Goal: Task Accomplishment & Management: Manage account settings

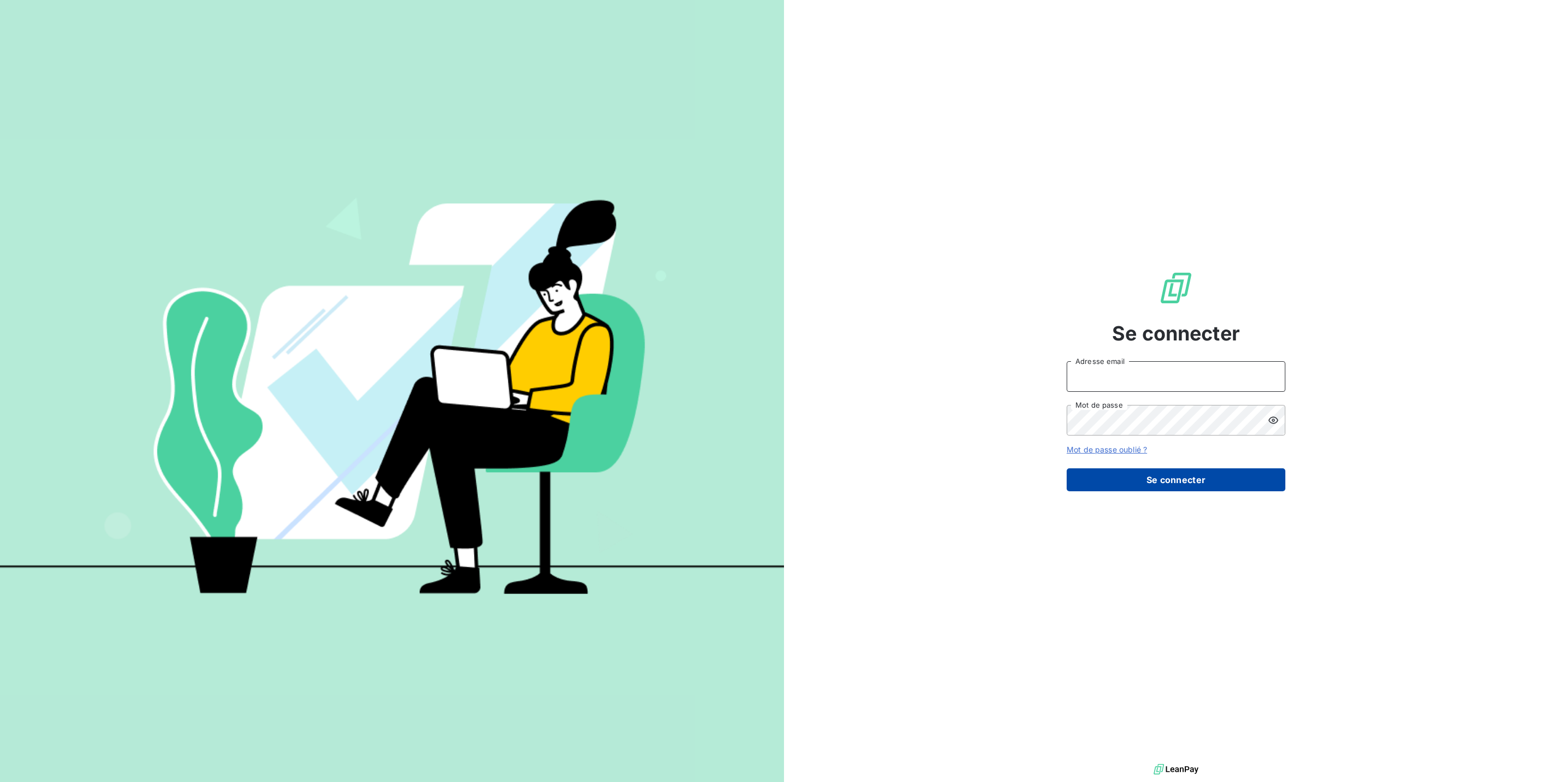
type input "acattan@cfa-afia.fr"
click at [1175, 469] on button "Se connecter" at bounding box center [1176, 480] width 218 height 23
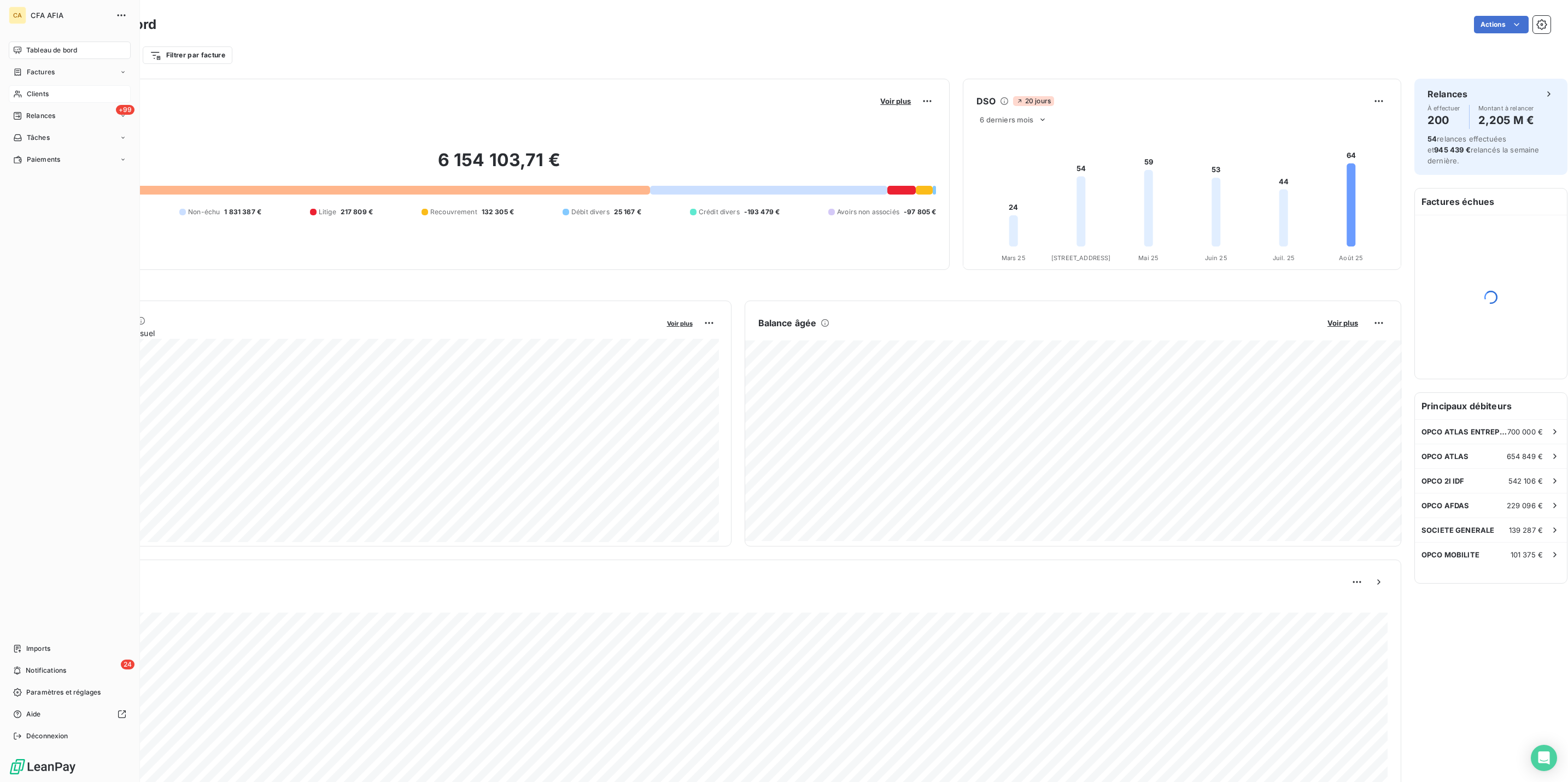
click at [8, 86] on div "Clients" at bounding box center [69, 94] width 122 height 18
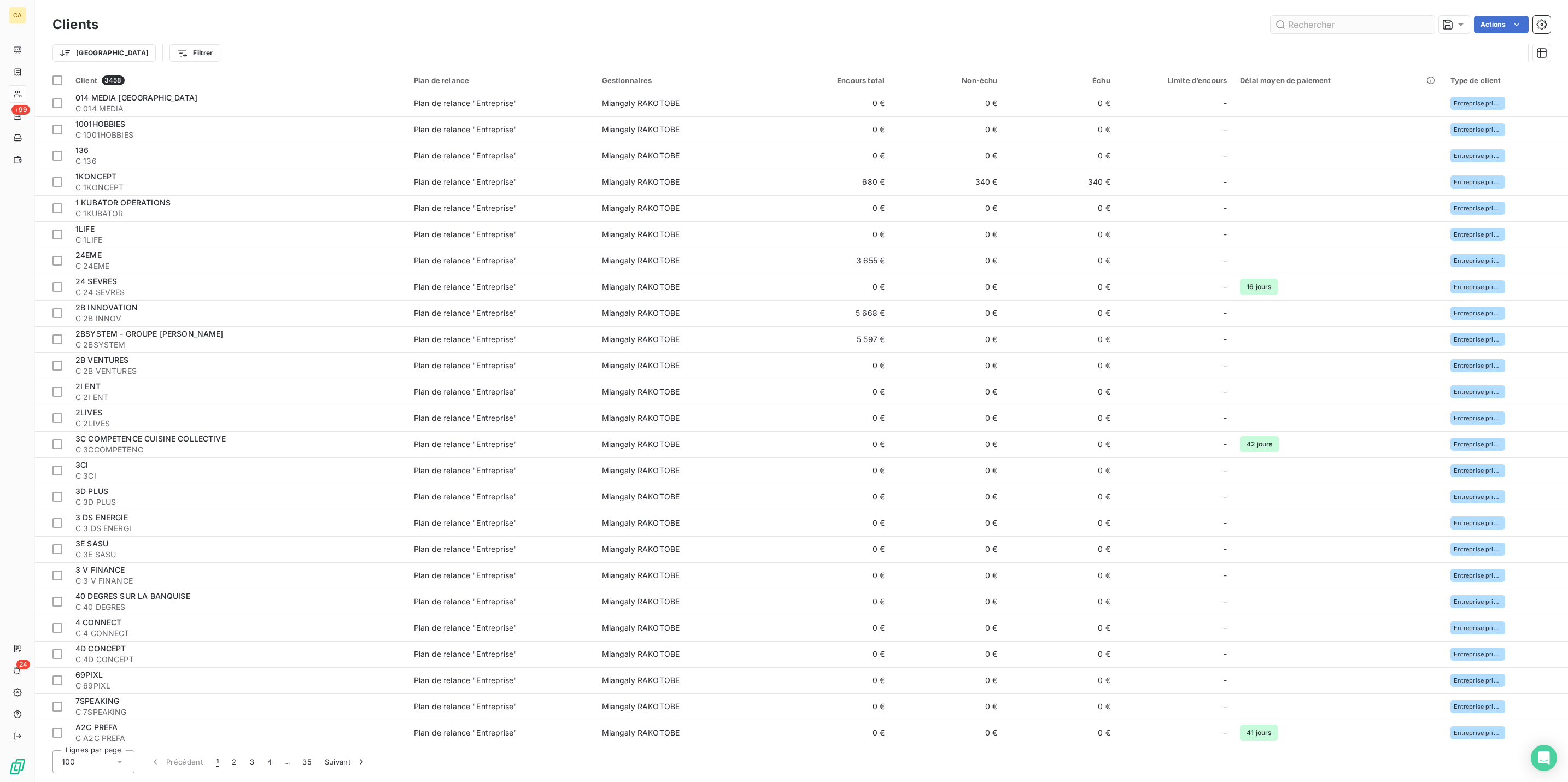
click at [1378, 19] on input "text" at bounding box center [1352, 24] width 164 height 18
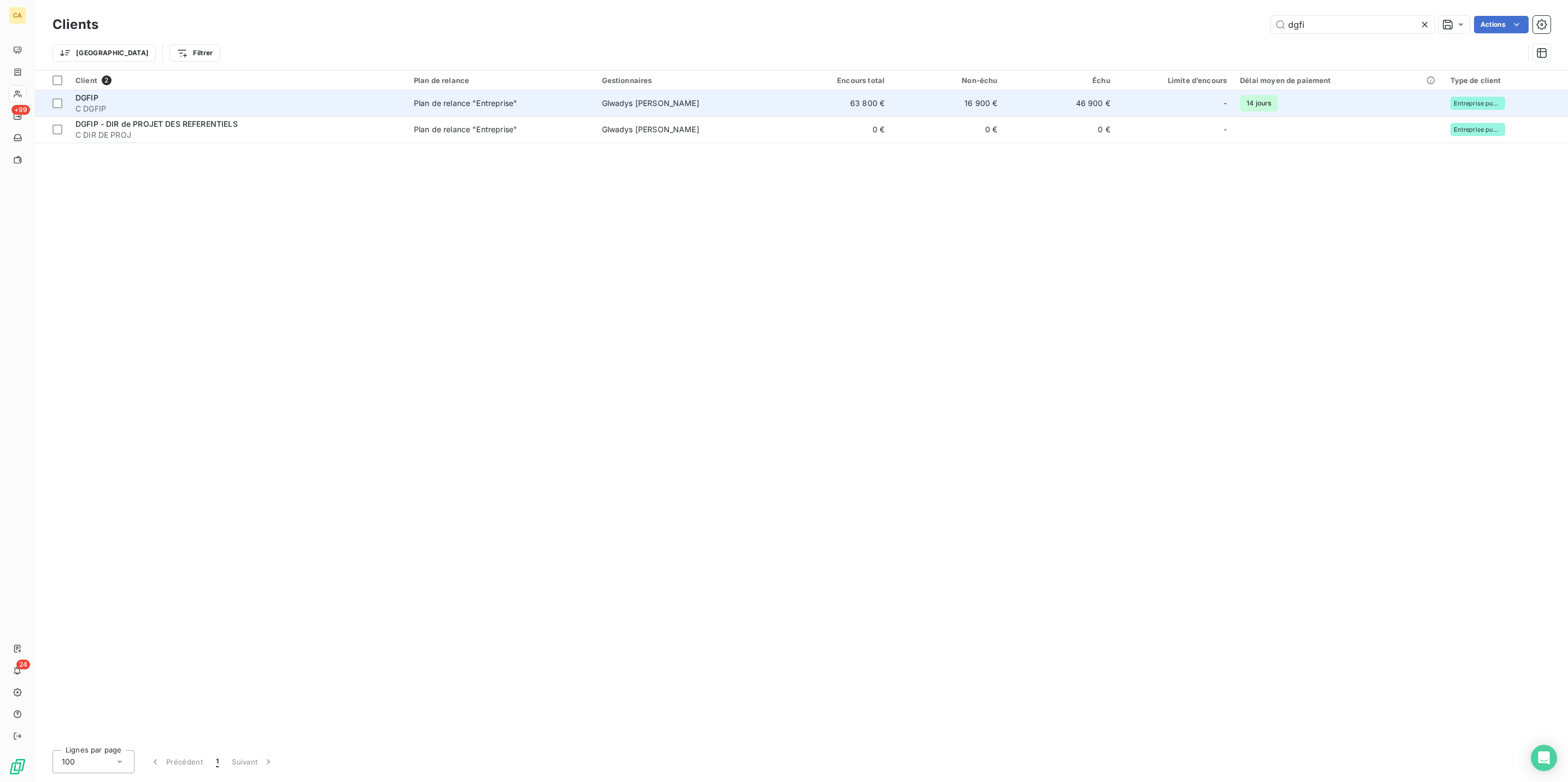
type input "dgfi"
click at [826, 90] on td "63 800 €" at bounding box center [835, 103] width 112 height 26
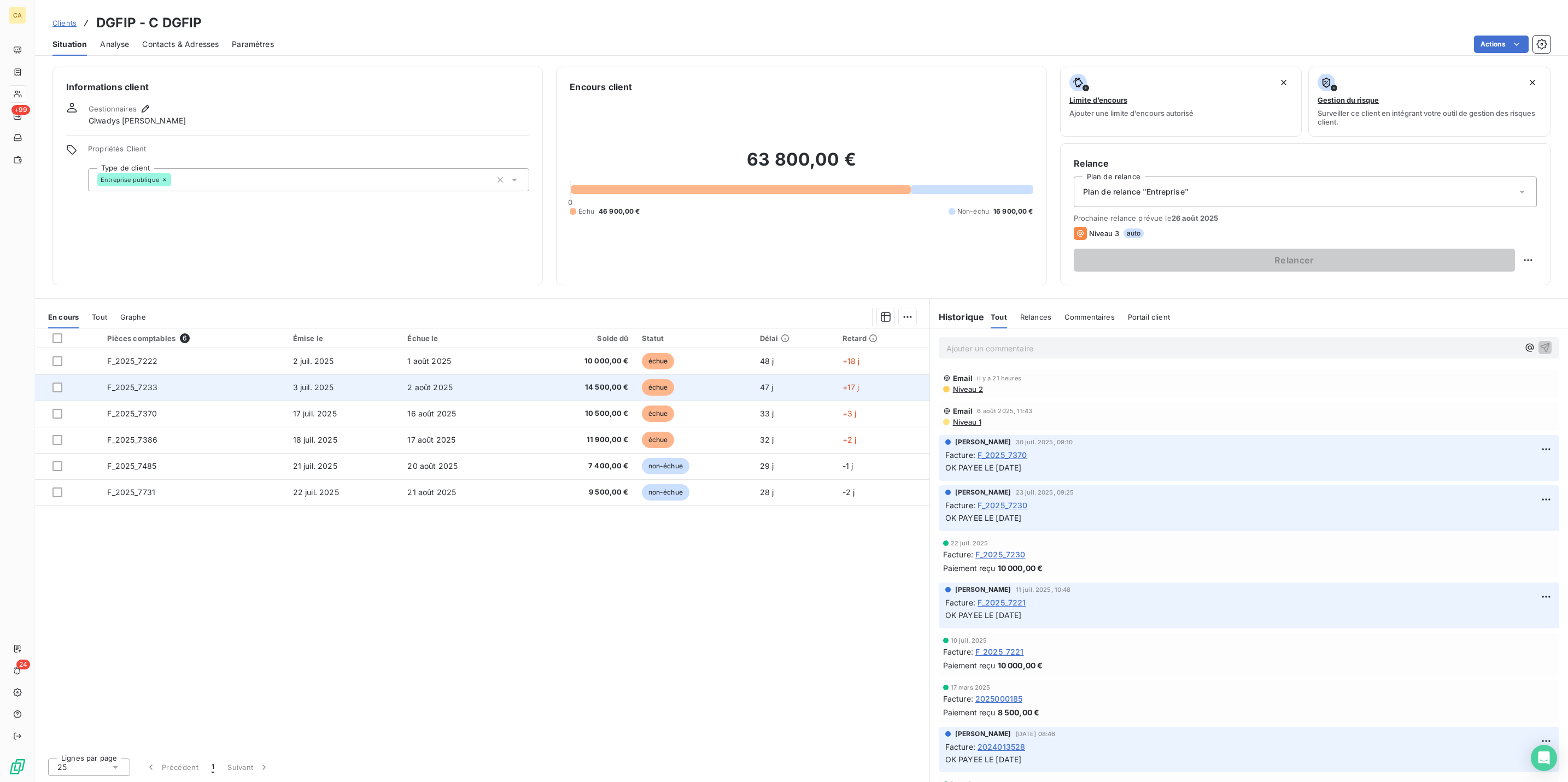
click at [174, 375] on td "F_2025_7233" at bounding box center [193, 388] width 185 height 26
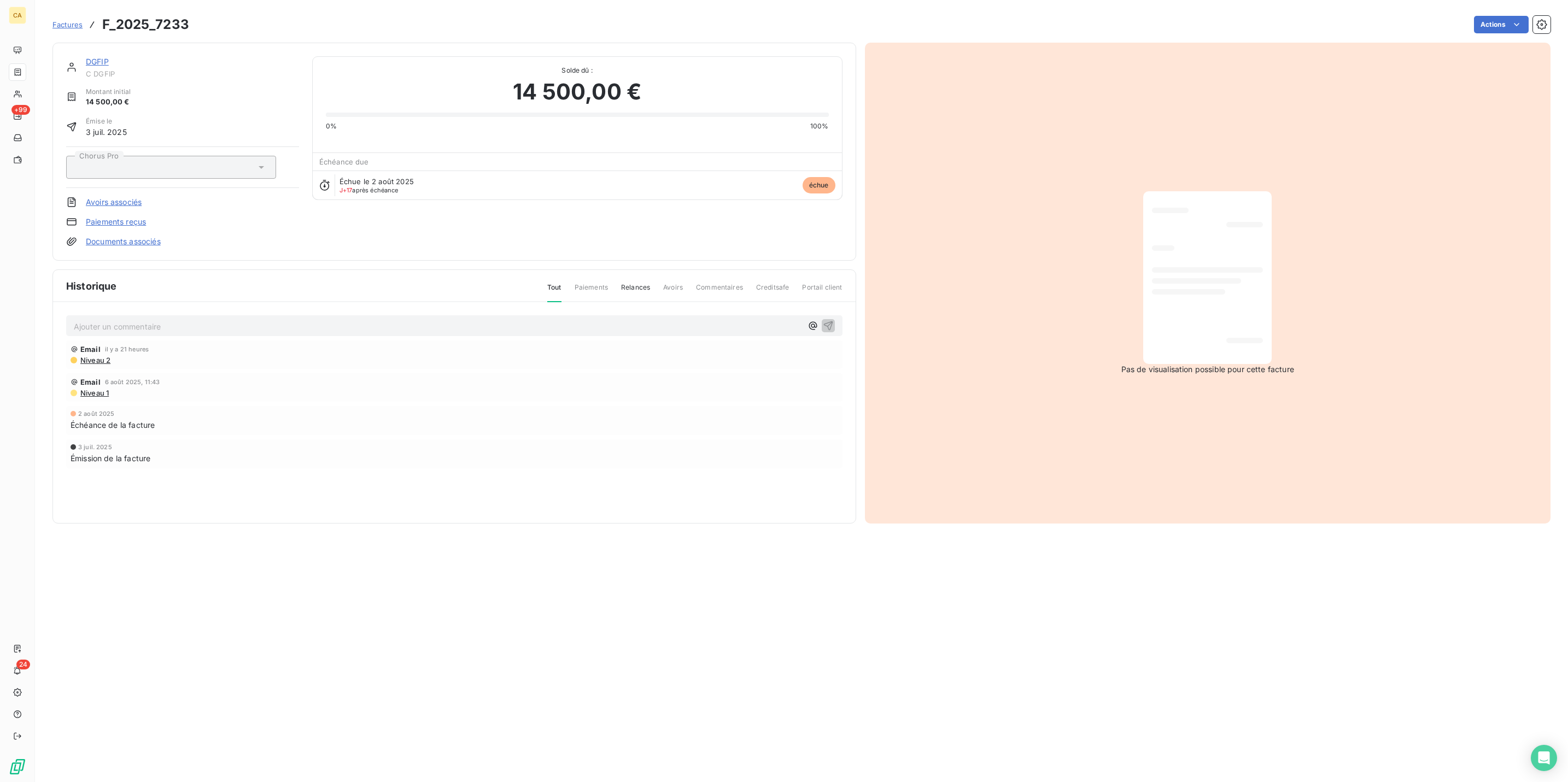
click at [149, 320] on p "Ajouter un commentaire ﻿" at bounding box center [438, 326] width 728 height 14
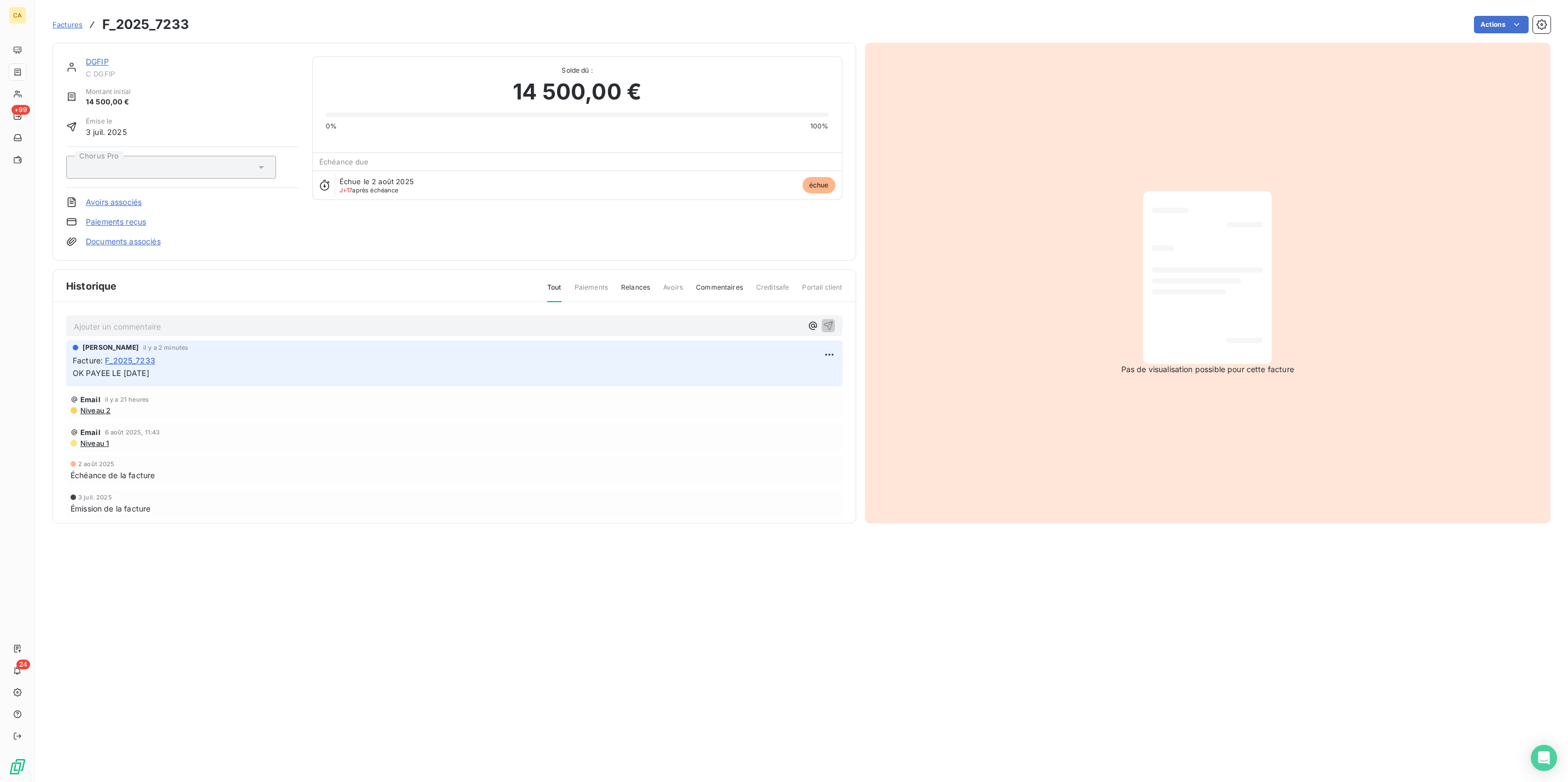
click at [86, 57] on link "DGFIP" at bounding box center [97, 62] width 23 height 9
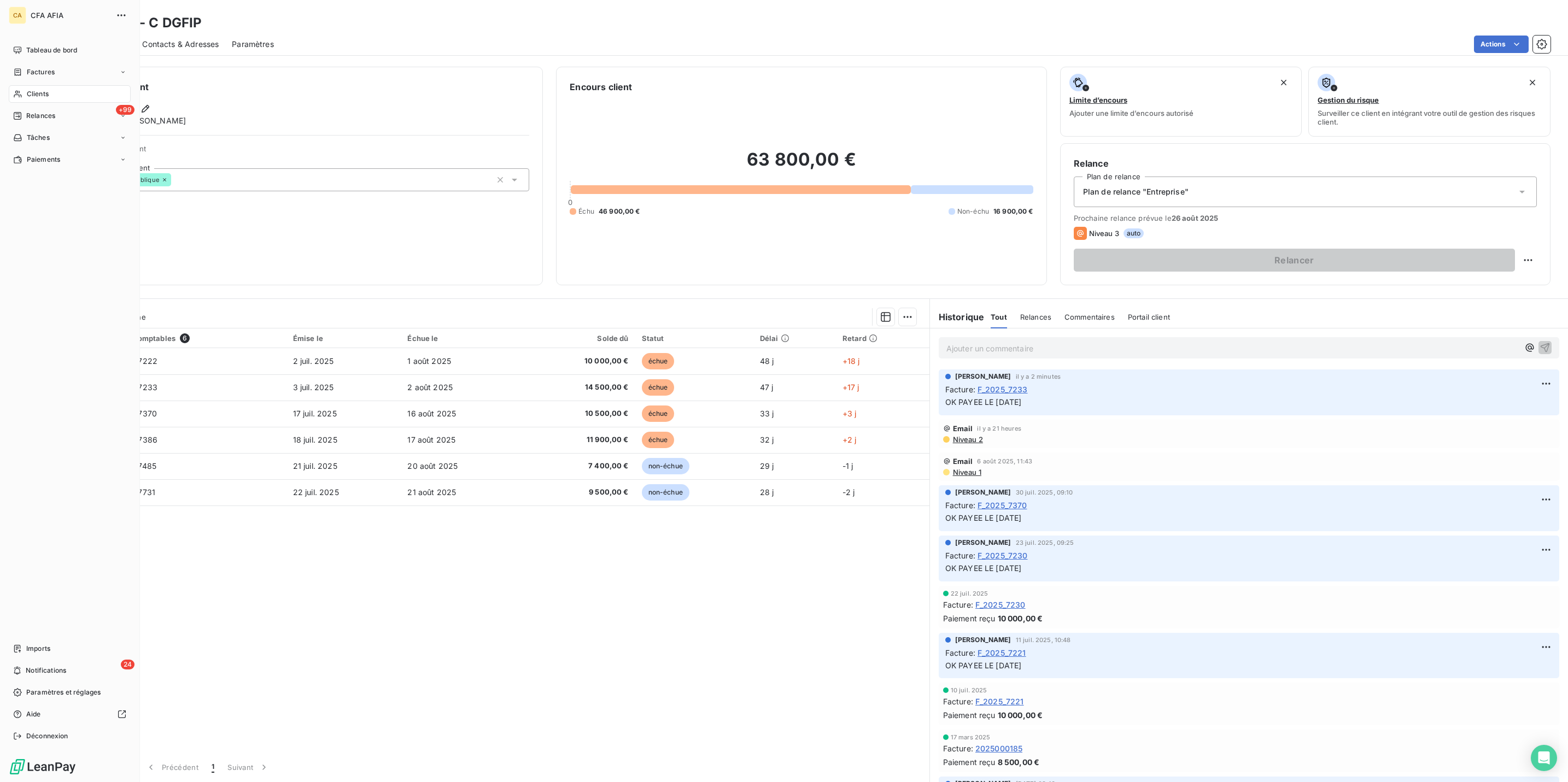
click at [11, 86] on div "Clients" at bounding box center [69, 94] width 122 height 18
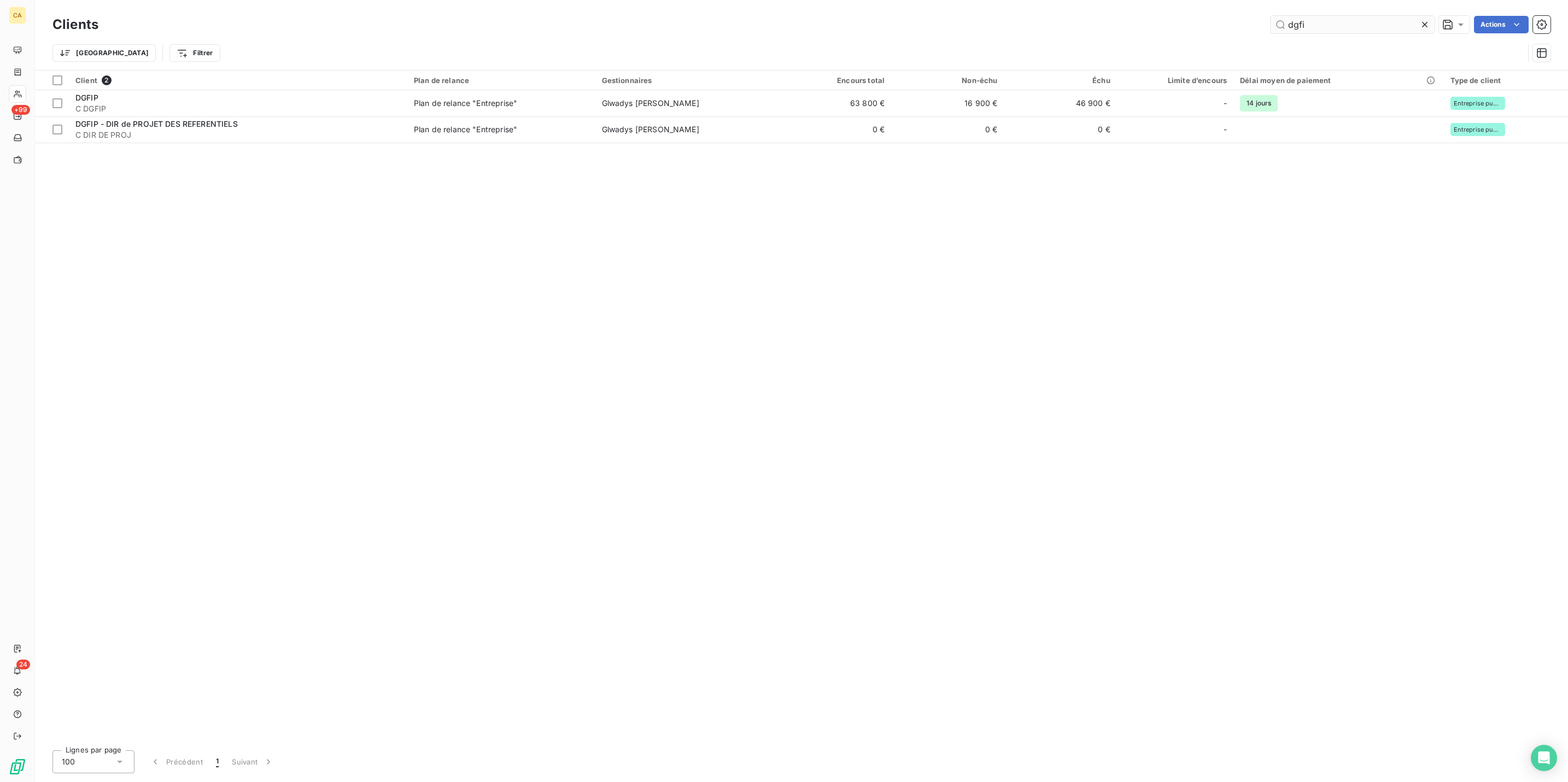
click at [1340, 25] on input "dgfi" at bounding box center [1352, 24] width 164 height 18
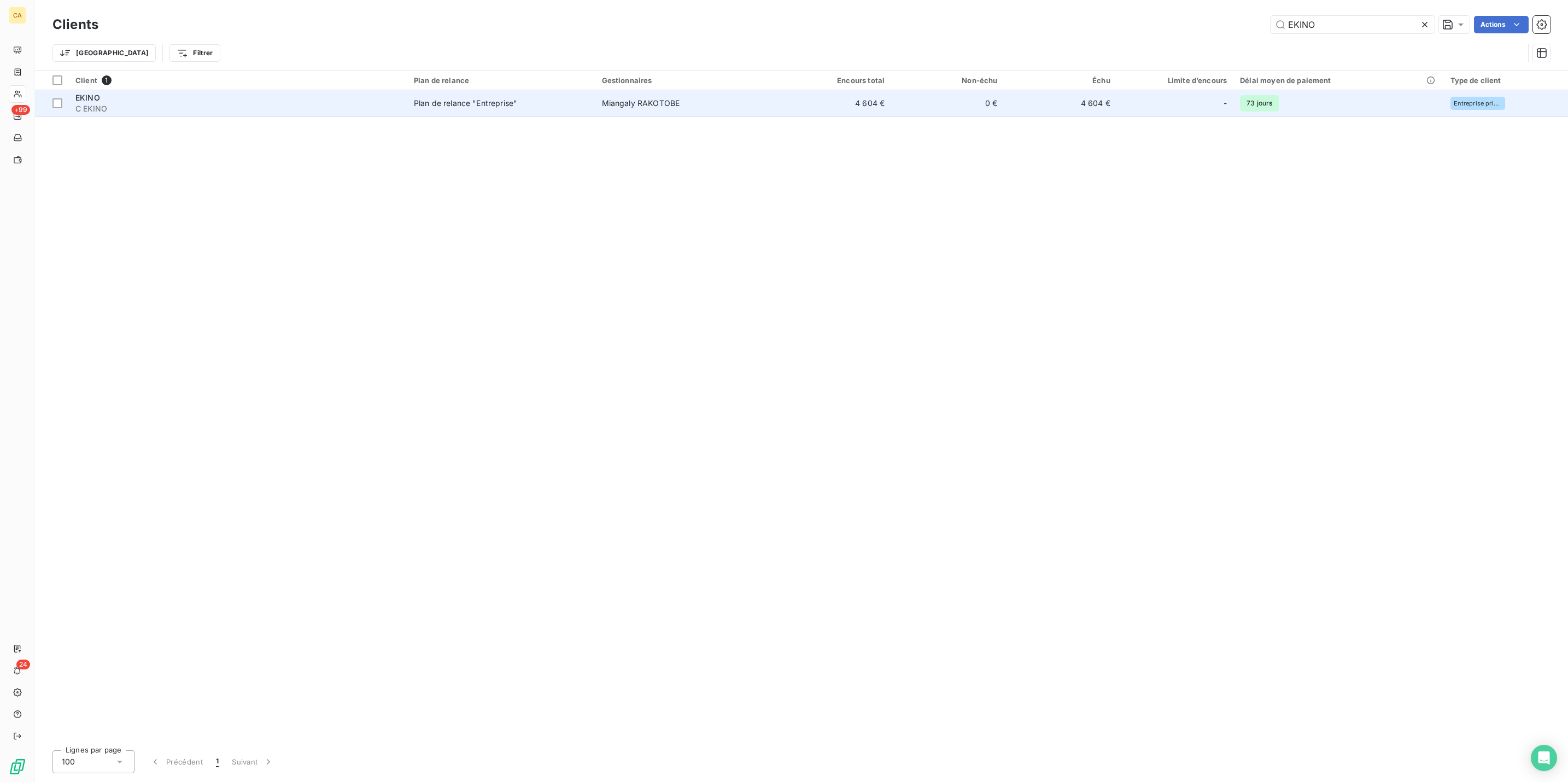
type input "EKINO"
click at [795, 92] on td "4 604 €" at bounding box center [835, 103] width 112 height 26
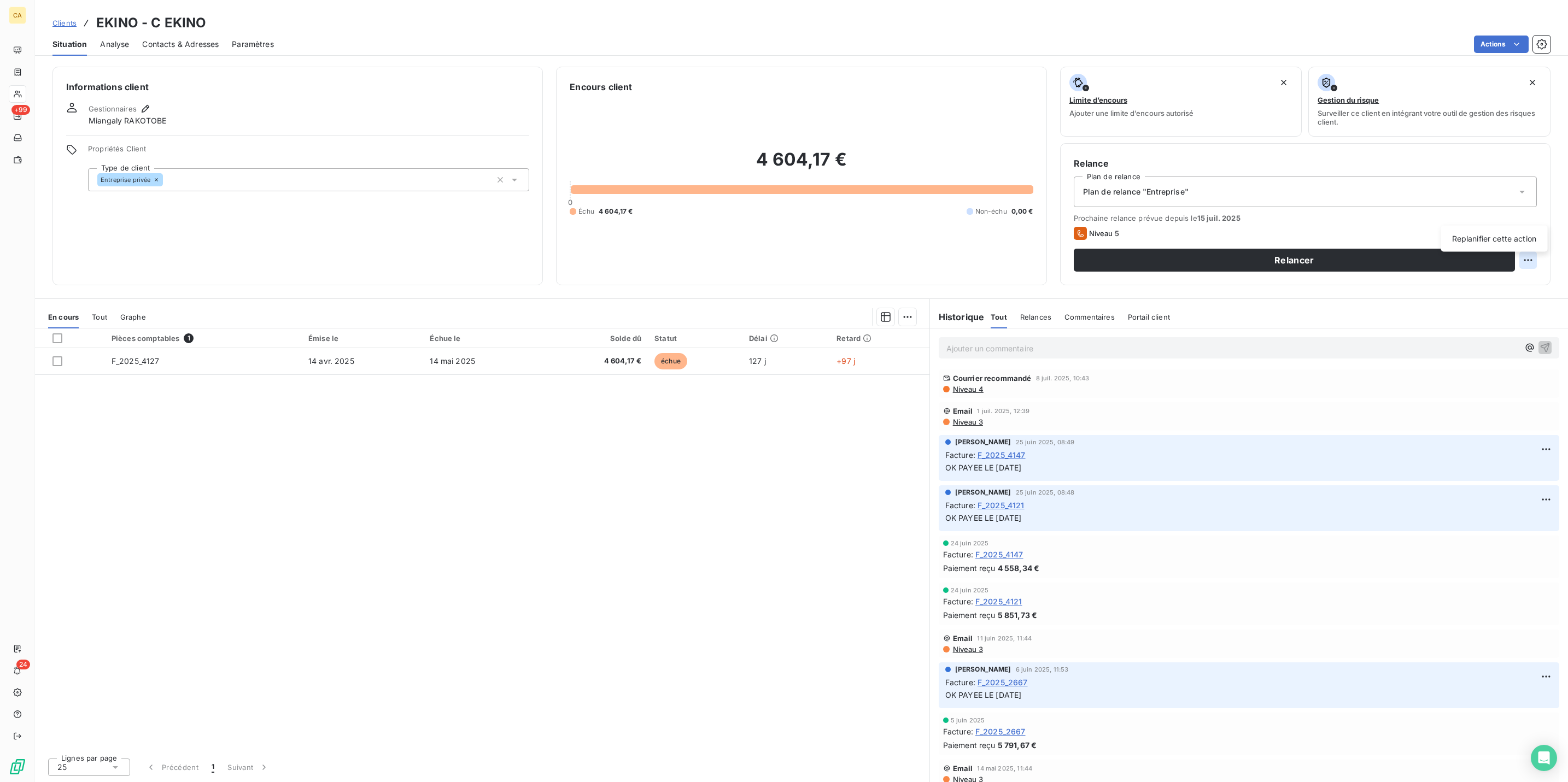
click at [1531, 212] on html "CA +99 24 Clients EKINO - C EKINO Situation Analyse Contacts & Adresses Paramèt…" at bounding box center [784, 391] width 1568 height 782
click at [1484, 235] on div "Replanifier cette action" at bounding box center [1494, 239] width 98 height 18
select select "7"
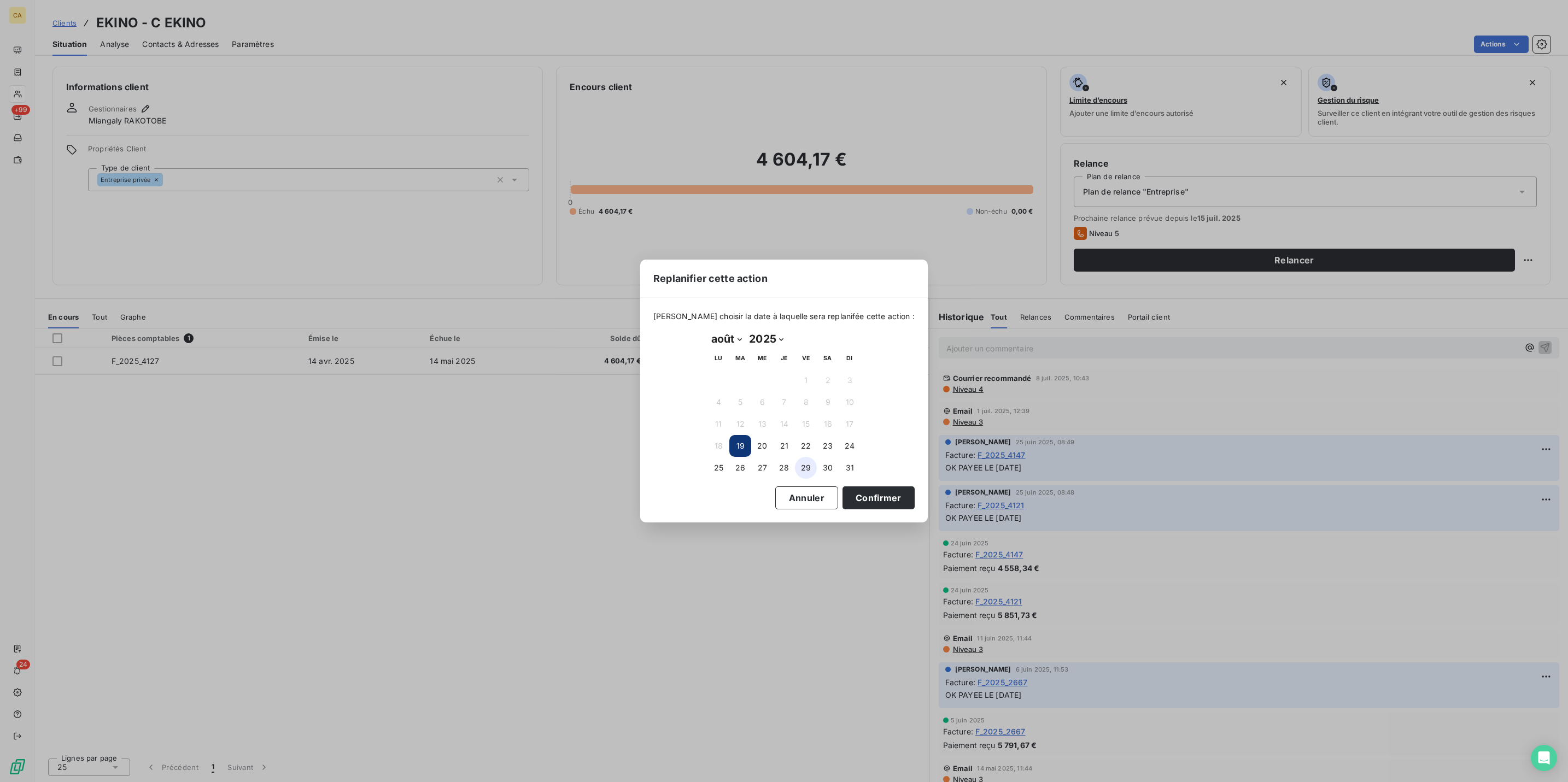
click at [809, 464] on button "29" at bounding box center [806, 468] width 22 height 22
click at [842, 496] on button "Confirmer" at bounding box center [878, 497] width 72 height 23
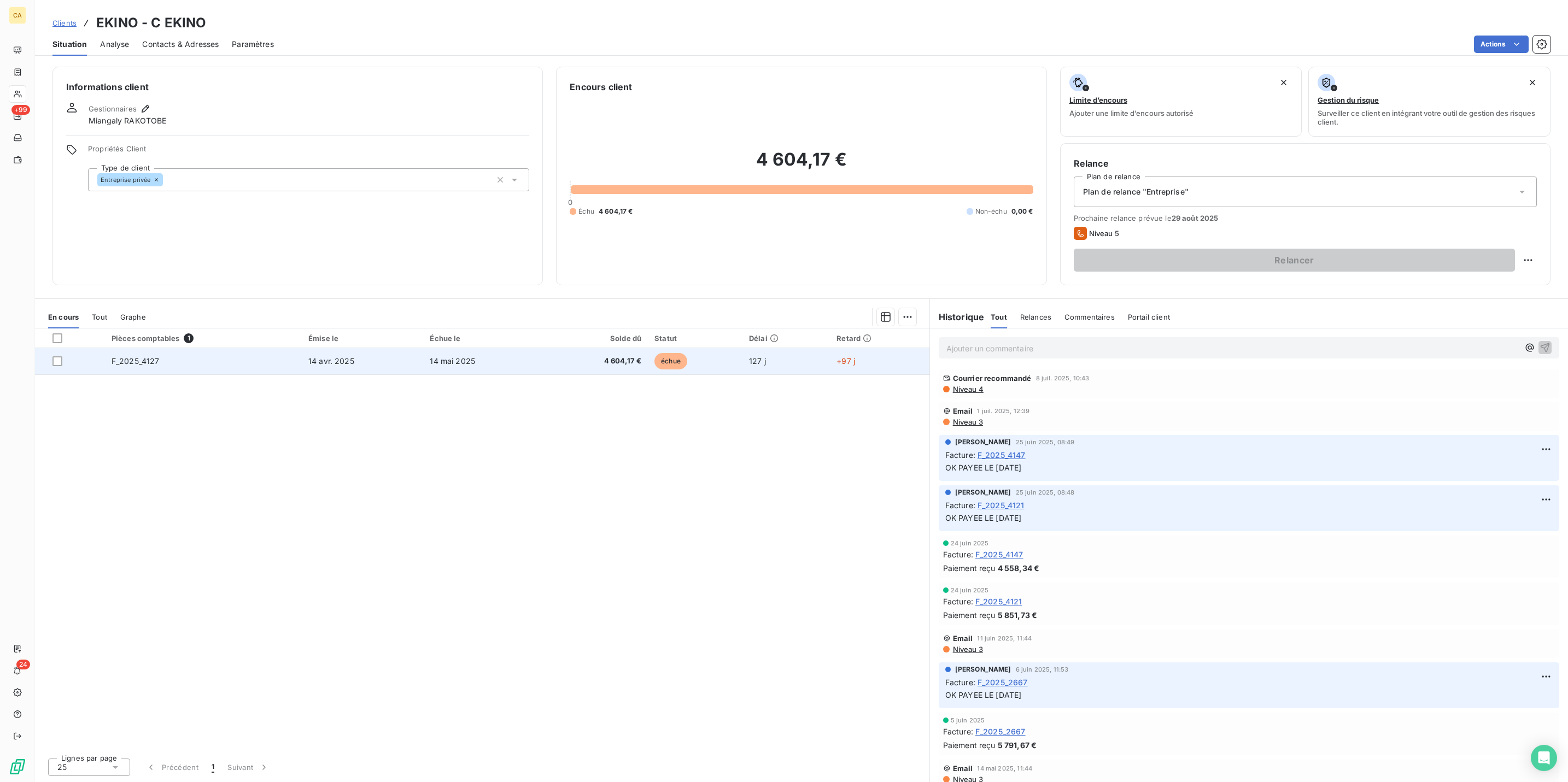
click at [557, 356] on span "4 604,17 €" at bounding box center [595, 361] width 91 height 11
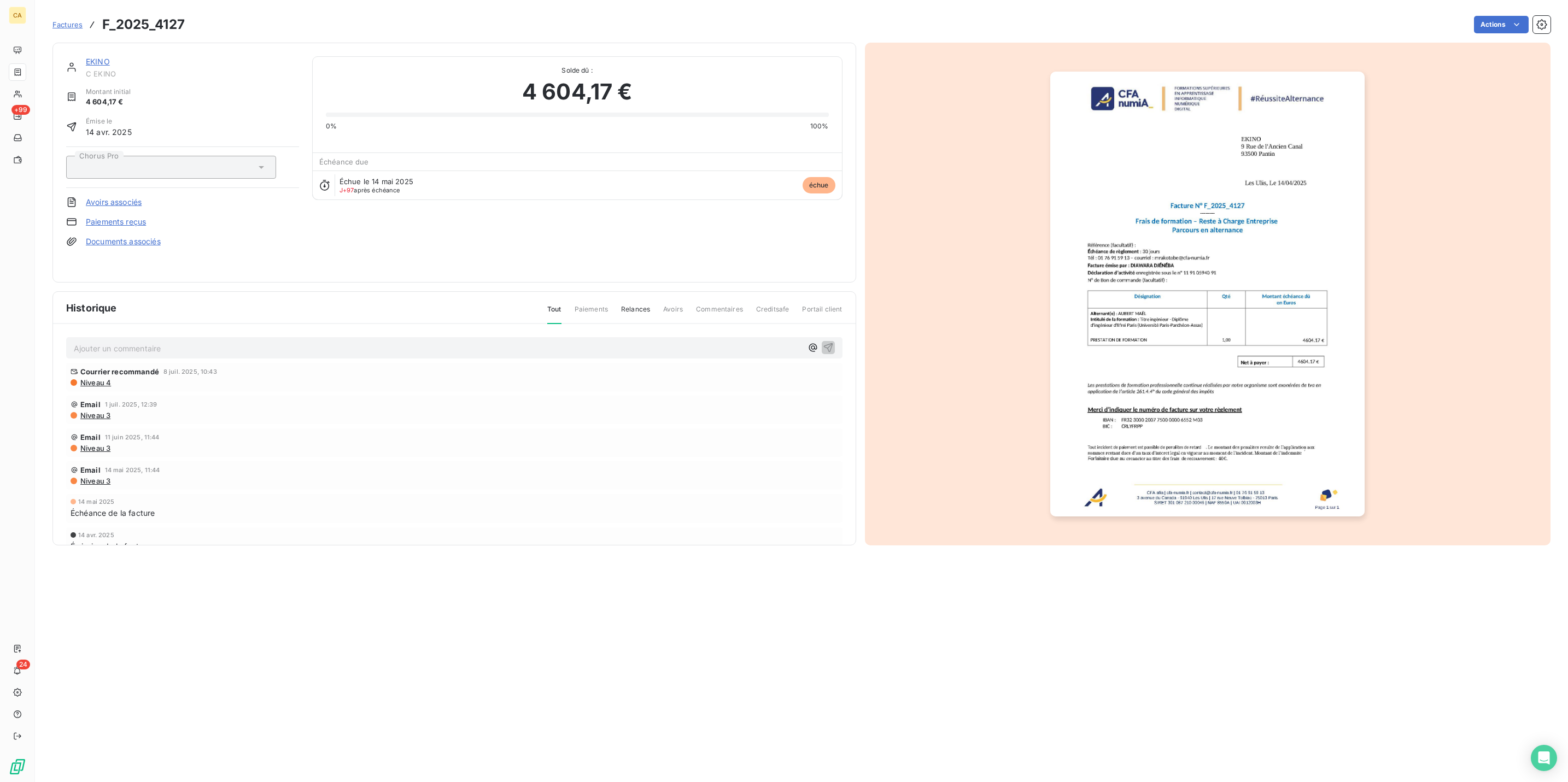
click at [199, 277] on div "EKINO C EKINO Montant initial 4 604,17 € Émise le 14 avr. 2025 Chorus Pro Avoir…" at bounding box center [454, 162] width 803 height 240
click at [191, 342] on p "Ajouter un commentaire ﻿" at bounding box center [438, 348] width 728 height 14
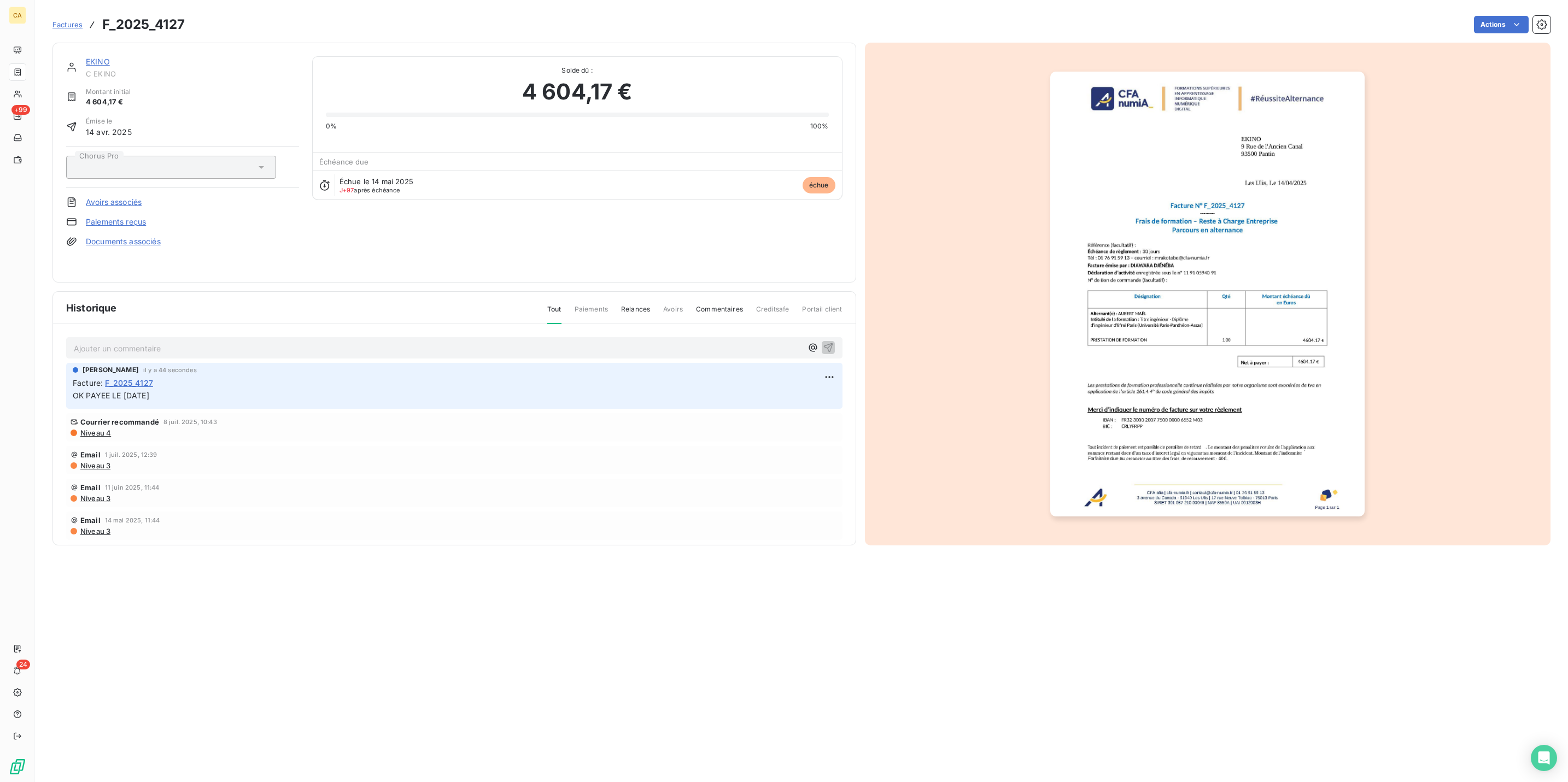
click at [1227, 256] on img "button" at bounding box center [1207, 294] width 314 height 445
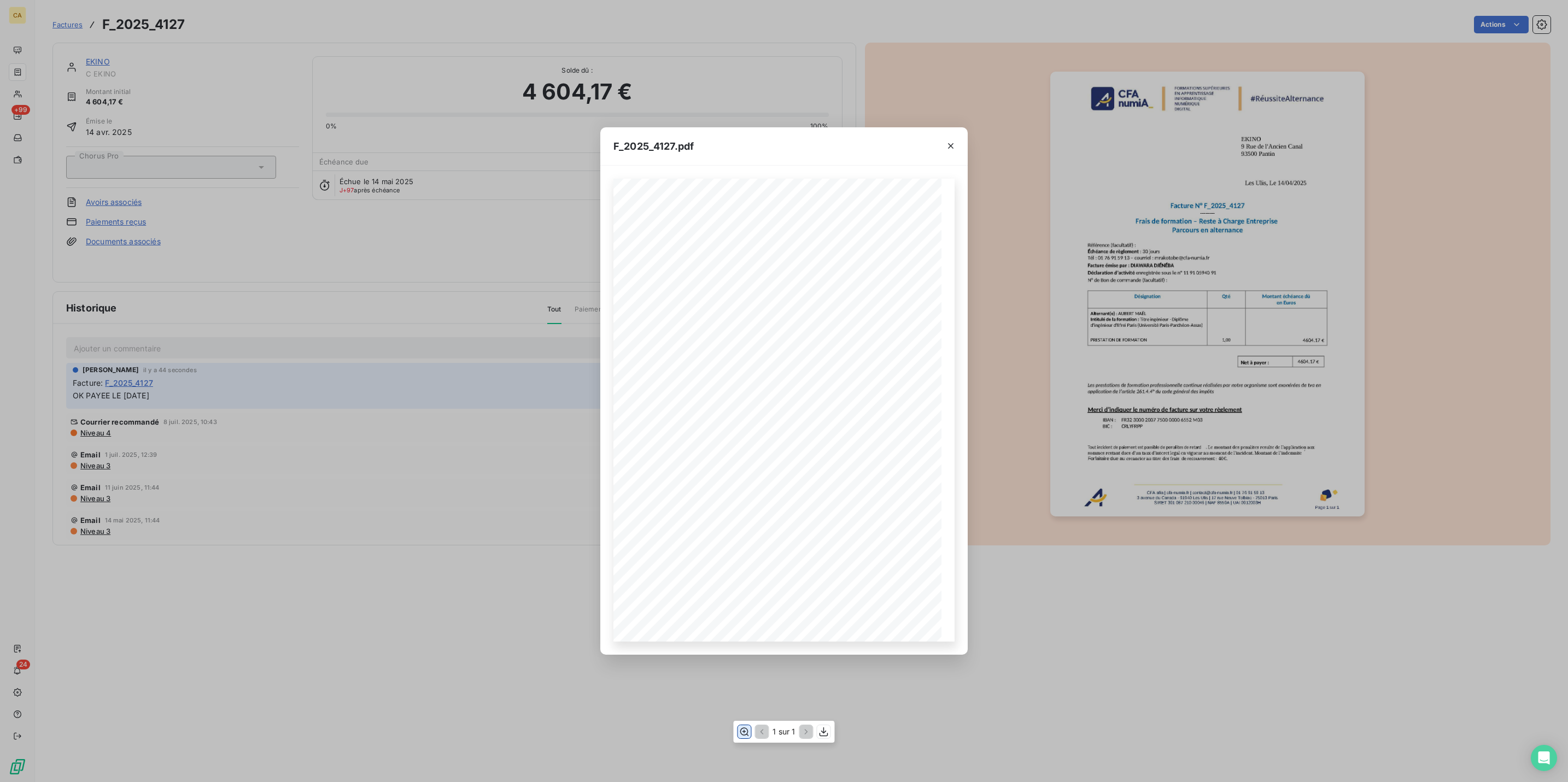
click at [742, 730] on icon "button" at bounding box center [744, 732] width 11 height 11
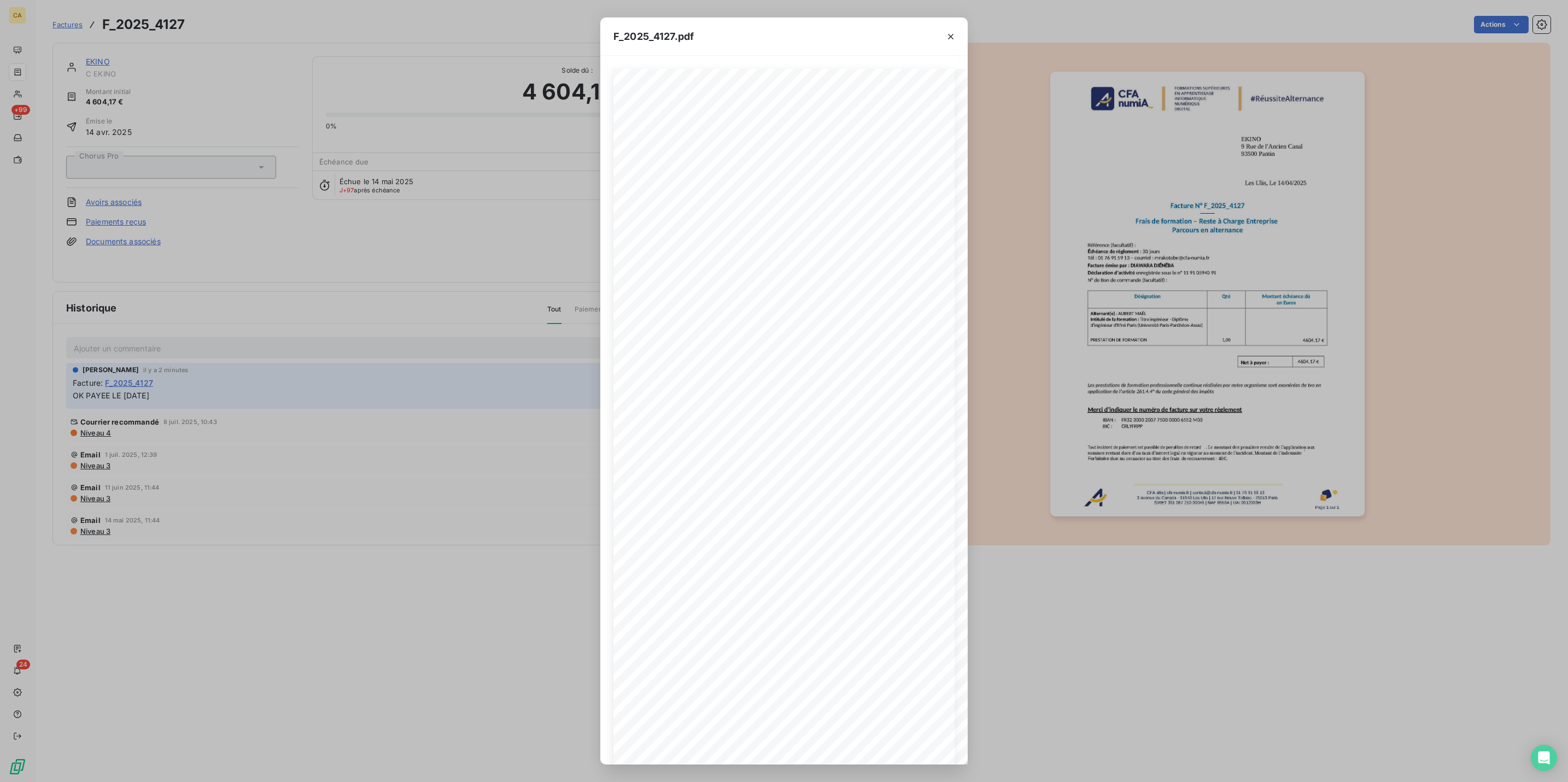
click at [75, 88] on div "F_2025_4127.pdf CFA afia | cfa-numia.fr | contact@cfa-numia.fr | 01 76 91 59 13…" at bounding box center [784, 391] width 1568 height 782
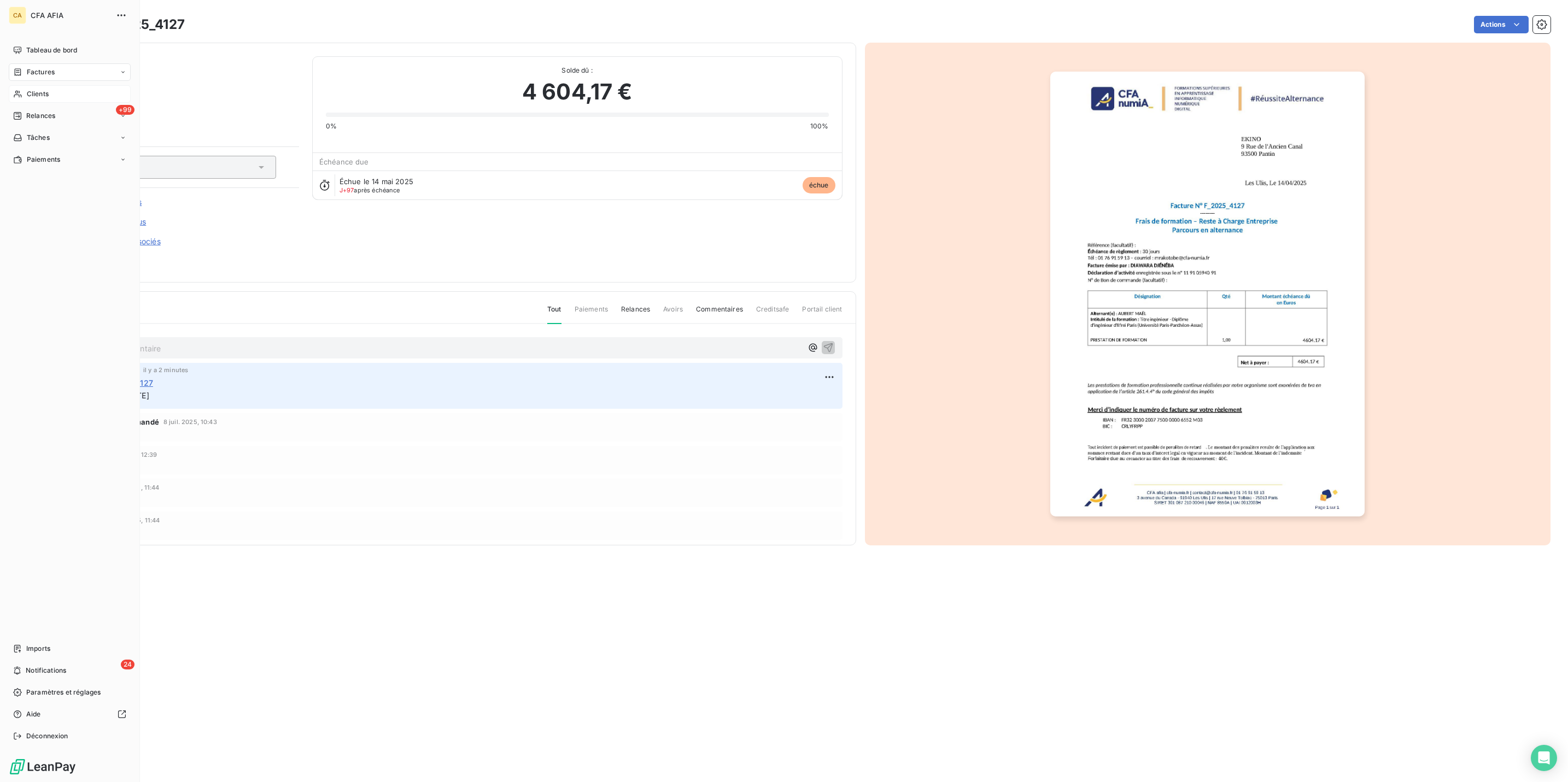
click at [27, 89] on span "Clients" at bounding box center [38, 94] width 22 height 10
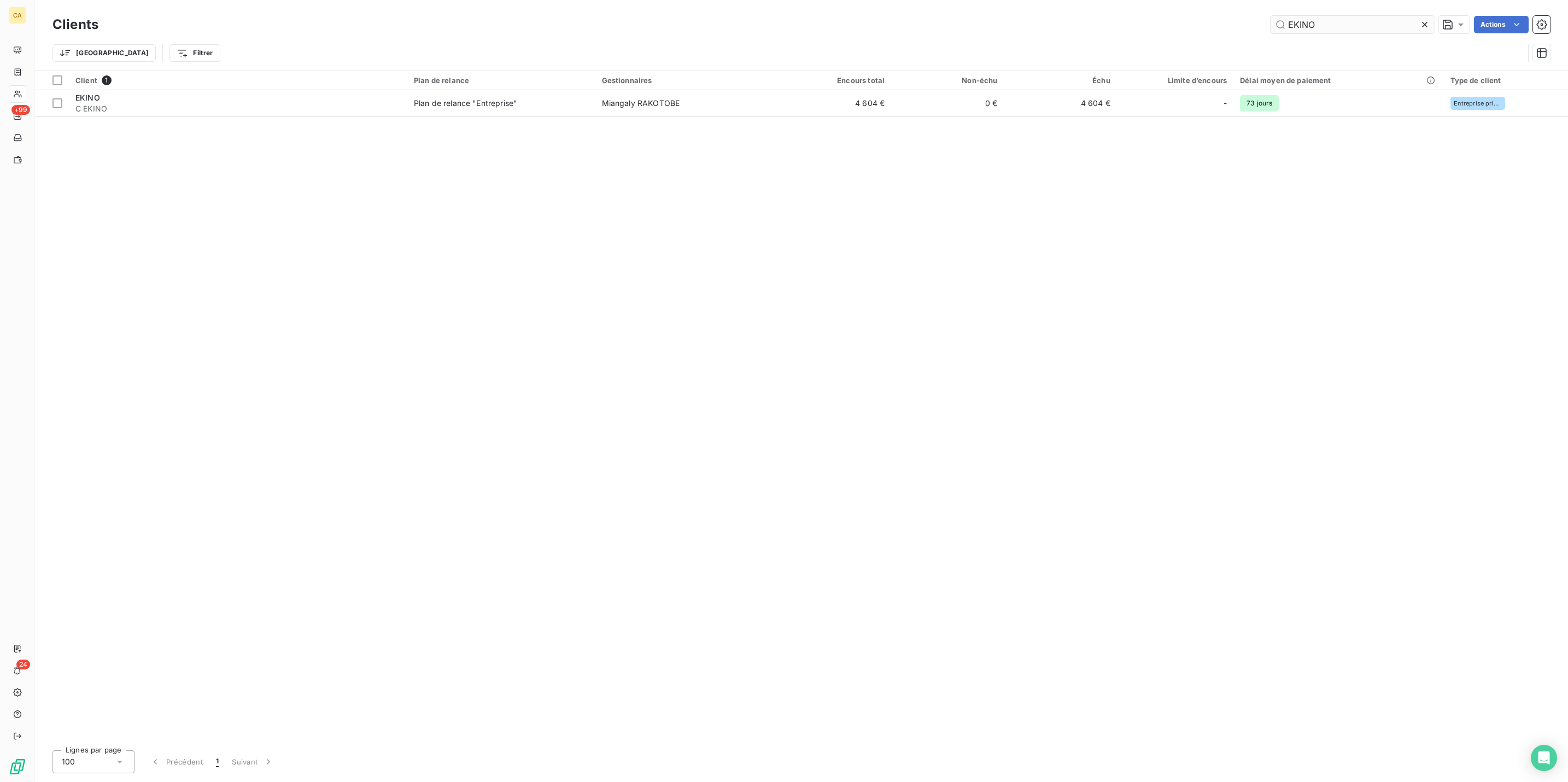
click at [1342, 25] on input "EKINO" at bounding box center [1352, 24] width 164 height 18
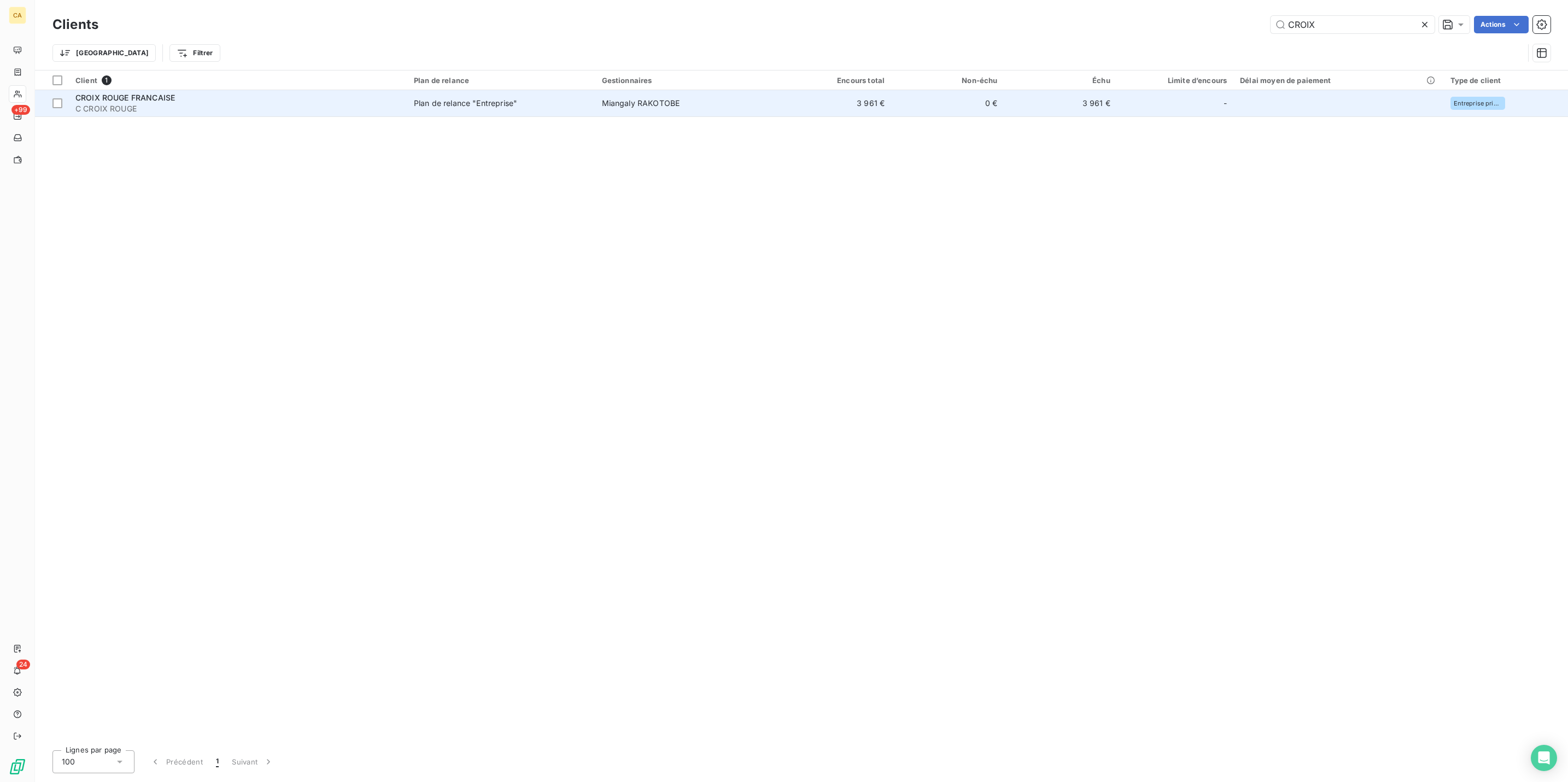
type input "CROIX"
click at [897, 93] on td "0 €" at bounding box center [947, 103] width 112 height 26
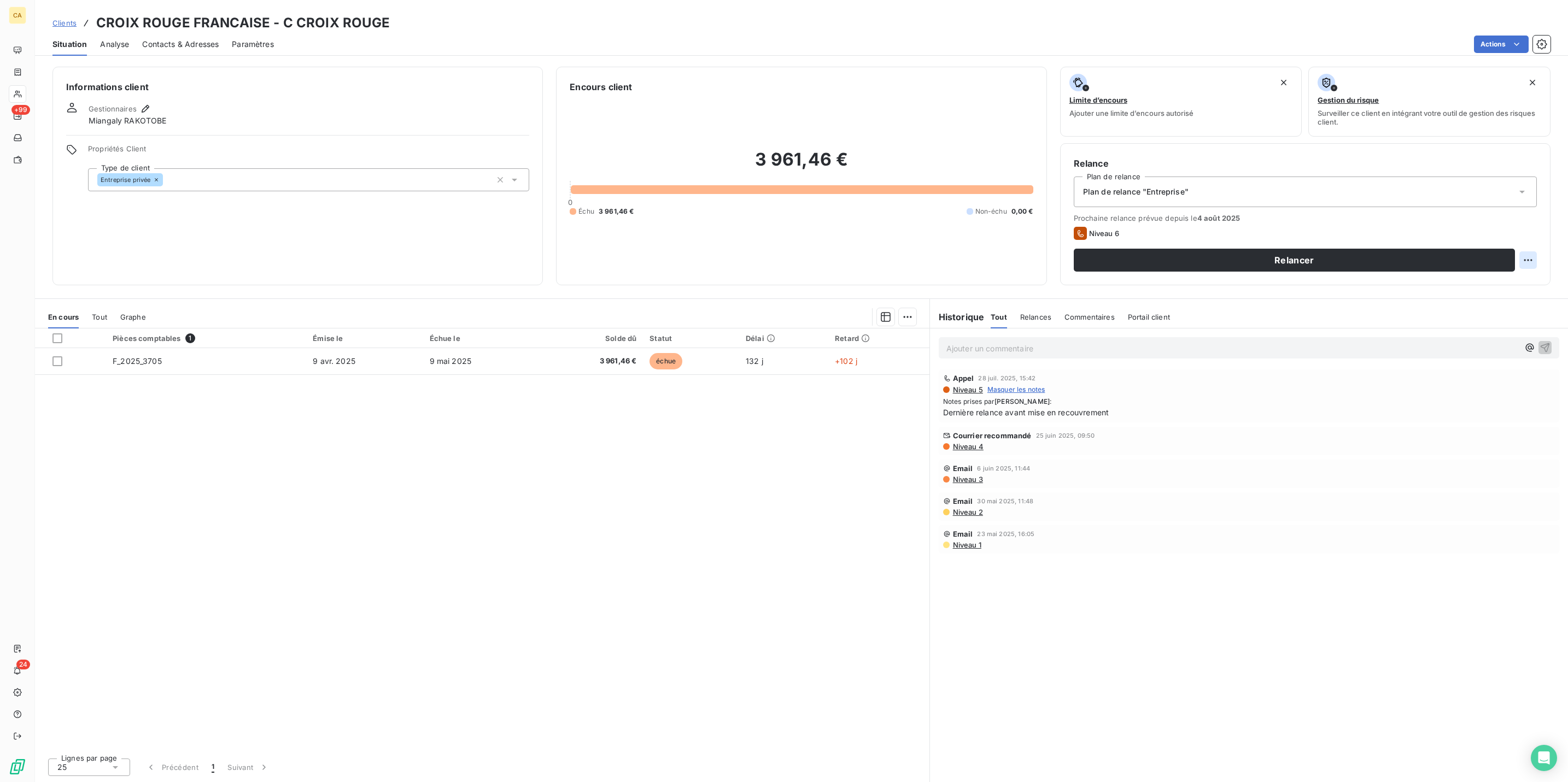
click at [1543, 214] on html "CA +99 24 Clients CROIX ROUGE FRANCAISE - C CROIX ROUGE Situation Analyse Conta…" at bounding box center [784, 391] width 1568 height 782
click at [1503, 236] on div "Replanifier cette action" at bounding box center [1494, 239] width 98 height 18
select select "7"
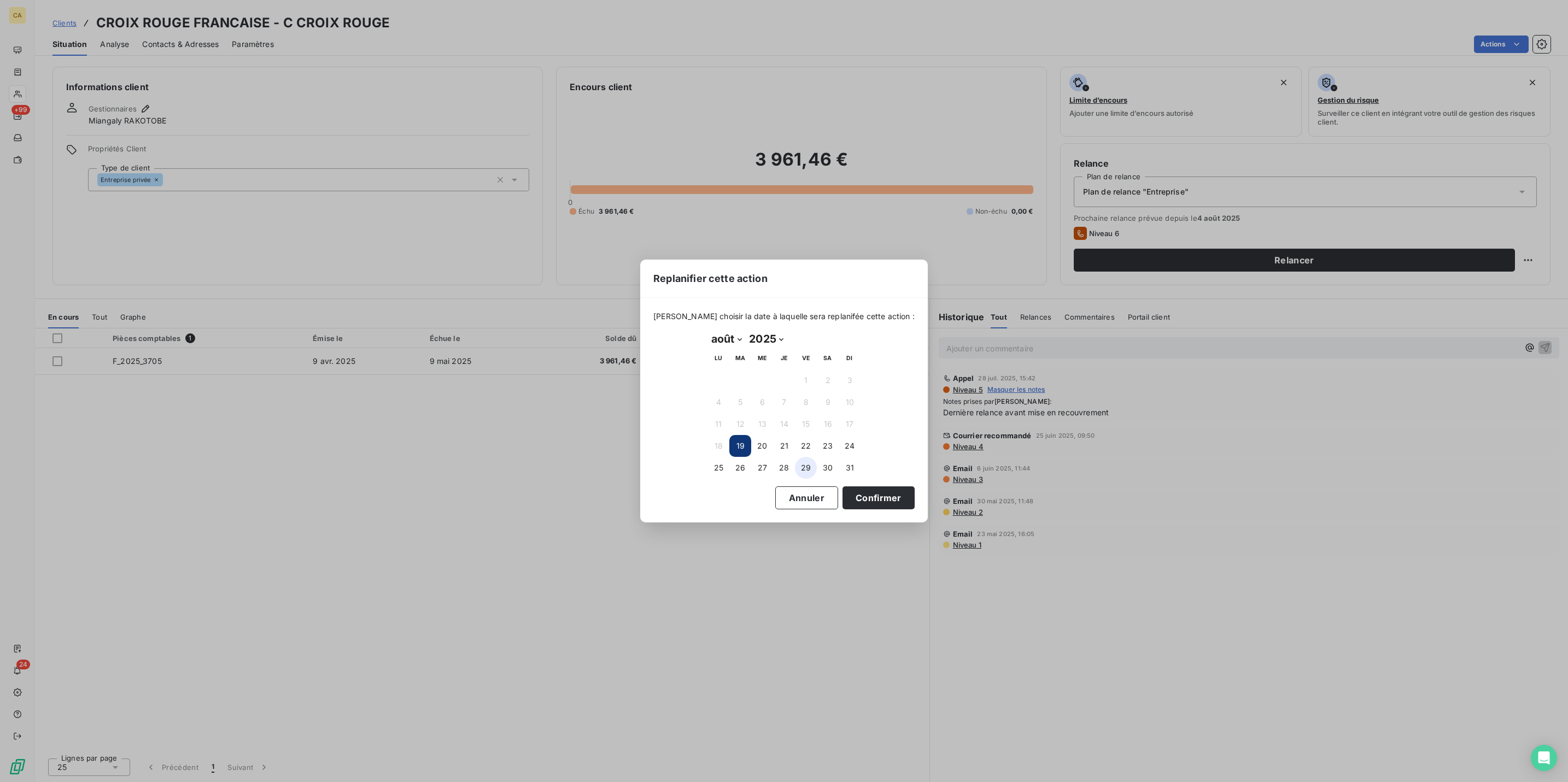
click at [807, 460] on button "29" at bounding box center [806, 468] width 22 height 22
drag, startPoint x: 840, startPoint y: 496, endPoint x: 529, endPoint y: 335, distance: 350.2
click at [842, 496] on button "Confirmer" at bounding box center [878, 497] width 72 height 23
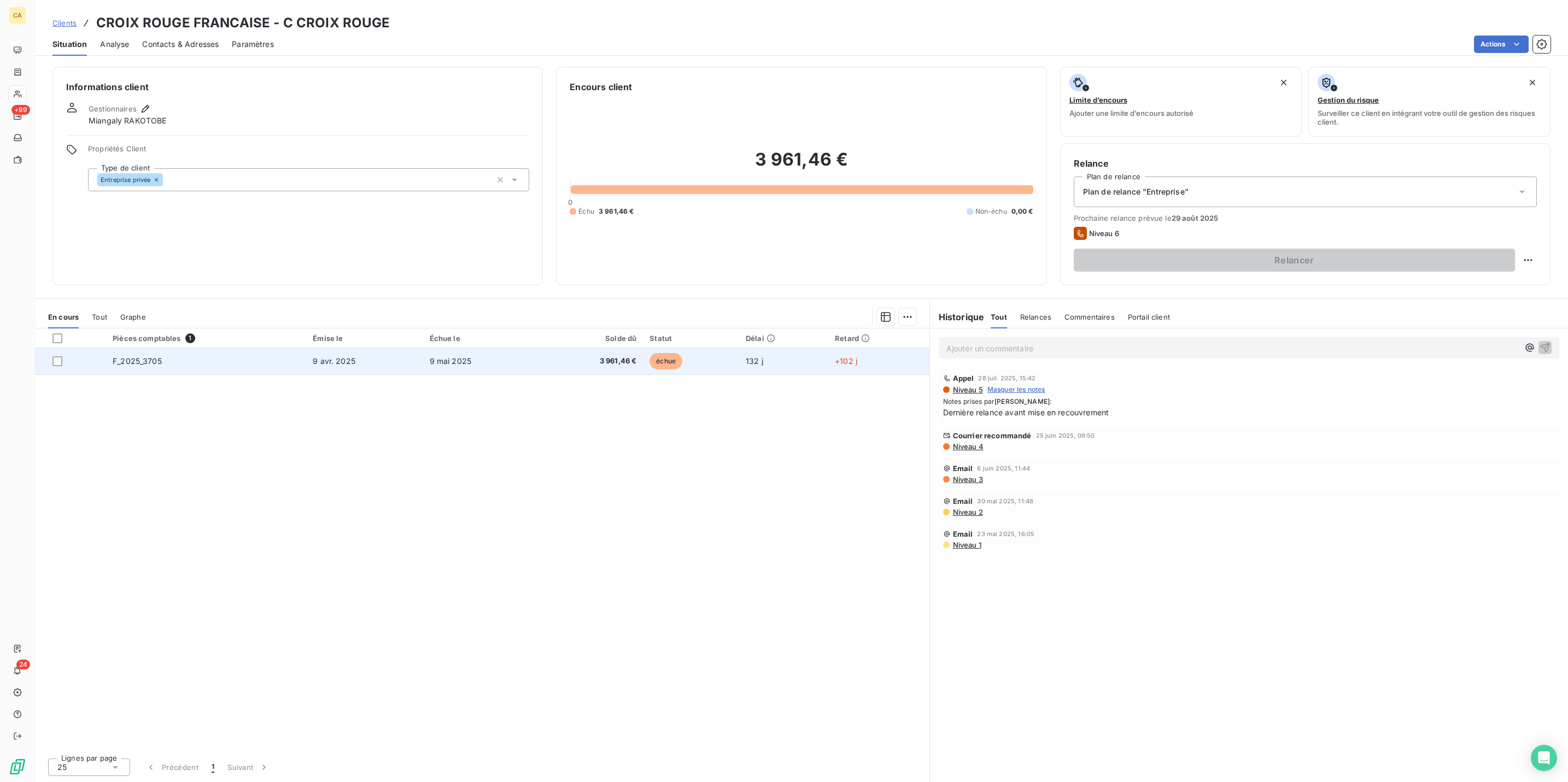
click at [474, 348] on td "9 mai 2025" at bounding box center [480, 361] width 115 height 26
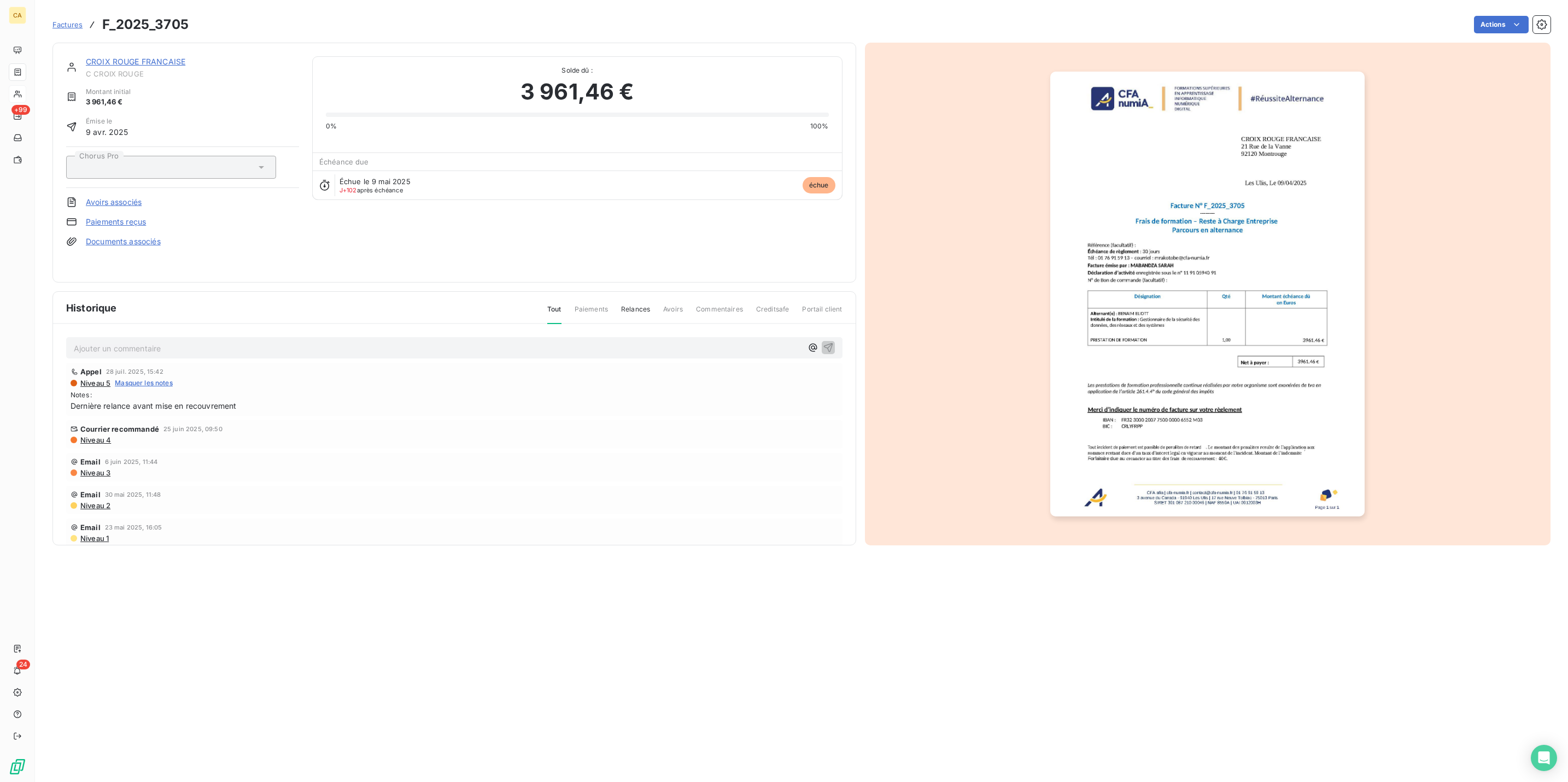
click at [181, 337] on div "Ajouter un commentaire ﻿" at bounding box center [454, 347] width 777 height 21
click at [182, 337] on div "Ajouter un commentaire ﻿" at bounding box center [454, 347] width 777 height 21
click at [187, 342] on p "Ajouter un commentaire ﻿" at bounding box center [438, 348] width 728 height 14
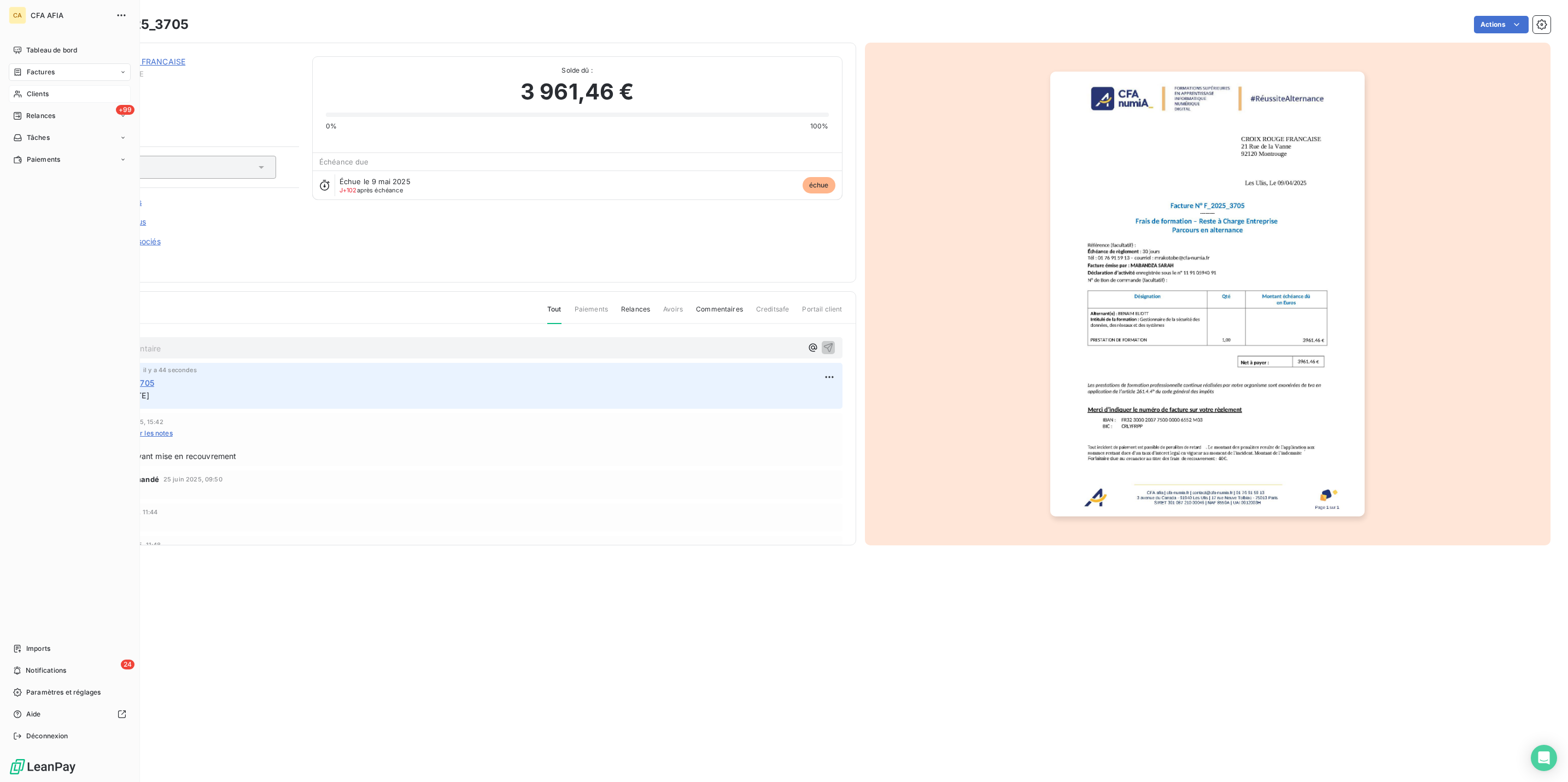
click at [36, 89] on span "Clients" at bounding box center [38, 94] width 22 height 10
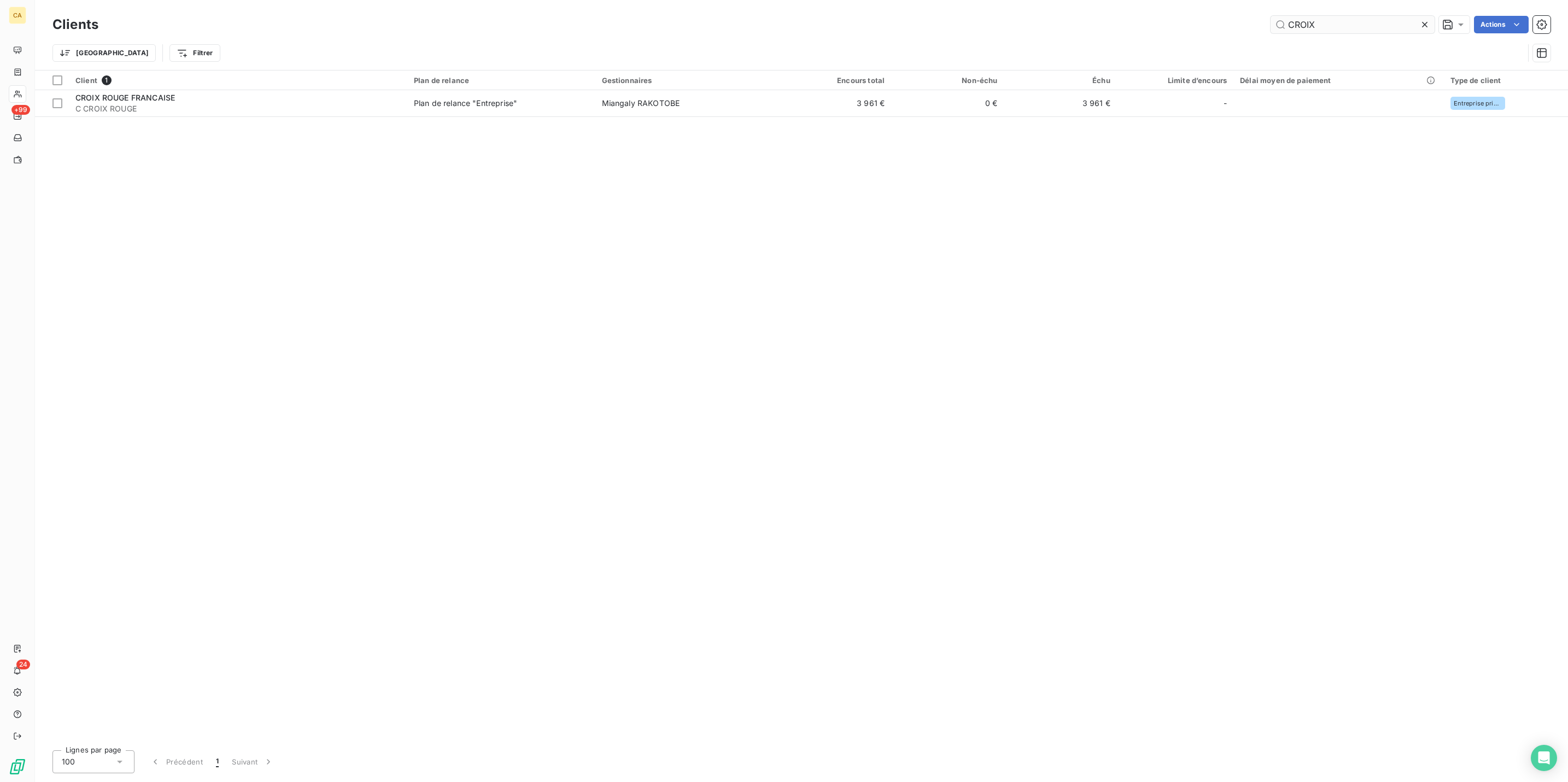
click at [1380, 26] on input "CROIX" at bounding box center [1352, 24] width 164 height 18
click at [1370, 19] on input "CROIX" at bounding box center [1352, 24] width 164 height 18
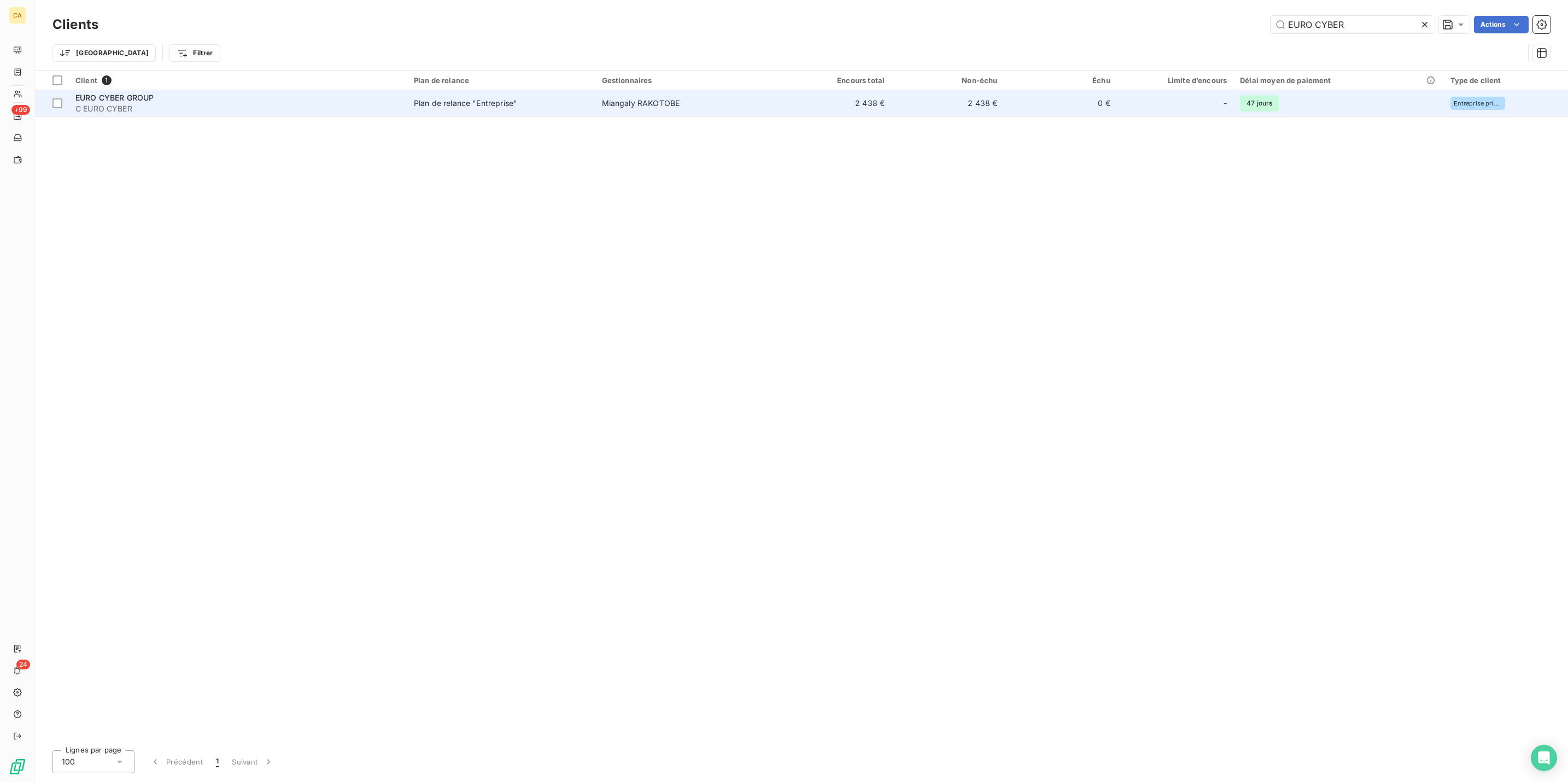
type input "EURO CYBER"
click at [322, 92] on div "EURO CYBER GROUP" at bounding box center [238, 98] width 325 height 11
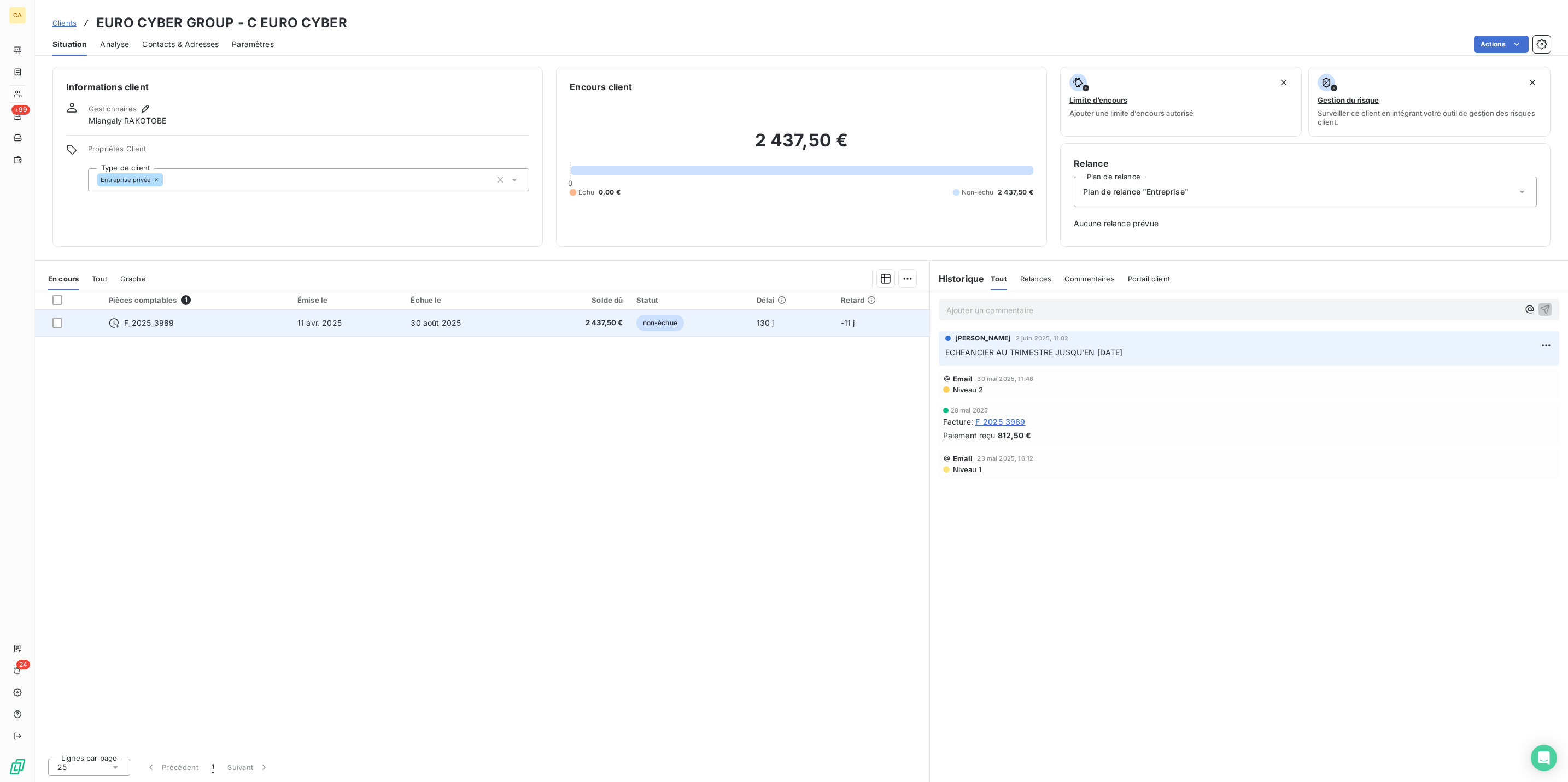
click at [473, 309] on td "30 août 2025" at bounding box center [467, 322] width 125 height 26
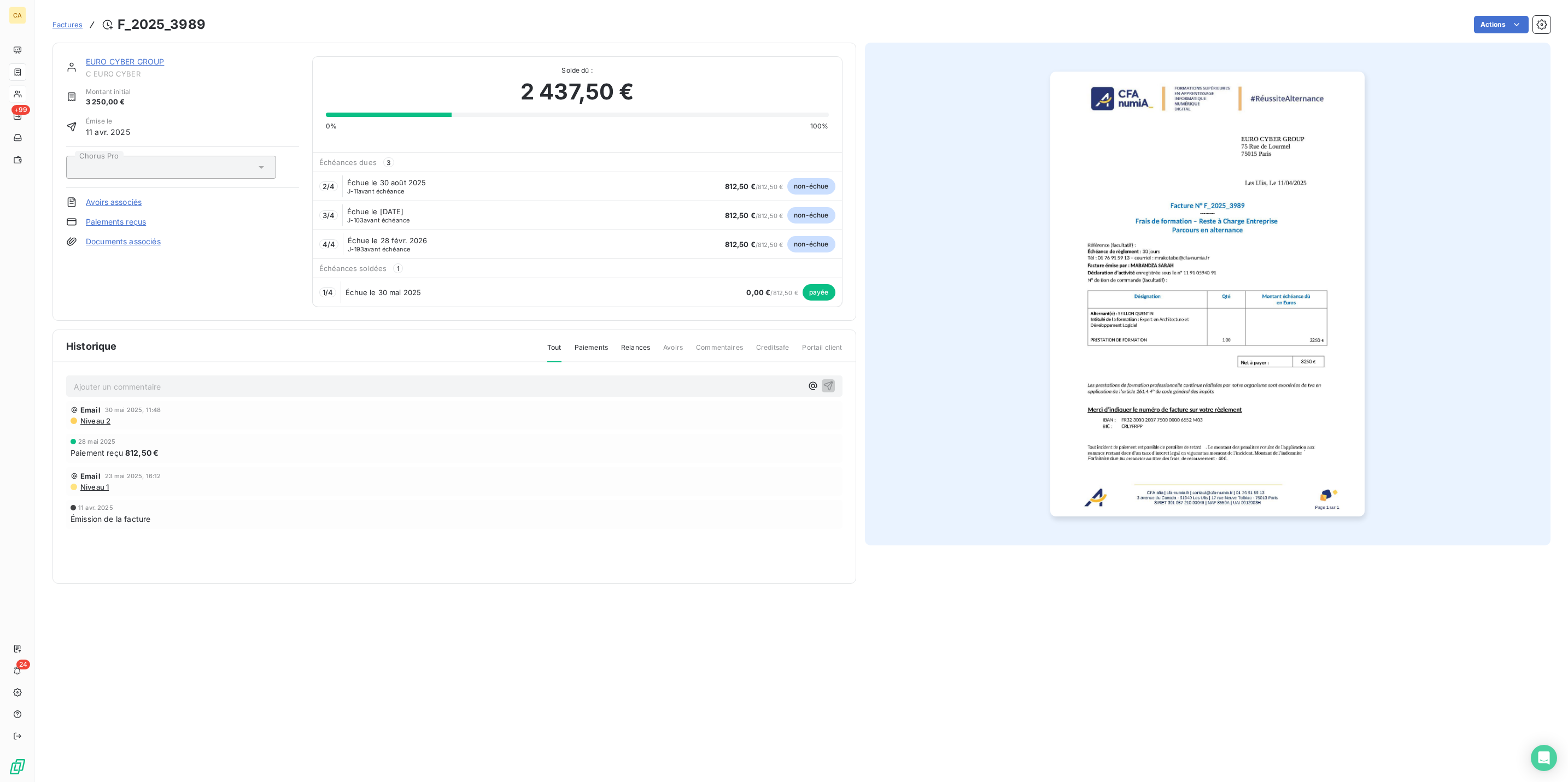
click at [130, 57] on link "EURO CYBER GROUP" at bounding box center [124, 62] width 78 height 9
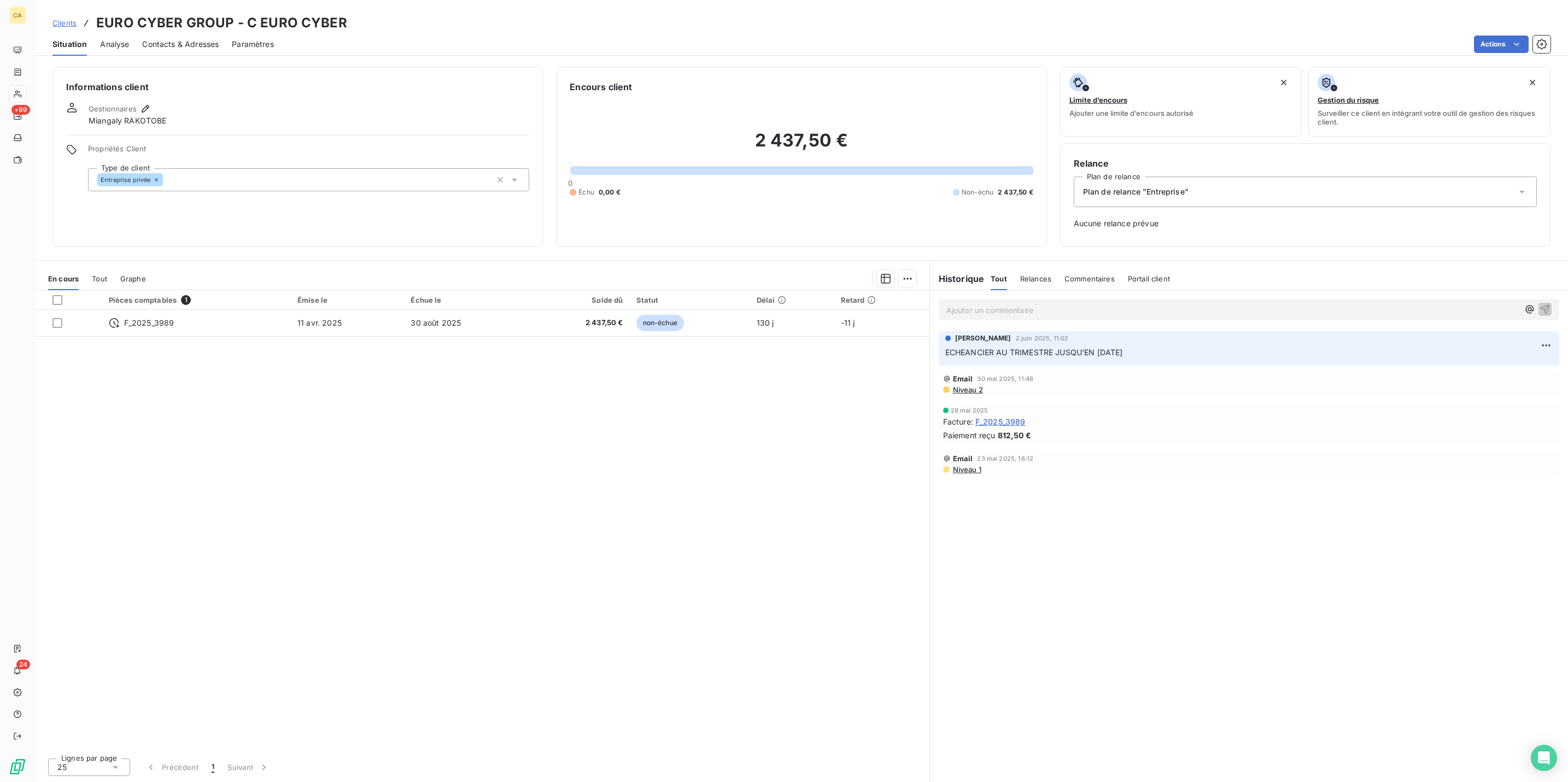
click at [1002, 303] on p "Ajouter un commentaire ﻿" at bounding box center [1232, 309] width 572 height 14
click at [982, 303] on p "Ajouter un commentaire ﻿" at bounding box center [1232, 309] width 572 height 14
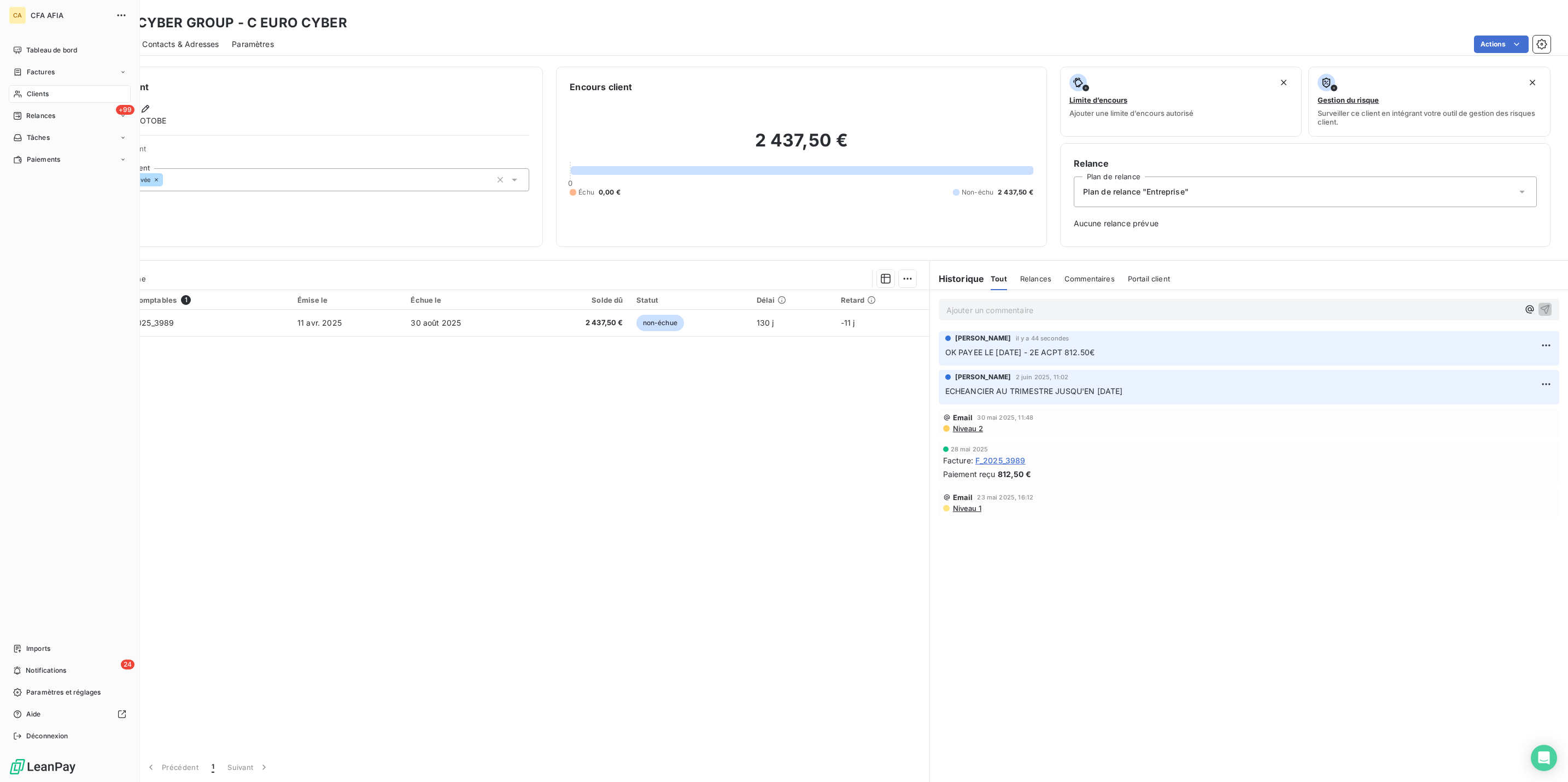
click at [16, 89] on icon at bounding box center [18, 93] width 9 height 8
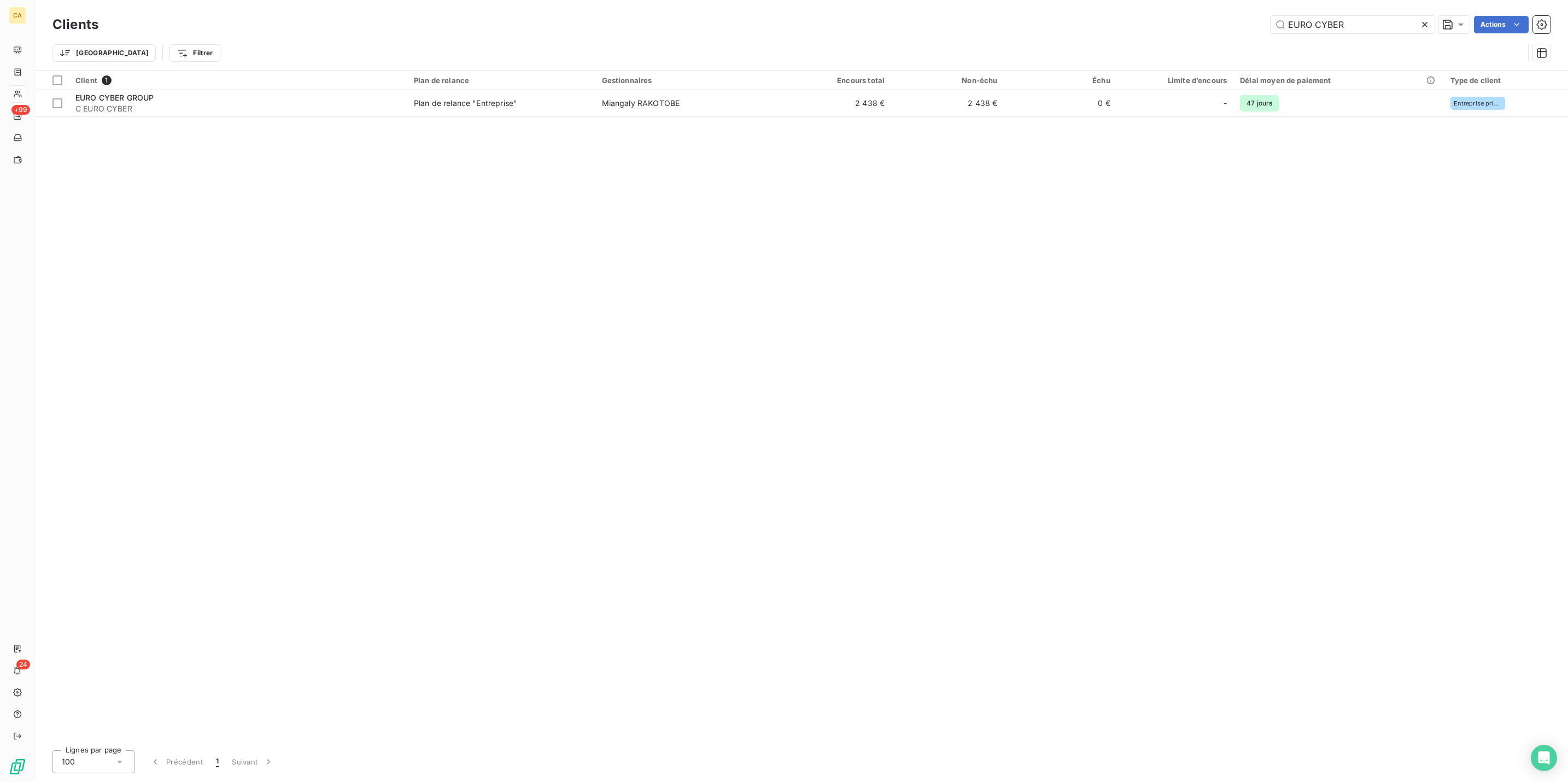
drag, startPoint x: 1368, startPoint y: 25, endPoint x: 1087, endPoint y: 26, distance: 281.0
click at [1087, 26] on div "EURO CYBER Actions" at bounding box center [831, 24] width 1439 height 18
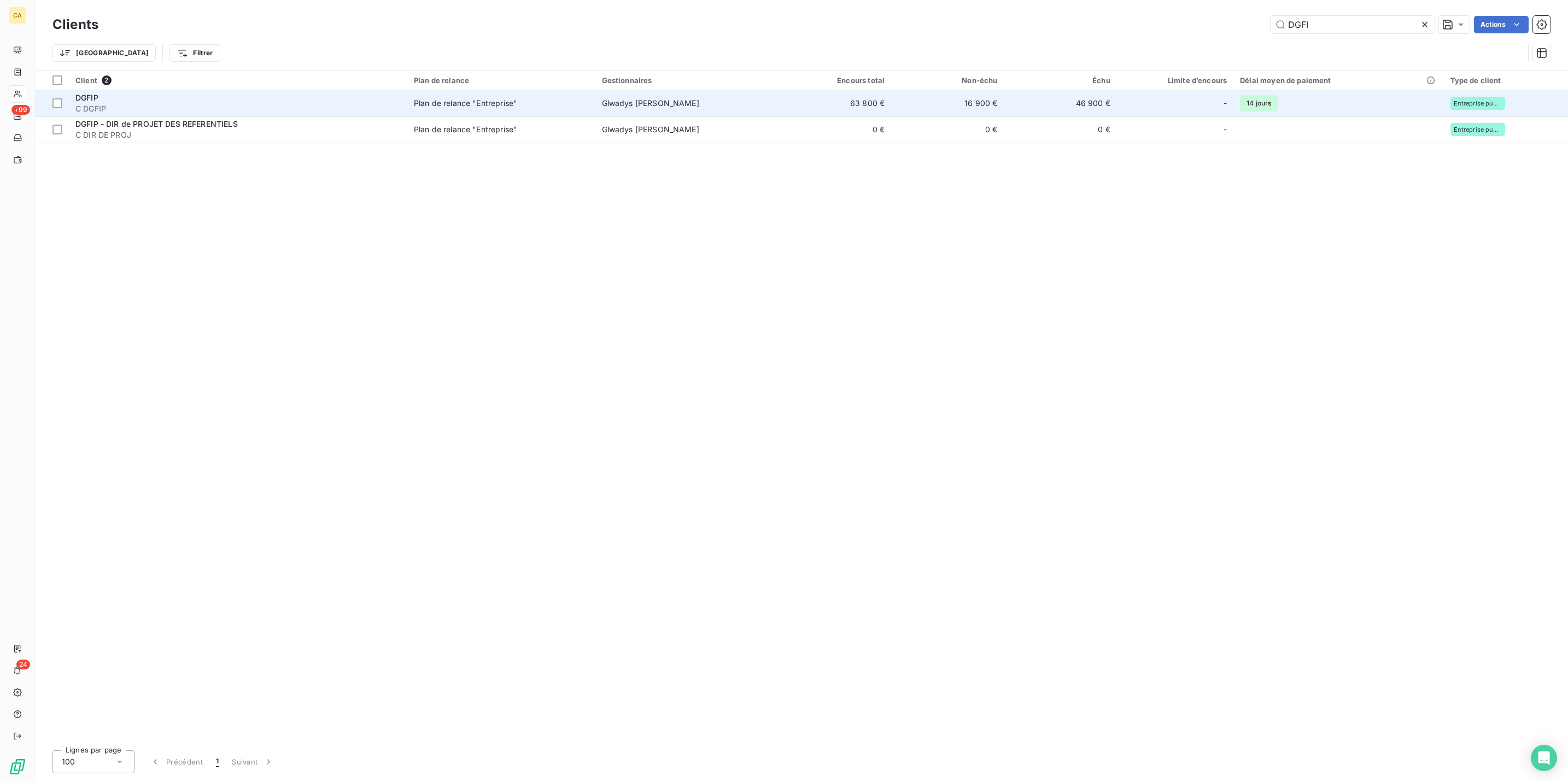
type input "DGFI"
click at [317, 103] on span "C DGFIP" at bounding box center [238, 109] width 325 height 11
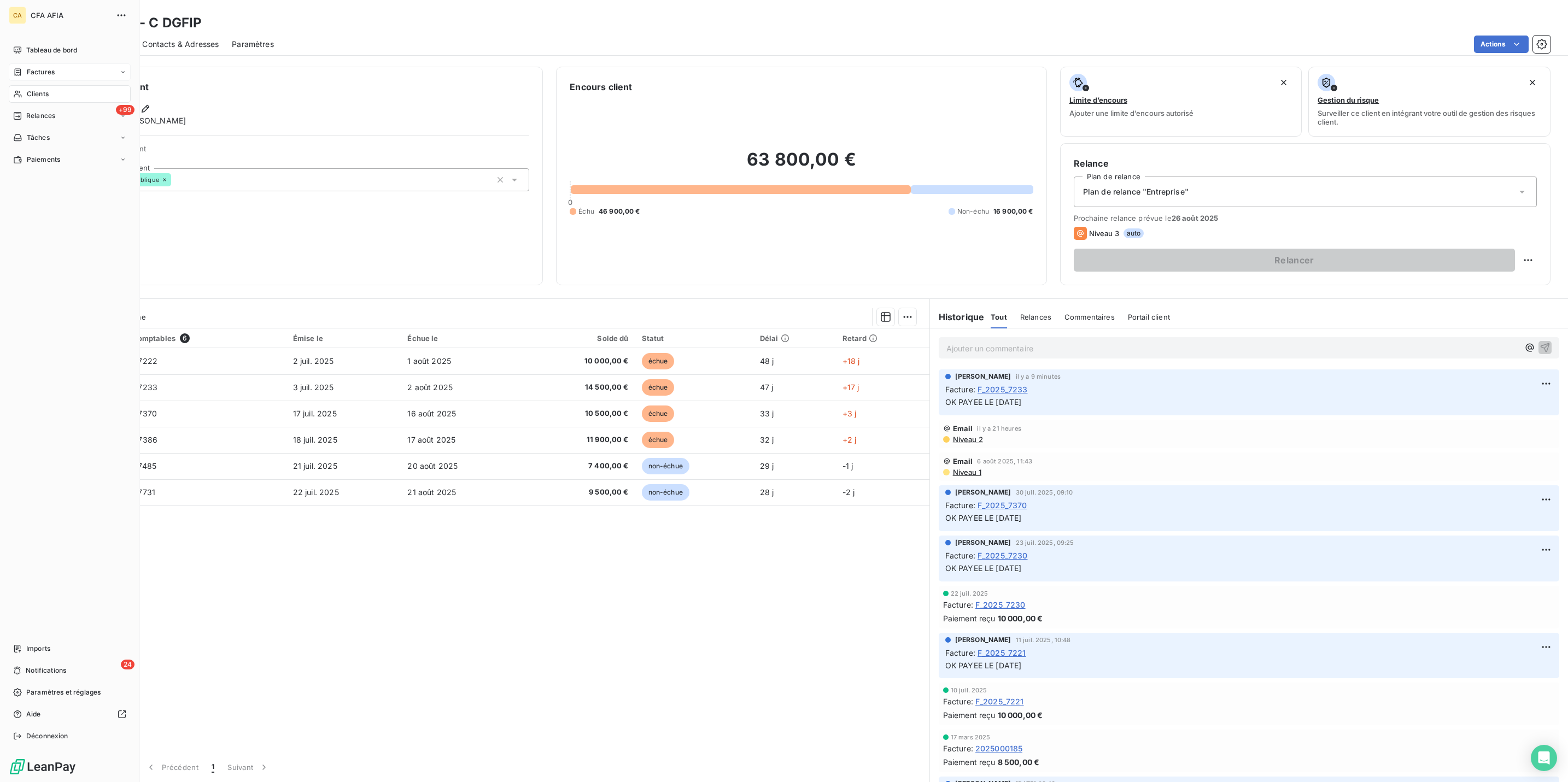
click at [13, 68] on icon at bounding box center [18, 72] width 9 height 8
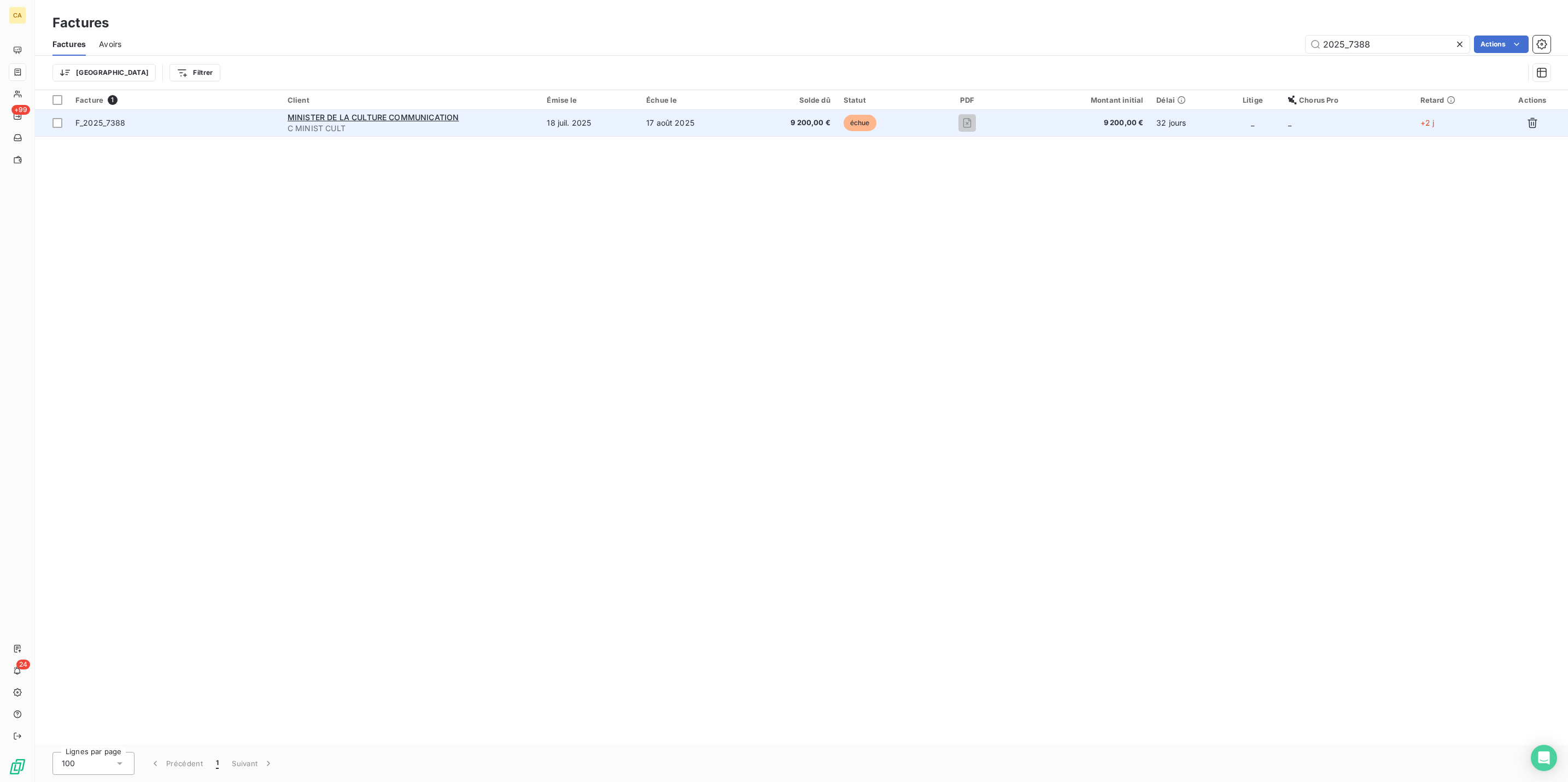
type input "2025_7388"
click at [523, 123] on span "C MINIST CULT" at bounding box center [410, 129] width 246 height 11
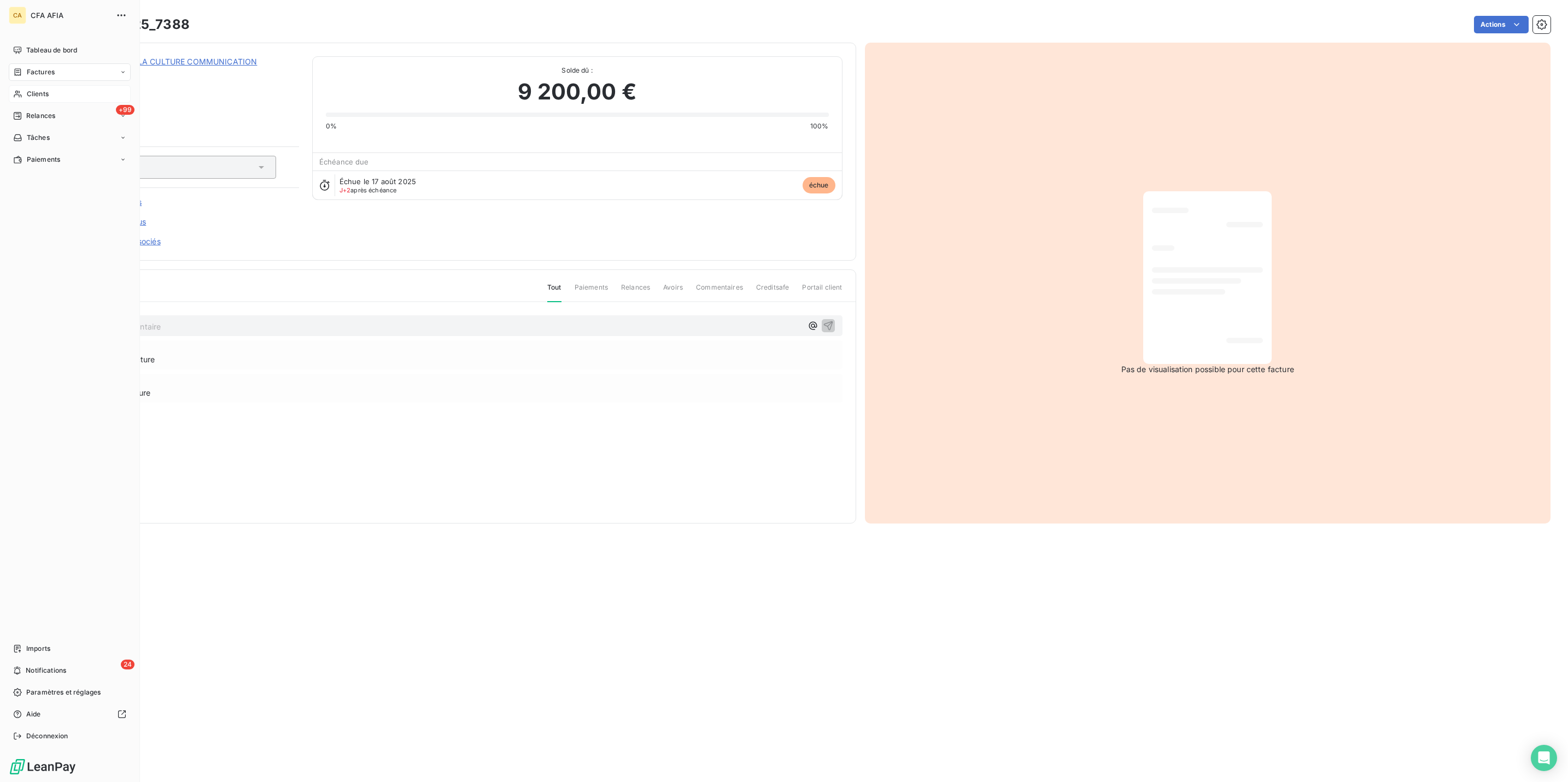
click at [17, 89] on icon at bounding box center [18, 93] width 9 height 8
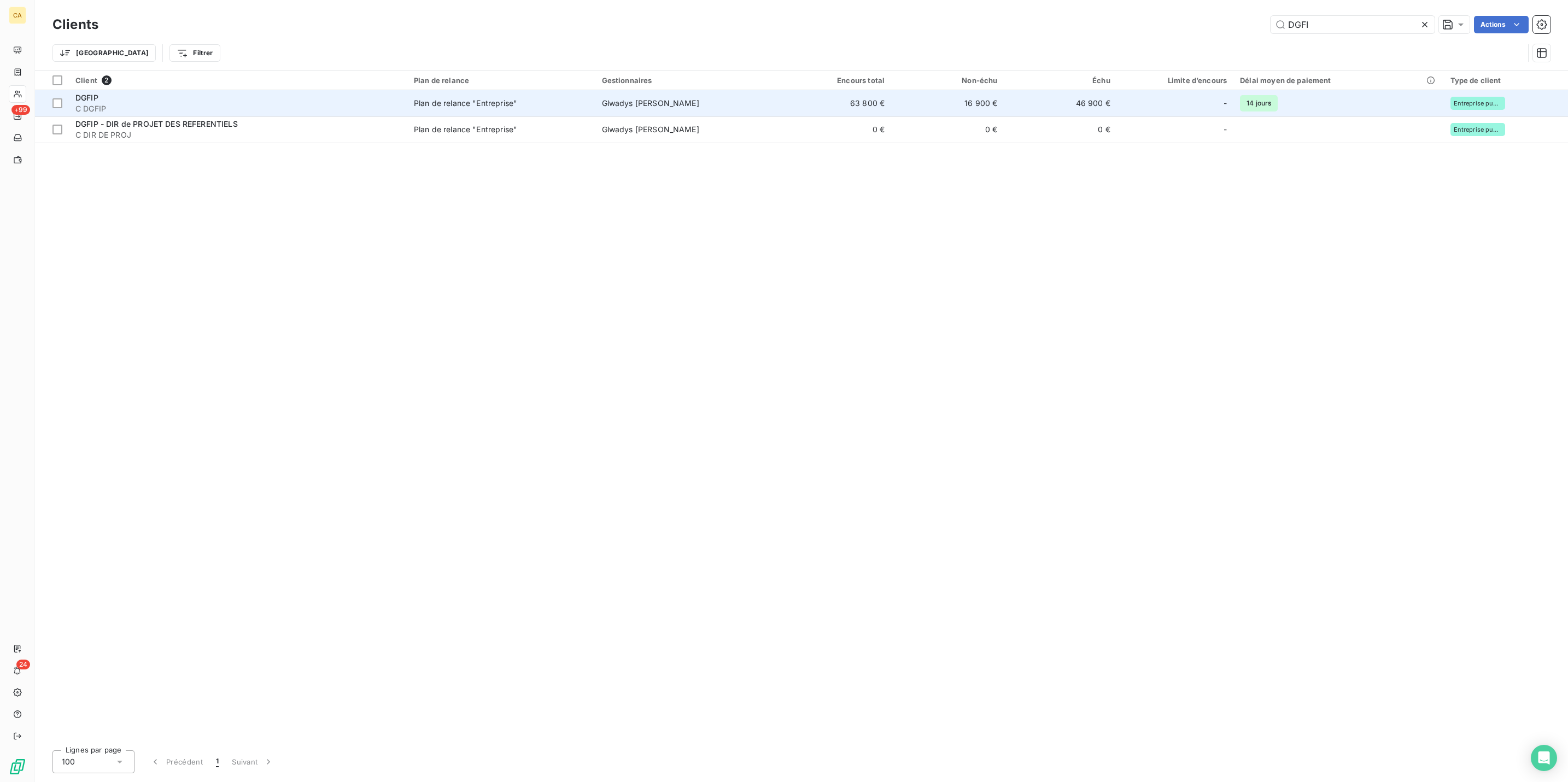
click at [891, 90] on td "16 900 €" at bounding box center [947, 103] width 112 height 26
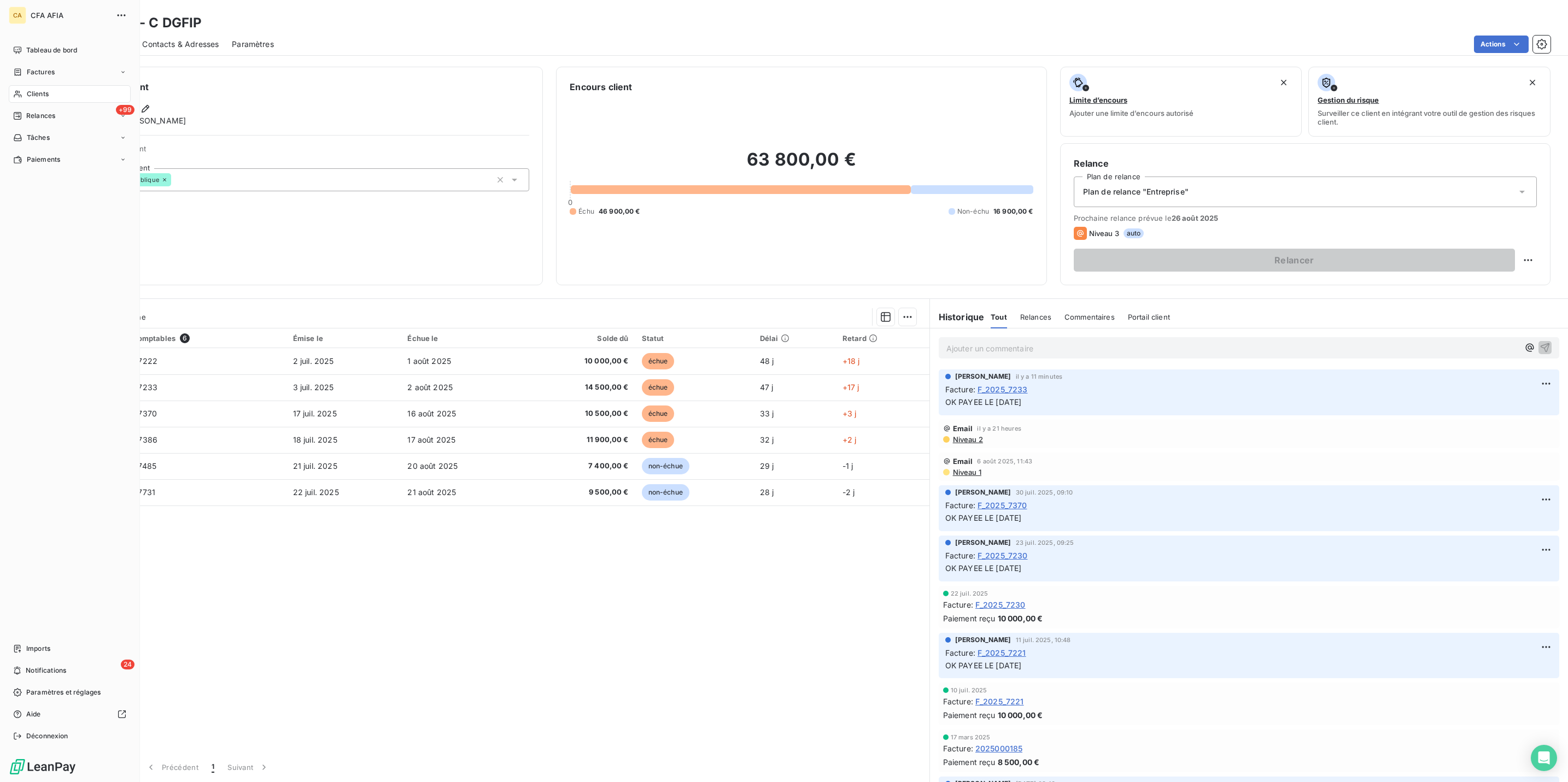
click at [44, 50] on nav "Tableau de bord Factures Clients +99 Relances Tâches Paiements" at bounding box center [69, 105] width 122 height 127
click at [43, 67] on span "Factures" at bounding box center [41, 72] width 28 height 10
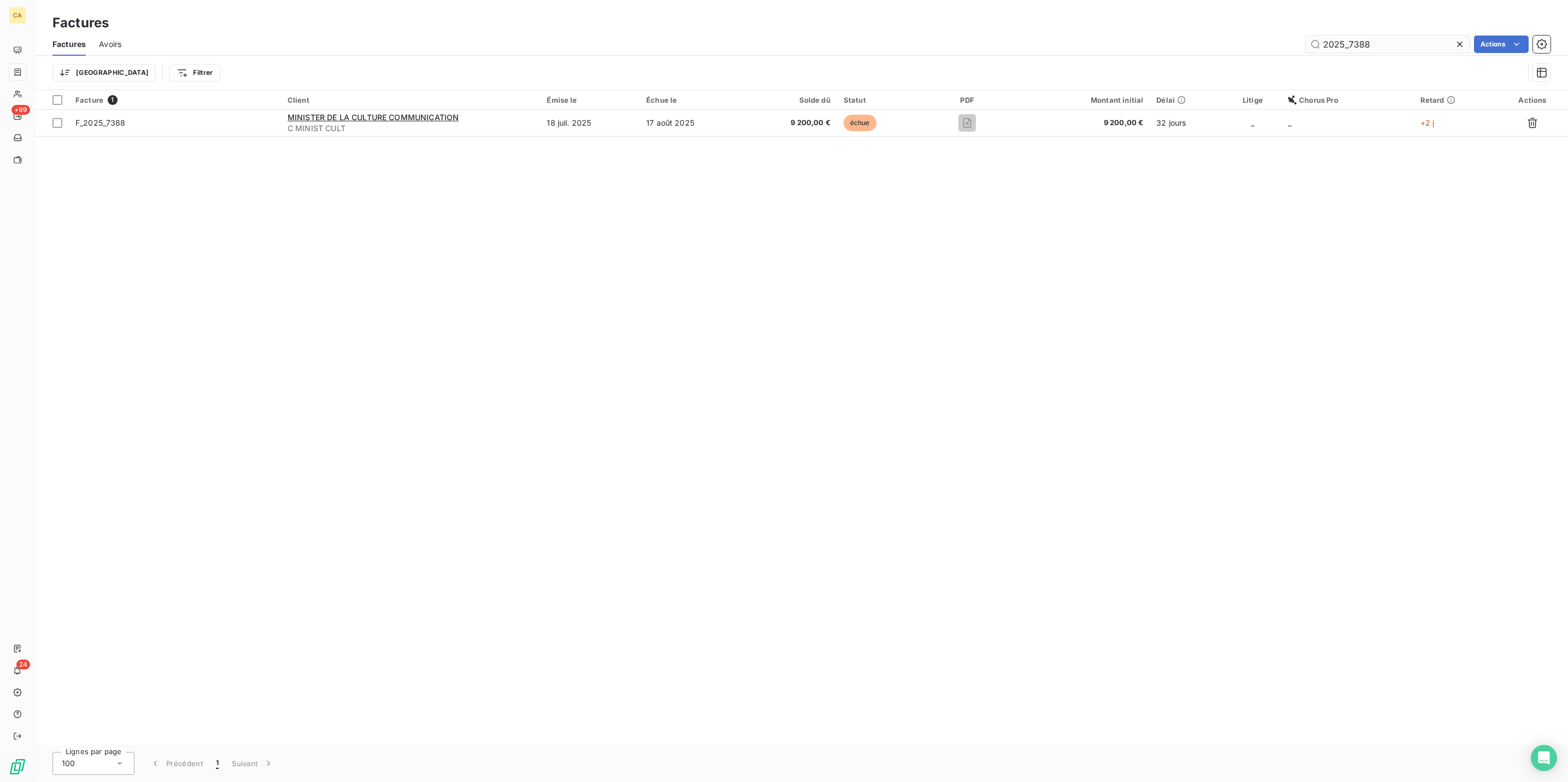
click at [1394, 38] on input "2025_7388" at bounding box center [1387, 44] width 164 height 18
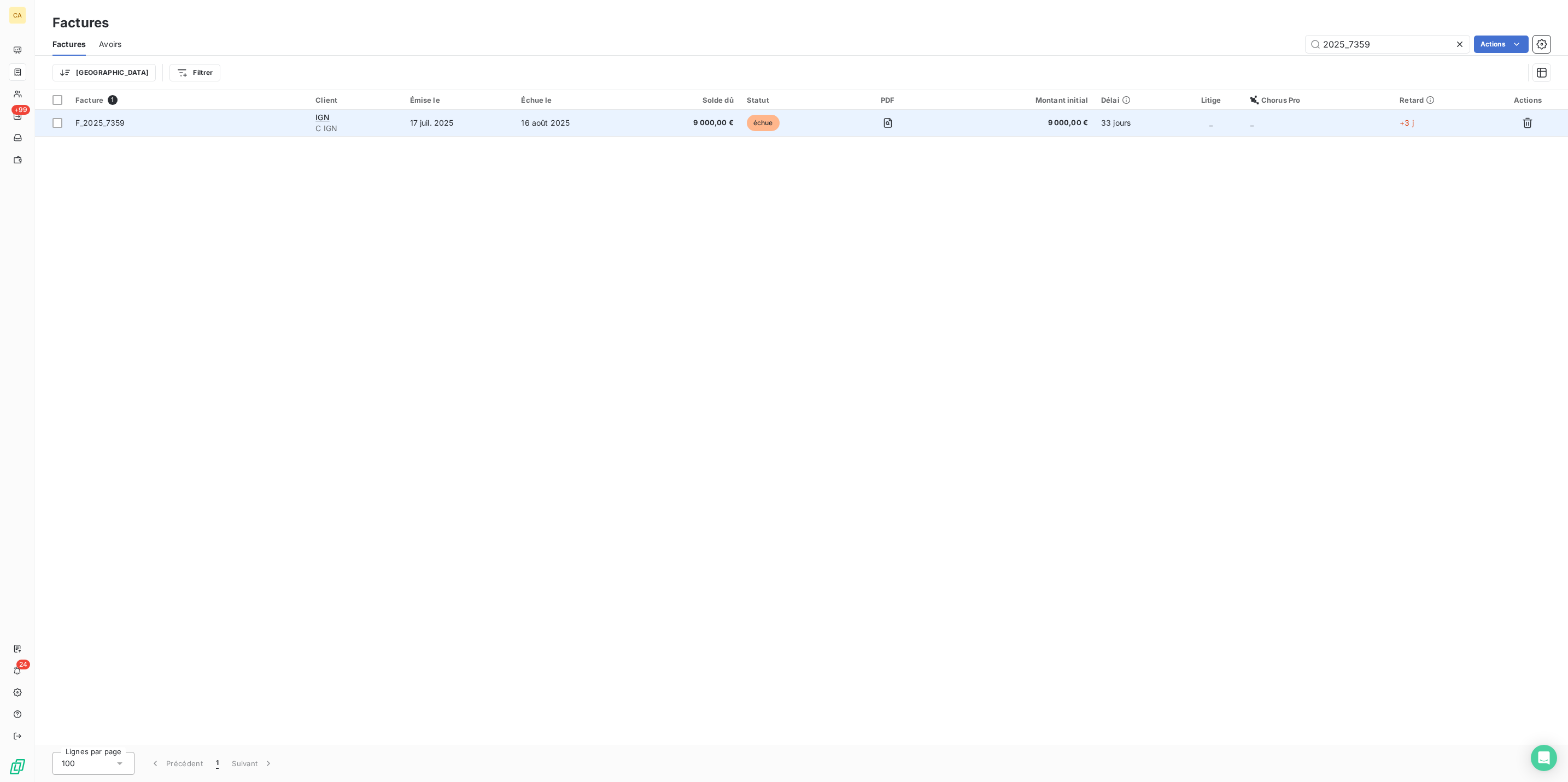
type input "2025_7359"
click at [384, 123] on span "C IGN" at bounding box center [356, 129] width 81 height 11
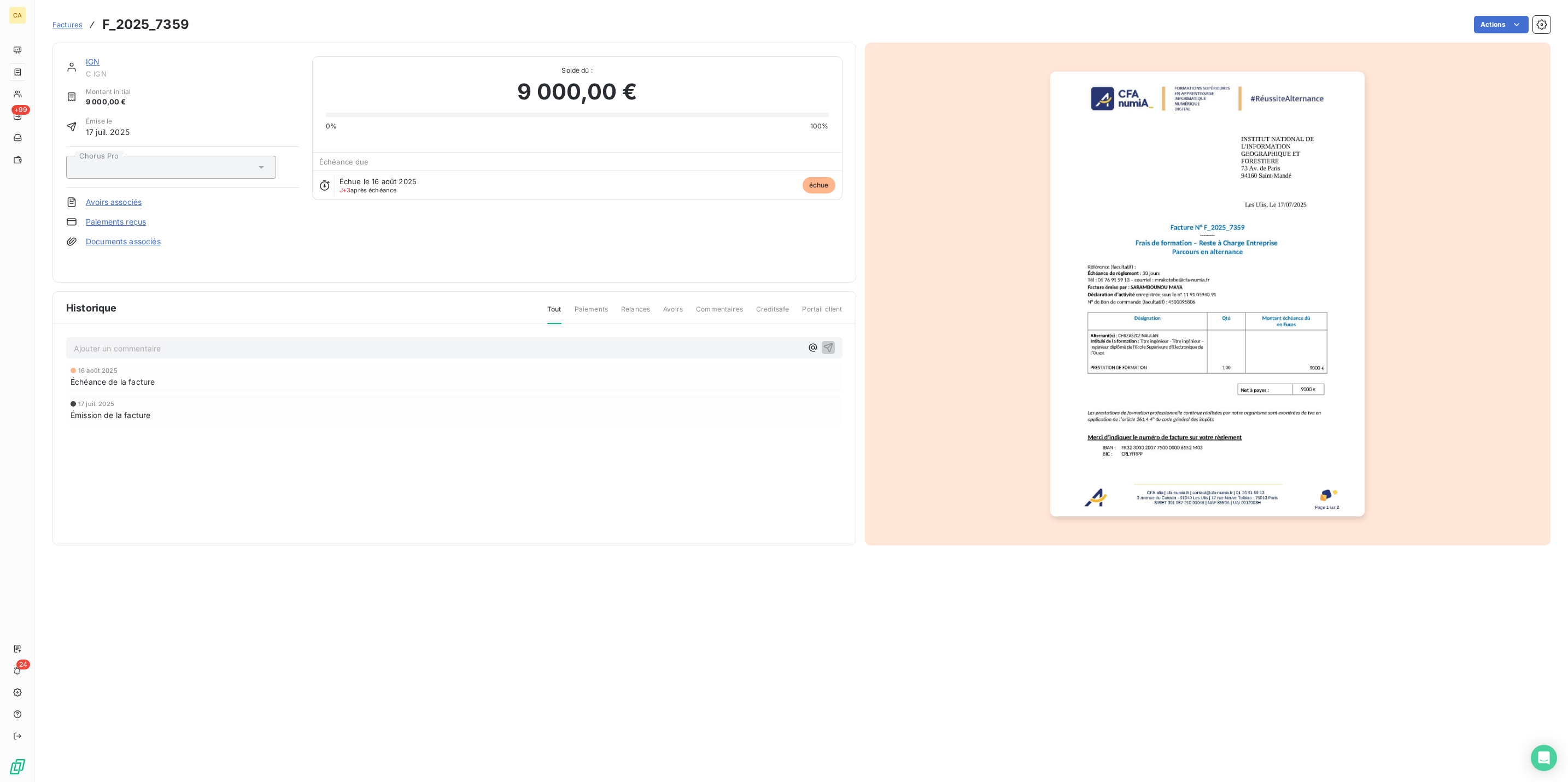
click at [289, 342] on p "Ajouter un commentaire ﻿" at bounding box center [438, 348] width 728 height 14
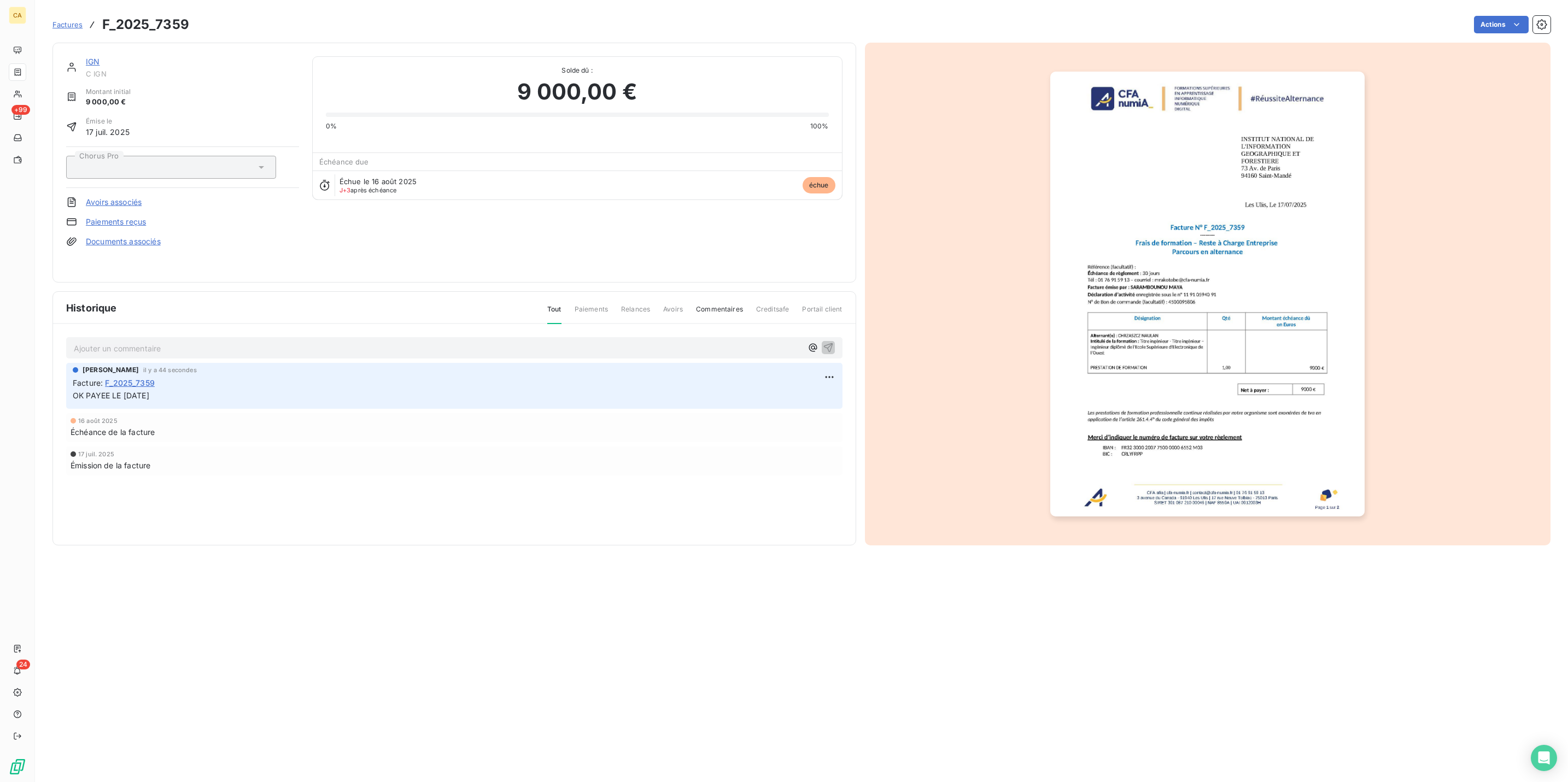
click at [1139, 306] on img "button" at bounding box center [1207, 294] width 314 height 445
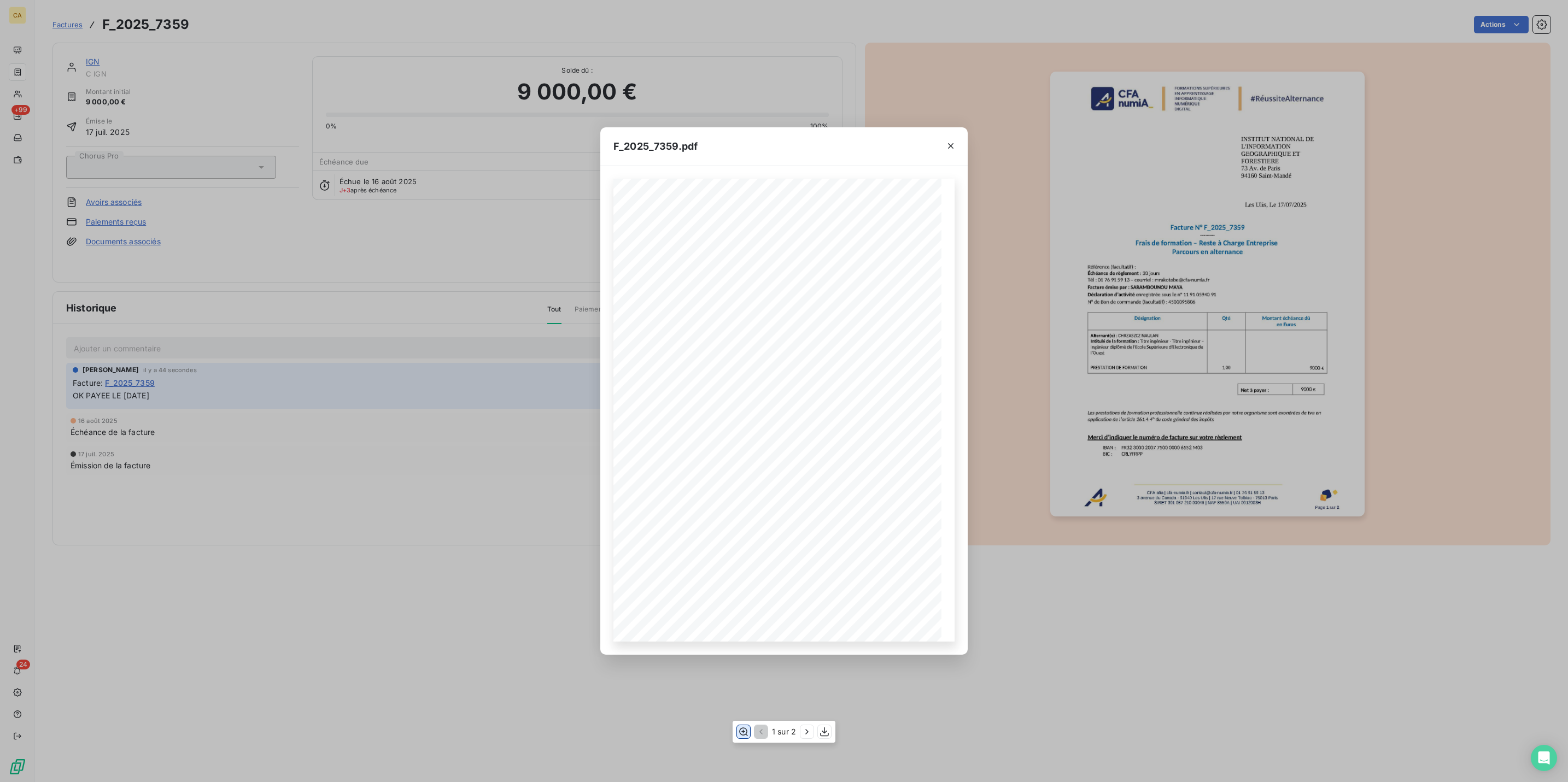
click at [748, 733] on icon "button" at bounding box center [743, 732] width 11 height 11
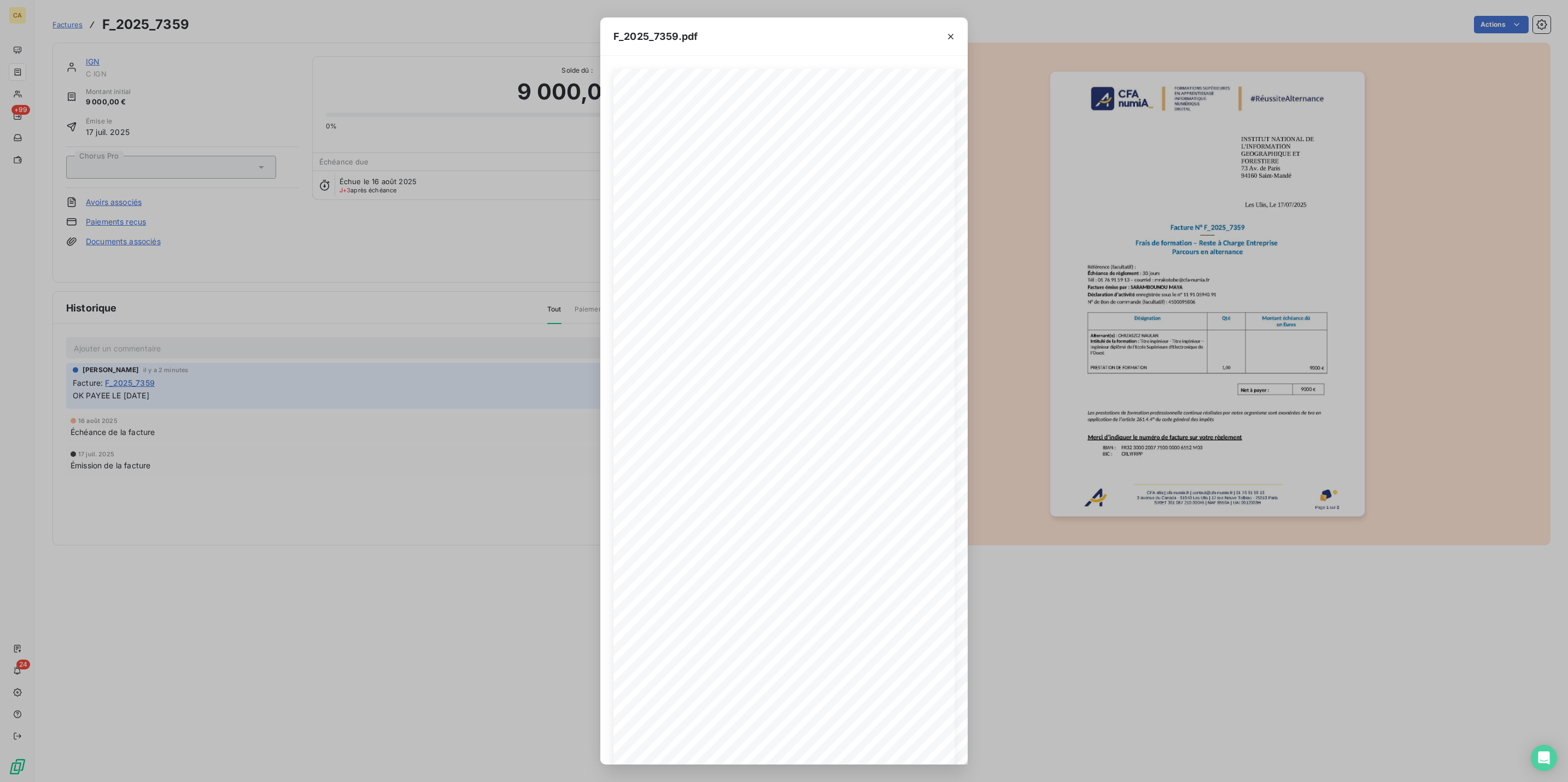
click at [0, 77] on html "CA +99 24 Factures F_2025_7359 Actions IGN C IGN Montant initial 9 000,00 € Émi…" at bounding box center [784, 391] width 1568 height 782
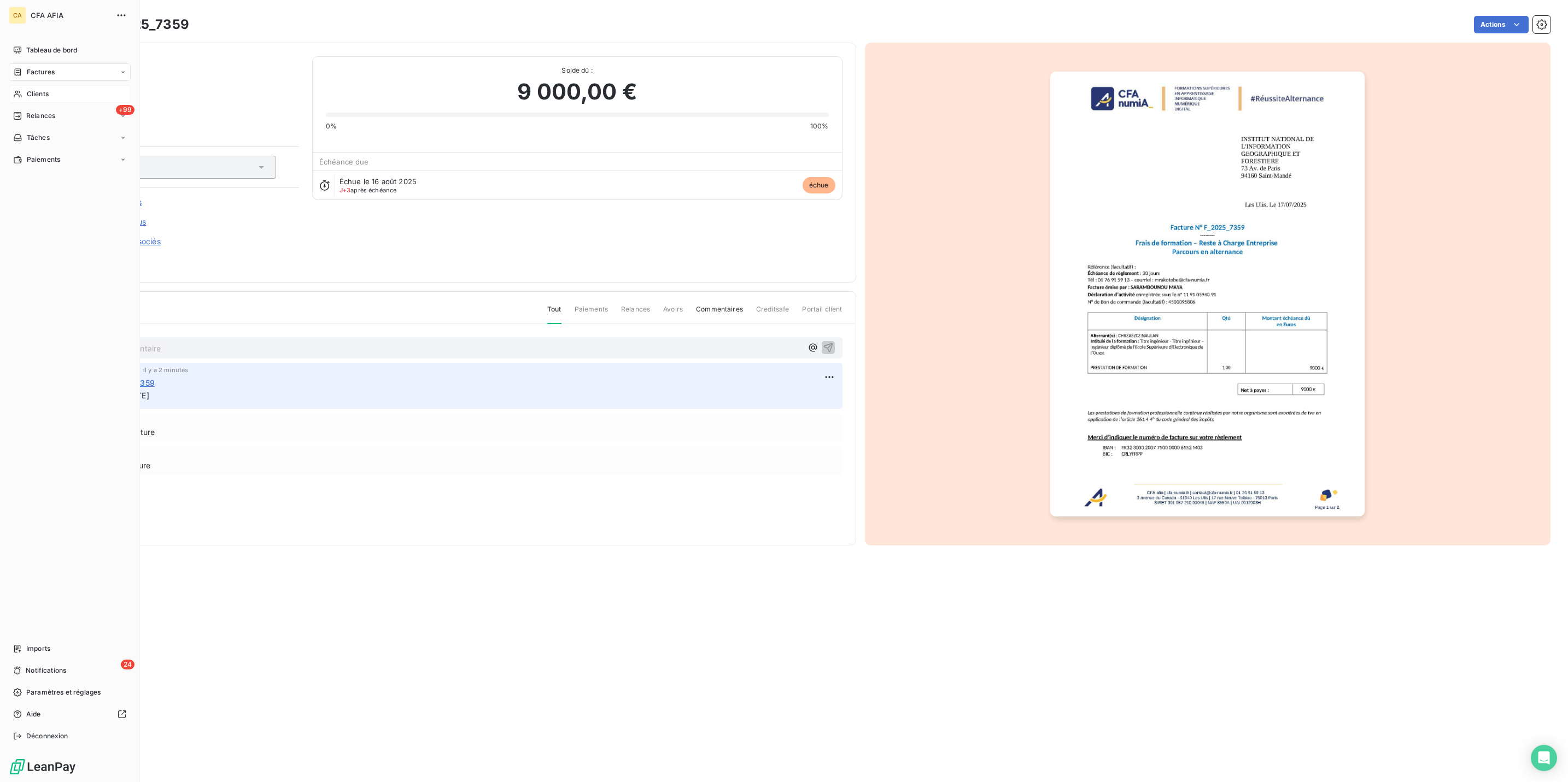
click at [22, 86] on div "Clients" at bounding box center [69, 94] width 122 height 18
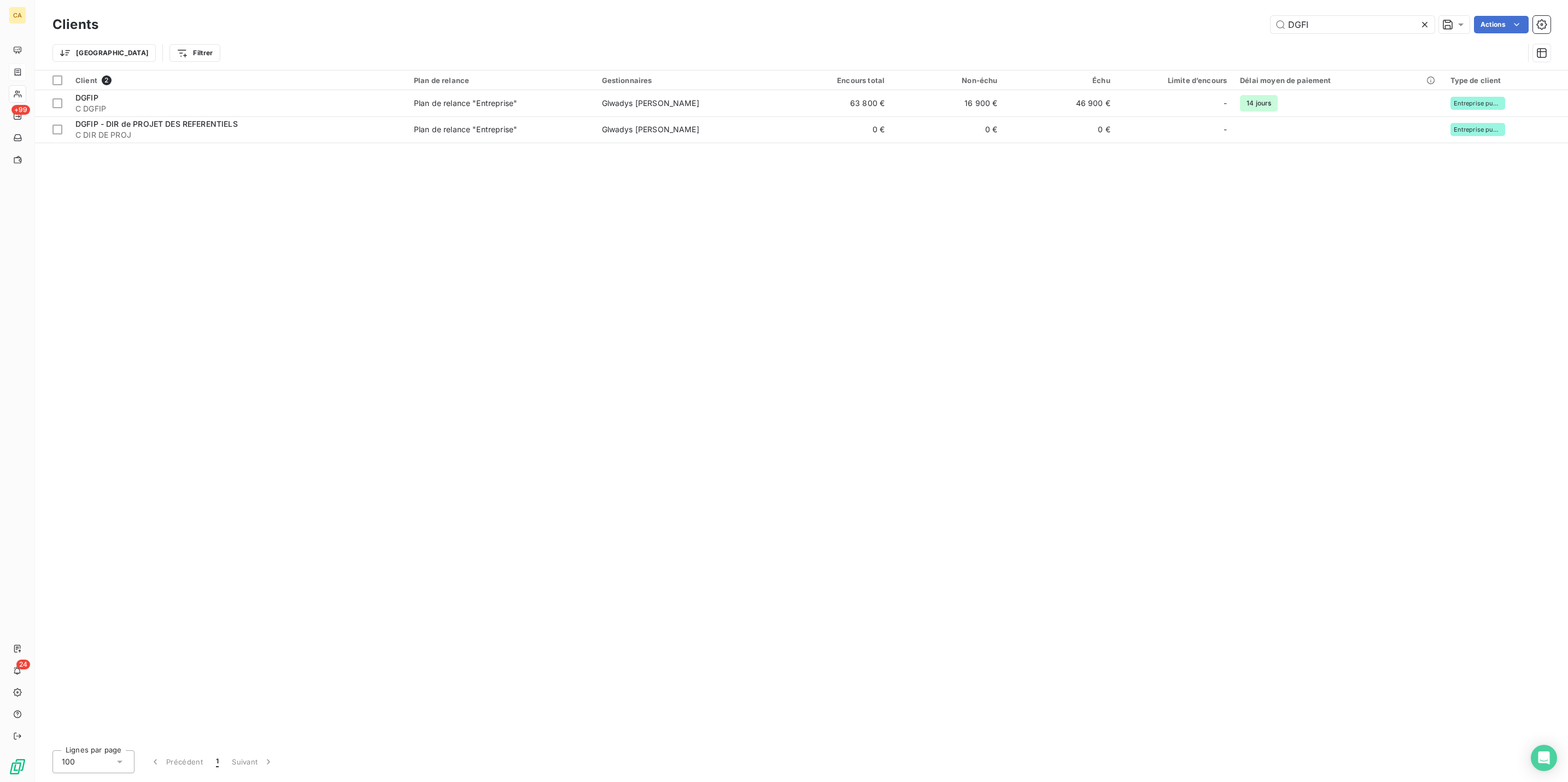
drag, startPoint x: 1383, startPoint y: 17, endPoint x: 1179, endPoint y: 22, distance: 204.1
click at [1179, 22] on div "DGFI Actions" at bounding box center [831, 24] width 1439 height 18
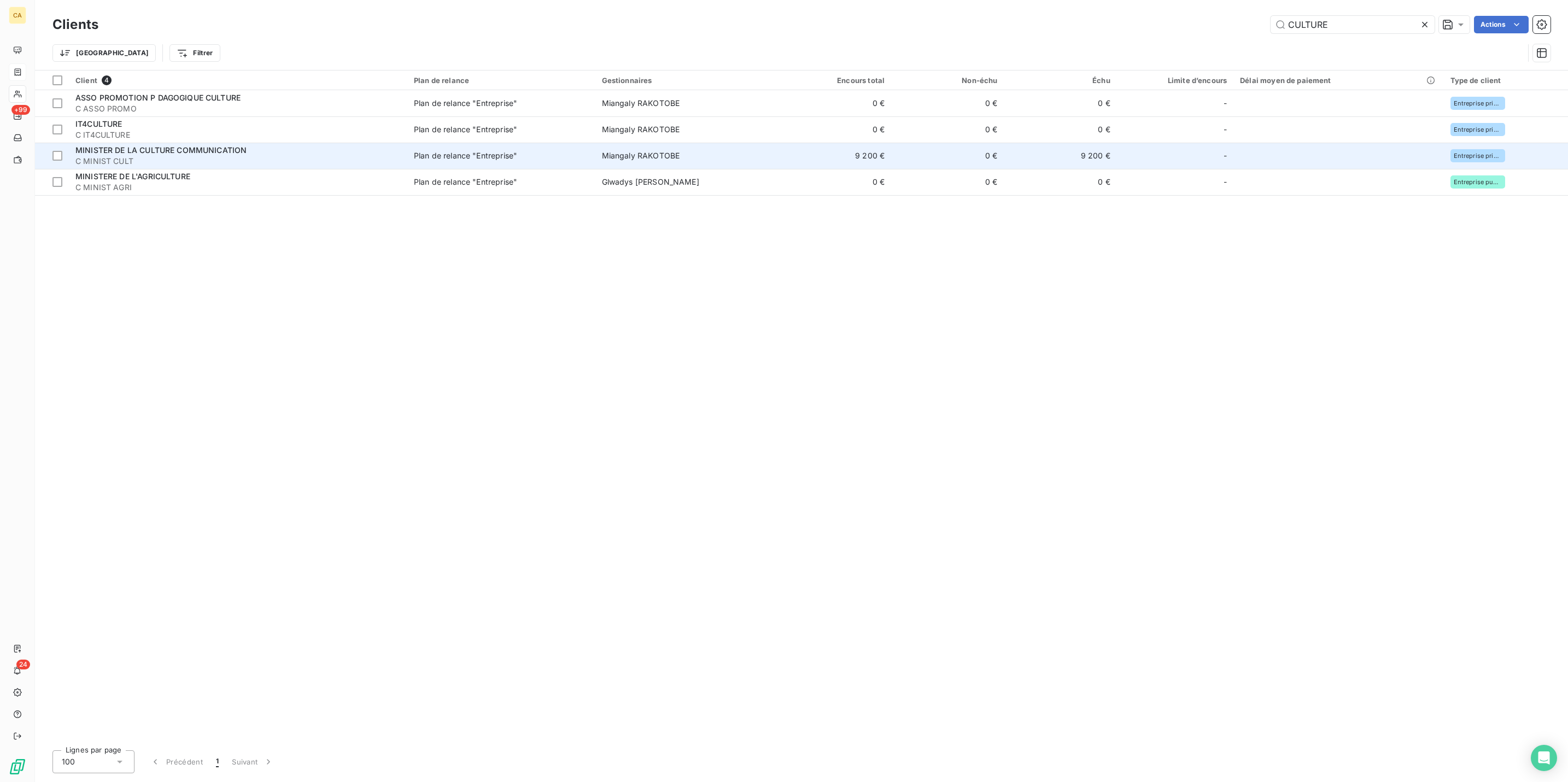
type input "CULTURE"
click at [148, 156] on span "C MINIST CULT" at bounding box center [238, 161] width 325 height 11
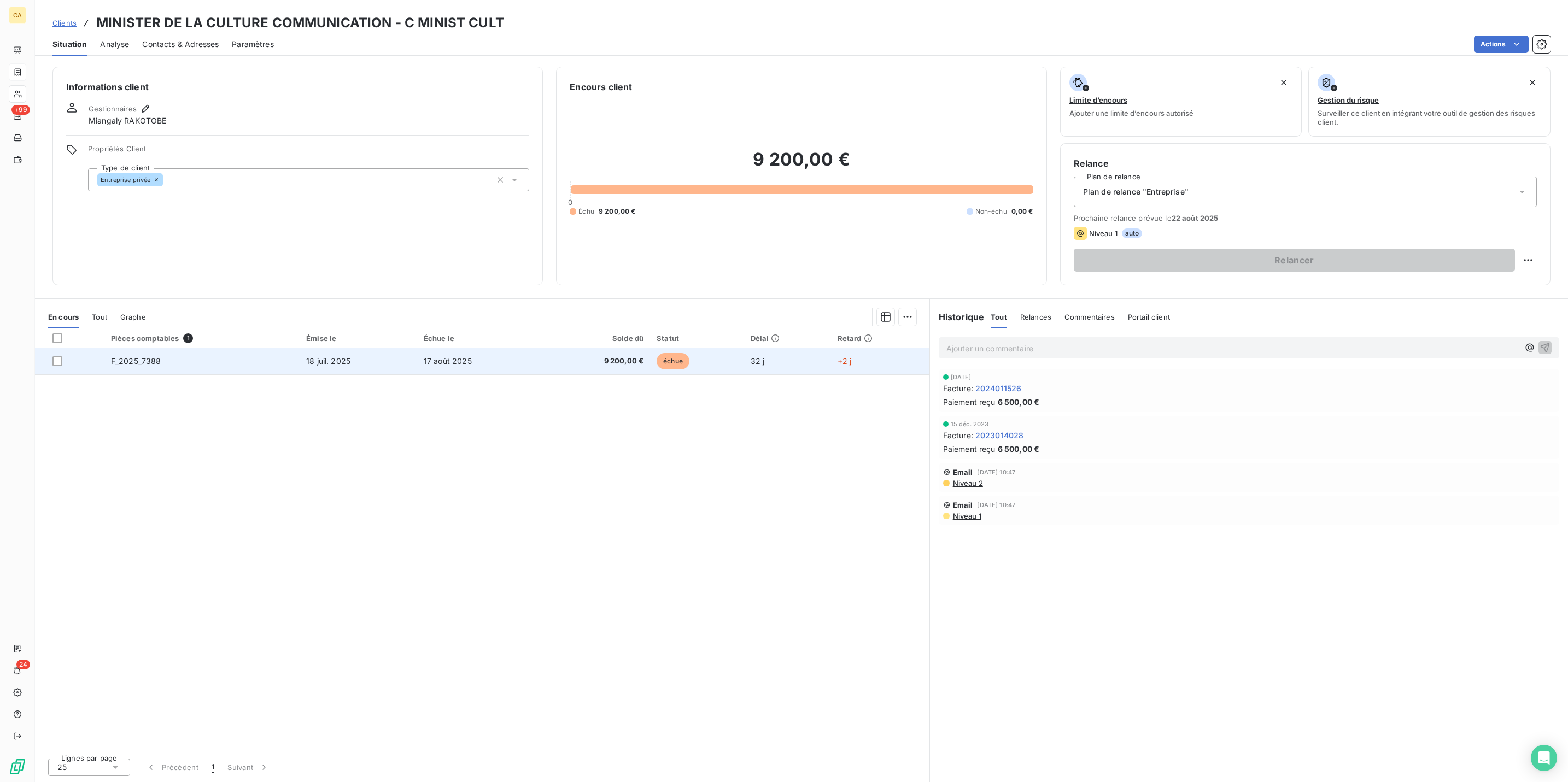
click at [342, 348] on td "18 juil. 2025" at bounding box center [358, 361] width 118 height 26
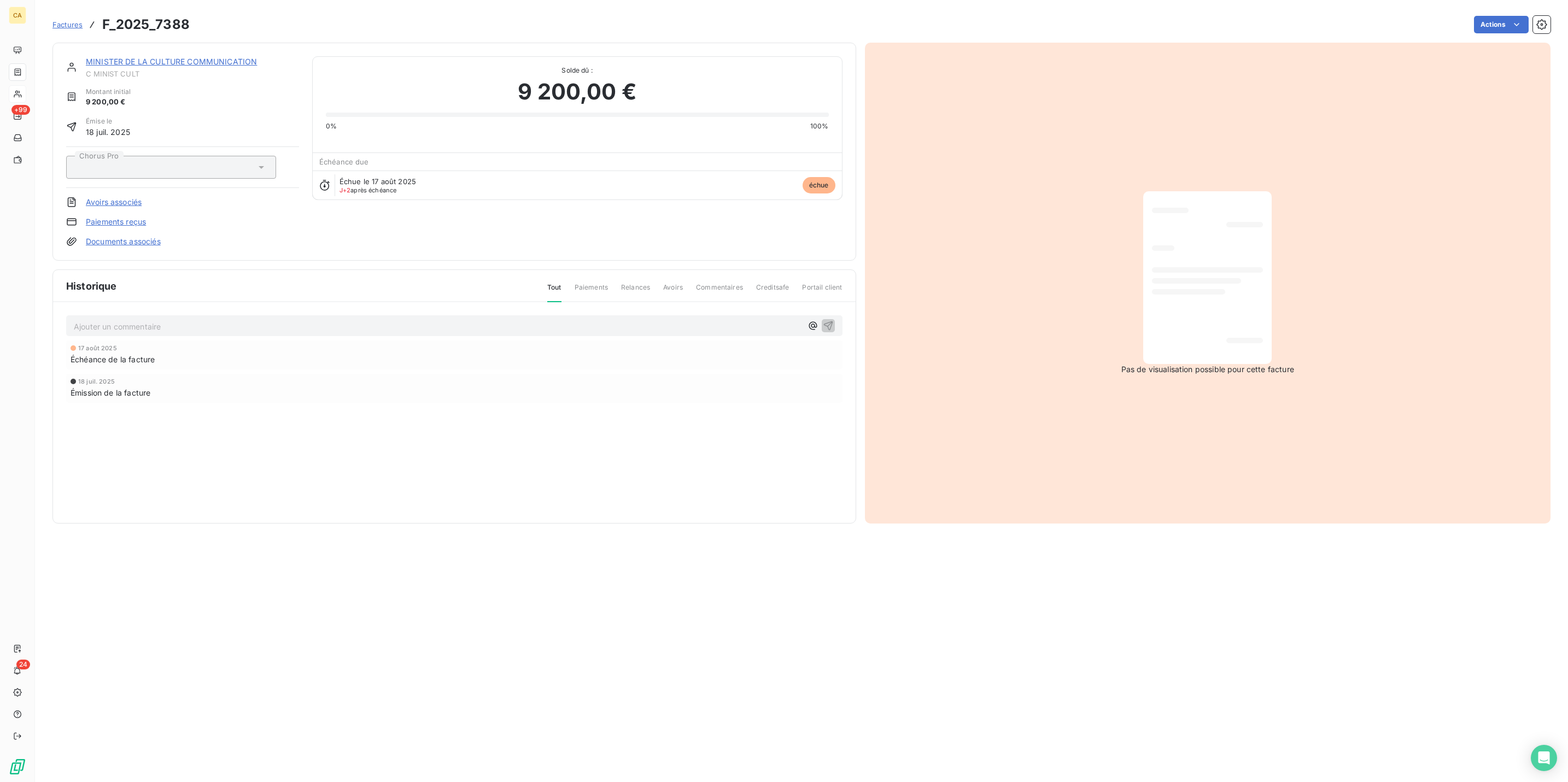
click at [227, 320] on p "Ajouter un commentaire ﻿" at bounding box center [438, 326] width 728 height 14
click at [235, 315] on div "OK P" at bounding box center [454, 325] width 777 height 20
click at [235, 320] on p "OK P" at bounding box center [438, 326] width 728 height 13
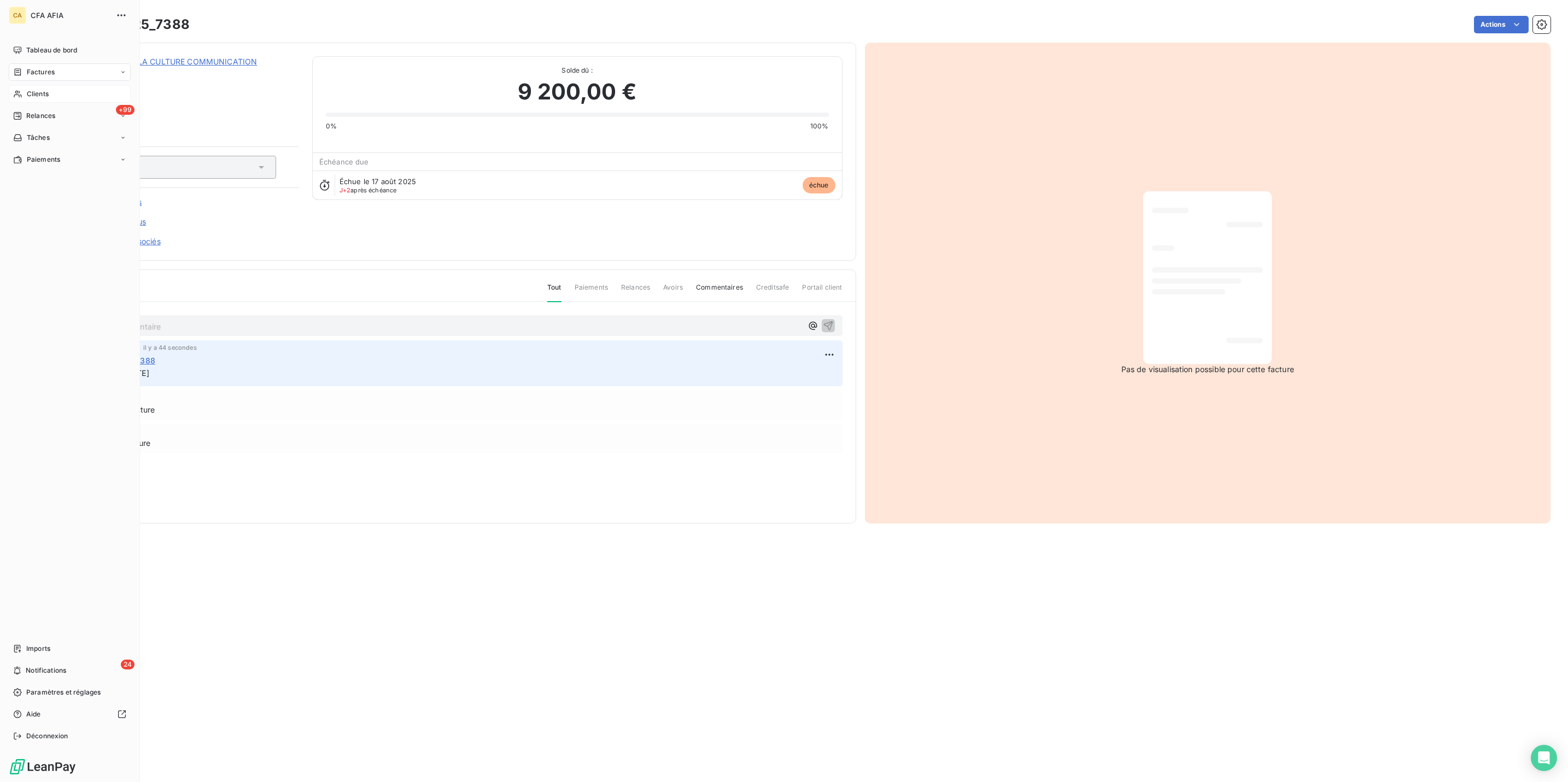
click at [35, 89] on span "Clients" at bounding box center [38, 94] width 22 height 10
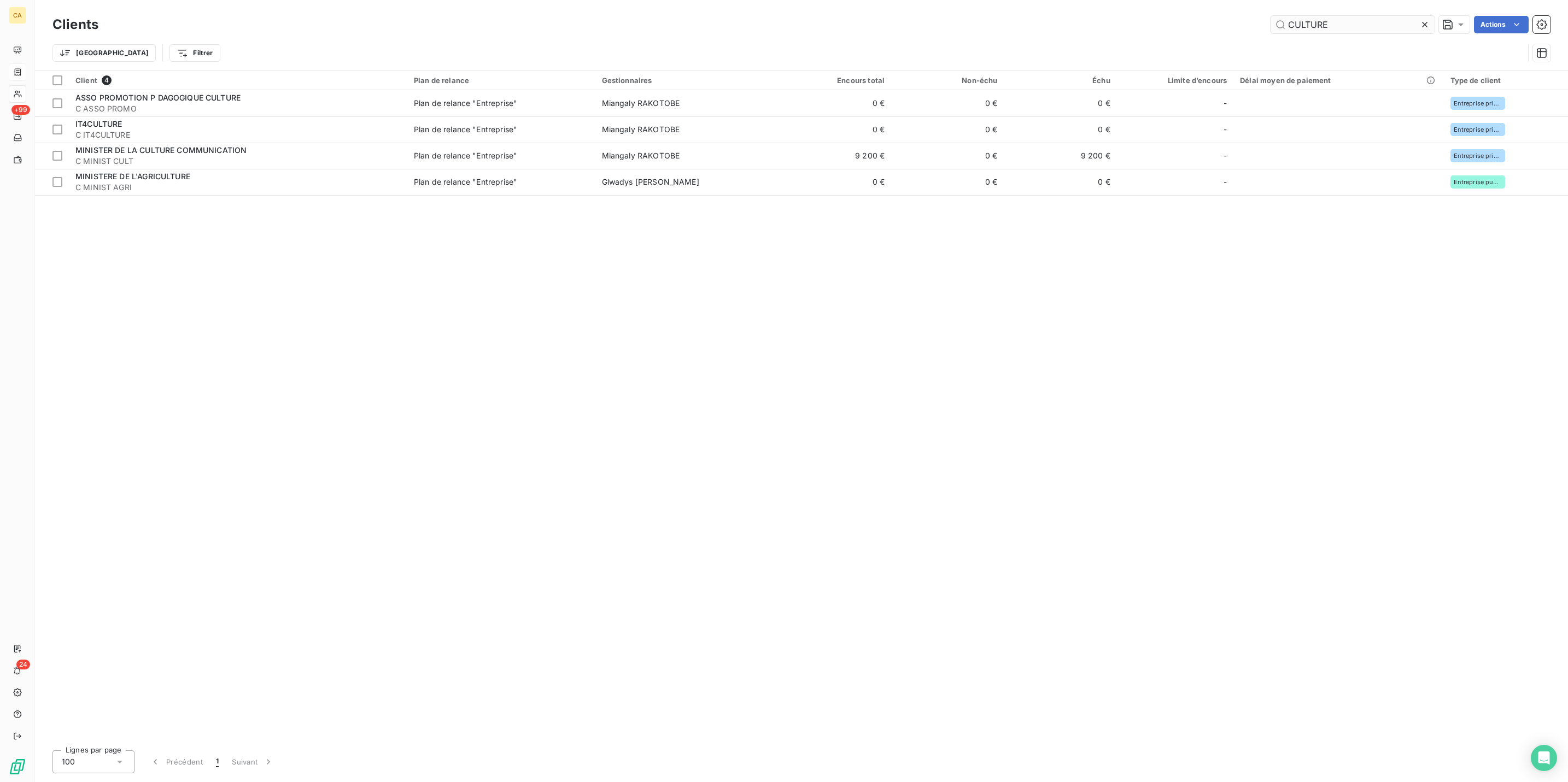
click at [1376, 21] on input "CULTURE" at bounding box center [1352, 24] width 164 height 18
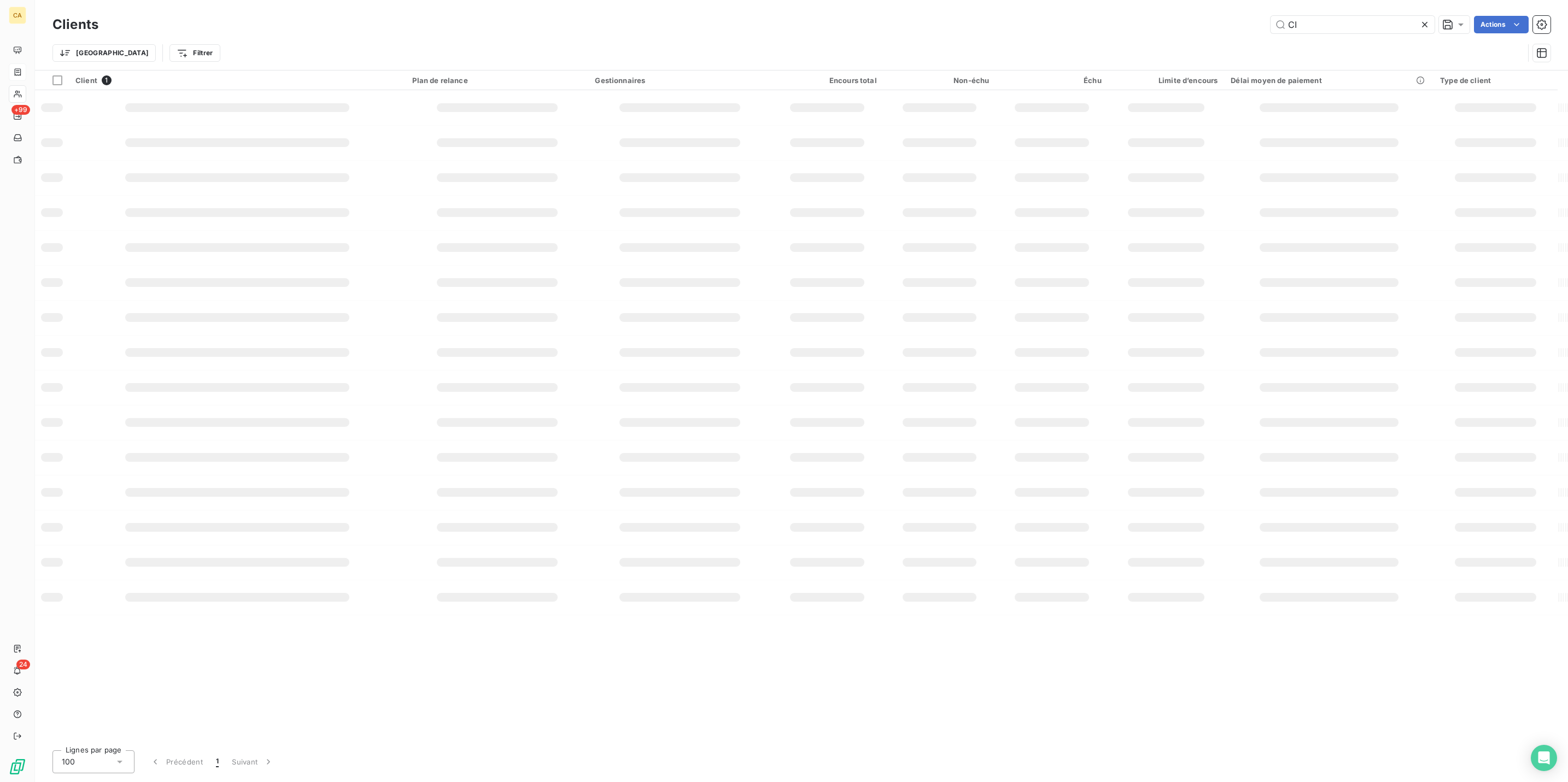
type input "C"
type input "CARI"
click at [178, 107] on div "Client 1 Plan de relance Gestionnaires Encours total Non-échu Échu Limite d’enc…" at bounding box center [802, 406] width 1533 height 671
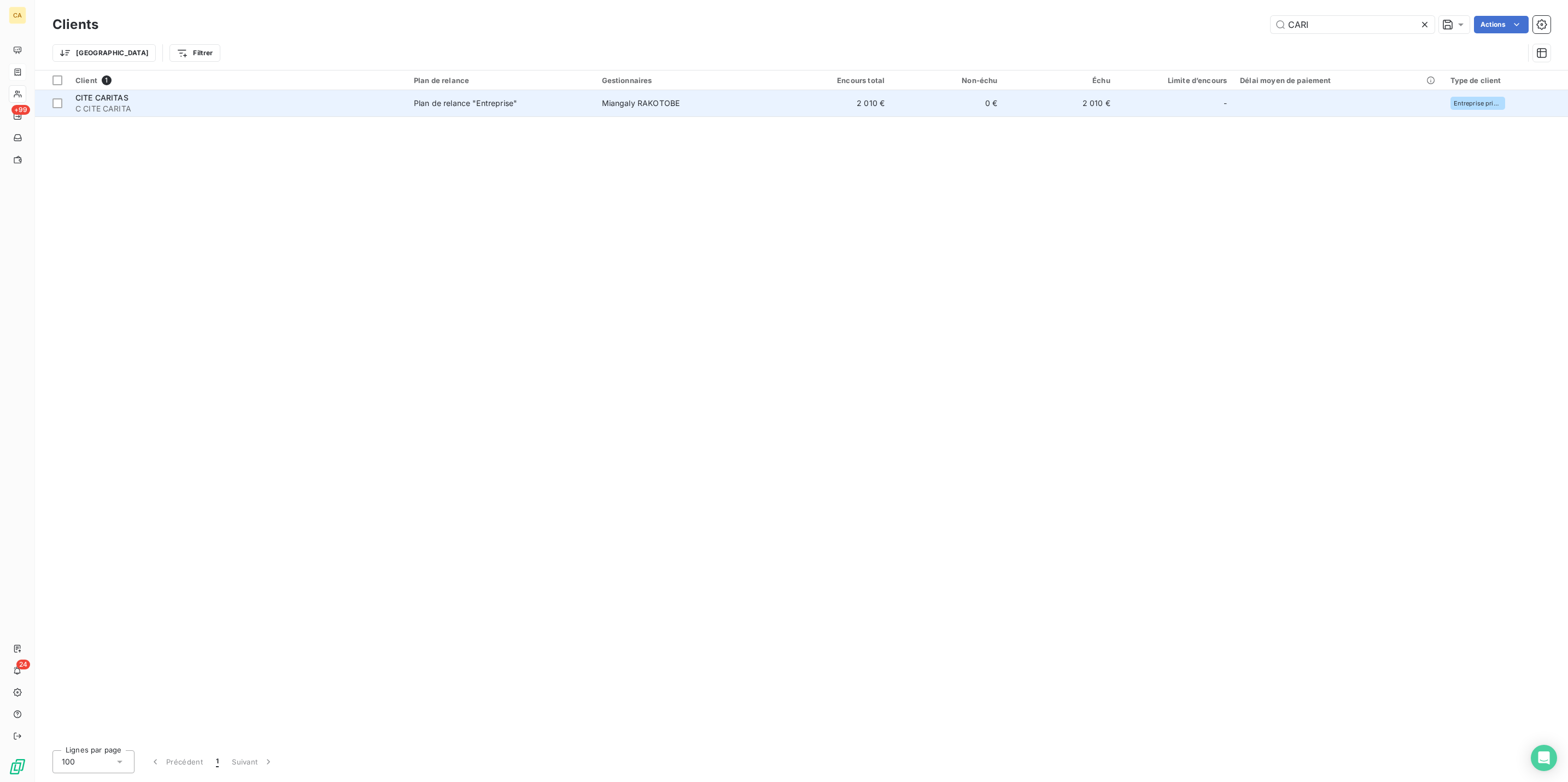
click at [177, 103] on span "C CITE CARITA" at bounding box center [238, 109] width 325 height 11
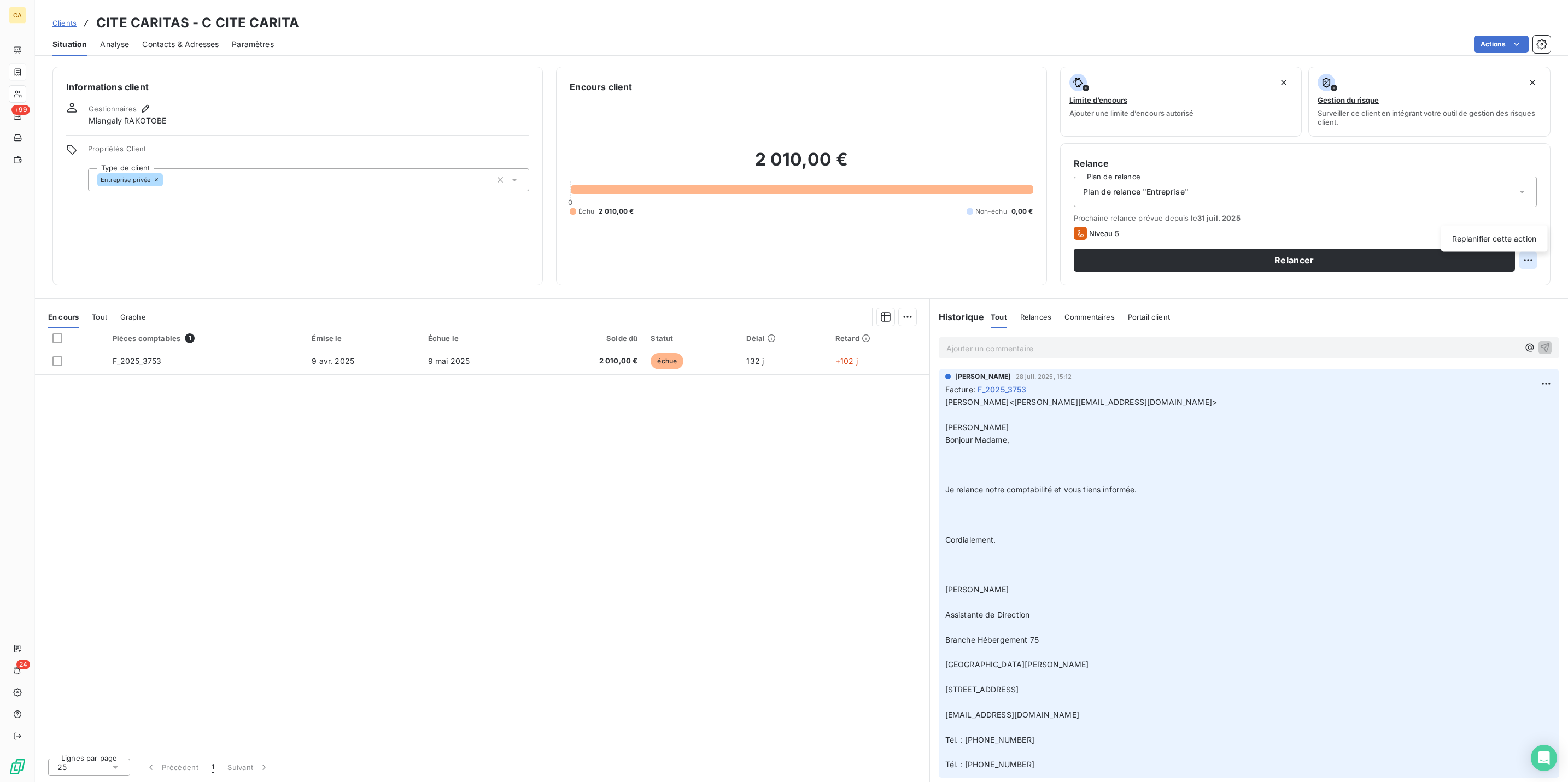
click at [1539, 215] on html "CA +99 24 Clients CITE CARITAS - C CITE CARITA Situation Analyse Contacts & Adr…" at bounding box center [784, 391] width 1568 height 782
click at [1520, 241] on div "Replanifier cette action" at bounding box center [1494, 239] width 98 height 18
select select "7"
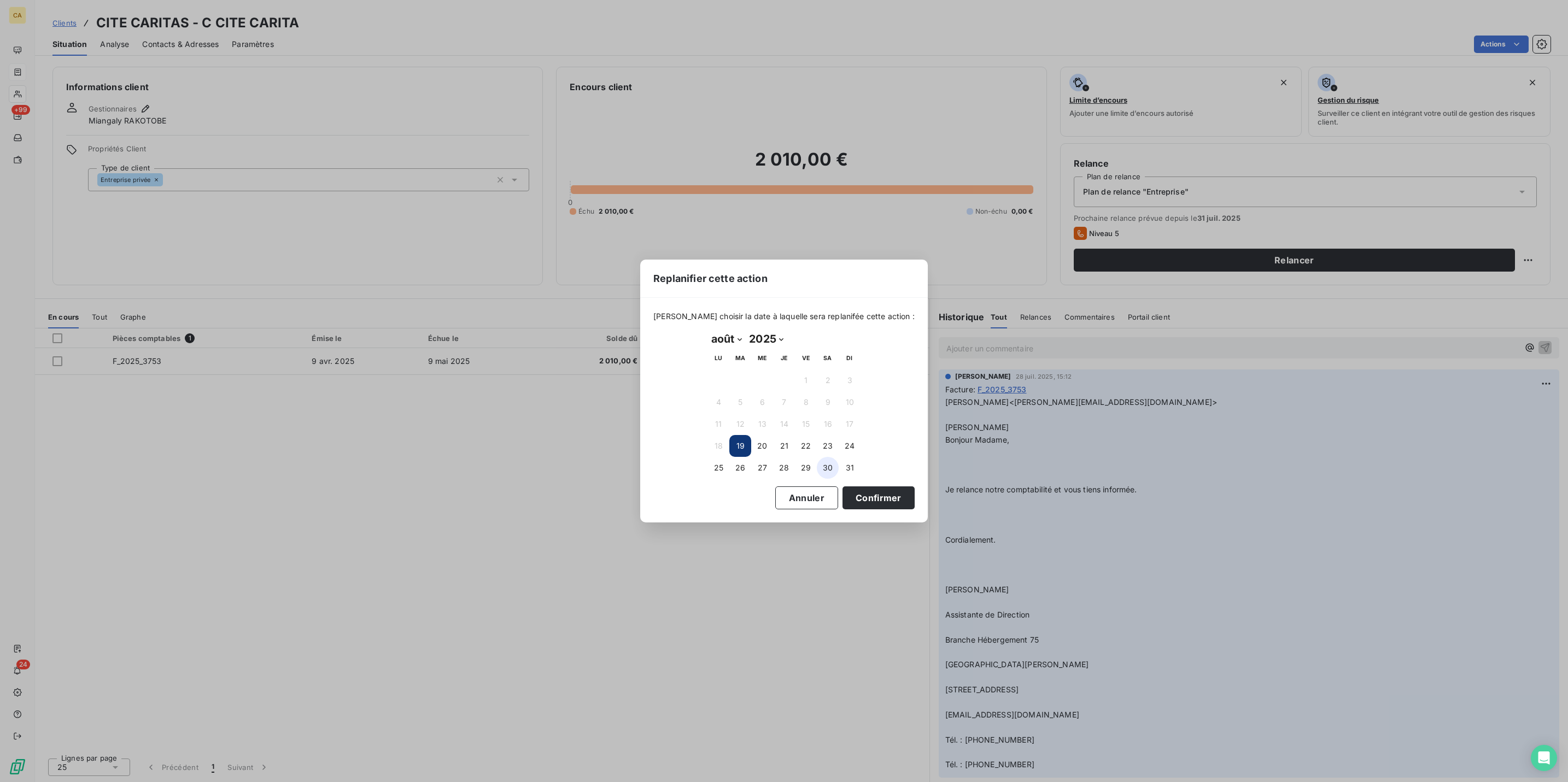
click at [817, 466] on button "30" at bounding box center [828, 468] width 22 height 22
click at [842, 486] on button "Confirmer" at bounding box center [878, 497] width 72 height 23
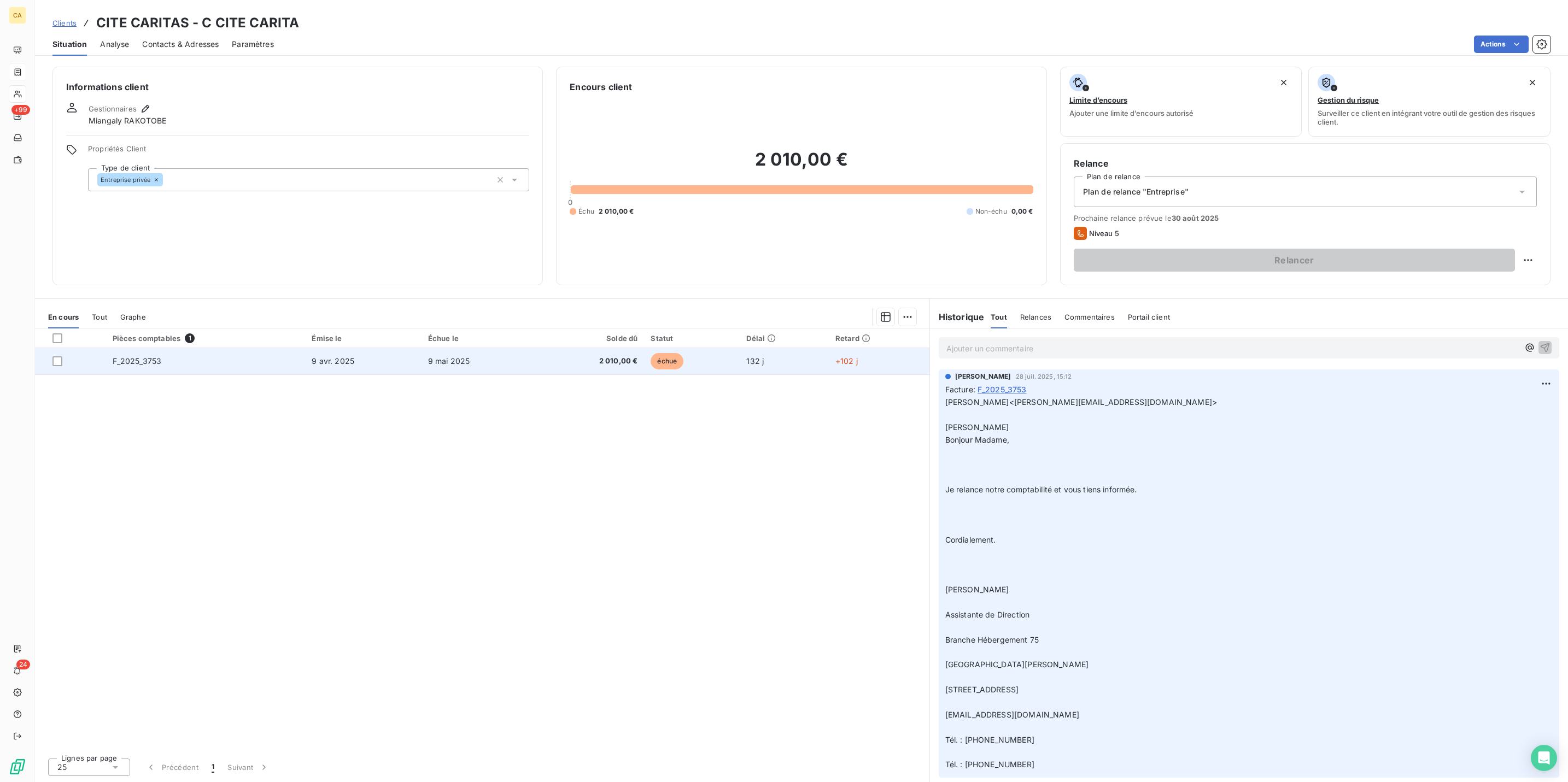
click at [292, 348] on td "F_2025_3753" at bounding box center [205, 361] width 200 height 26
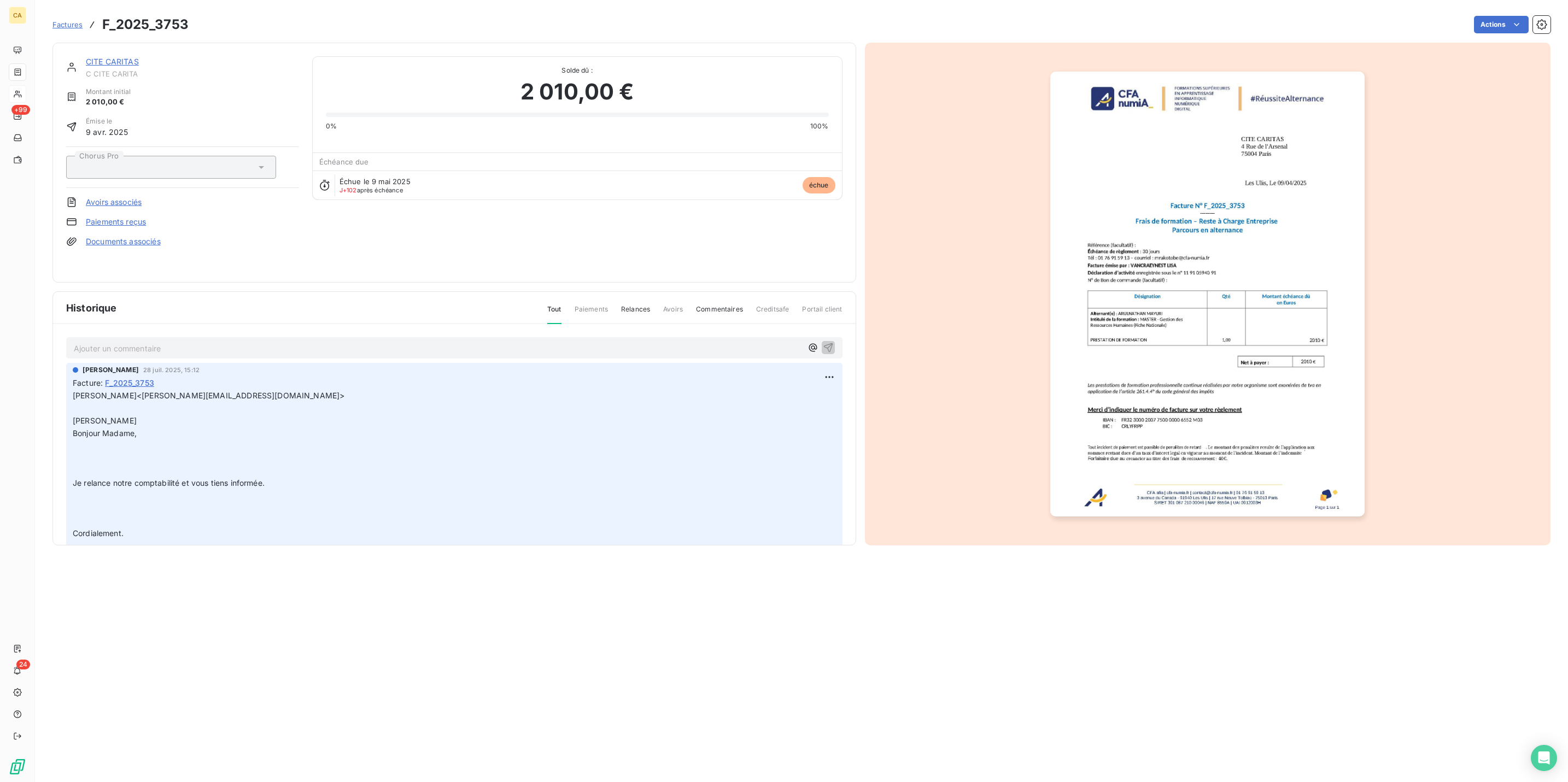
click at [135, 342] on p "Ajouter un commentaire ﻿" at bounding box center [438, 348] width 728 height 14
click at [1263, 241] on img "button" at bounding box center [1207, 294] width 314 height 445
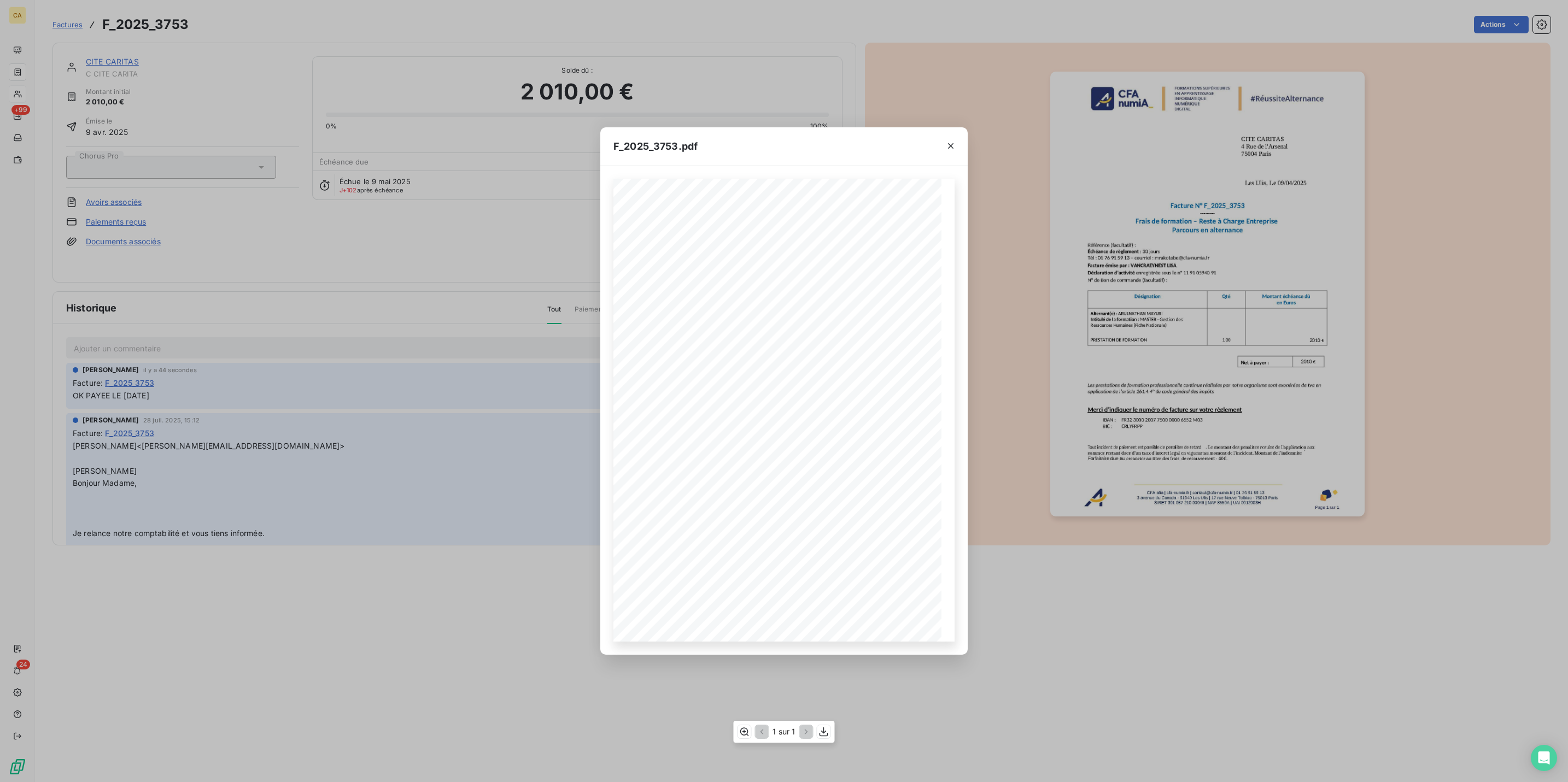
click at [741, 741] on div "1 sur 1" at bounding box center [784, 732] width 101 height 22
click at [743, 731] on icon "button" at bounding box center [744, 732] width 11 height 11
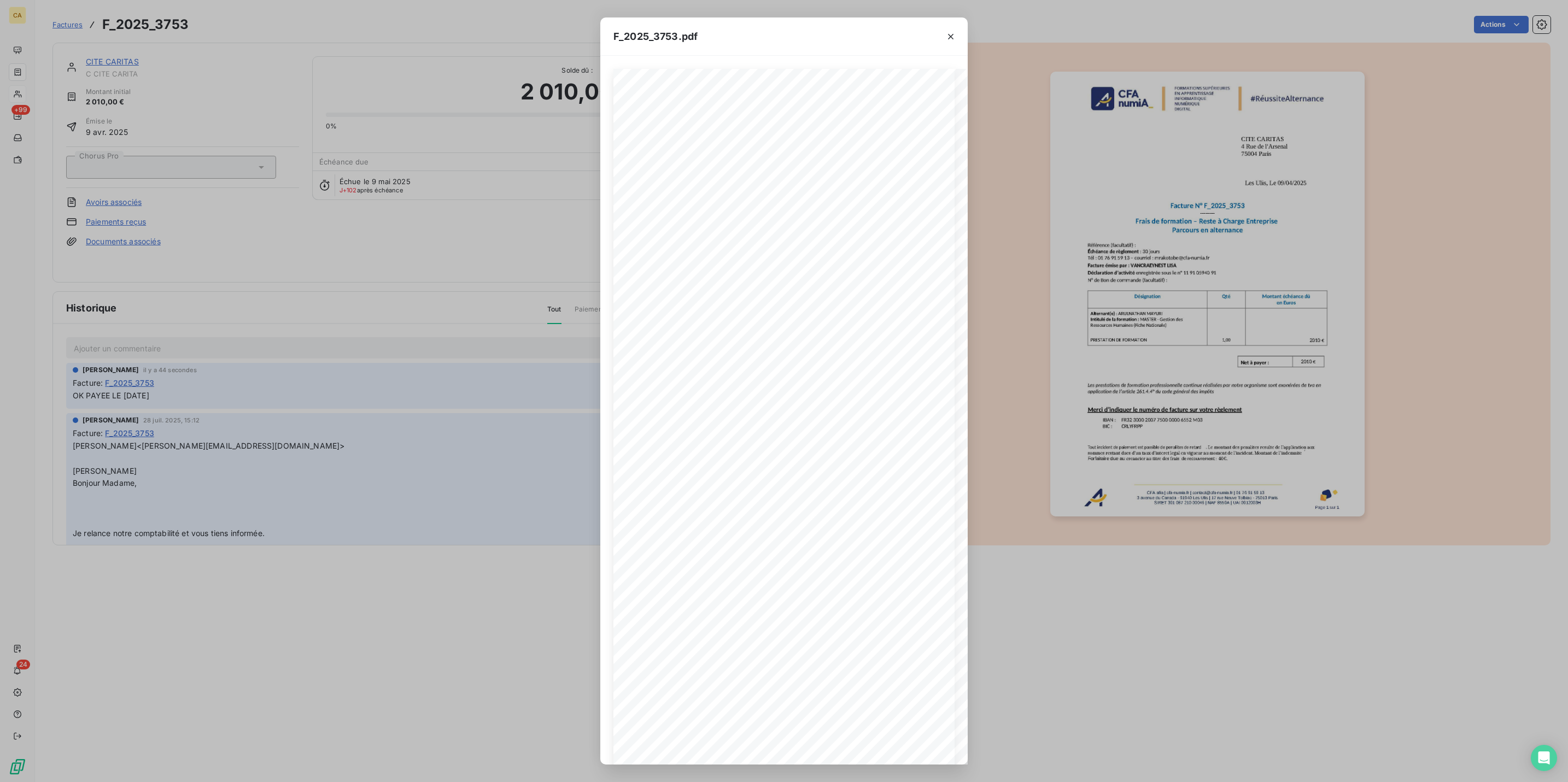
click at [237, 218] on div "F_2025_3753.pdf CFA afia | cfa-numia.fr | contact@cfa-numia.fr | 01 76 91 59 13…" at bounding box center [784, 391] width 1568 height 782
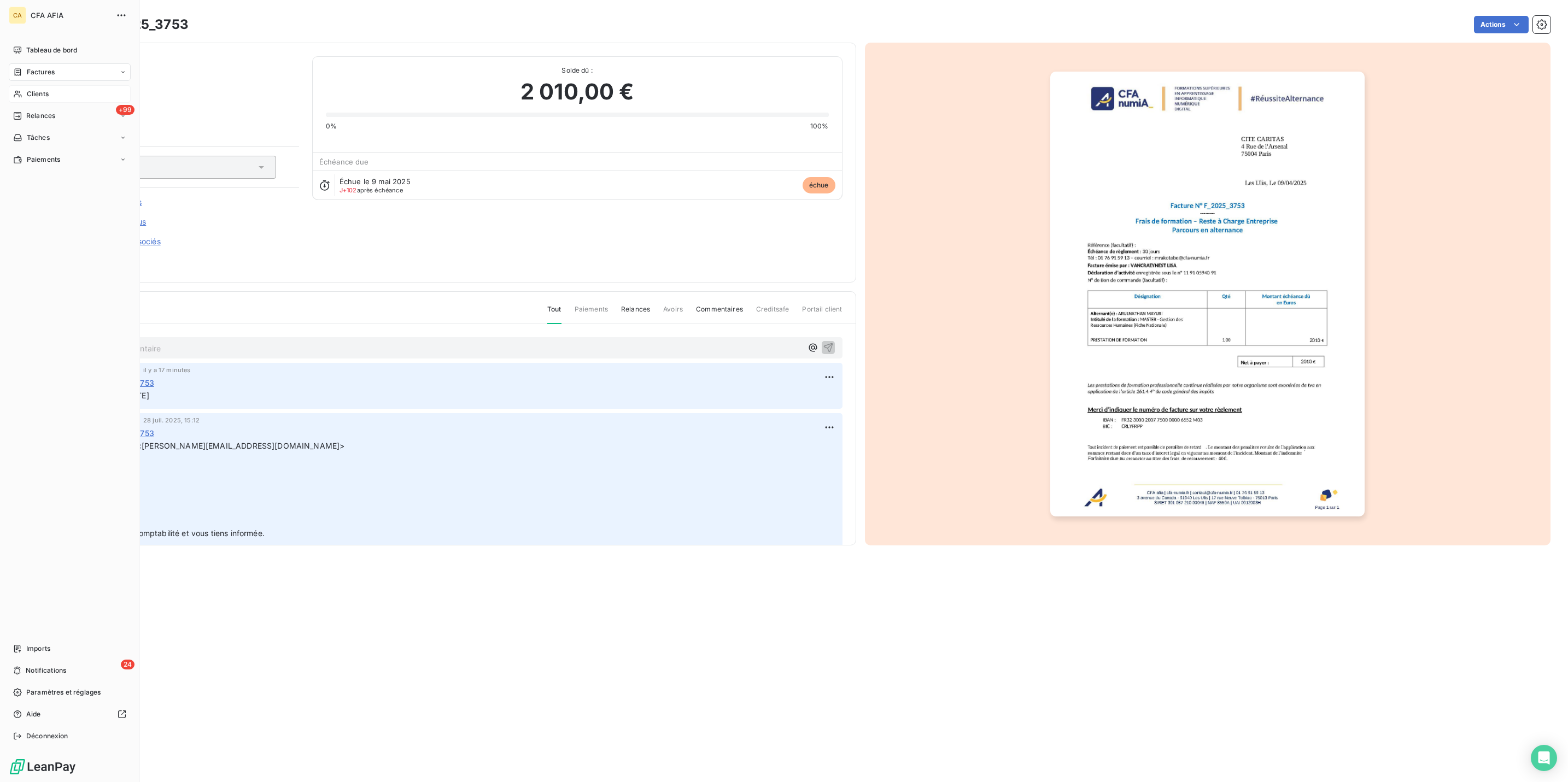
click at [19, 67] on nav "Tableau de bord Factures Clients +99 Relances Tâches Paiements" at bounding box center [69, 105] width 122 height 127
click at [27, 89] on span "Clients" at bounding box center [38, 94] width 22 height 10
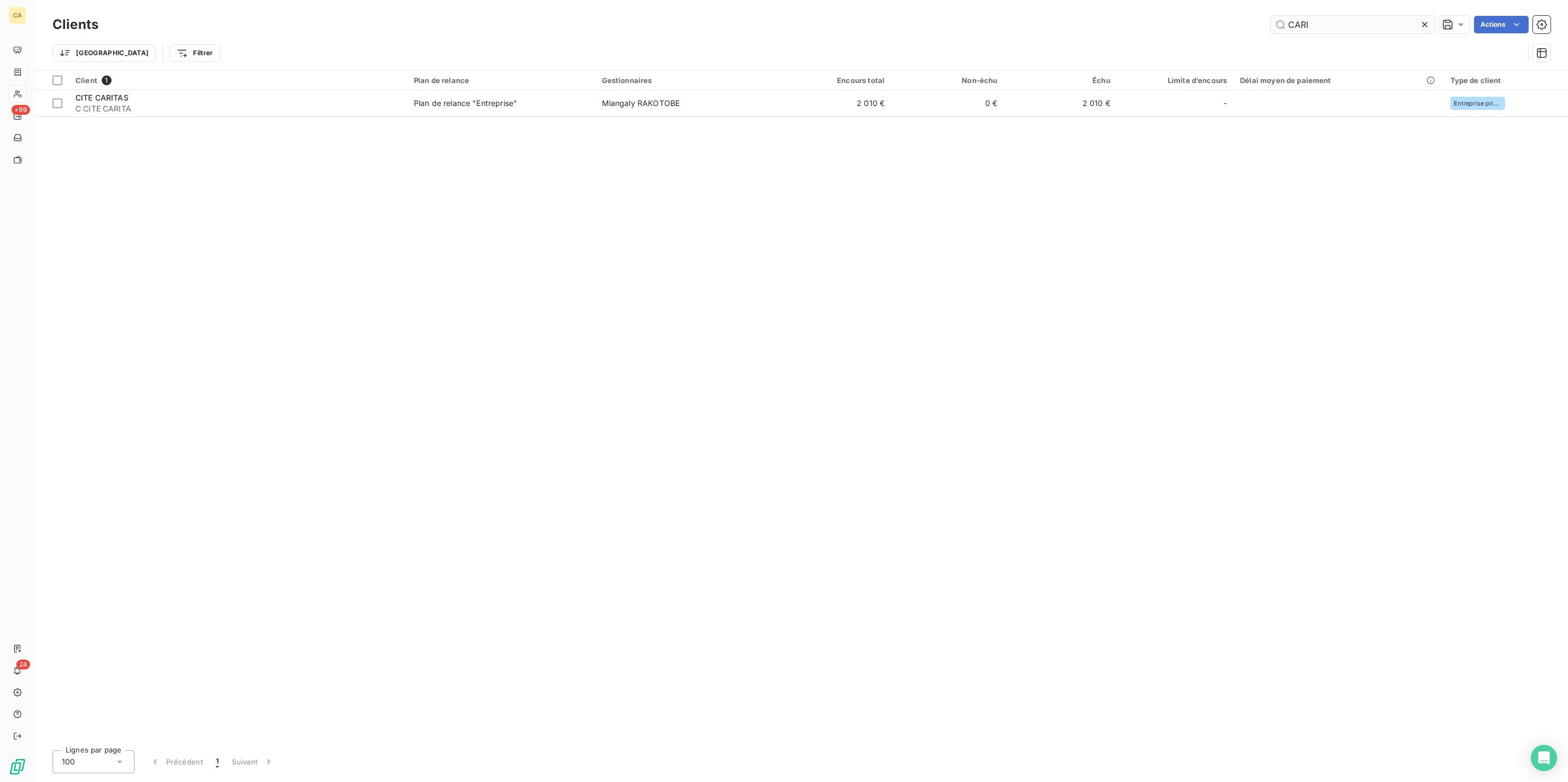
click at [1332, 21] on input "CARI" at bounding box center [1352, 24] width 164 height 18
type input "ORANGE C"
click at [317, 76] on div "Client 1" at bounding box center [238, 80] width 325 height 10
click at [302, 111] on div "Client 1 Plan de relance Gestionnaires Encours total Non-échu Échu Limite d’enc…" at bounding box center [802, 406] width 1533 height 671
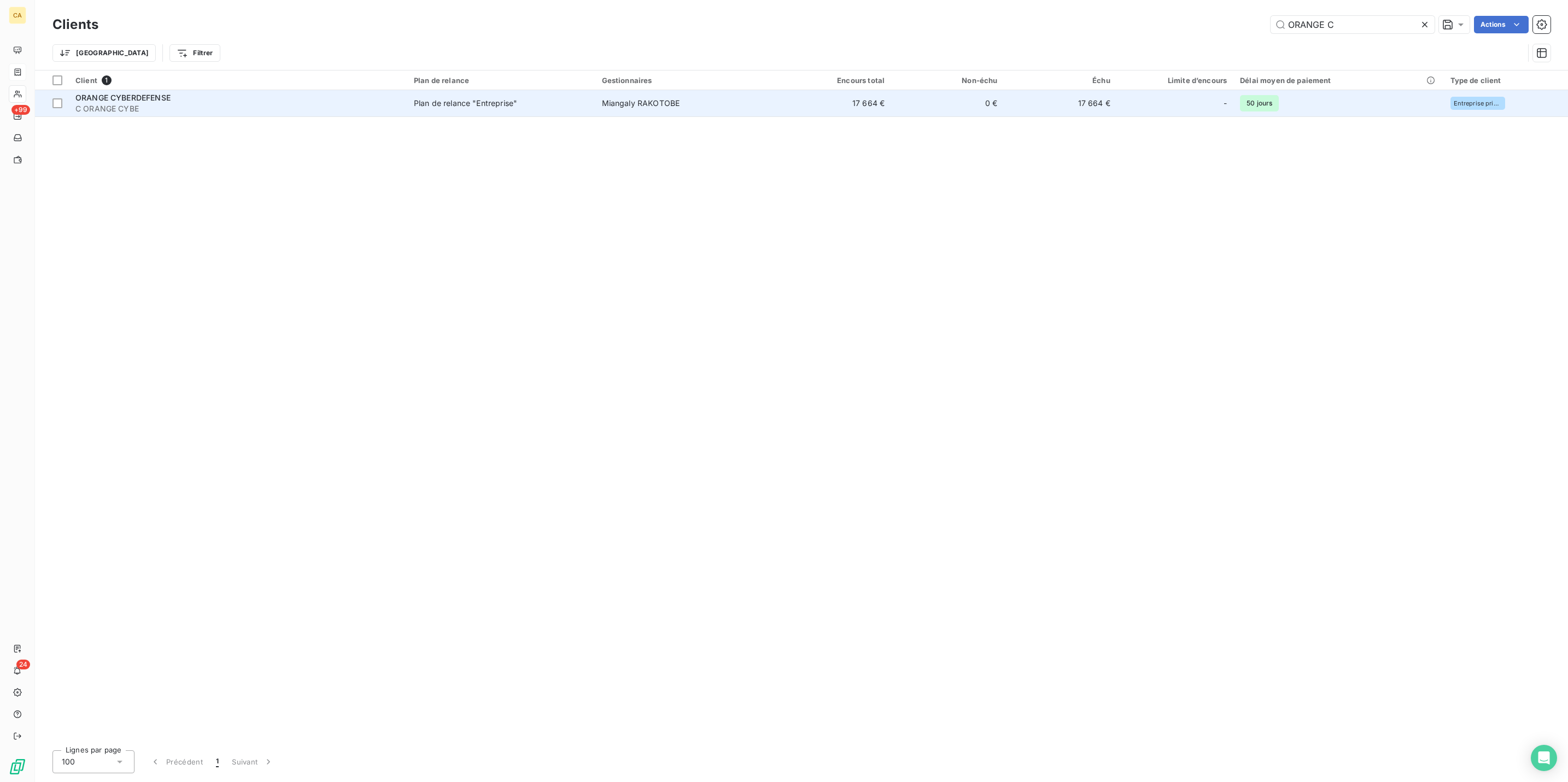
click at [300, 103] on span "C ORANGE CYBE" at bounding box center [238, 109] width 325 height 11
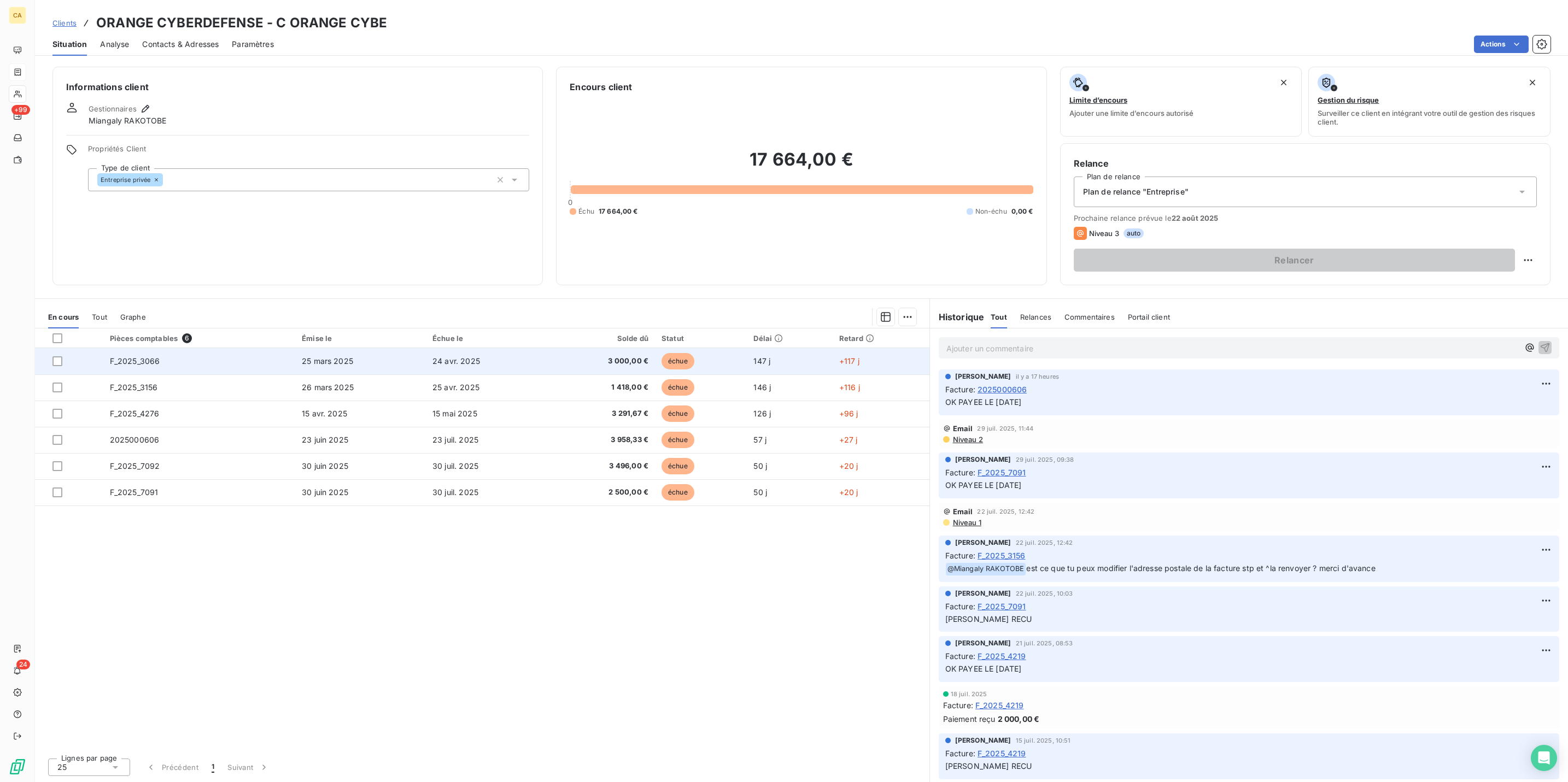
click at [199, 348] on td "F_2025_3066" at bounding box center [199, 361] width 192 height 26
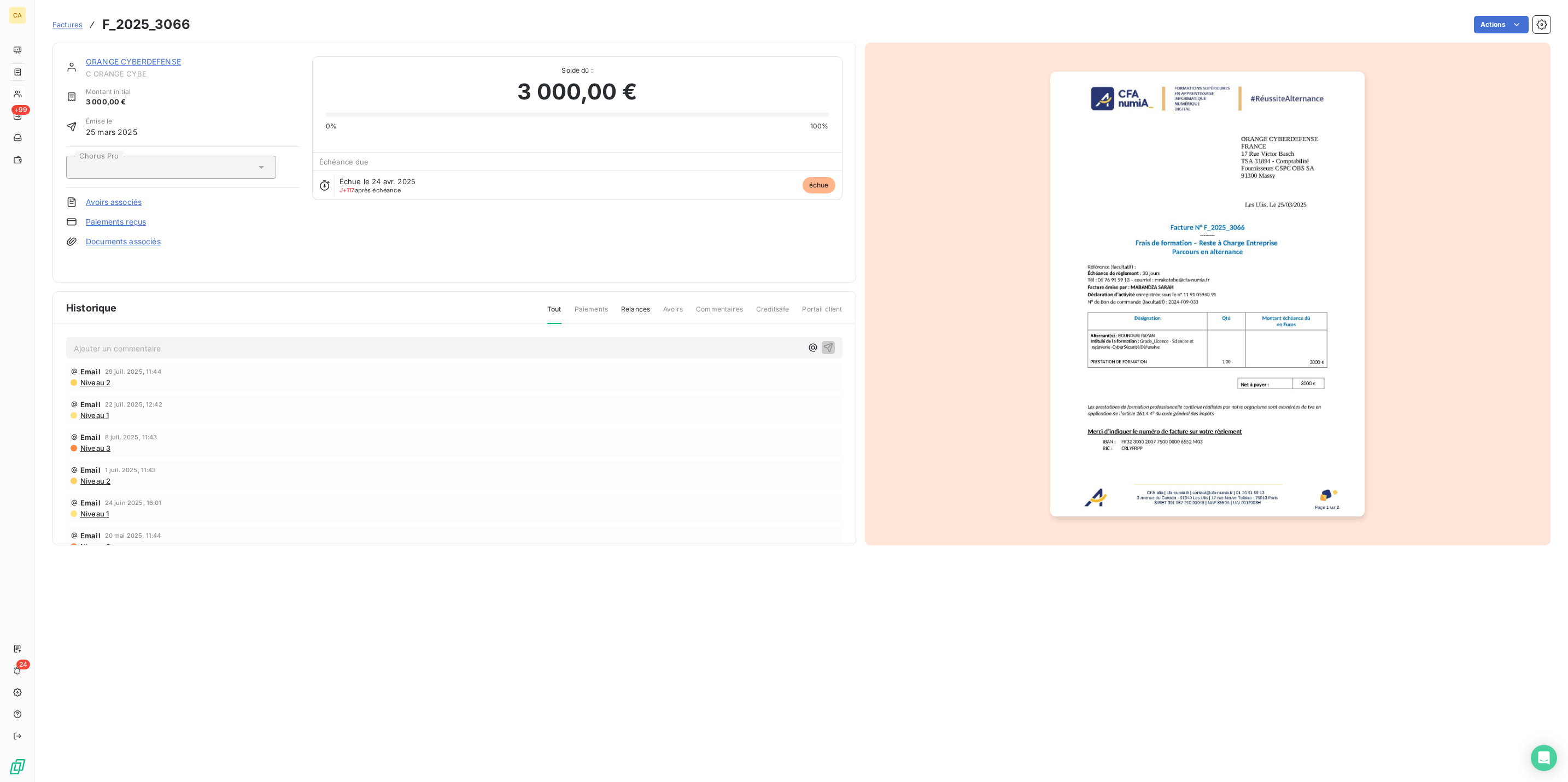
click at [143, 342] on p "Ajouter un commentaire ﻿" at bounding box center [438, 348] width 728 height 14
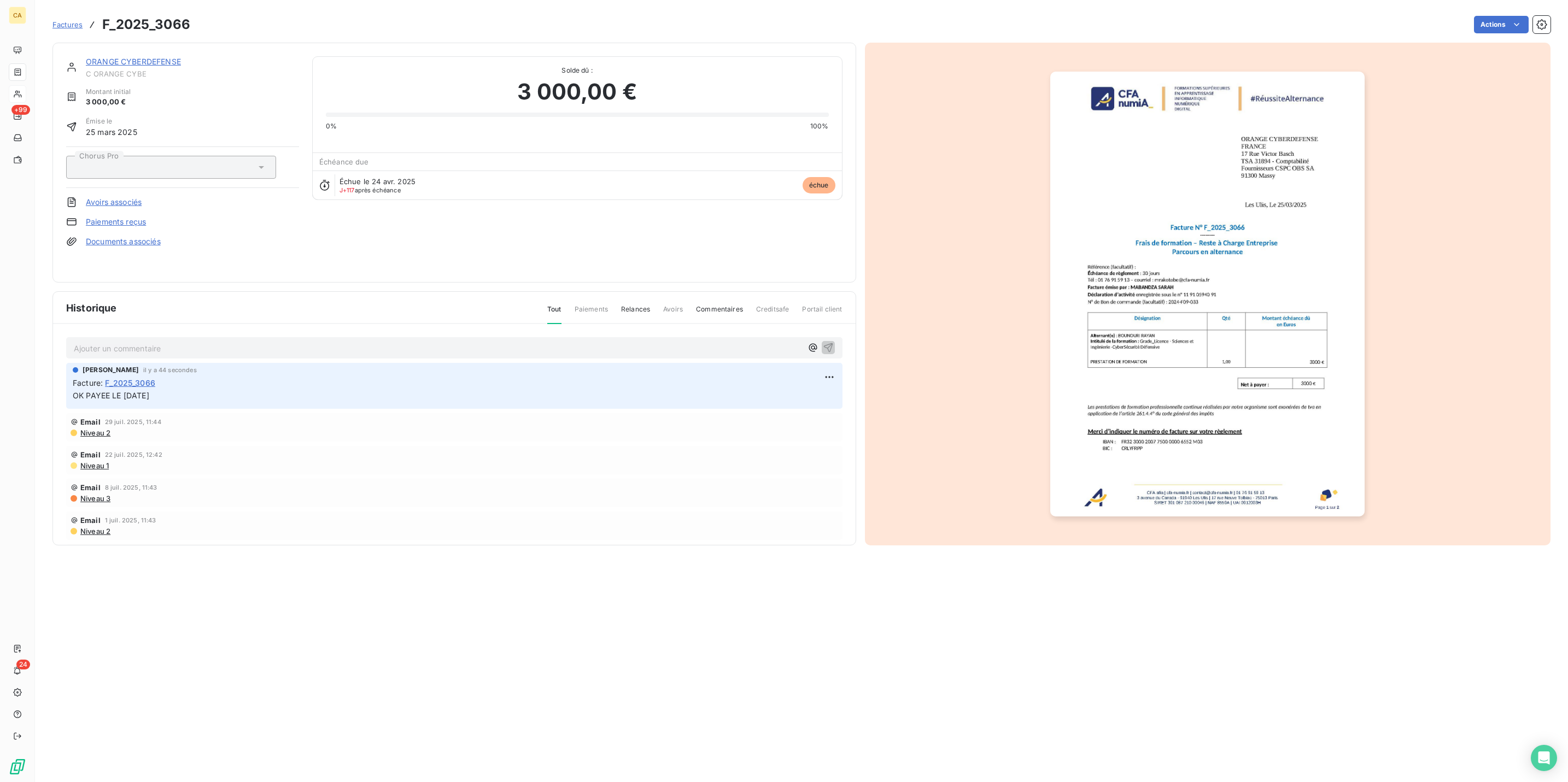
click at [1116, 279] on img "button" at bounding box center [1207, 294] width 314 height 445
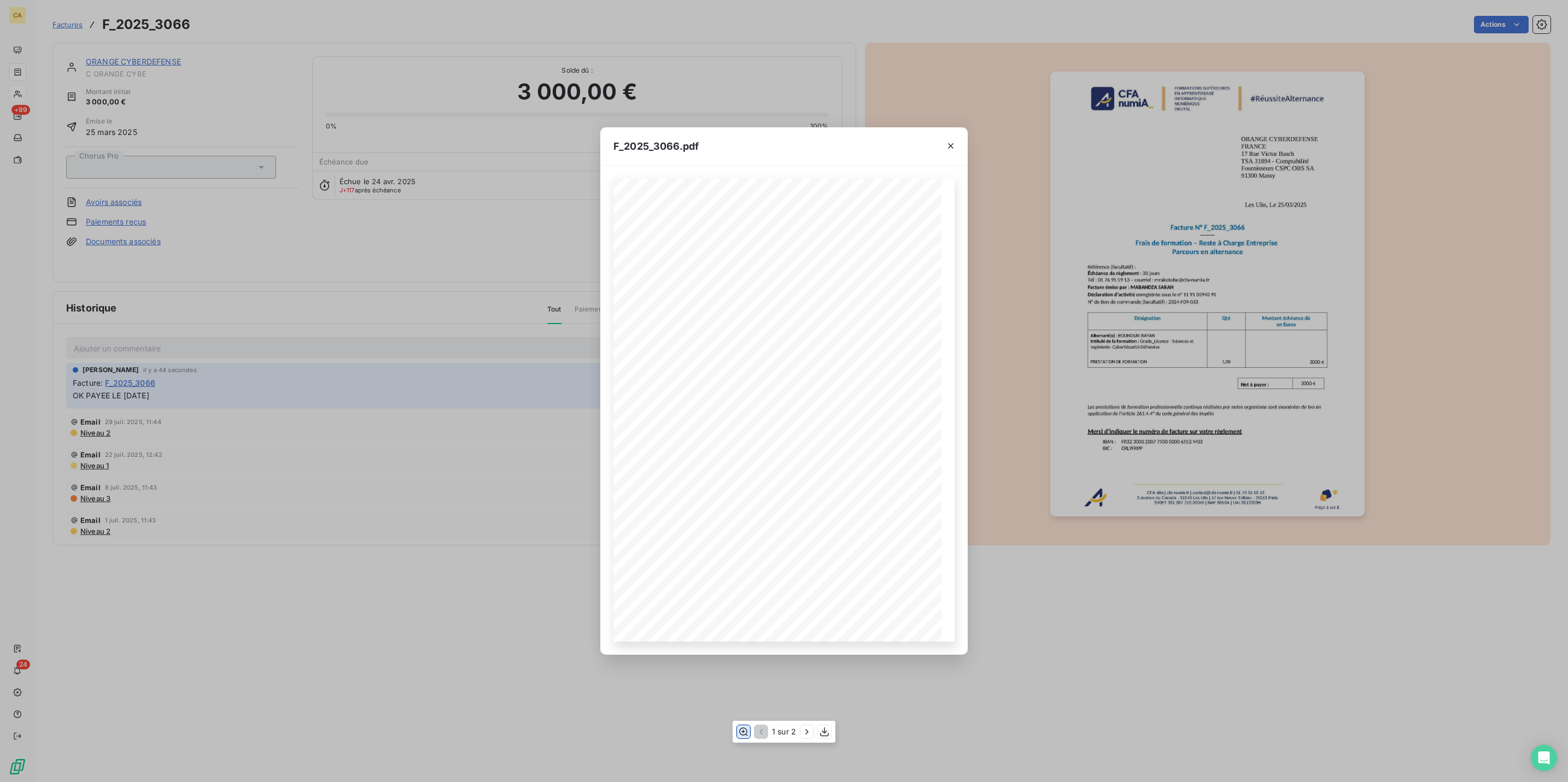
click at [743, 730] on icon "button" at bounding box center [743, 731] width 8 height 8
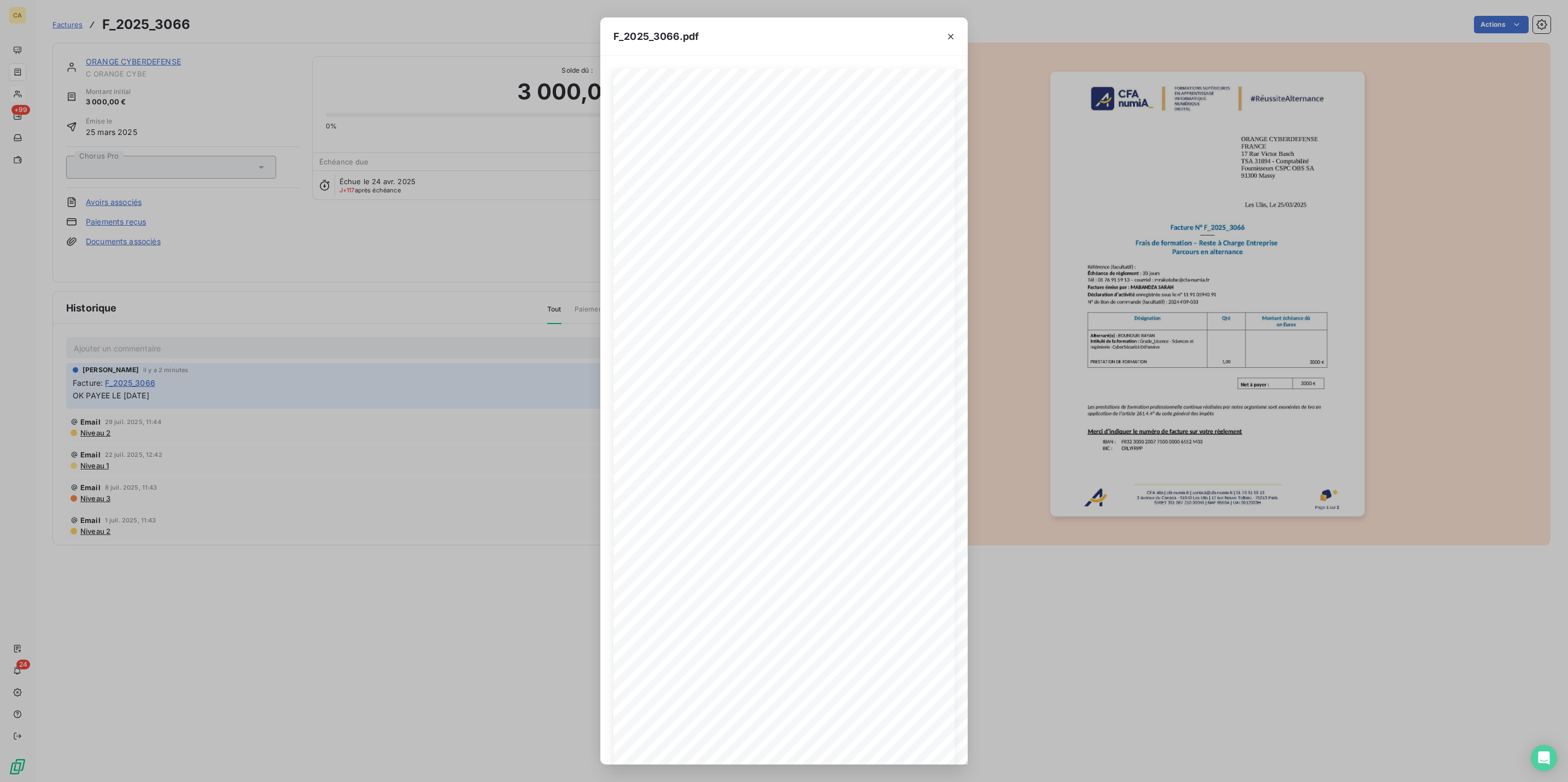
drag, startPoint x: 439, startPoint y: 244, endPoint x: 464, endPoint y: 259, distance: 29.2
click at [450, 256] on div "F_2025_3066.pdf CFA afia | cfa-numia.fr | contact@cfa-numia.fr | 01 76 91 59 13…" at bounding box center [784, 391] width 1568 height 782
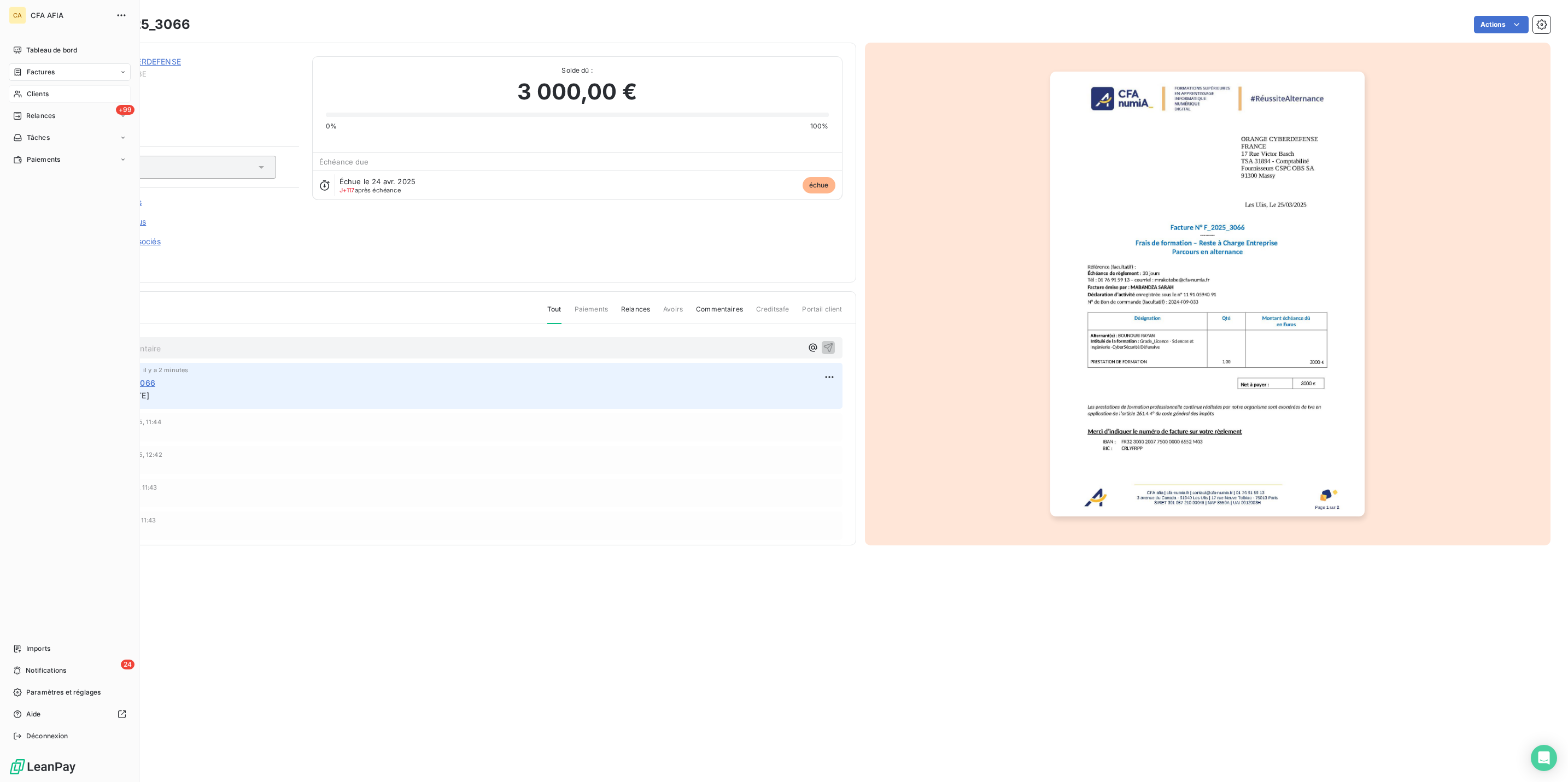
click at [36, 89] on span "Clients" at bounding box center [38, 94] width 22 height 10
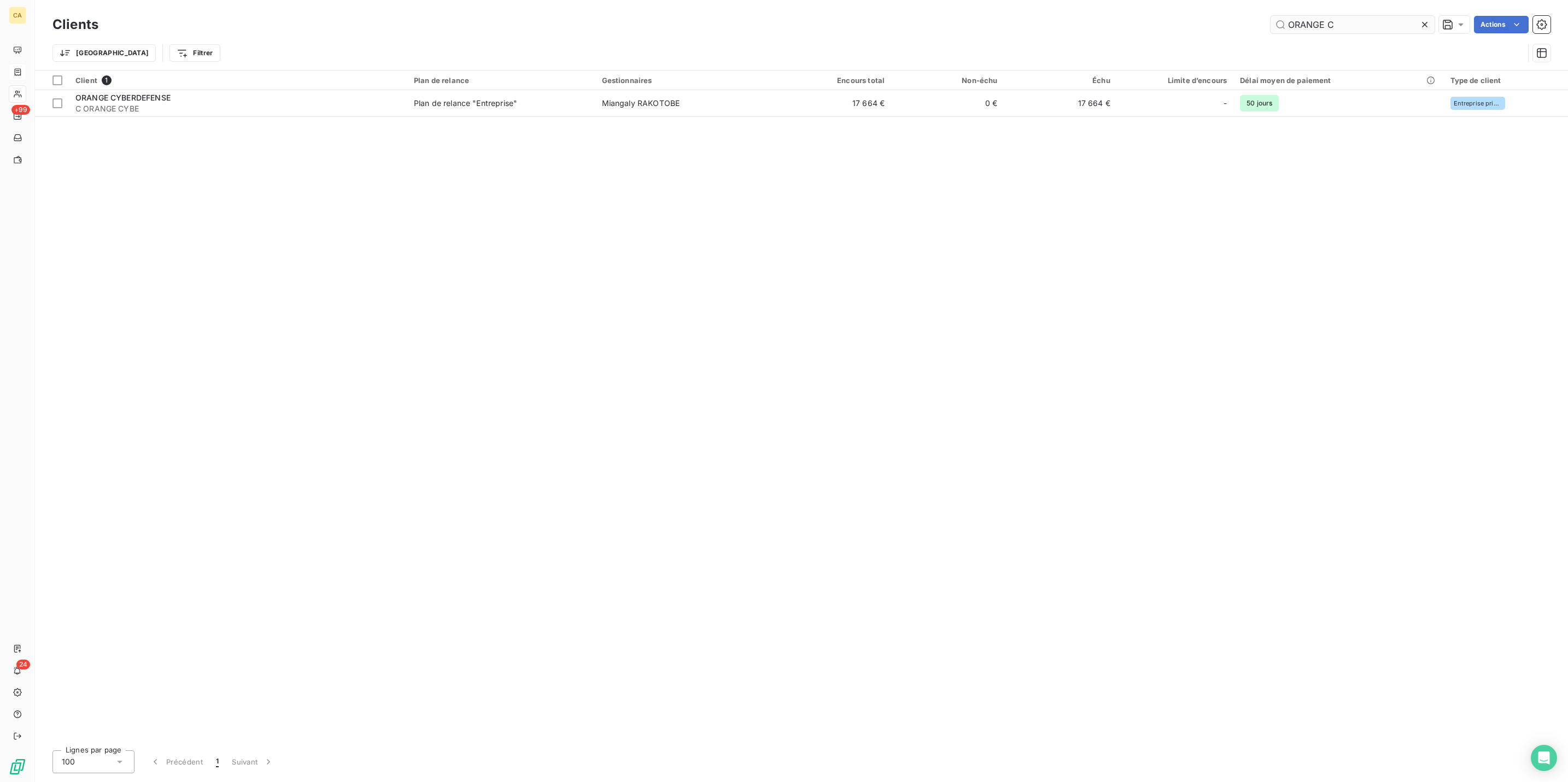
click at [1375, 21] on input "ORANGE C" at bounding box center [1352, 24] width 164 height 18
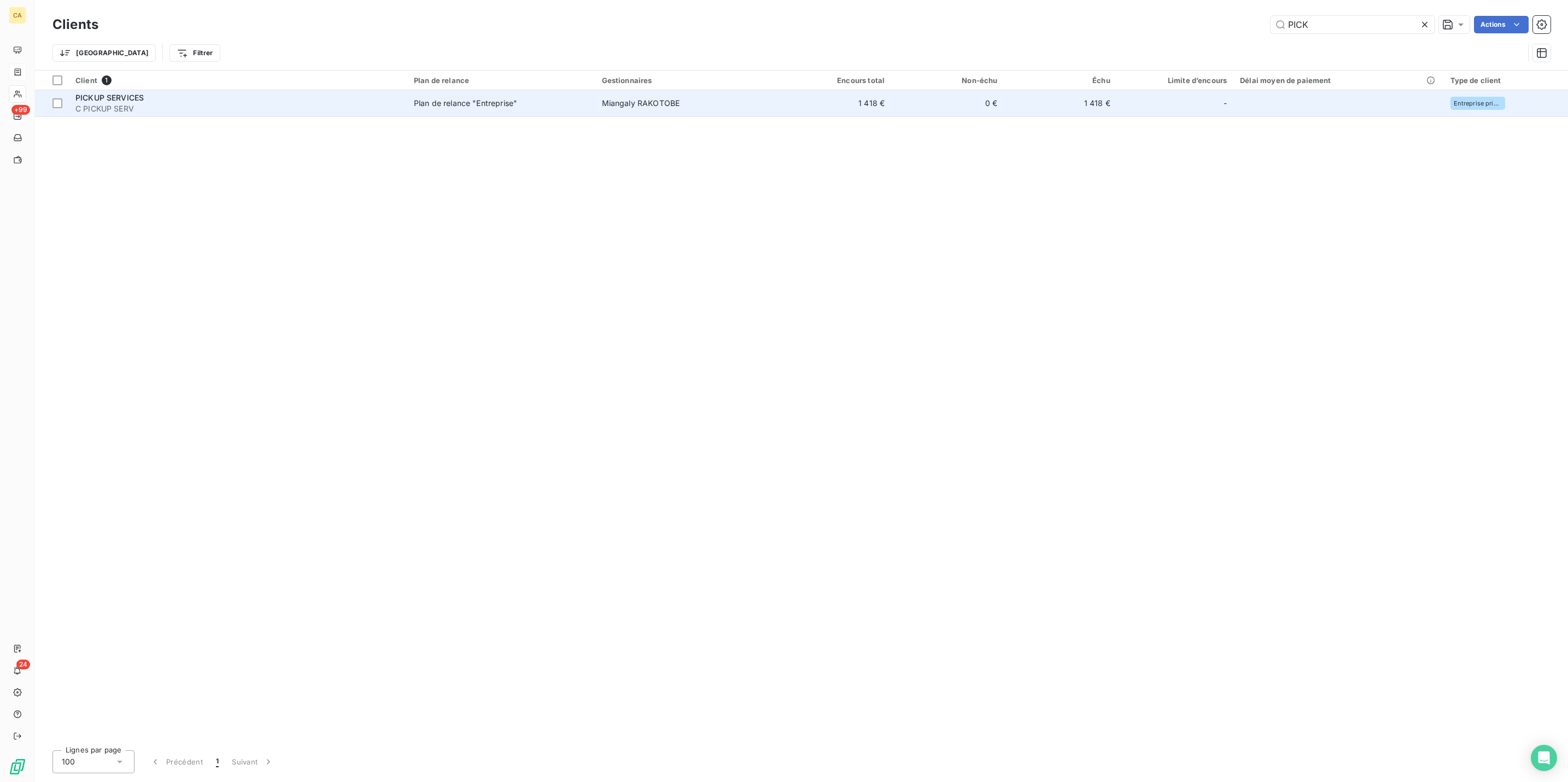
type input "PICK"
click at [427, 98] on div "Plan de relance "Entreprise"" at bounding box center [465, 103] width 103 height 11
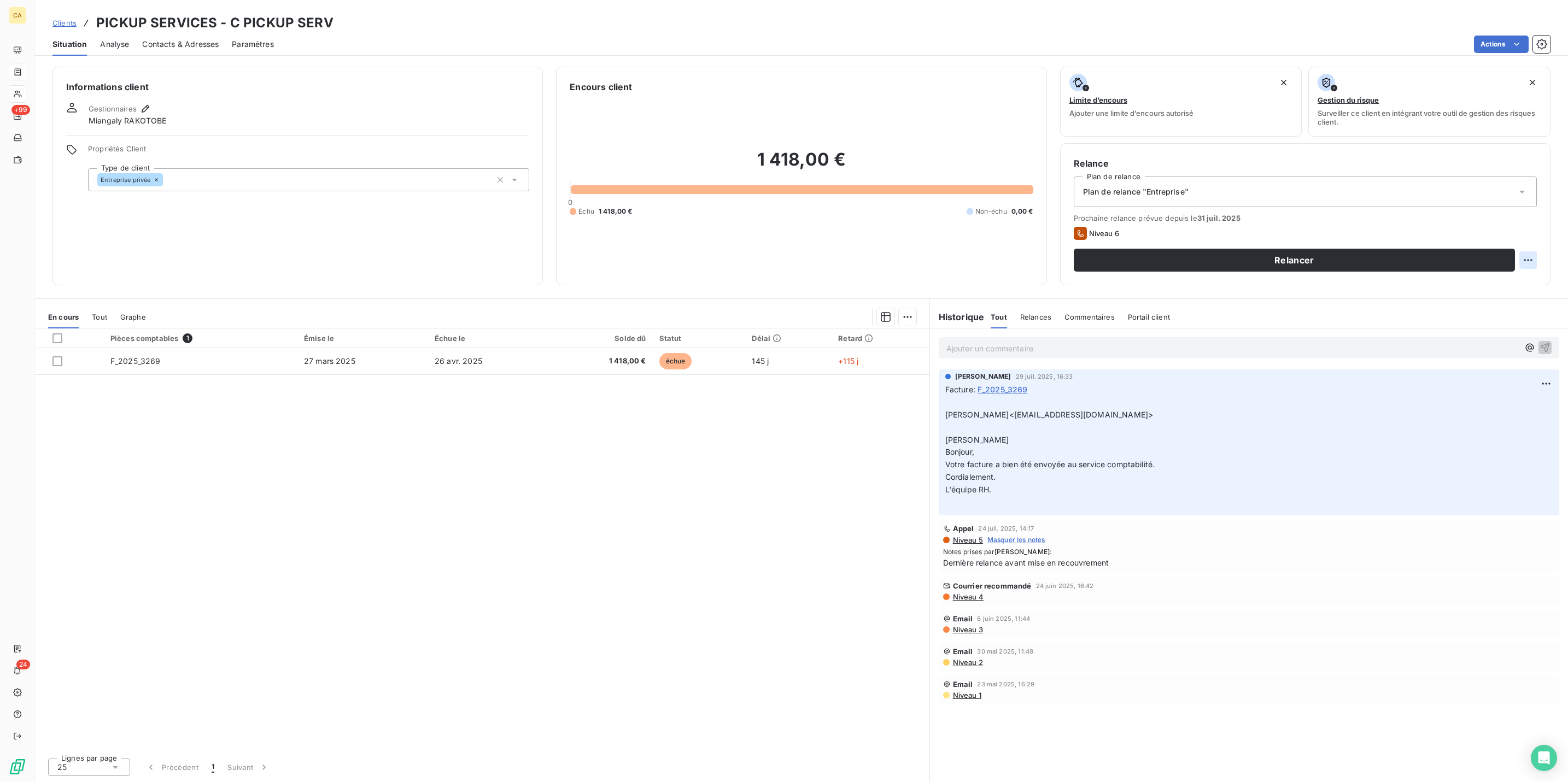
click at [1535, 221] on html "CA +99 24 Clients PICKUP SERVICES - C PICKUP SERV Situation Analyse Contacts & …" at bounding box center [784, 391] width 1568 height 782
click at [1509, 236] on div "Replanifier cette action" at bounding box center [1494, 239] width 98 height 18
select select "7"
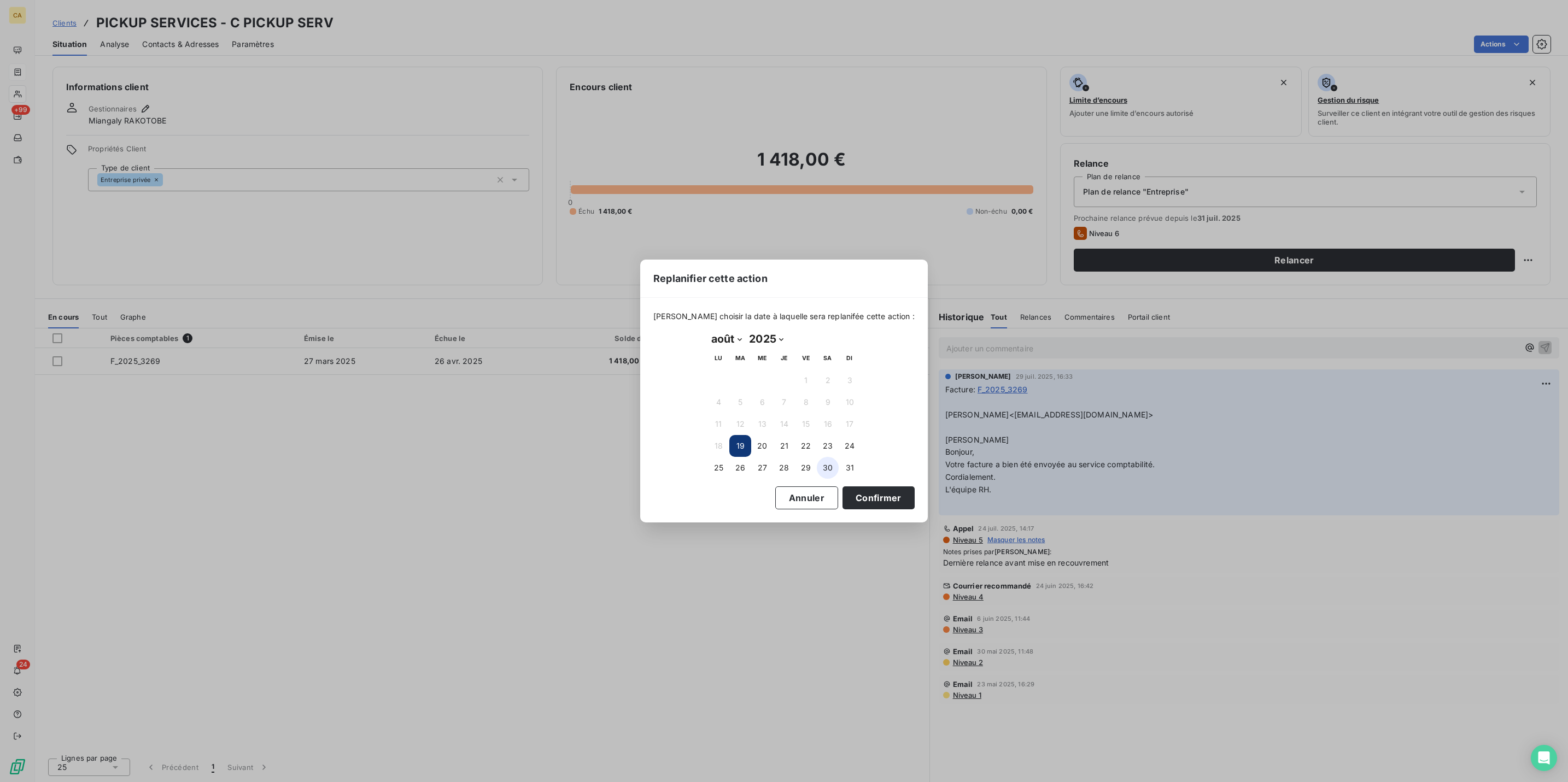
click at [828, 462] on button "30" at bounding box center [828, 468] width 22 height 22
click at [842, 493] on button "Confirmer" at bounding box center [878, 497] width 72 height 23
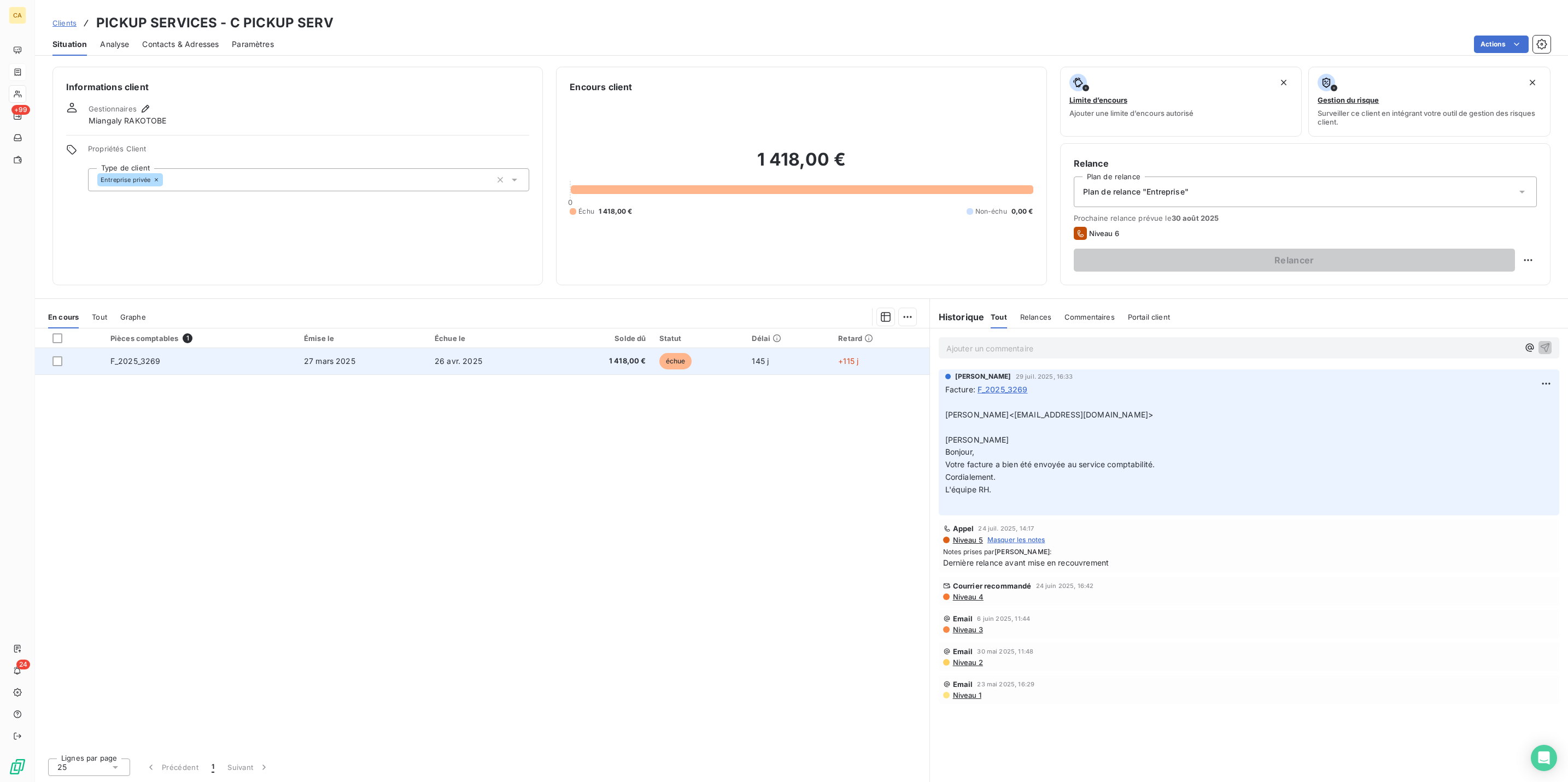
click at [338, 356] on span "27 mars 2025" at bounding box center [330, 361] width 52 height 9
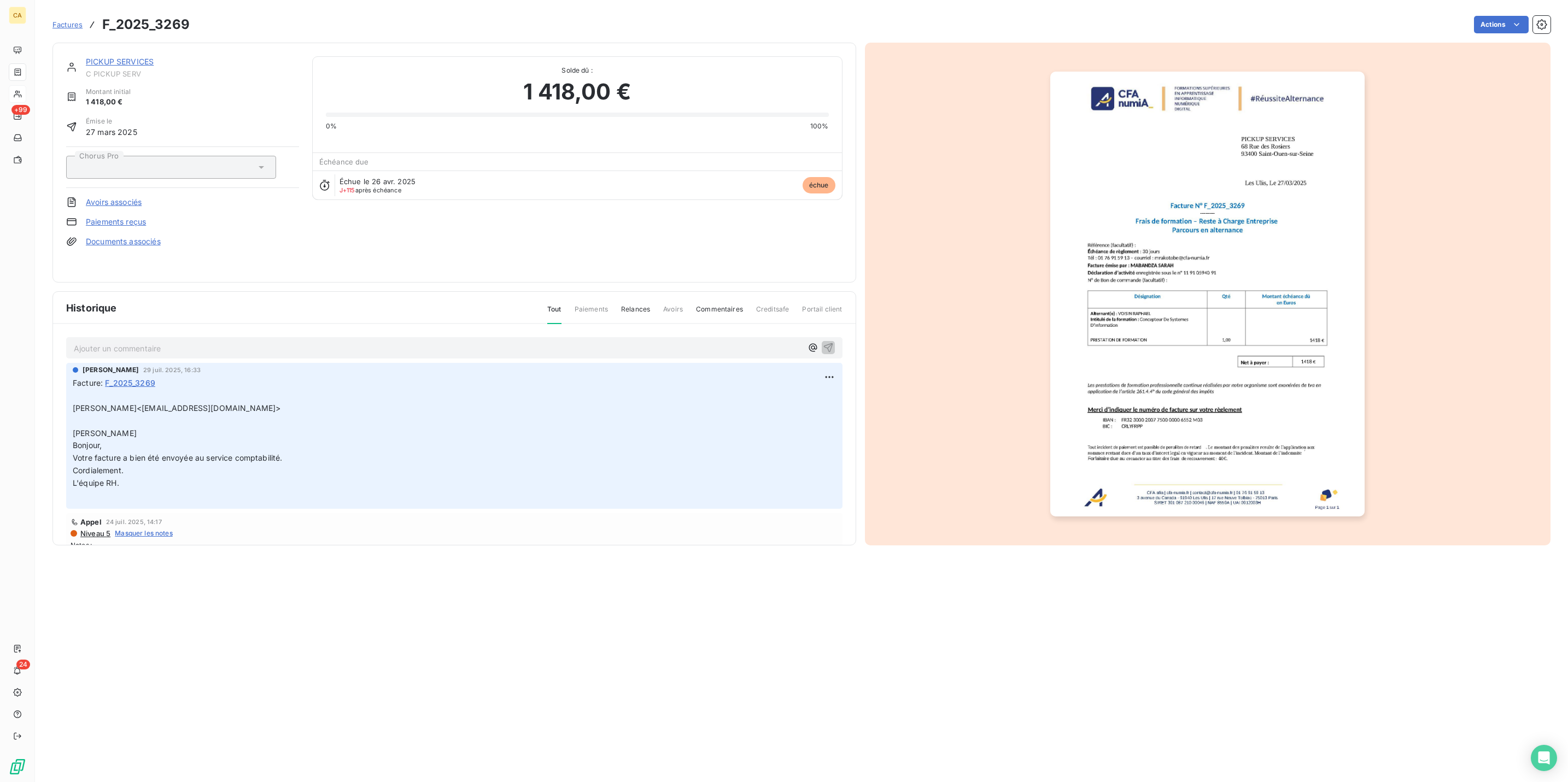
click at [116, 342] on p "Ajouter un commentaire ﻿" at bounding box center [438, 348] width 728 height 14
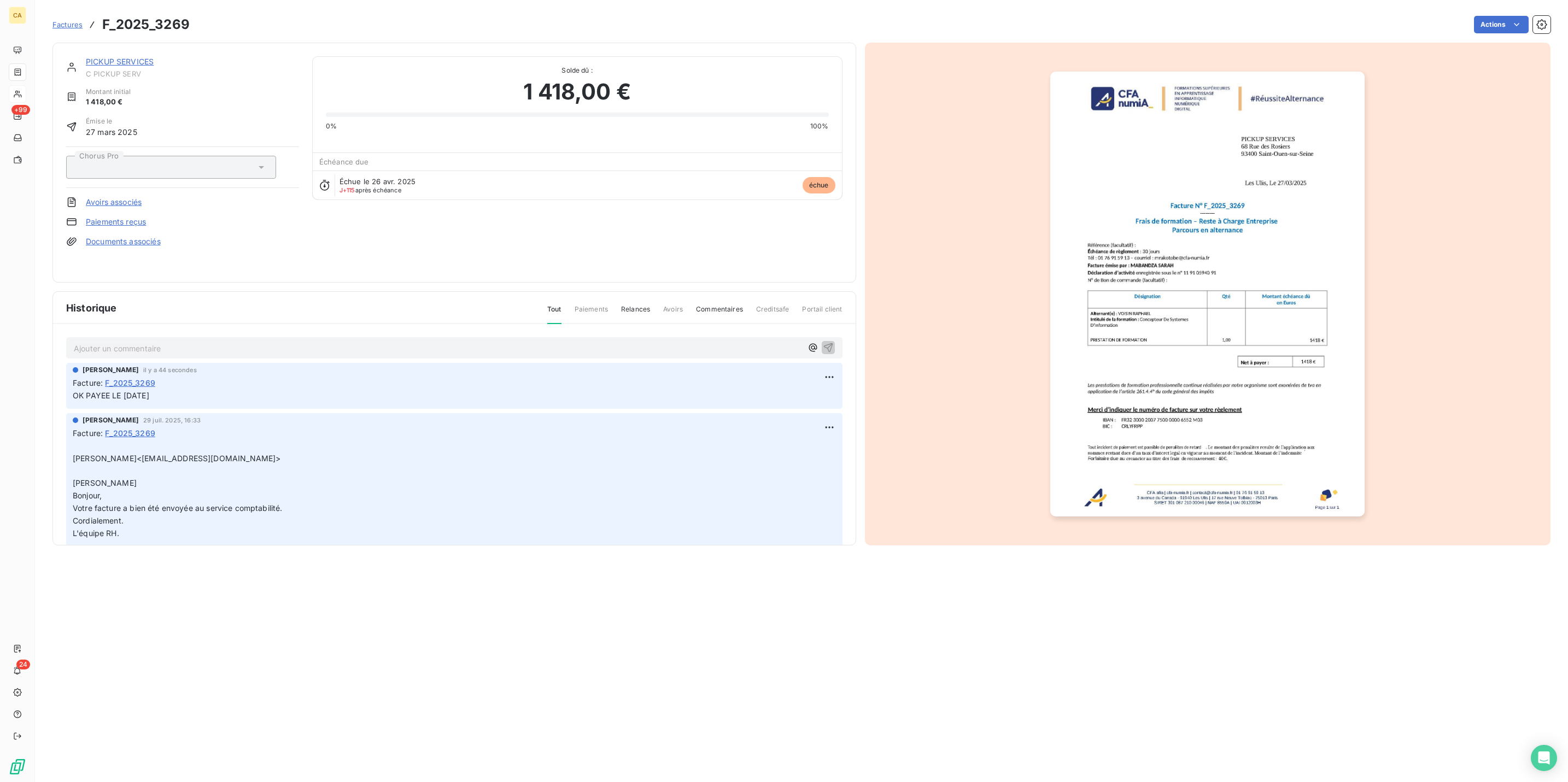
click at [1152, 235] on img "button" at bounding box center [1207, 294] width 314 height 445
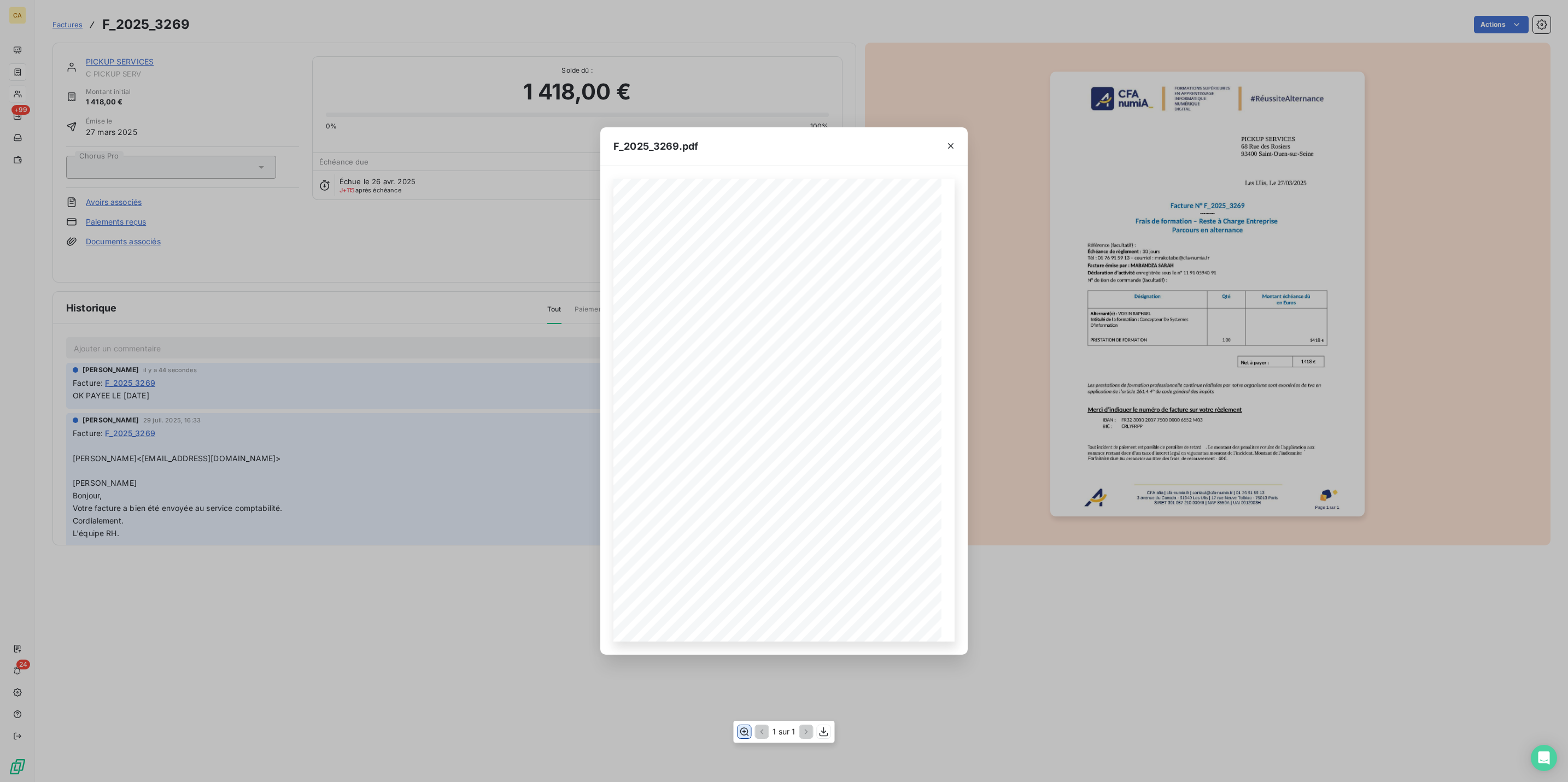
click at [742, 731] on icon "button" at bounding box center [744, 732] width 11 height 11
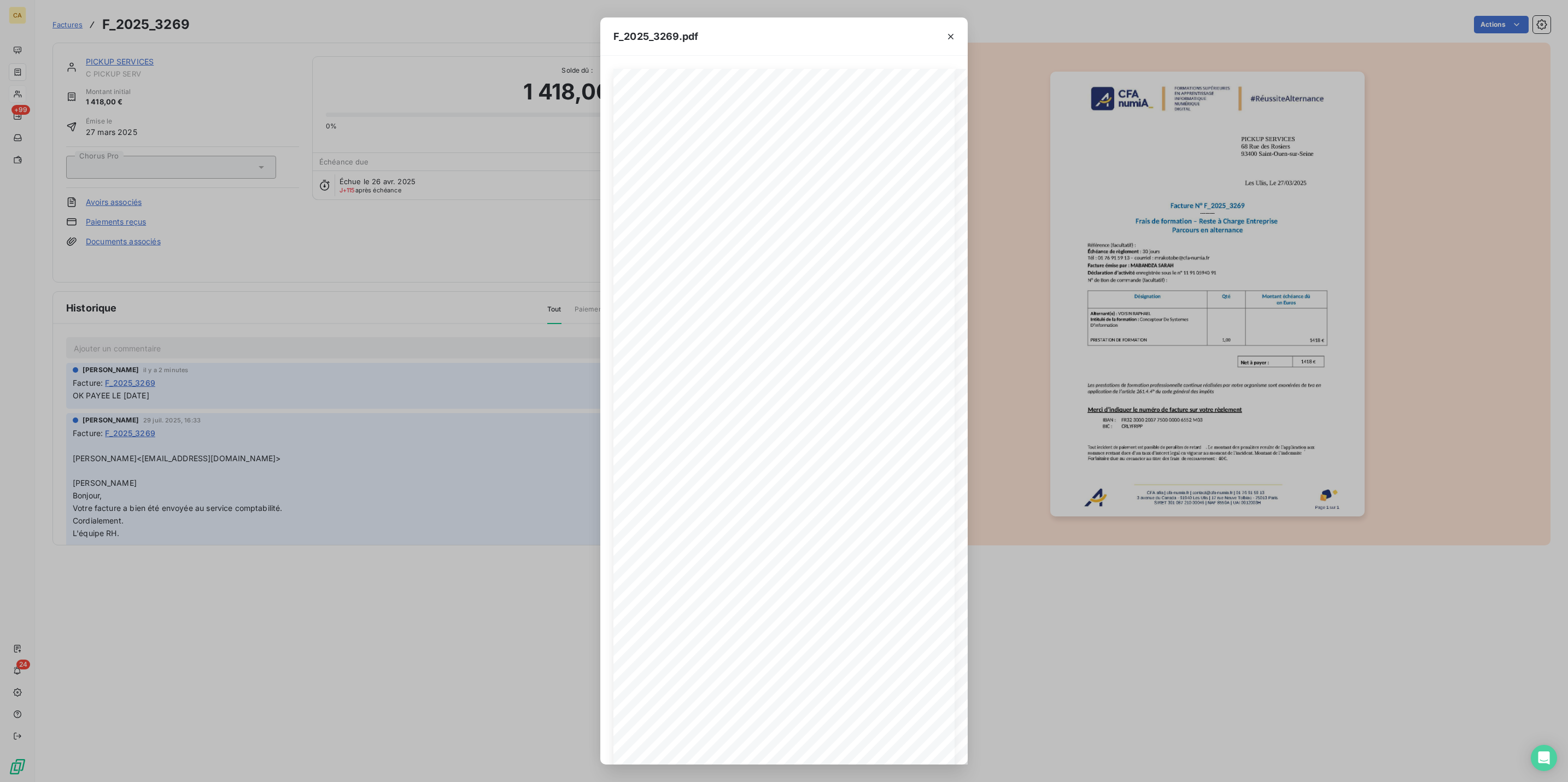
click at [506, 231] on div "F_2025_3269.pdf CFA afia | cfa-numia.fr | contact@cfa-numia.fr | 01 76 91 59 13…" at bounding box center [784, 391] width 1568 height 782
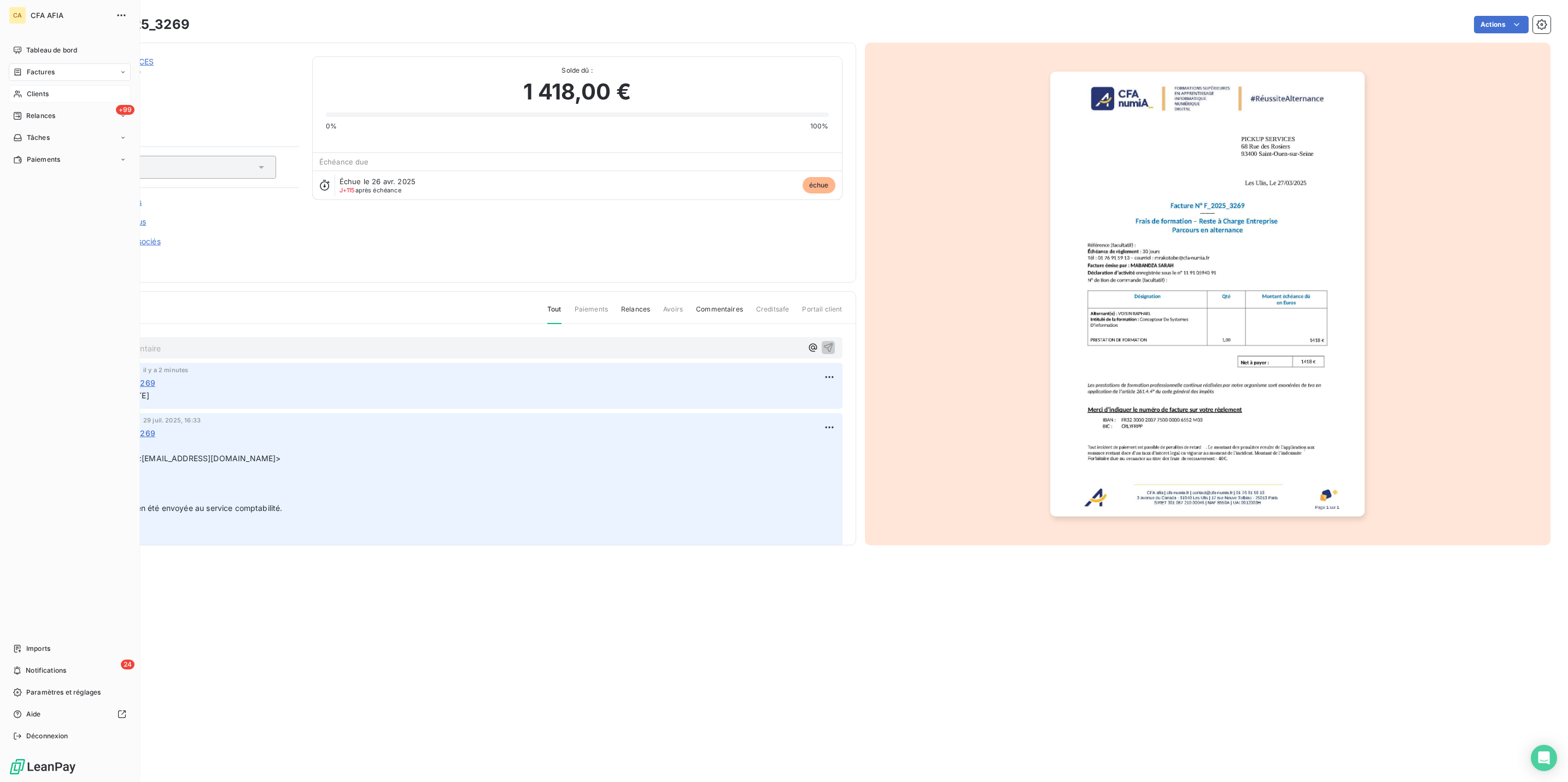
click at [31, 89] on span "Clients" at bounding box center [38, 94] width 22 height 10
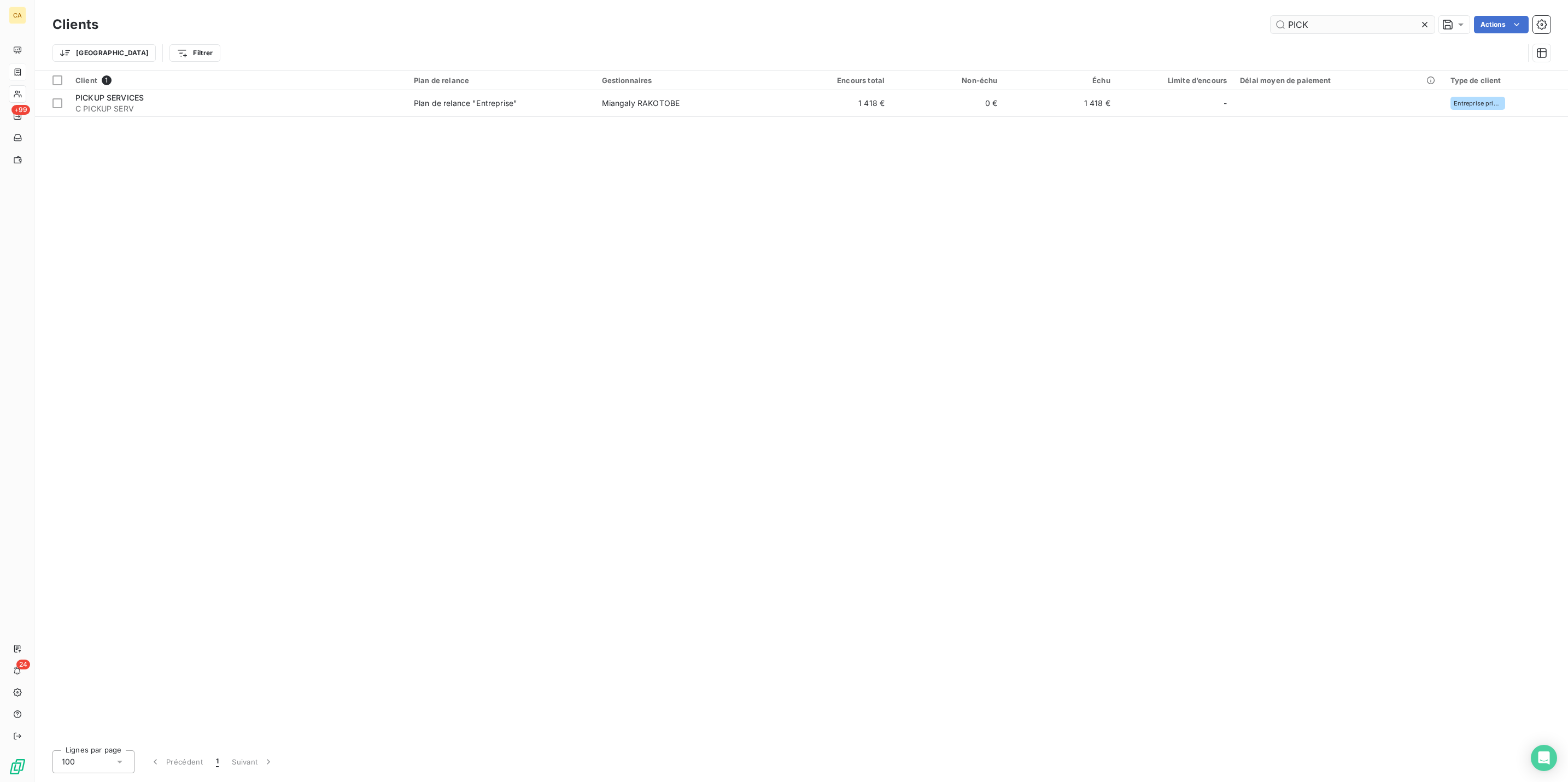
click at [1356, 18] on input "PICK" at bounding box center [1352, 24] width 164 height 18
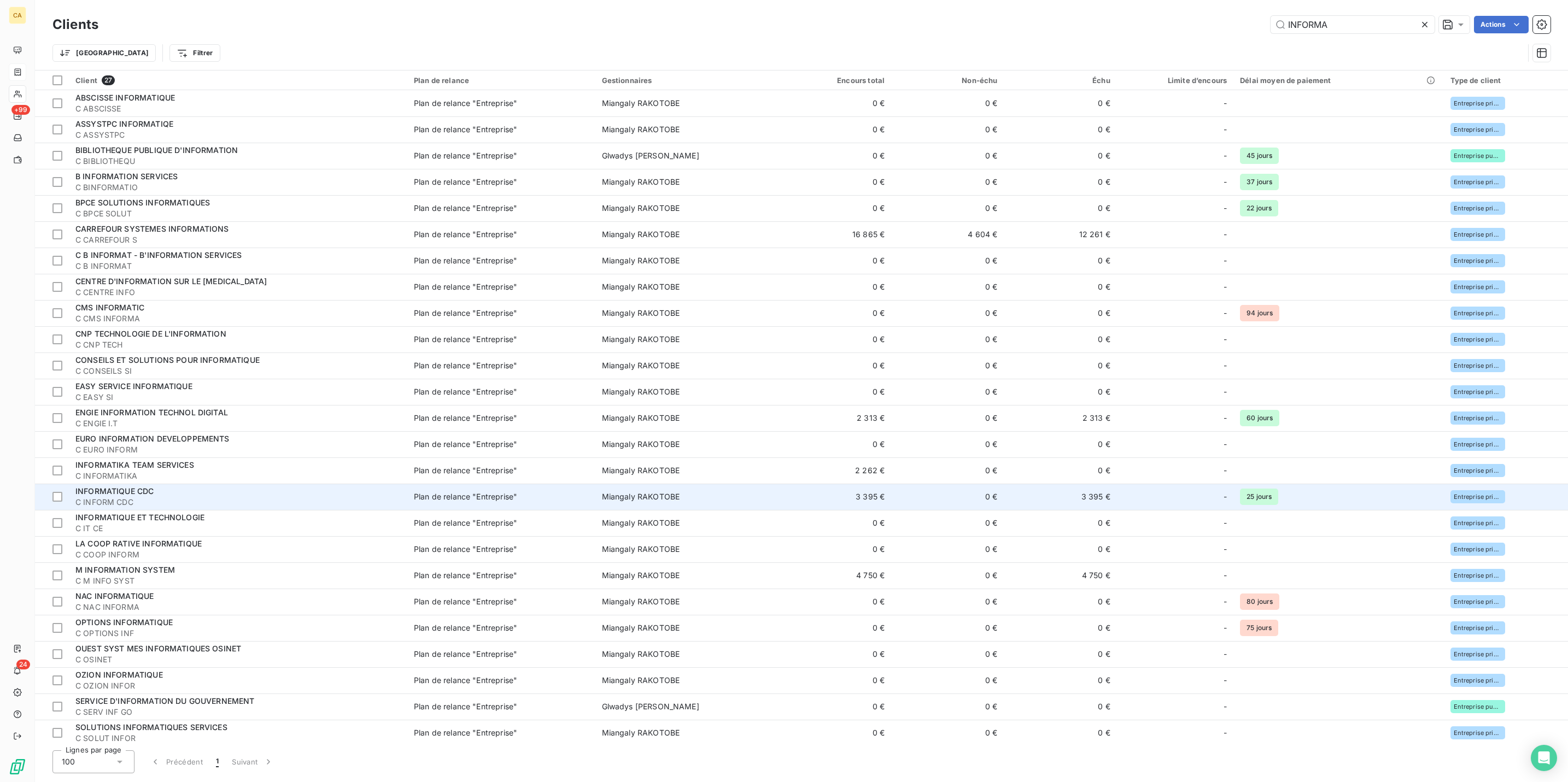
type input "INFORMA"
click at [132, 486] on span "INFORMATIQUE CDC" at bounding box center [114, 491] width 78 height 9
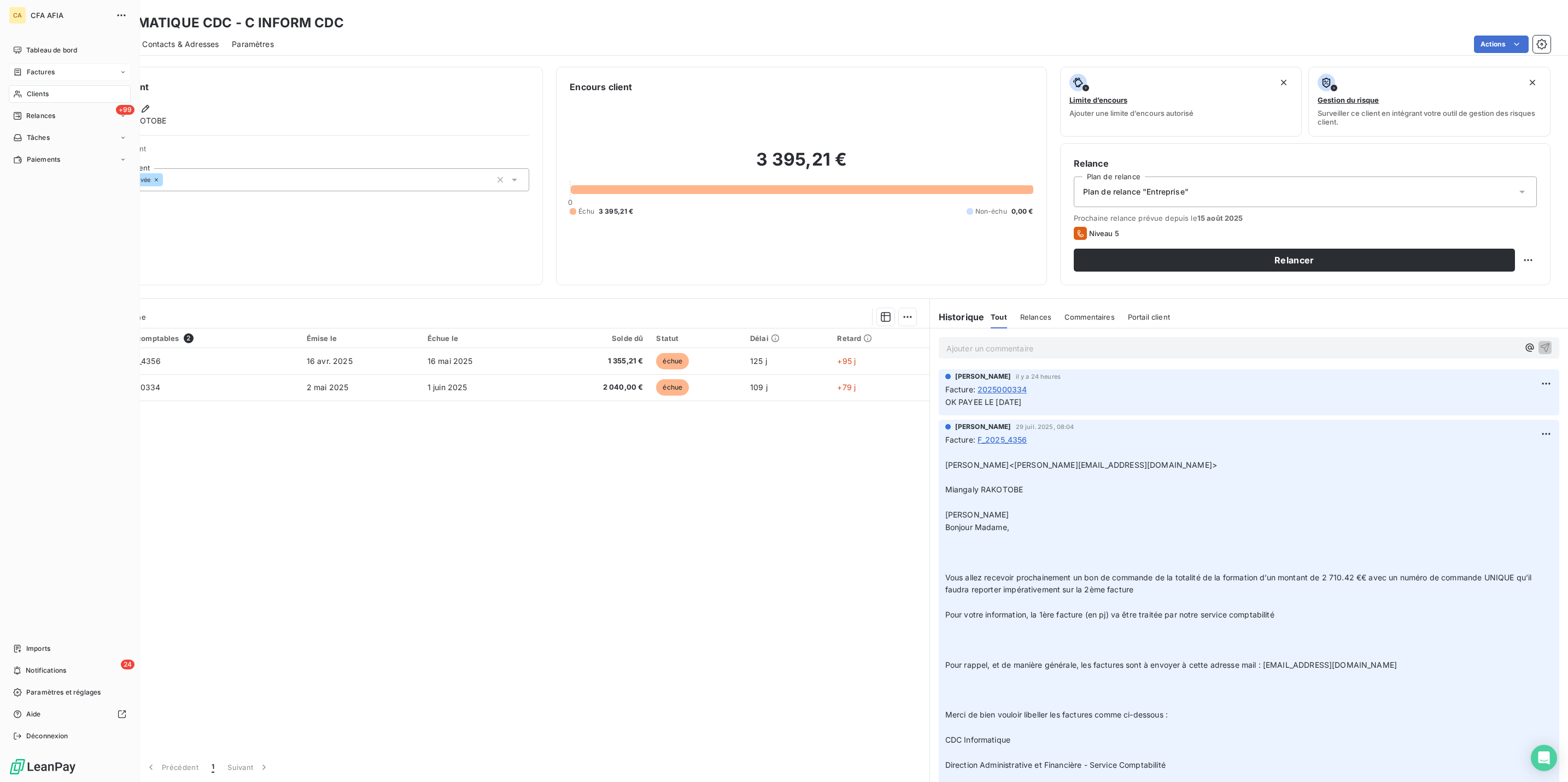
click at [18, 66] on nav "Tableau de bord Factures Clients +99 Relances Tâches Paiements" at bounding box center [69, 105] width 122 height 127
click at [33, 111] on span "Relances" at bounding box center [40, 115] width 29 height 10
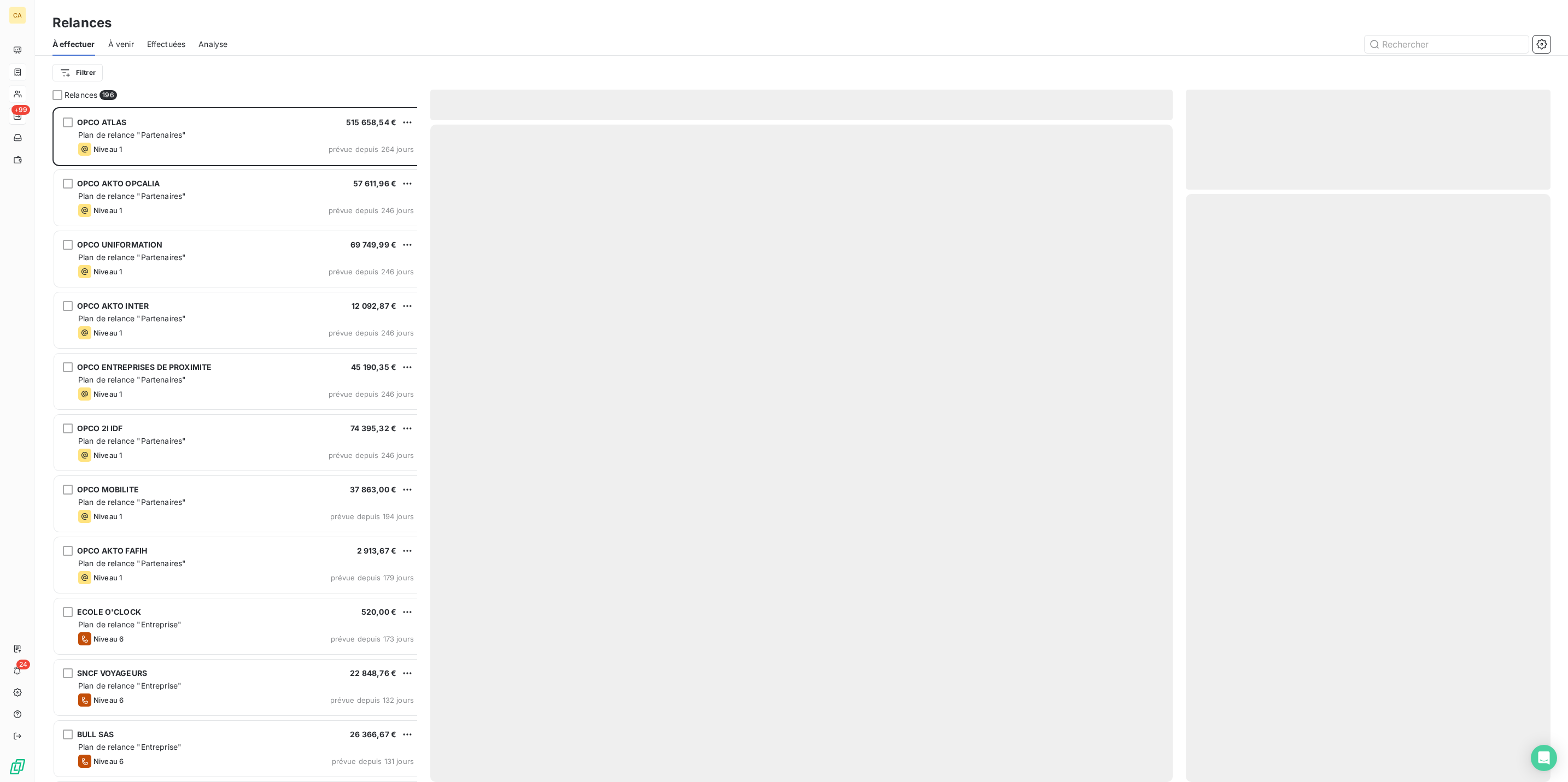
scroll to position [676, 359]
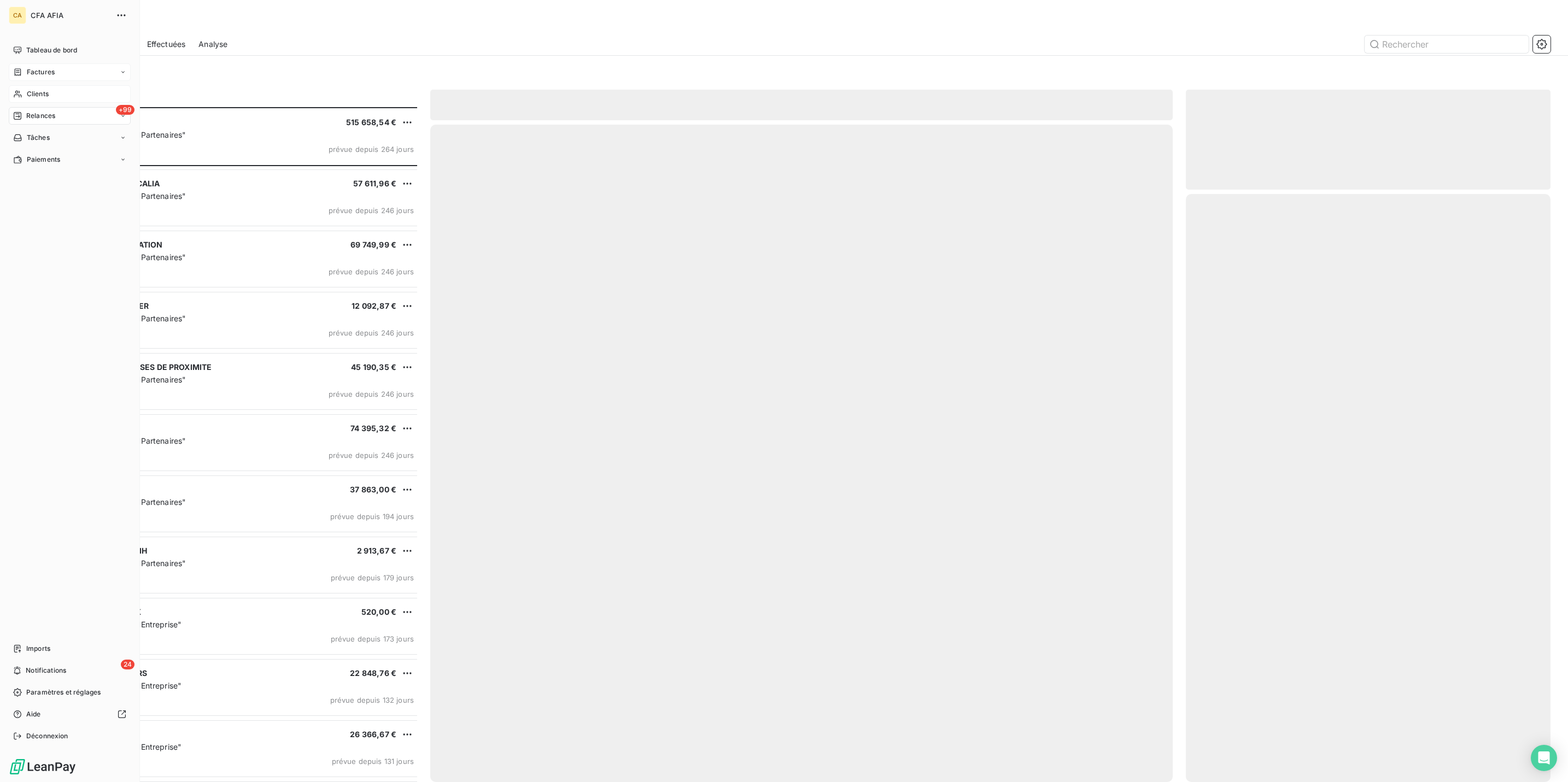
click at [36, 89] on span "Clients" at bounding box center [38, 94] width 22 height 10
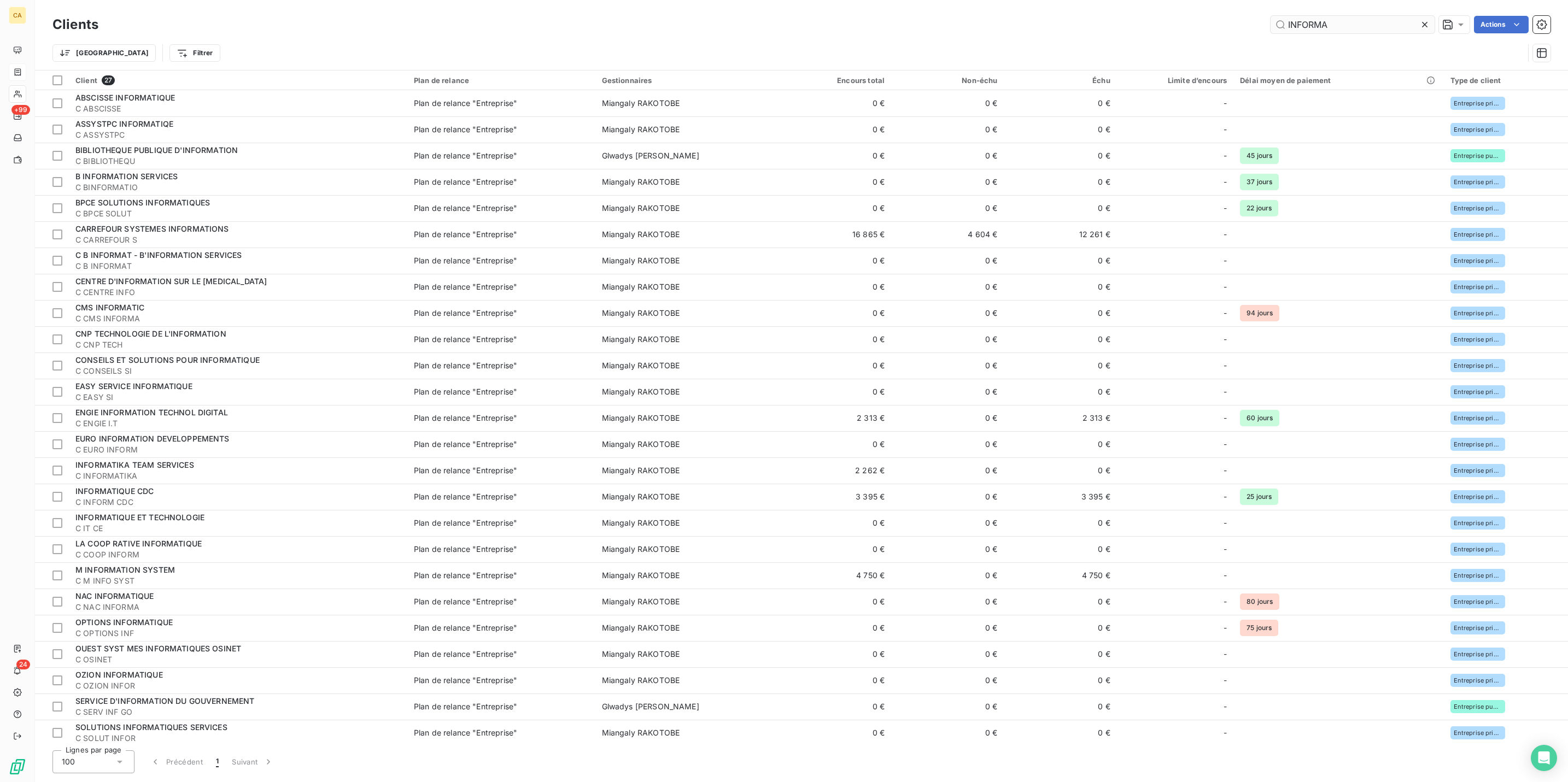
click at [1371, 25] on input "INFORMA" at bounding box center [1352, 24] width 164 height 18
click at [1363, 23] on input "INFORMA" at bounding box center [1352, 24] width 164 height 18
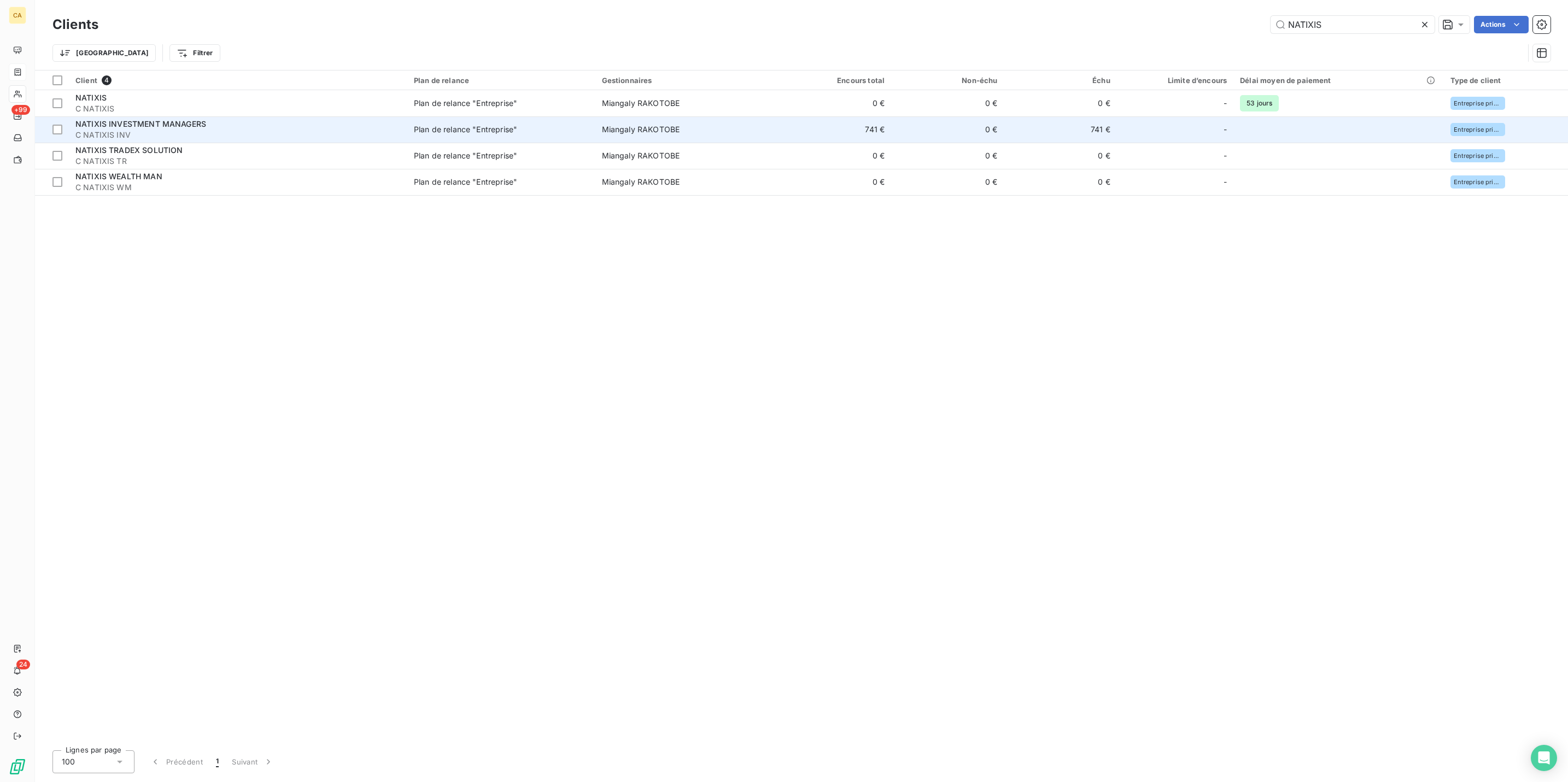
type input "NATIXIS"
click at [133, 130] on span "C NATIXIS INV" at bounding box center [238, 135] width 325 height 11
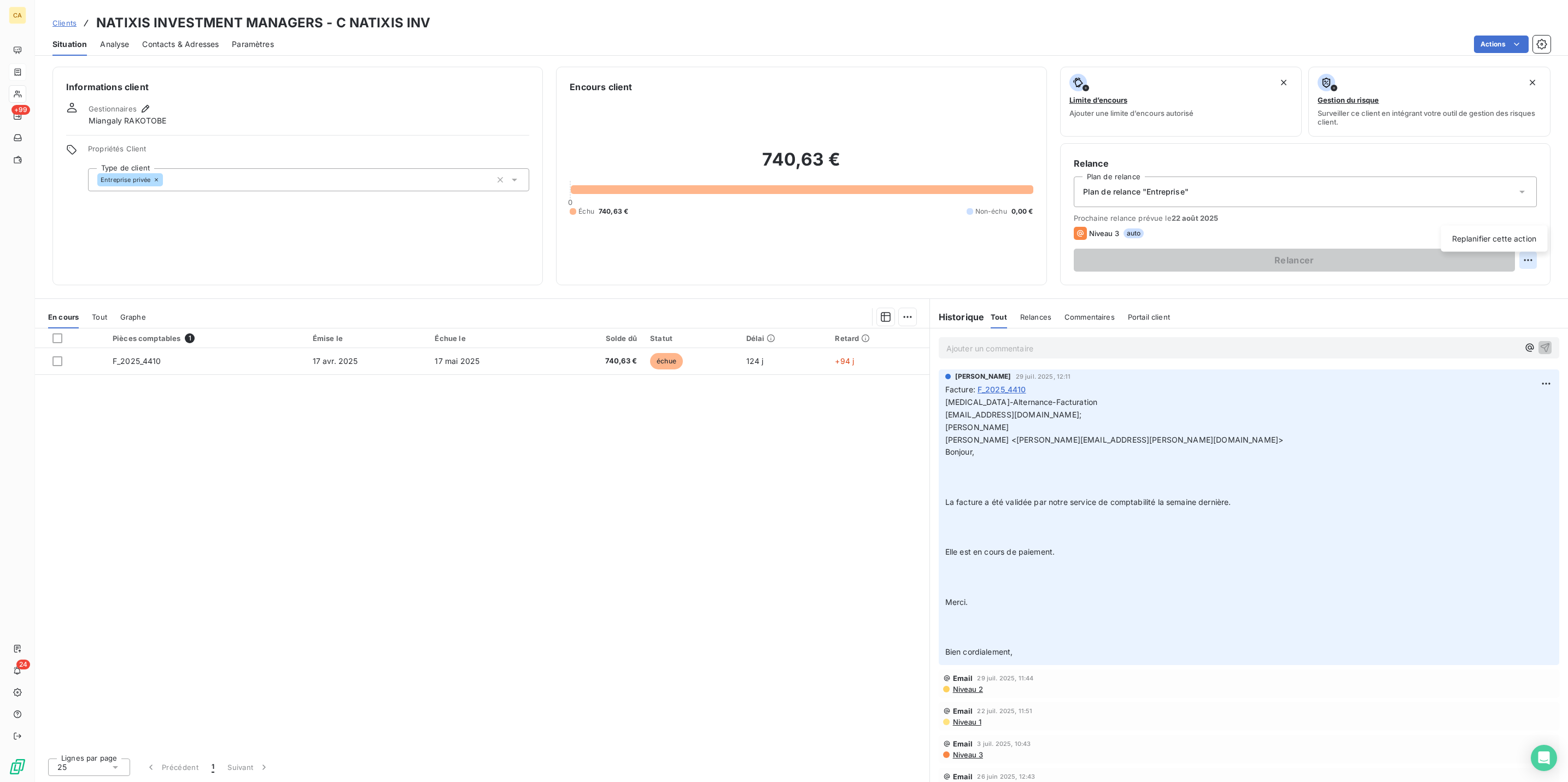
click at [1537, 216] on html "CA +99 24 Clients NATIXIS INVESTMENT MANAGERS - C NATIXIS INV Situation Analyse…" at bounding box center [784, 391] width 1568 height 782
click at [1517, 239] on div "Replanifier cette action" at bounding box center [1494, 239] width 98 height 18
select select "7"
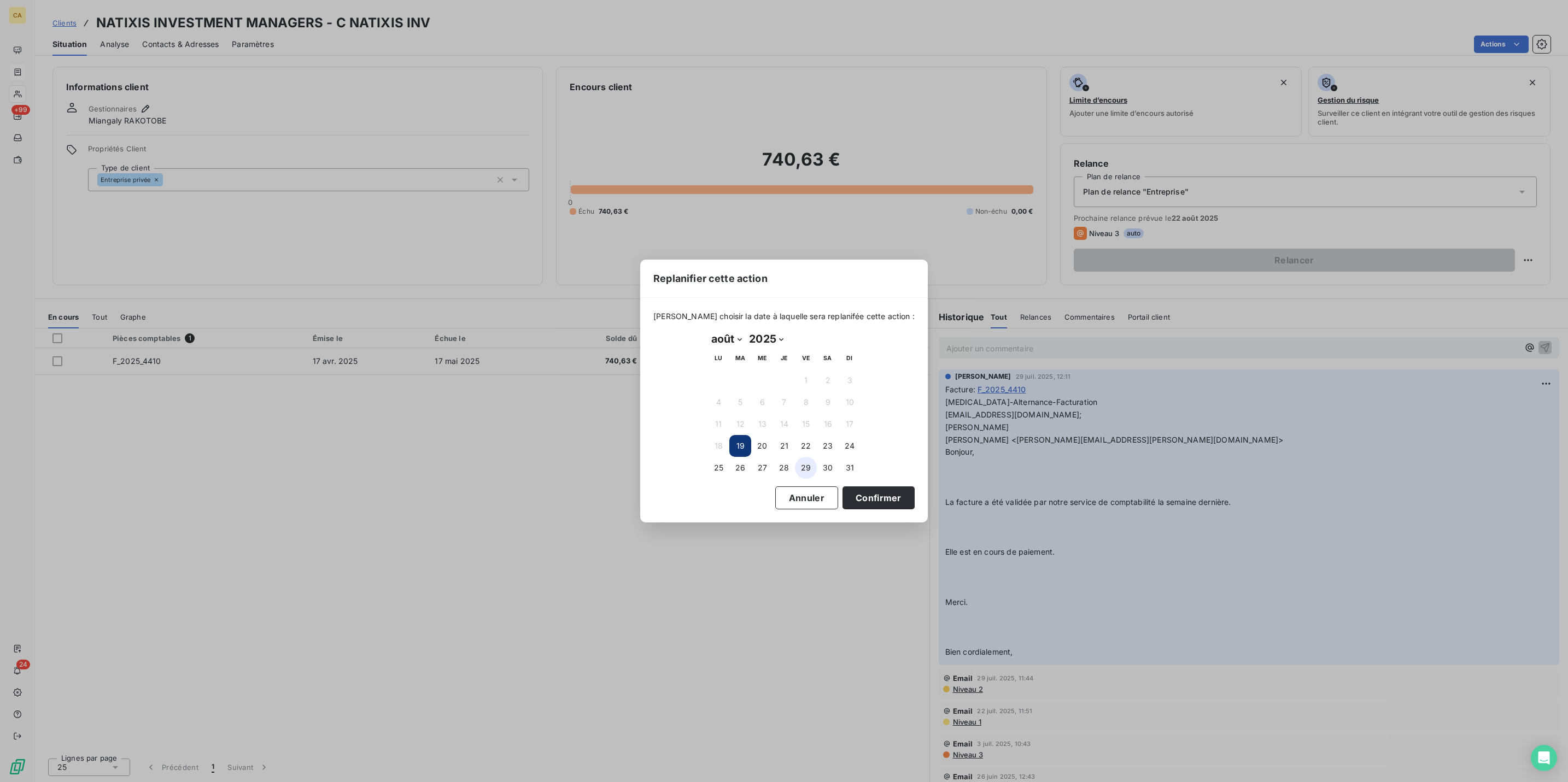
click at [806, 466] on button "29" at bounding box center [806, 468] width 22 height 22
click at [842, 500] on button "Confirmer" at bounding box center [878, 497] width 72 height 23
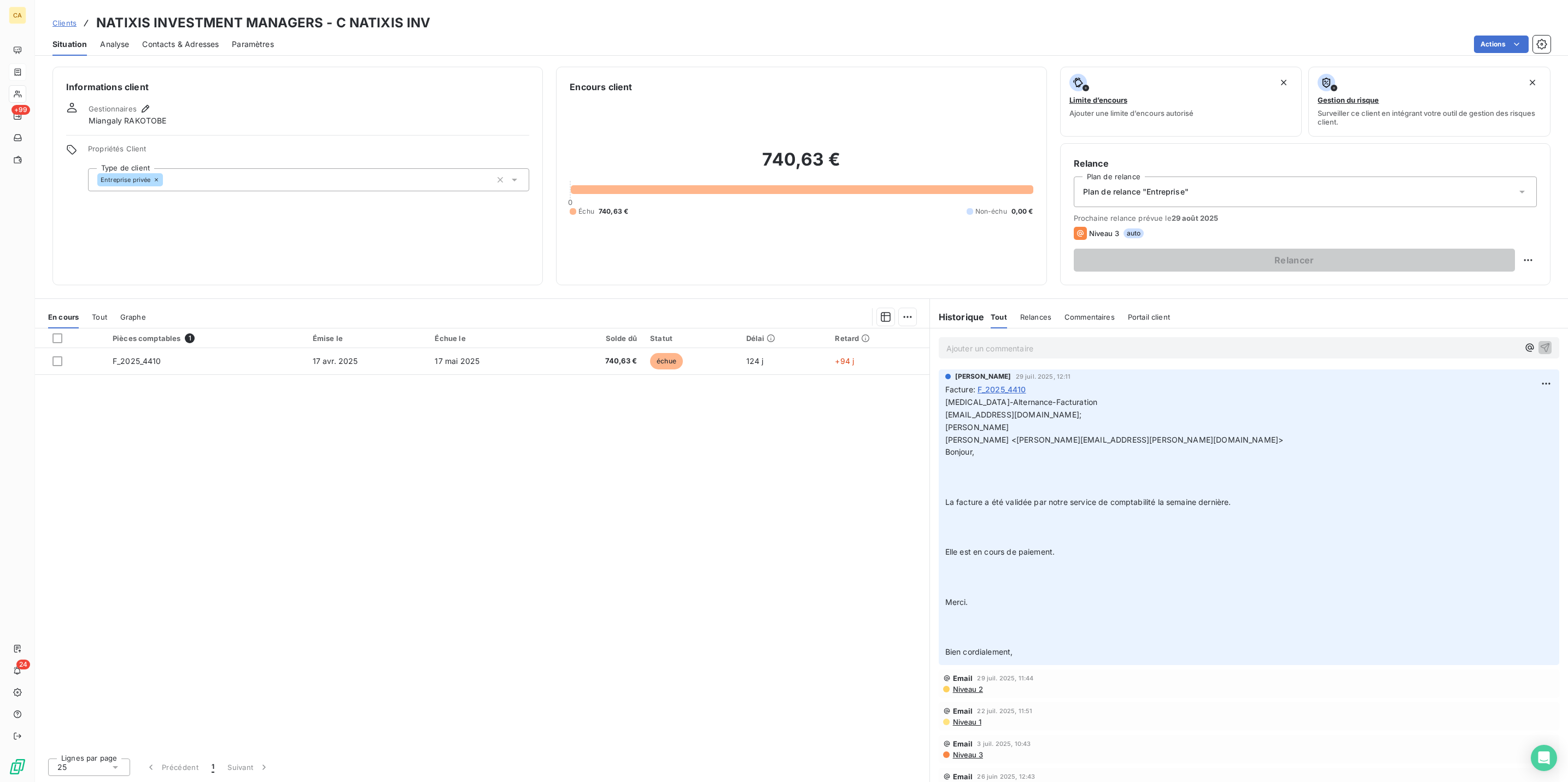
click at [639, 329] on div "Pièces comptables 1 Émise le Échue le Solde dû Statut Délai Retard F_2025_4410 …" at bounding box center [482, 539] width 895 height 421
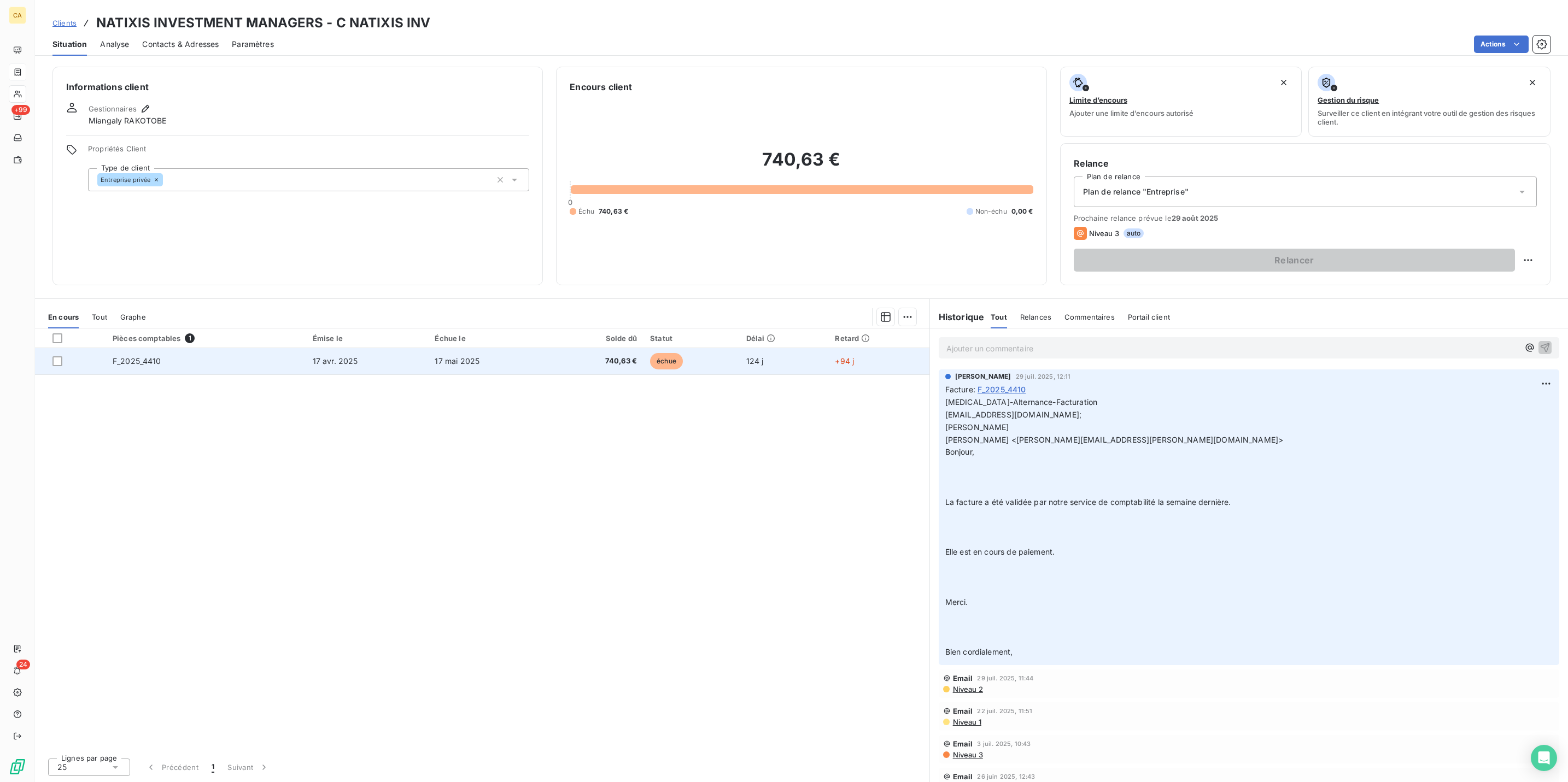
click at [631, 356] on span "740,63 €" at bounding box center [597, 361] width 81 height 11
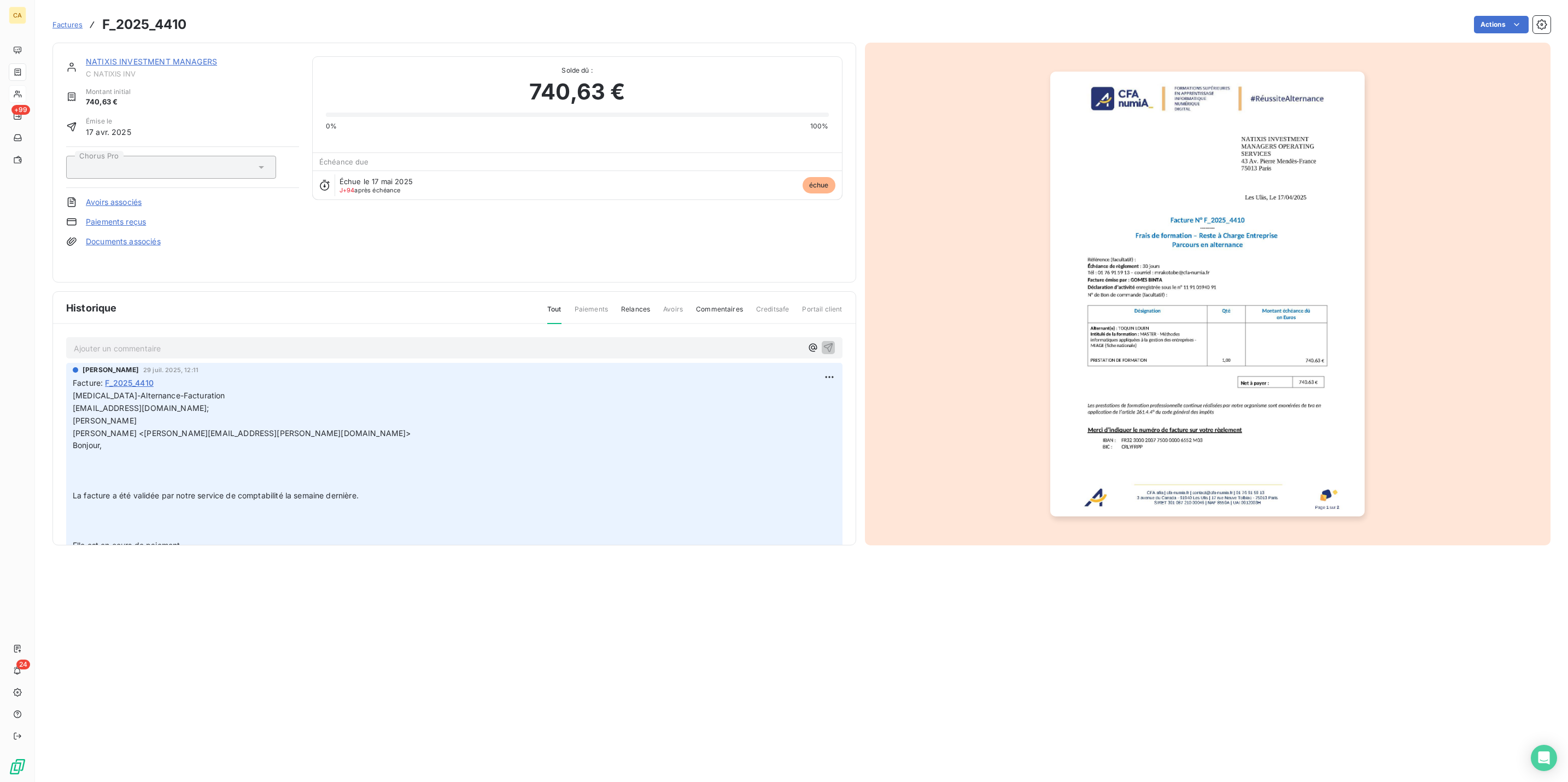
click at [236, 342] on p "Ajouter un commentaire ﻿" at bounding box center [438, 348] width 728 height 14
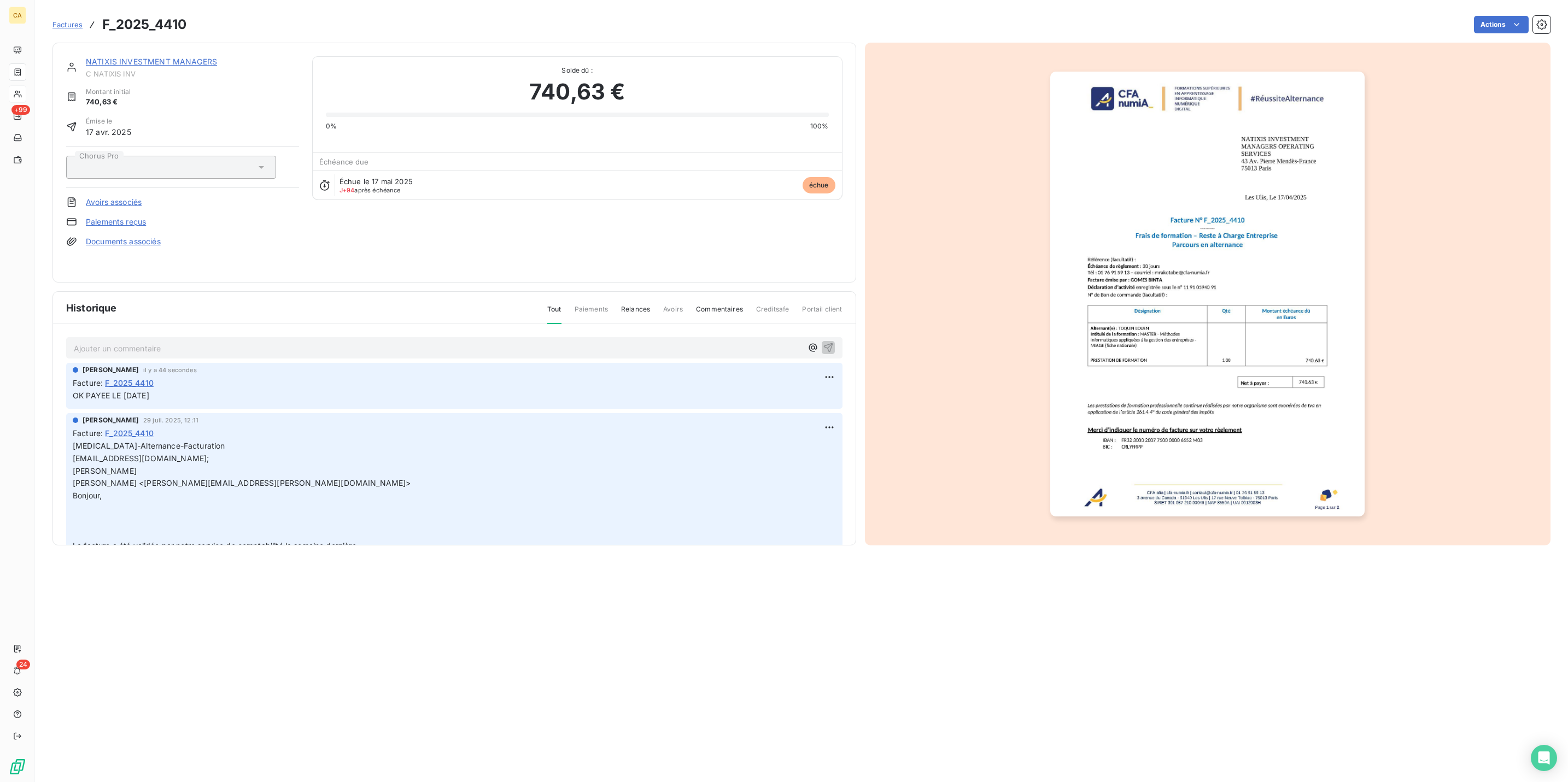
click at [1252, 252] on img "button" at bounding box center [1207, 294] width 314 height 445
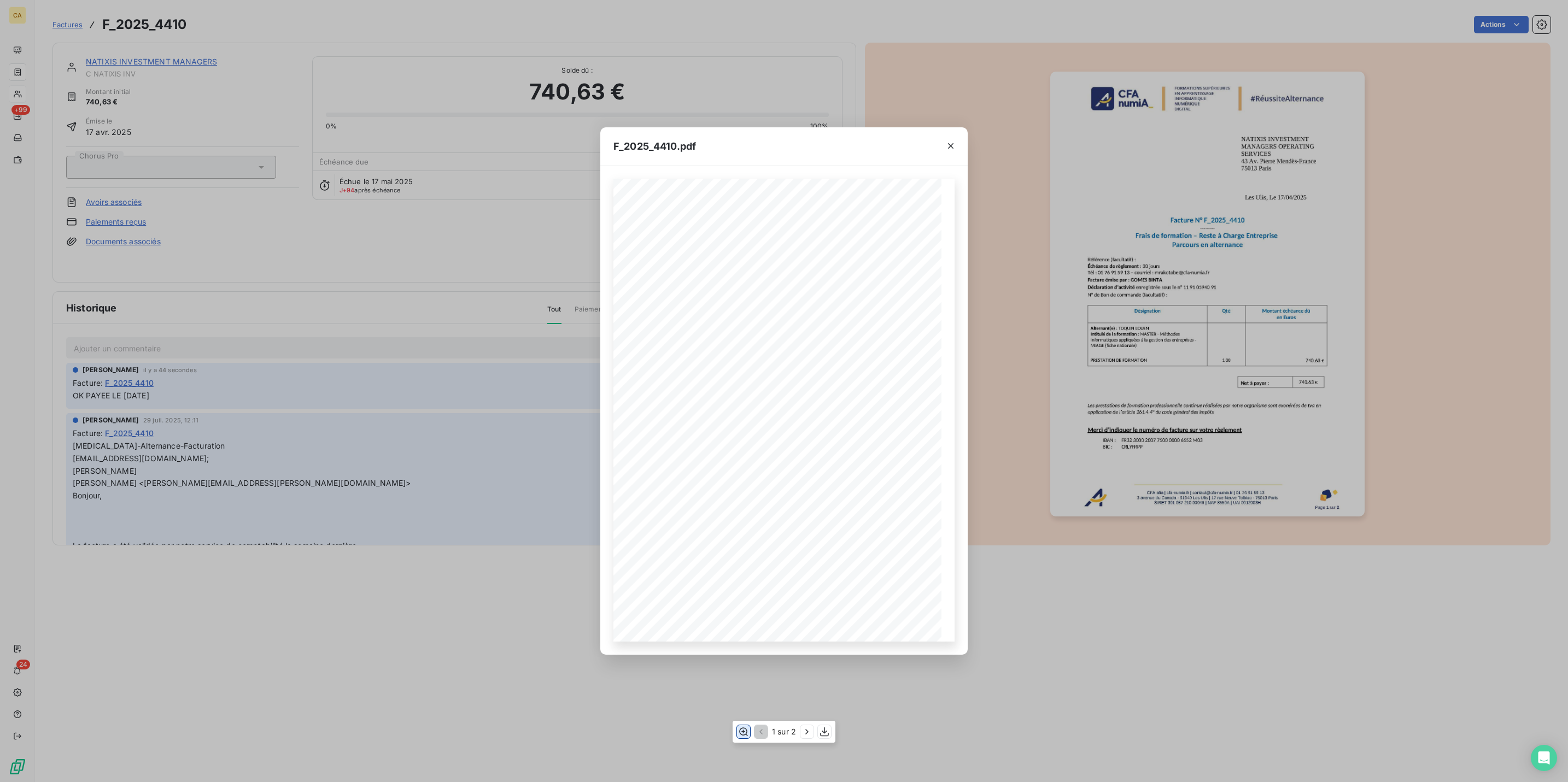
click at [745, 727] on button "button" at bounding box center [743, 731] width 13 height 13
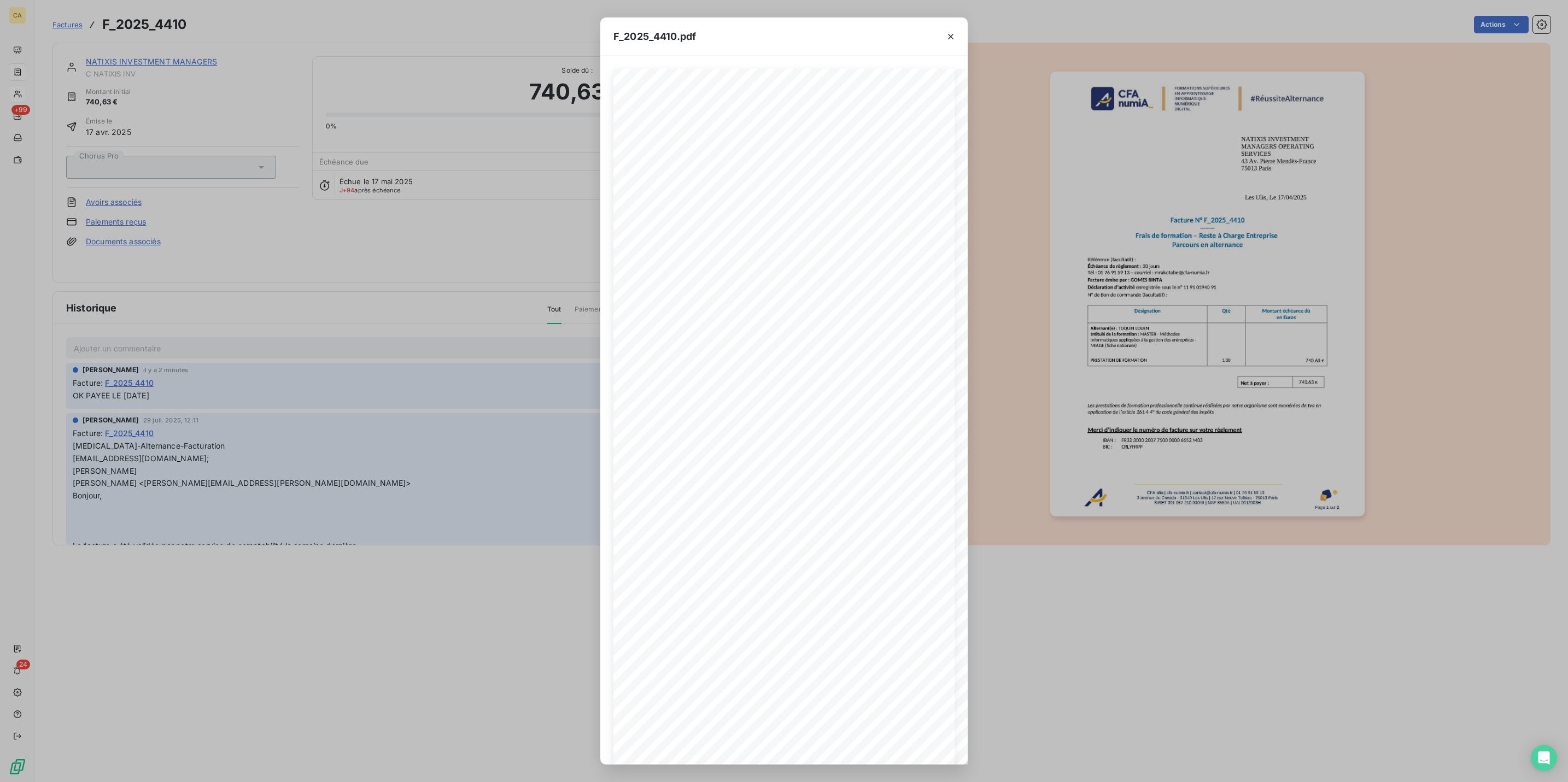
drag, startPoint x: -4, startPoint y: 136, endPoint x: 0, endPoint y: 121, distance: 15.5
click at [0, 136] on html "CA +99 24 Factures F_2025_4410 Actions NATIXIS INVESTMENT MANAGERS C NATIXIS IN…" at bounding box center [784, 391] width 1568 height 782
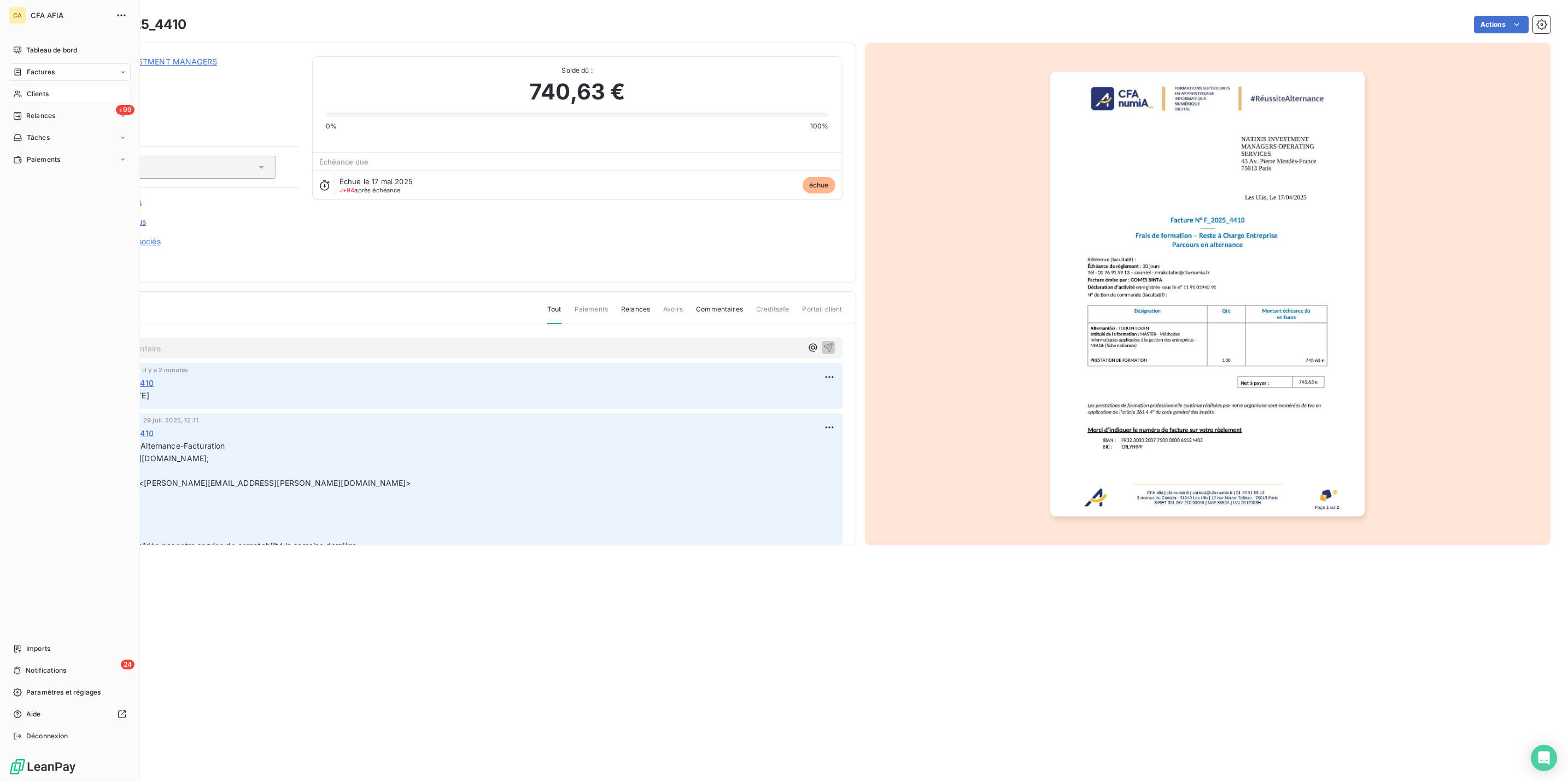
click at [17, 86] on div "Clients" at bounding box center [69, 94] width 122 height 18
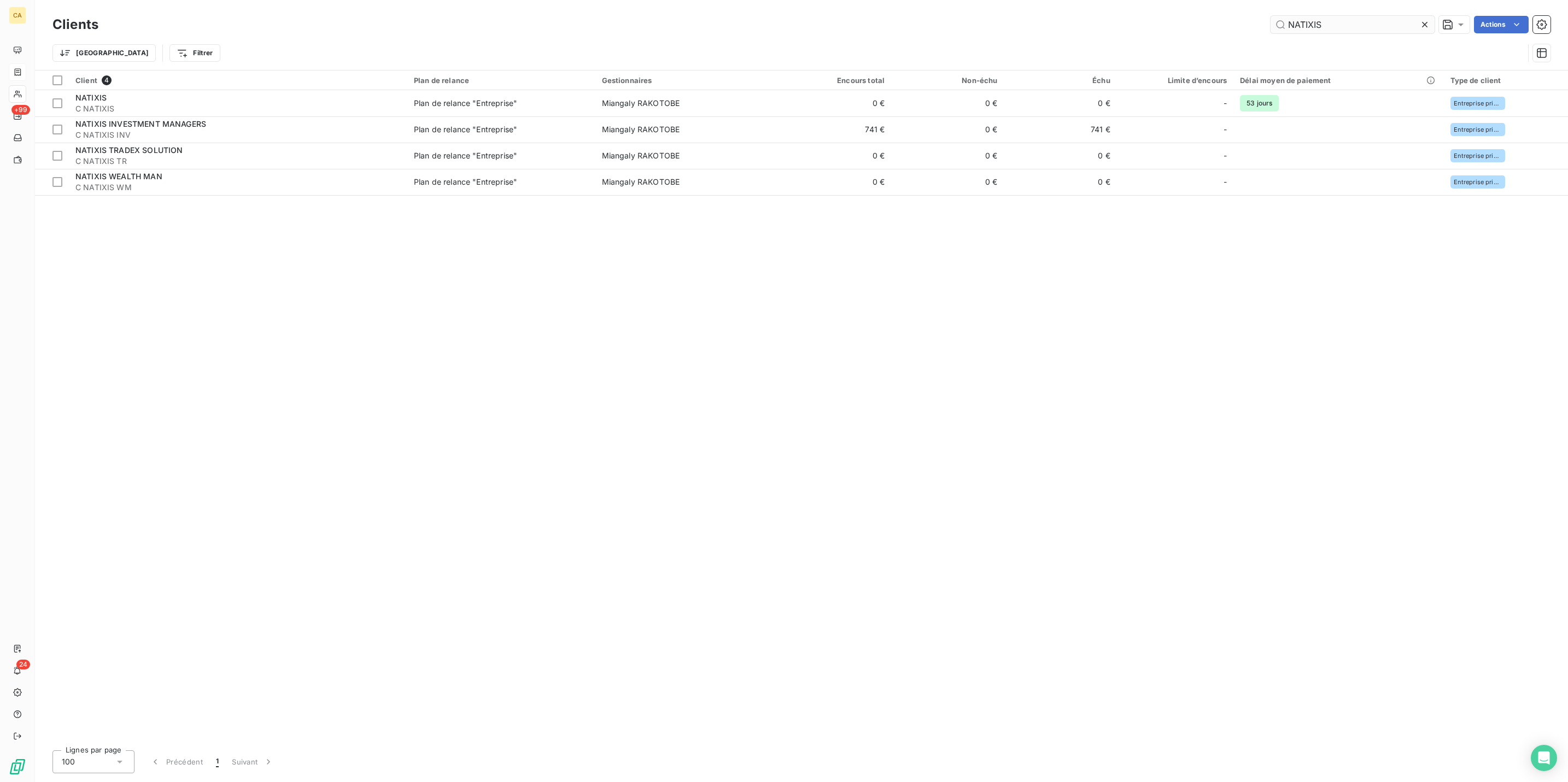
click at [1344, 8] on div "Clients NATIXIS Actions Trier Filtrer" at bounding box center [802, 35] width 1533 height 70
click at [1344, 24] on input "NATIXIS" at bounding box center [1352, 24] width 164 height 18
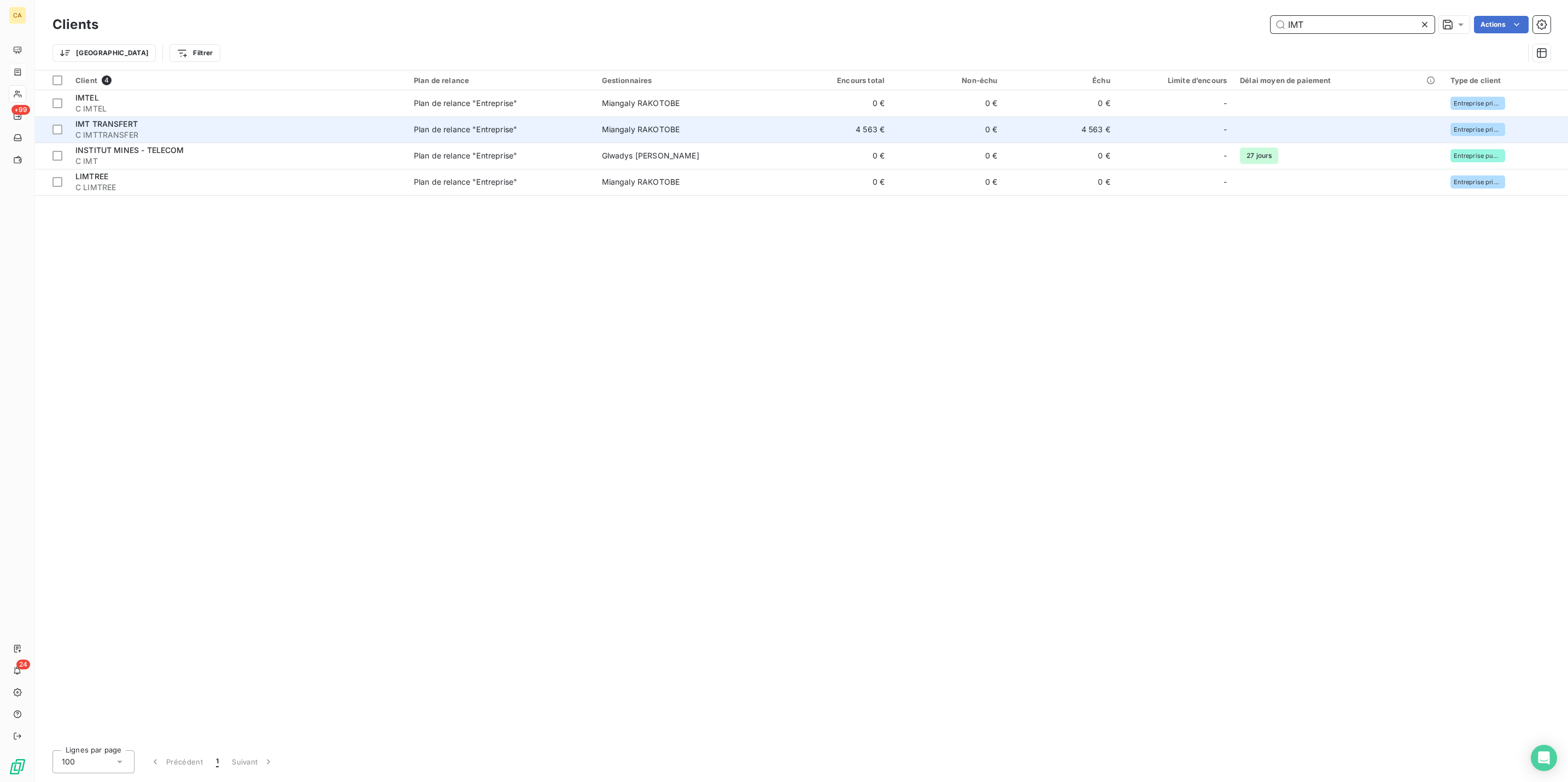
type input "IMT"
click at [143, 130] on span "C IMTTRANSFER" at bounding box center [238, 135] width 325 height 11
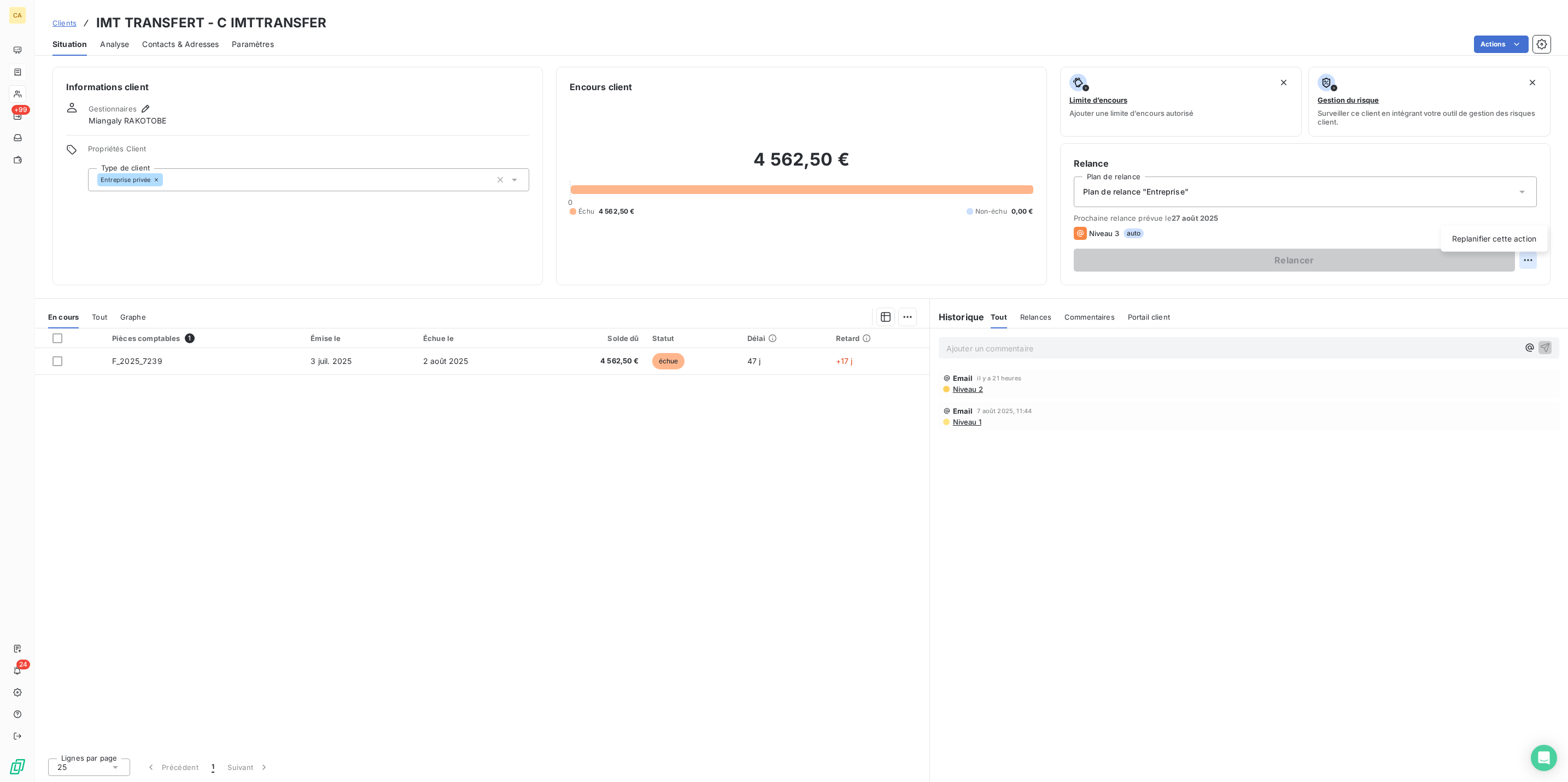
click at [1532, 214] on html "CA +99 24 Clients IMT TRANSFERT - C IMTTRANSFER Situation Analyse Contacts & Ad…" at bounding box center [784, 391] width 1568 height 782
click at [1467, 245] on div "Replanifier cette action" at bounding box center [1494, 239] width 107 height 26
click at [1467, 240] on div "Replanifier cette action" at bounding box center [1494, 239] width 98 height 18
select select "7"
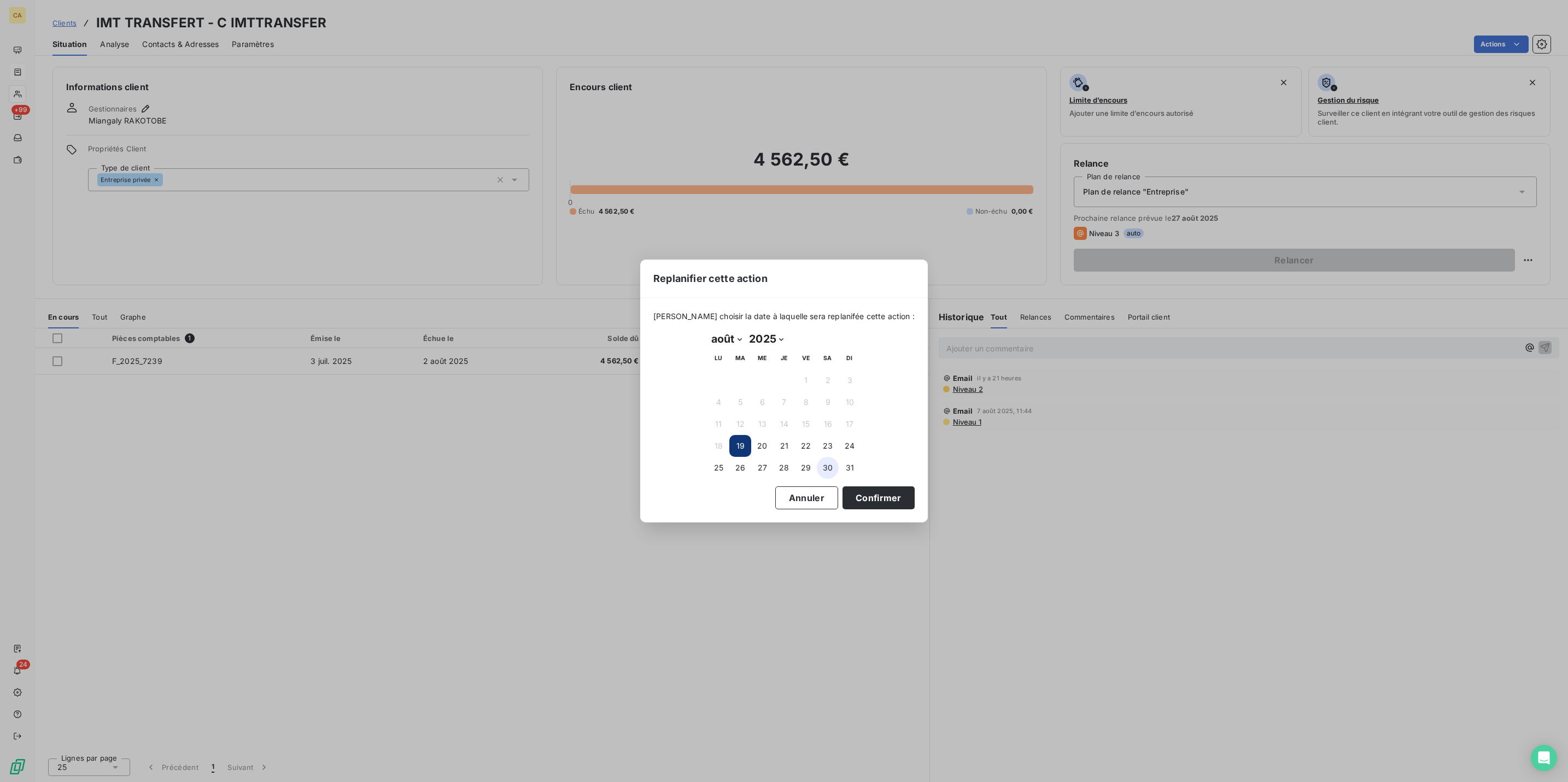
click at [825, 459] on button "30" at bounding box center [828, 468] width 22 height 22
click at [842, 492] on button "Confirmer" at bounding box center [878, 497] width 72 height 23
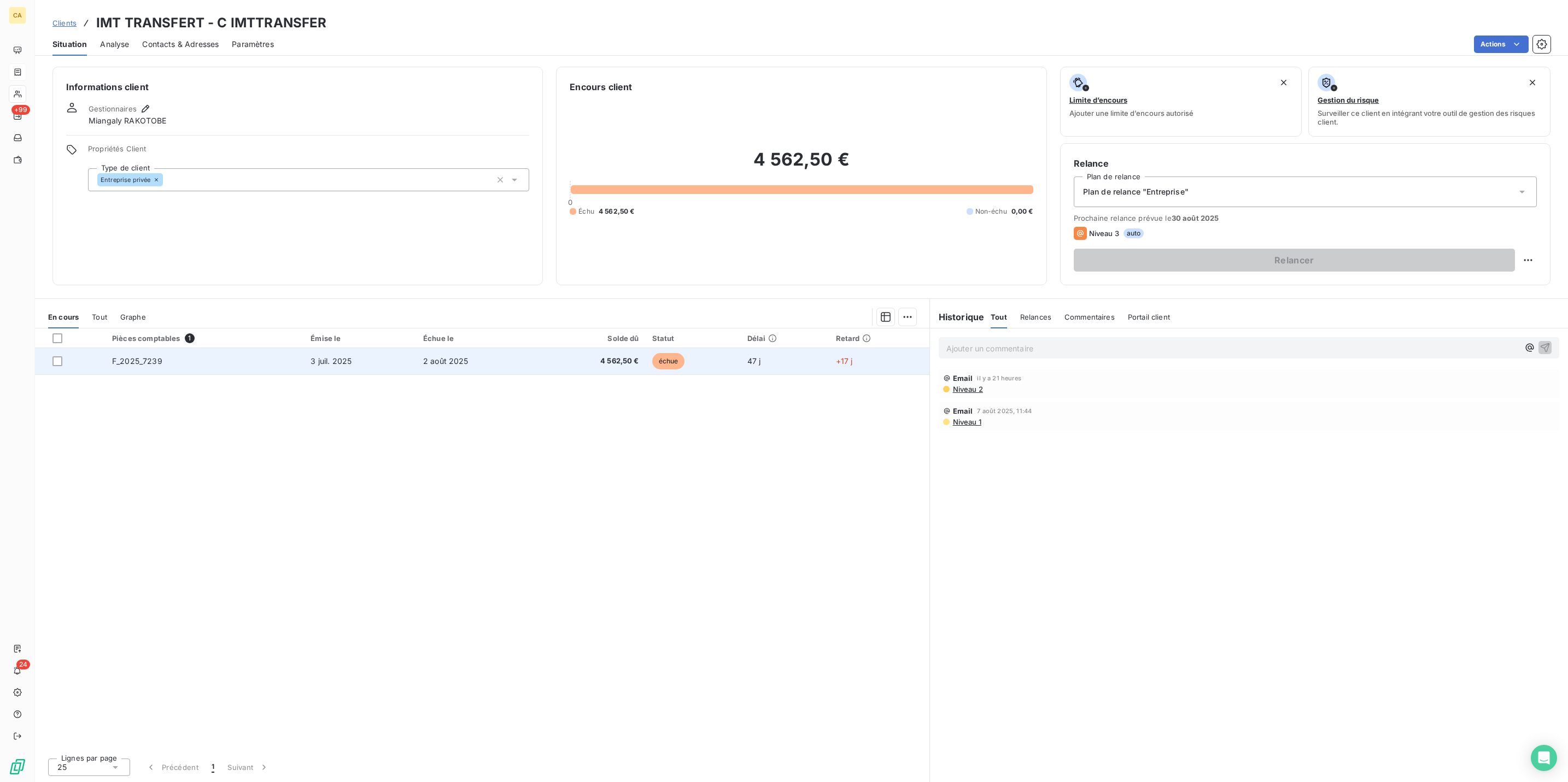
click at [463, 348] on td "2 août 2025" at bounding box center [477, 361] width 122 height 26
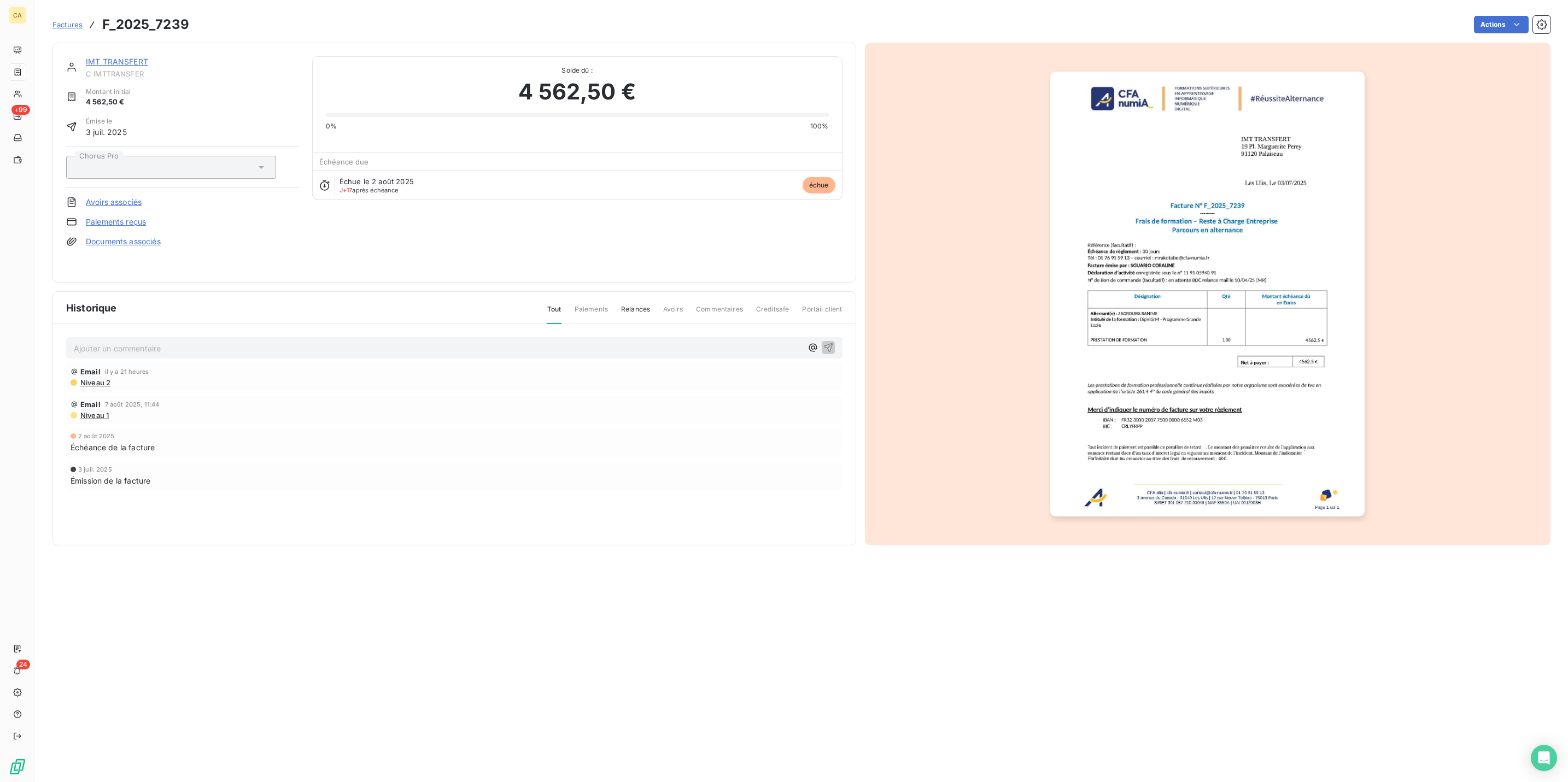
click at [107, 363] on div "Email il y a 21 heures Niveau 2" at bounding box center [454, 377] width 777 height 29
click at [109, 342] on p "Ajouter un commentaire ﻿" at bounding box center [438, 348] width 728 height 14
click at [102, 342] on p "Ajouter un commentaire ﻿" at bounding box center [438, 348] width 728 height 14
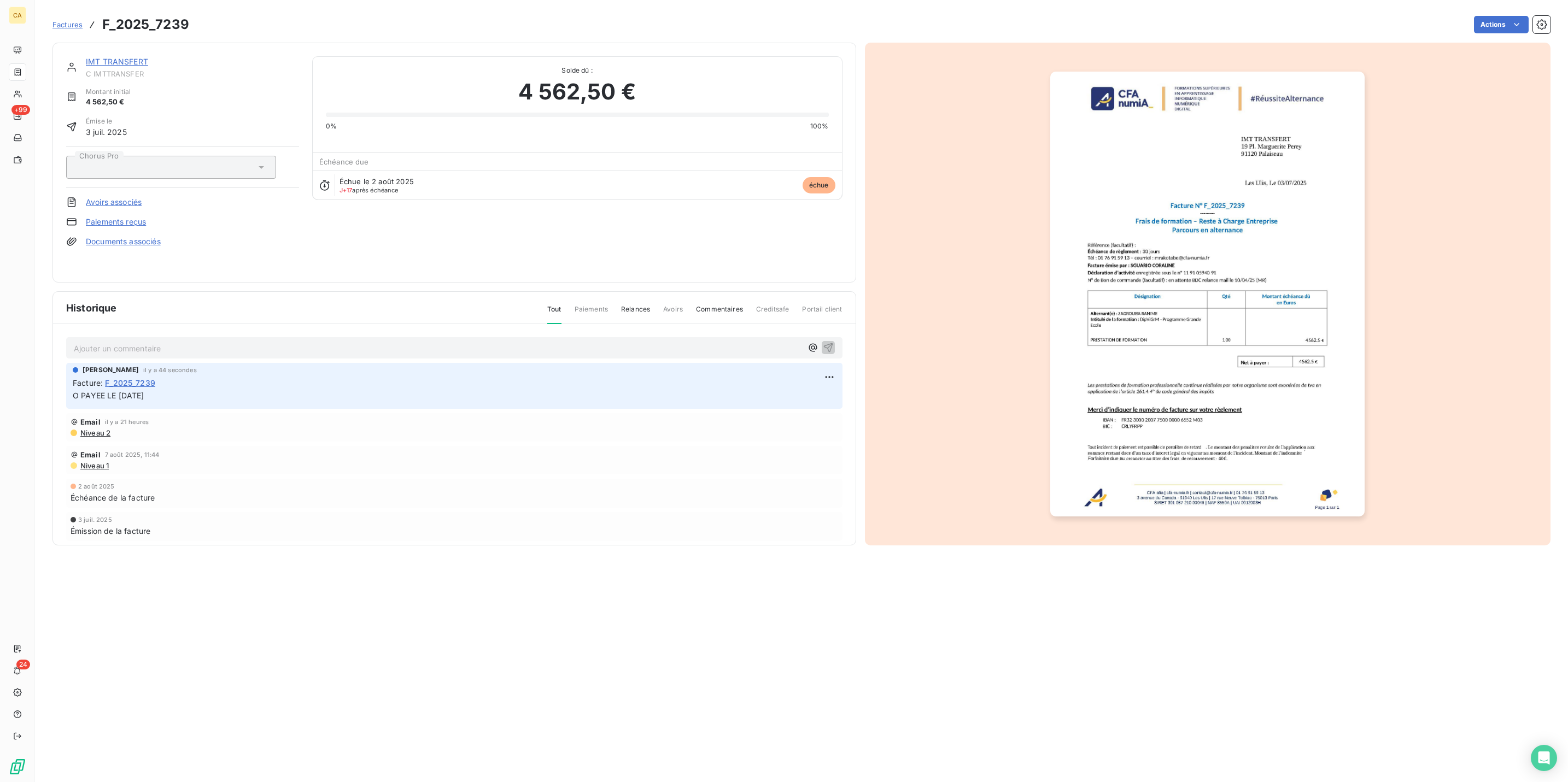
click at [1164, 315] on img "button" at bounding box center [1207, 294] width 314 height 445
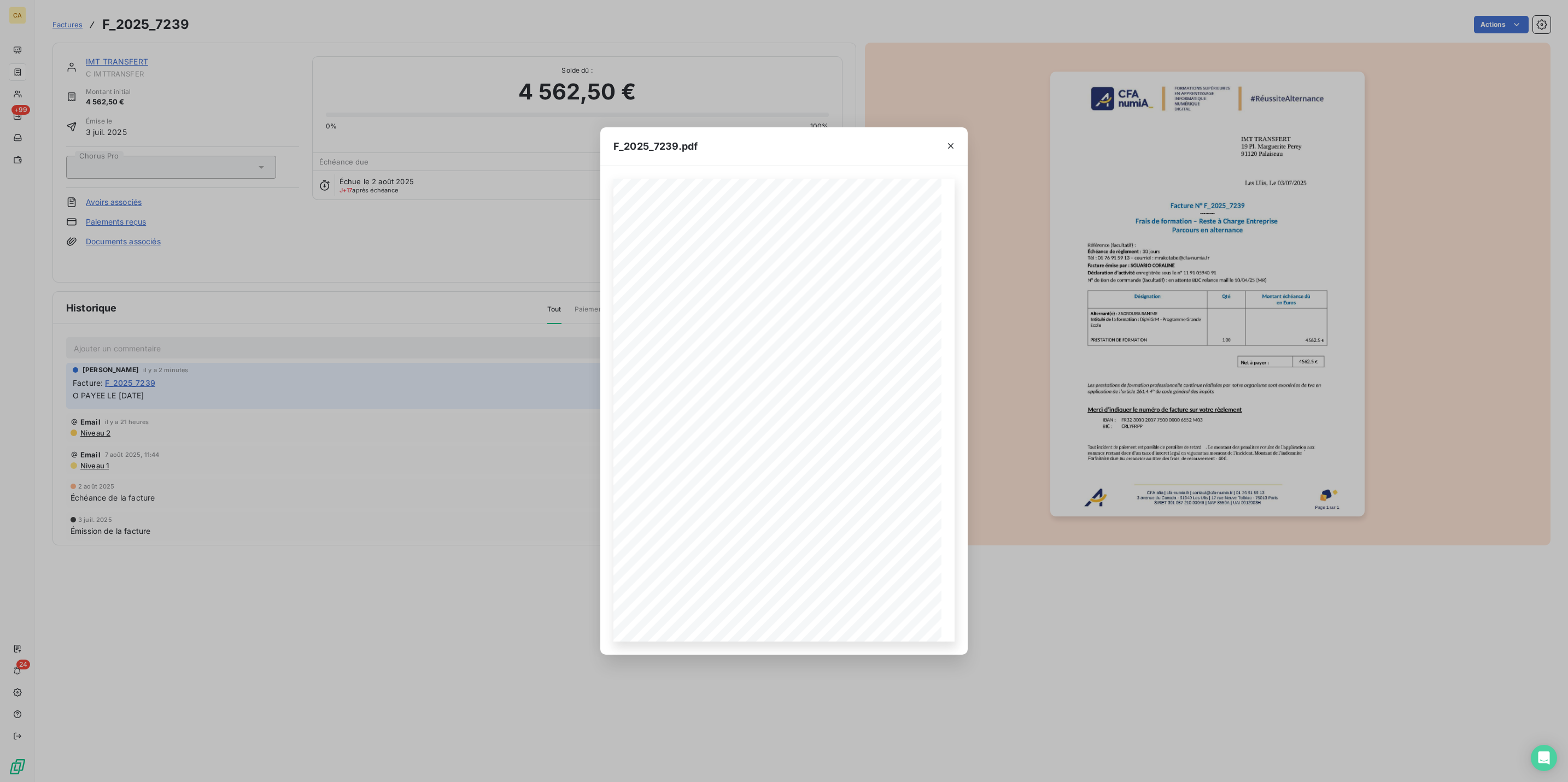
click at [274, 124] on div "F_2025_7239.pdf CFA afia | cfa-numia.fr | contact@cfa-numia.fr | 01 76 91 59 13…" at bounding box center [784, 391] width 1568 height 782
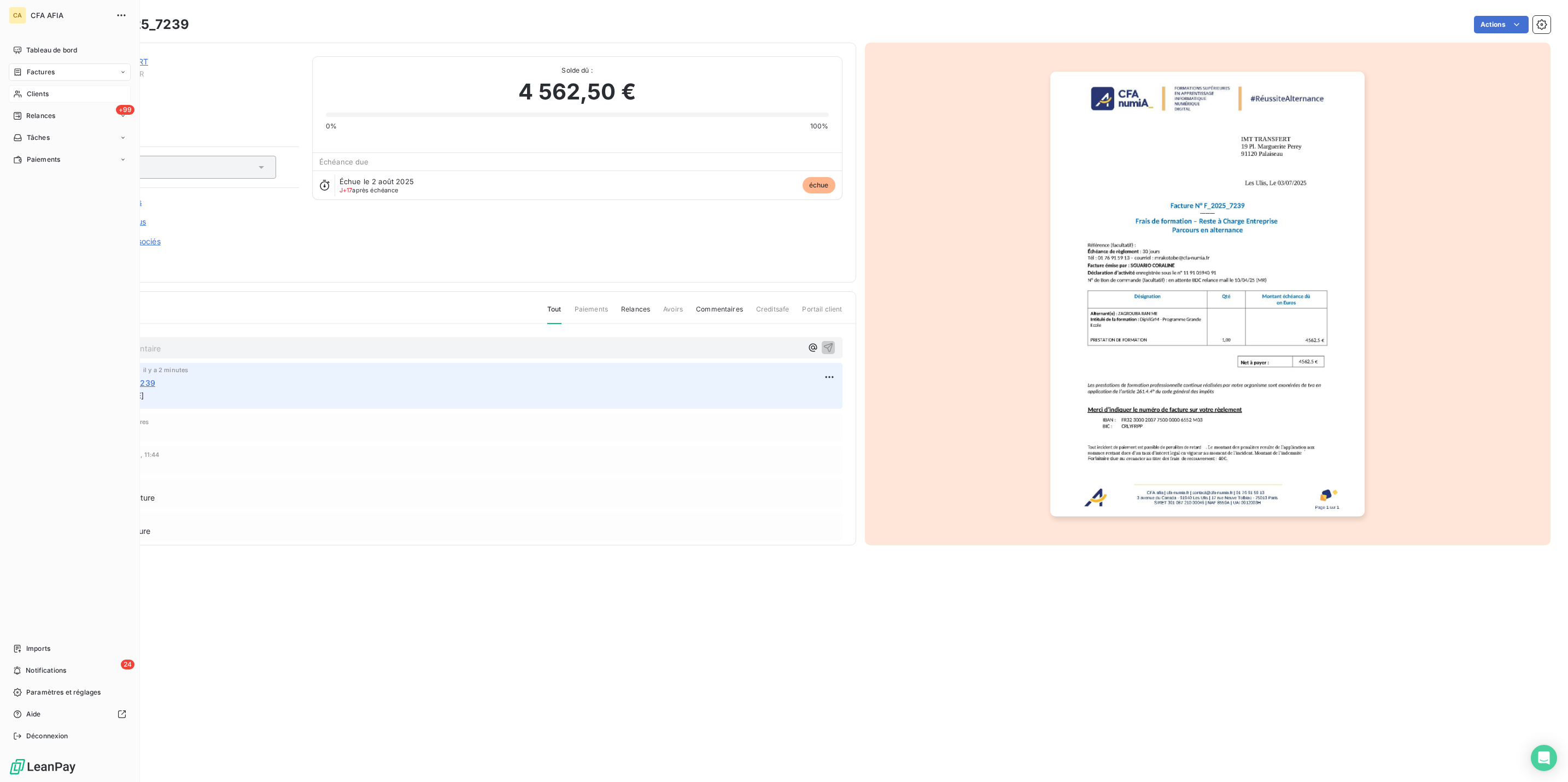
click at [27, 89] on span "Clients" at bounding box center [38, 94] width 22 height 10
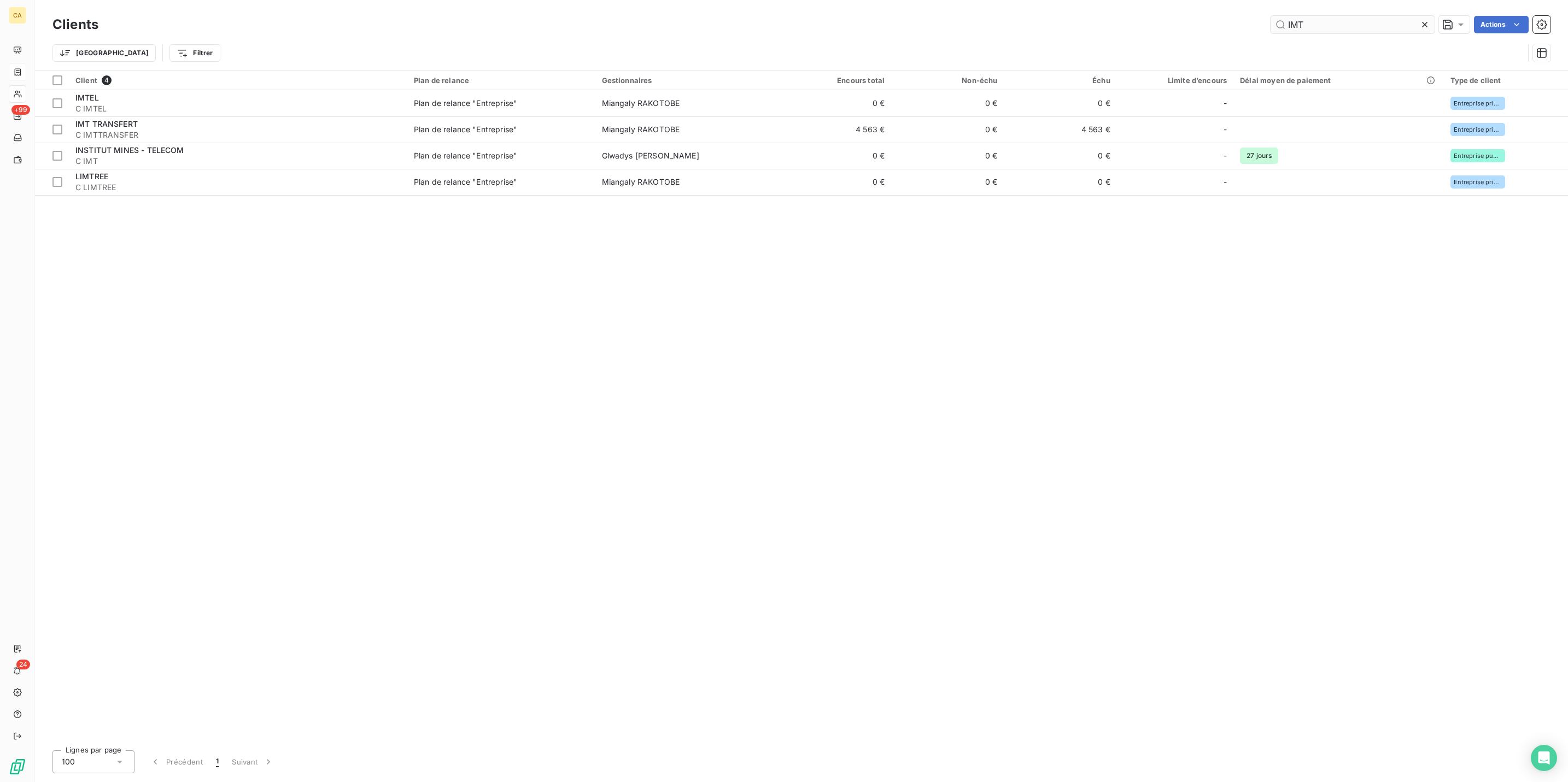
click at [1350, 20] on input "IMT" at bounding box center [1352, 24] width 164 height 18
drag, startPoint x: 1351, startPoint y: 25, endPoint x: 1284, endPoint y: 28, distance: 67.1
click at [1293, 28] on div "STELL" at bounding box center [1352, 24] width 164 height 18
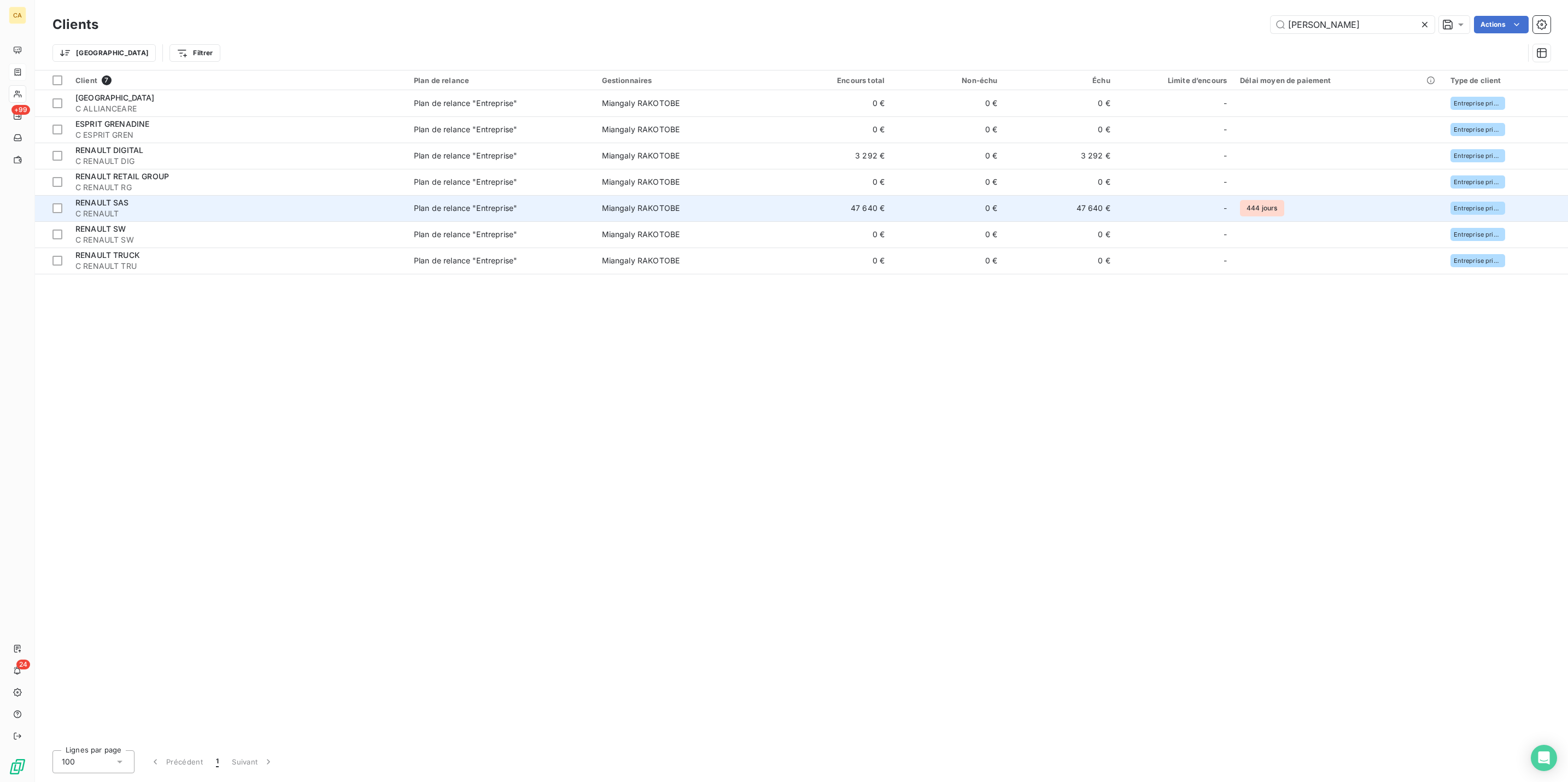
type input "RENA"
click at [891, 195] on td "0 €" at bounding box center [947, 208] width 112 height 26
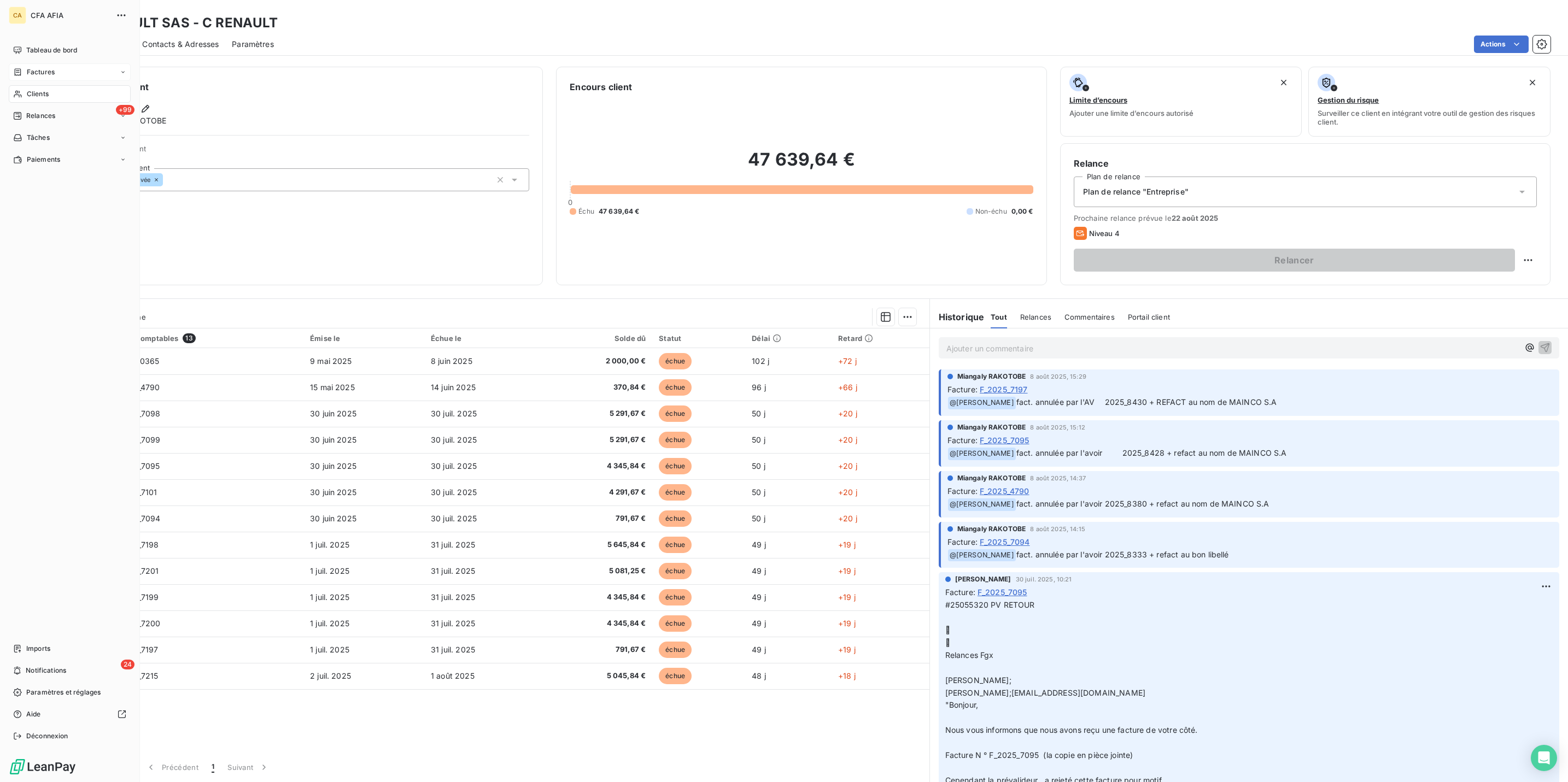
click at [13, 68] on icon at bounding box center [18, 72] width 9 height 8
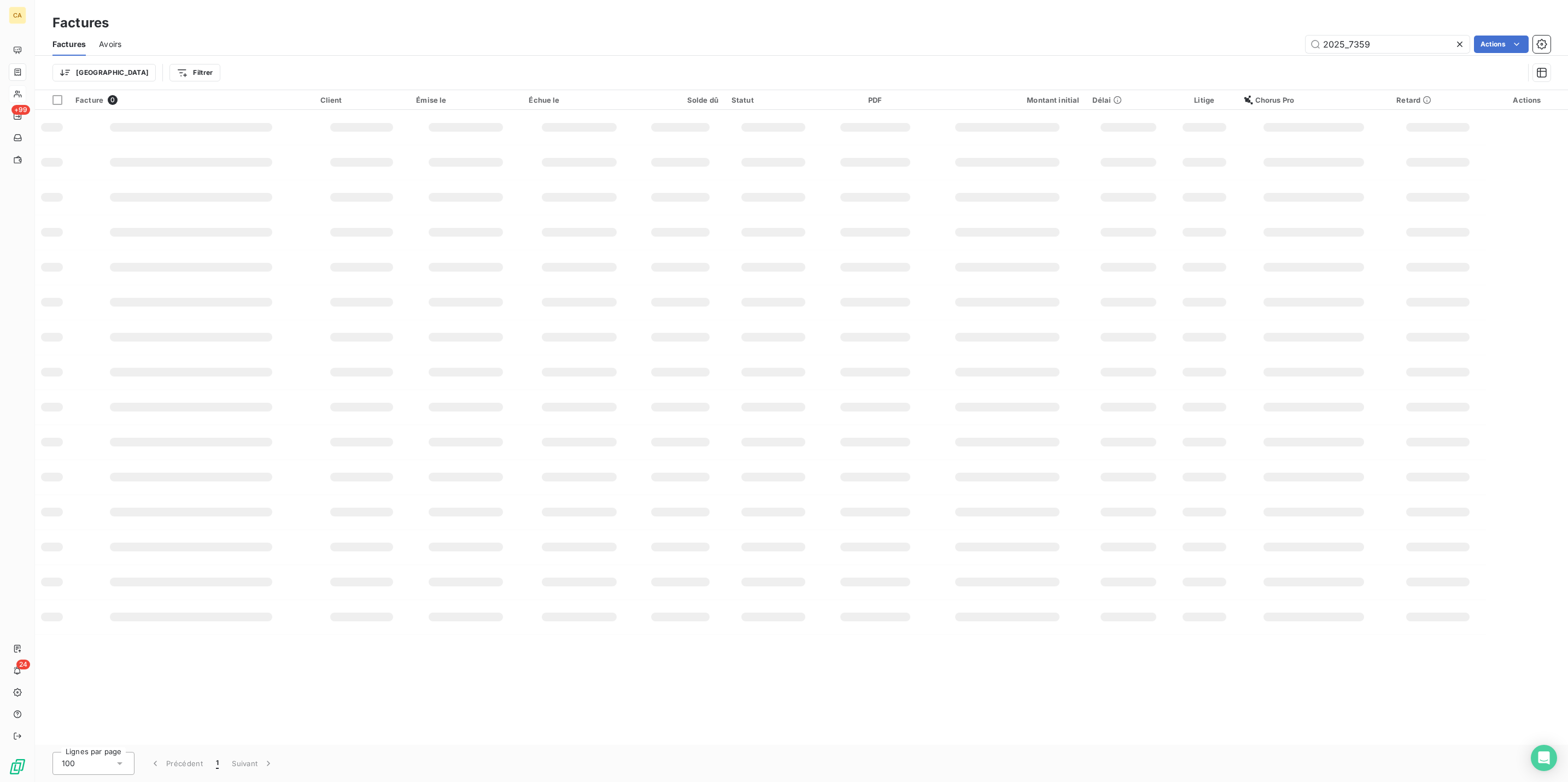
click at [1465, 39] on icon at bounding box center [1460, 44] width 11 height 11
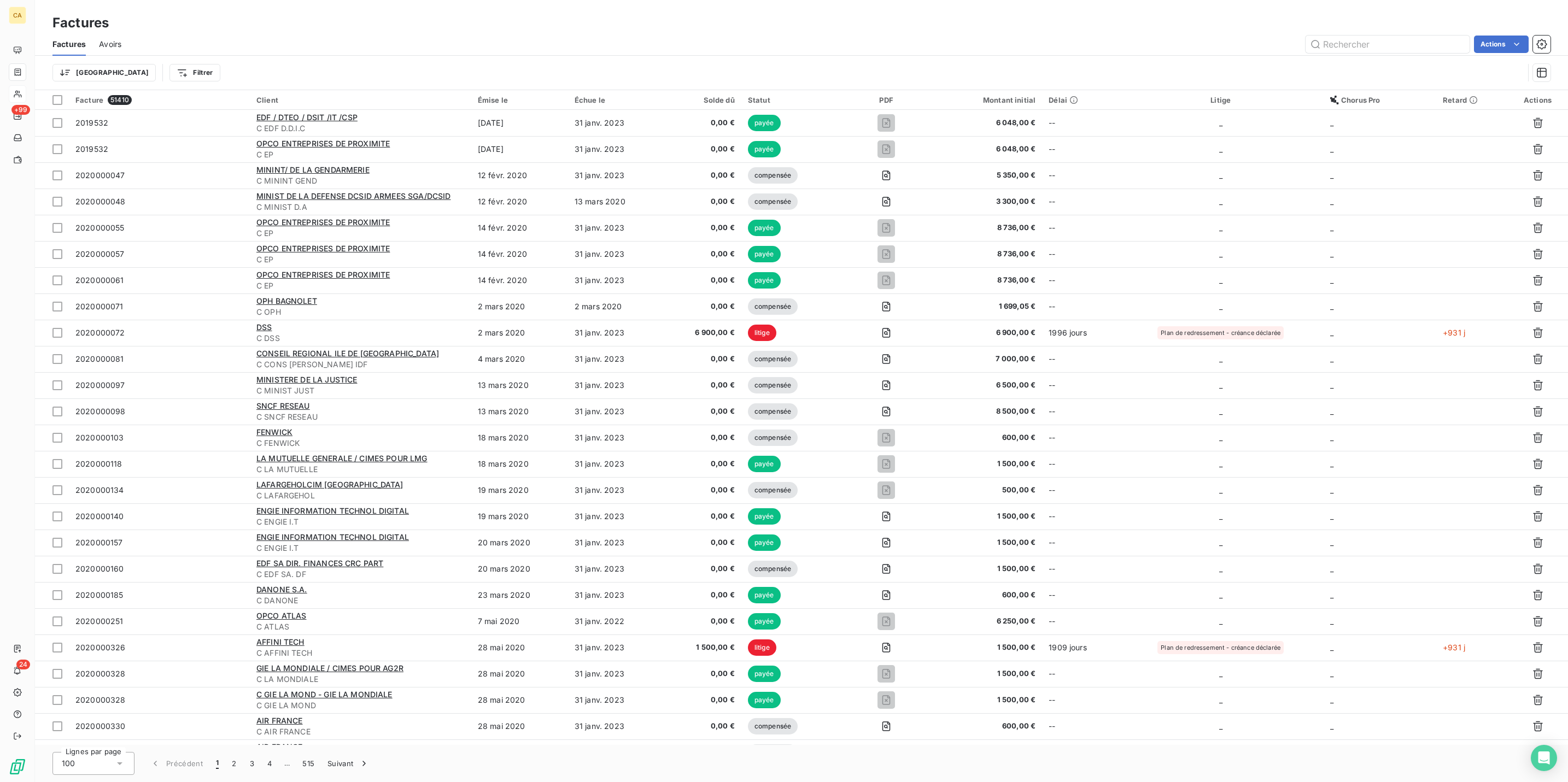
click at [107, 63] on div "Trier Filtrer" at bounding box center [788, 73] width 1471 height 21
click at [111, 61] on html "CA +99 24 Factures Factures Avoirs Actions Trier Filtrer Facture 51410 Client É…" at bounding box center [784, 391] width 1568 height 782
click at [125, 175] on div "Statut" at bounding box center [174, 183] width 151 height 18
click at [259, 86] on div at bounding box center [321, 89] width 158 height 23
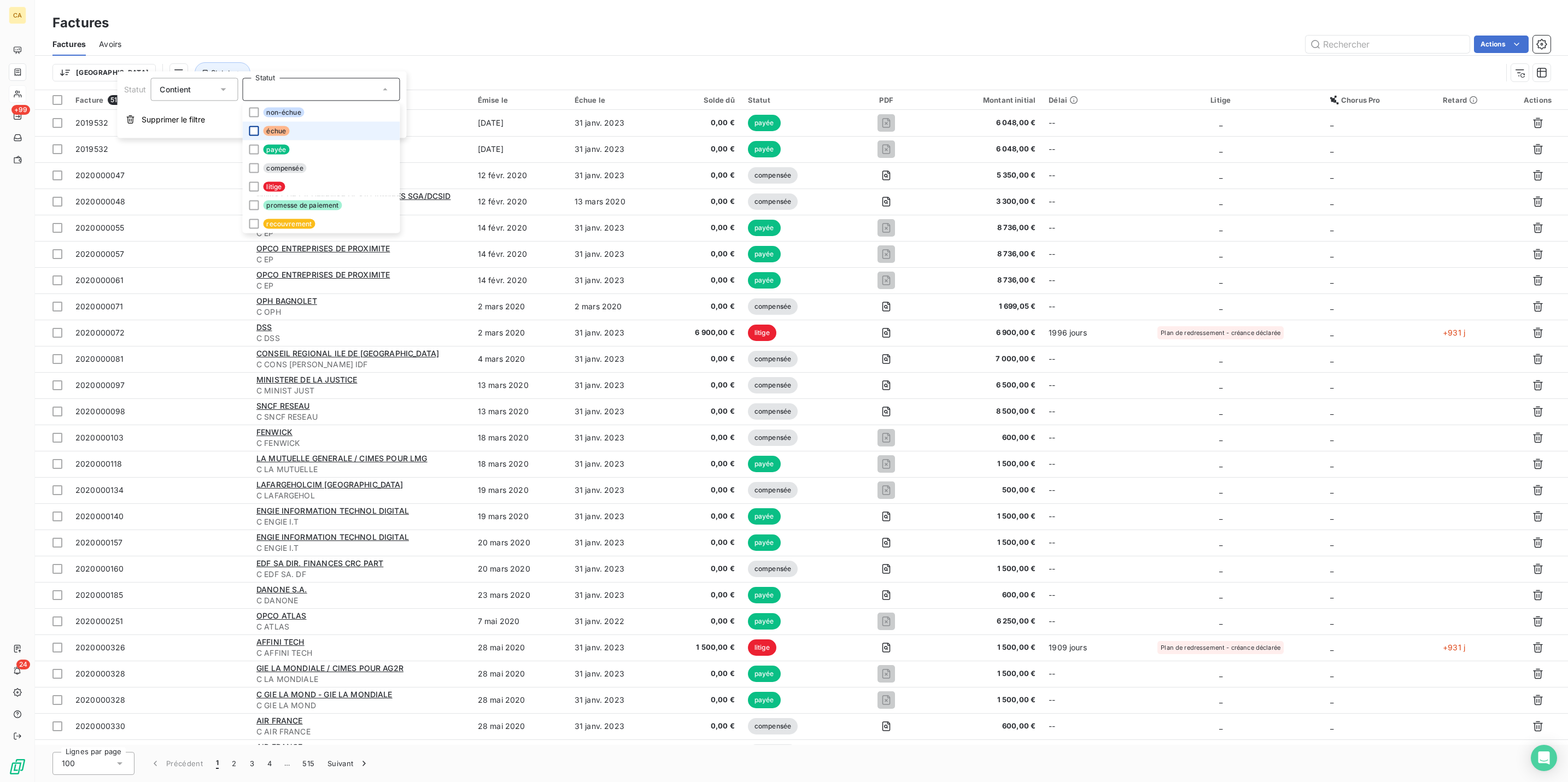
click at [249, 126] on div at bounding box center [253, 131] width 10 height 10
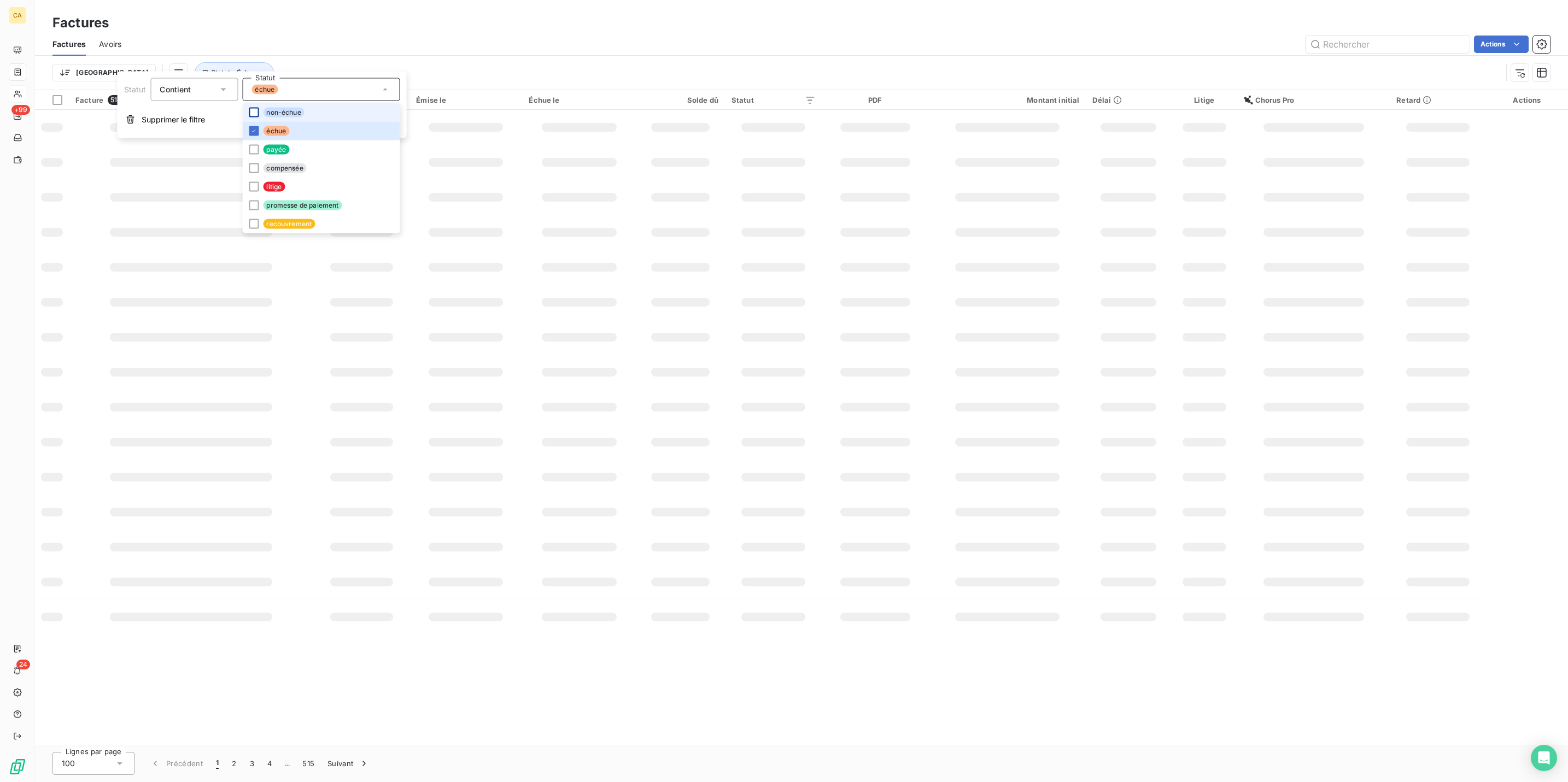
click at [249, 112] on div at bounding box center [253, 112] width 10 height 10
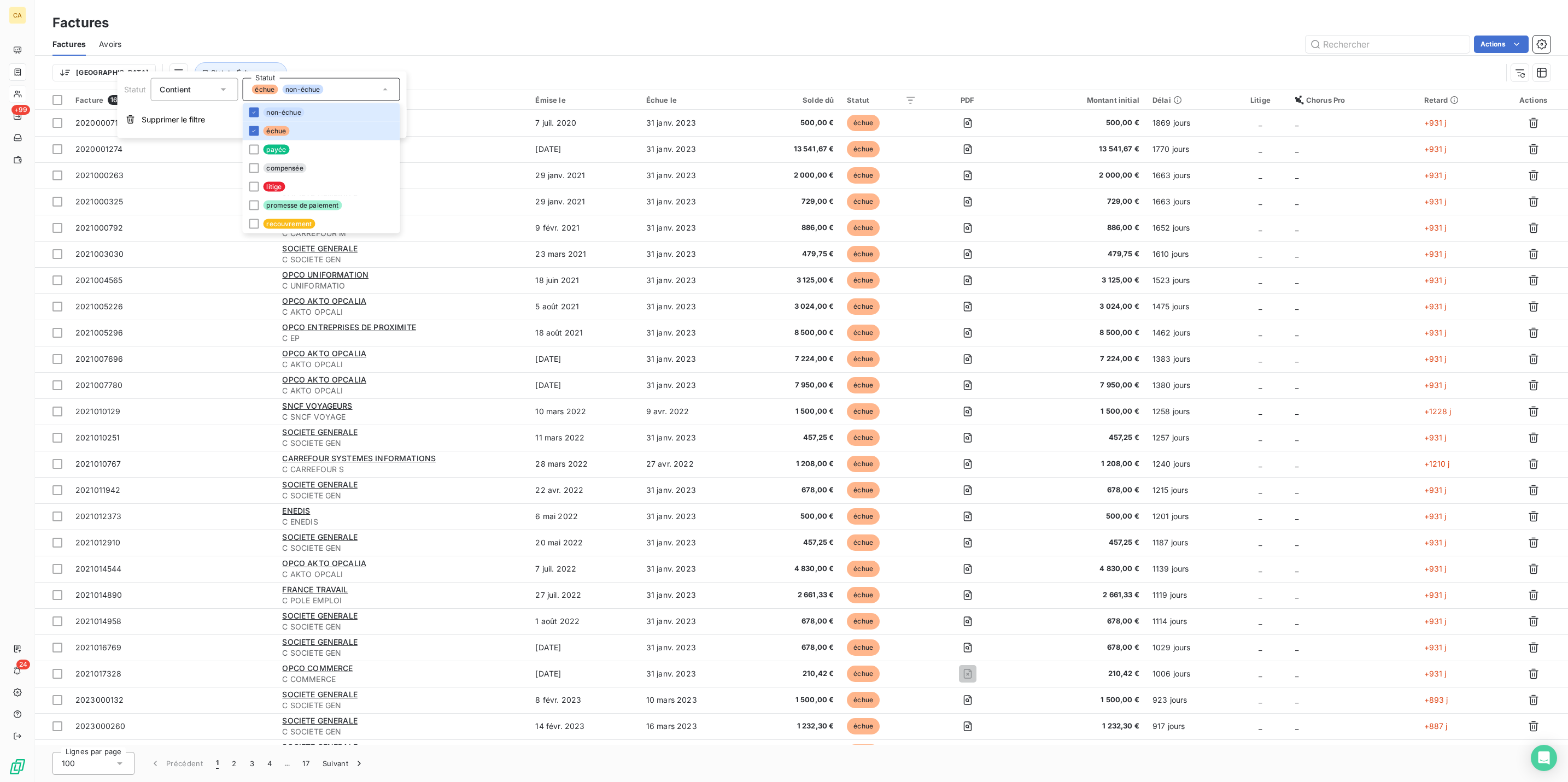
click at [240, 33] on div "Factures Avoirs Actions" at bounding box center [802, 44] width 1533 height 23
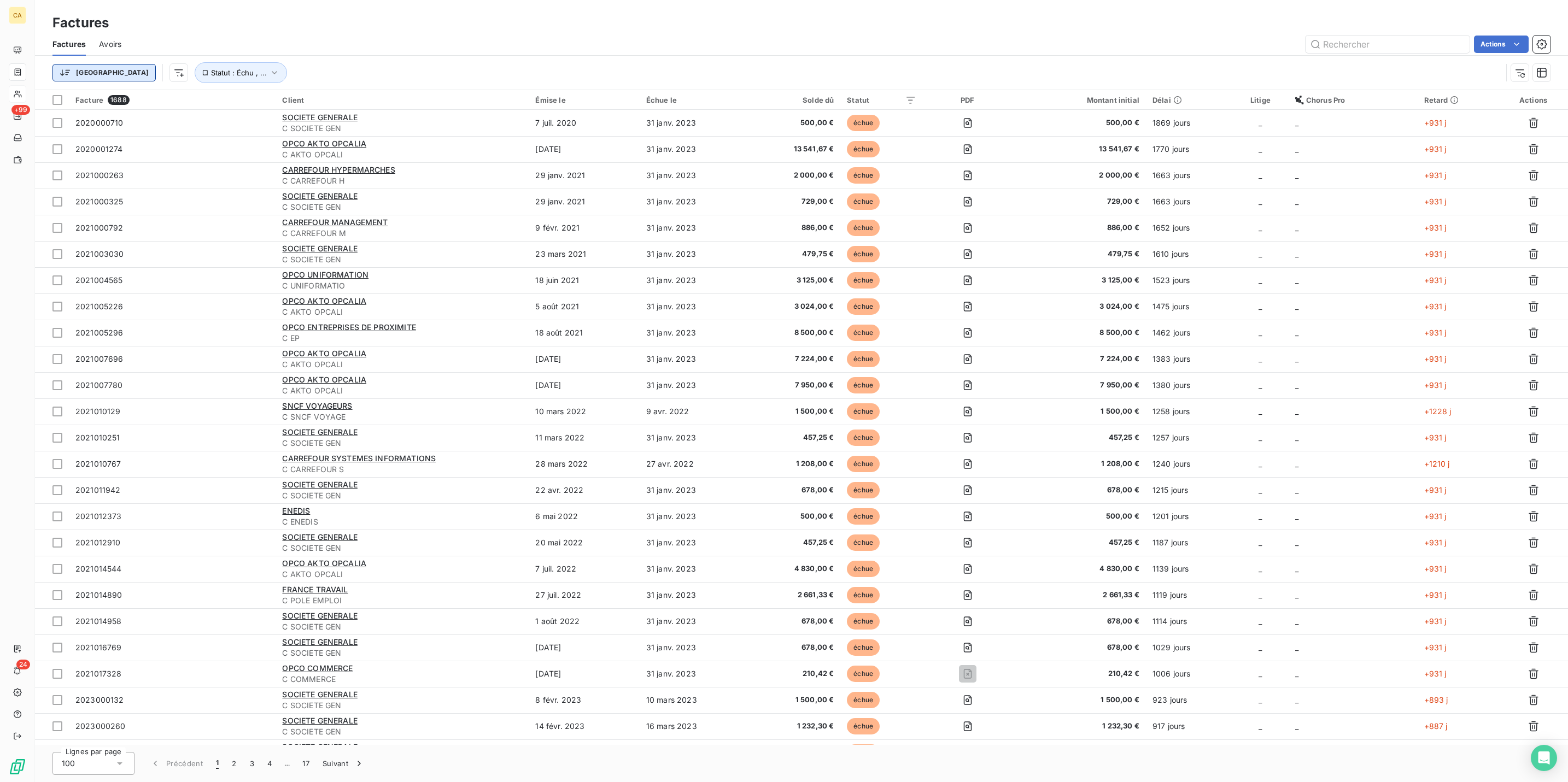
click at [44, 71] on html "CA +99 24 Factures Factures Avoirs Actions Trier Statut : Échu , ... Facture 16…" at bounding box center [784, 391] width 1568 height 782
click at [73, 180] on div "Montant initial" at bounding box center [123, 188] width 151 height 18
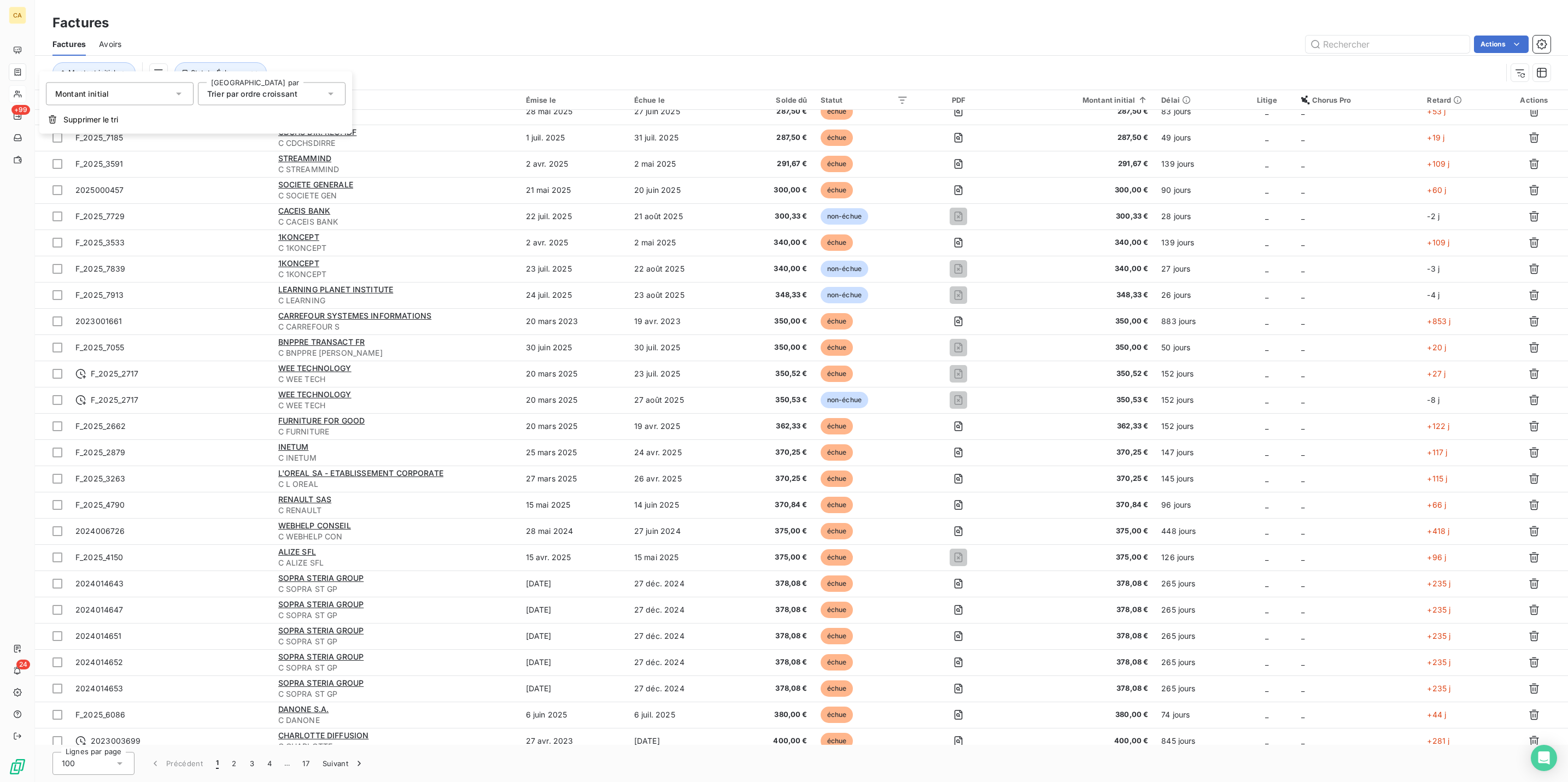
scroll to position [1318, 0]
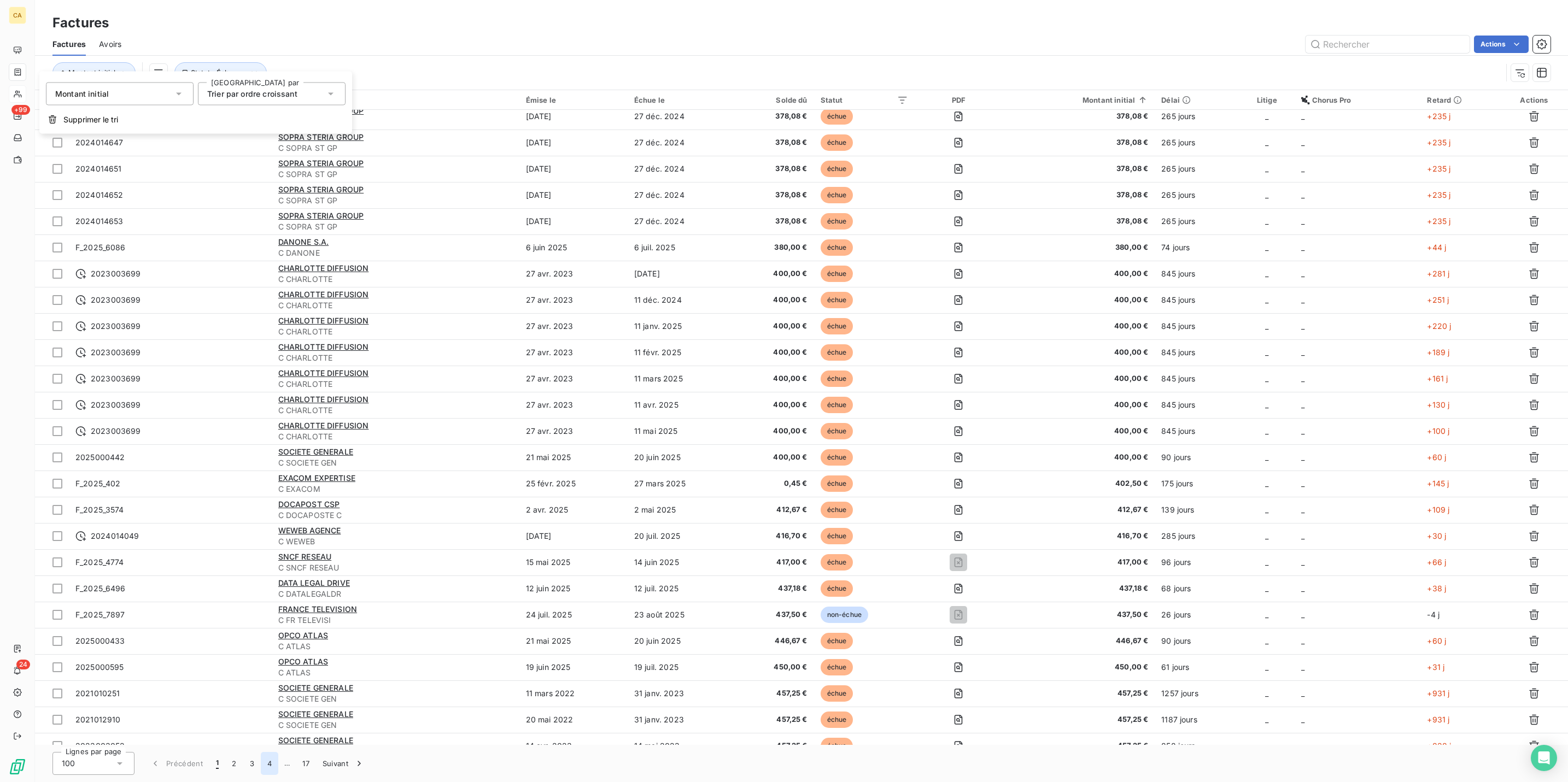
click at [261, 763] on button "4" at bounding box center [269, 764] width 18 height 23
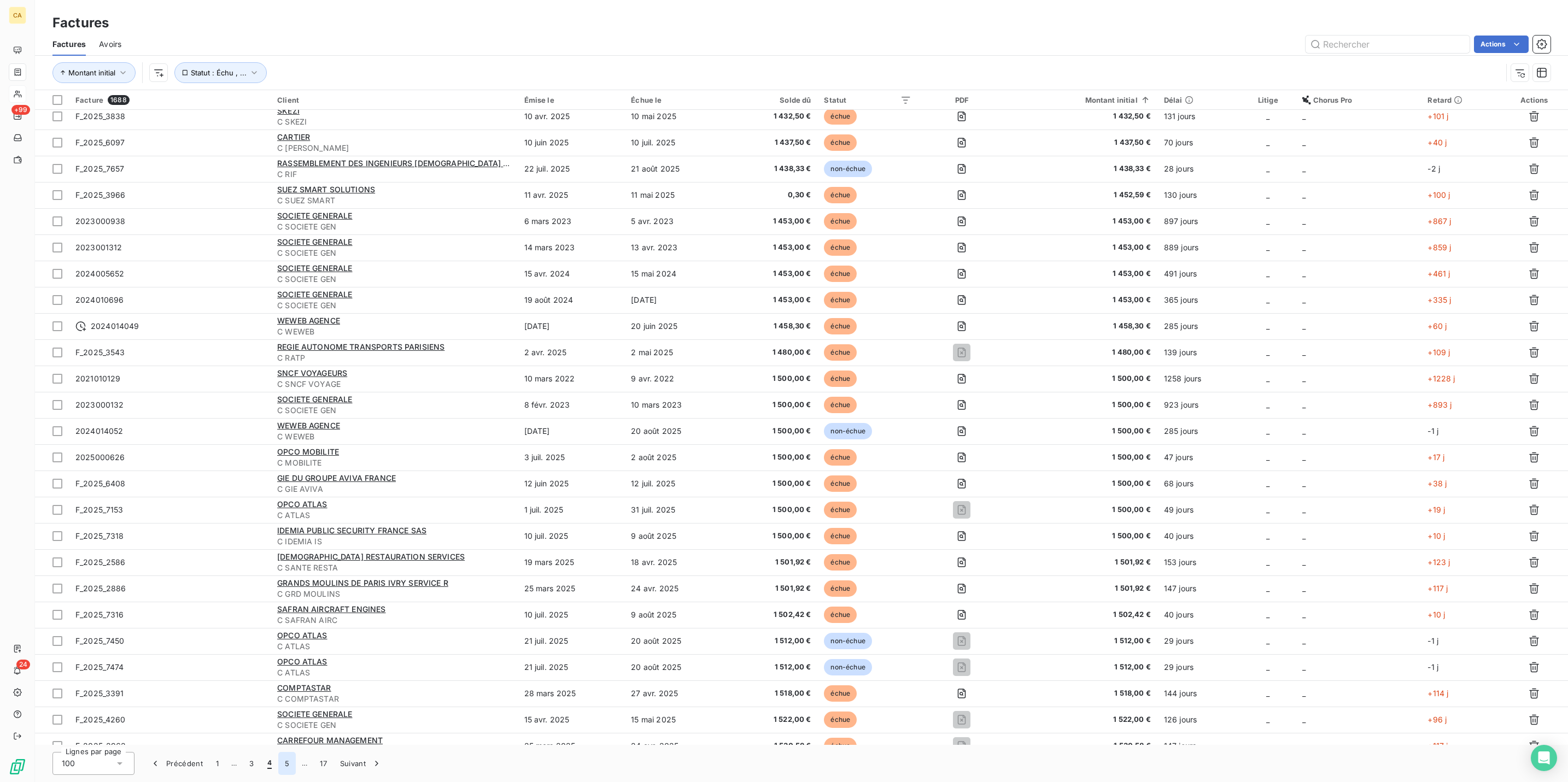
click at [278, 759] on button "5" at bounding box center [287, 764] width 18 height 23
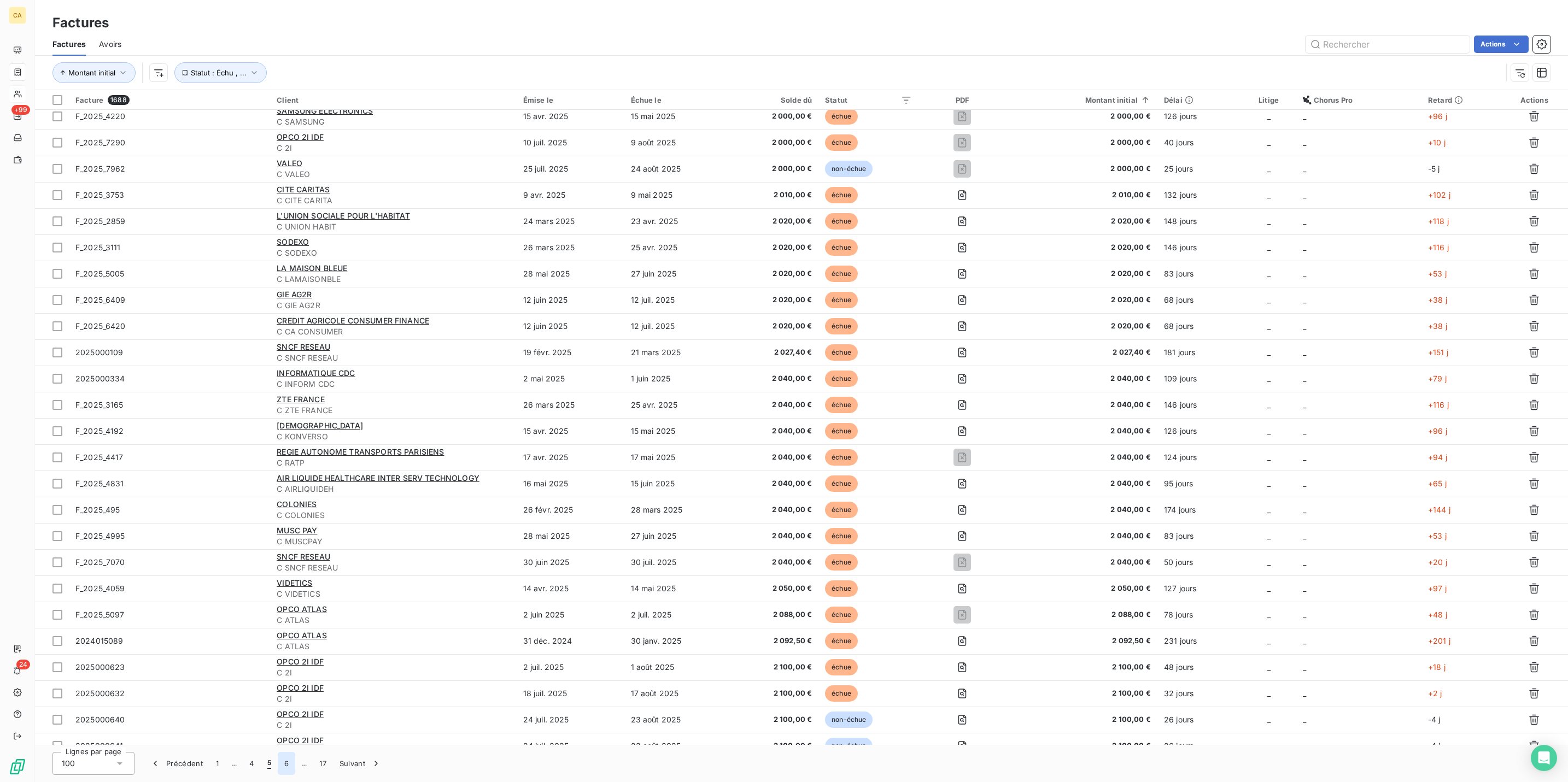
click at [277, 763] on button "6" at bounding box center [286, 764] width 18 height 23
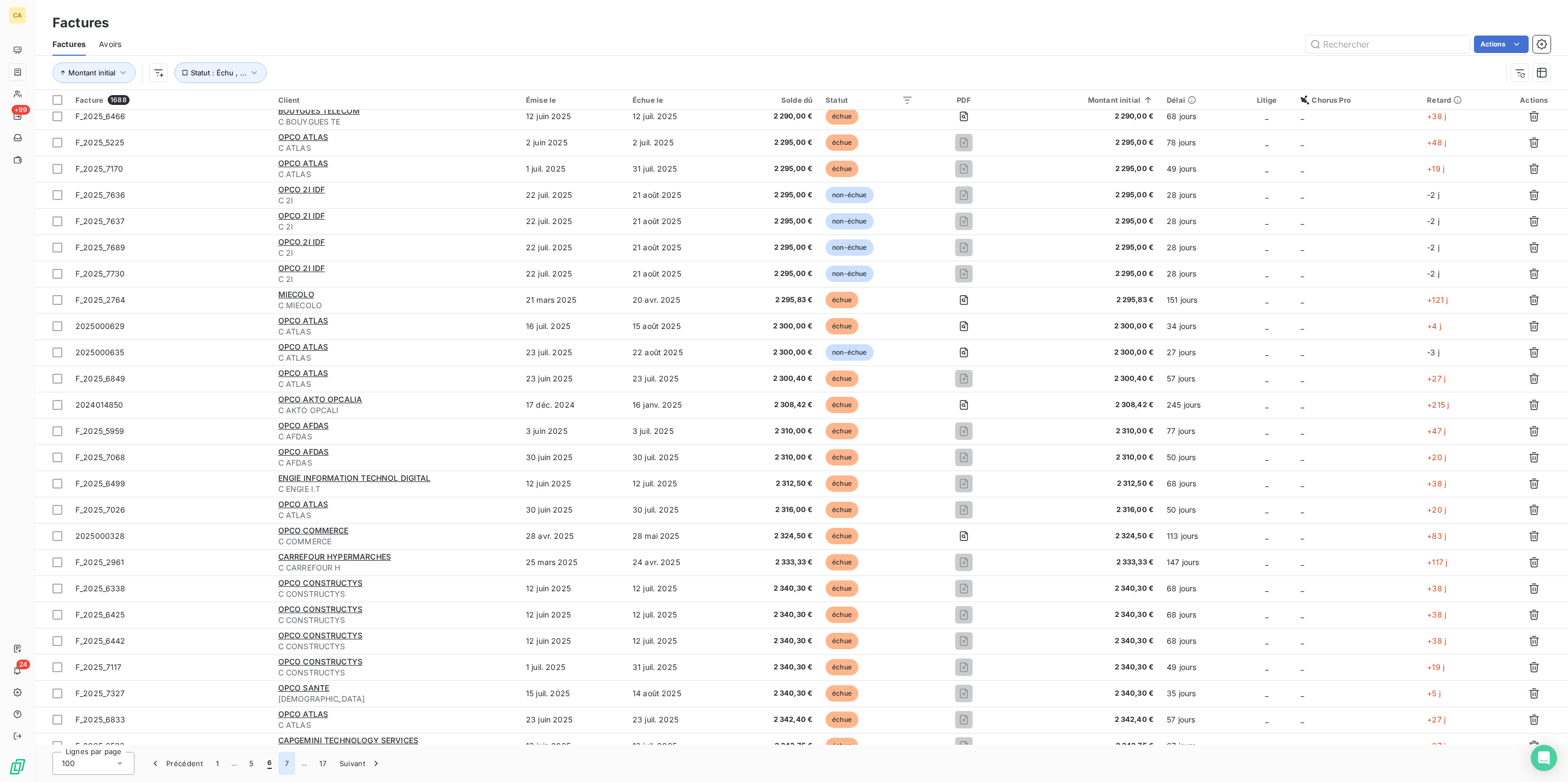
click at [278, 767] on button "7" at bounding box center [287, 764] width 17 height 23
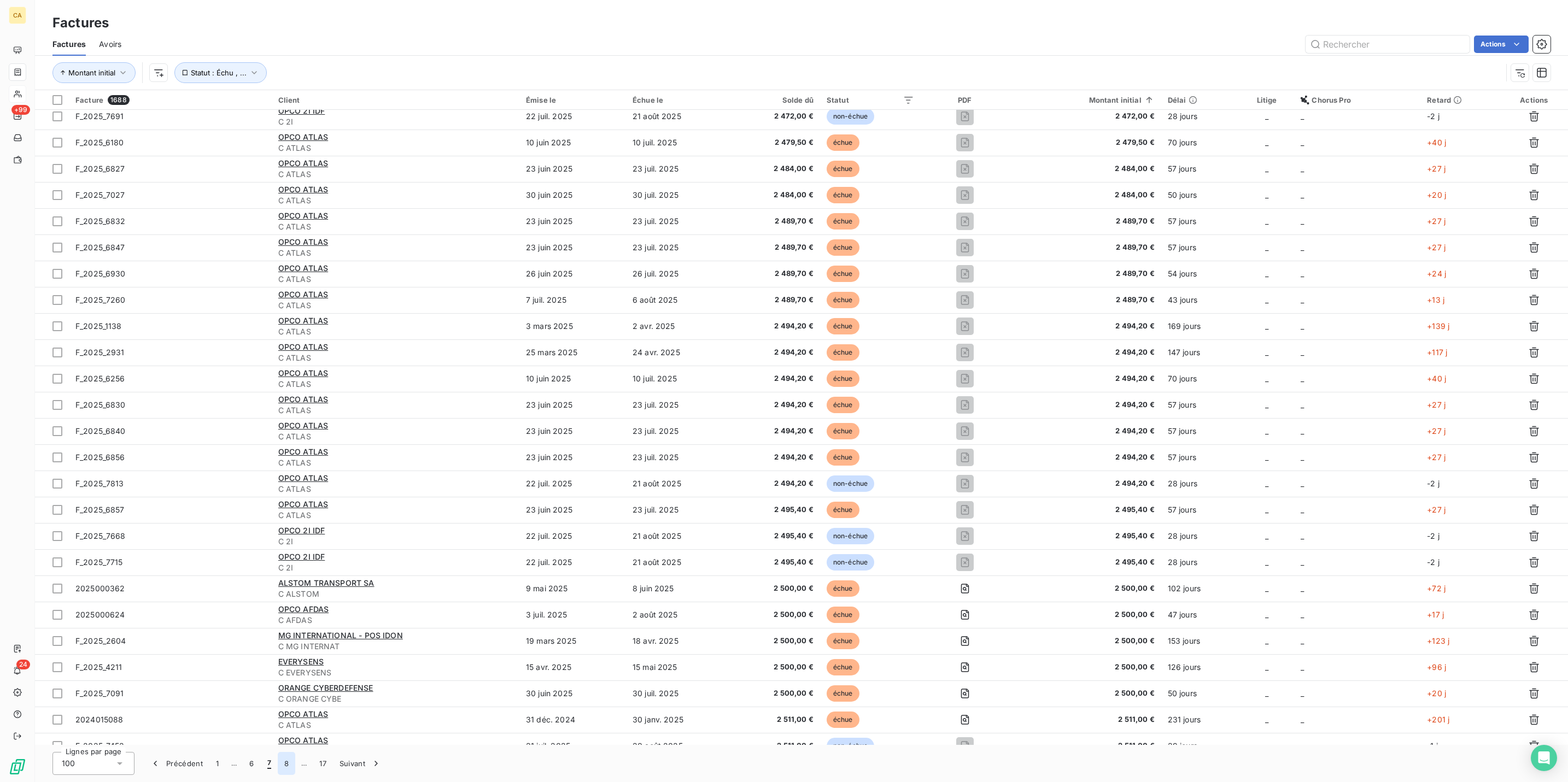
click at [277, 758] on button "8" at bounding box center [286, 764] width 18 height 23
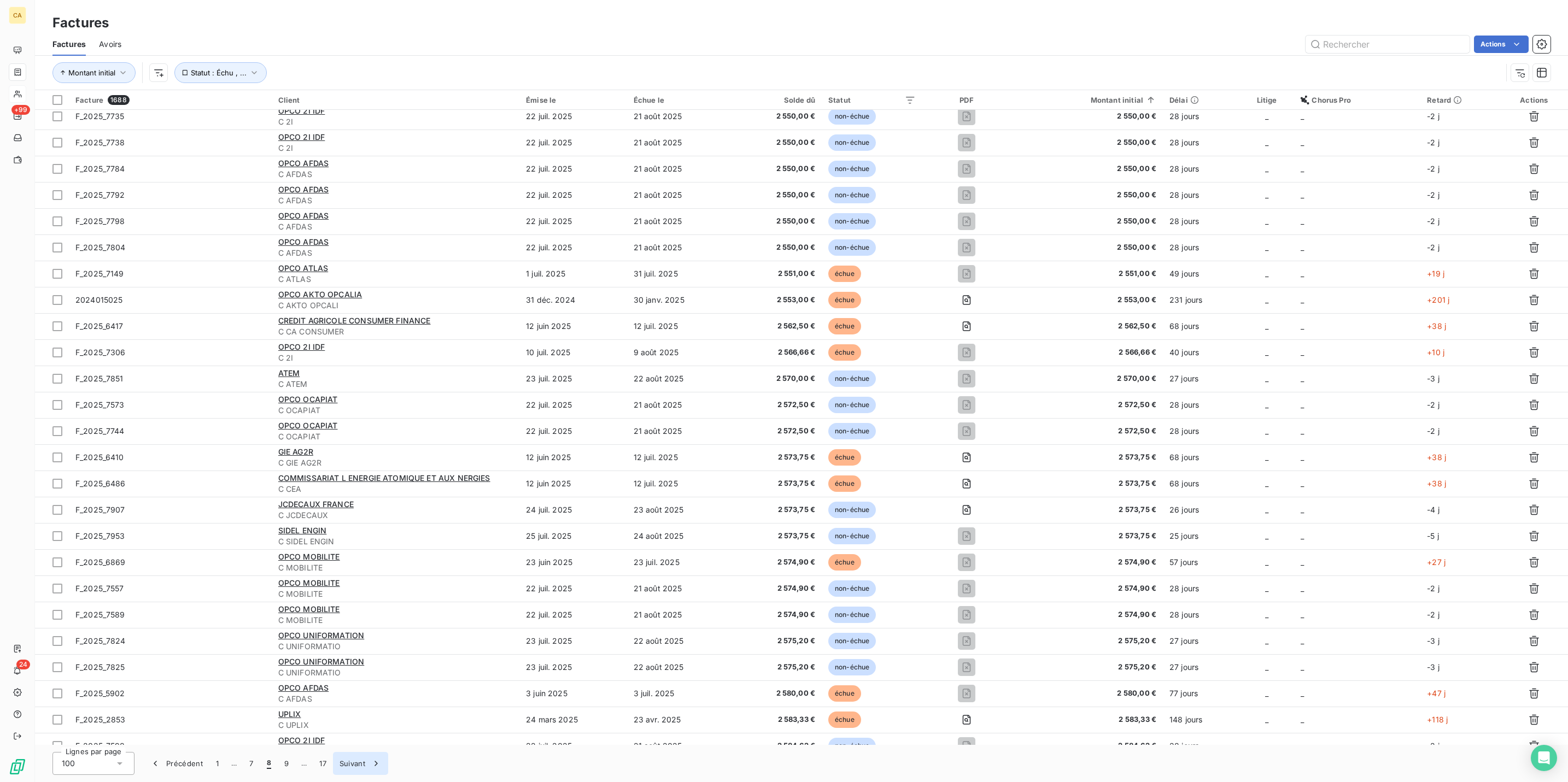
click at [370, 767] on icon "button" at bounding box center [376, 764] width 11 height 11
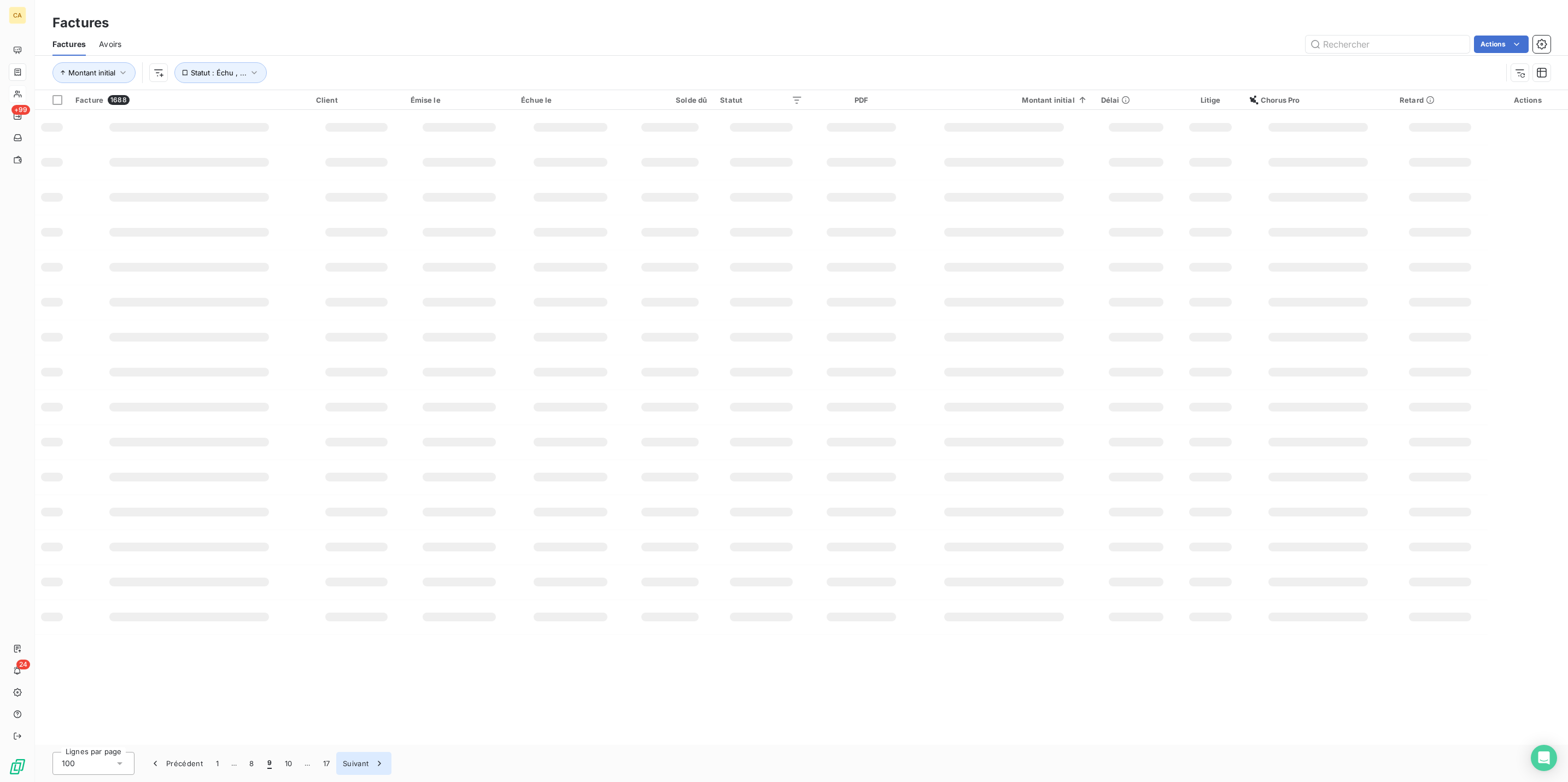
scroll to position [0, 0]
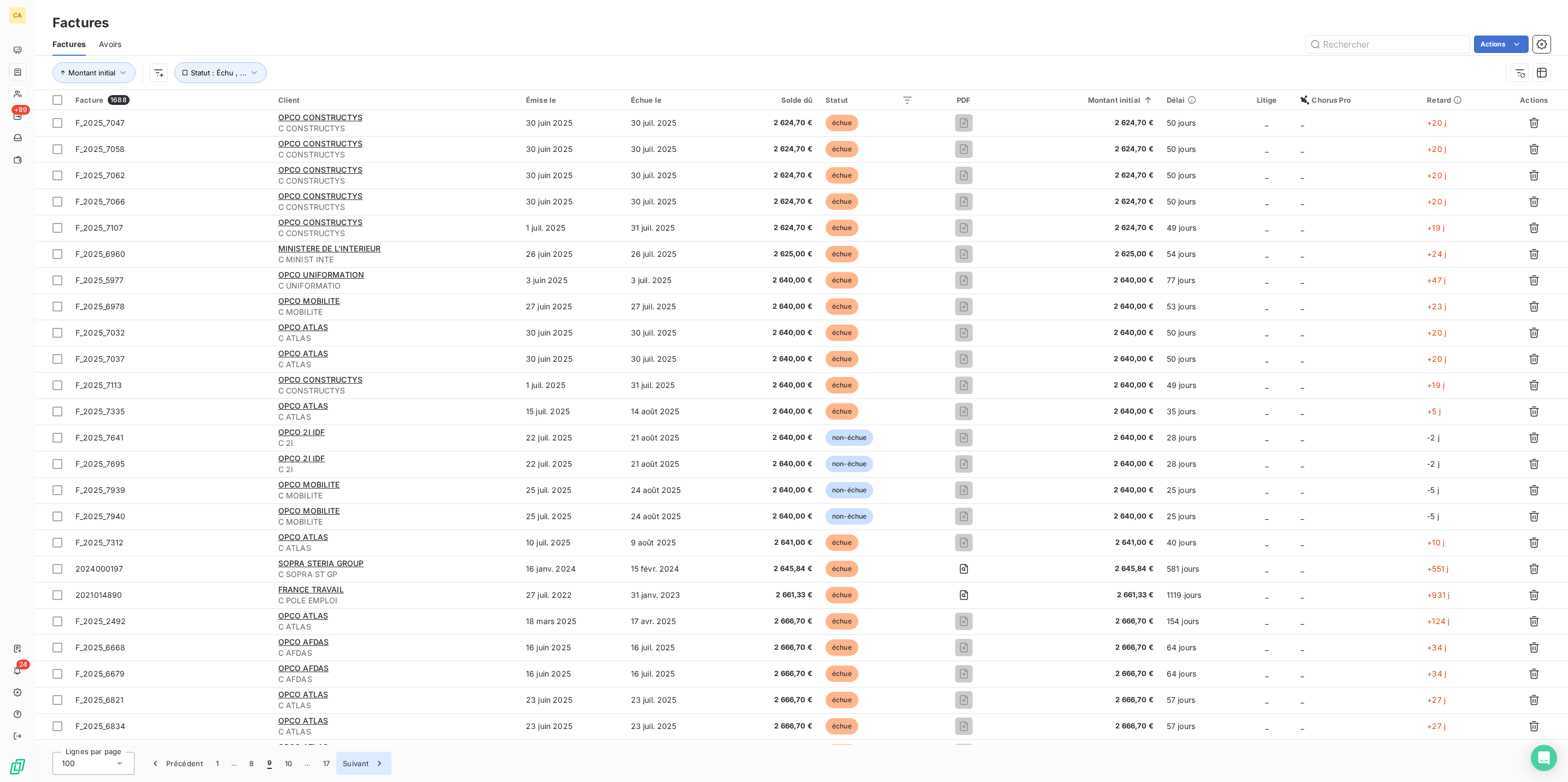
click at [374, 767] on icon "button" at bounding box center [380, 764] width 11 height 11
click at [376, 767] on icon "button" at bounding box center [381, 764] width 11 height 11
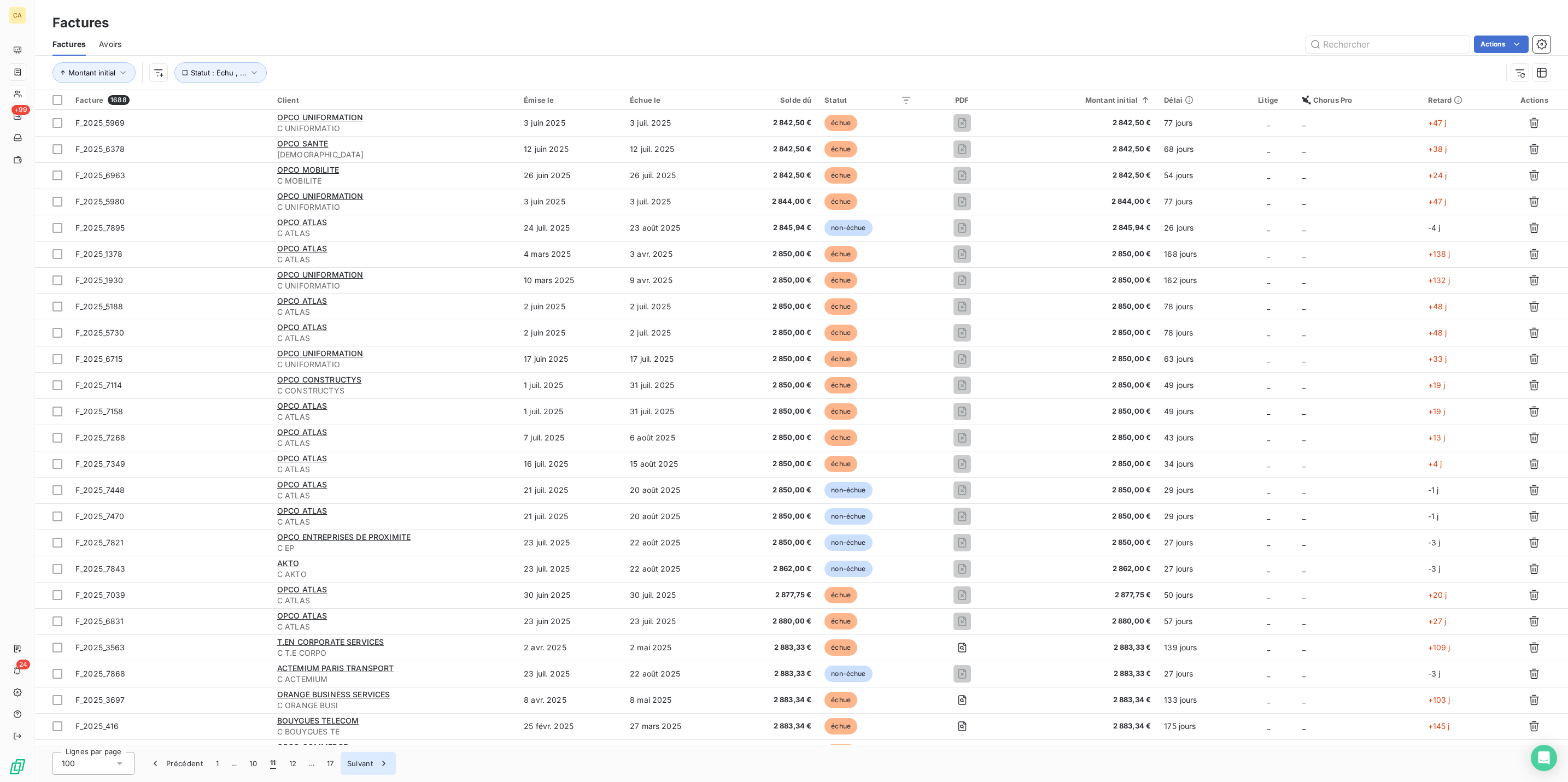
click at [373, 767] on div "button" at bounding box center [381, 764] width 17 height 11
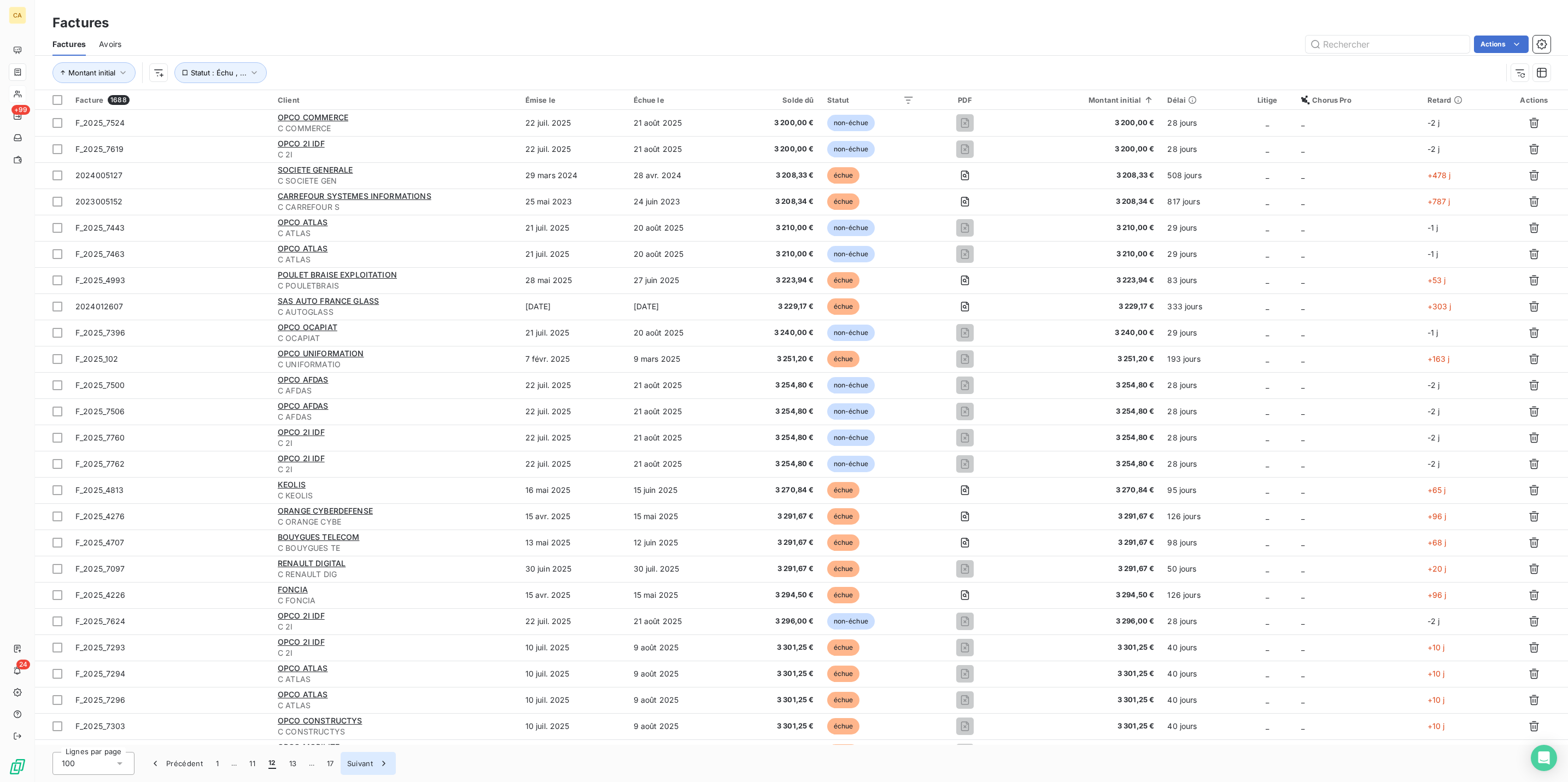
click at [373, 767] on div "button" at bounding box center [381, 764] width 17 height 11
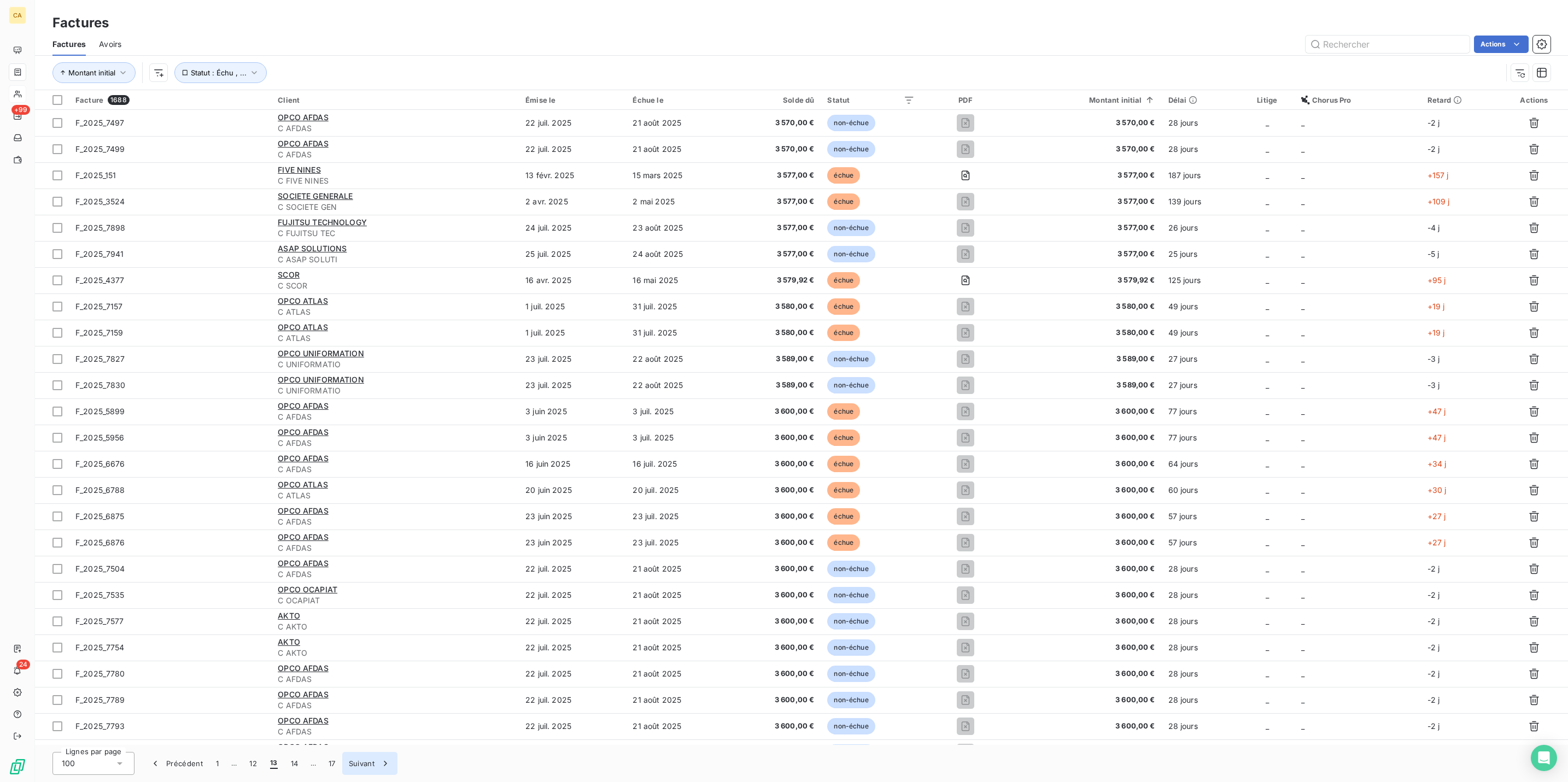
click at [375, 766] on div "button" at bounding box center [383, 764] width 17 height 11
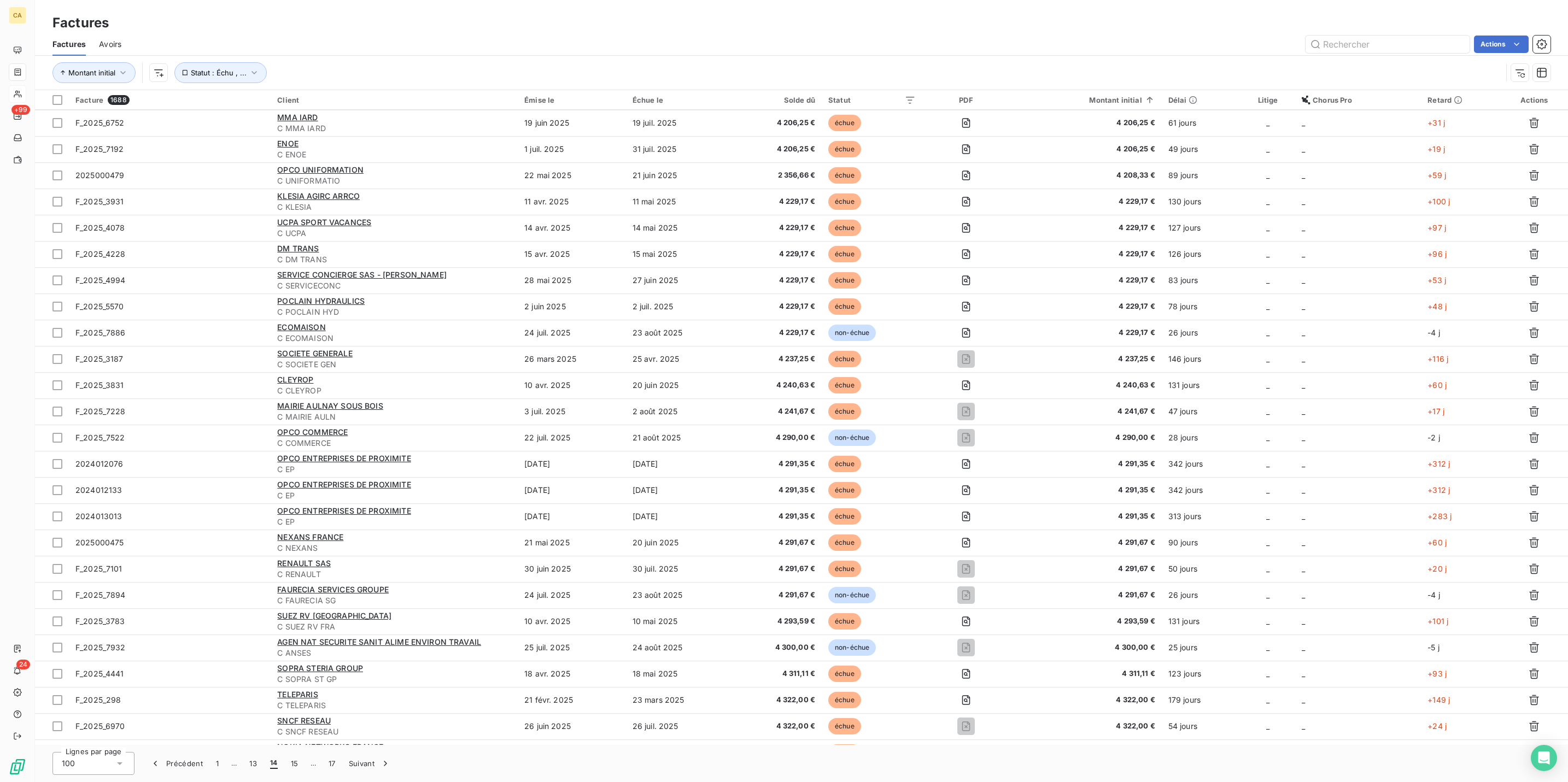
scroll to position [1318, 0]
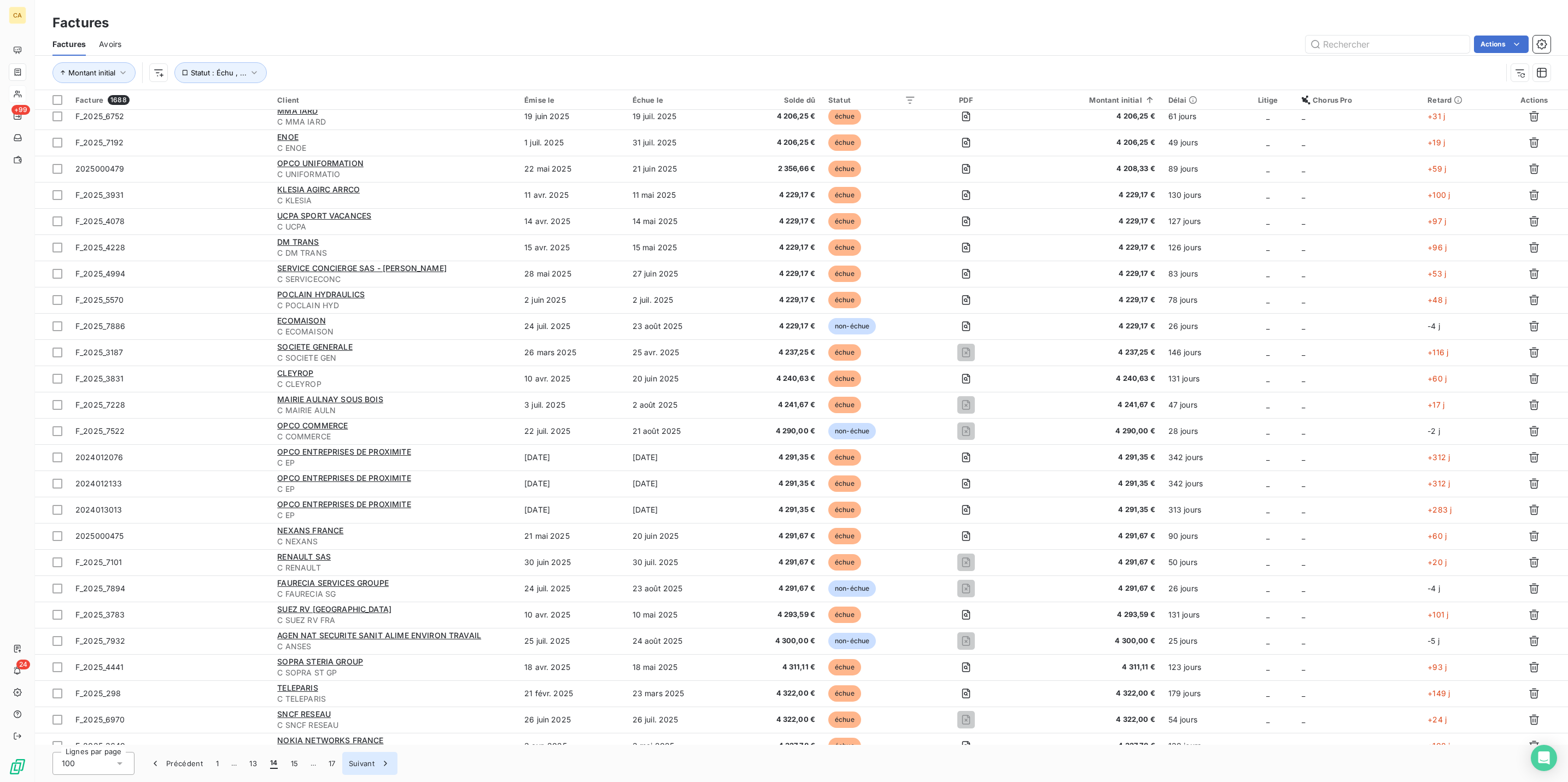
click at [342, 762] on button "Suivant" at bounding box center [369, 764] width 55 height 23
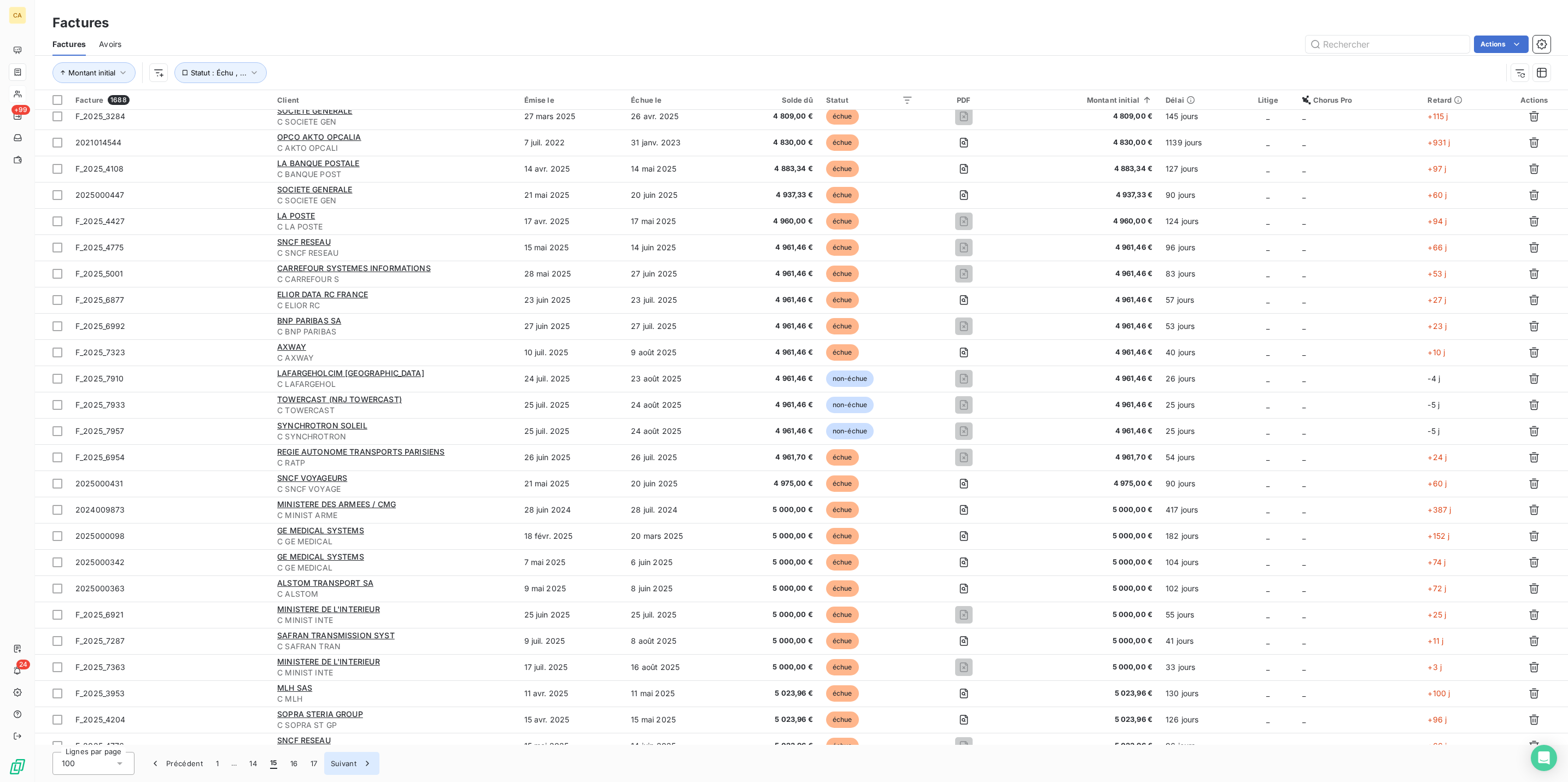
click at [324, 762] on button "Suivant" at bounding box center [352, 764] width 55 height 23
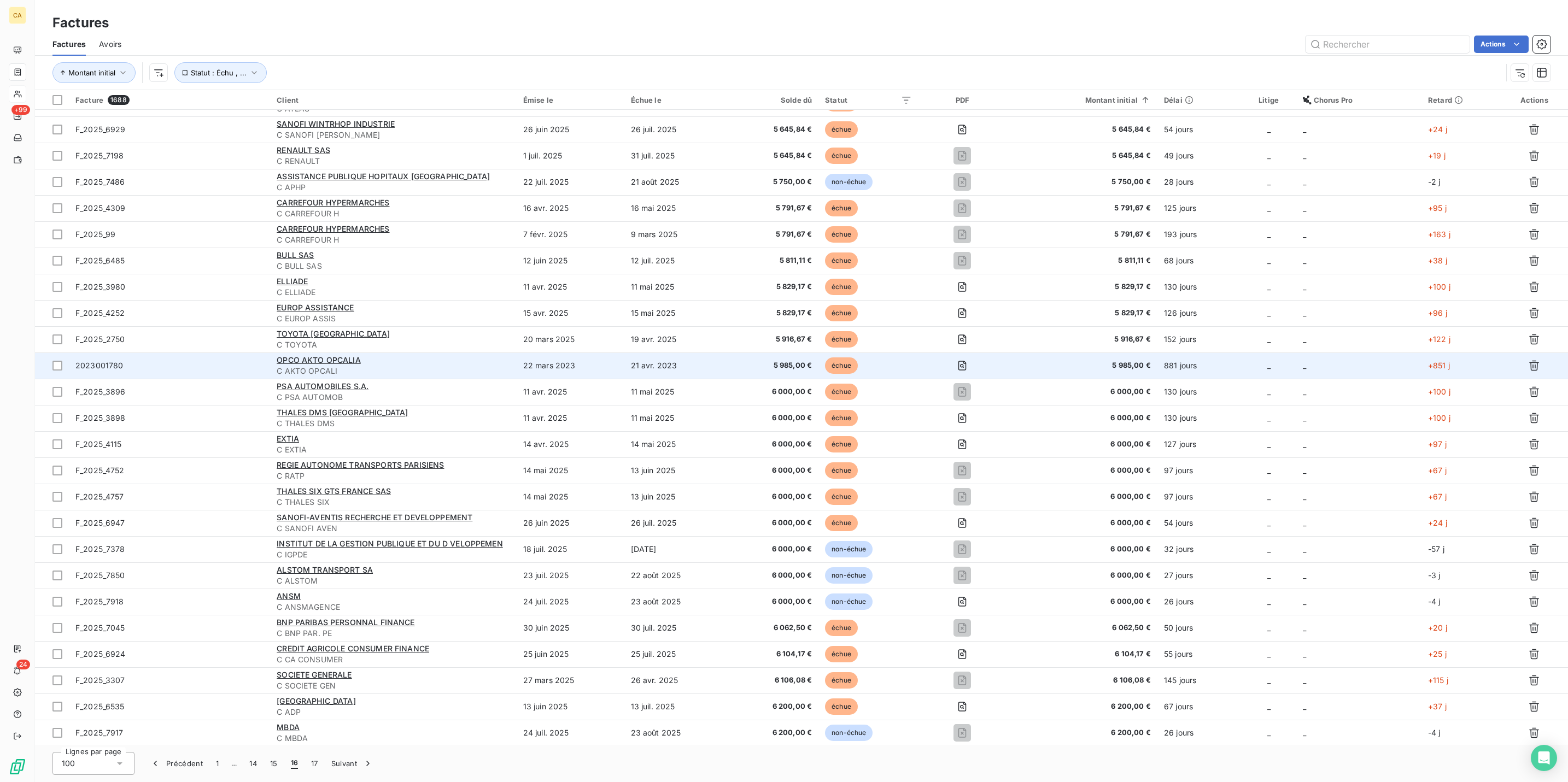
scroll to position [328, 0]
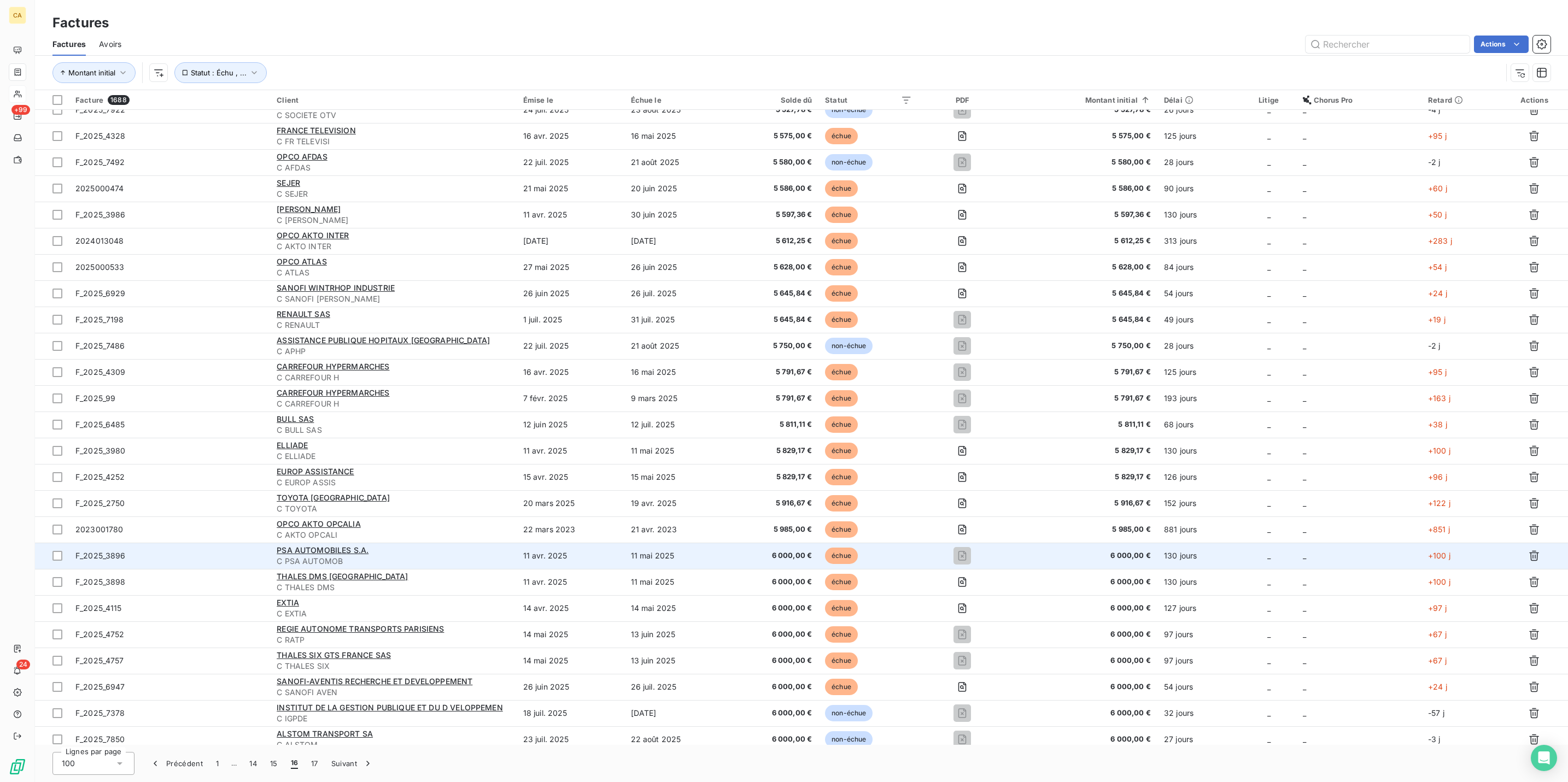
click at [798, 543] on td "6 000,00 €" at bounding box center [774, 555] width 88 height 26
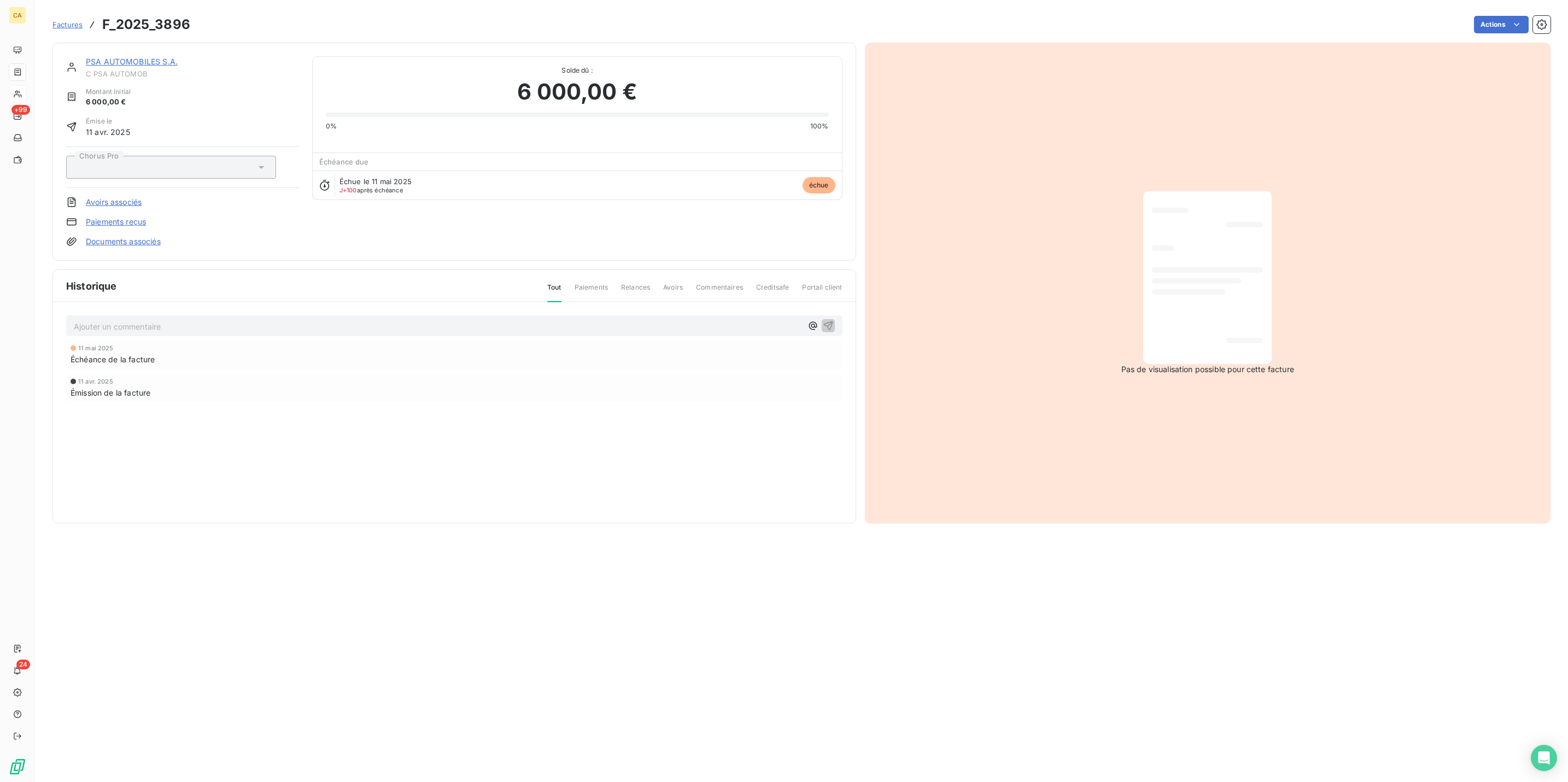
click at [378, 320] on p "Ajouter un commentaire ﻿" at bounding box center [438, 326] width 728 height 14
click at [388, 315] on div "Ajouter un commentaire ﻿" at bounding box center [454, 325] width 777 height 21
click at [380, 319] on div "Ajouter un commentaire ﻿" at bounding box center [438, 326] width 728 height 15
click at [373, 320] on p "Ajouter un commentaire ﻿" at bounding box center [438, 326] width 728 height 14
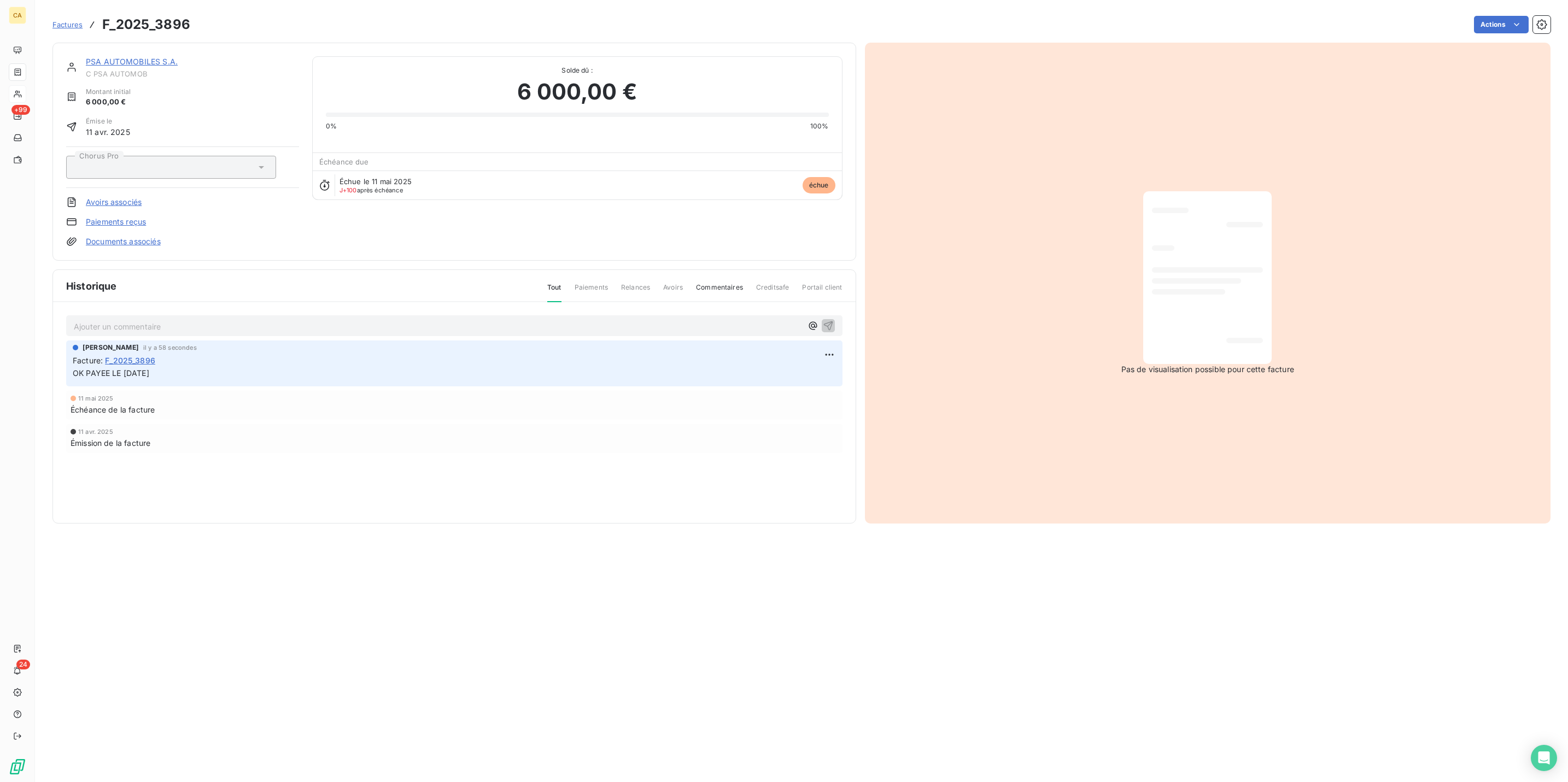
click at [98, 45] on div "PSA AUTOMOBILES S.A. C PSA AUTOMOB Montant initial 6 000,00 € Émise le 11 avr. …" at bounding box center [454, 151] width 803 height 218
click at [99, 57] on link "PSA AUTOMOBILES S.A." at bounding box center [132, 62] width 92 height 9
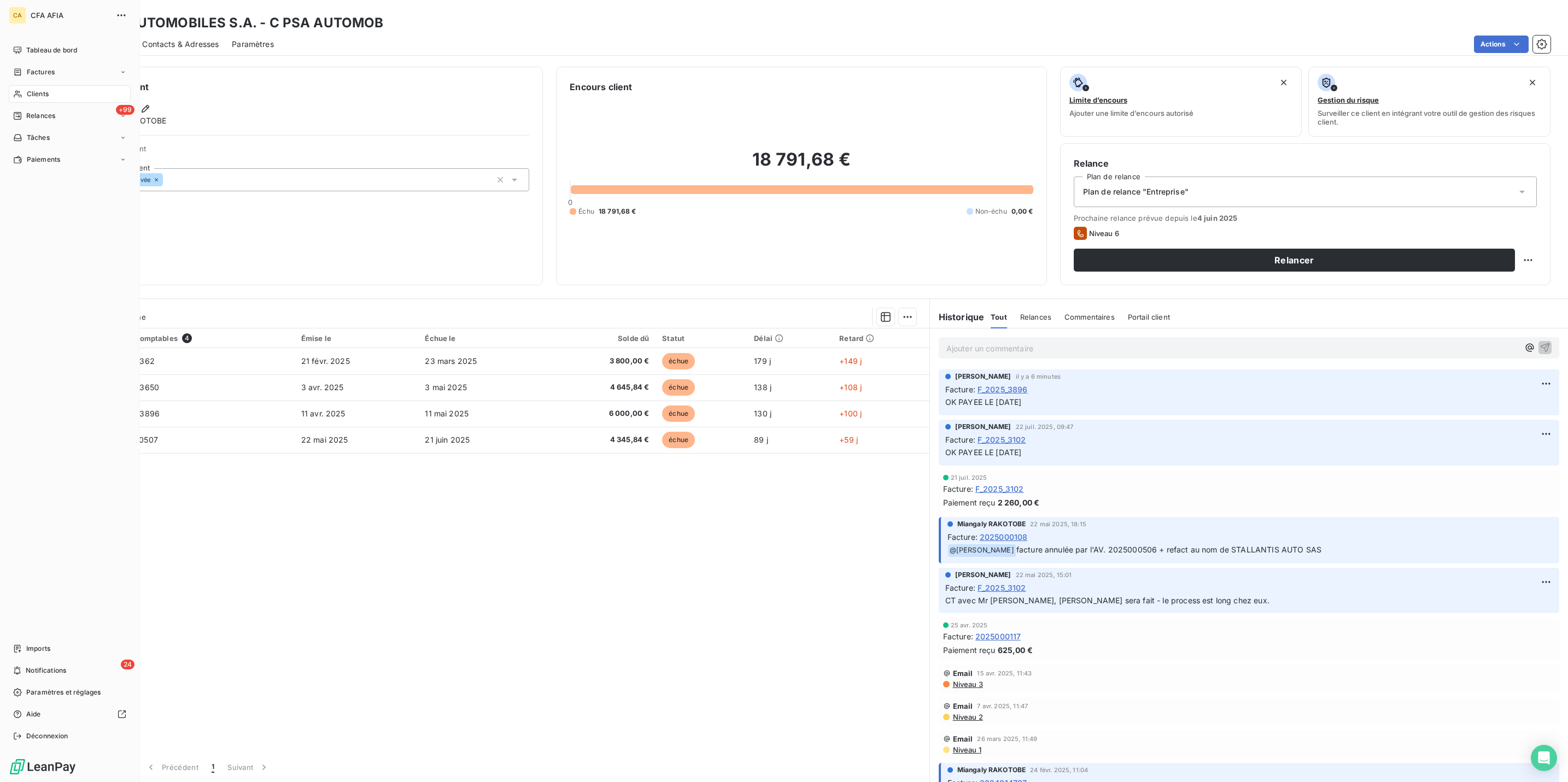
click at [27, 89] on span "Clients" at bounding box center [38, 94] width 22 height 10
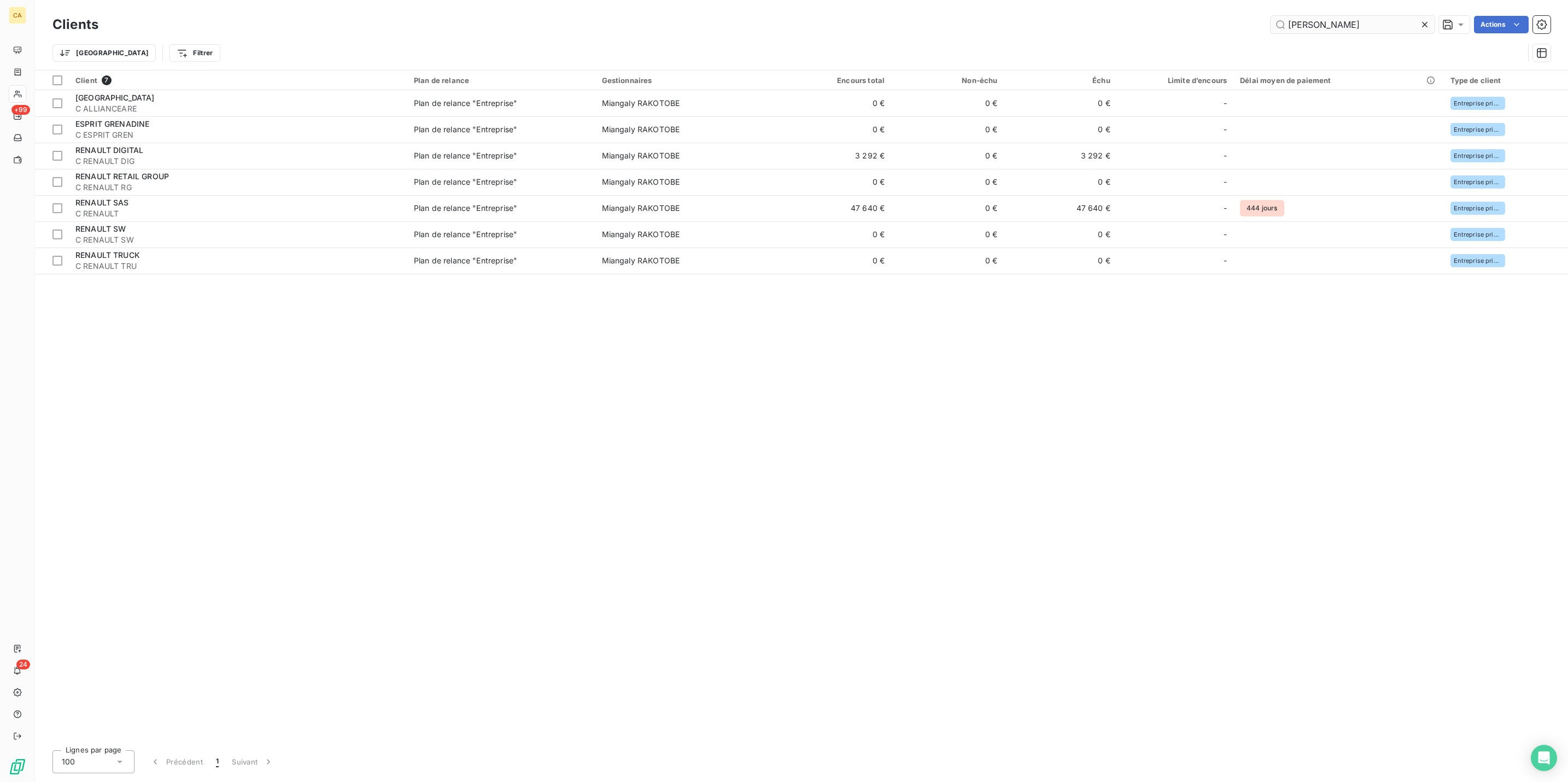
click at [1335, 22] on input "RENA" at bounding box center [1352, 24] width 164 height 18
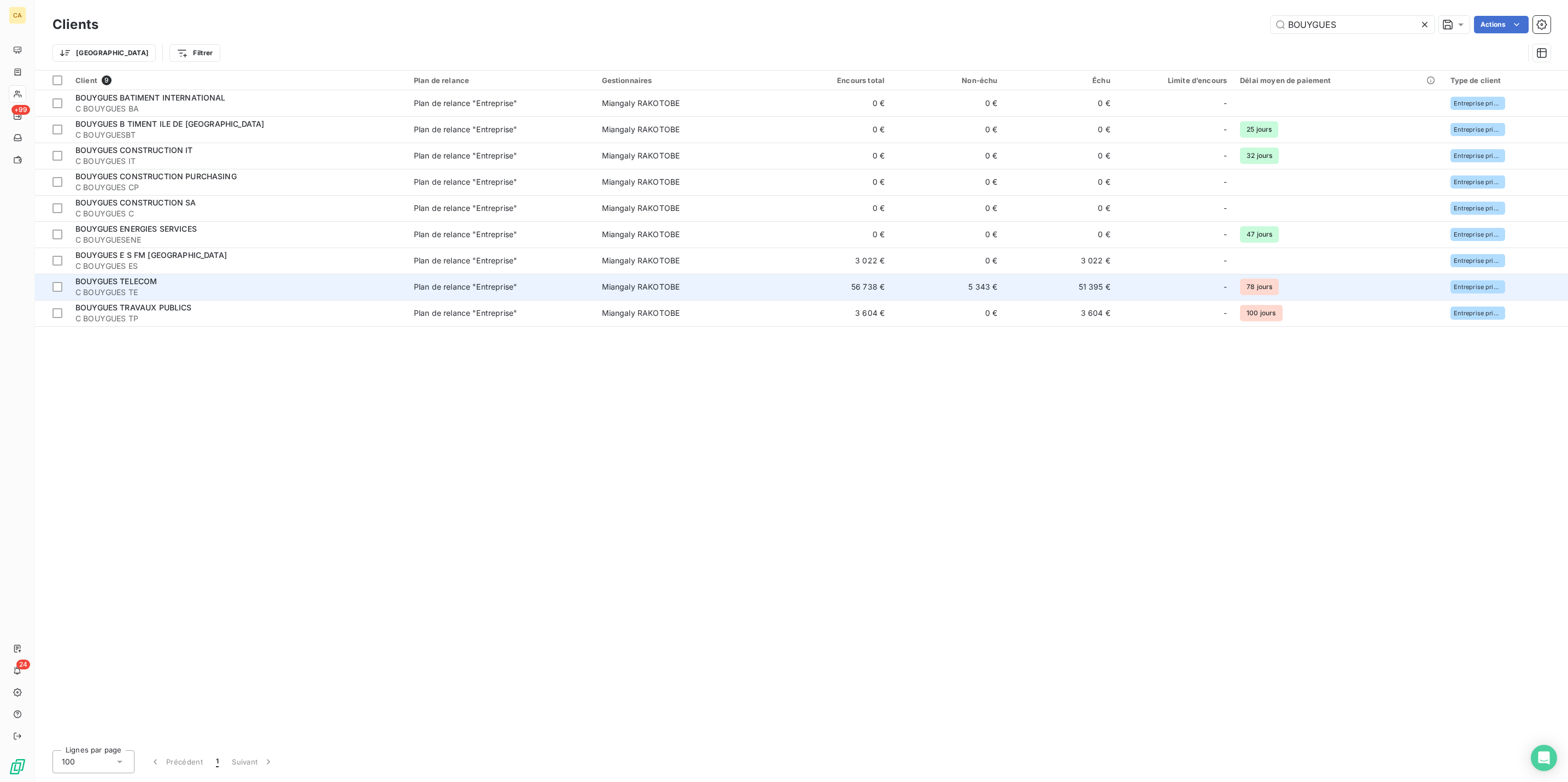
type input "BOUYGUES"
click at [158, 287] on span "C BOUYGUES TE" at bounding box center [238, 293] width 325 height 11
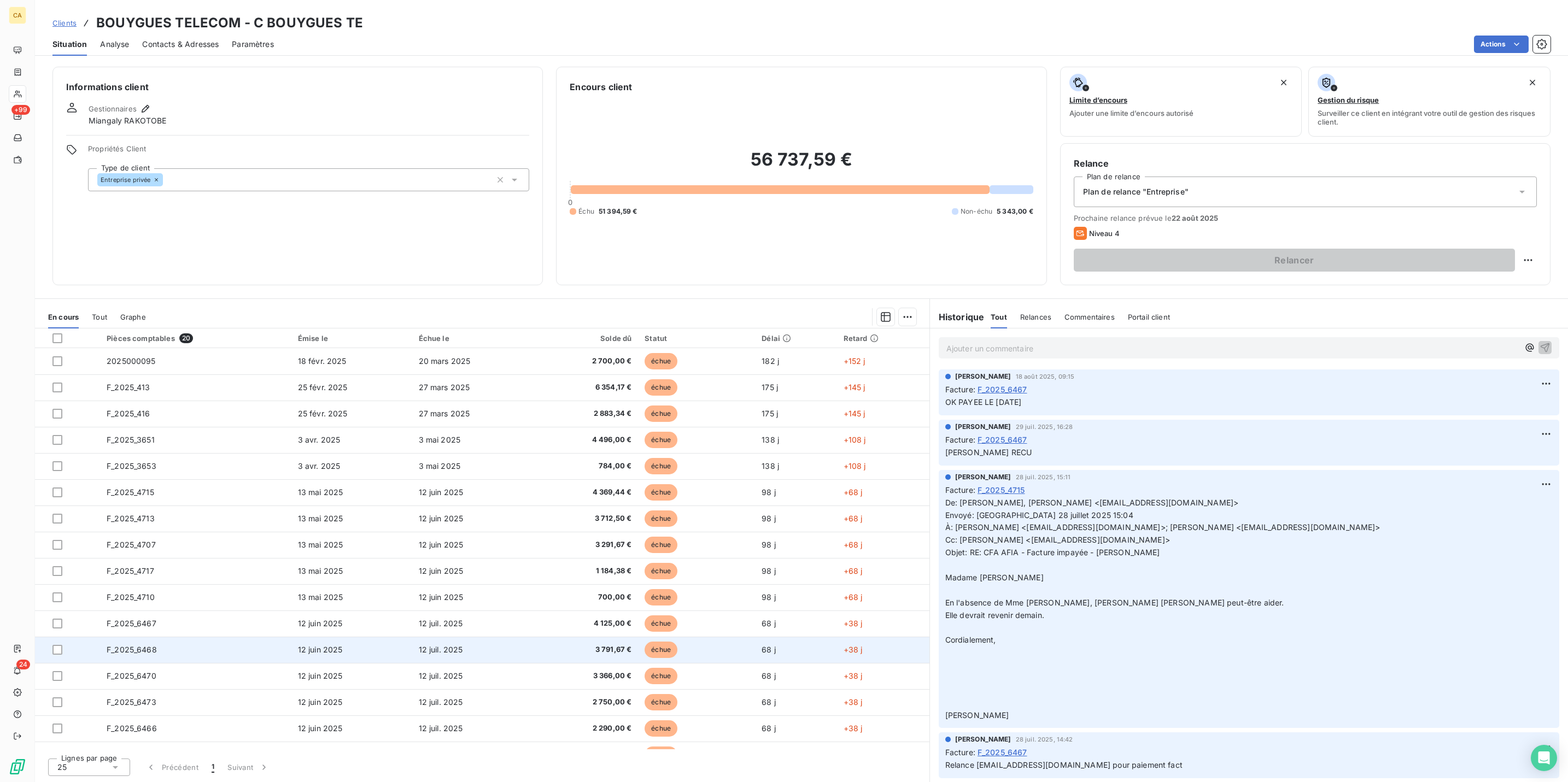
click at [158, 636] on td "F_2025_6468" at bounding box center [196, 649] width 192 height 26
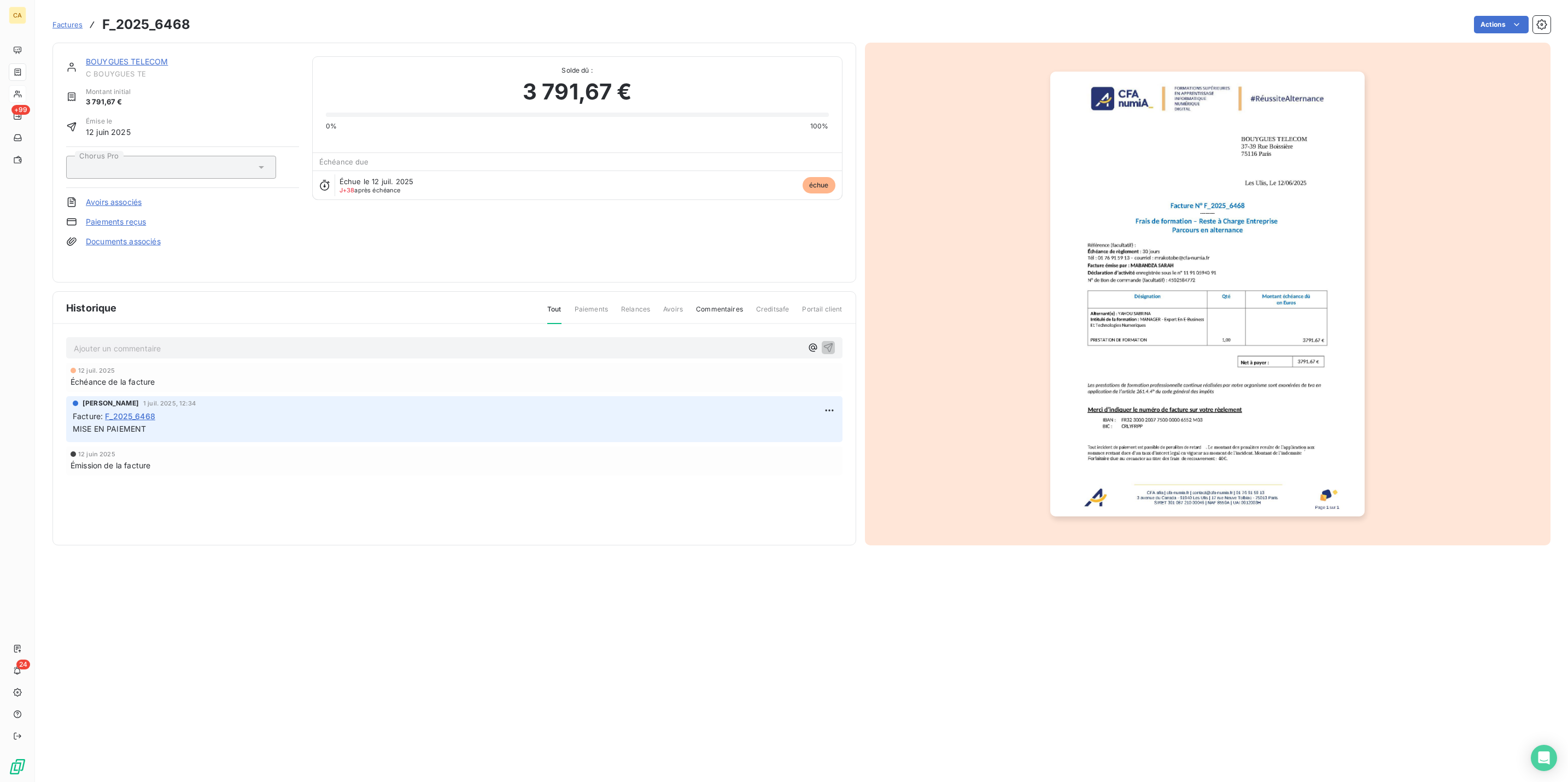
click at [179, 341] on div "Ajouter un commentaire ﻿" at bounding box center [454, 348] width 761 height 15
click at [170, 341] on div "Ajouter un commentaire ﻿" at bounding box center [454, 348] width 761 height 15
click at [170, 342] on p "Ajouter un commentaire ﻿" at bounding box center [438, 348] width 728 height 14
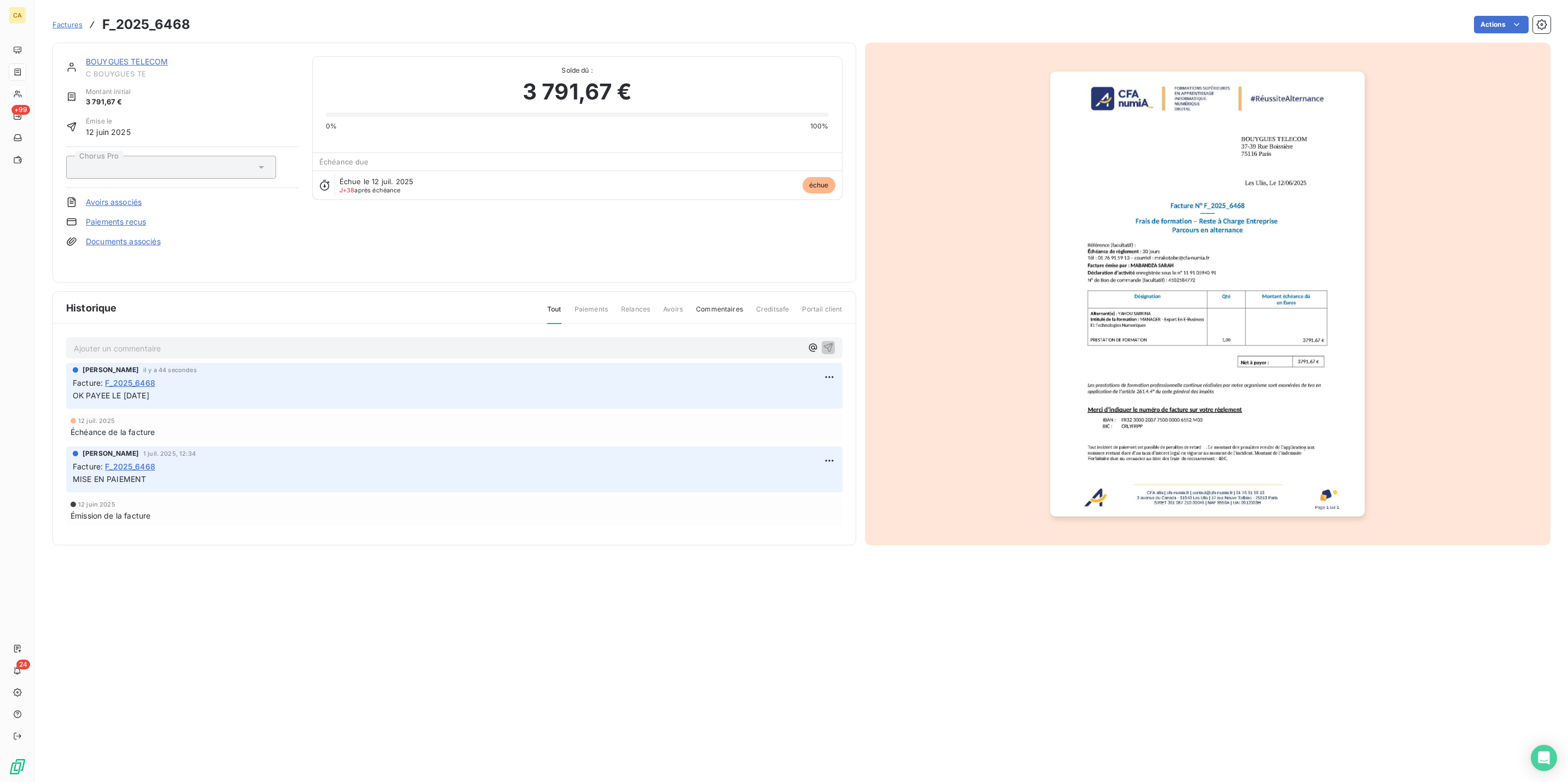
click at [1315, 294] on img "button" at bounding box center [1207, 294] width 314 height 445
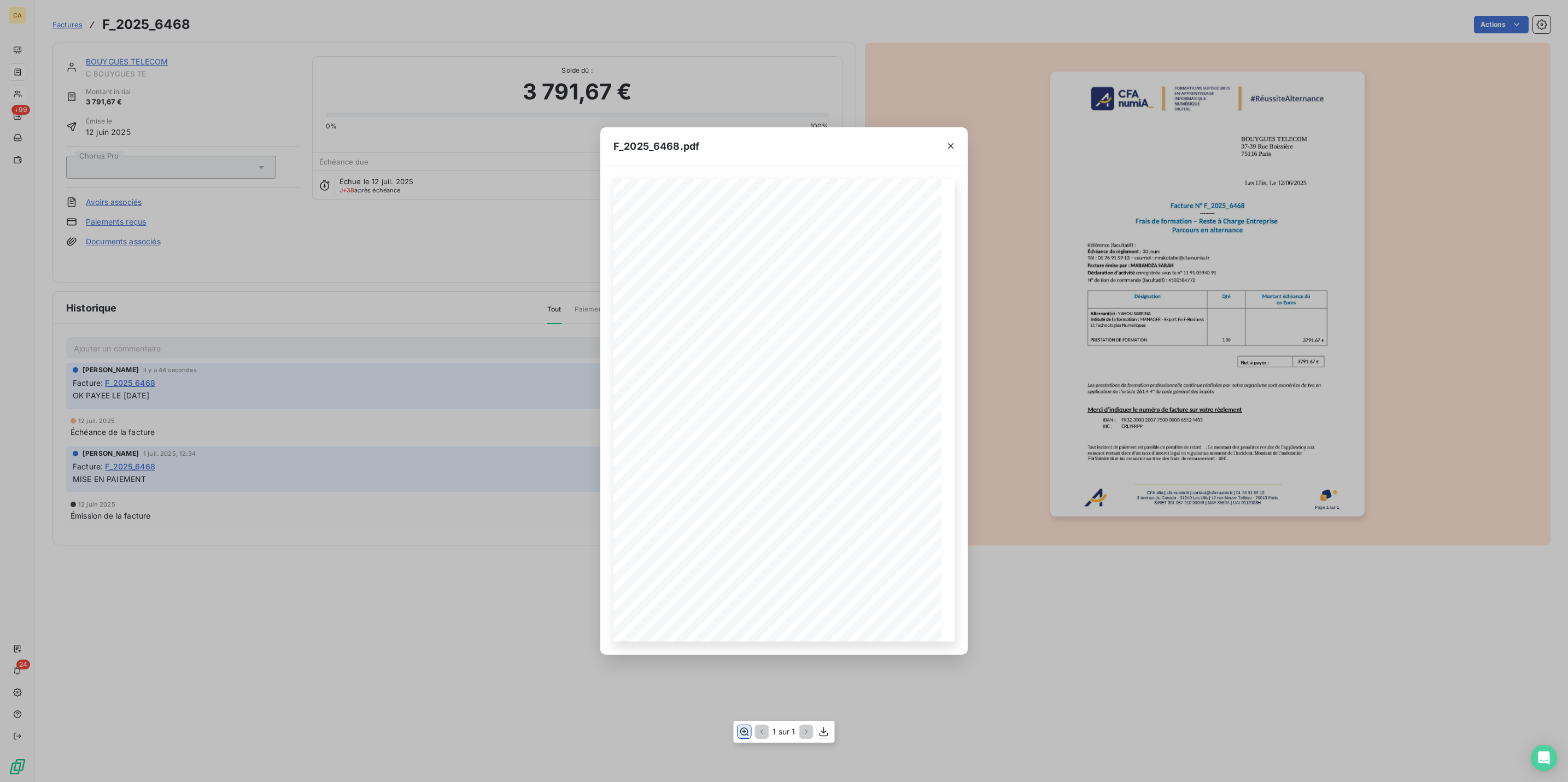
click at [745, 729] on icon "button" at bounding box center [744, 732] width 11 height 11
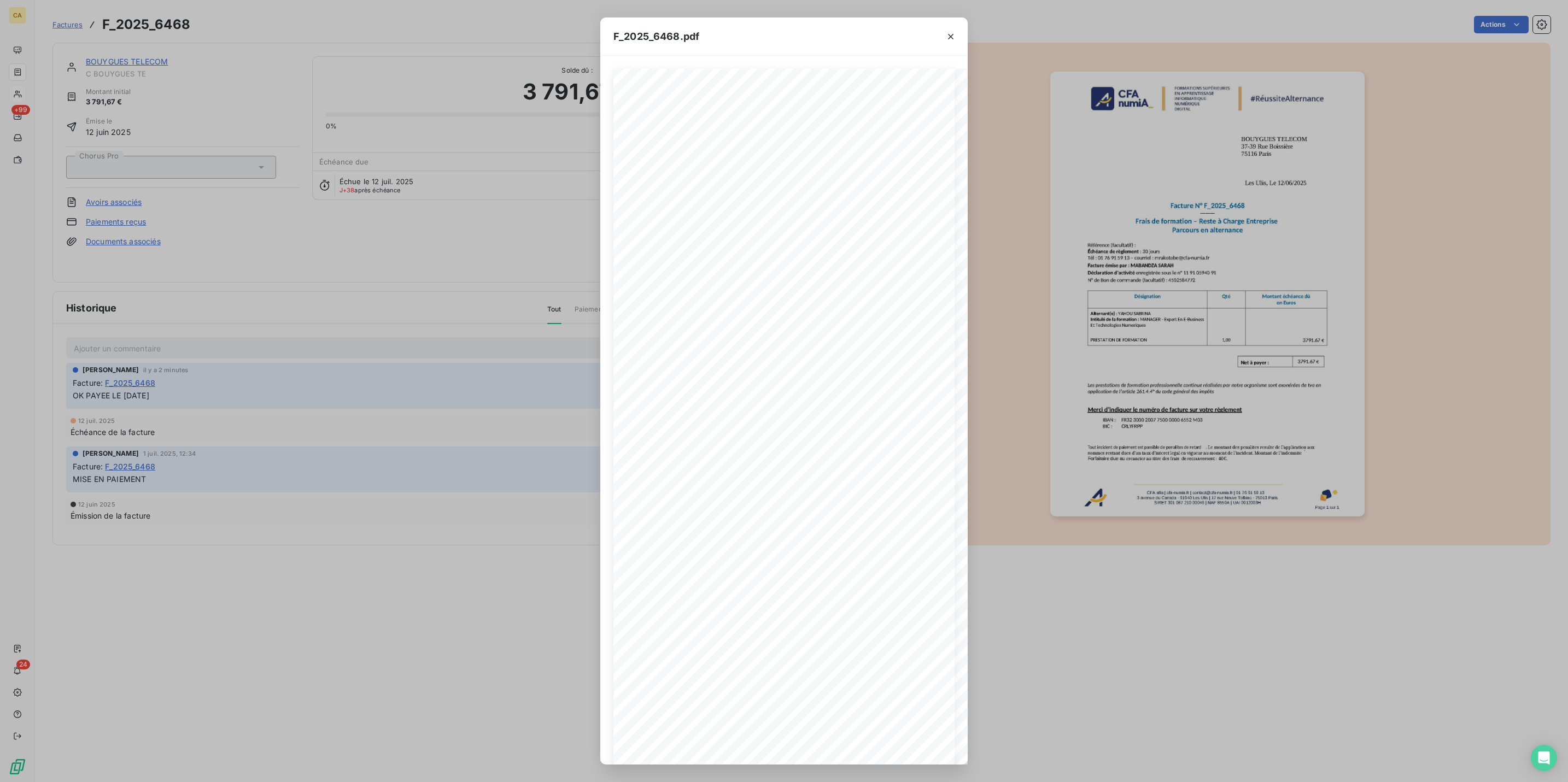
drag, startPoint x: 48, startPoint y: 84, endPoint x: 26, endPoint y: 79, distance: 22.6
click at [48, 84] on div "F_2025_6468.pdf CFA afia | cfa-numia.fr | contact@cfa-numia.fr | 01 76 91 59 13…" at bounding box center [784, 391] width 1568 height 782
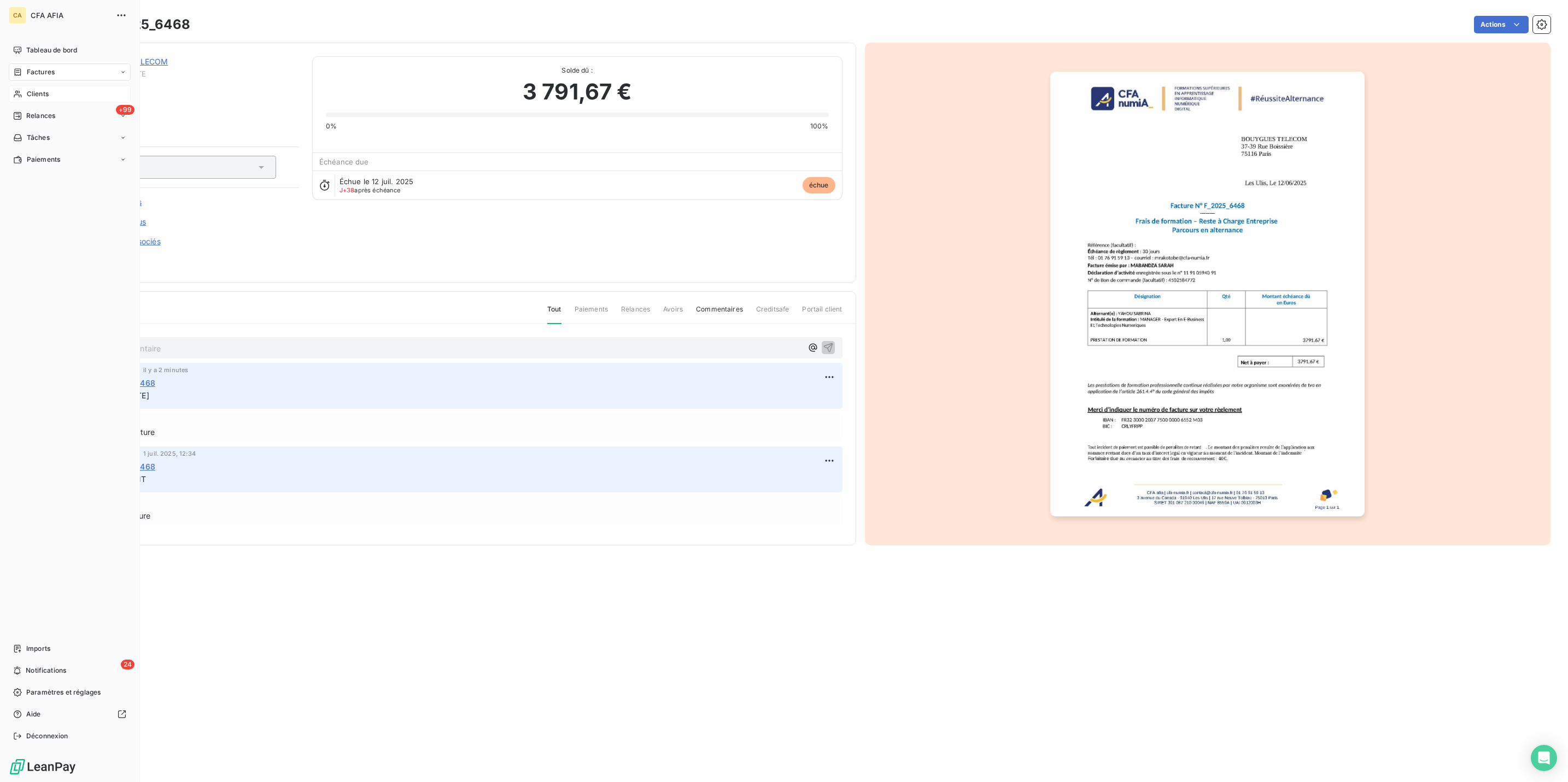
click at [21, 86] on div "Clients" at bounding box center [69, 94] width 122 height 18
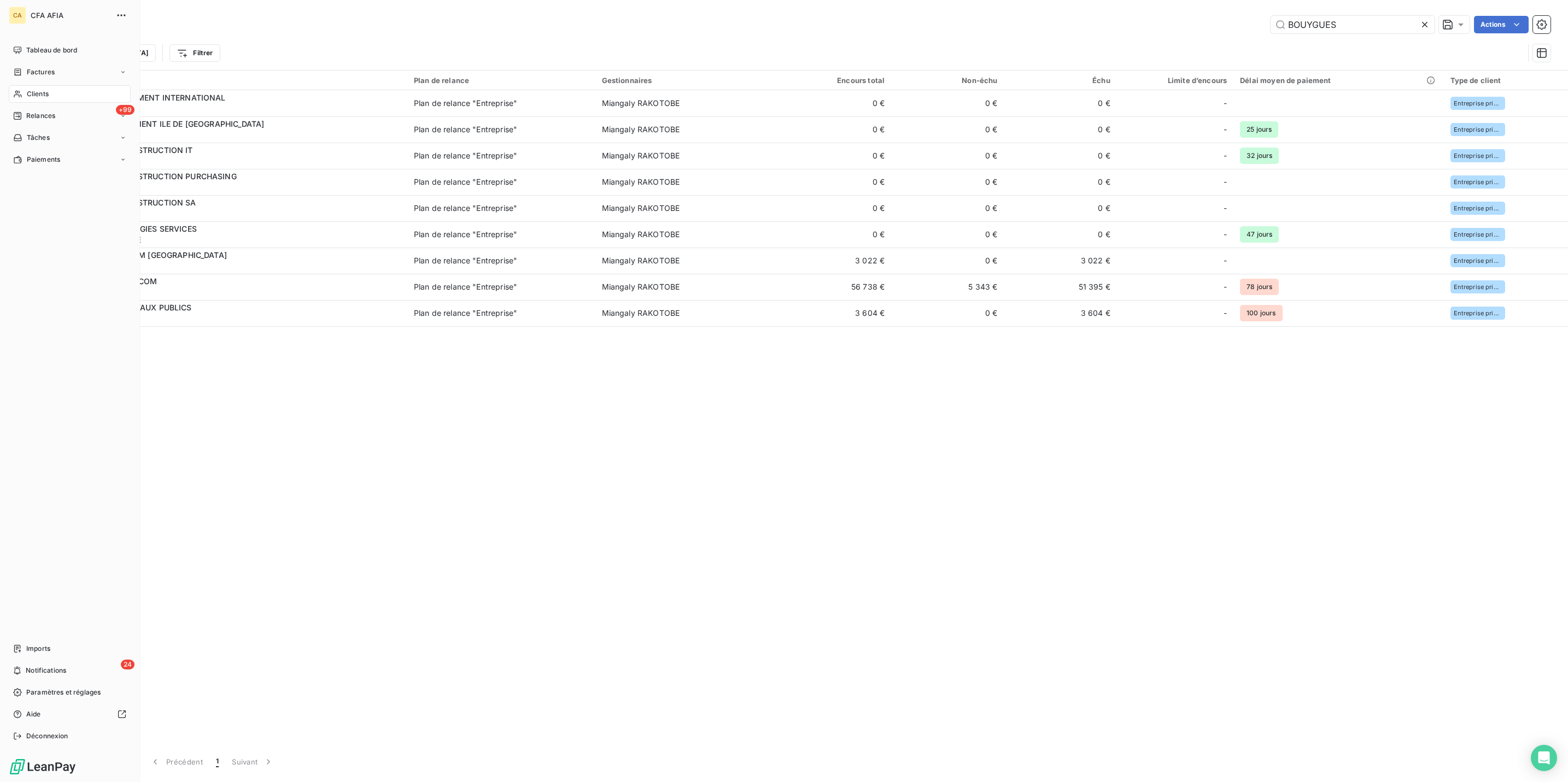
click at [19, 86] on div "Clients" at bounding box center [69, 94] width 122 height 18
click at [1345, 16] on input "BOUYGUES" at bounding box center [1352, 24] width 164 height 18
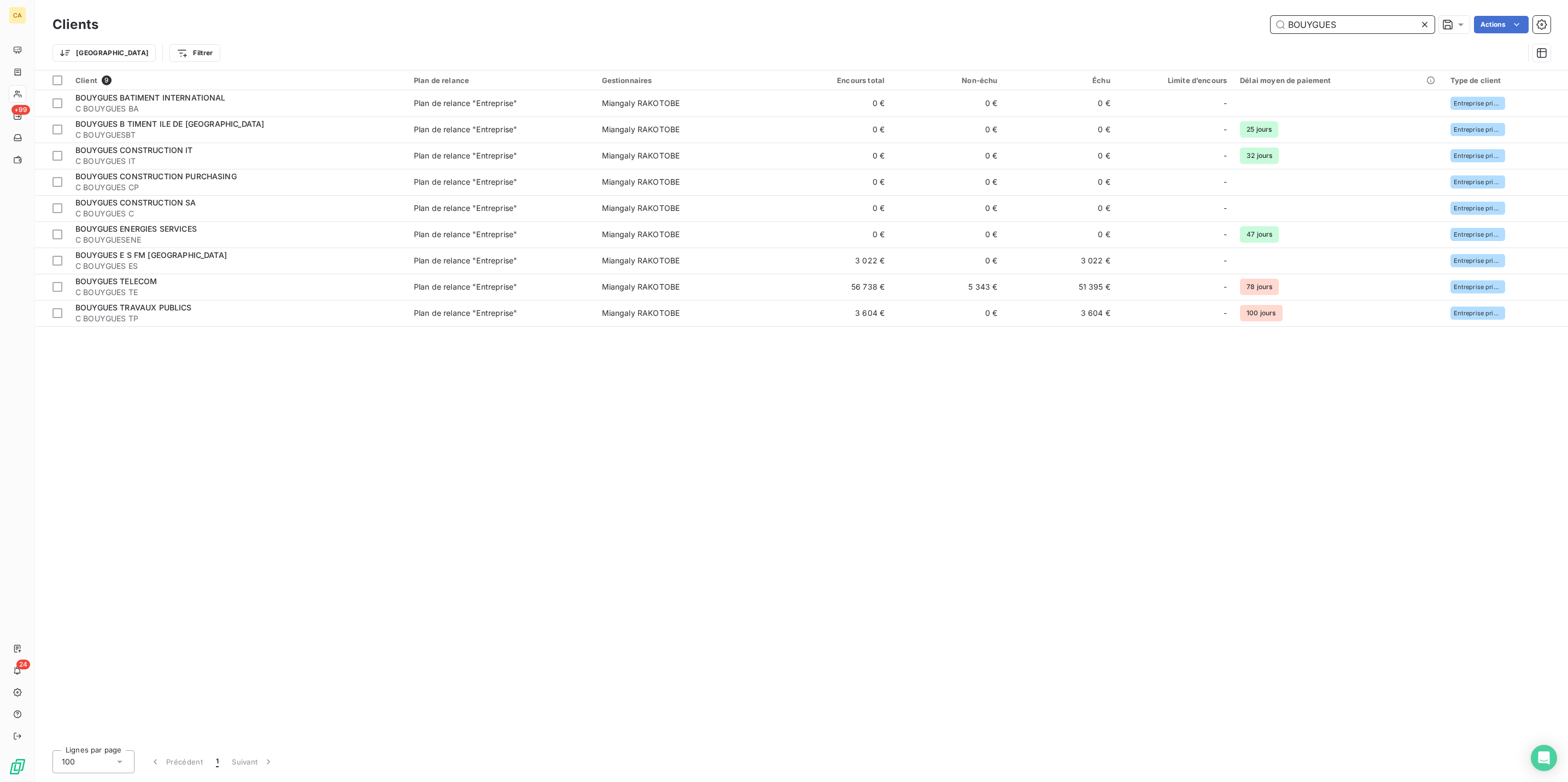
click at [1345, 16] on input "BOUYGUES" at bounding box center [1352, 24] width 164 height 18
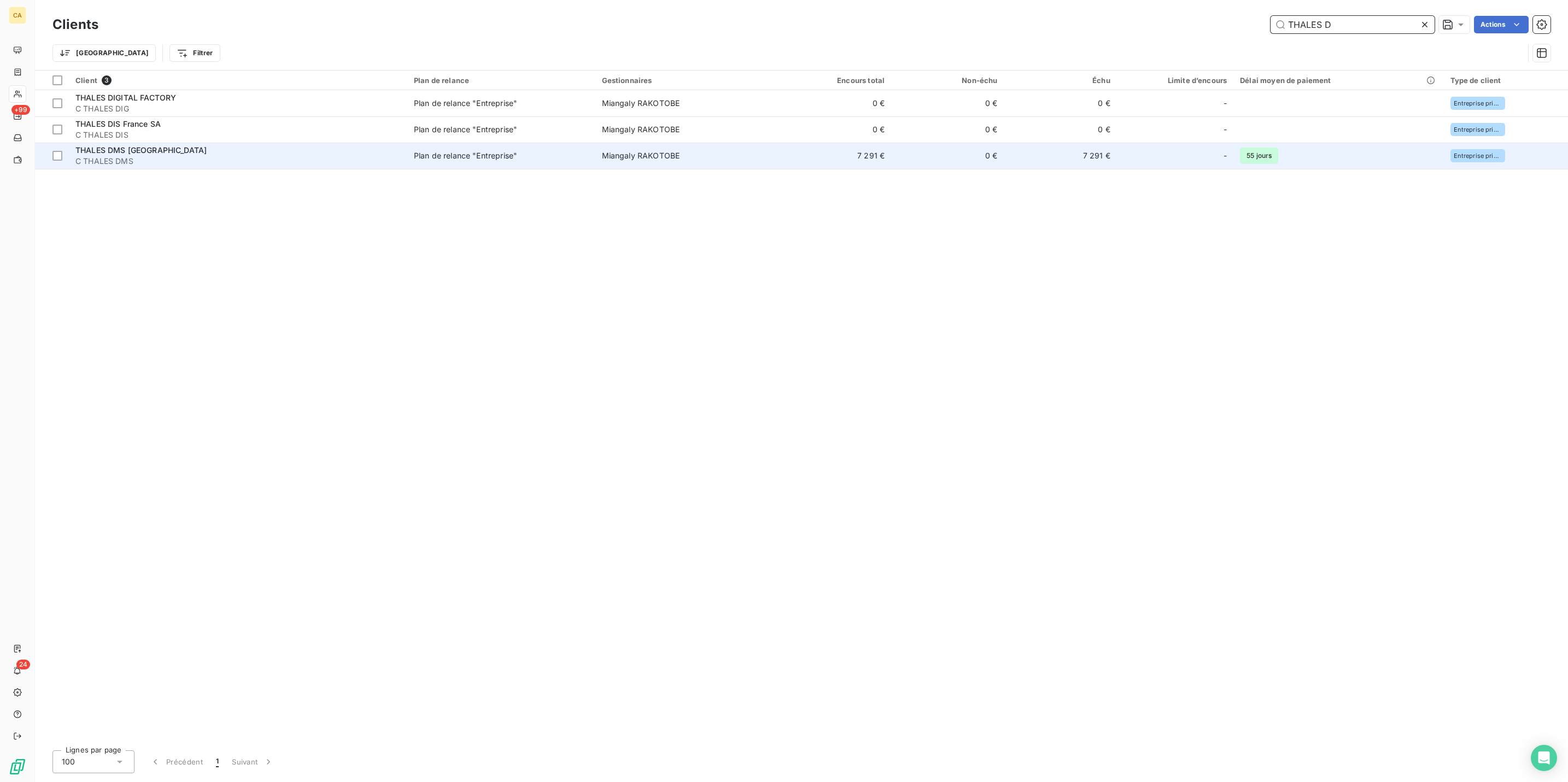
type input "THALES D"
click at [298, 145] on div "THALES DMS FRANCE" at bounding box center [238, 150] width 325 height 11
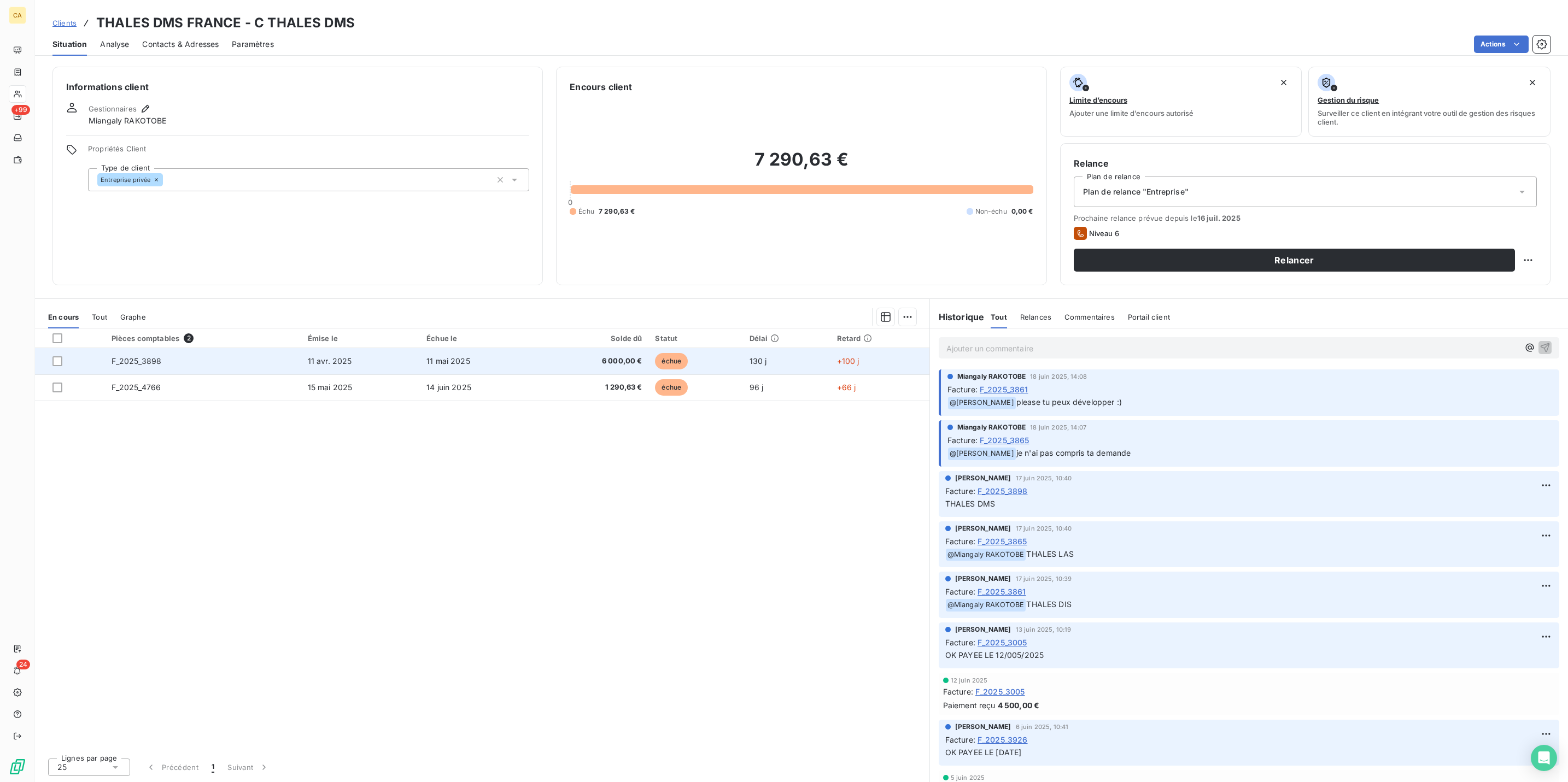
click at [614, 356] on span "6 000,00 €" at bounding box center [593, 361] width 97 height 11
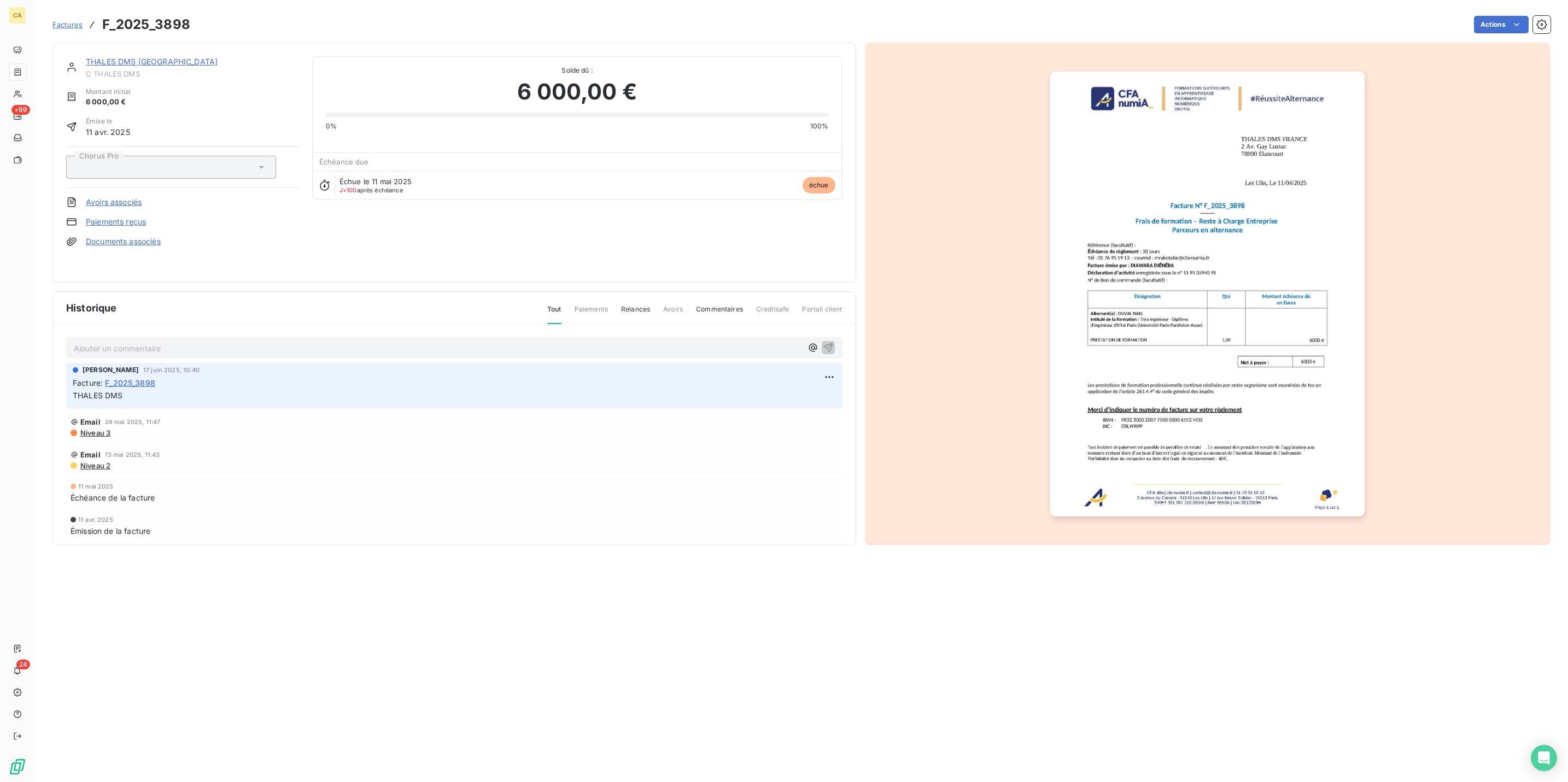
click at [173, 342] on p "Ajouter un commentaire ﻿" at bounding box center [438, 348] width 728 height 14
click at [151, 342] on p "Ajouter un commentaire ﻿" at bounding box center [438, 348] width 728 height 14
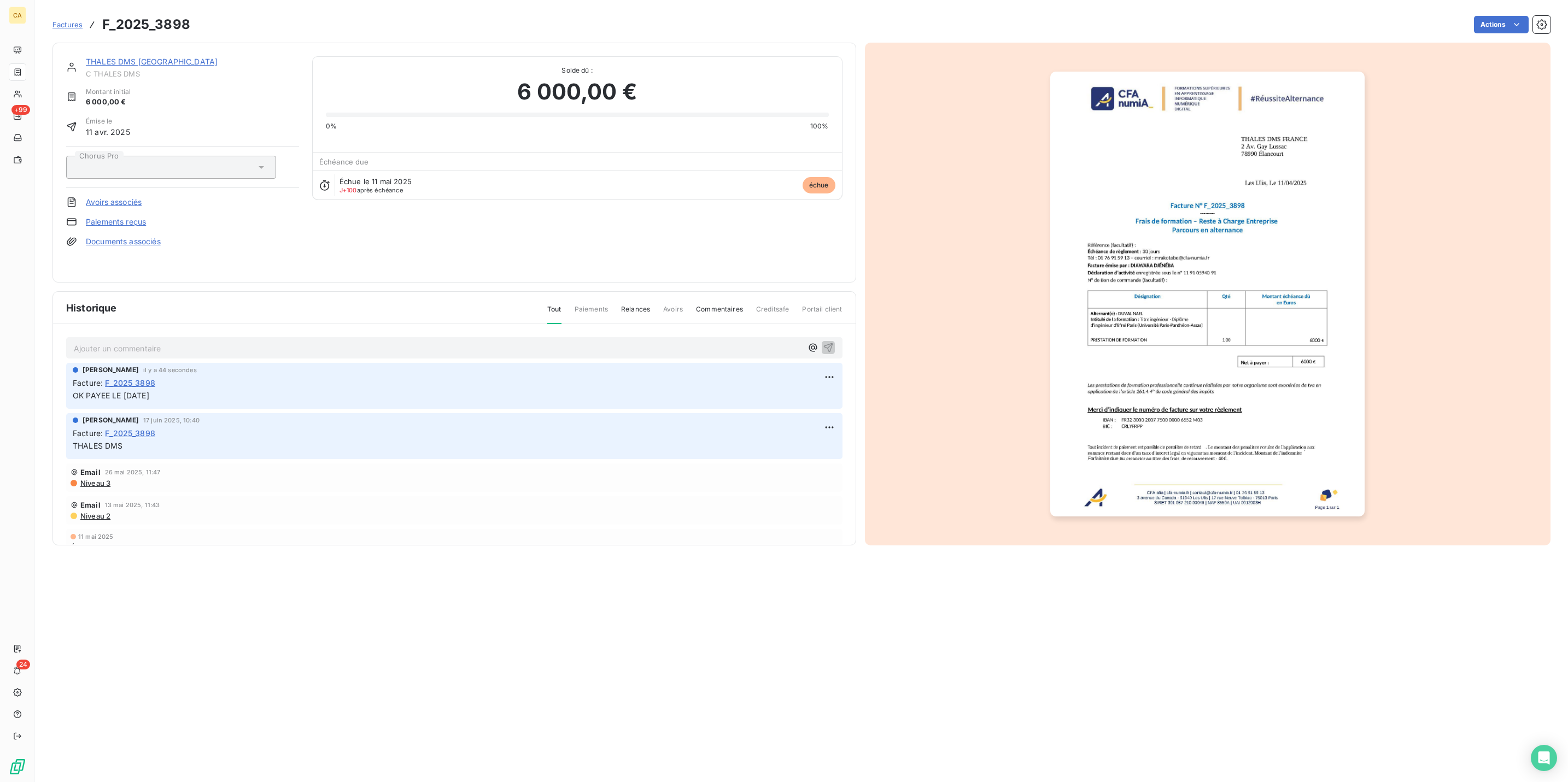
click at [1281, 367] on img "button" at bounding box center [1207, 294] width 314 height 445
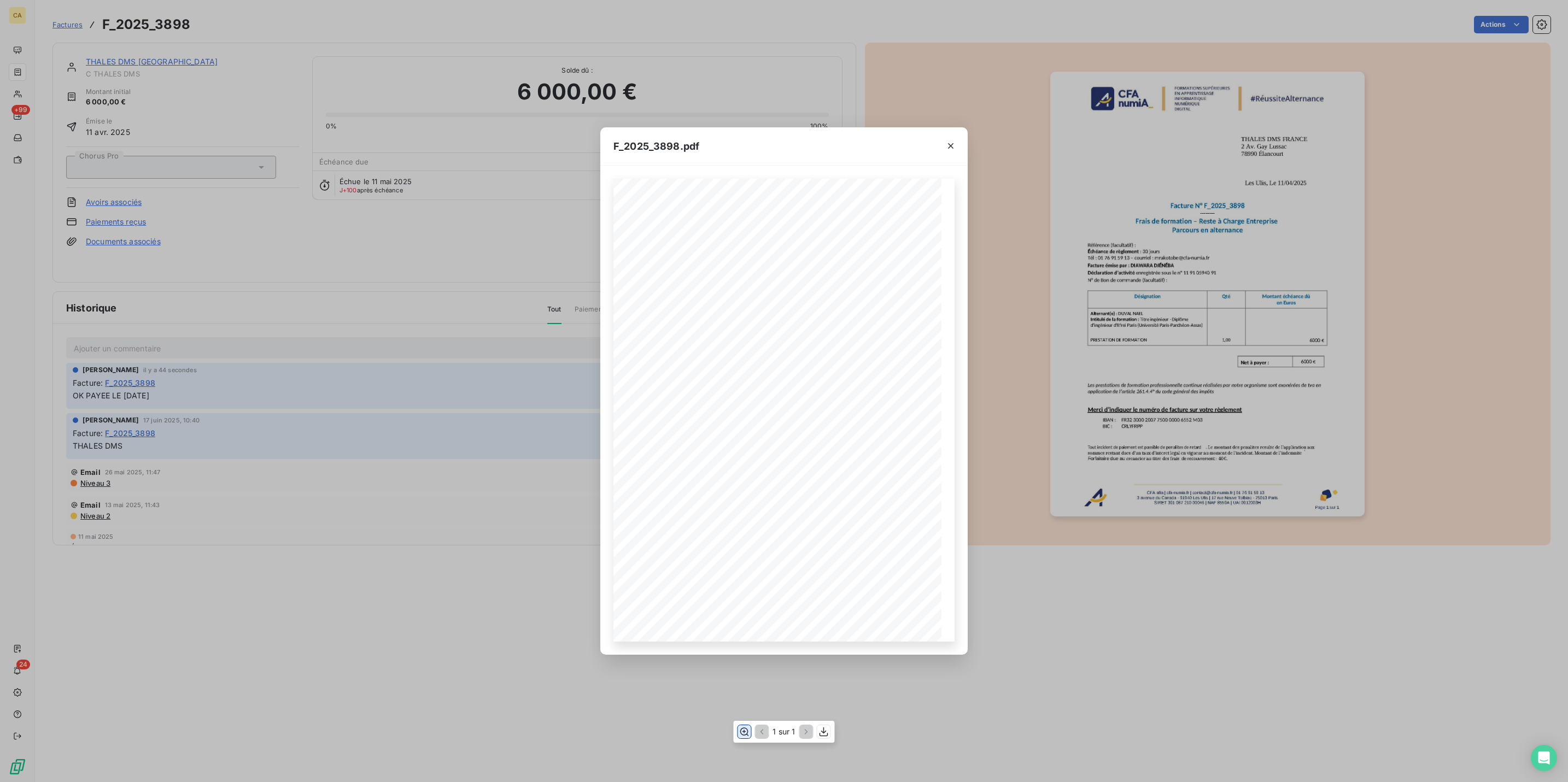
click at [750, 732] on icon "button" at bounding box center [744, 732] width 11 height 11
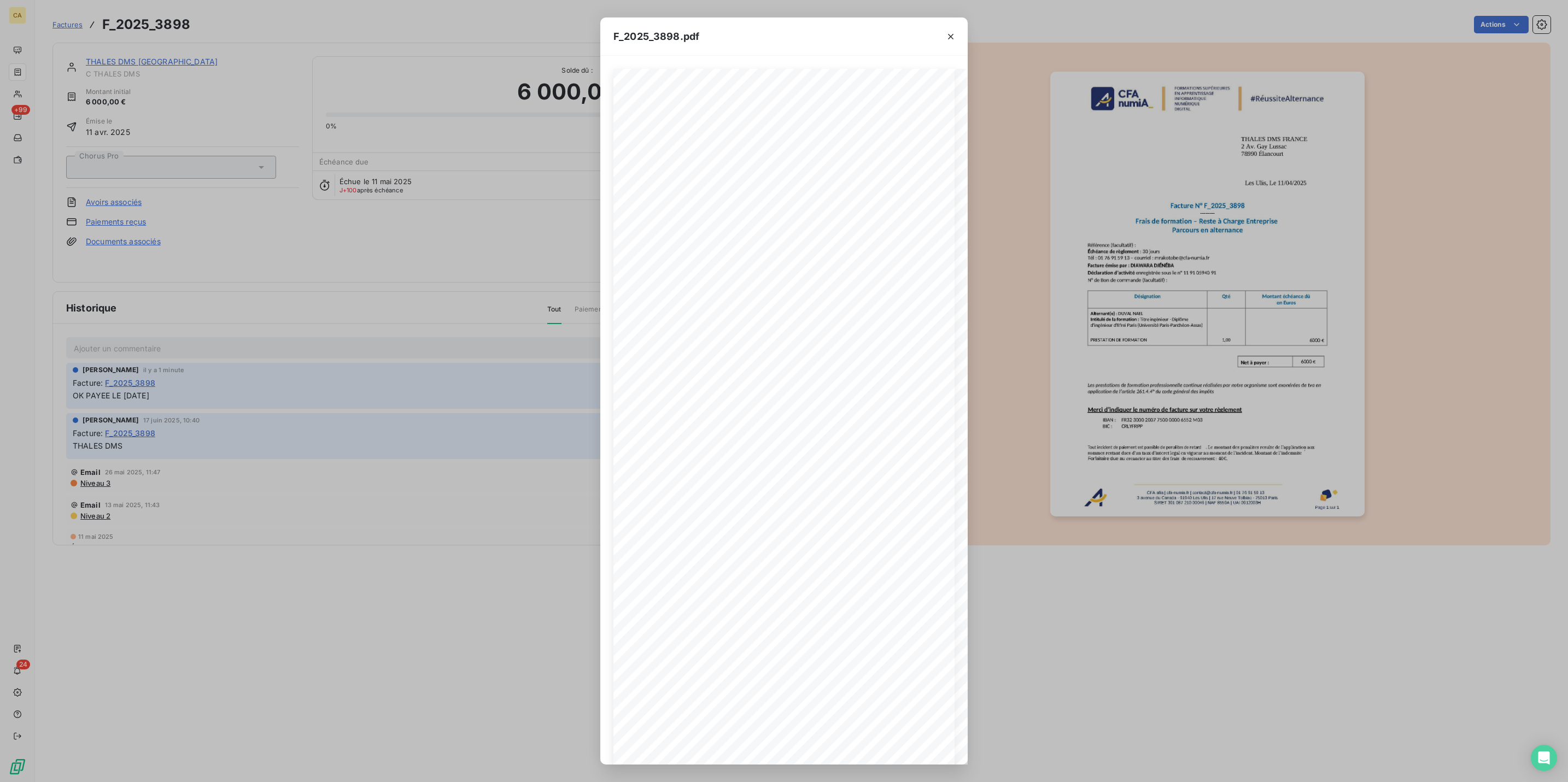
click at [12, 78] on div "F_2025_3898.pdf CFA afia | cfa-numia.fr | contact@cfa-numia.fr | 01 76 91 59 13…" at bounding box center [784, 391] width 1568 height 782
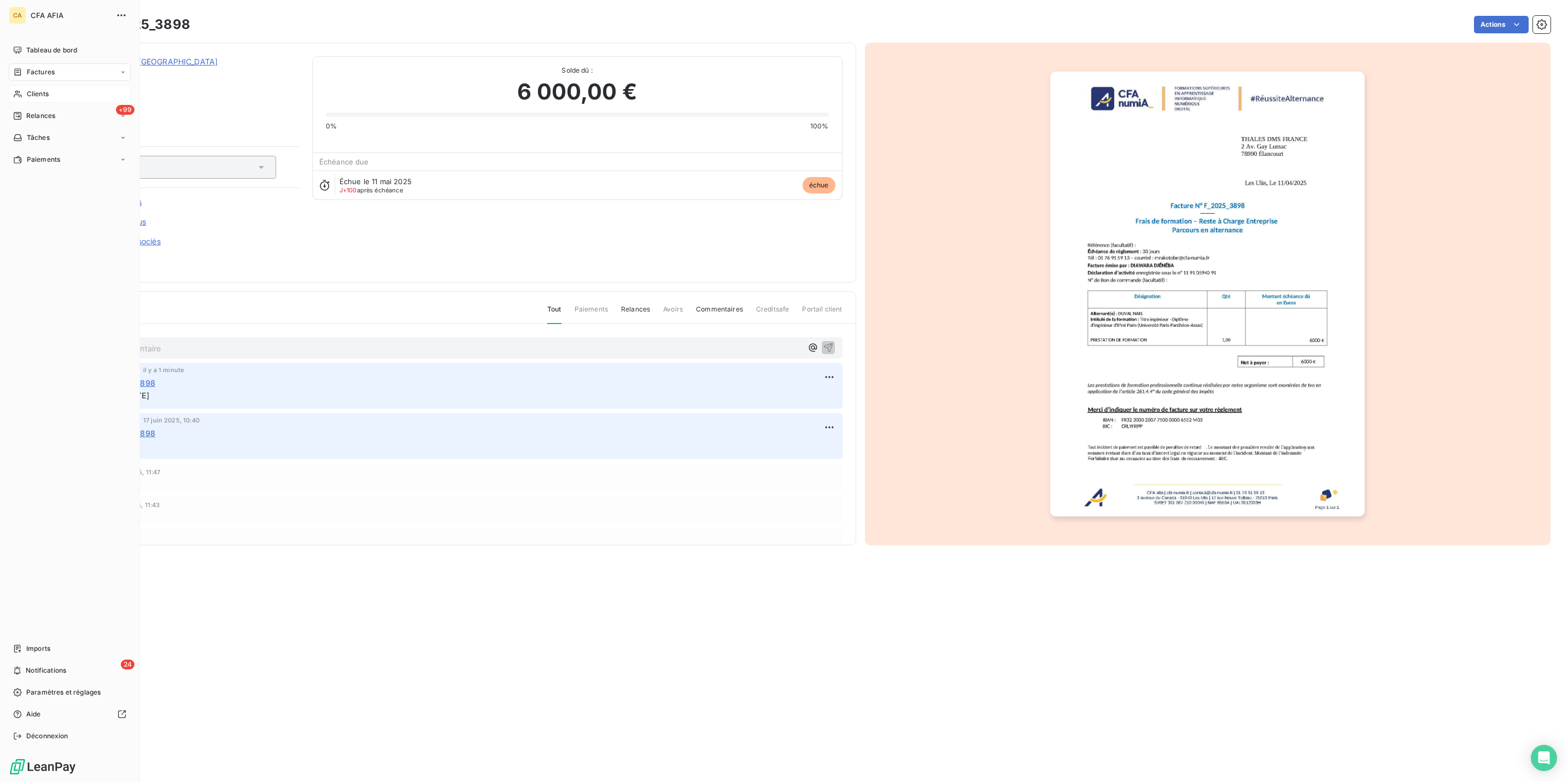
click at [18, 86] on div "Clients" at bounding box center [69, 94] width 122 height 18
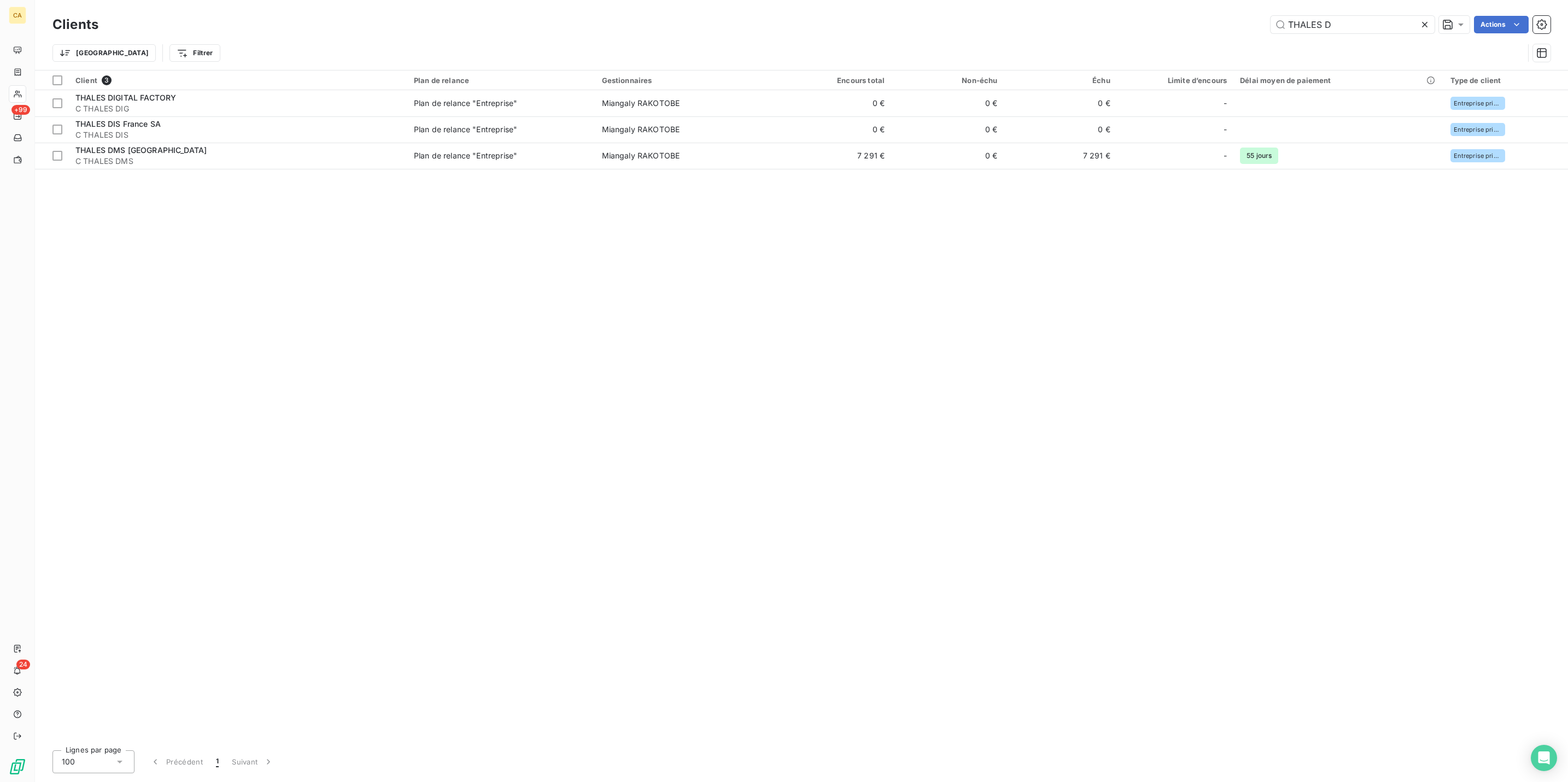
drag, startPoint x: 1385, startPoint y: 25, endPoint x: 1218, endPoint y: 40, distance: 167.7
click at [1218, 40] on div "Clients THALES D Actions Trier Filtrer" at bounding box center [802, 41] width 1498 height 57
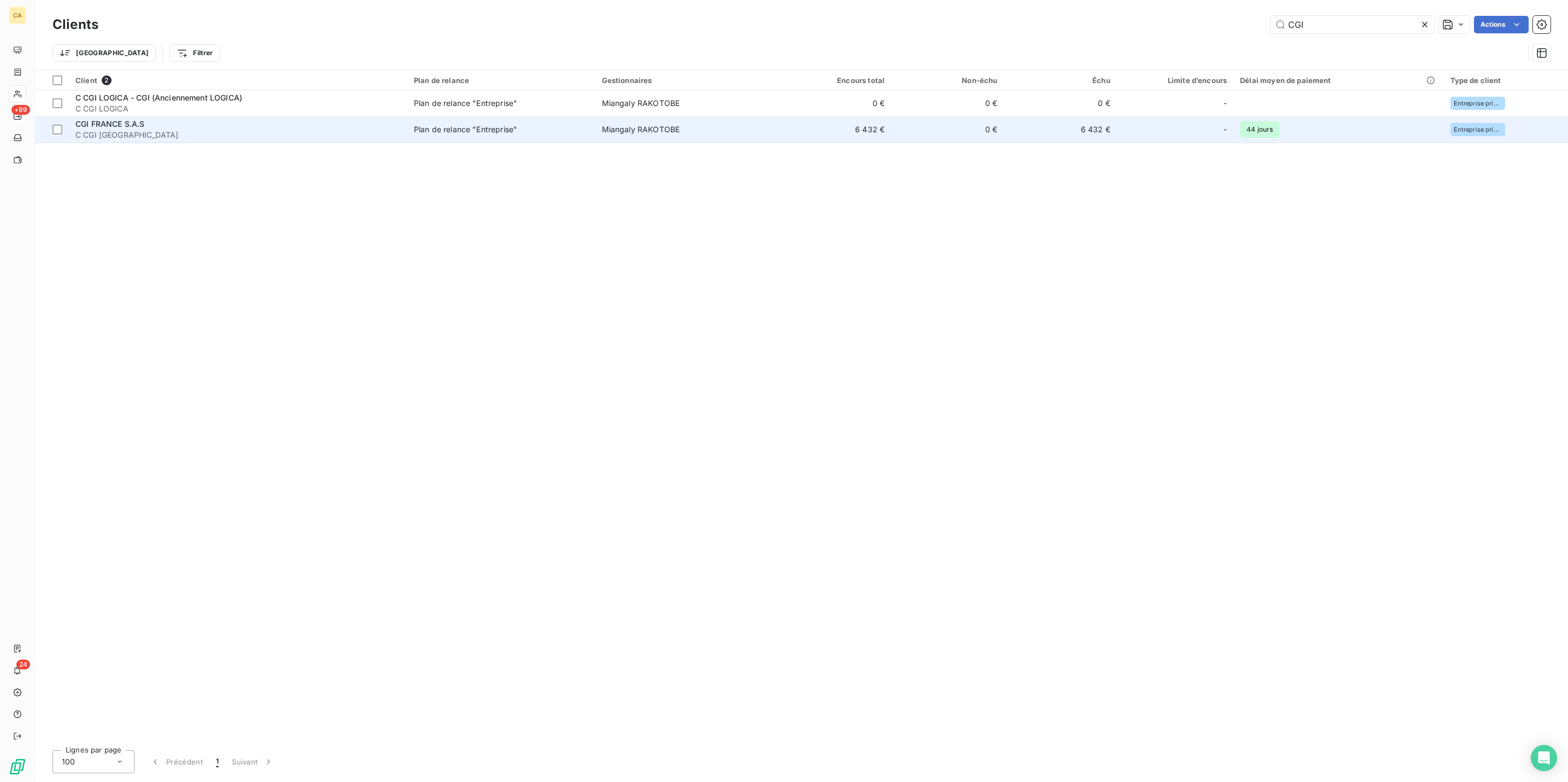
type input "CGI"
click at [299, 119] on div "CGI FRANCE S.A.S" at bounding box center [238, 124] width 325 height 11
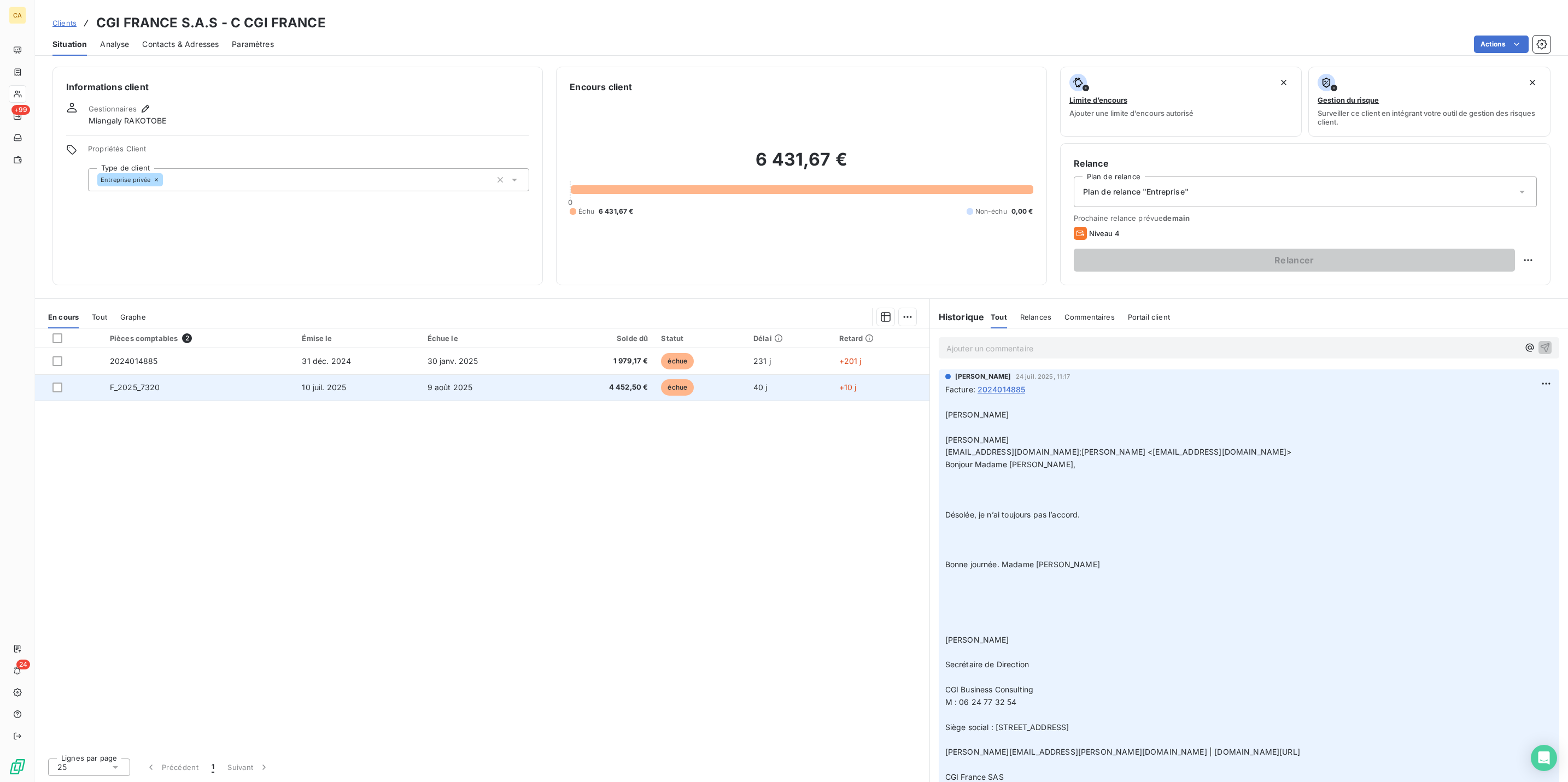
click at [261, 375] on td "F_2025_7320" at bounding box center [199, 388] width 193 height 26
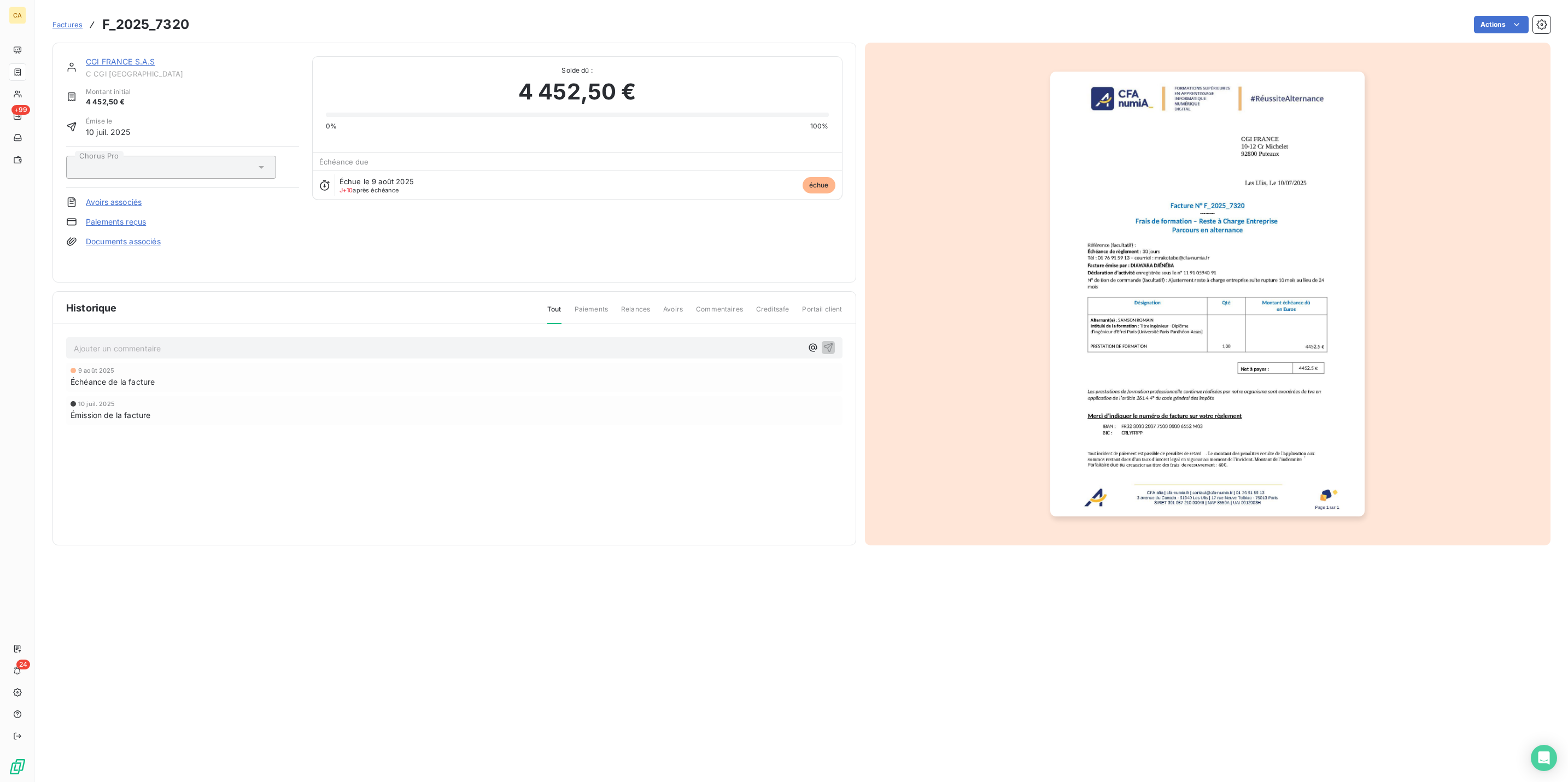
click at [168, 342] on p "Ajouter un commentaire ﻿" at bounding box center [438, 348] width 728 height 14
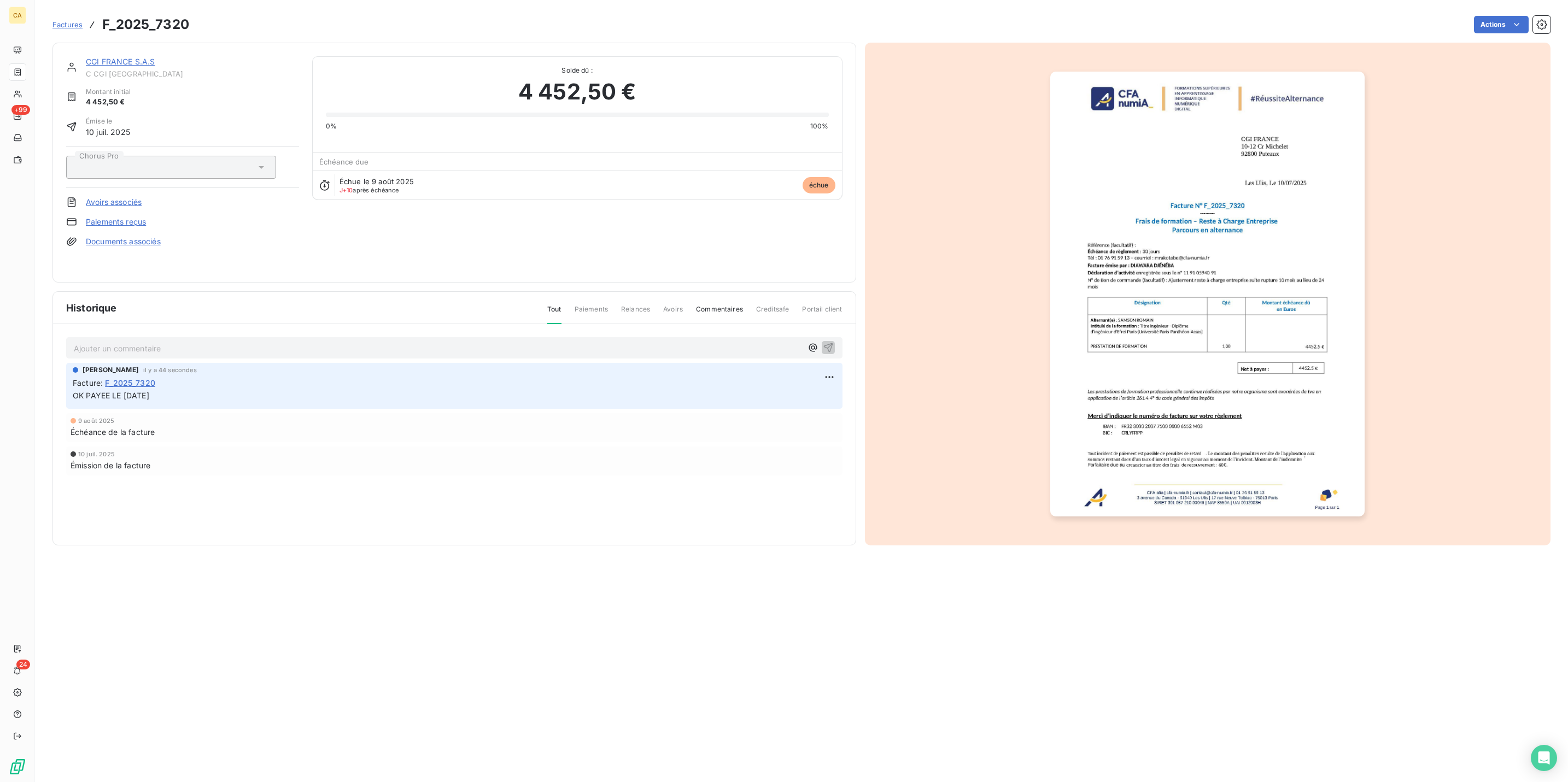
click at [1136, 348] on img "button" at bounding box center [1207, 294] width 314 height 445
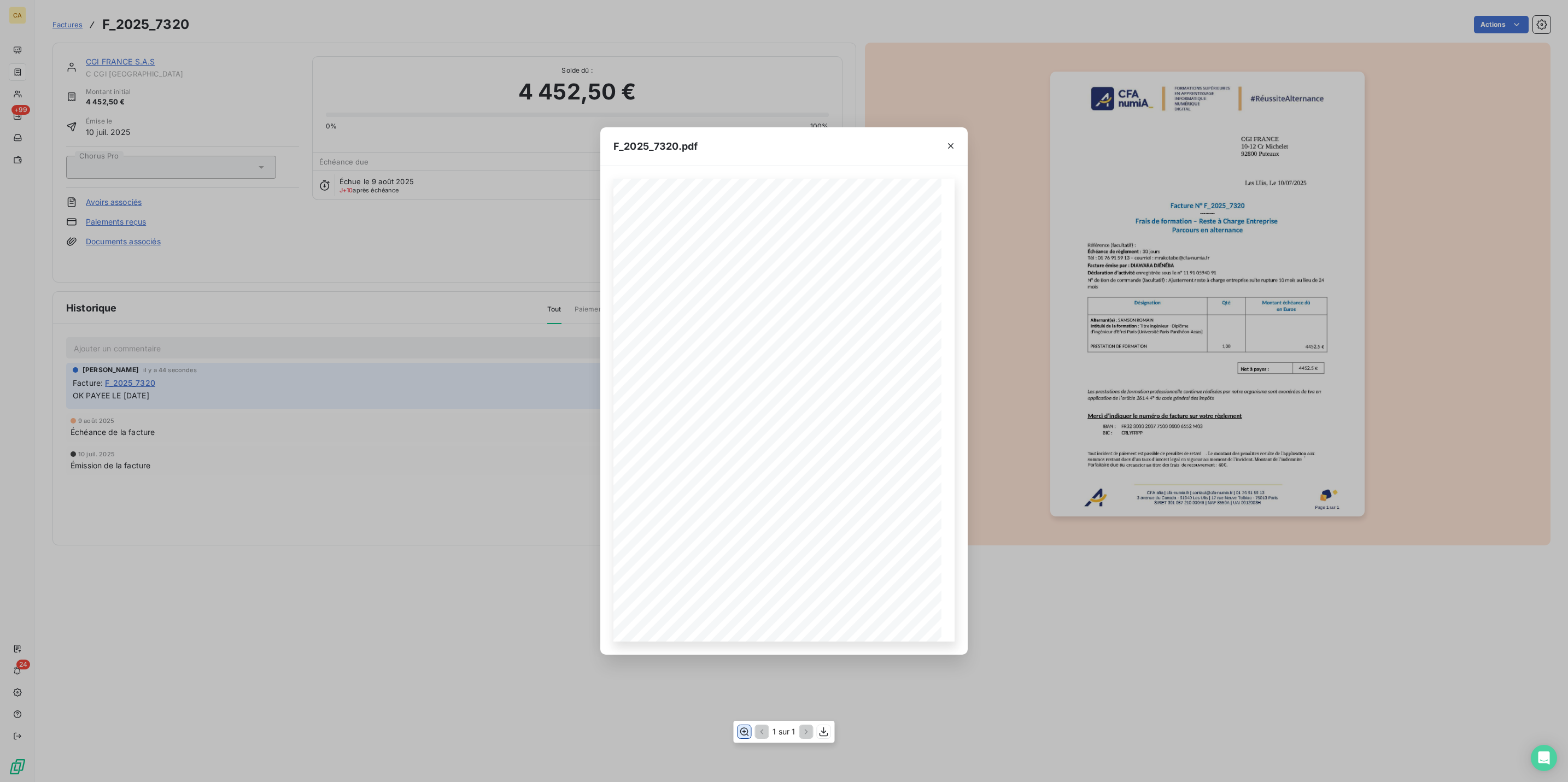
click at [742, 727] on button "button" at bounding box center [744, 731] width 13 height 13
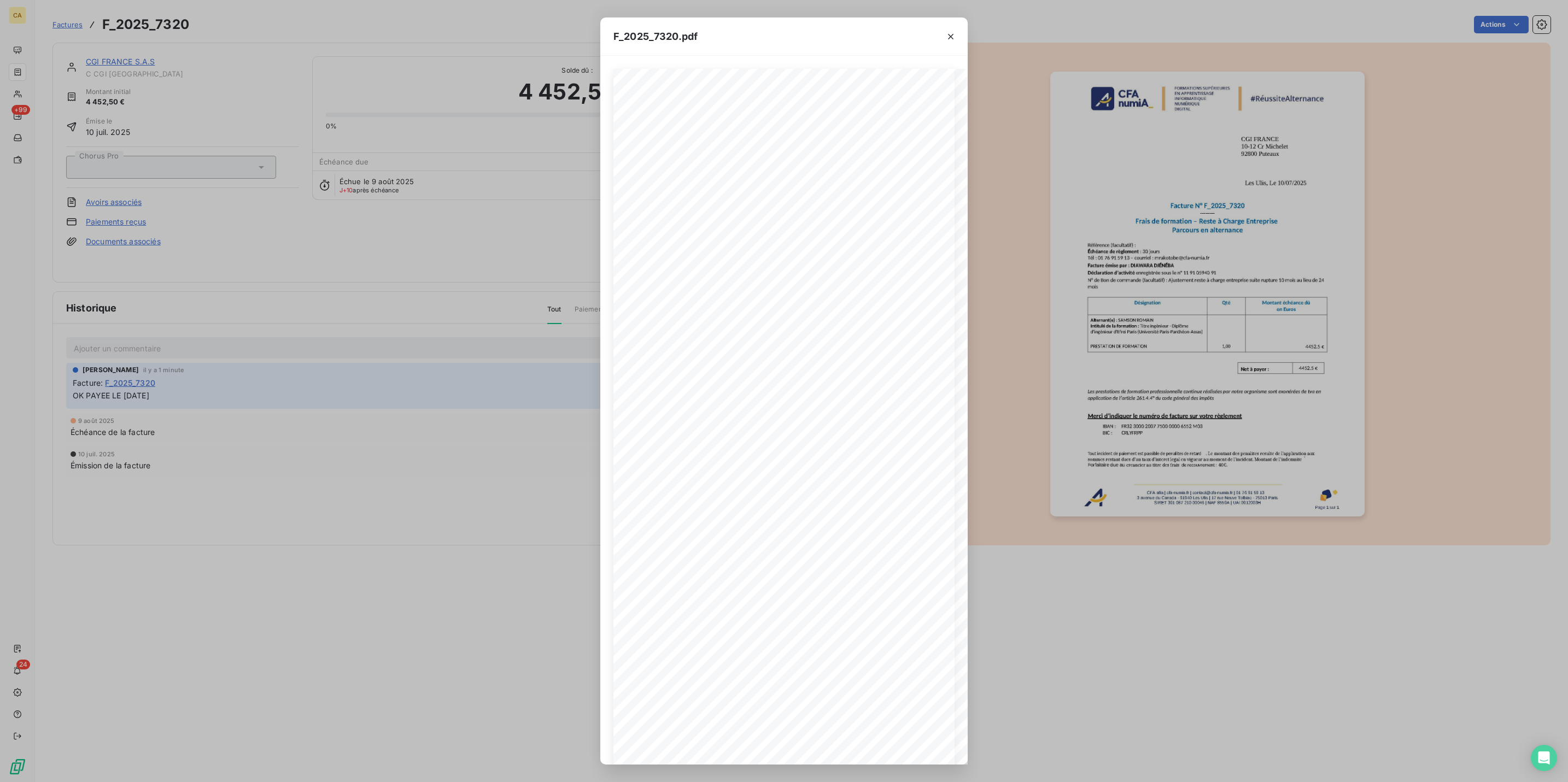
click at [289, 277] on div "F_2025_7320.pdf CFA afia | cfa-numia.fr | contact@cfa-numia.fr | 01 76 91 59 13…" at bounding box center [784, 391] width 1568 height 782
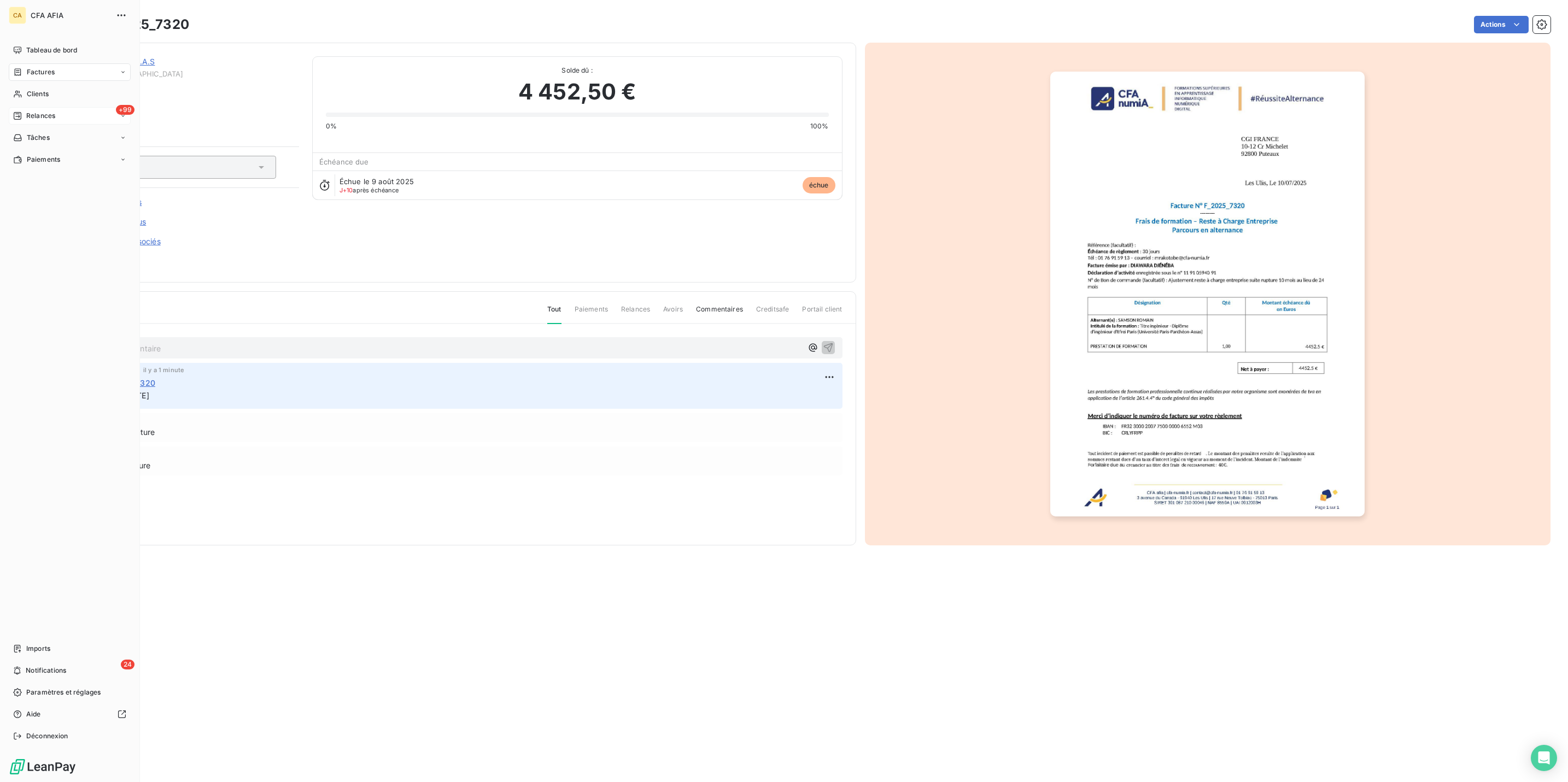
drag, startPoint x: 18, startPoint y: 86, endPoint x: 29, endPoint y: 74, distance: 16.3
click at [18, 107] on div "+99 Relances" at bounding box center [69, 115] width 122 height 18
click at [24, 86] on div "Clients" at bounding box center [69, 94] width 122 height 18
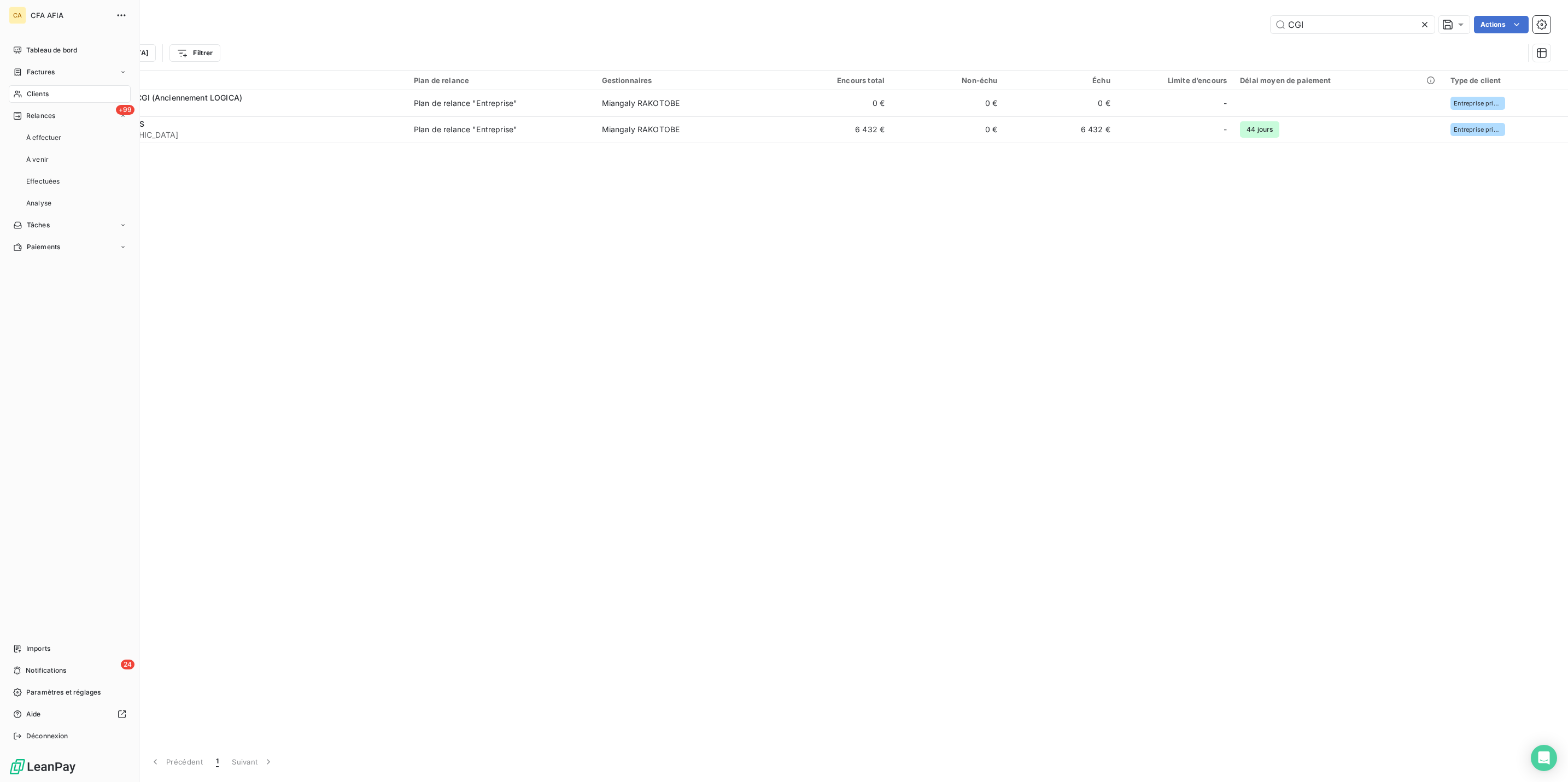
click at [29, 89] on span "Clients" at bounding box center [38, 94] width 22 height 10
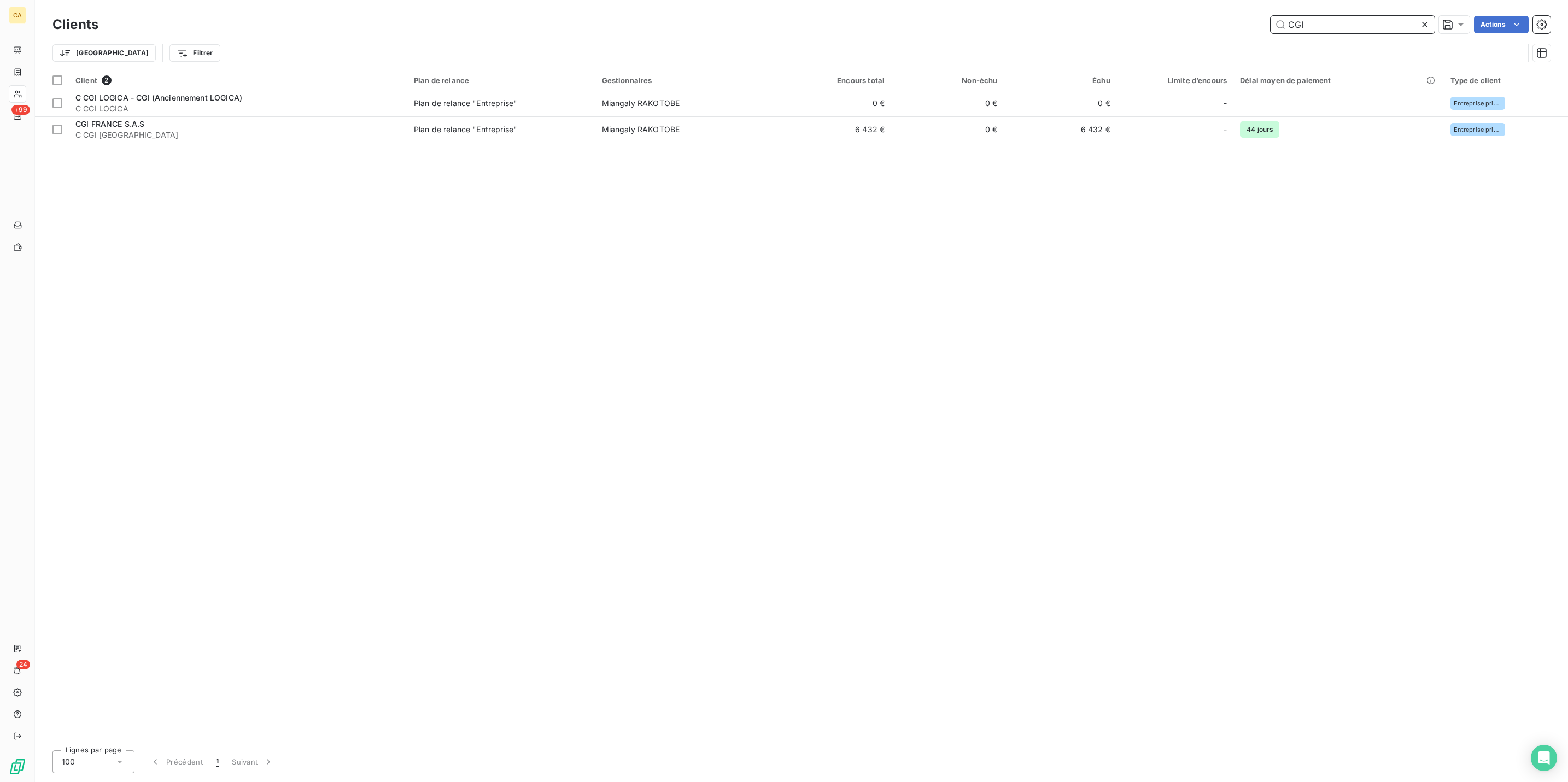
click at [1339, 18] on input "CGI" at bounding box center [1352, 24] width 164 height 18
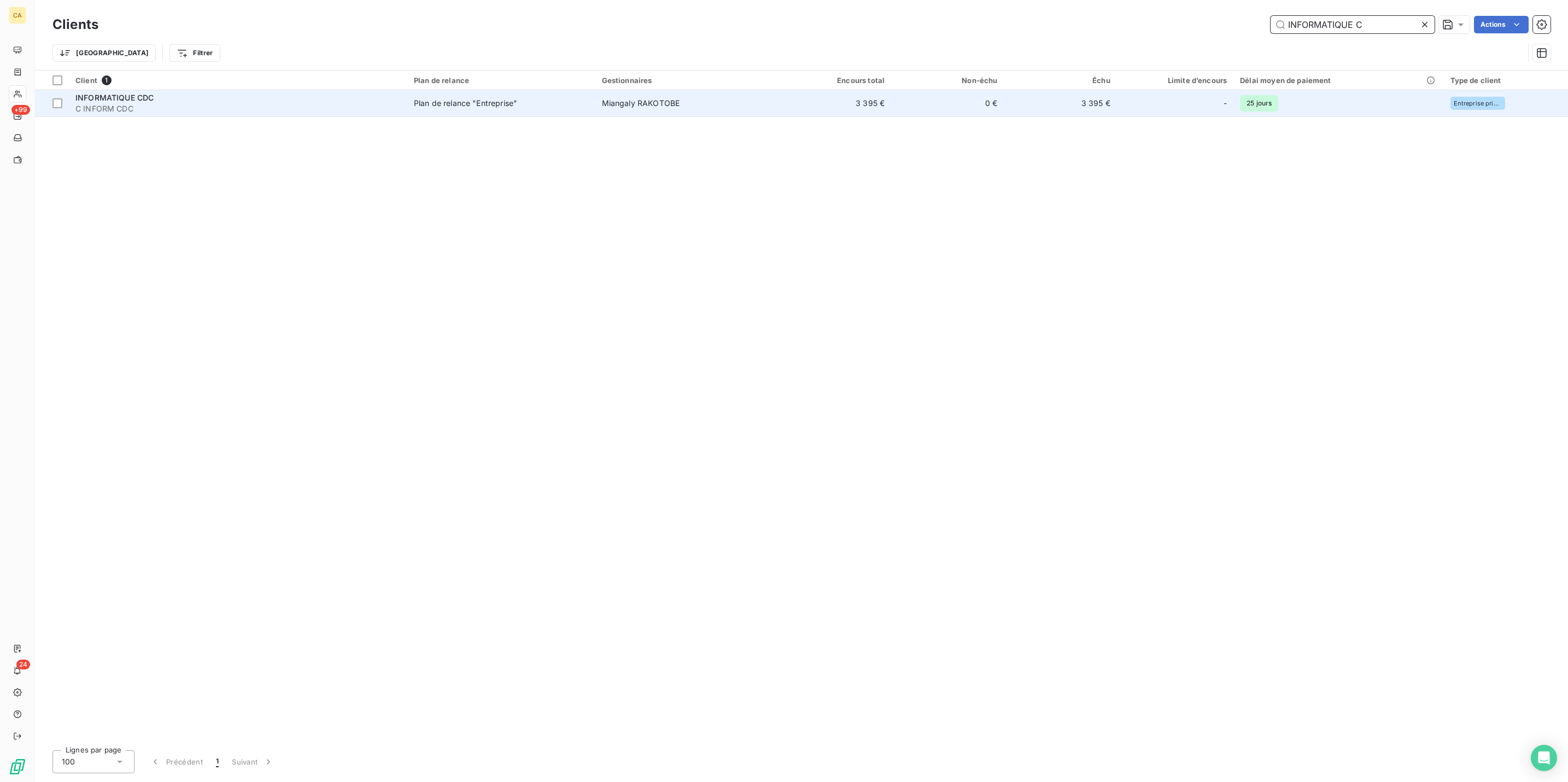
type input "INFORMATIQUE C"
click at [802, 94] on td "3 395 €" at bounding box center [835, 103] width 112 height 26
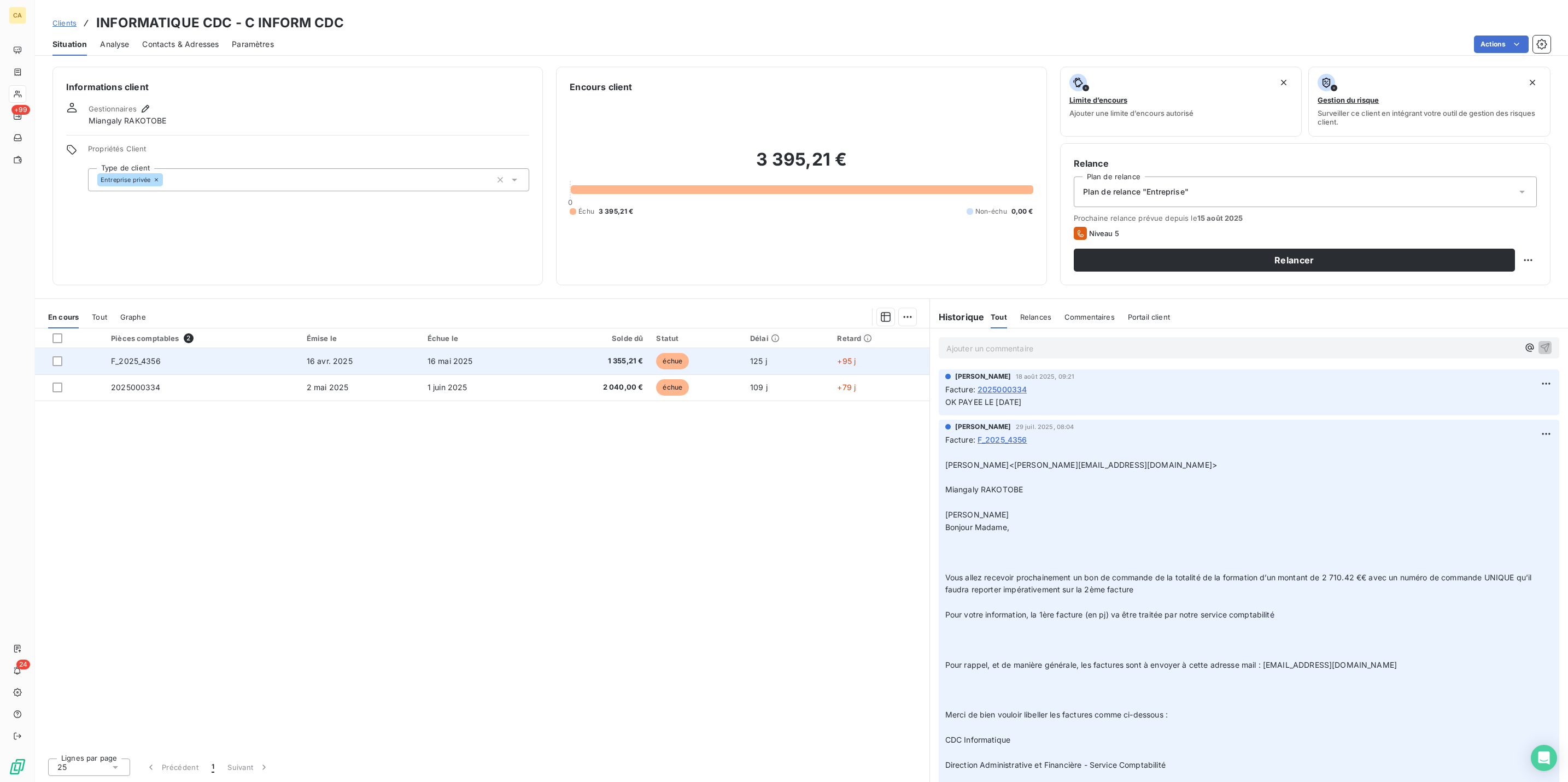
click at [607, 356] on span "1 355,21 €" at bounding box center [595, 361] width 96 height 11
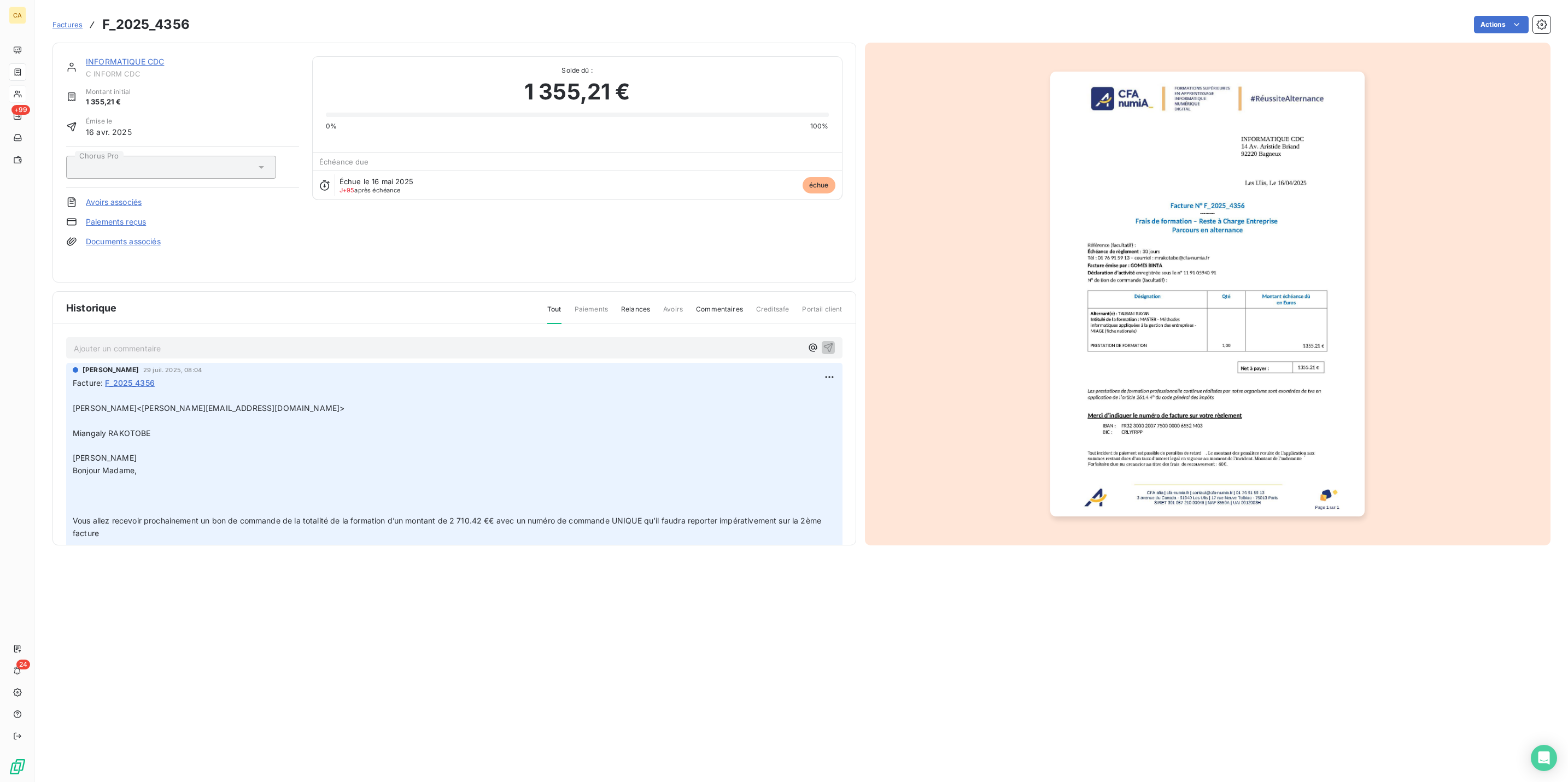
click at [173, 342] on p "Ajouter un commentaire ﻿" at bounding box center [438, 348] width 728 height 14
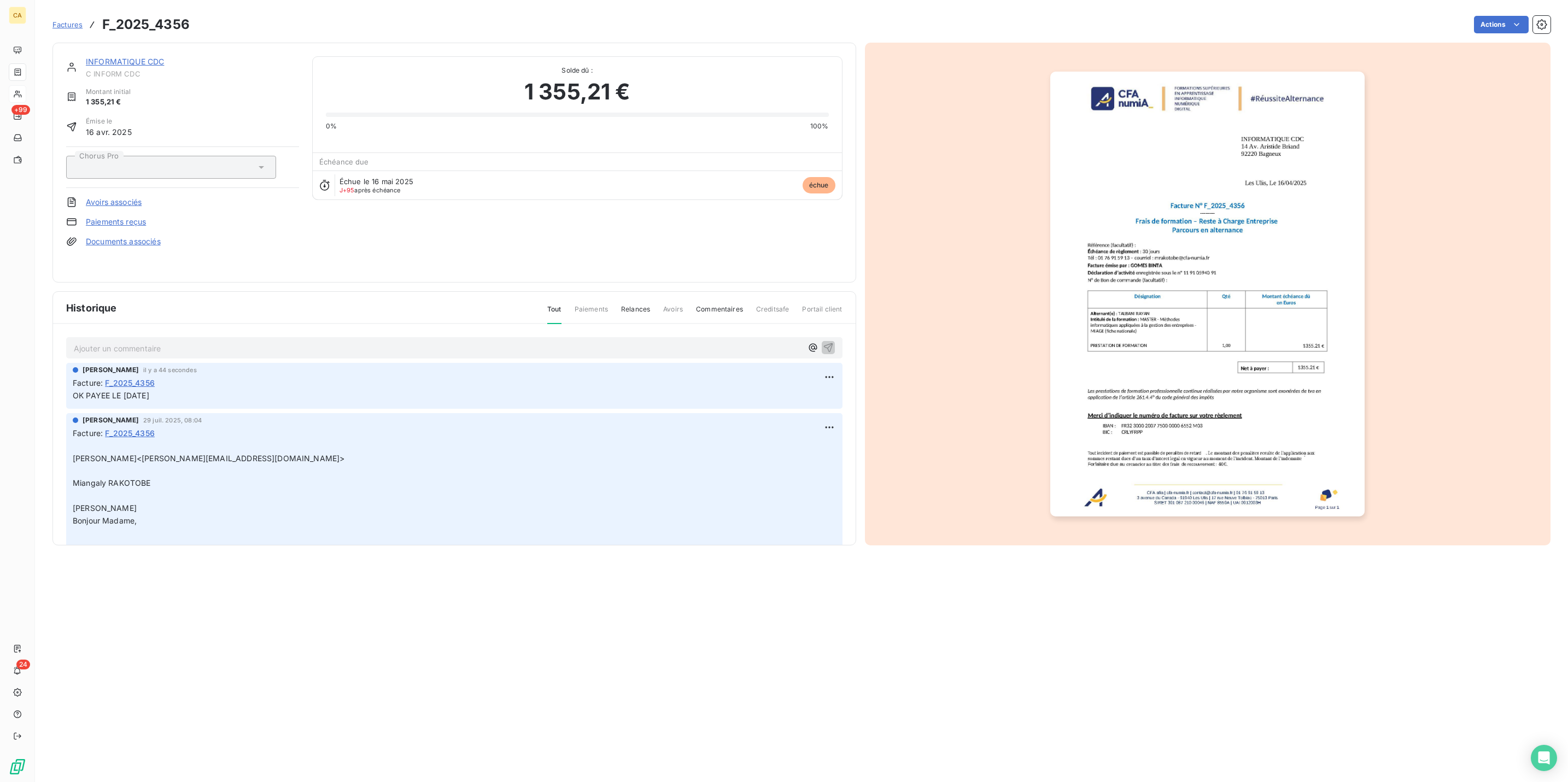
click at [111, 56] on div "INFORMATIQUE CDC" at bounding box center [192, 62] width 213 height 11
click at [113, 57] on link "INFORMATIQUE CDC" at bounding box center [124, 62] width 78 height 9
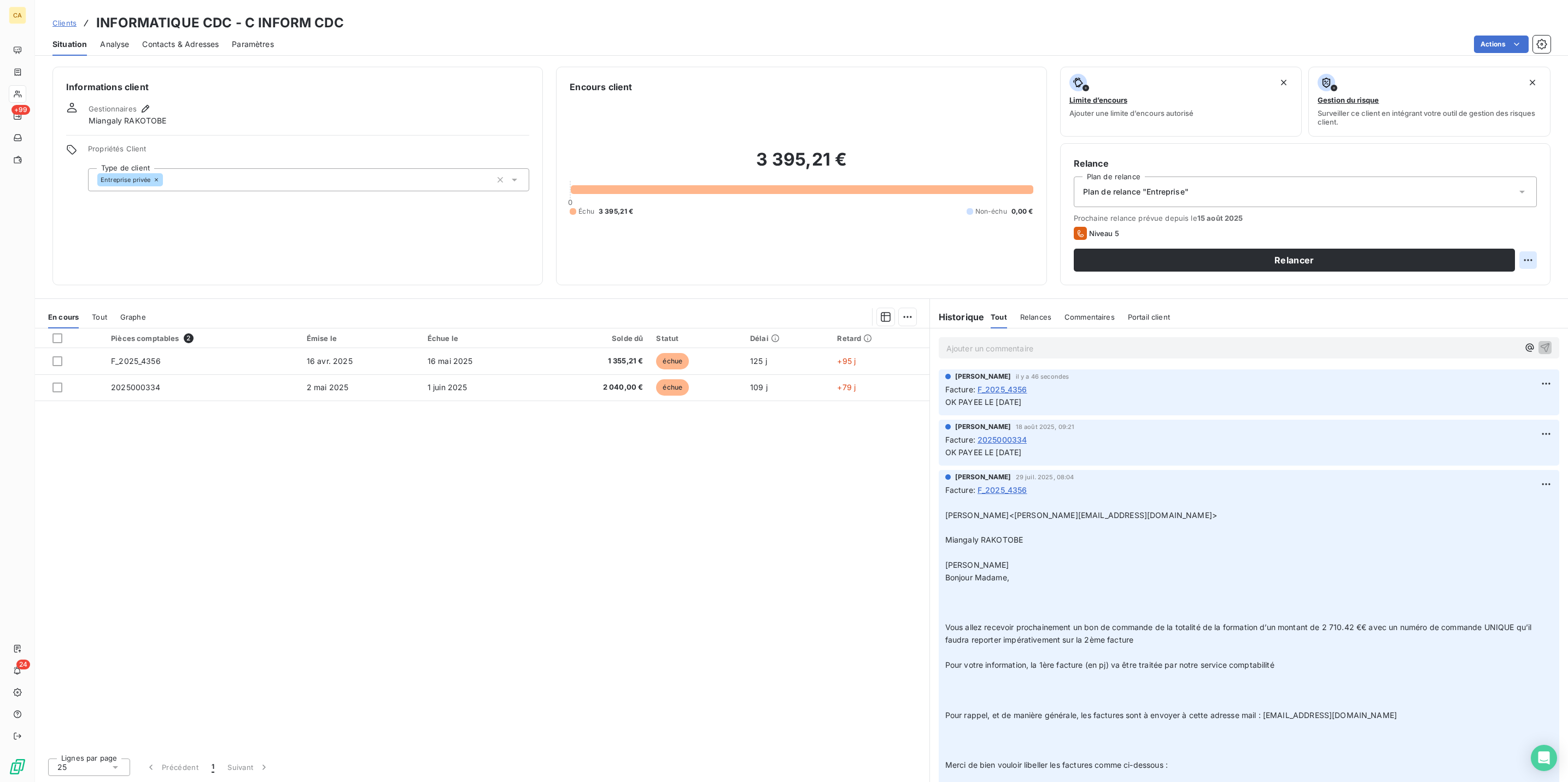
click at [1537, 217] on html "CA +99 24 Clients INFORMATIQUE CDC - C INFORM CDC Situation Analyse Contacts & …" at bounding box center [784, 391] width 1568 height 782
click at [1534, 235] on div "Replanifier cette action" at bounding box center [1494, 239] width 98 height 18
select select "7"
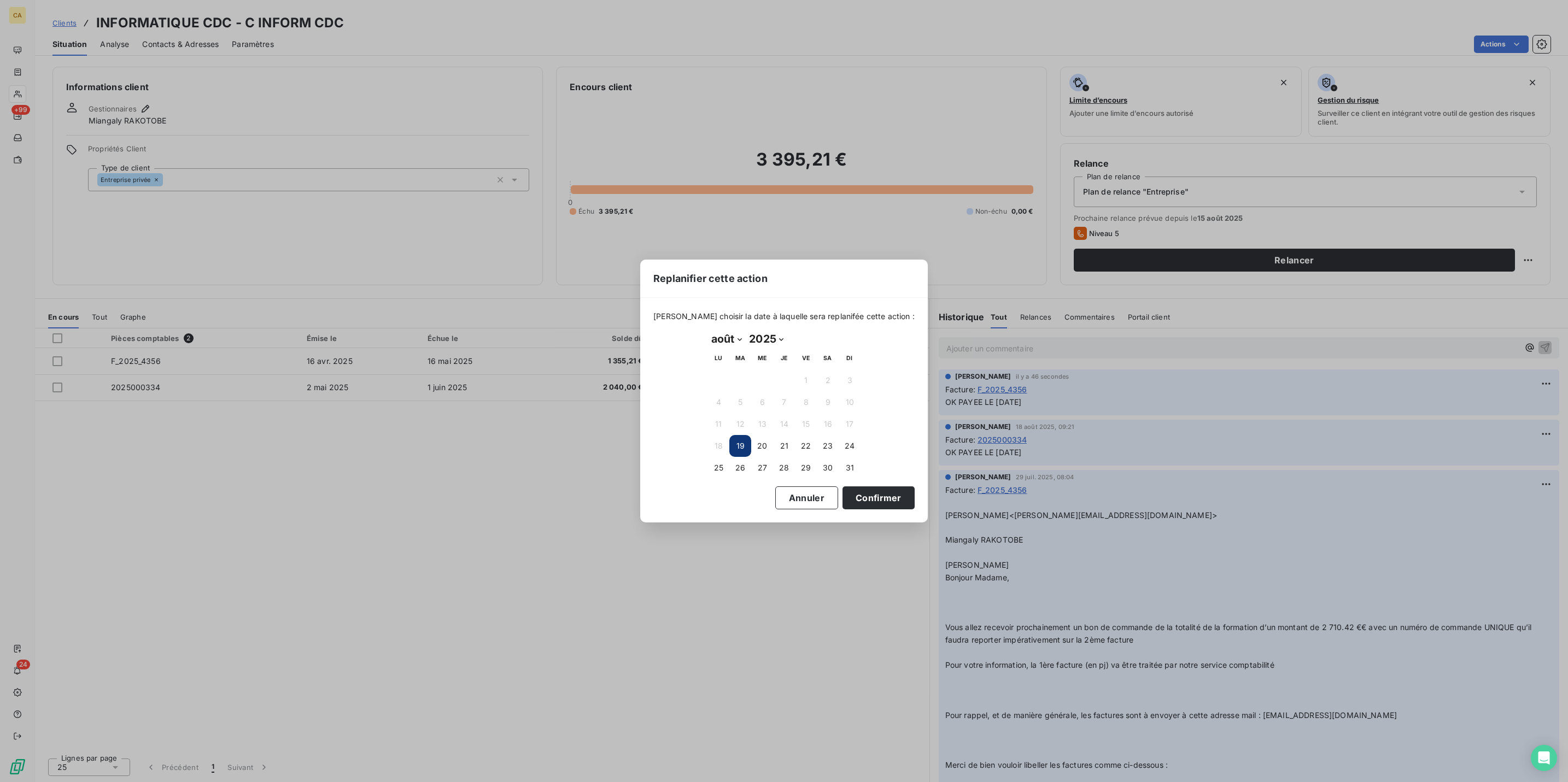
click at [773, 469] on td "28" at bounding box center [784, 468] width 22 height 22
click at [821, 466] on button "30" at bounding box center [828, 468] width 22 height 22
click at [842, 496] on button "Confirmer" at bounding box center [878, 497] width 72 height 23
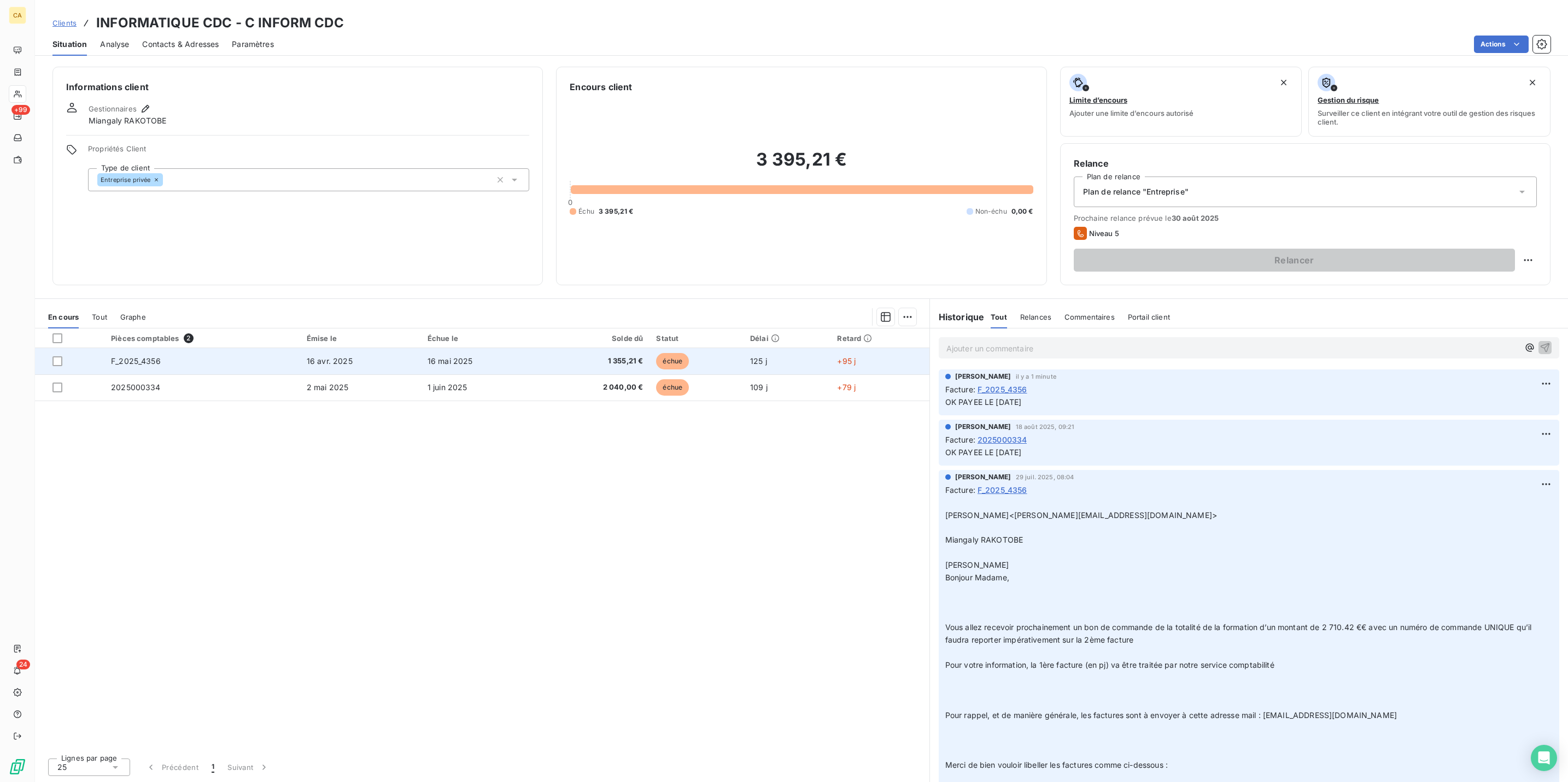
click at [193, 348] on td "F_2025_4356" at bounding box center [202, 361] width 195 height 26
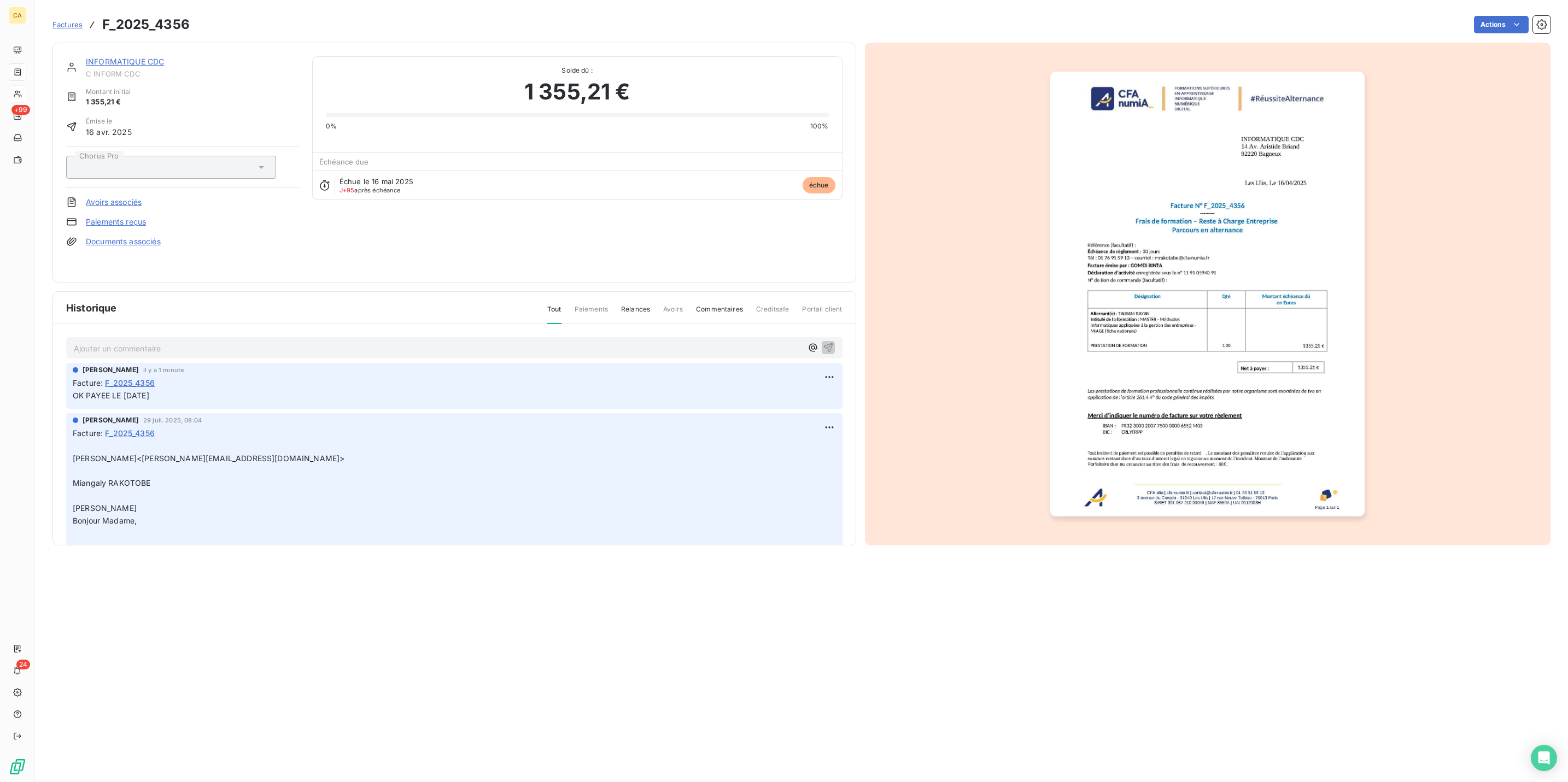
click at [1130, 343] on img "button" at bounding box center [1207, 294] width 314 height 445
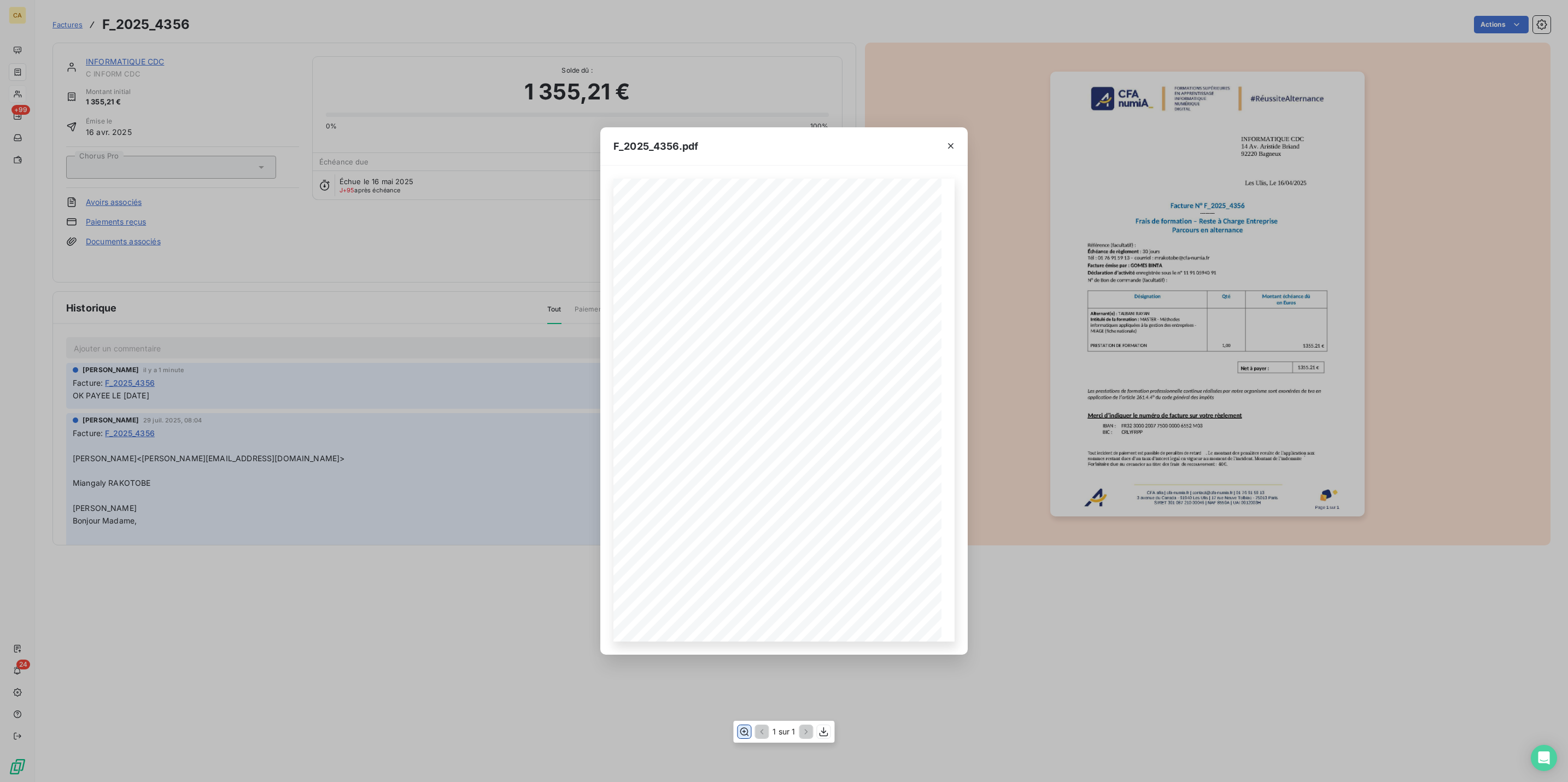
click at [744, 727] on icon "button" at bounding box center [744, 732] width 11 height 11
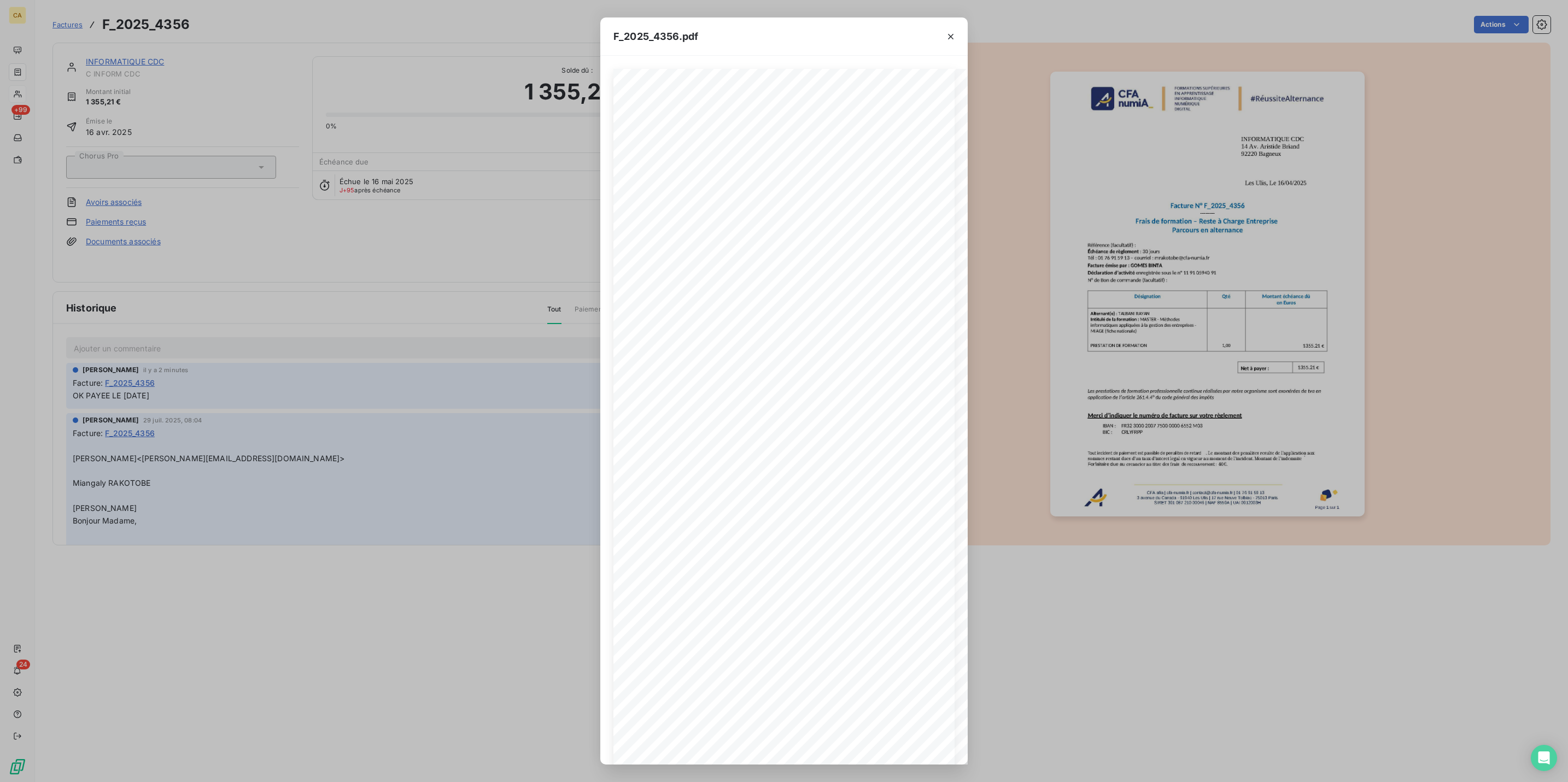
click at [29, 76] on div "F_2025_4356.pdf CFA afia | cfa-numia.fr | contact@cfa-numia.fr | 01 76 91 59 13…" at bounding box center [784, 391] width 1568 height 782
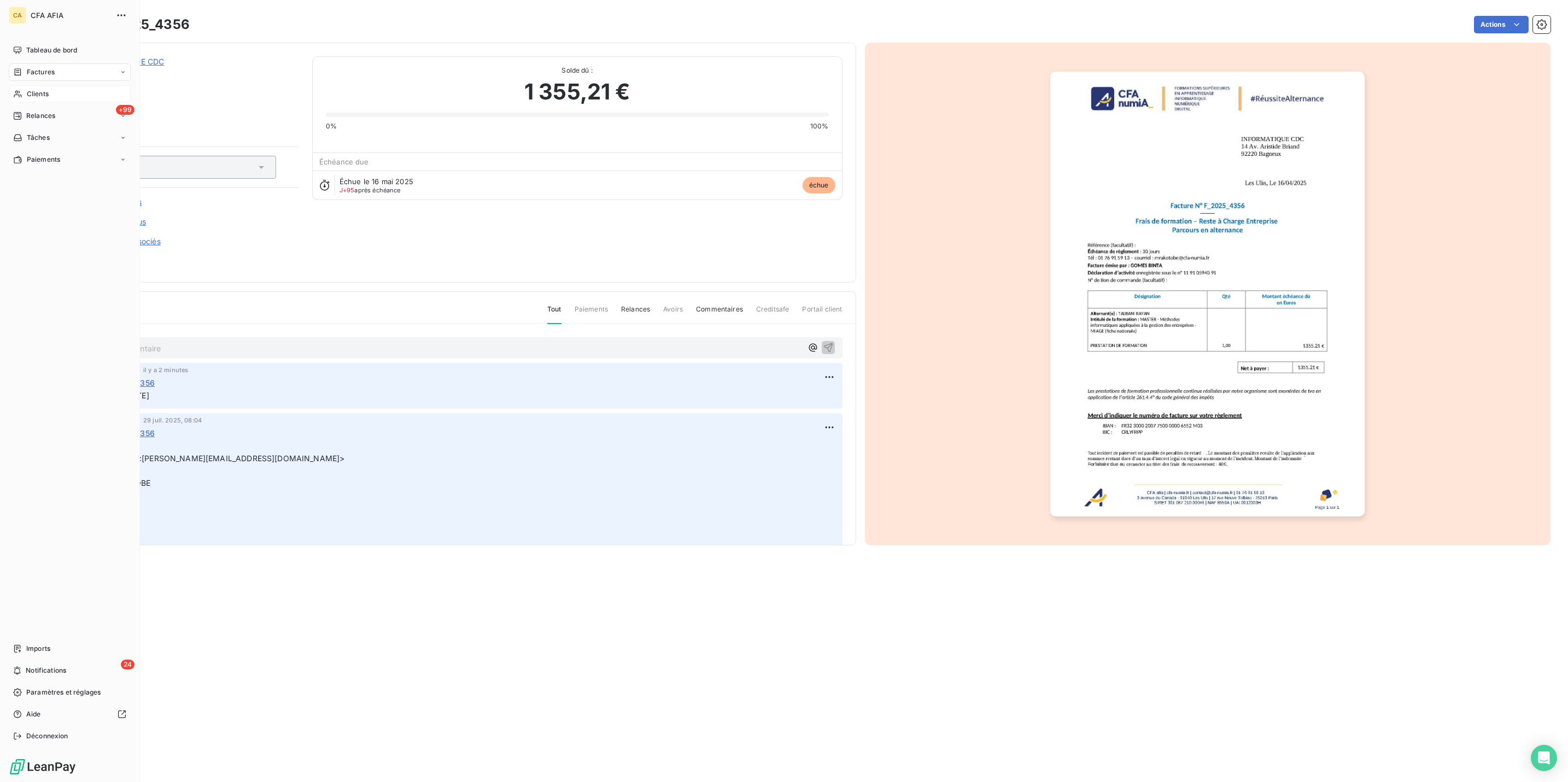
click at [27, 67] on span "Factures" at bounding box center [41, 72] width 28 height 10
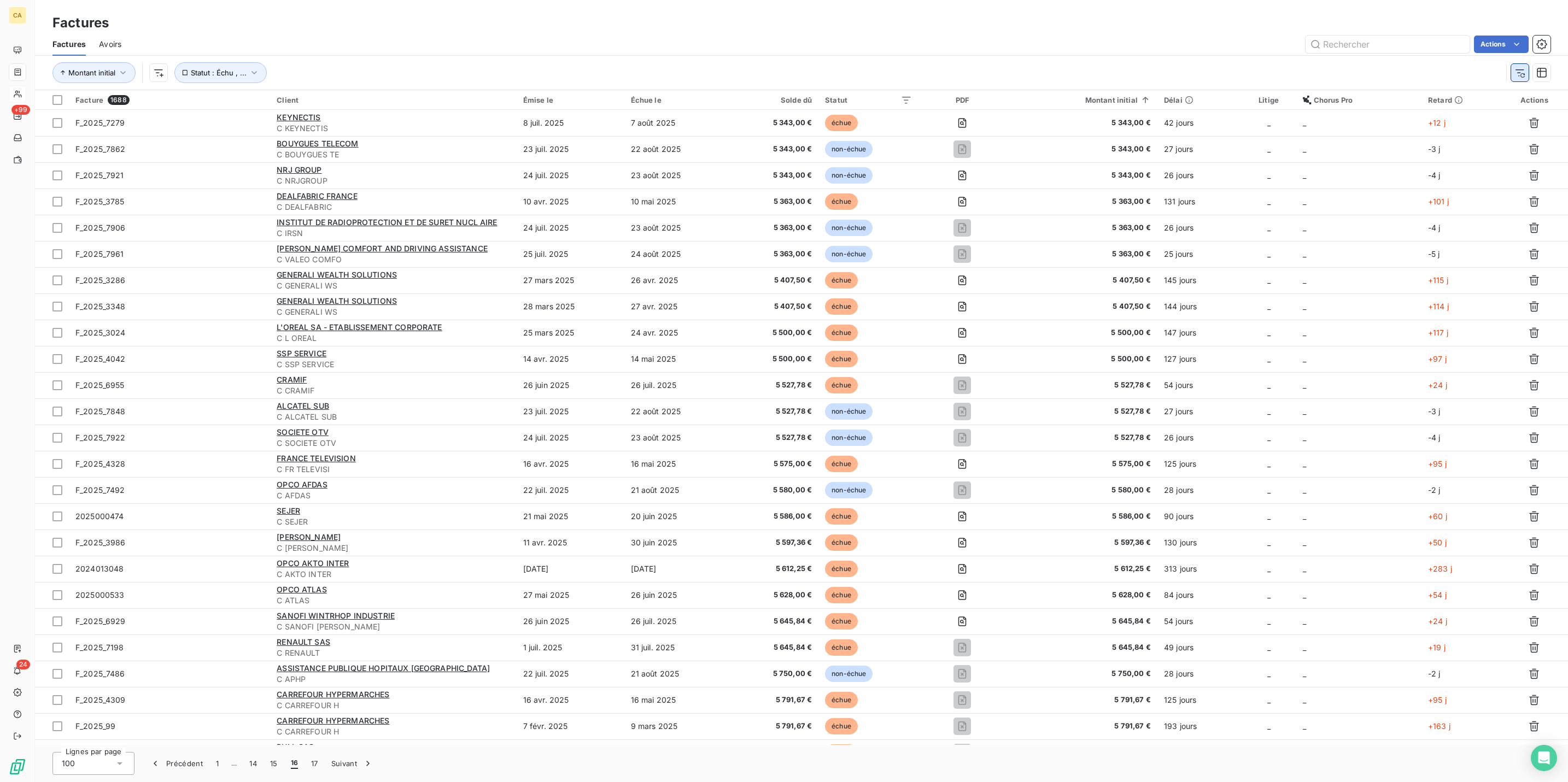
click at [1521, 69] on button "button" at bounding box center [1519, 72] width 18 height 18
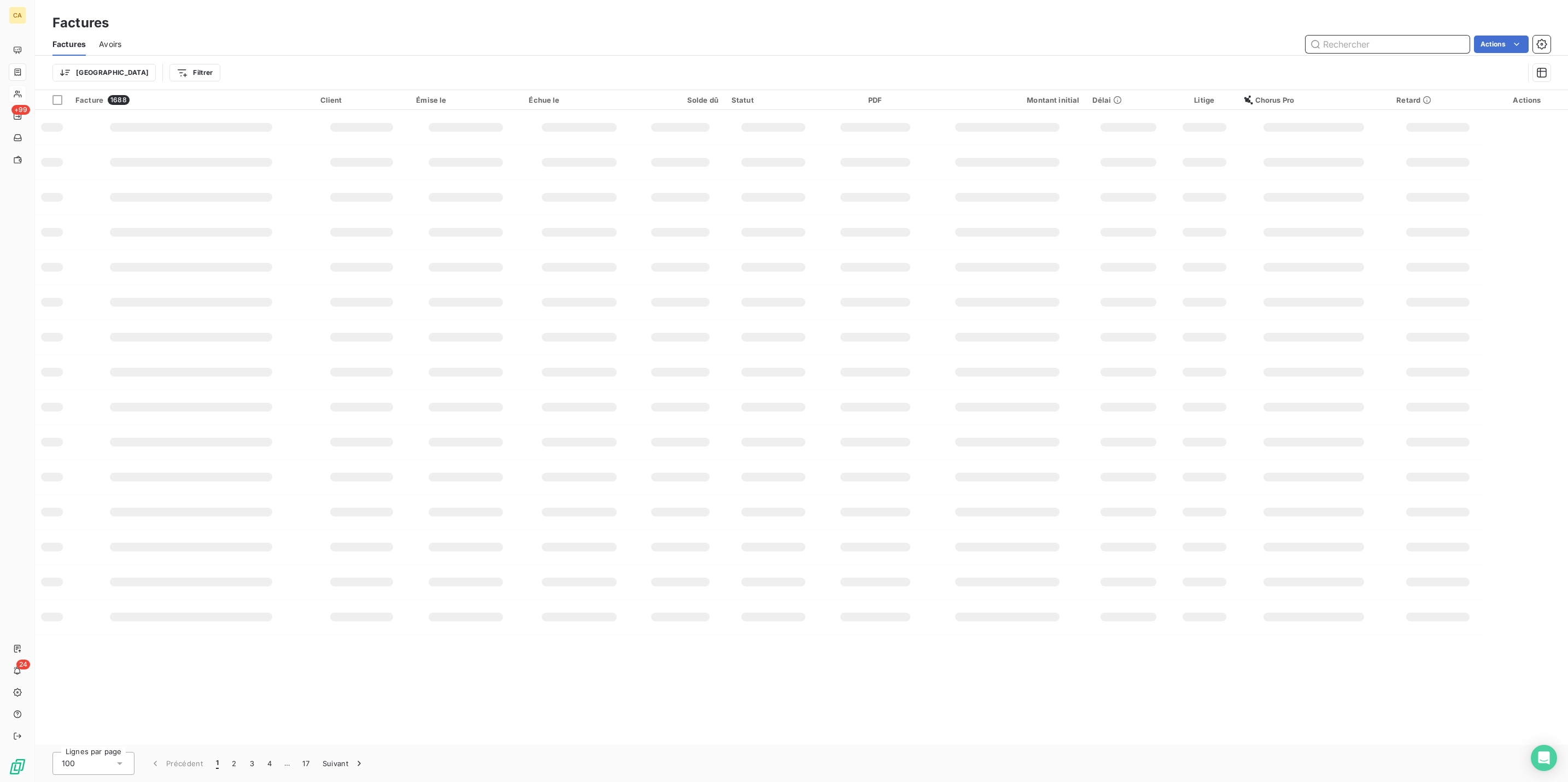
click at [1418, 40] on input "text" at bounding box center [1387, 44] width 164 height 18
type input "2025_7220"
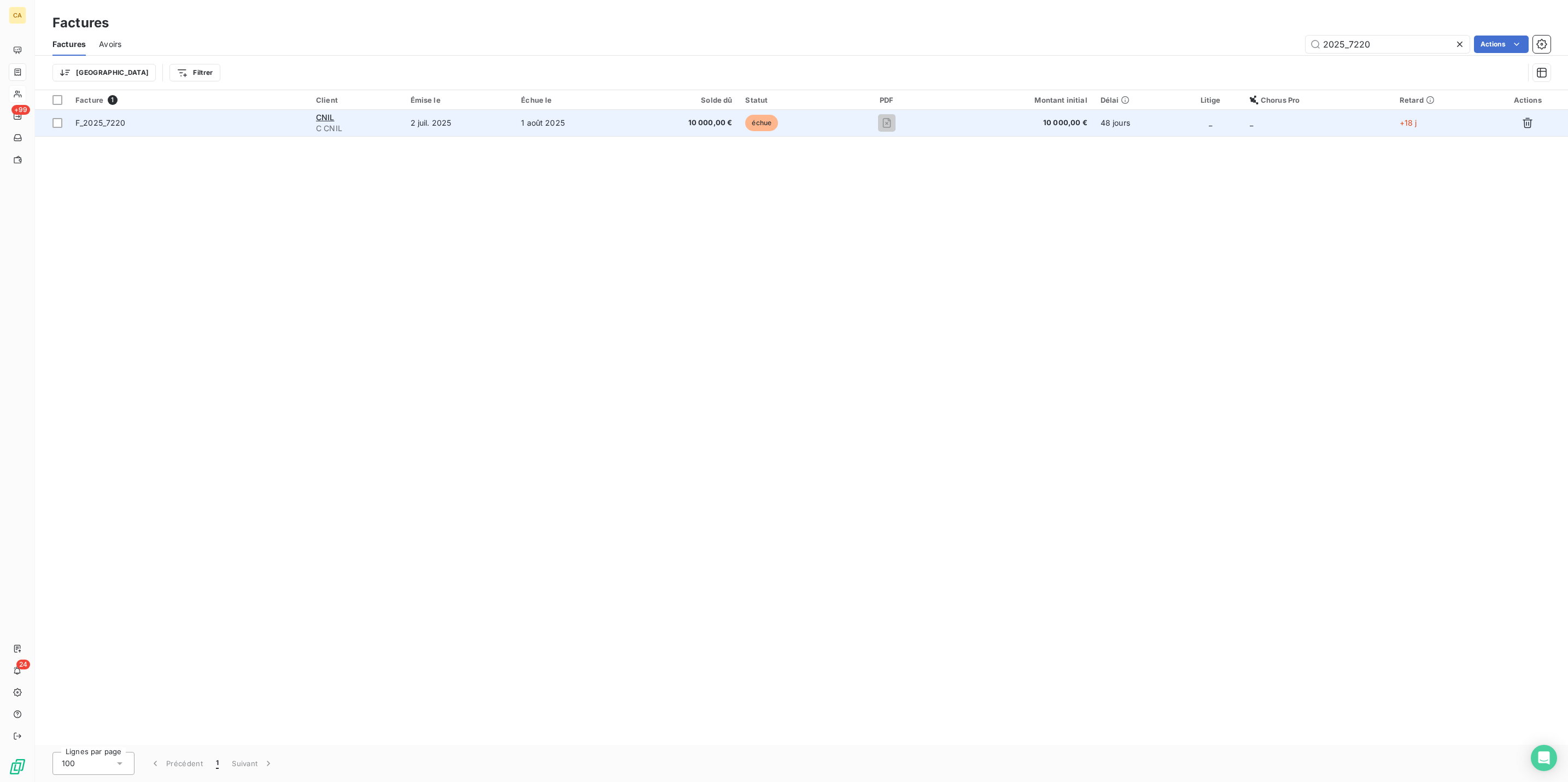
click at [394, 123] on span "C CNIL" at bounding box center [357, 129] width 81 height 11
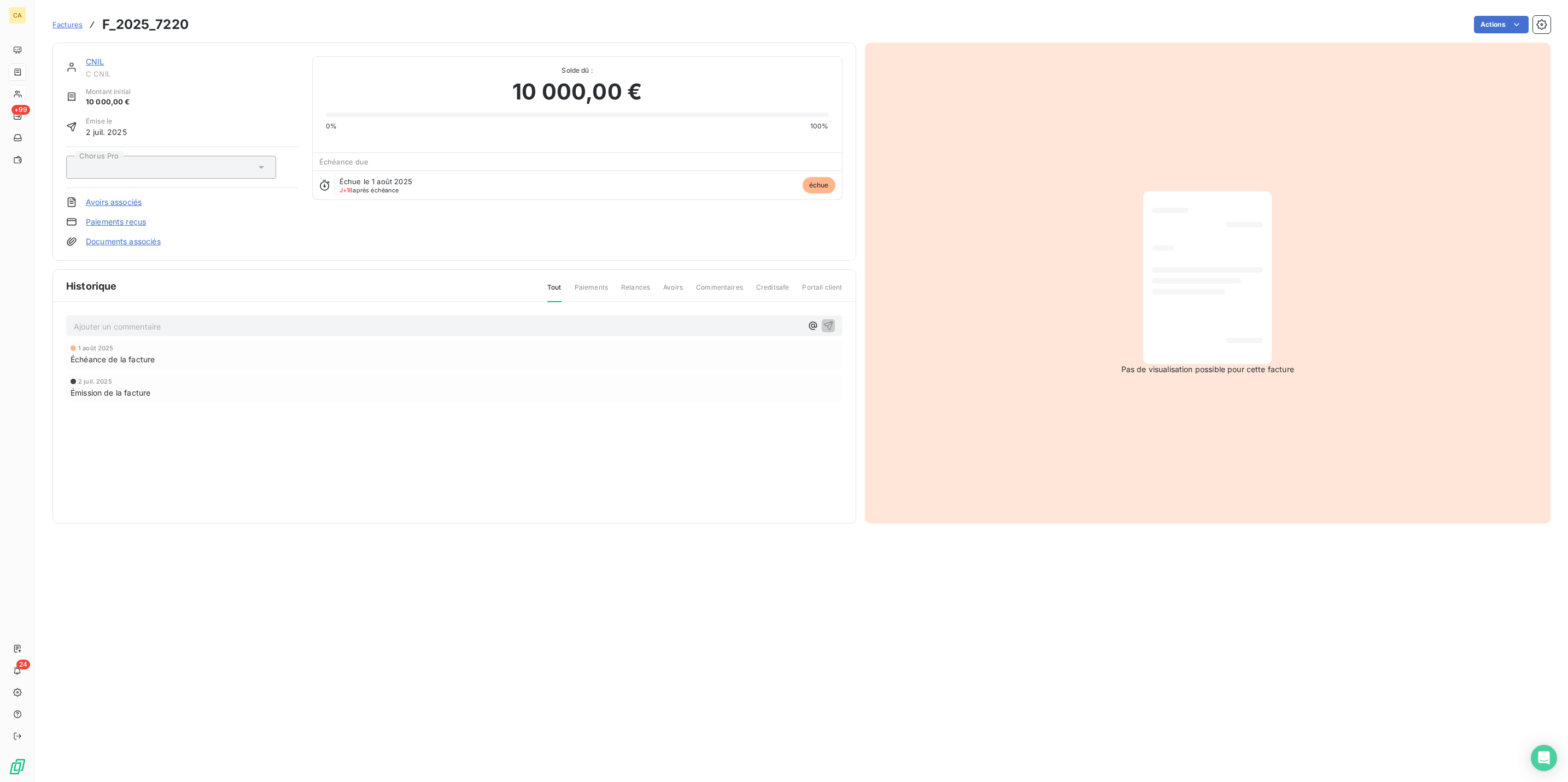
click at [120, 320] on p "Ajouter un commentaire ﻿" at bounding box center [438, 326] width 728 height 14
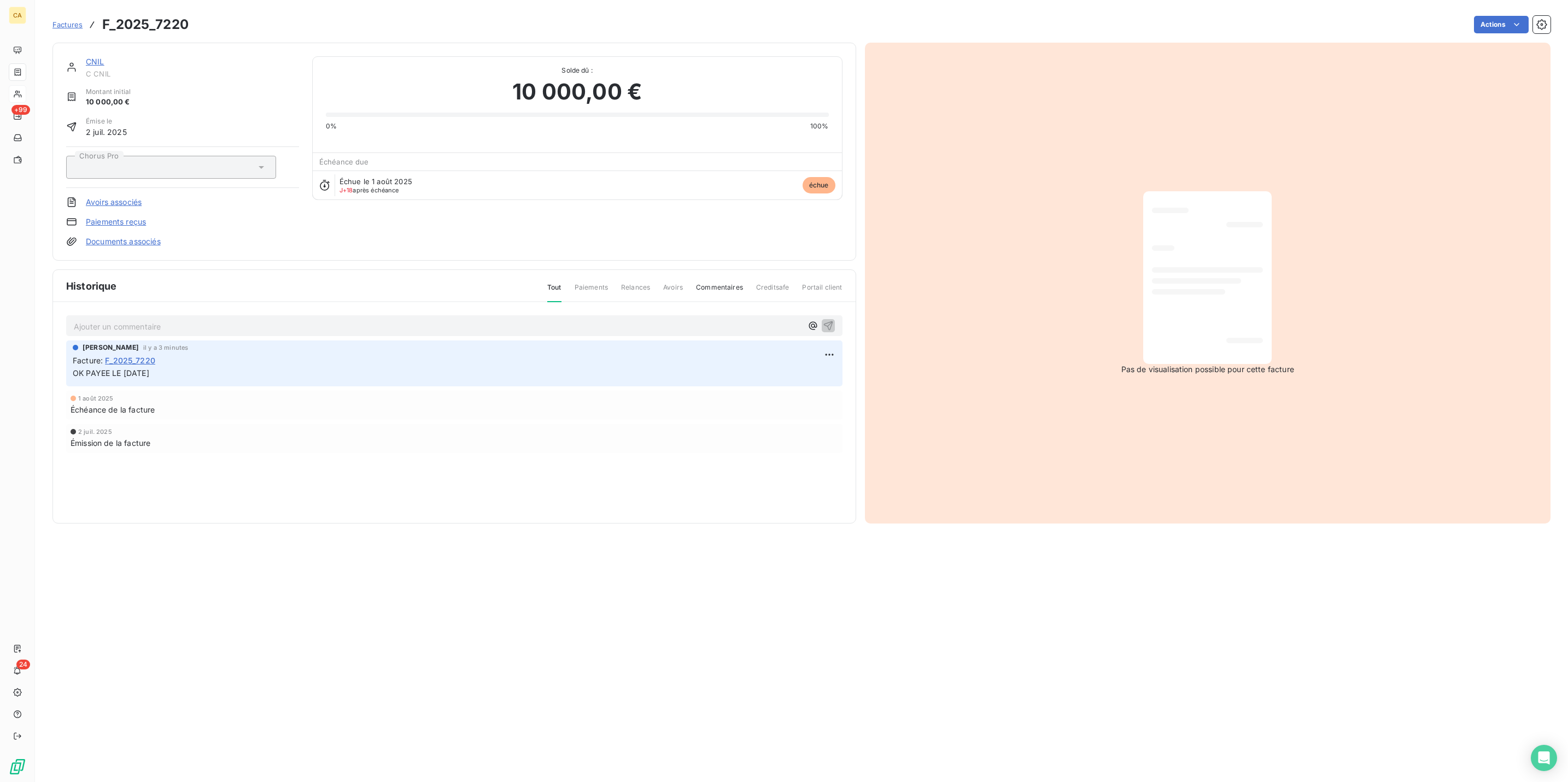
click at [66, 56] on div "CNIL C CNIL" at bounding box center [182, 67] width 233 height 22
click at [86, 57] on link "CNIL" at bounding box center [95, 62] width 18 height 9
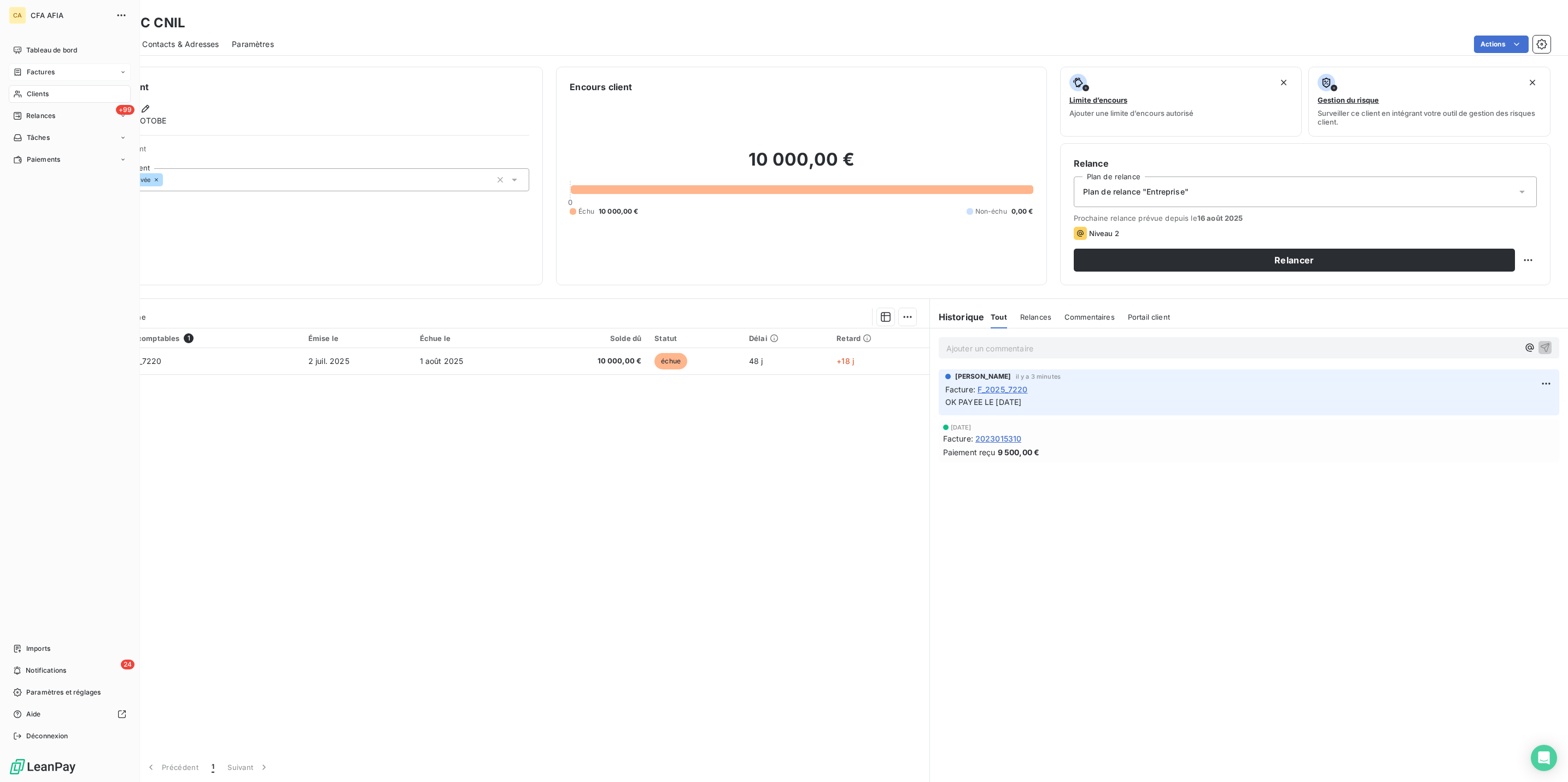
click at [15, 89] on icon at bounding box center [18, 93] width 9 height 8
click at [27, 67] on span "Factures" at bounding box center [41, 72] width 28 height 10
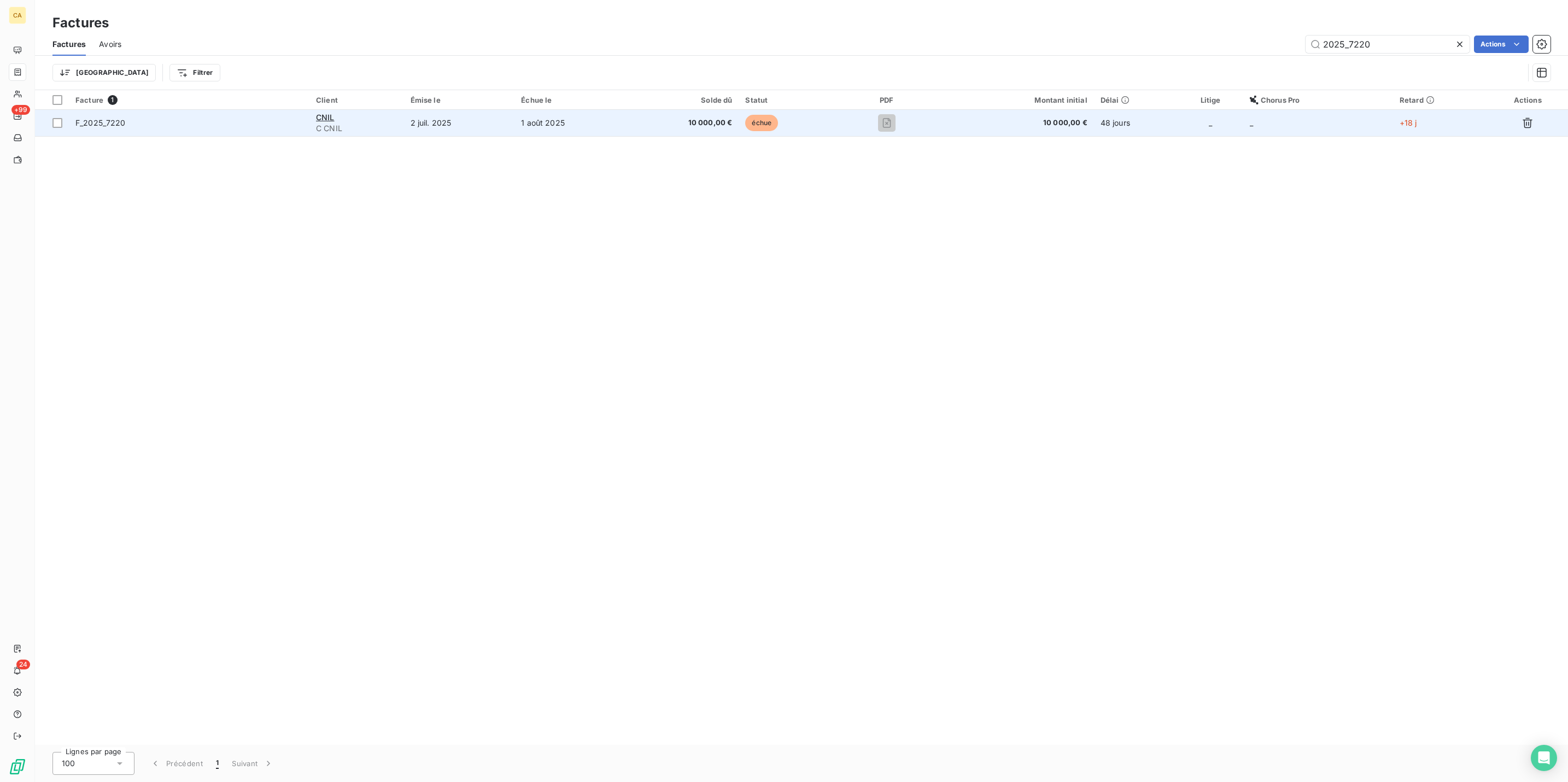
click at [235, 118] on span "F_2025_7220" at bounding box center [189, 123] width 228 height 11
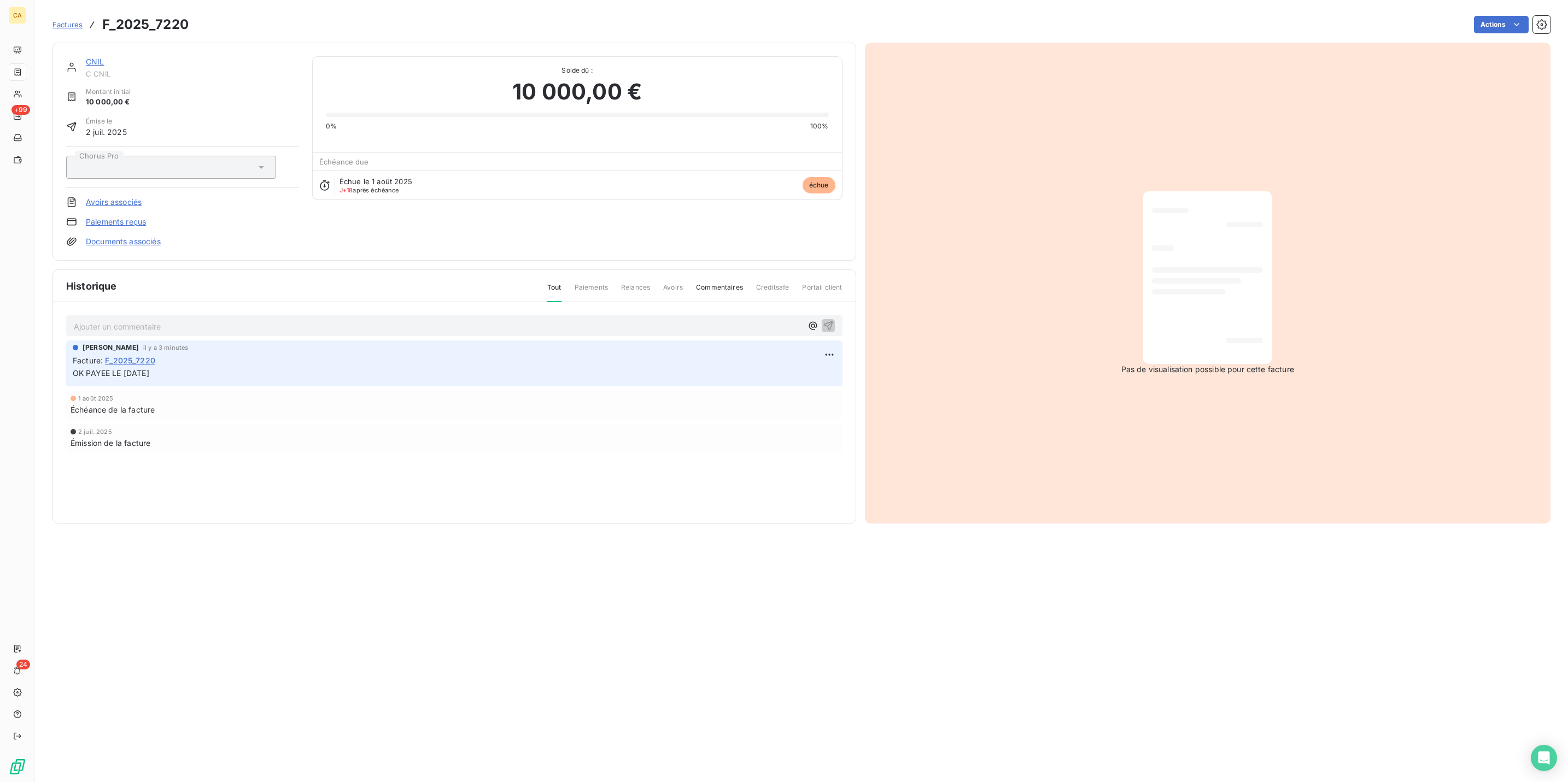
click at [86, 57] on link "CNIL" at bounding box center [95, 62] width 18 height 9
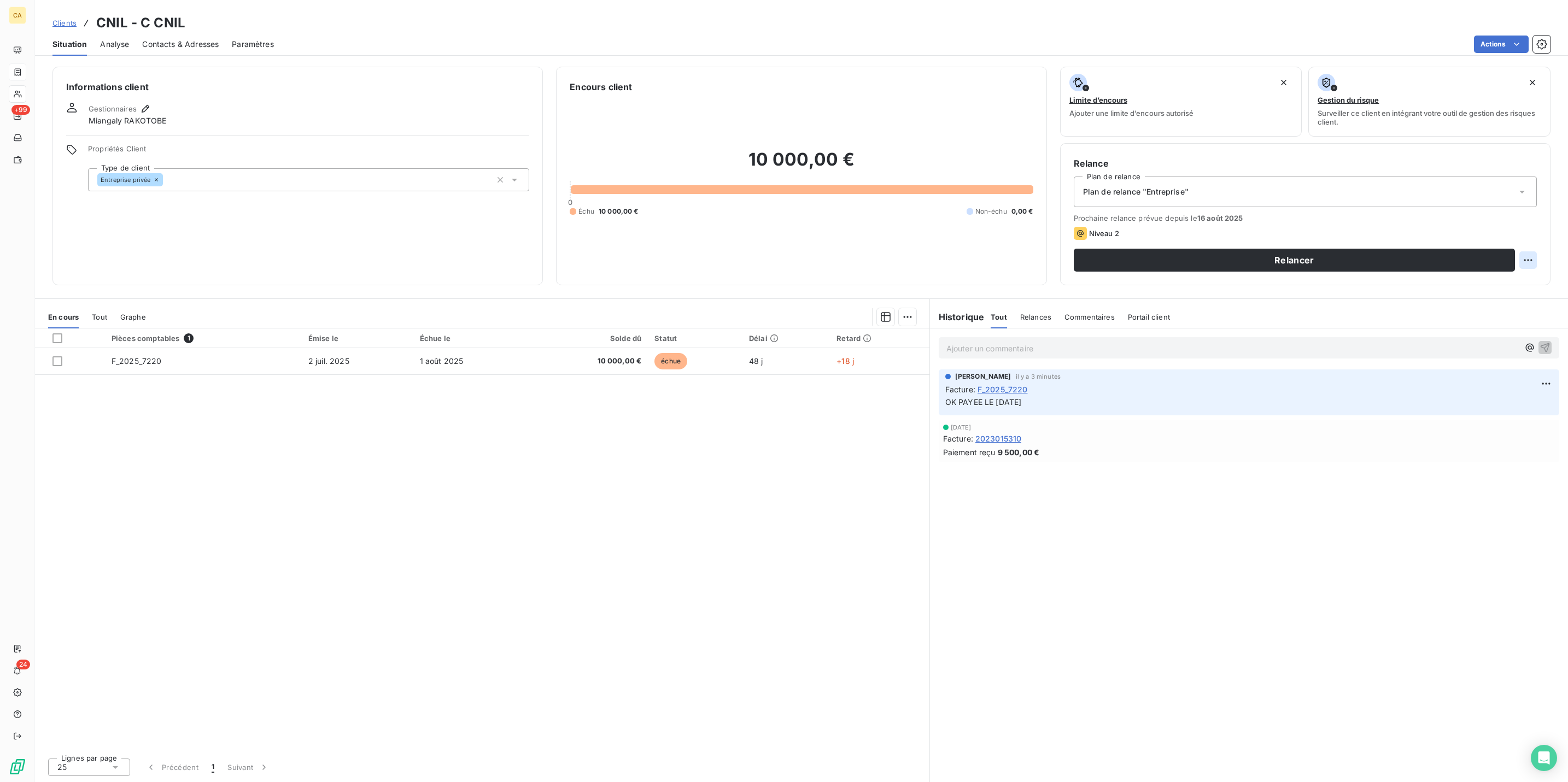
click at [1541, 214] on html "CA +99 24 Clients CNIL - C CNIL Situation Analyse Contacts & Adresses Paramètre…" at bounding box center [784, 391] width 1568 height 782
click at [1506, 236] on div "Replanifier cette action" at bounding box center [1494, 239] width 98 height 18
select select "7"
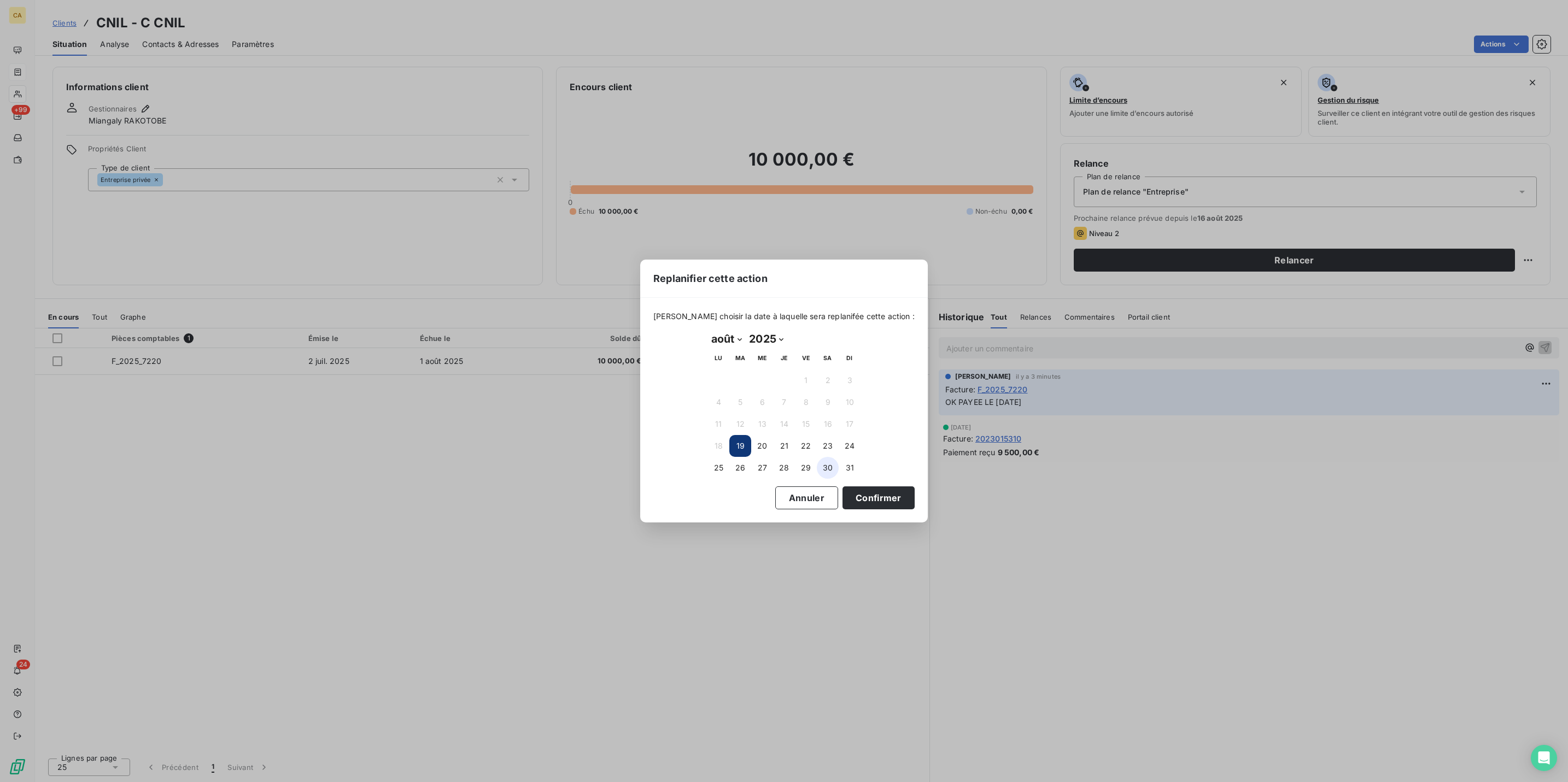
click at [819, 464] on button "30" at bounding box center [828, 468] width 22 height 22
click at [842, 502] on button "Confirmer" at bounding box center [878, 497] width 72 height 23
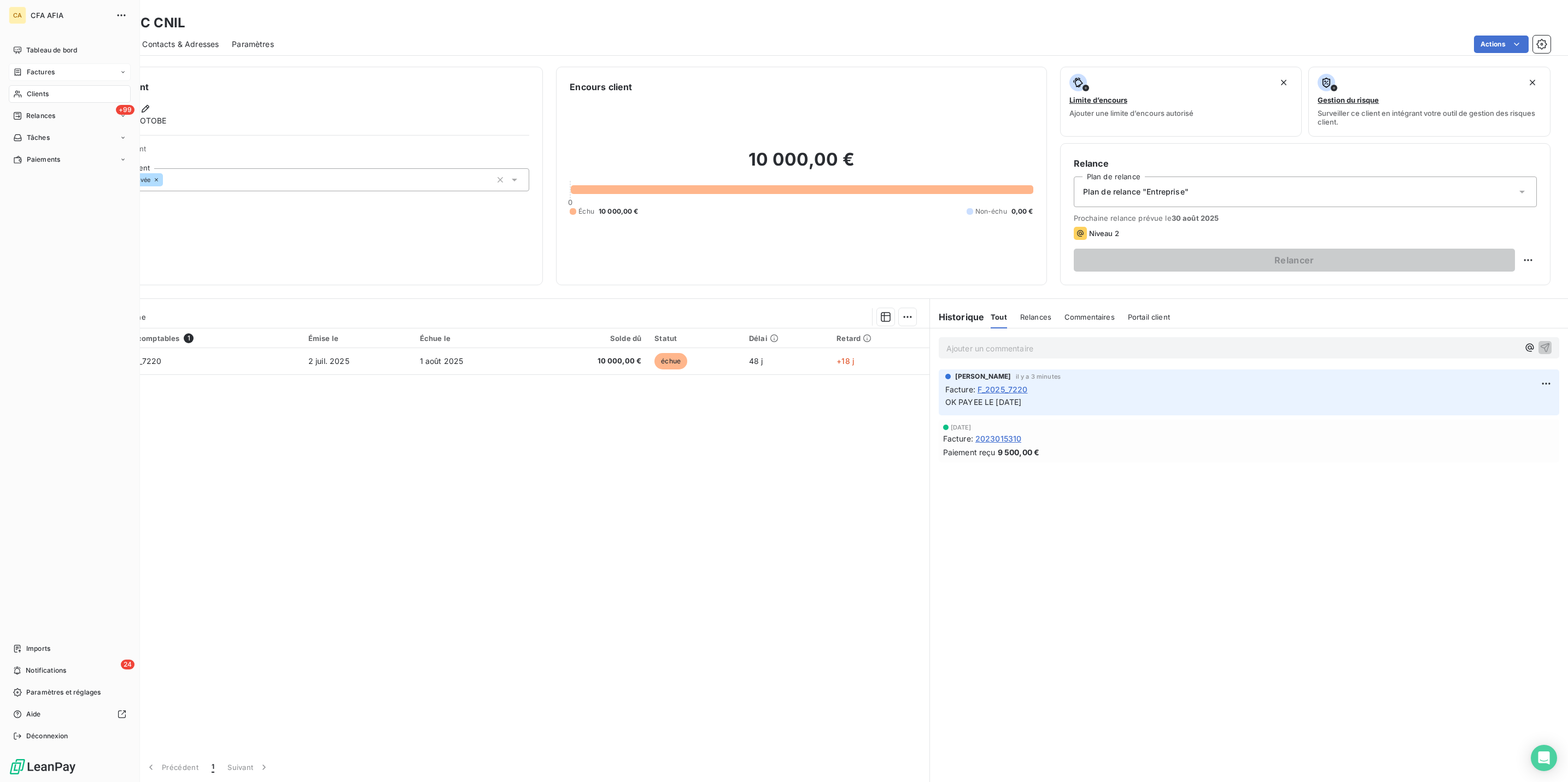
click at [19, 67] on div "Factures" at bounding box center [33, 72] width 41 height 10
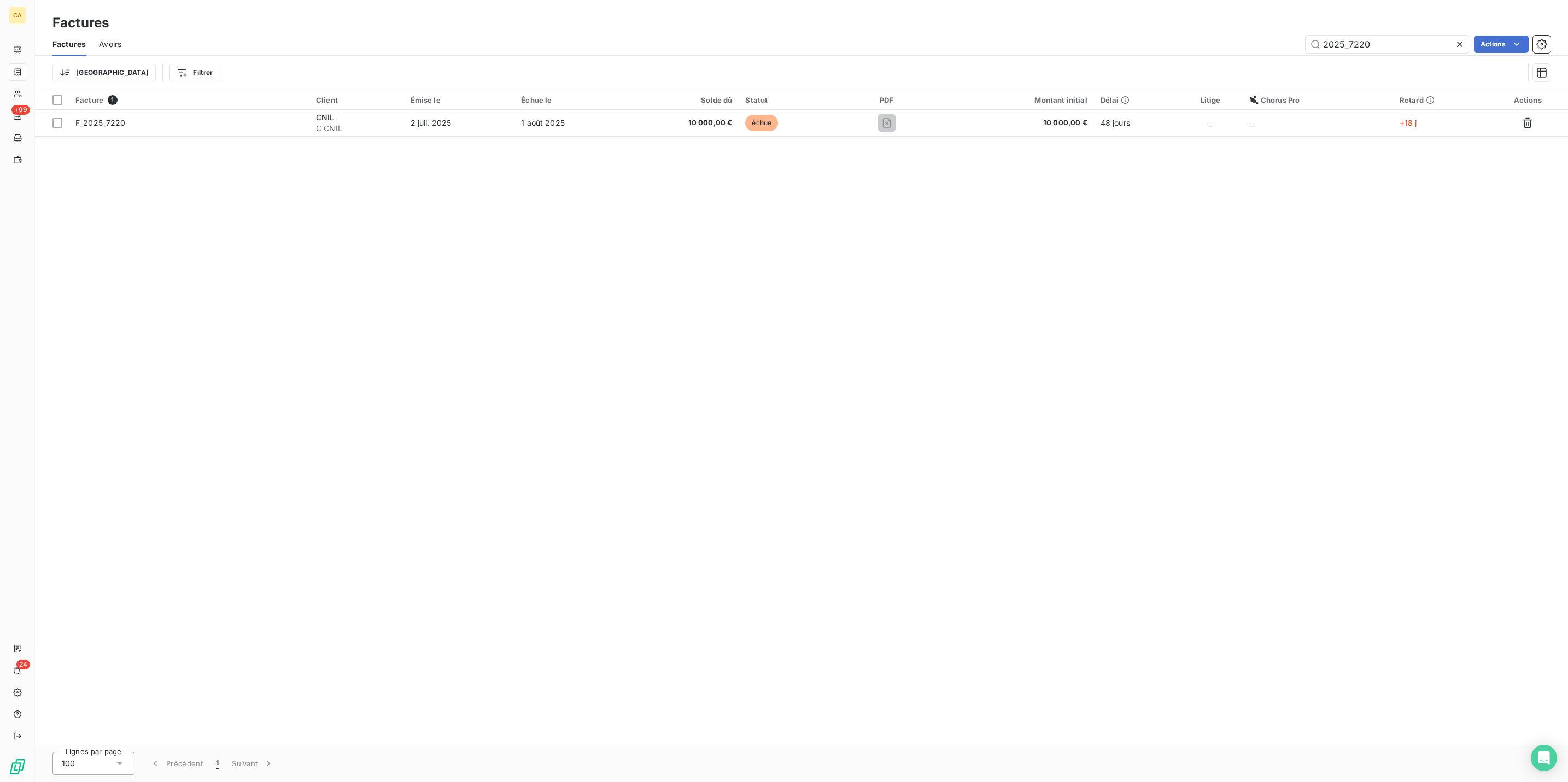
drag, startPoint x: 1352, startPoint y: 33, endPoint x: 1541, endPoint y: 52, distance: 190.0
click at [1540, 52] on div "Factures Avoirs 2025_7220 Actions Trier Filtrer" at bounding box center [802, 62] width 1533 height 57
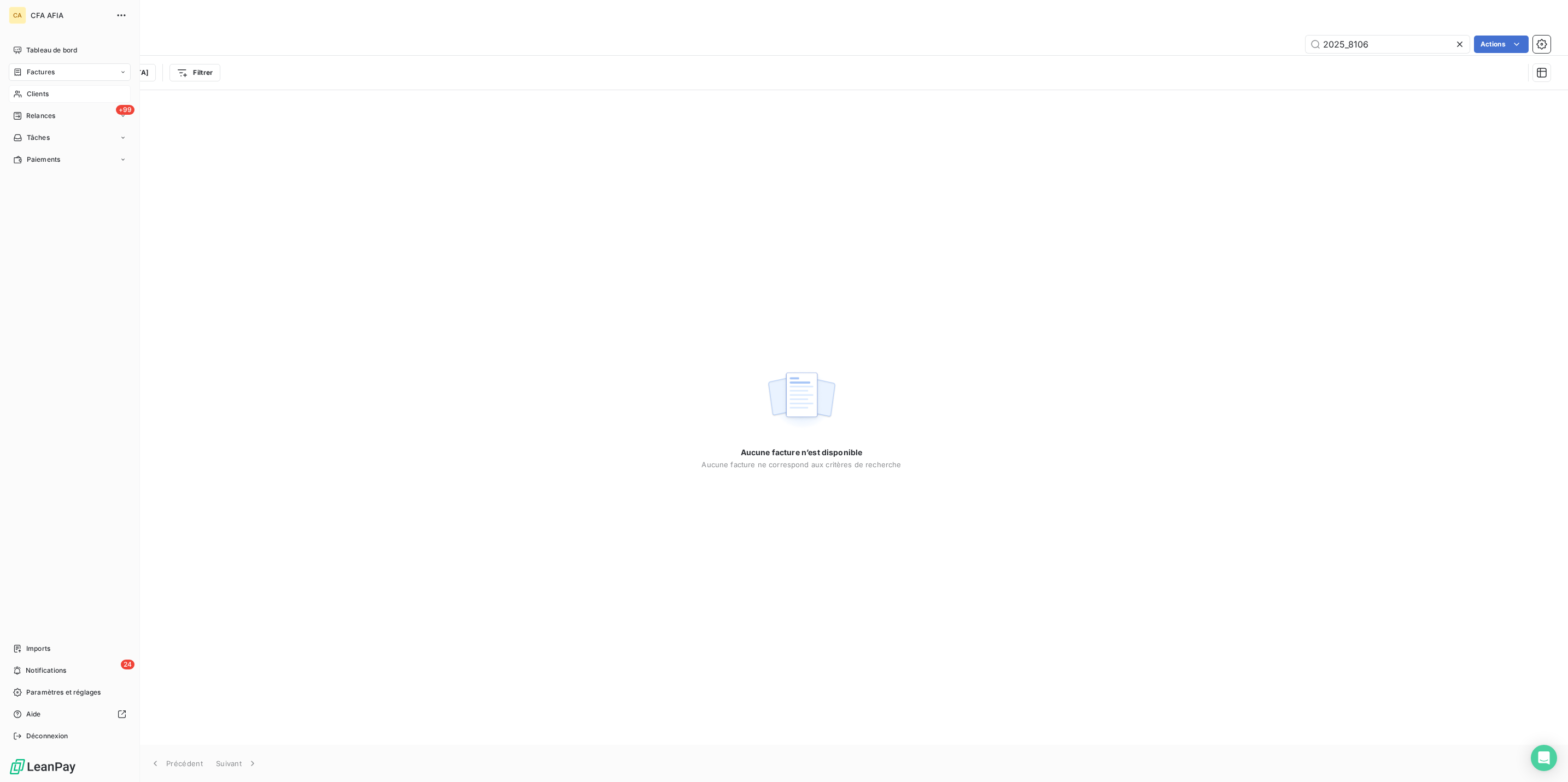
type input "2025_8106"
drag, startPoint x: 26, startPoint y: 74, endPoint x: 79, endPoint y: 87, distance: 54.6
click at [27, 89] on span "Clients" at bounding box center [38, 94] width 22 height 10
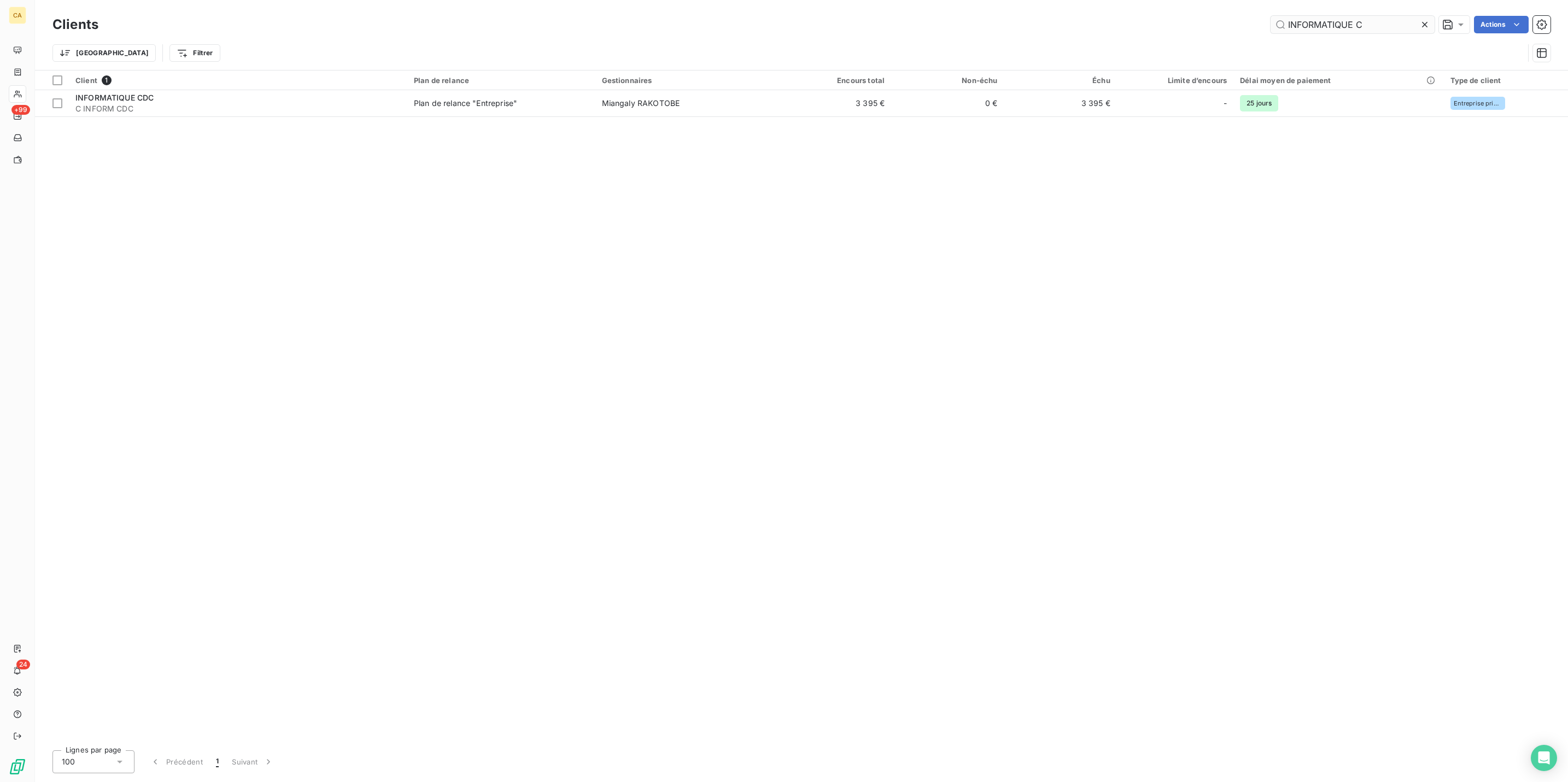
click at [1385, 18] on input "INFORMATIQUE C" at bounding box center [1352, 24] width 164 height 18
click at [1391, 28] on div "INFORMATIQUE C" at bounding box center [1352, 24] width 164 height 18
drag, startPoint x: 1388, startPoint y: 25, endPoint x: 1258, endPoint y: 35, distance: 130.4
click at [1258, 35] on div "Clients INFORMATIQUE C Actions Trier Filtrer" at bounding box center [802, 41] width 1498 height 57
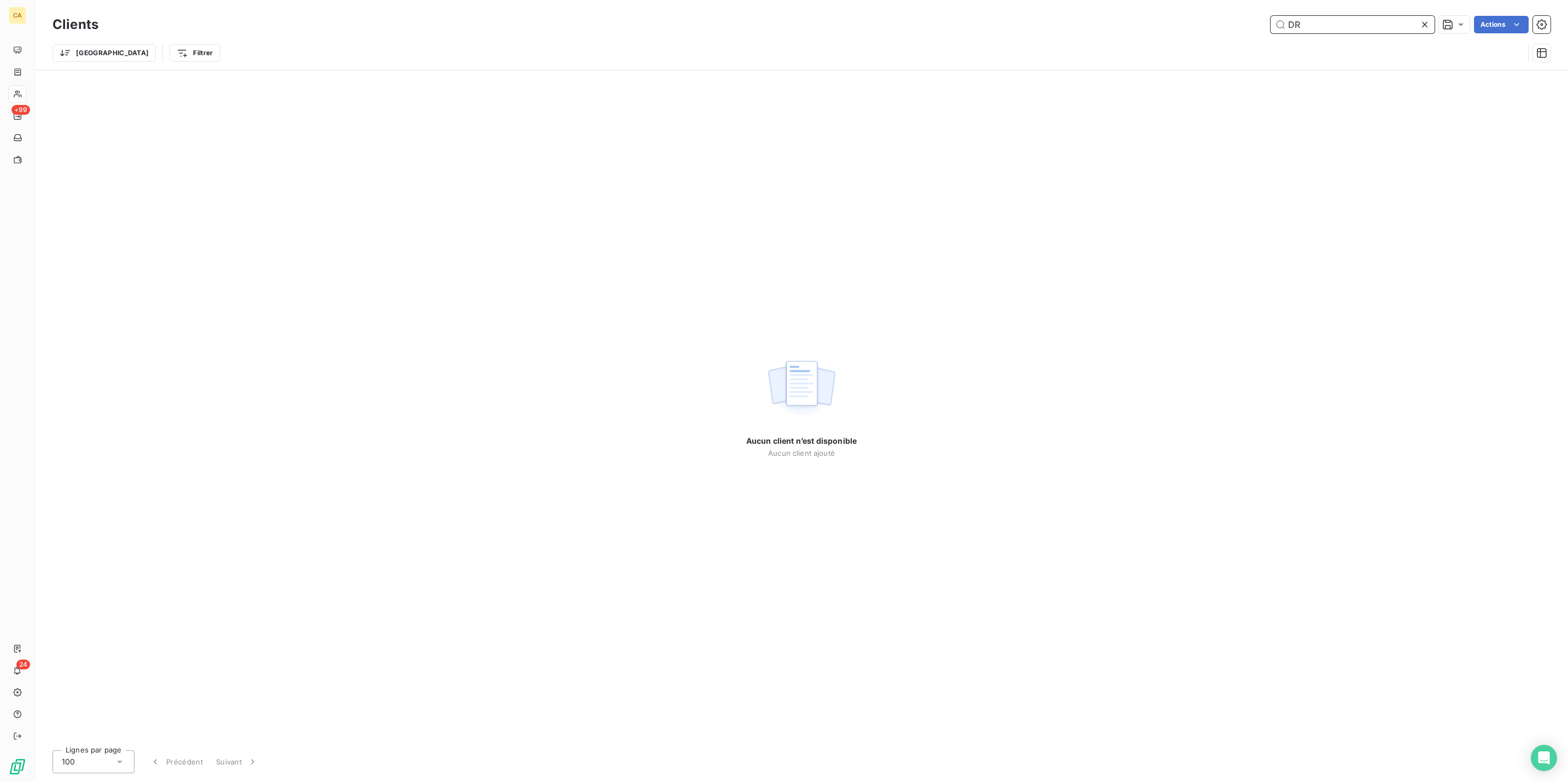
type input "D"
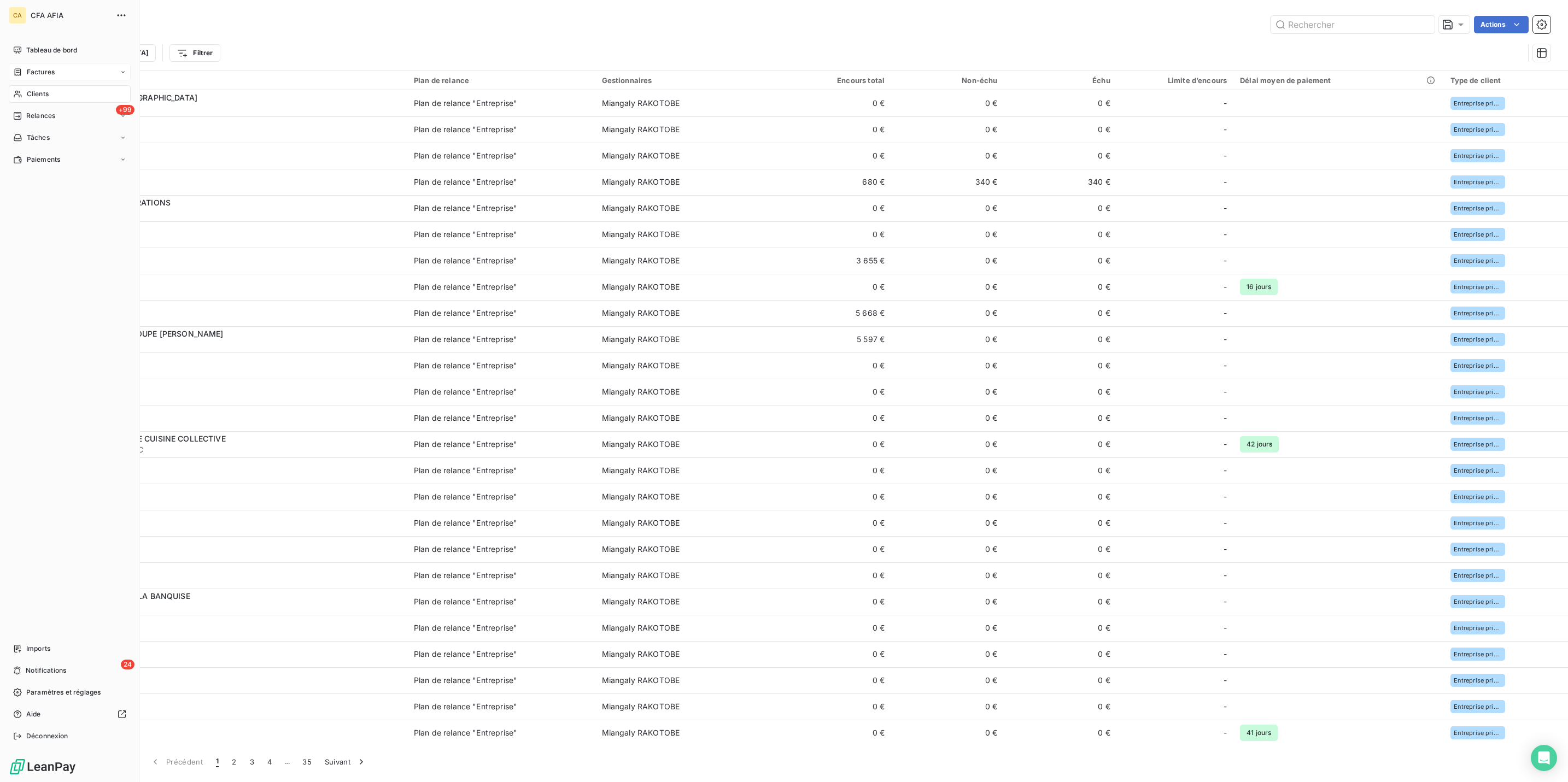
click at [34, 64] on div "Factures" at bounding box center [69, 72] width 122 height 18
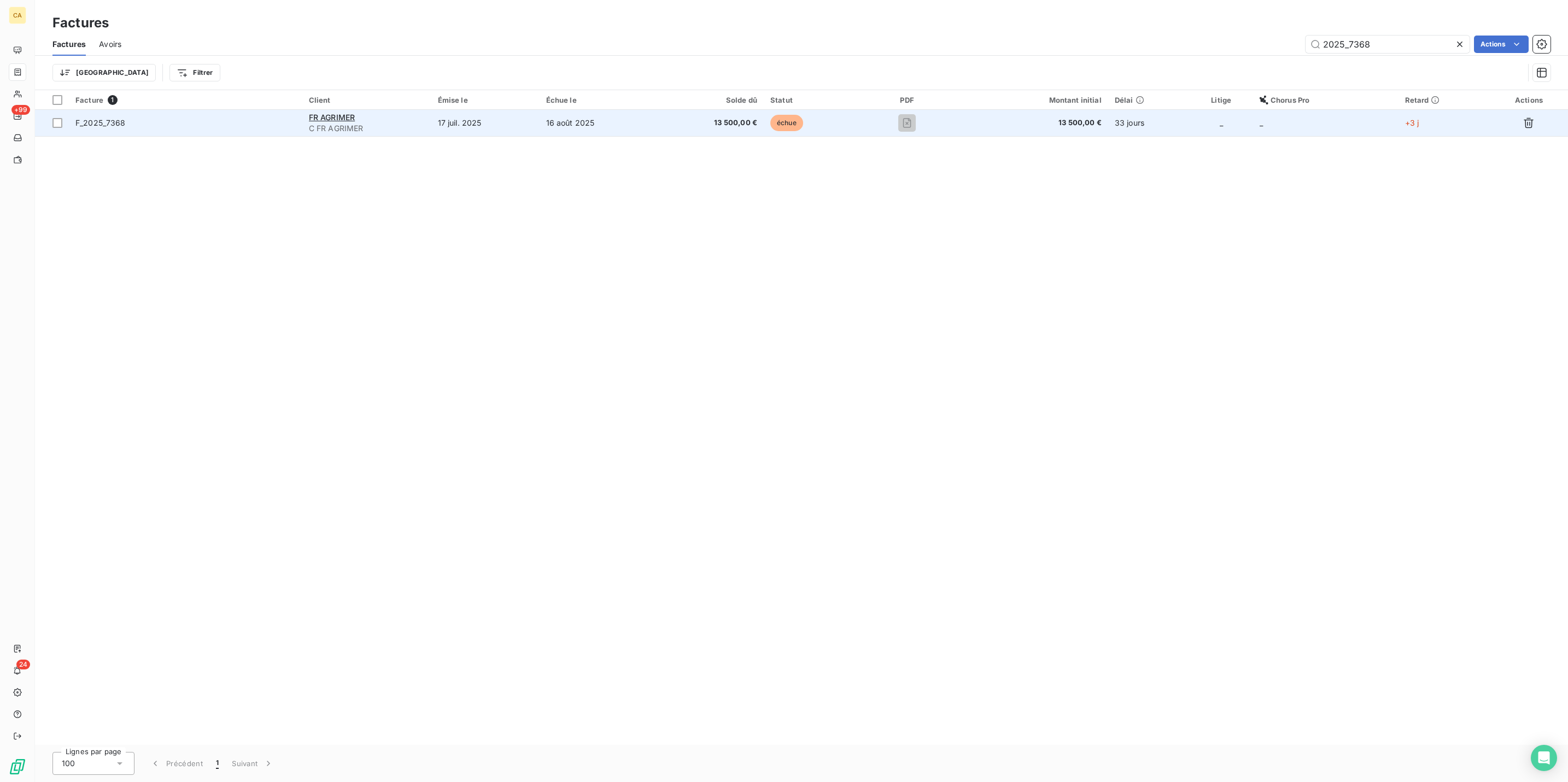
type input "2025_7368"
click at [519, 110] on td "17 juil. 2025" at bounding box center [486, 123] width 109 height 26
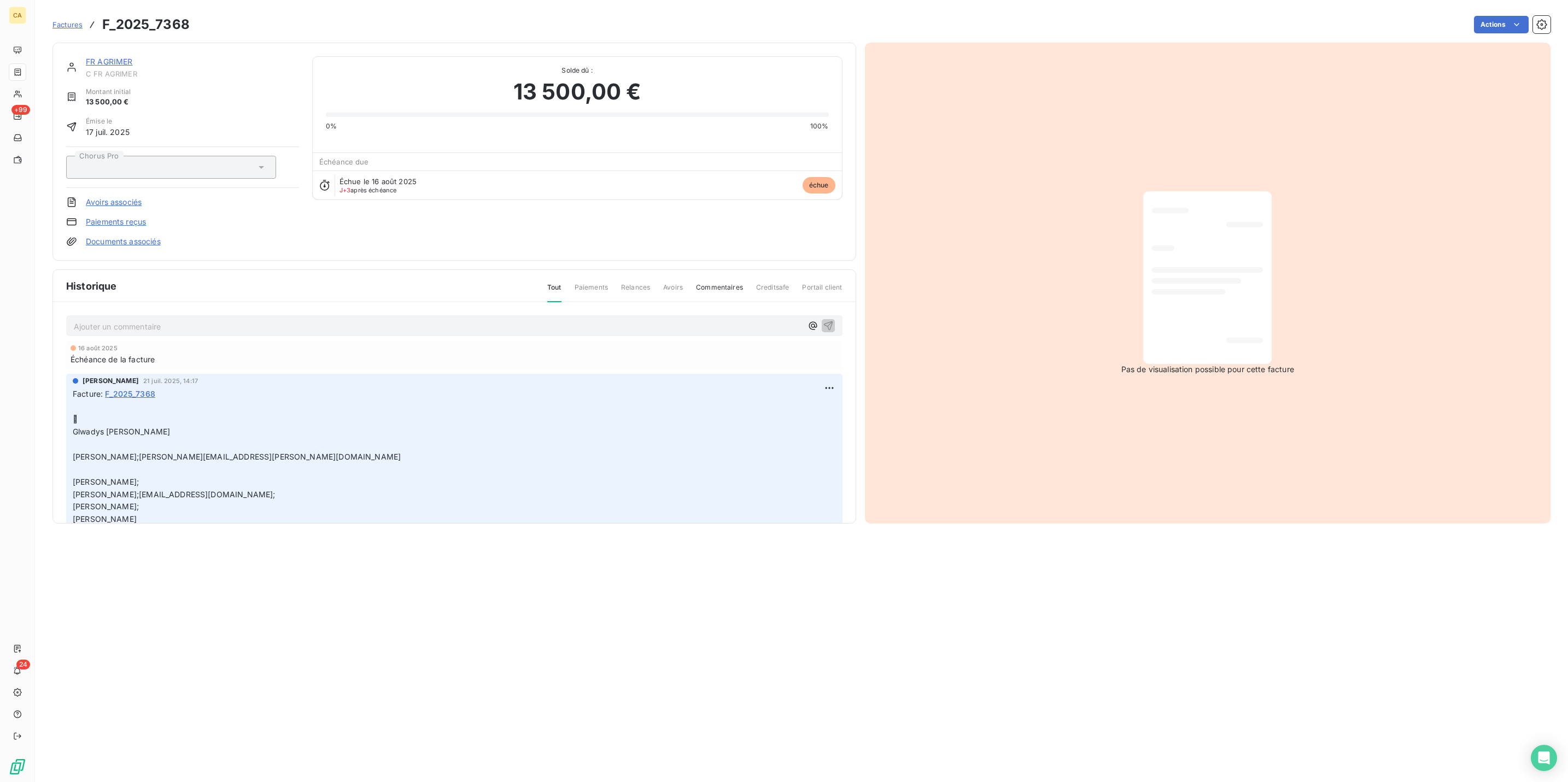
click at [214, 315] on div "Ajouter un commentaire ﻿" at bounding box center [454, 325] width 777 height 21
click at [203, 320] on p "Ajouter un commentaire ﻿" at bounding box center [438, 326] width 728 height 14
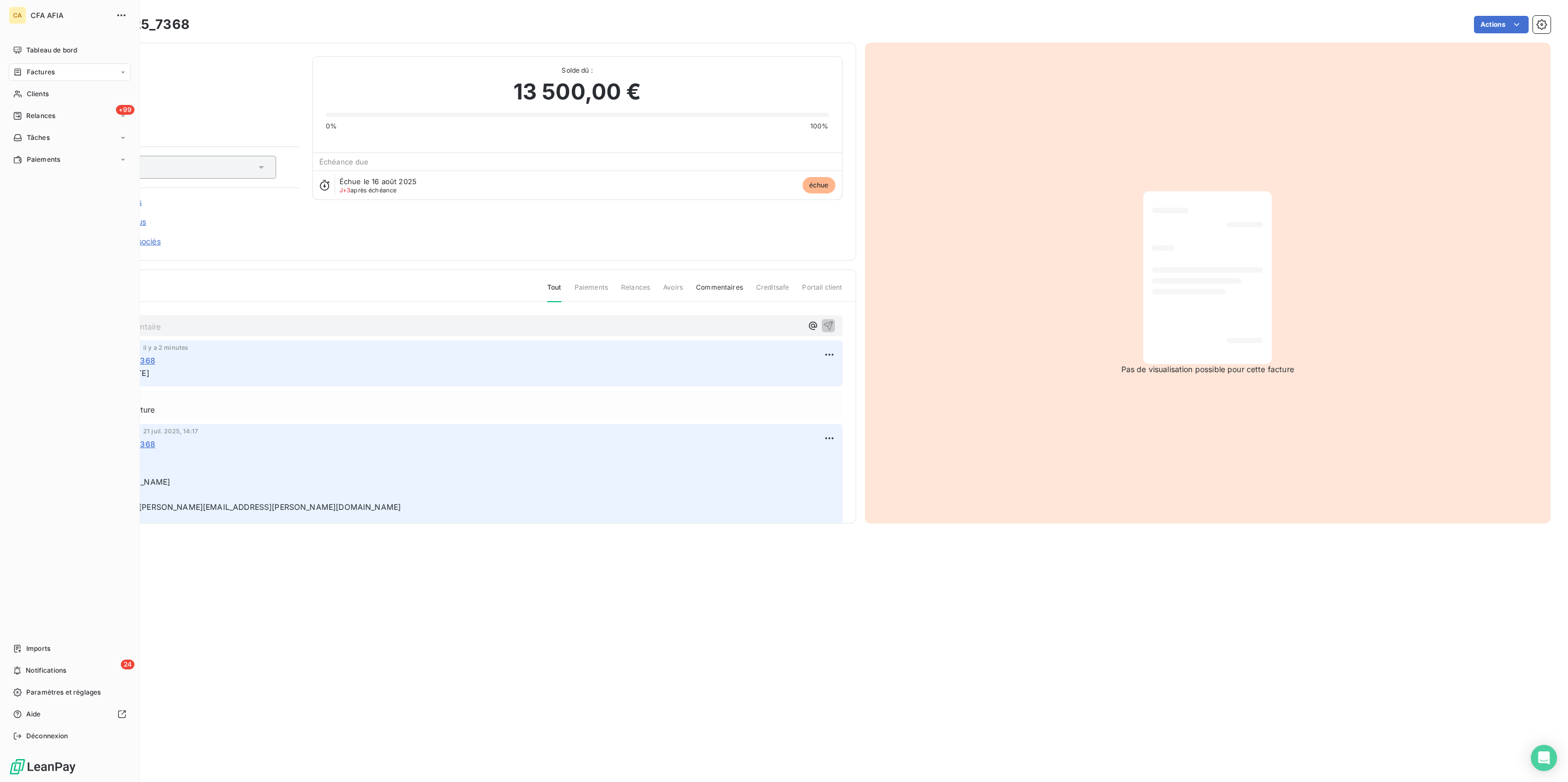
click at [28, 67] on span "Factures" at bounding box center [41, 72] width 28 height 10
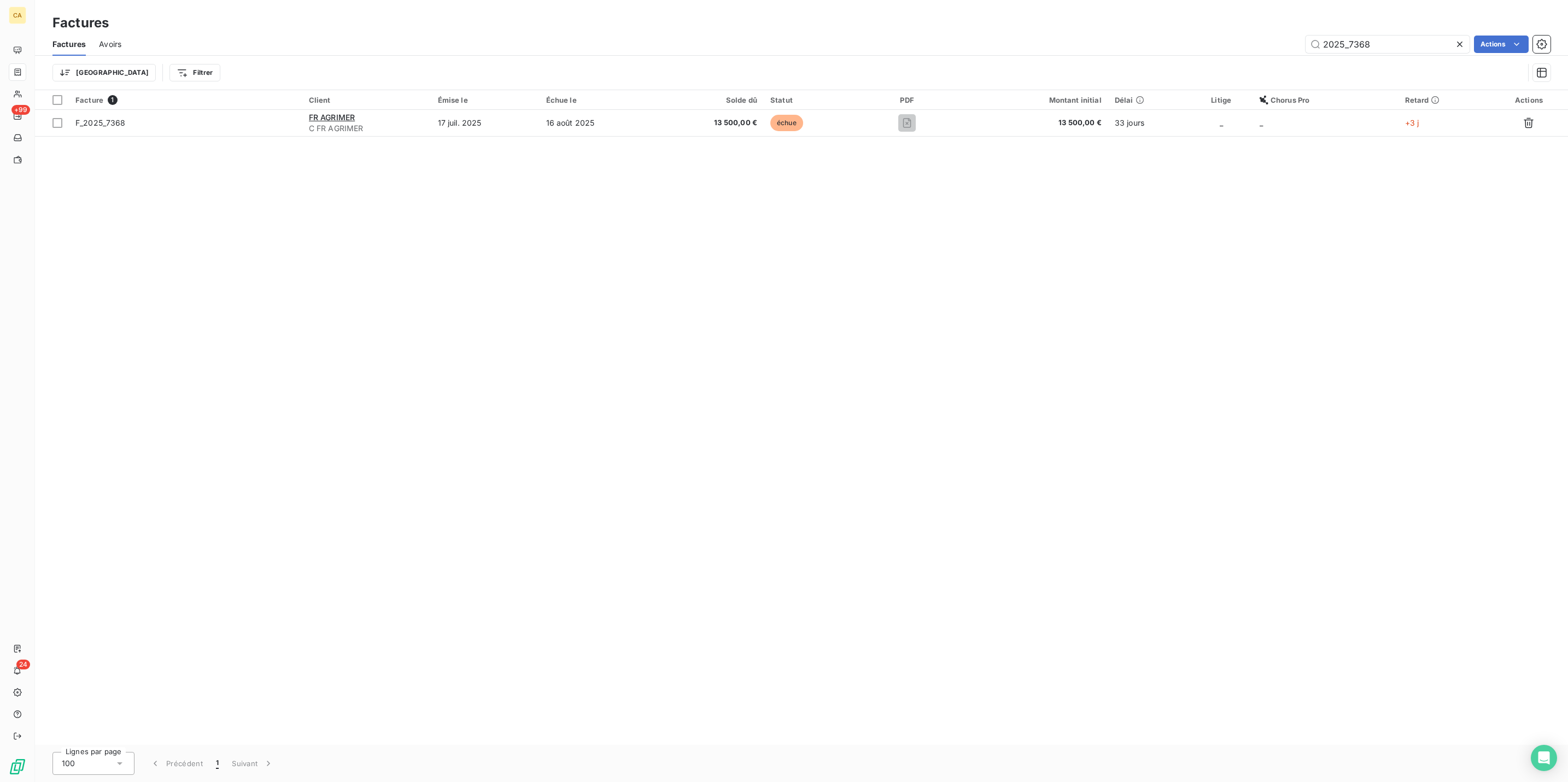
drag, startPoint x: 1360, startPoint y: 31, endPoint x: 1508, endPoint y: 51, distance: 149.3
click at [1508, 51] on div "Factures Avoirs 2025_7368 Actions Trier Filtrer" at bounding box center [802, 62] width 1533 height 57
type input "2025_7931"
click at [532, 119] on div "Facture 1 Client Émise le Échue le Solde dû Statut PDF Montant initial Délai Li…" at bounding box center [802, 417] width 1533 height 655
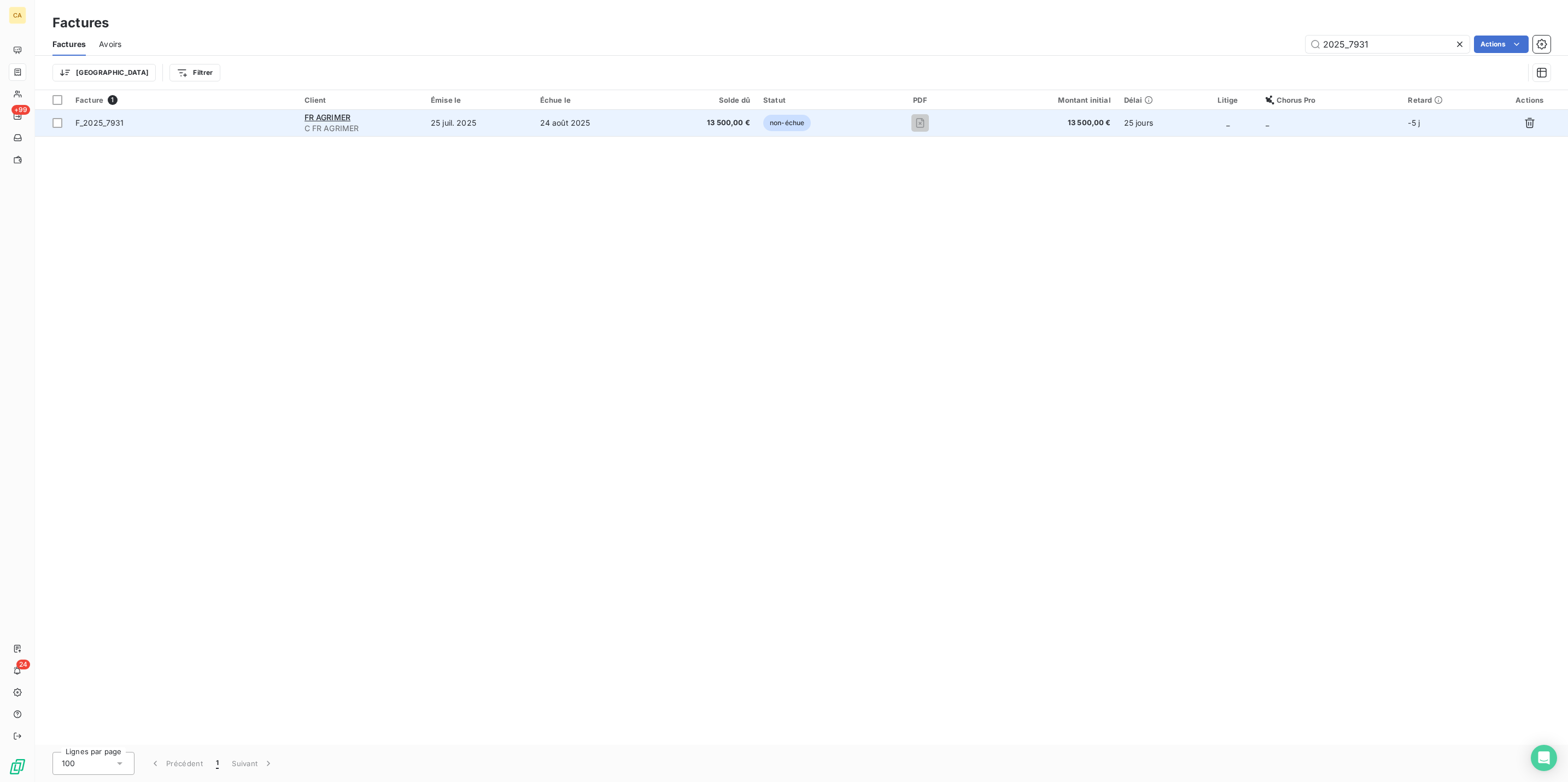
click at [533, 110] on td "25 juil. 2025" at bounding box center [479, 123] width 110 height 26
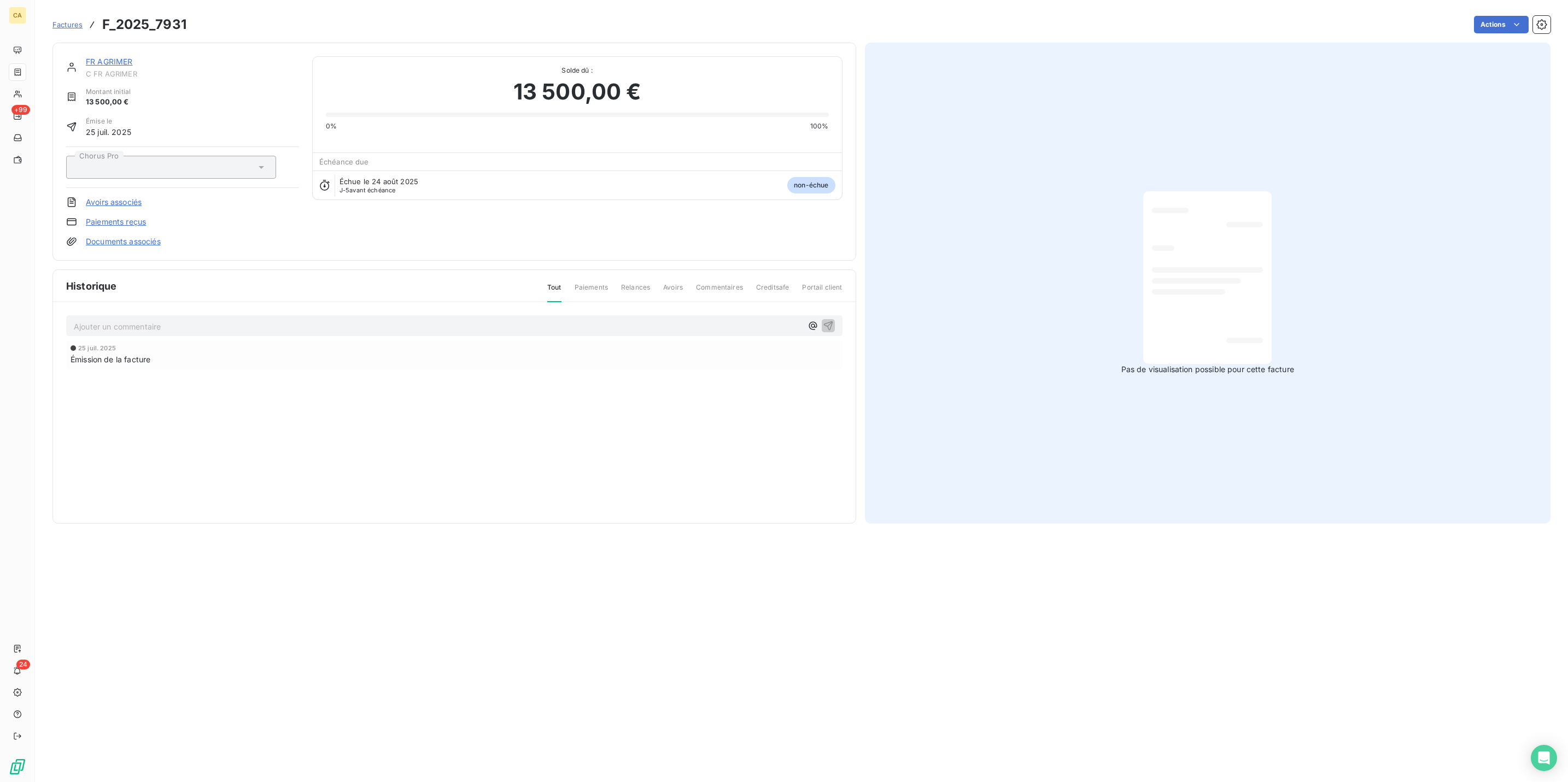
click at [140, 320] on p "Ajouter un commentaire ﻿" at bounding box center [438, 326] width 728 height 14
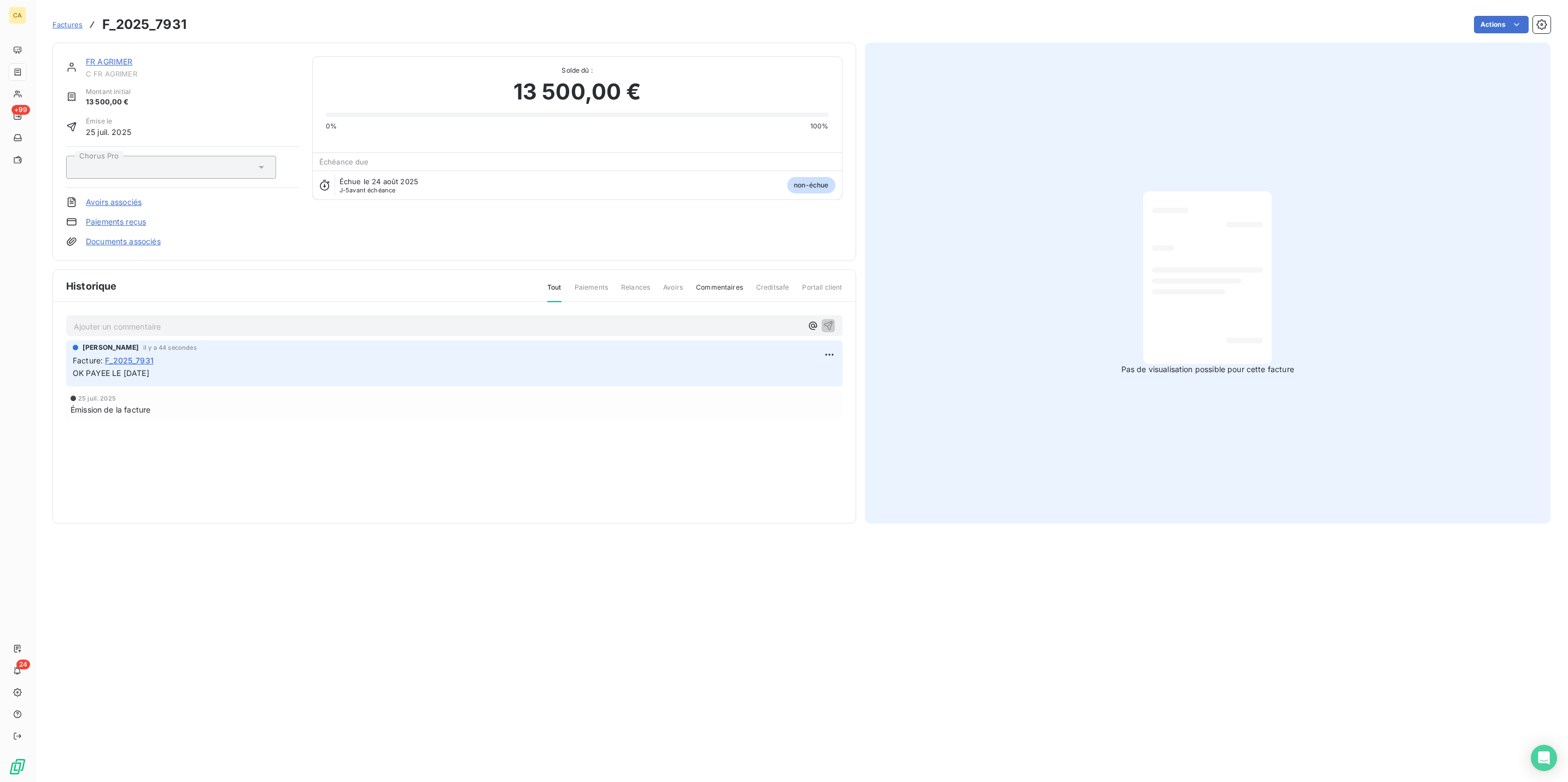
click at [90, 57] on link "FR AGRIMER" at bounding box center [109, 62] width 47 height 9
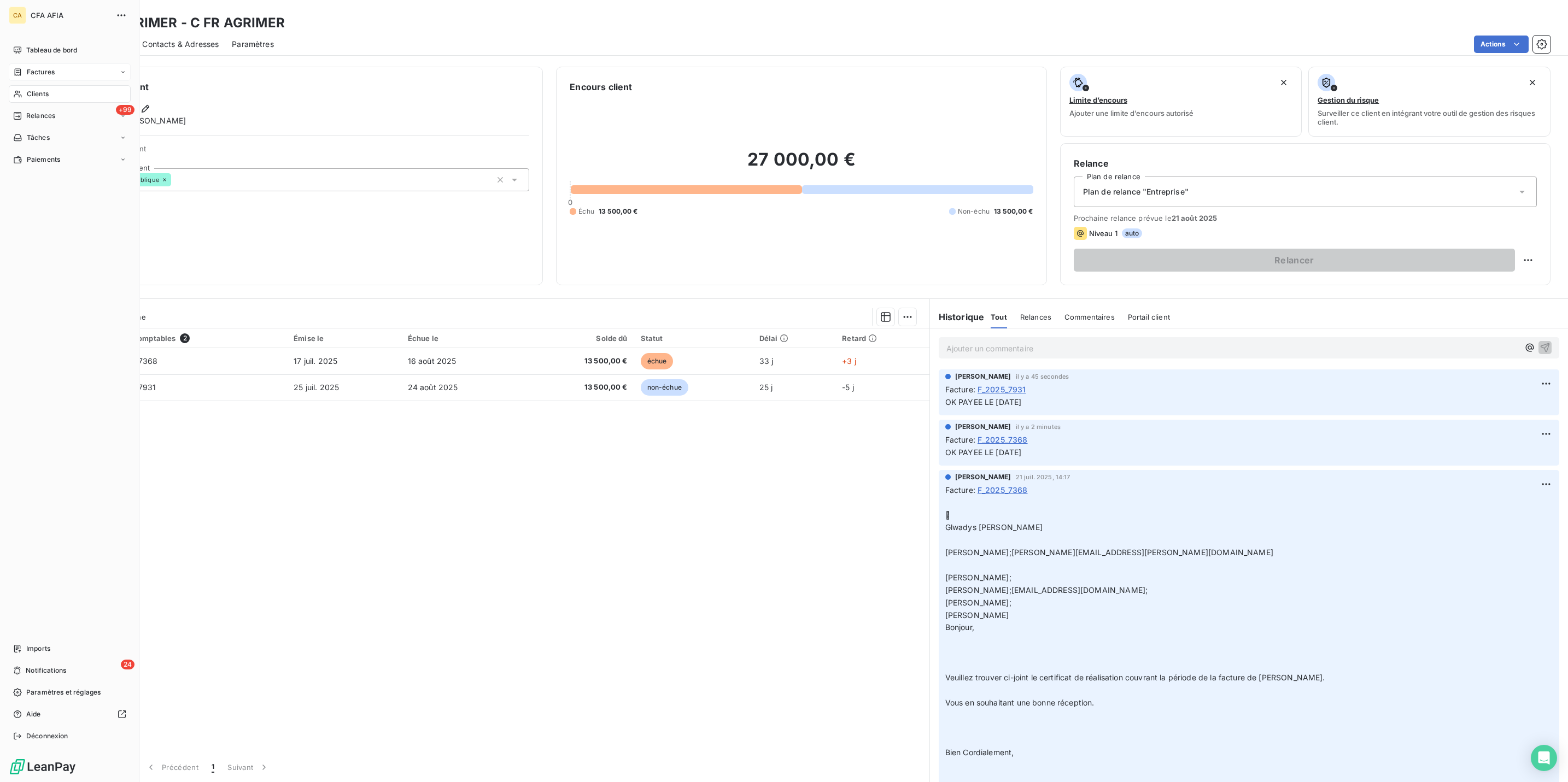
drag, startPoint x: 18, startPoint y: 69, endPoint x: 18, endPoint y: 75, distance: 6.0
click at [18, 86] on div "Clients" at bounding box center [69, 94] width 122 height 18
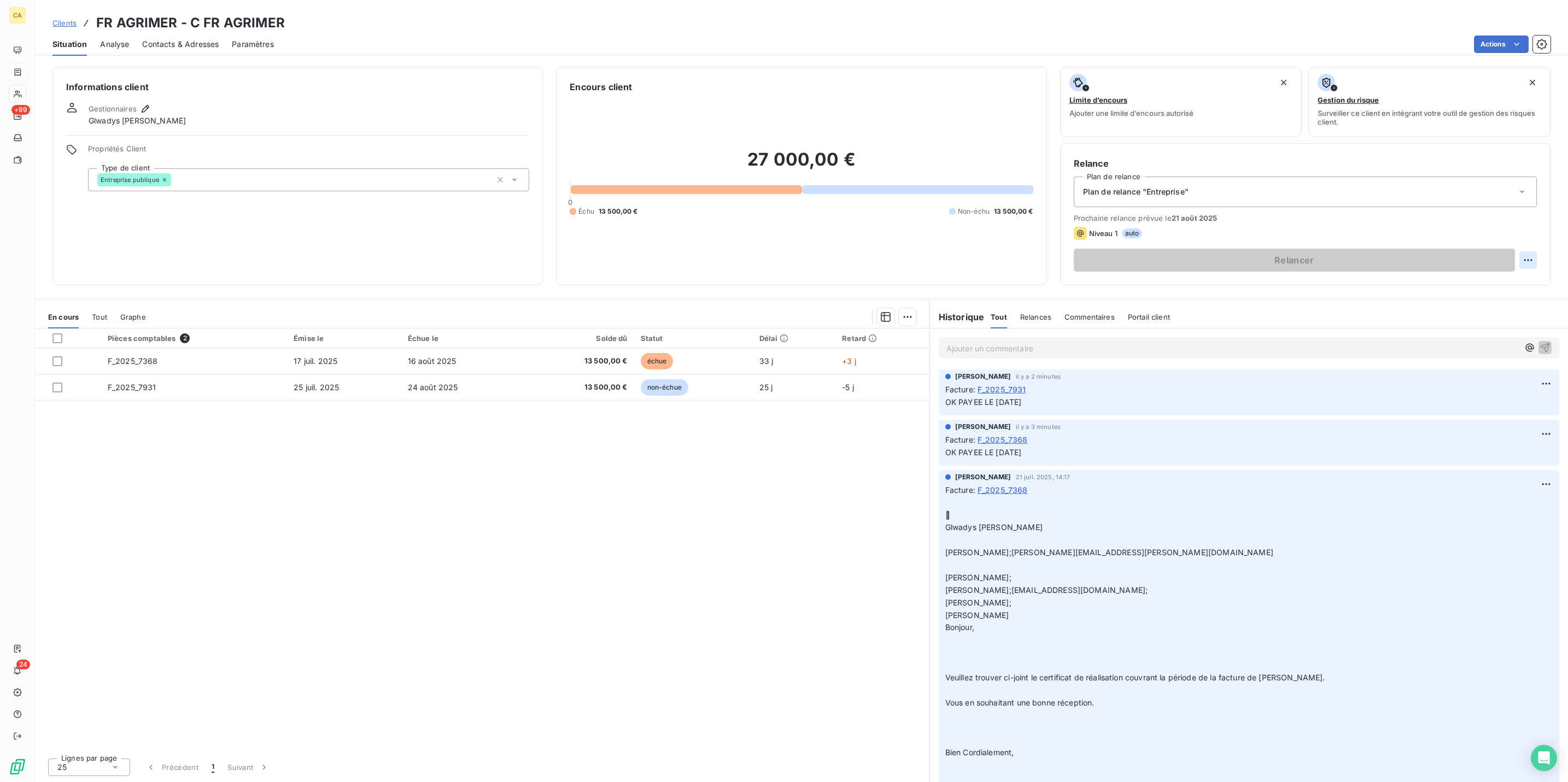
click at [1538, 212] on html "CA +99 24 Clients FR AGRIMER - C FR AGRIMER Situation Analyse Contacts & Adress…" at bounding box center [784, 391] width 1568 height 782
click at [1480, 243] on div "Replanifier cette action" at bounding box center [1494, 239] width 107 height 26
click at [1485, 241] on div "Replanifier cette action" at bounding box center [1494, 239] width 98 height 18
select select "7"
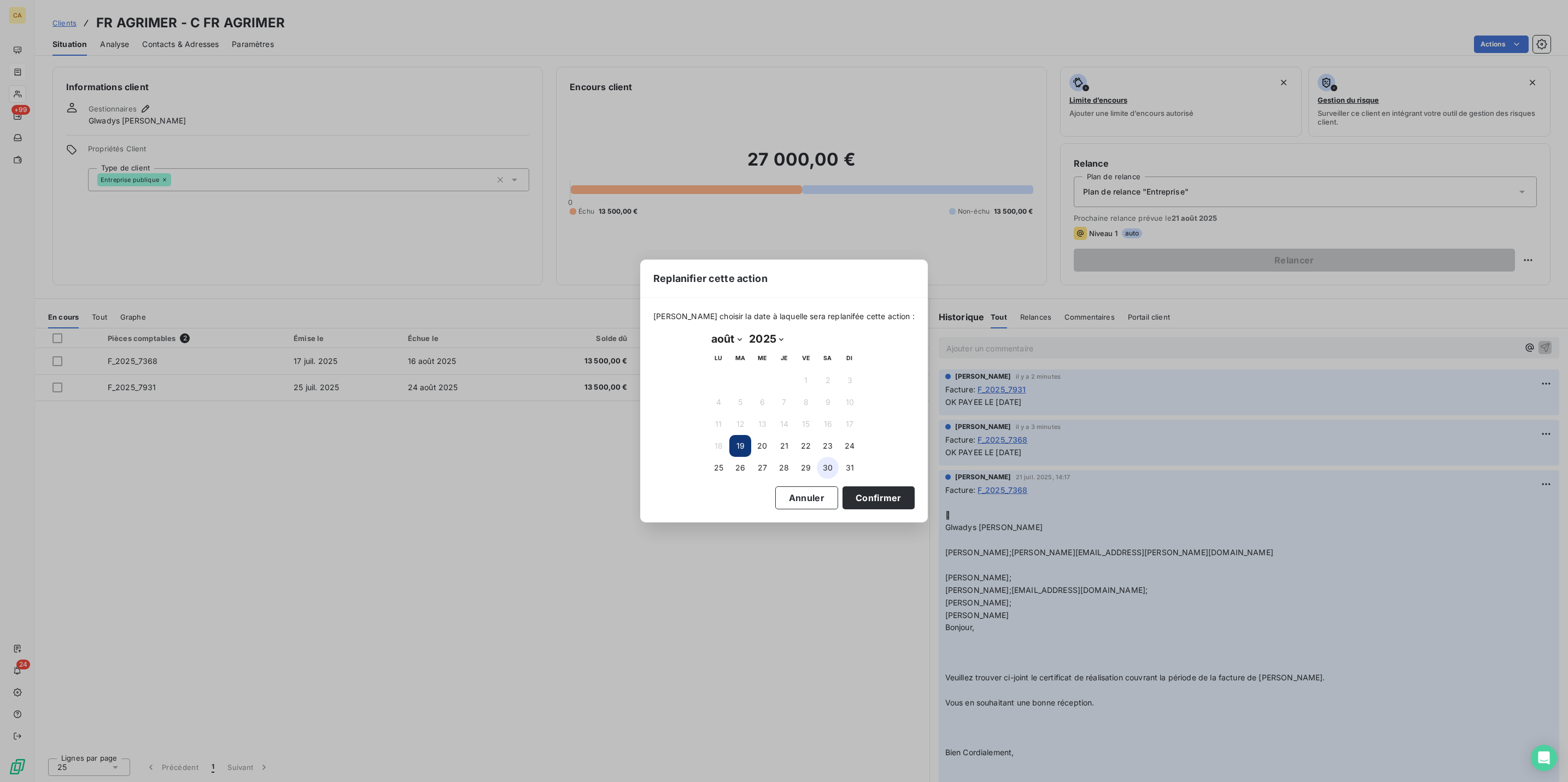
click at [832, 466] on button "30" at bounding box center [828, 468] width 22 height 22
click at [842, 486] on button "Confirmer" at bounding box center [878, 497] width 72 height 23
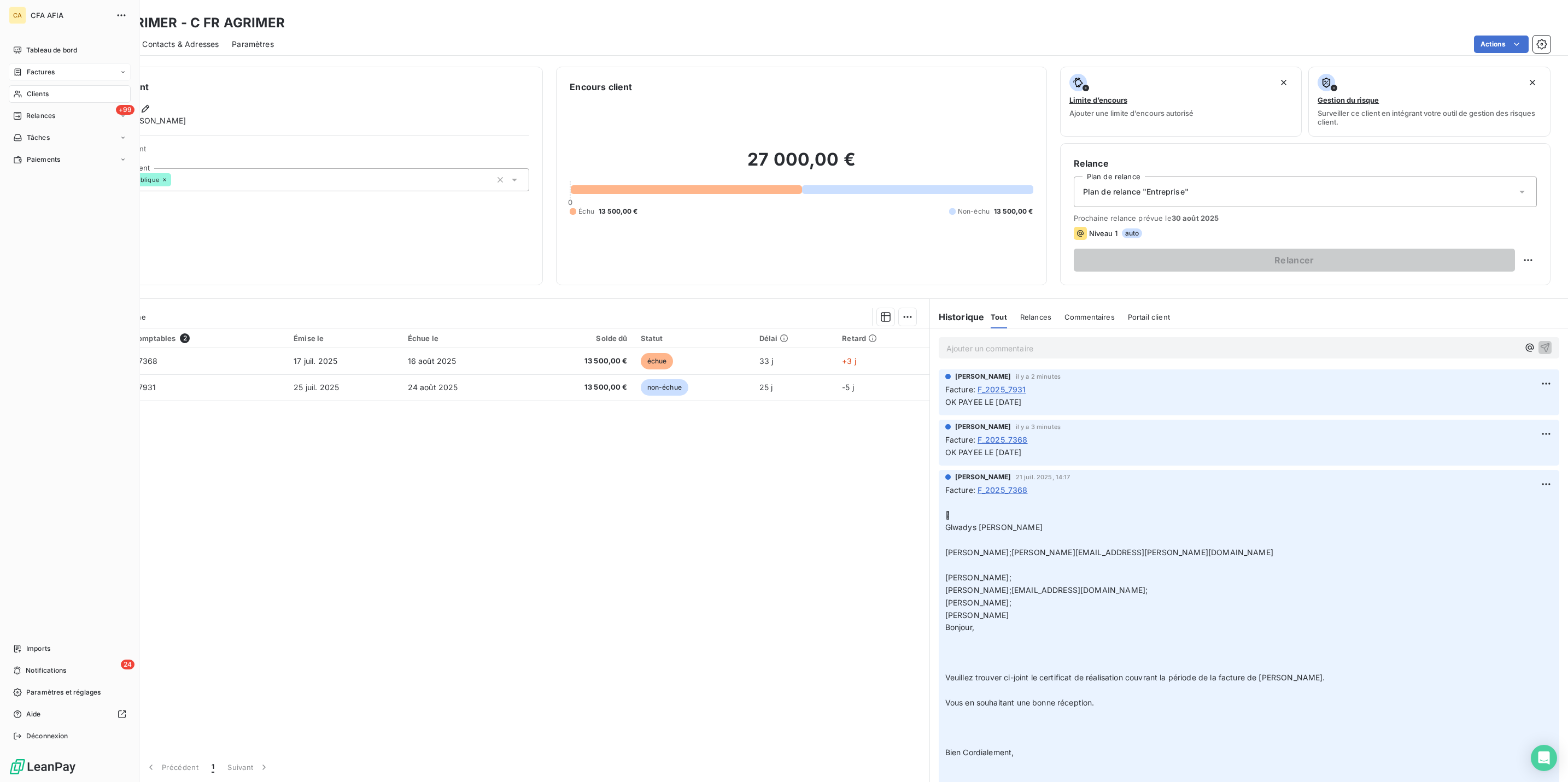
click at [36, 67] on span "Factures" at bounding box center [41, 72] width 28 height 10
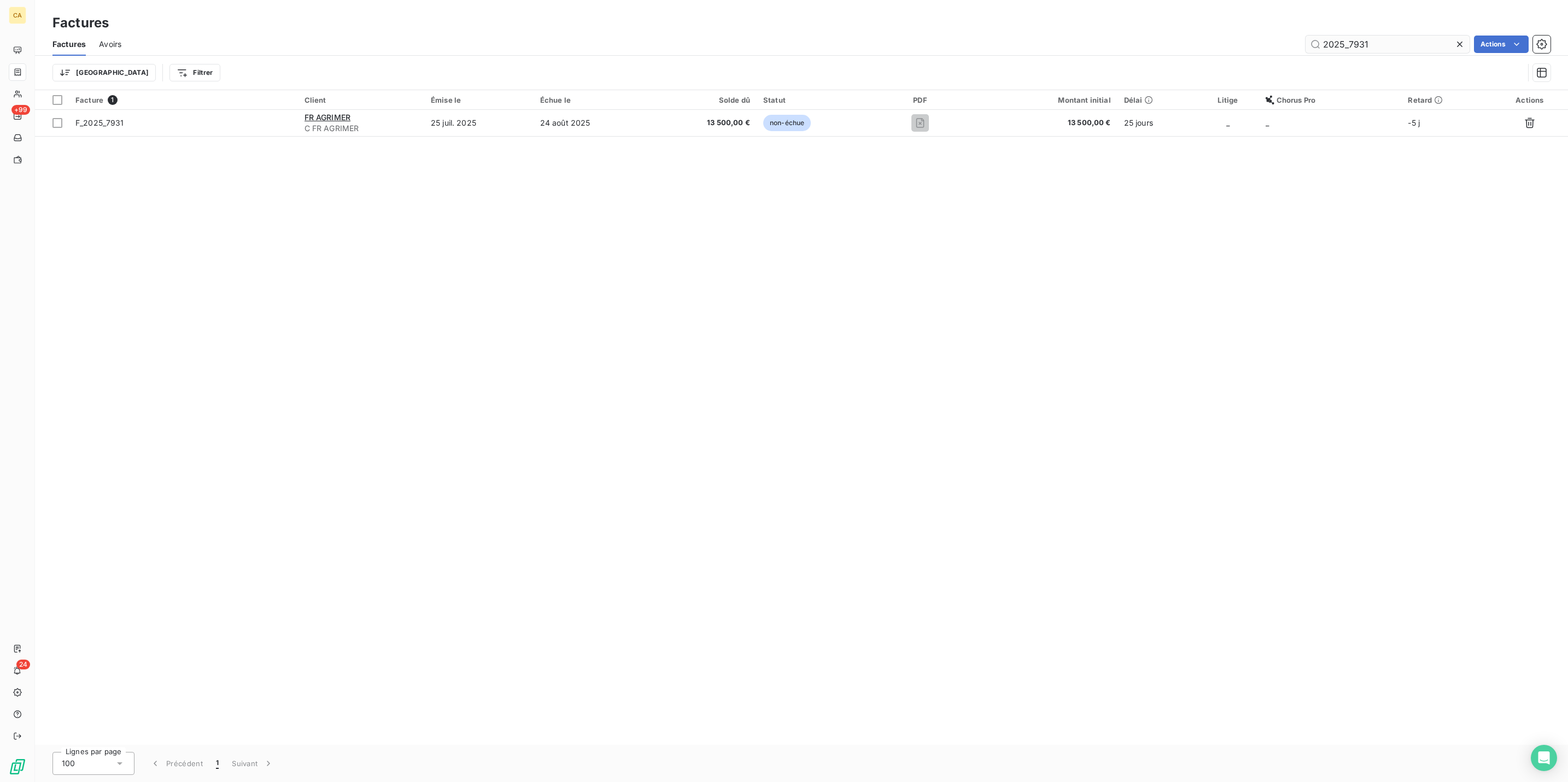
click at [1414, 38] on input "2025_7931" at bounding box center [1387, 44] width 164 height 18
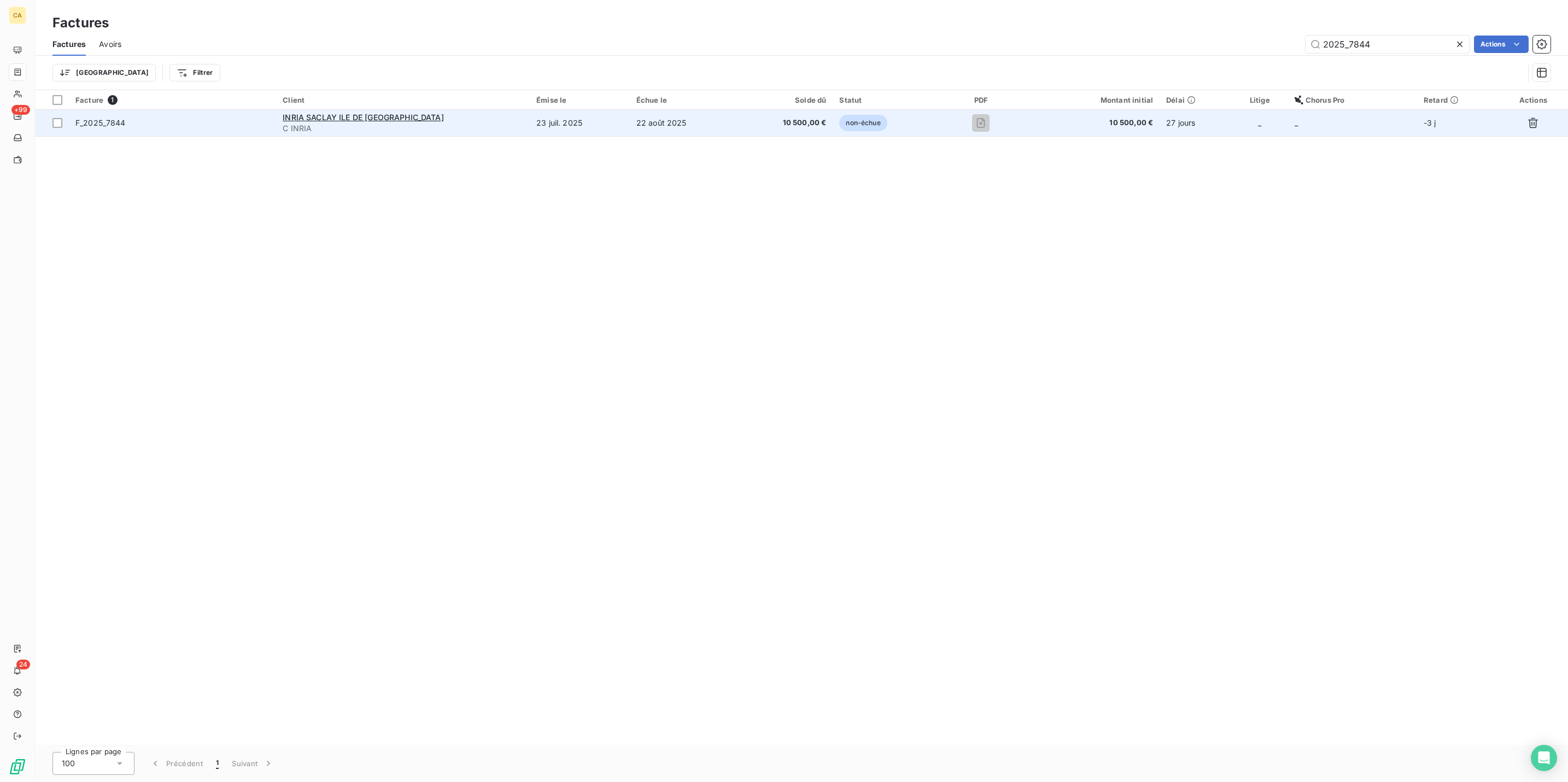
type input "2025_7844"
click at [489, 123] on span "C INRIA" at bounding box center [403, 129] width 240 height 11
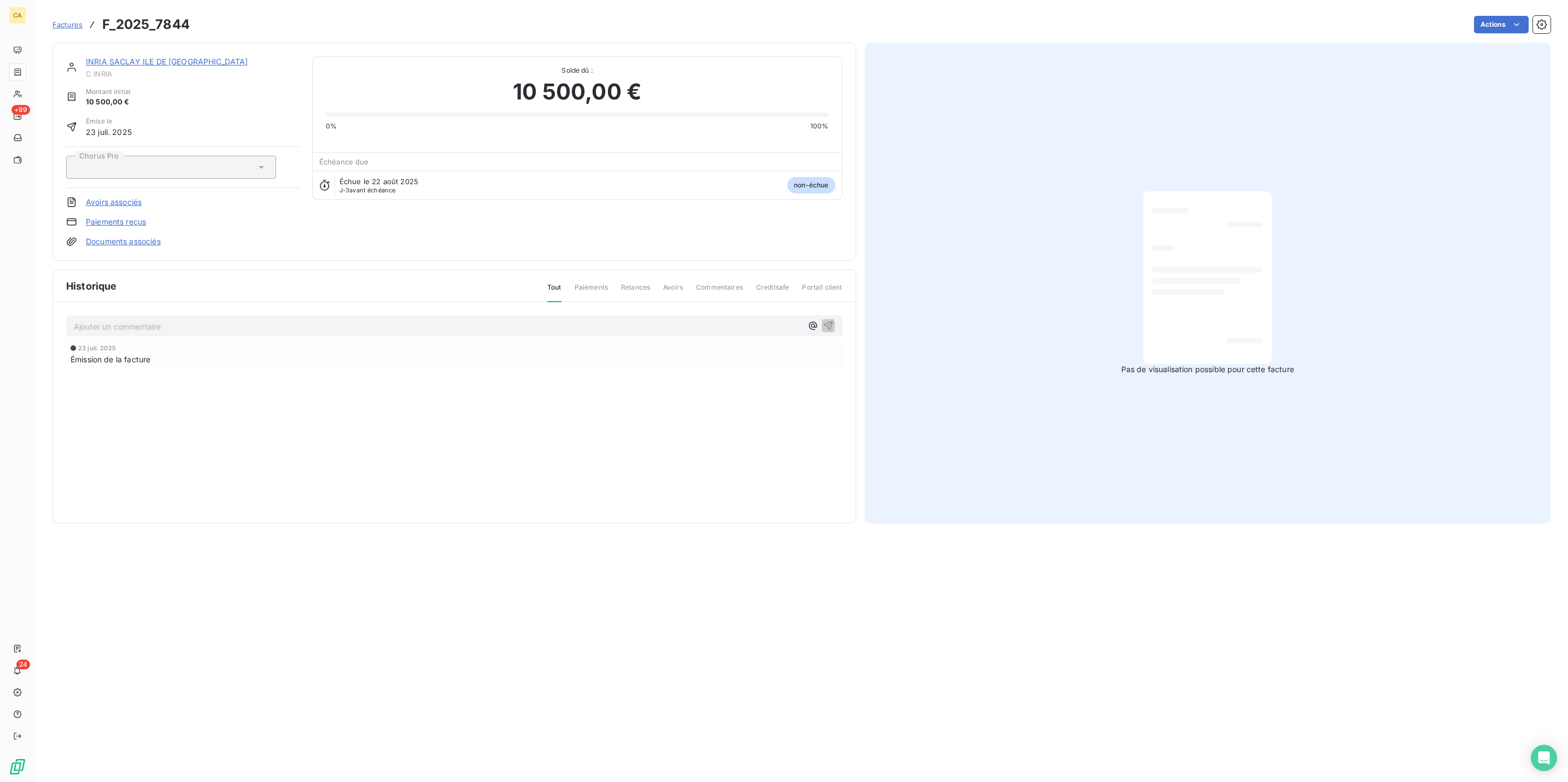
click at [121, 319] on div "Ajouter un commentaire ﻿" at bounding box center [438, 326] width 728 height 15
click at [122, 320] on p "Ajouter un commentaire ﻿" at bounding box center [438, 326] width 728 height 14
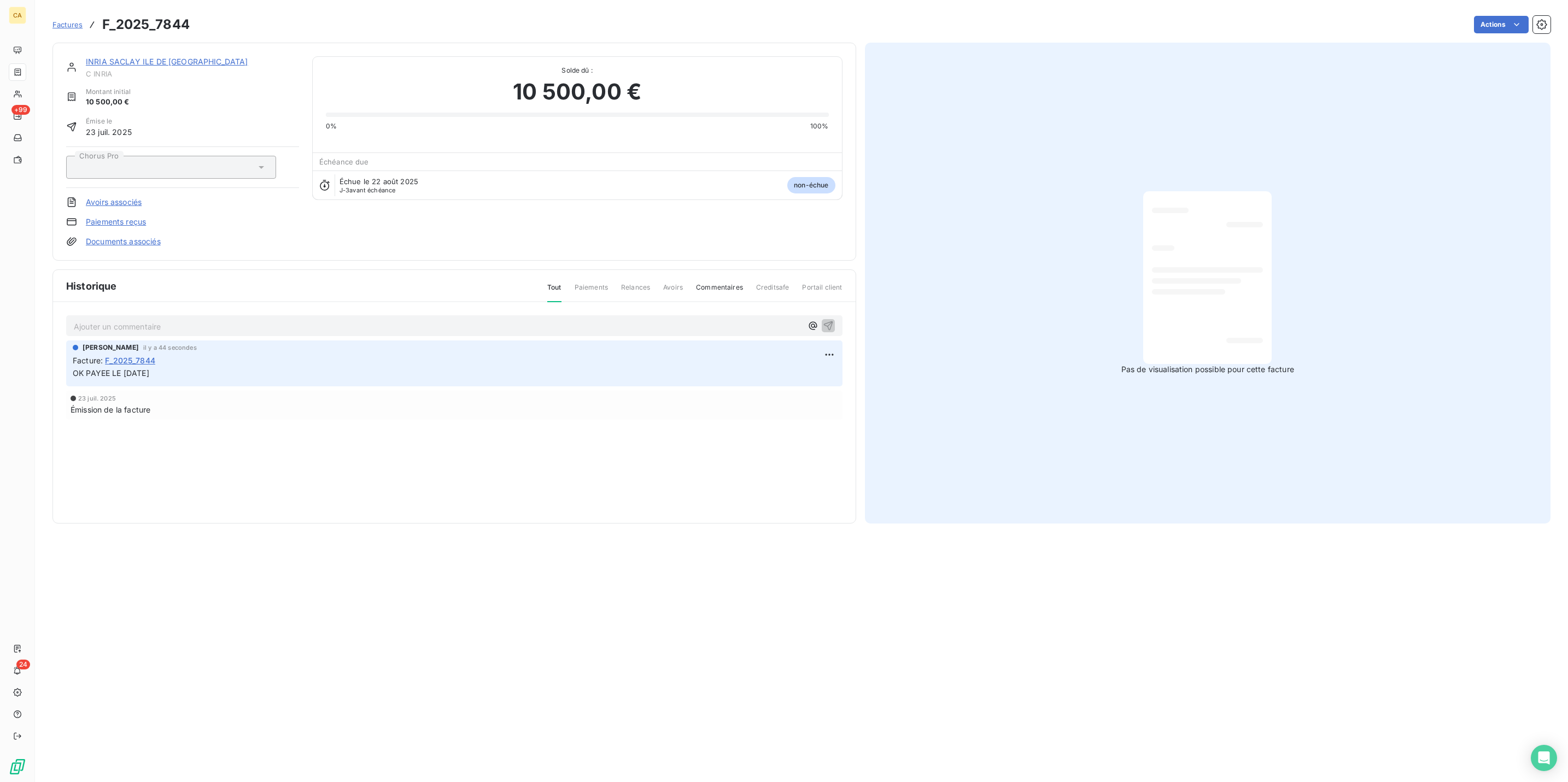
click at [110, 57] on link "INRIA SACLAY ILE DE FRANCE" at bounding box center [167, 62] width 162 height 9
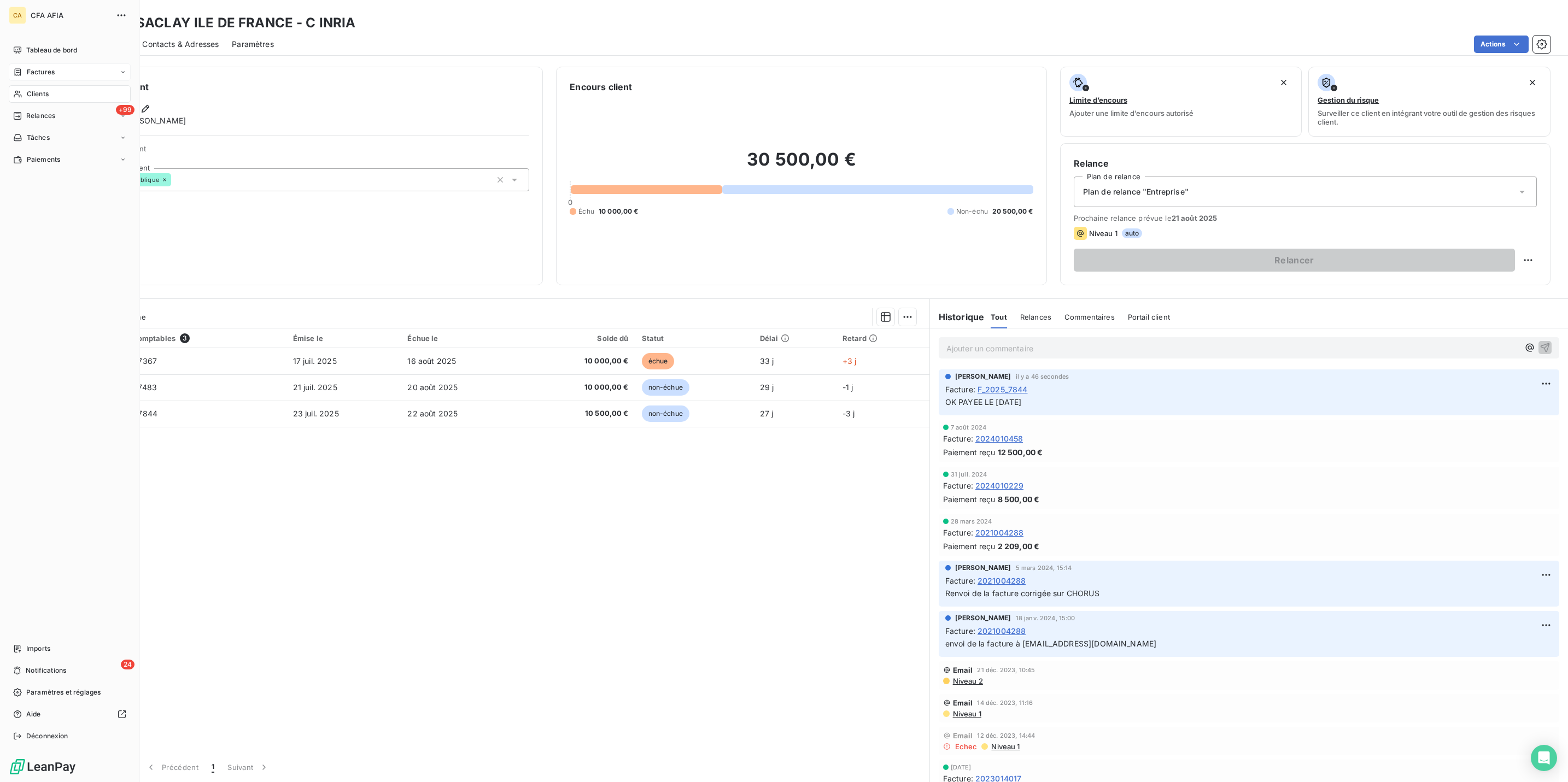
click at [40, 89] on span "Clients" at bounding box center [38, 94] width 22 height 10
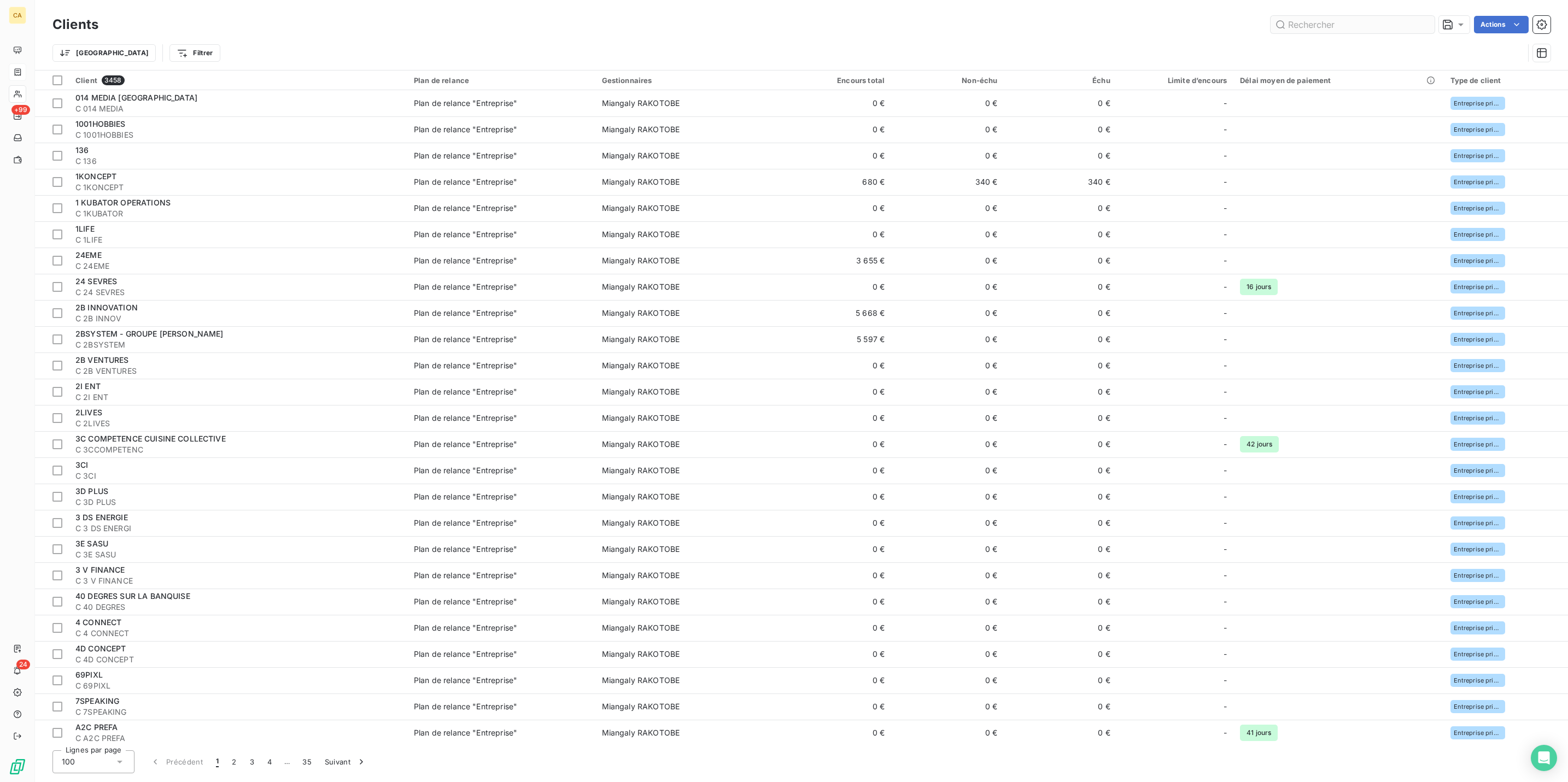
click at [1316, 16] on input "text" at bounding box center [1352, 24] width 164 height 18
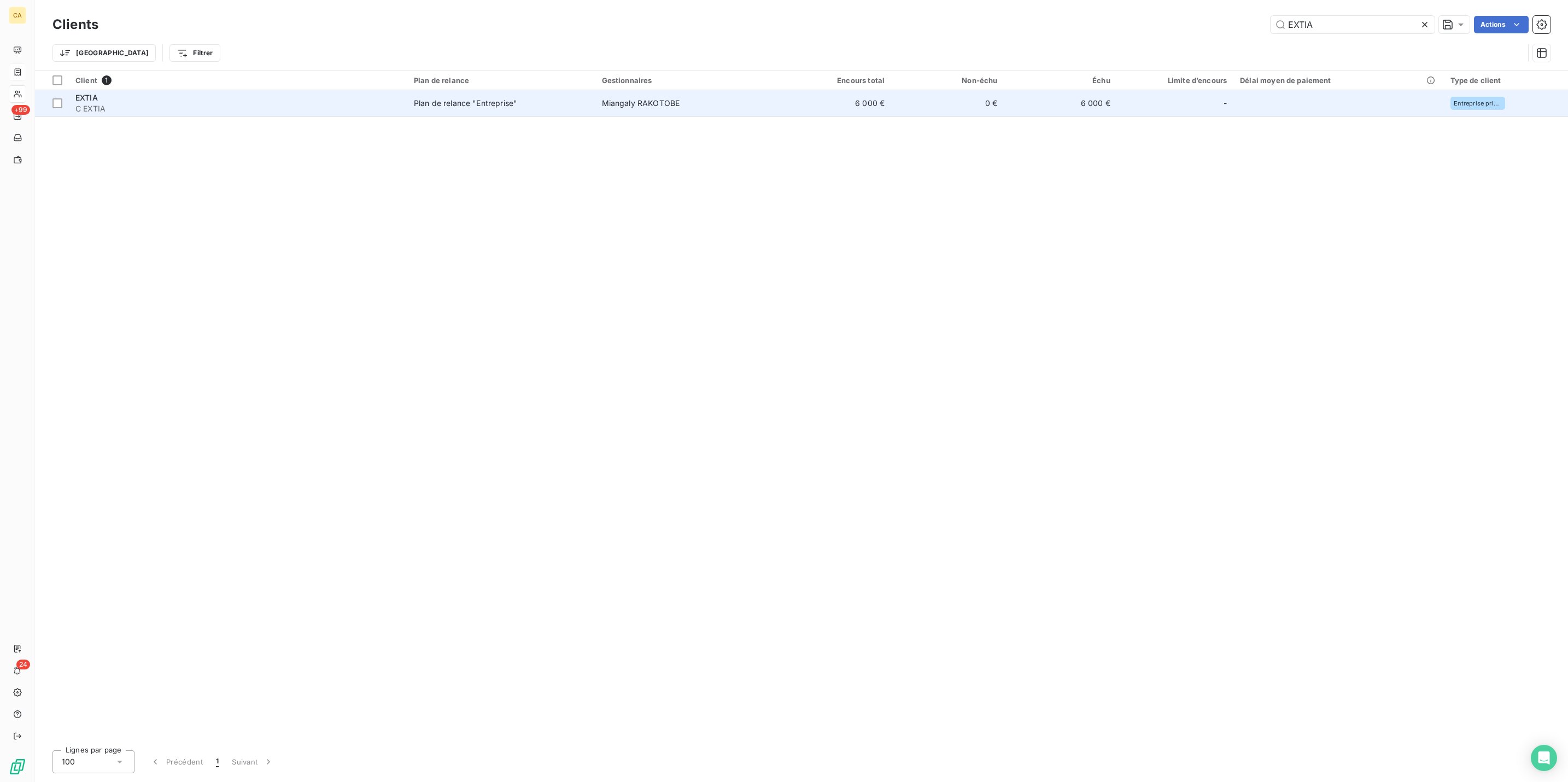
type input "EXTIA"
click at [463, 90] on td "Plan de relance "Entreprise"" at bounding box center [501, 103] width 188 height 26
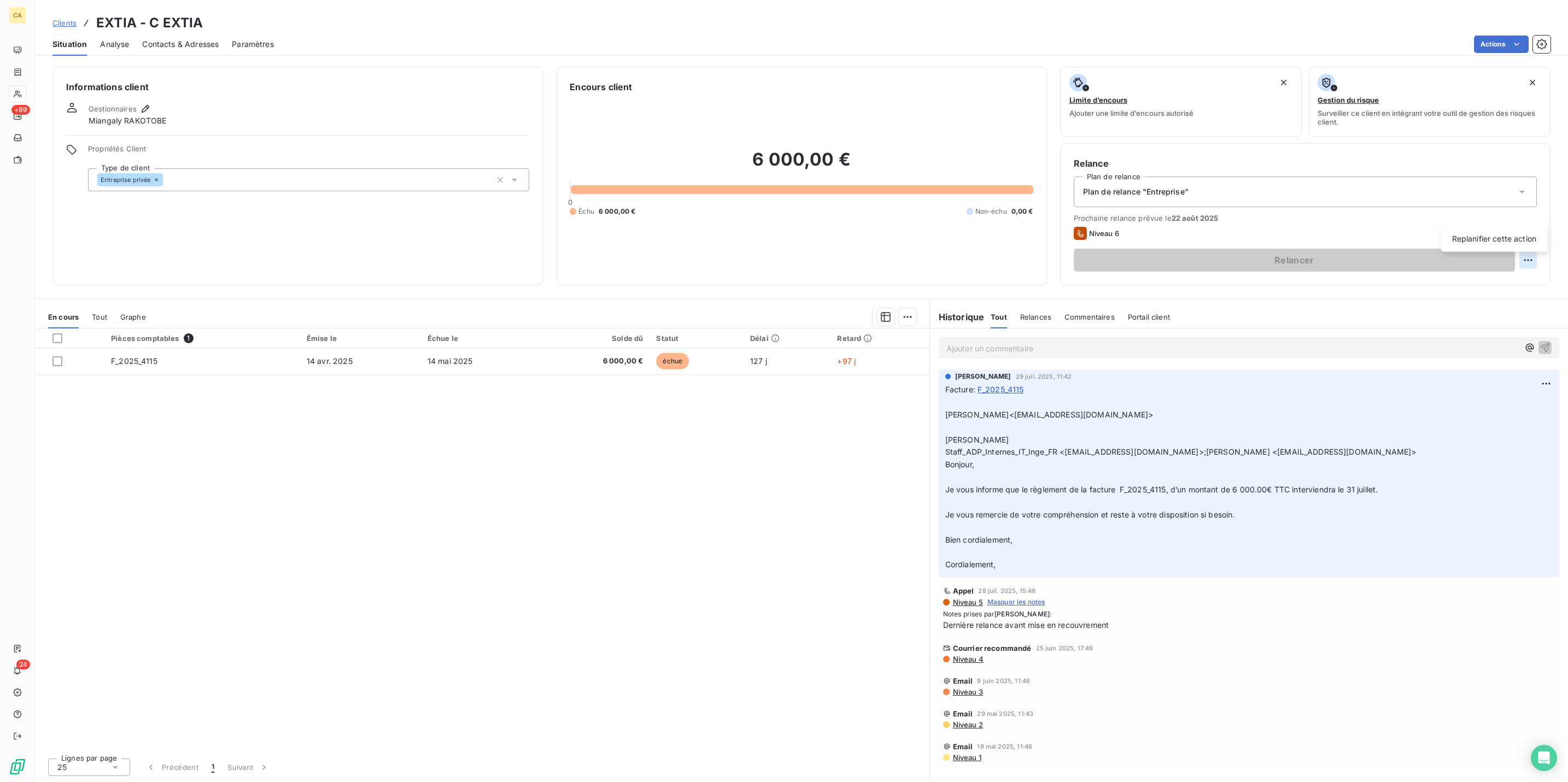
click at [1534, 216] on html "CA +99 24 Clients EXTIA - C EXTIA Situation Analyse Contacts & Adresses Paramèt…" at bounding box center [784, 391] width 1568 height 782
drag, startPoint x: 1476, startPoint y: 251, endPoint x: 1465, endPoint y: 228, distance: 25.5
click at [1476, 250] on html "CA +99 24 Clients EXTIA - C EXTIA Situation Analyse Contacts & Adresses Paramèt…" at bounding box center [784, 391] width 1568 height 782
click at [1536, 215] on html "CA +99 24 Clients EXTIA - C EXTIA Situation Analyse Contacts & Adresses Paramèt…" at bounding box center [784, 391] width 1568 height 782
click at [1507, 233] on div "Replanifier cette action" at bounding box center [1494, 239] width 98 height 18
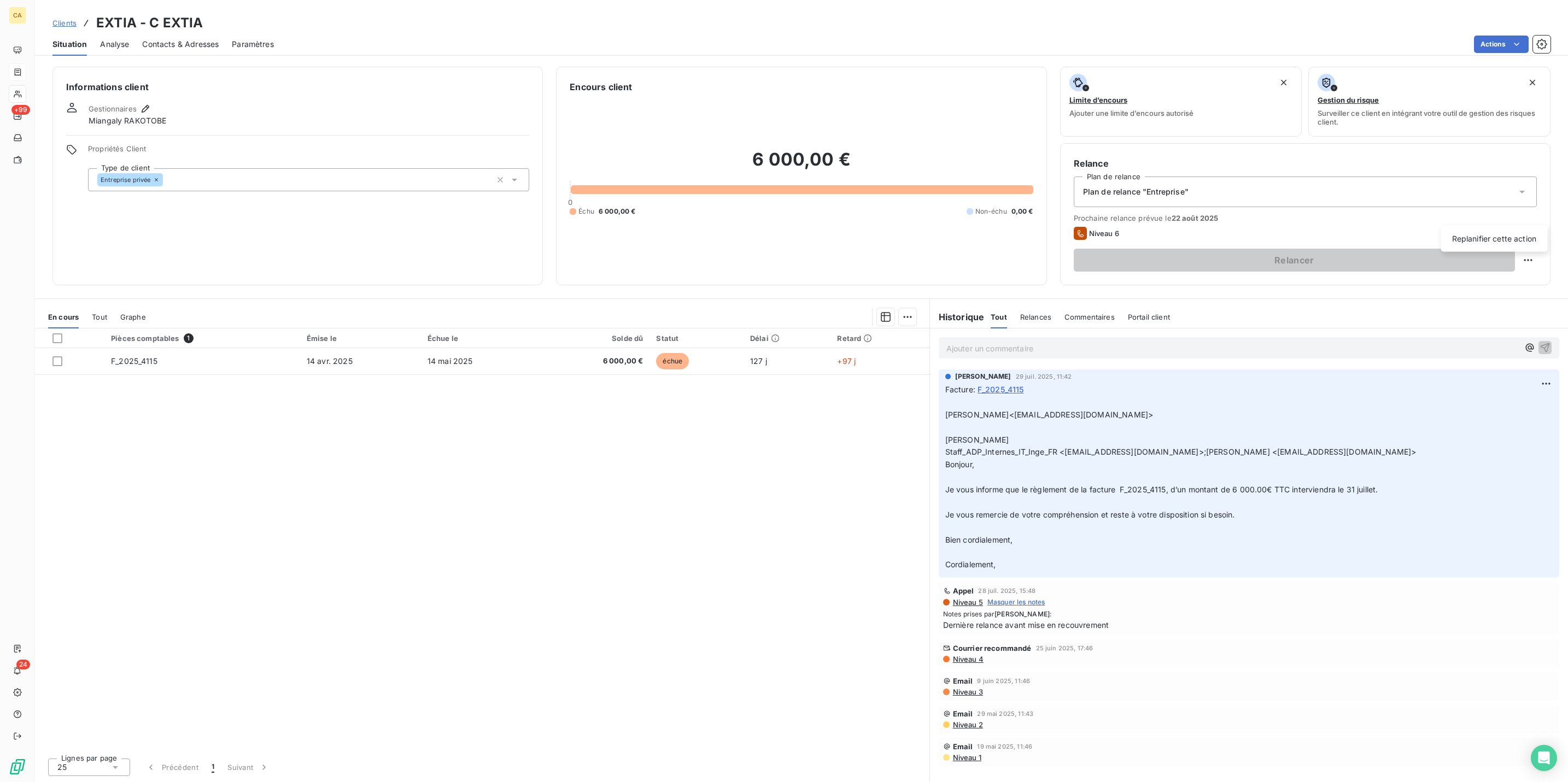
select select "7"
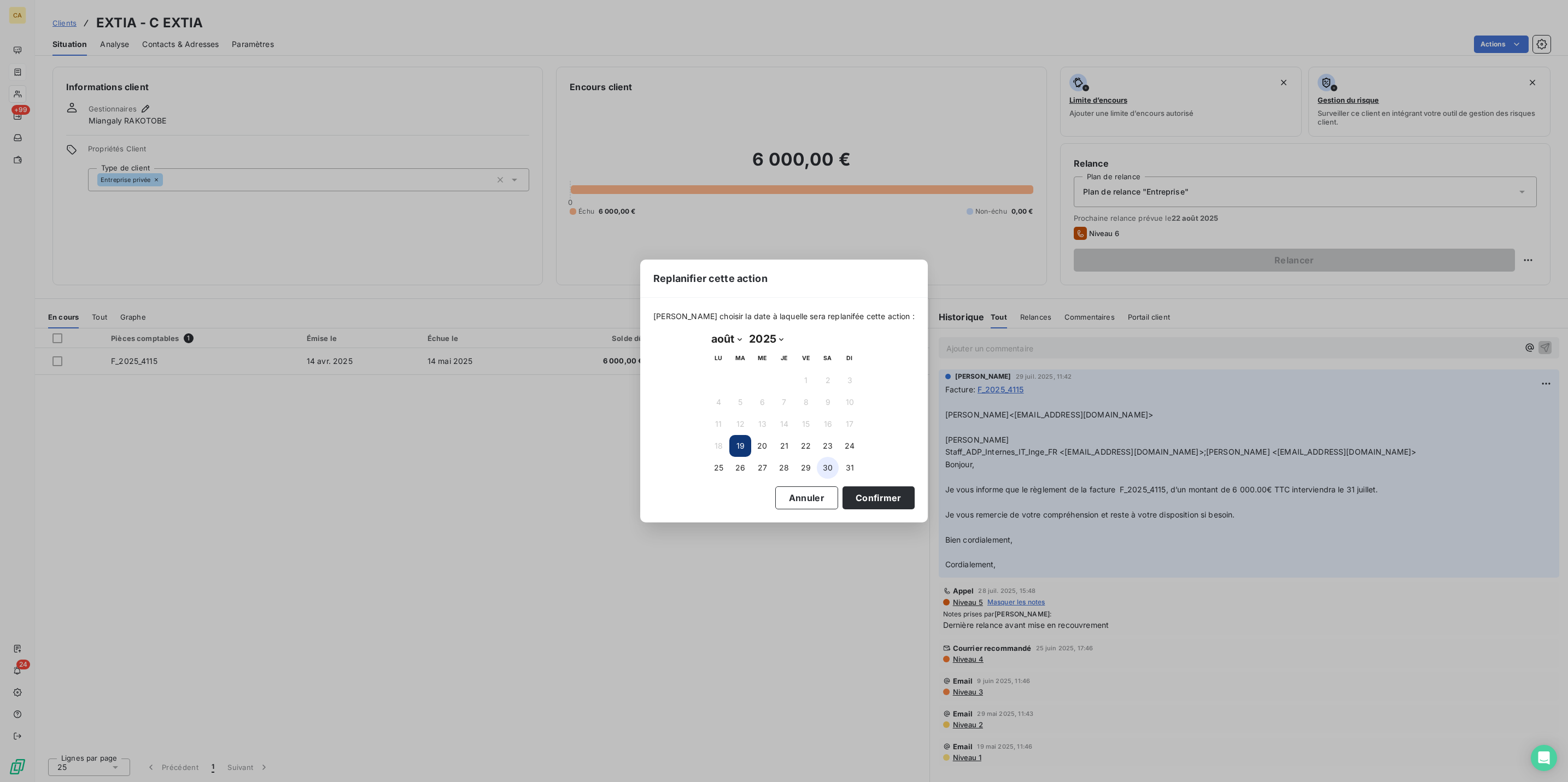
drag, startPoint x: 819, startPoint y: 463, endPoint x: 825, endPoint y: 472, distance: 10.8
click at [822, 463] on button "30" at bounding box center [828, 468] width 22 height 22
click at [842, 489] on button "Confirmer" at bounding box center [878, 497] width 72 height 23
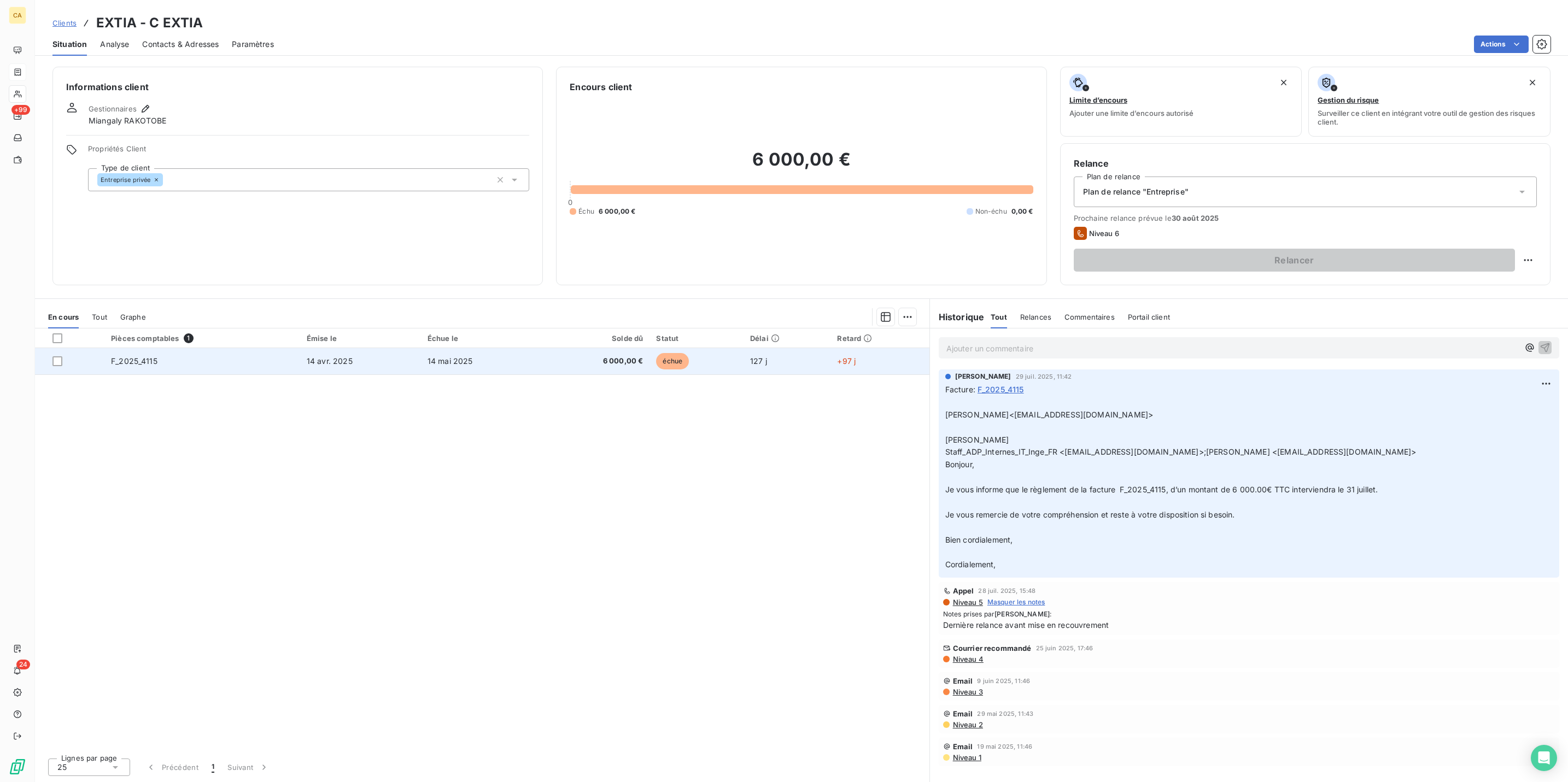
click at [435, 348] on td "14 mai 2025" at bounding box center [481, 361] width 120 height 26
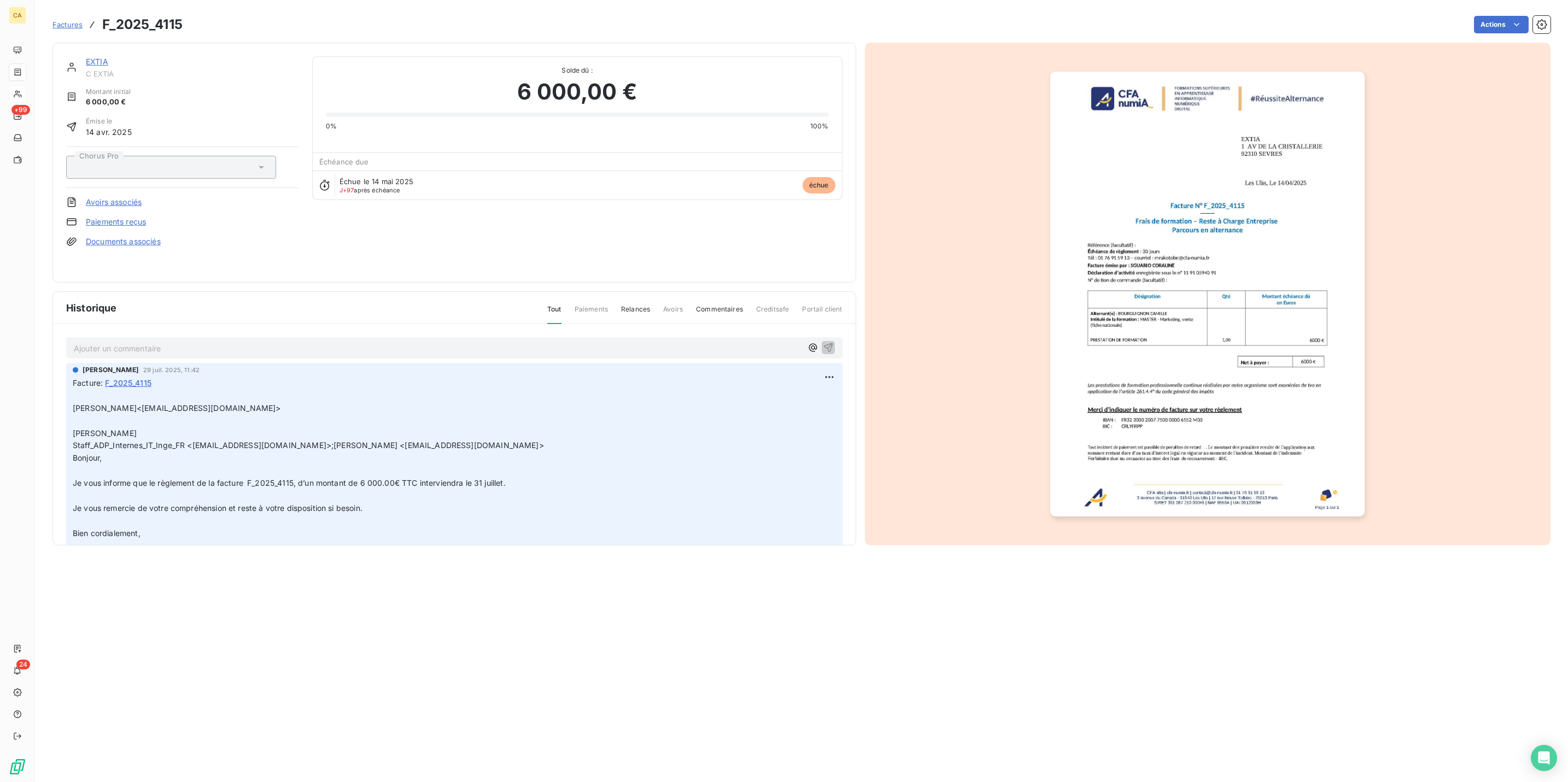
click at [200, 342] on p "Ajouter un commentaire ﻿" at bounding box center [438, 348] width 728 height 14
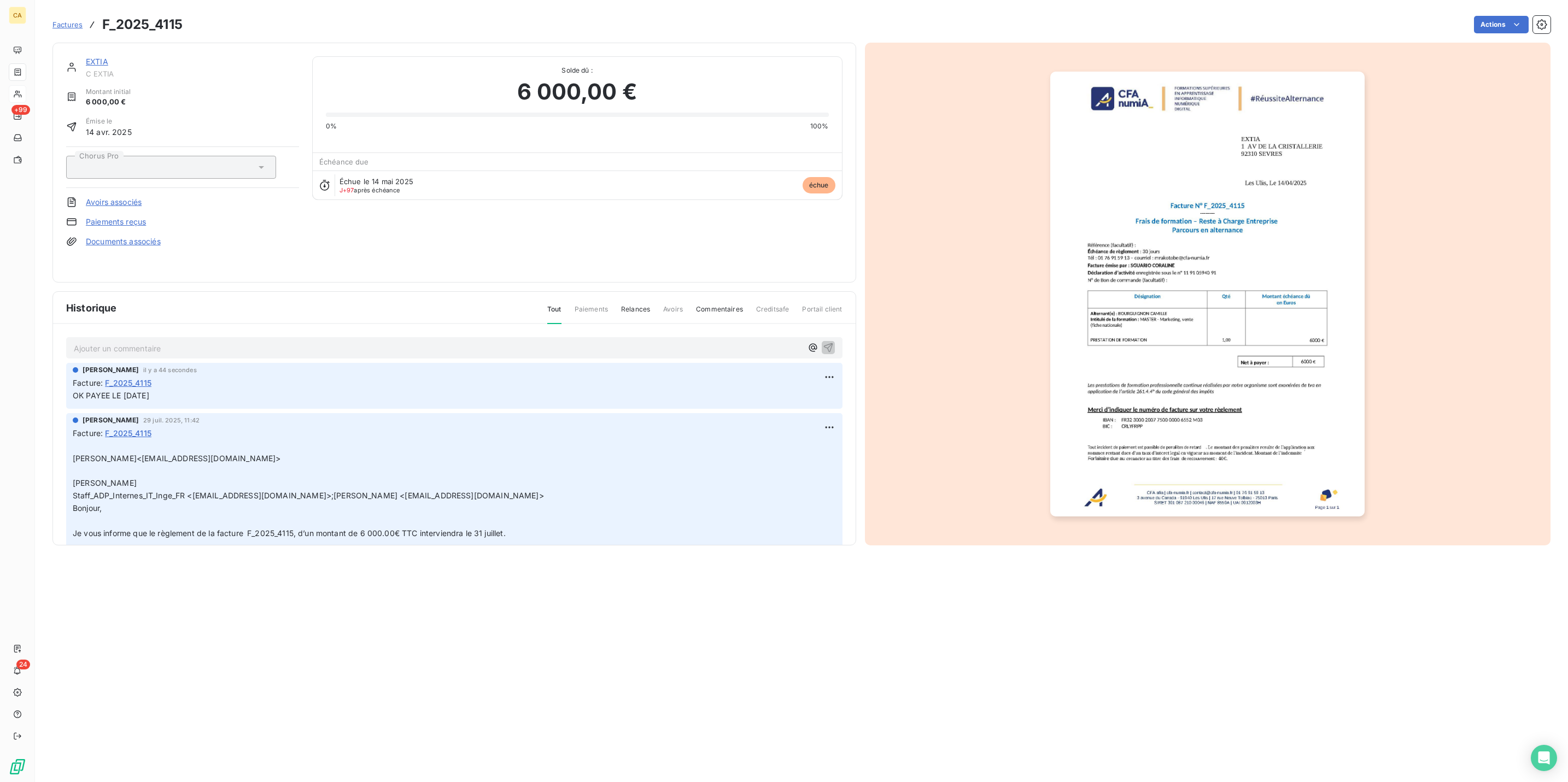
click at [1125, 332] on img "button" at bounding box center [1207, 294] width 314 height 445
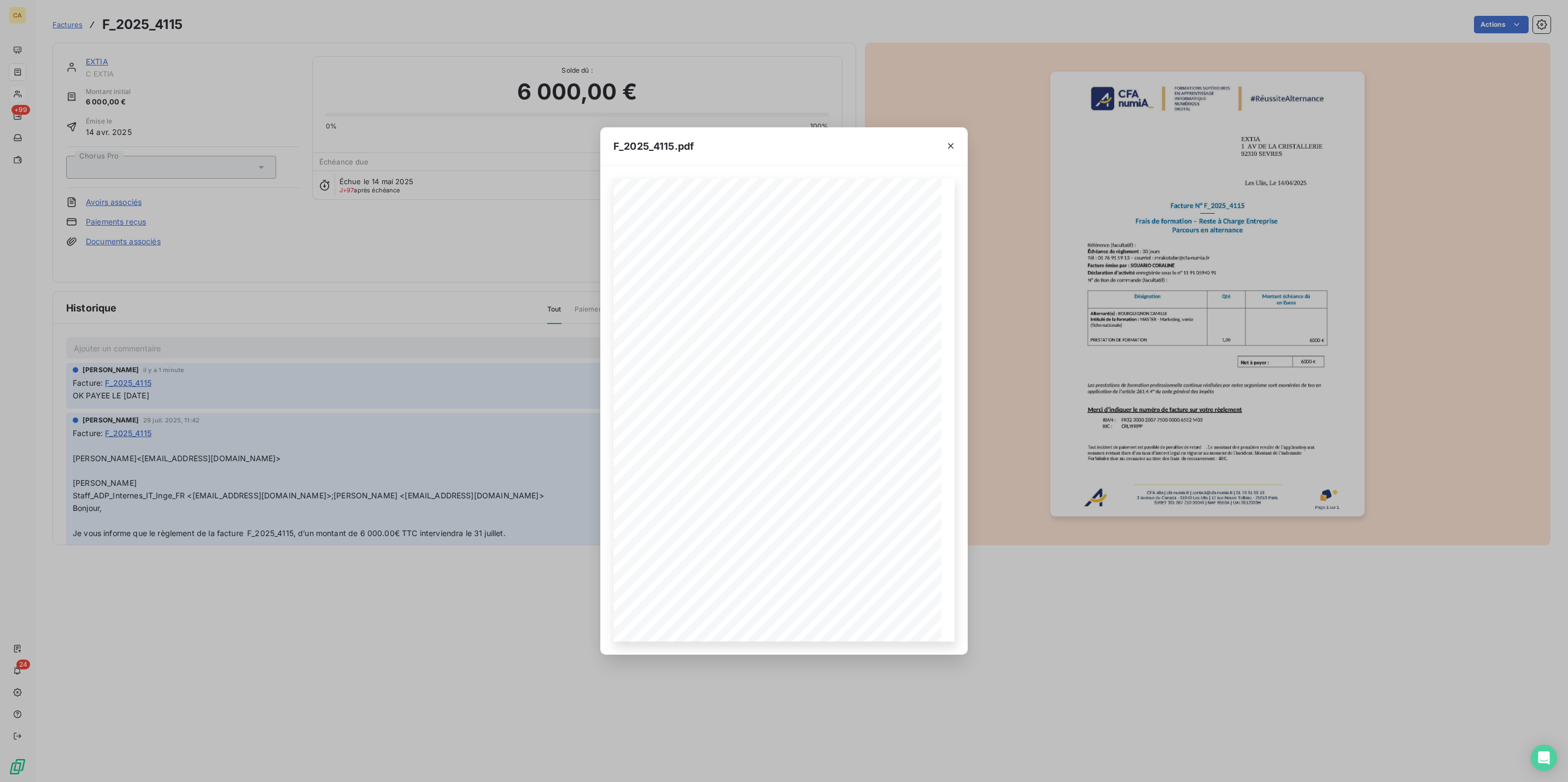
click at [376, 295] on div "F_2025_4115.pdf CFA afia | cfa-numia.fr | contact@cfa-numia.fr | 01 76 91 59 13…" at bounding box center [784, 391] width 1568 height 782
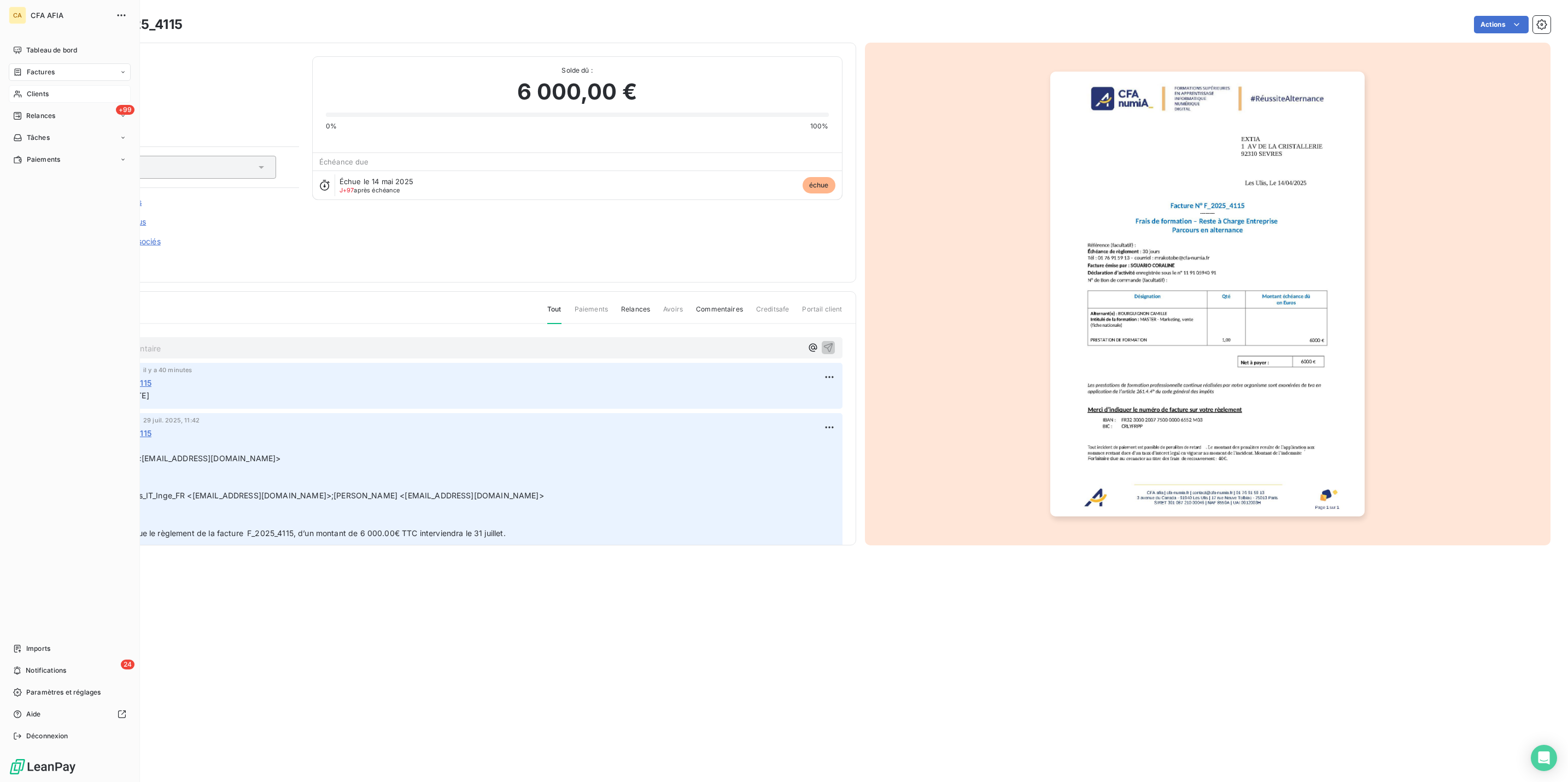
drag, startPoint x: 23, startPoint y: 77, endPoint x: 41, endPoint y: 77, distance: 18.0
click at [27, 89] on span "Clients" at bounding box center [38, 94] width 22 height 10
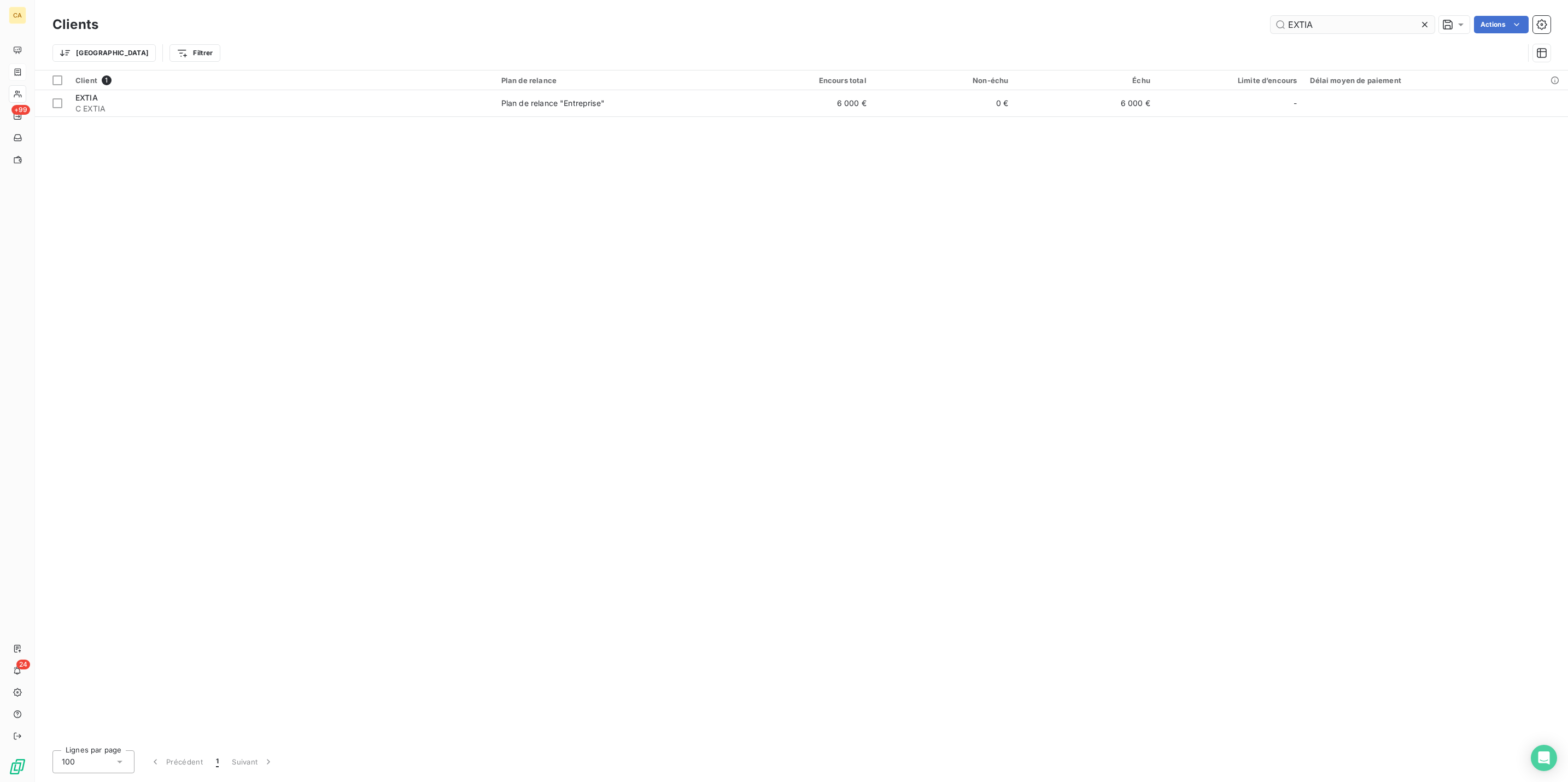
click at [1368, 17] on input "EXTIA" at bounding box center [1352, 24] width 164 height 18
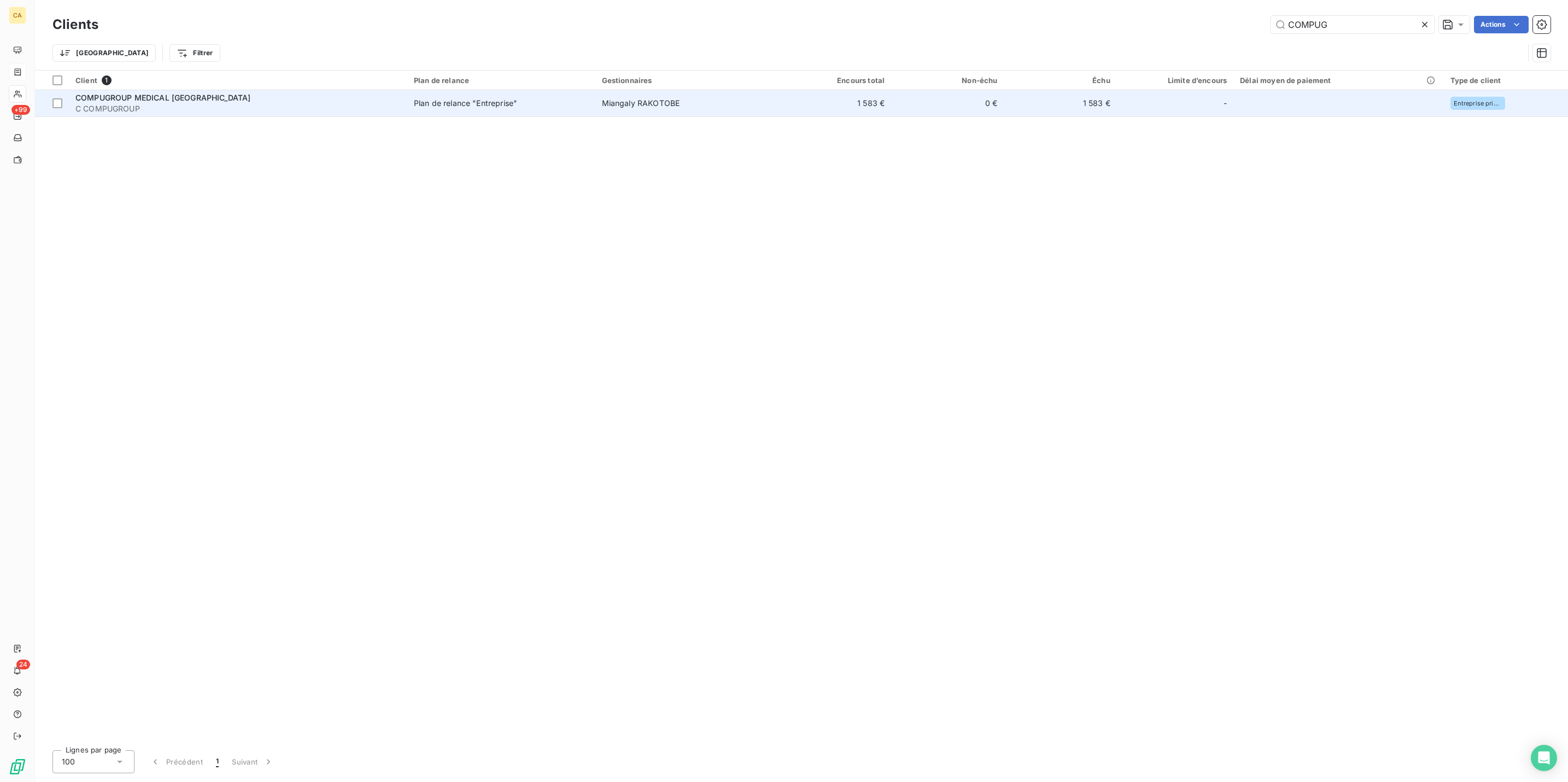
type input "COMPUG"
click at [414, 98] on div "Plan de relance "Entreprise"" at bounding box center [465, 103] width 103 height 11
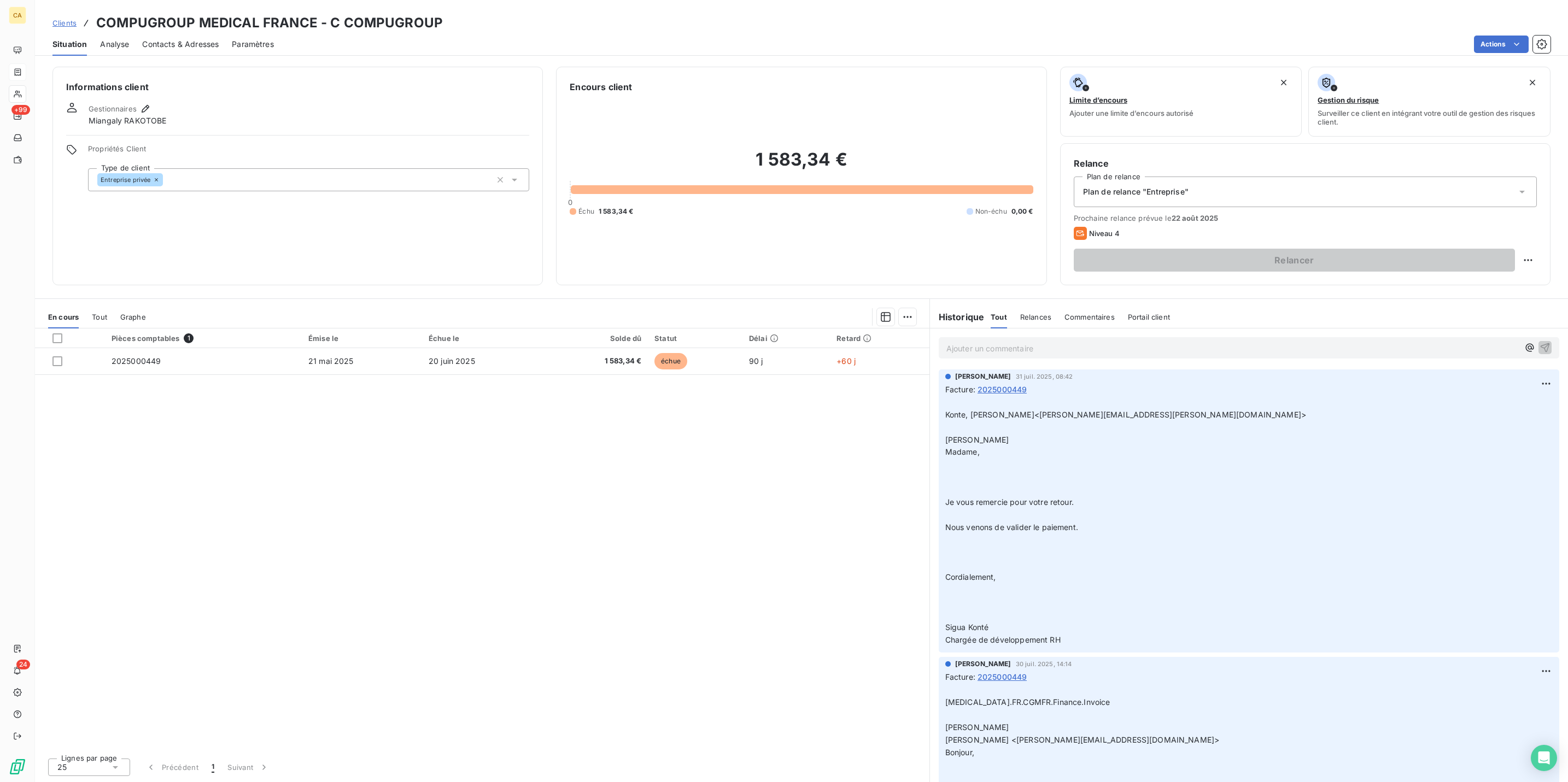
click at [1547, 210] on div "Relance Plan de relance Plan de relance "Entreprise" Prochaine relance prévue l…" at bounding box center [1305, 214] width 490 height 142
click at [1532, 217] on html "CA +99 24 Clients COMPUGROUP MEDICAL FRANCE - C COMPUGROUP Situation Analyse Co…" at bounding box center [784, 391] width 1568 height 782
click at [1514, 241] on div "Replanifier cette action" at bounding box center [1494, 239] width 98 height 18
select select "7"
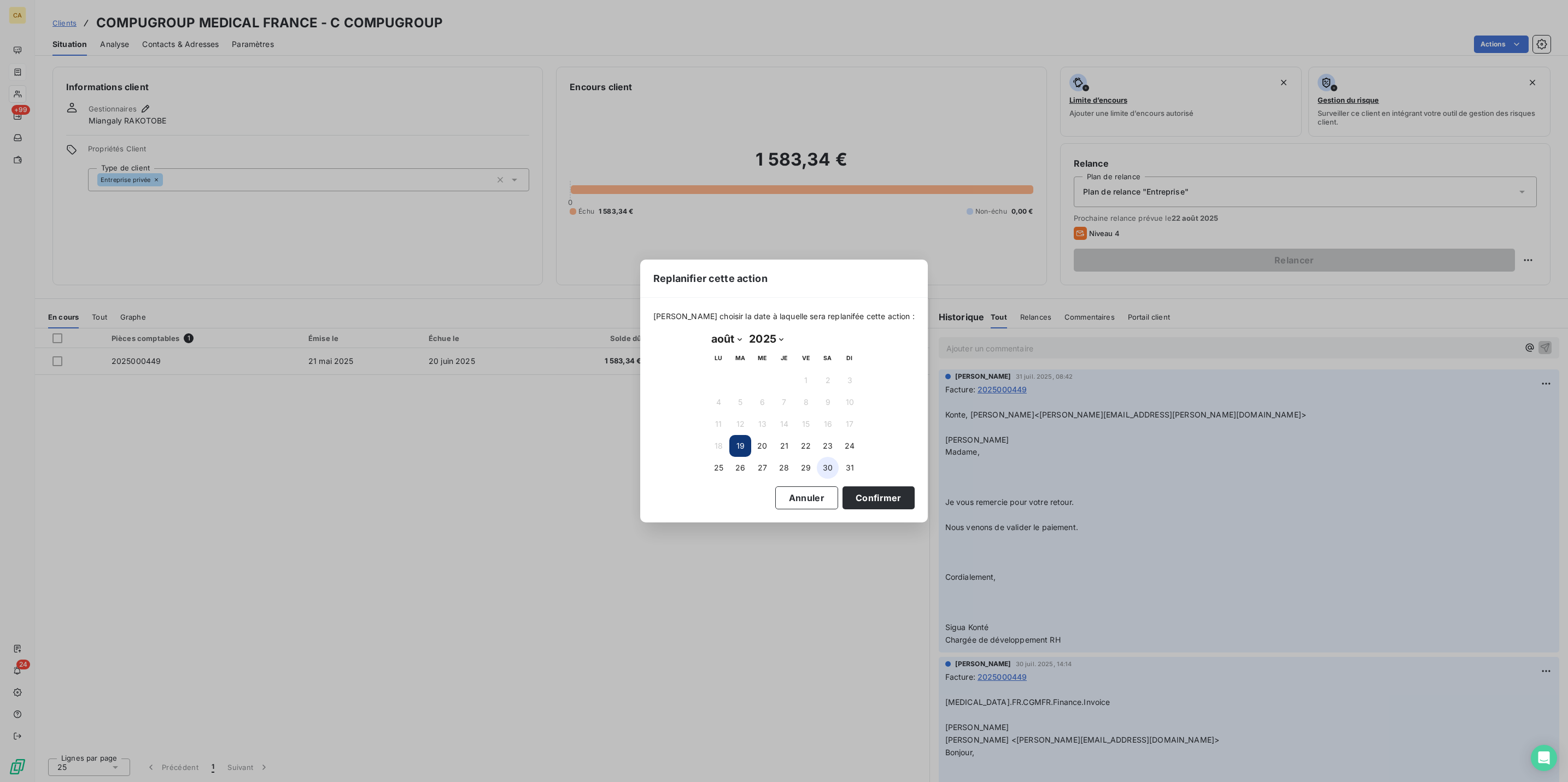
click at [836, 461] on button "30" at bounding box center [828, 468] width 22 height 22
click at [842, 486] on button "Confirmer" at bounding box center [878, 497] width 72 height 23
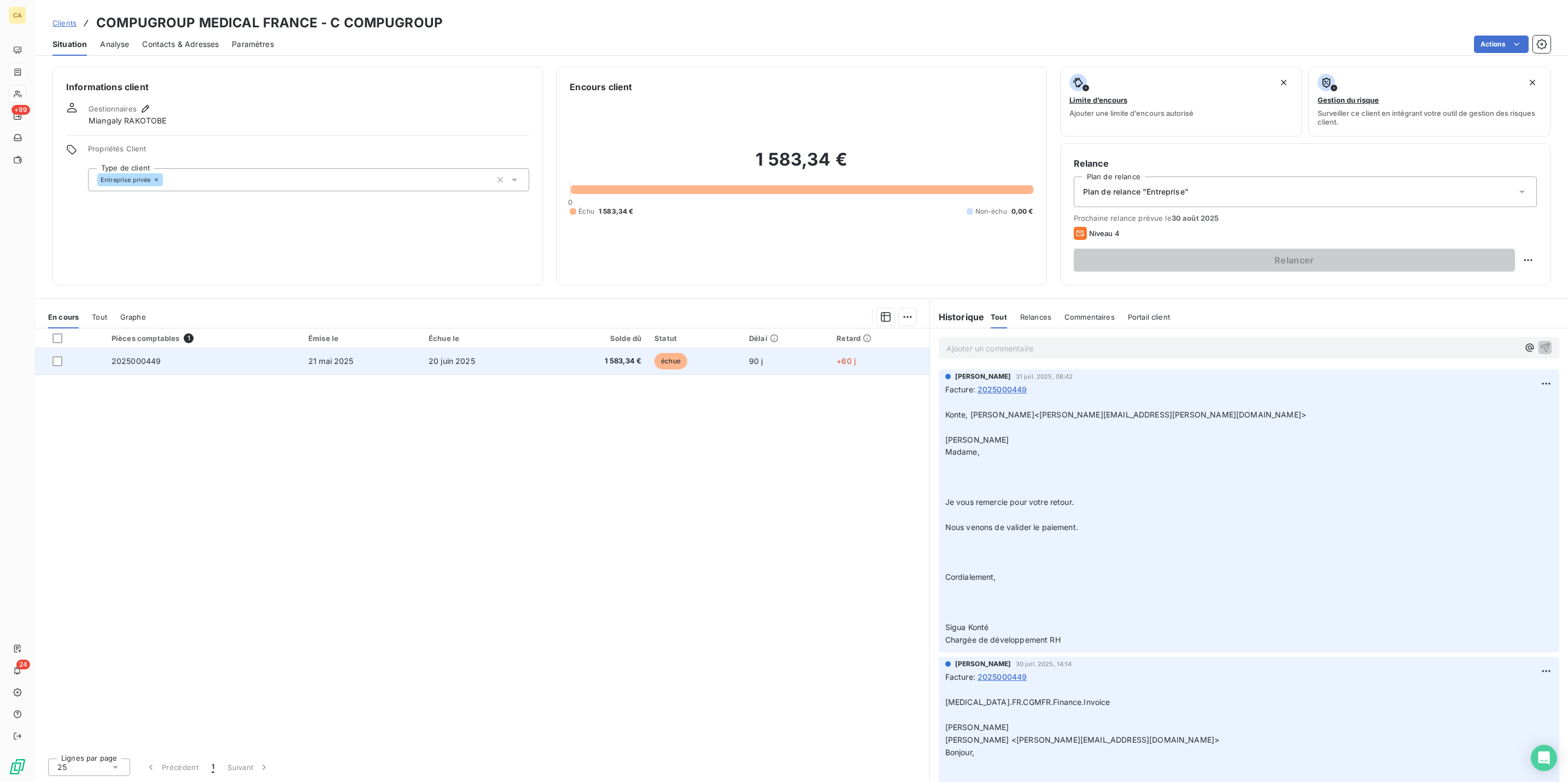
click at [458, 348] on td "20 juin 2025" at bounding box center [483, 361] width 123 height 26
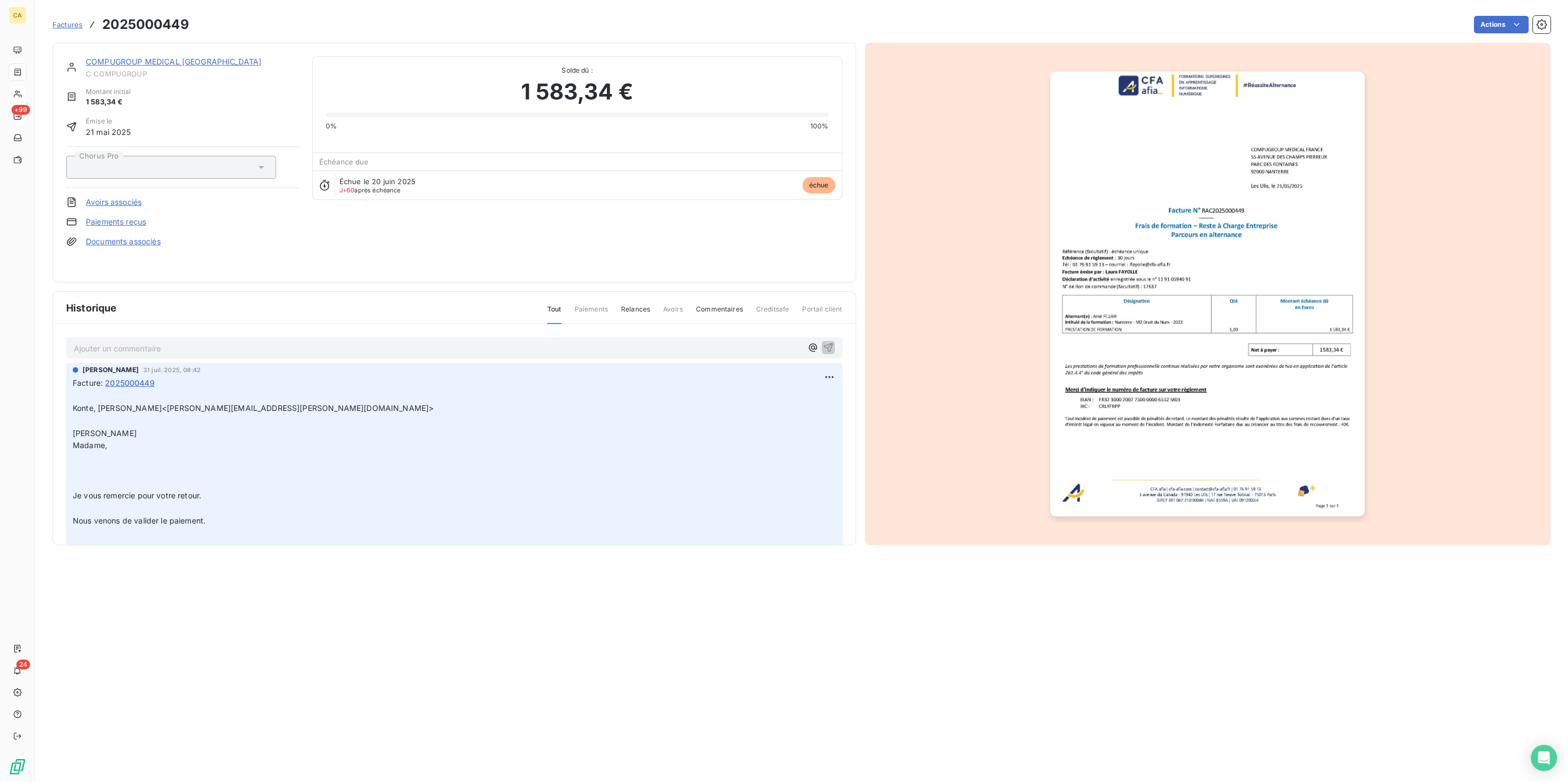
drag, startPoint x: 159, startPoint y: 343, endPoint x: 156, endPoint y: 338, distance: 5.8
click at [156, 340] on div "Ajouter un commentaire ﻿ Aurélie CATTAN 31 juil. 2025, 08:42 Facture : 20250004…" at bounding box center [454, 450] width 802 height 253
click at [155, 342] on p "Ajouter un commentaire ﻿" at bounding box center [438, 348] width 728 height 14
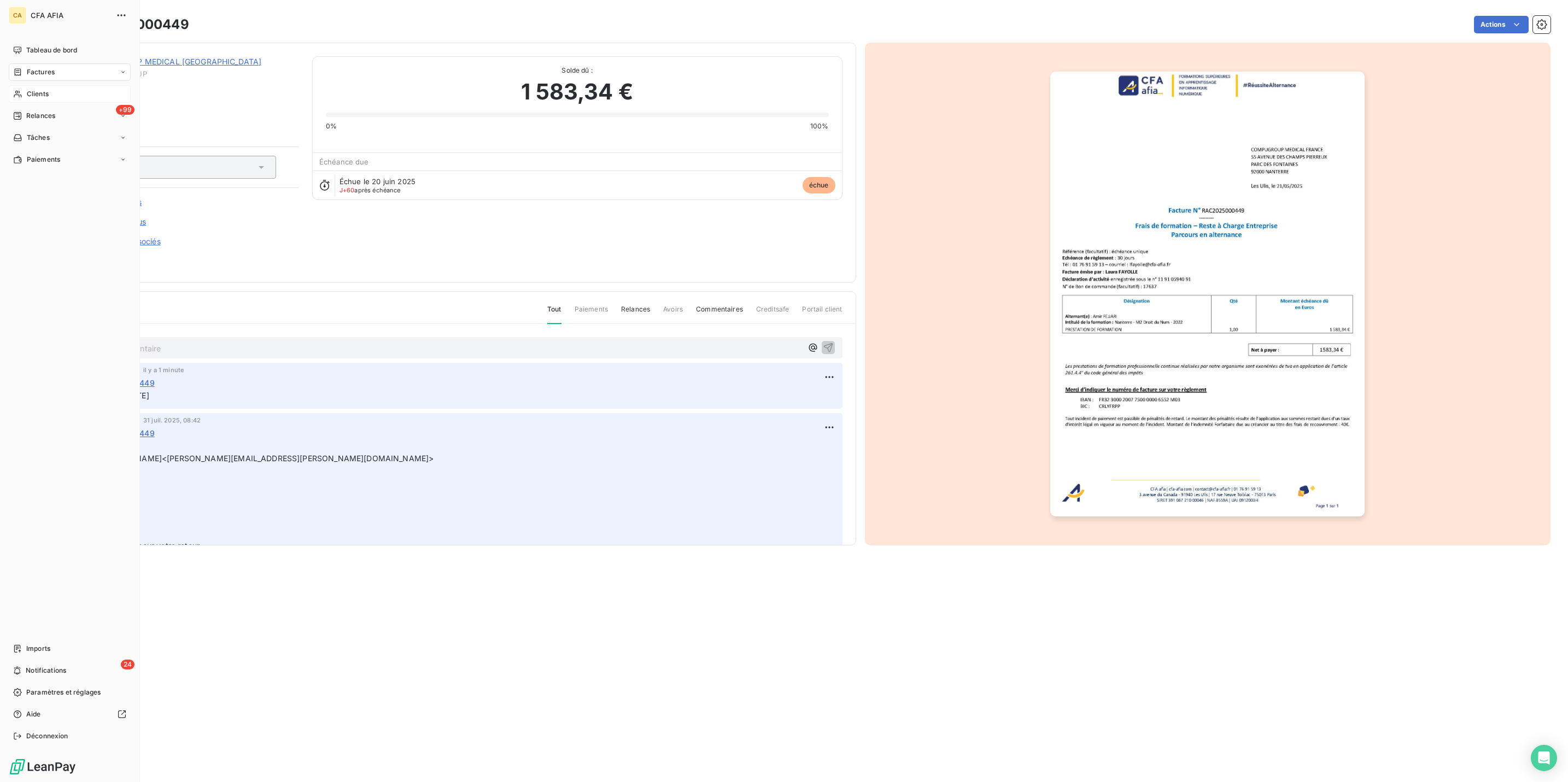
drag, startPoint x: 18, startPoint y: 73, endPoint x: 71, endPoint y: 69, distance: 53.2
click at [18, 86] on div "Clients" at bounding box center [69, 94] width 122 height 18
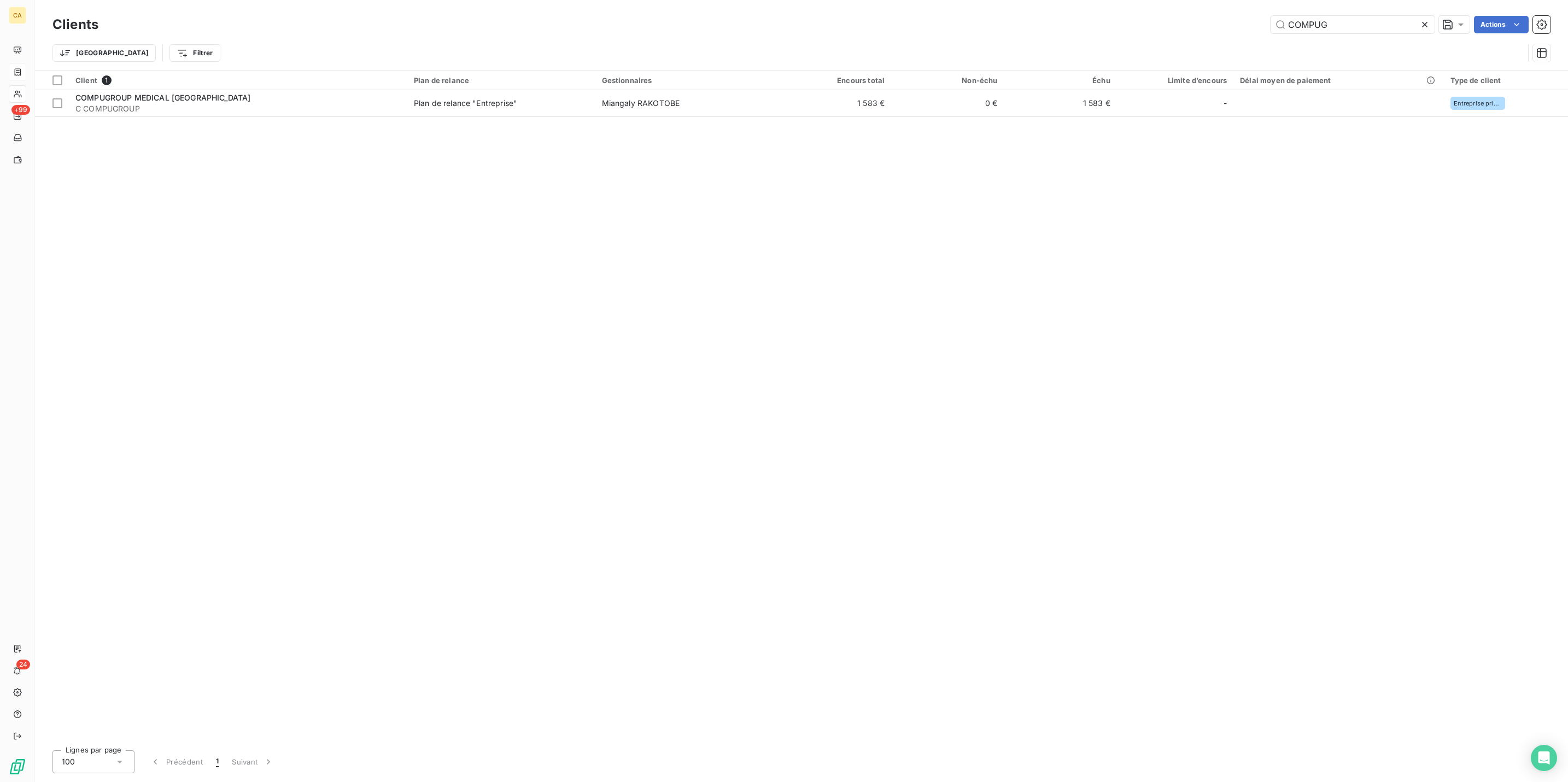
click at [1324, 36] on div "Trier Filtrer" at bounding box center [802, 53] width 1498 height 34
click at [1341, 25] on input "COMPUG" at bounding box center [1352, 24] width 164 height 18
type input "aeroport"
click at [365, 109] on div "Client 1 Plan de relance Gestionnaires Encours total Non-échu Échu Limite d’enc…" at bounding box center [802, 406] width 1533 height 671
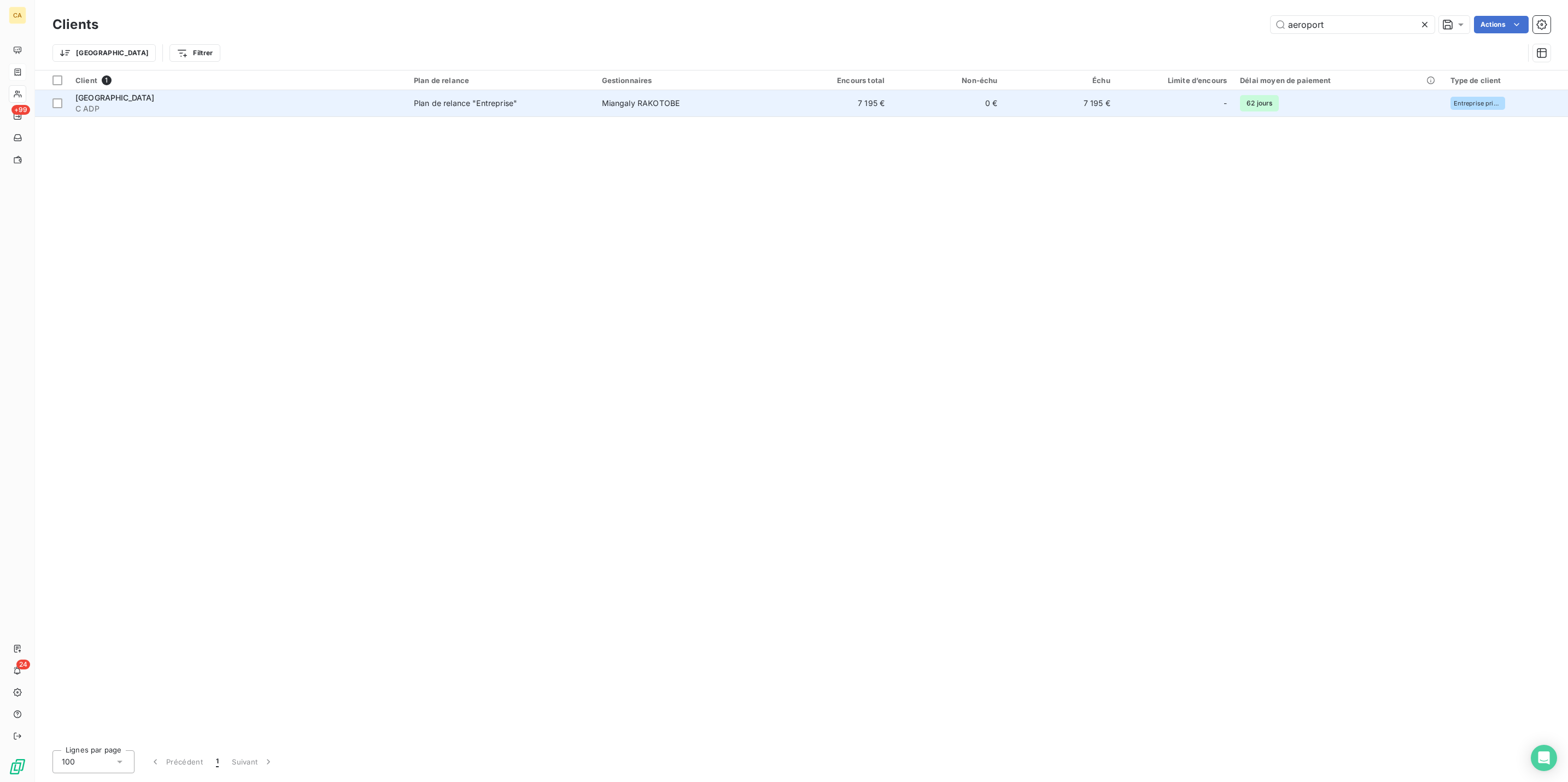
click at [414, 98] on div "Plan de relance "Entreprise"" at bounding box center [465, 103] width 103 height 11
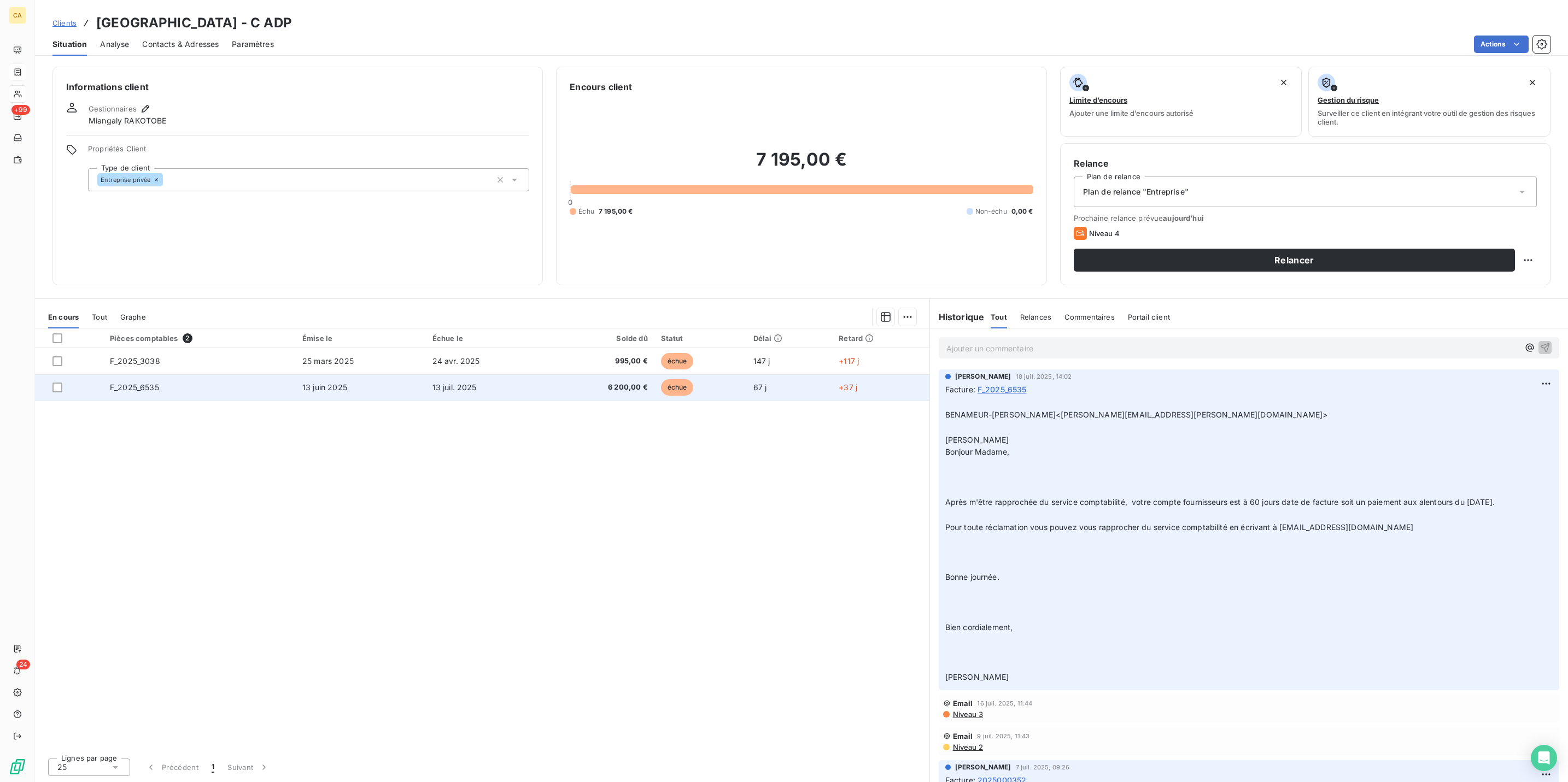
click at [216, 375] on td "F_2025_6535" at bounding box center [199, 388] width 193 height 26
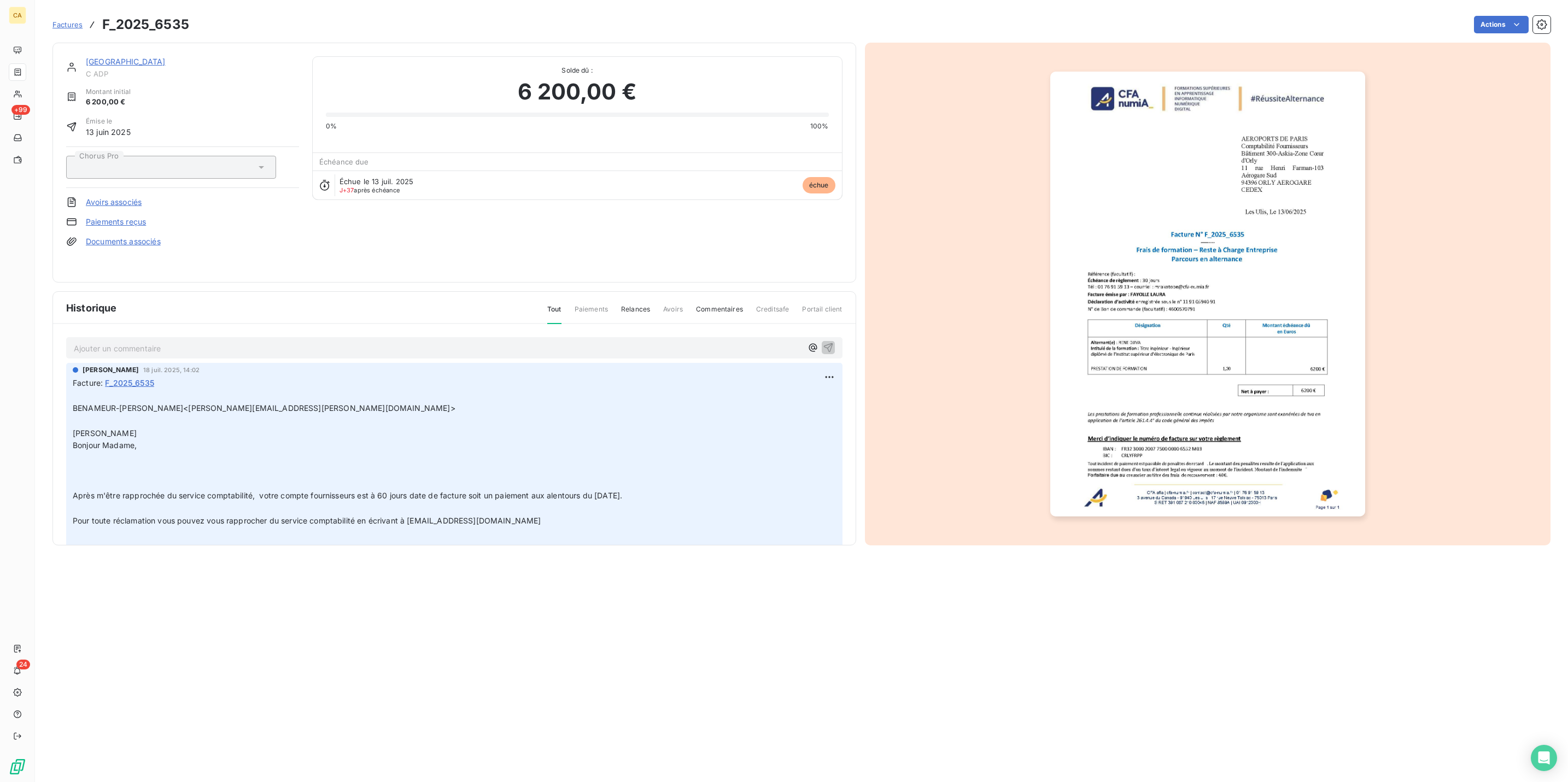
click at [175, 342] on p "Ajouter un commentaire ﻿" at bounding box center [438, 348] width 728 height 14
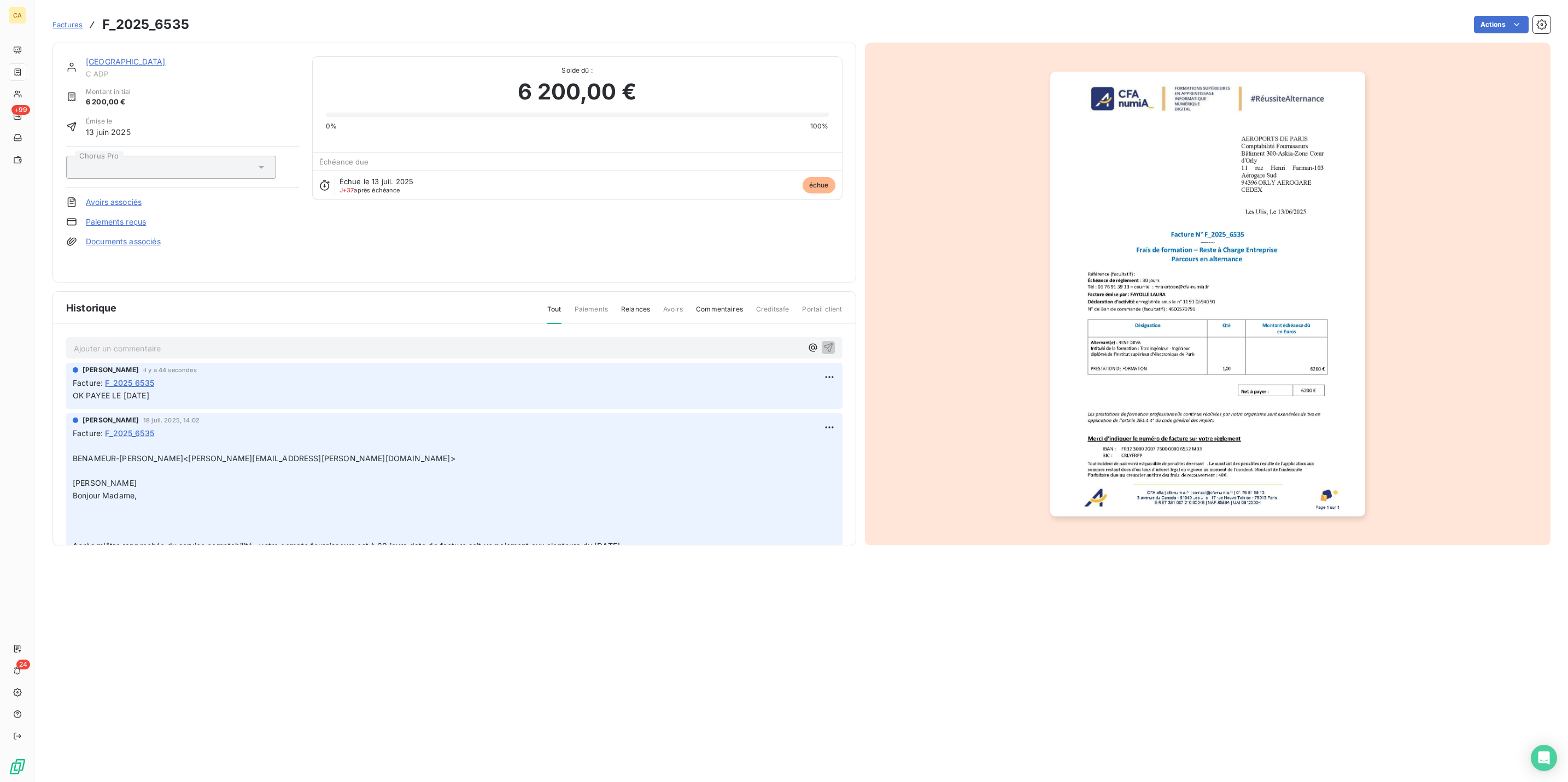
click at [1328, 256] on img "button" at bounding box center [1208, 294] width 315 height 445
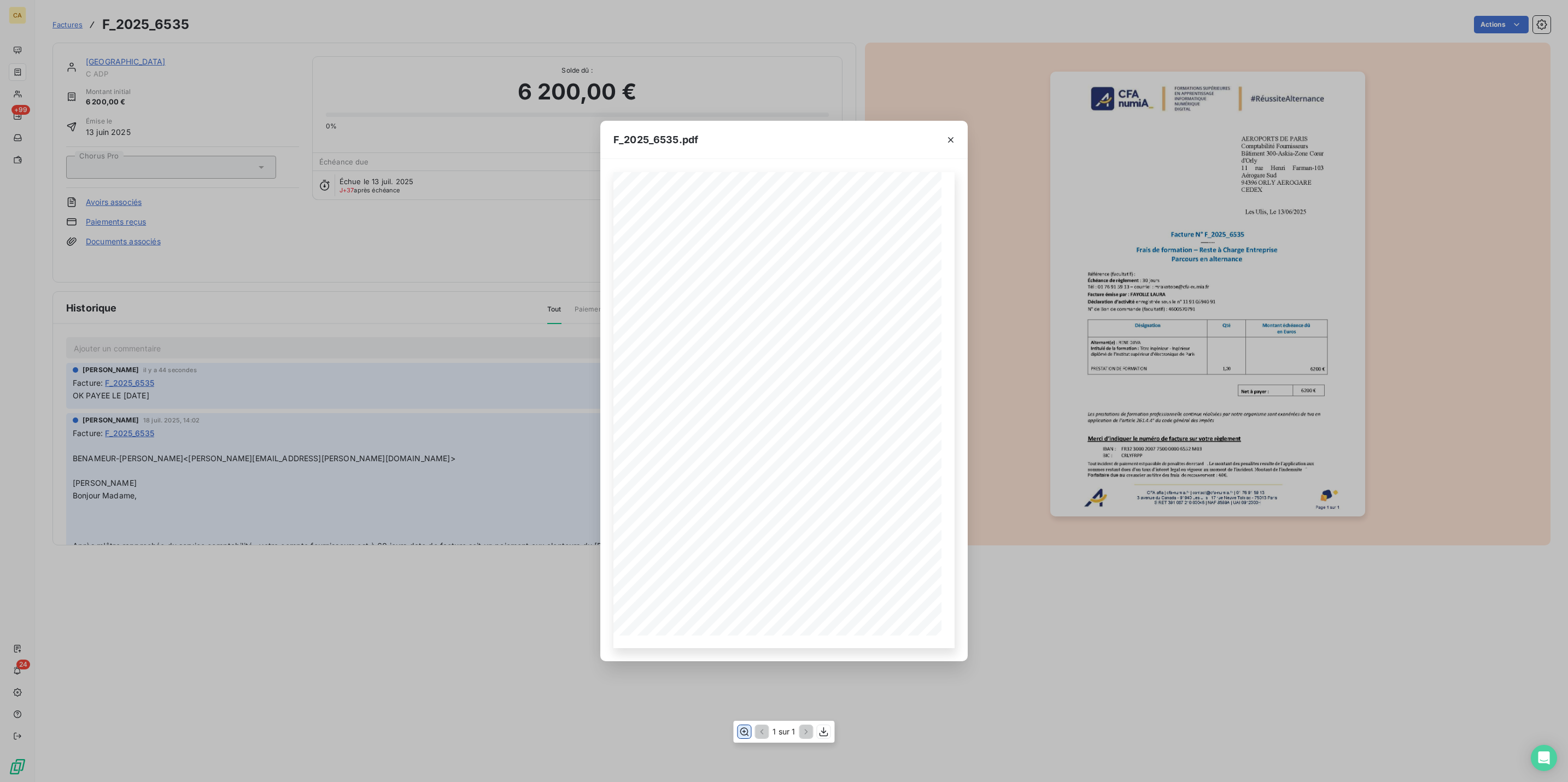
click at [746, 727] on icon "button" at bounding box center [744, 732] width 11 height 11
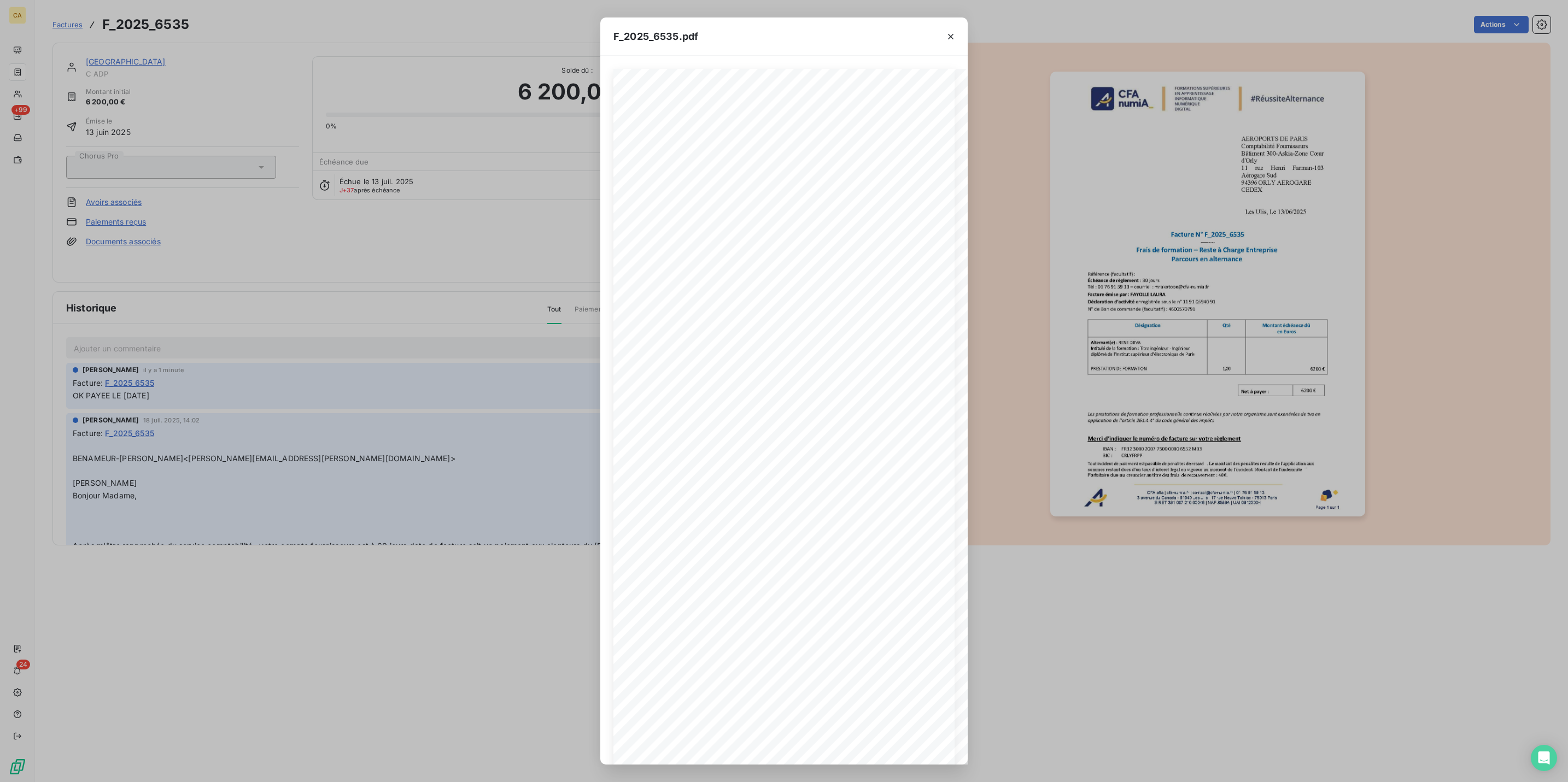
click at [184, 225] on div "F_2025_6535.pdf CFA afia | [DOMAIN_NAME] | [EMAIL_ADDRESS][DOMAIN_NAME] | 01 76…" at bounding box center [784, 391] width 1568 height 782
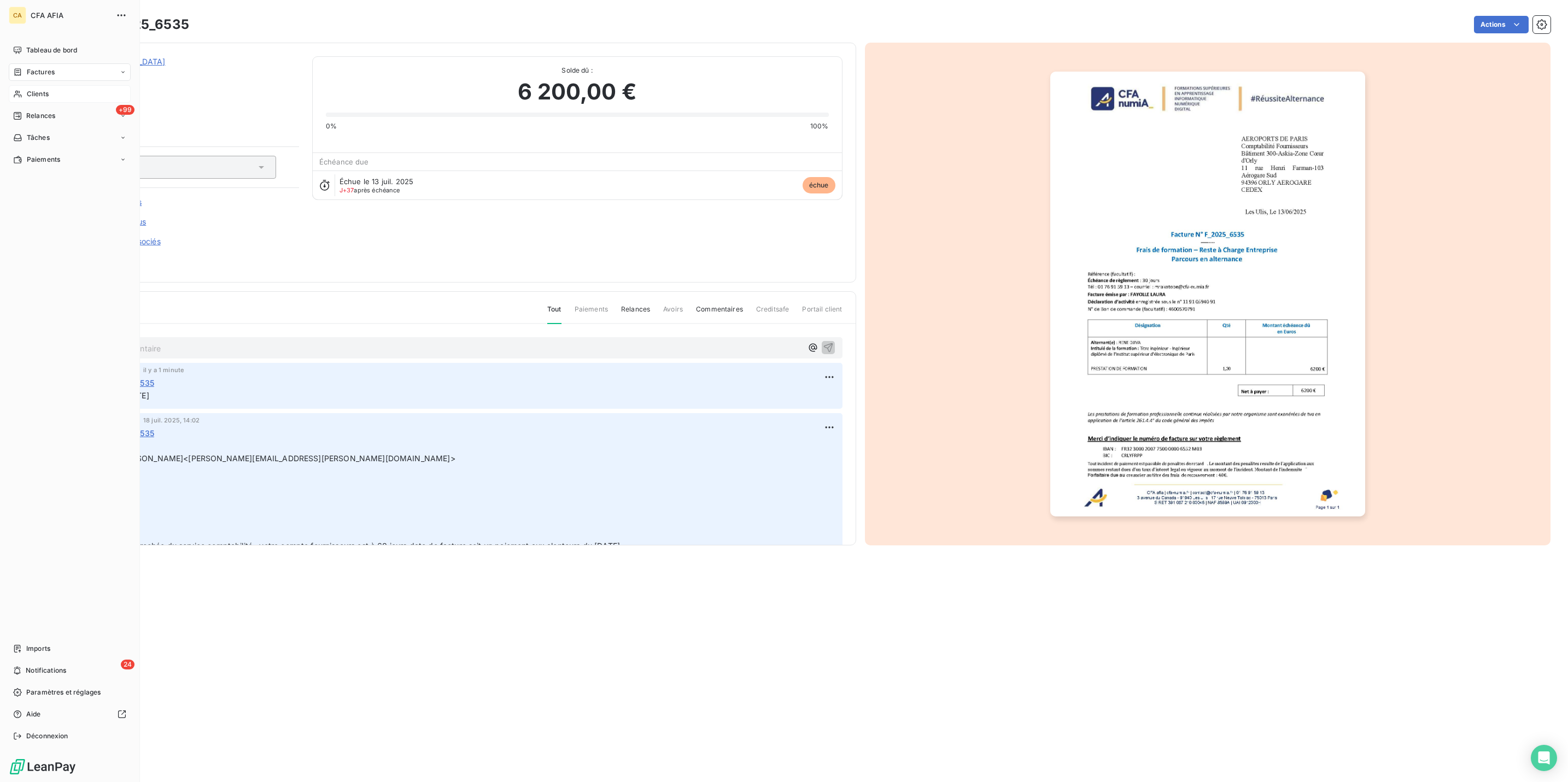
click at [16, 86] on div "Clients" at bounding box center [69, 94] width 122 height 18
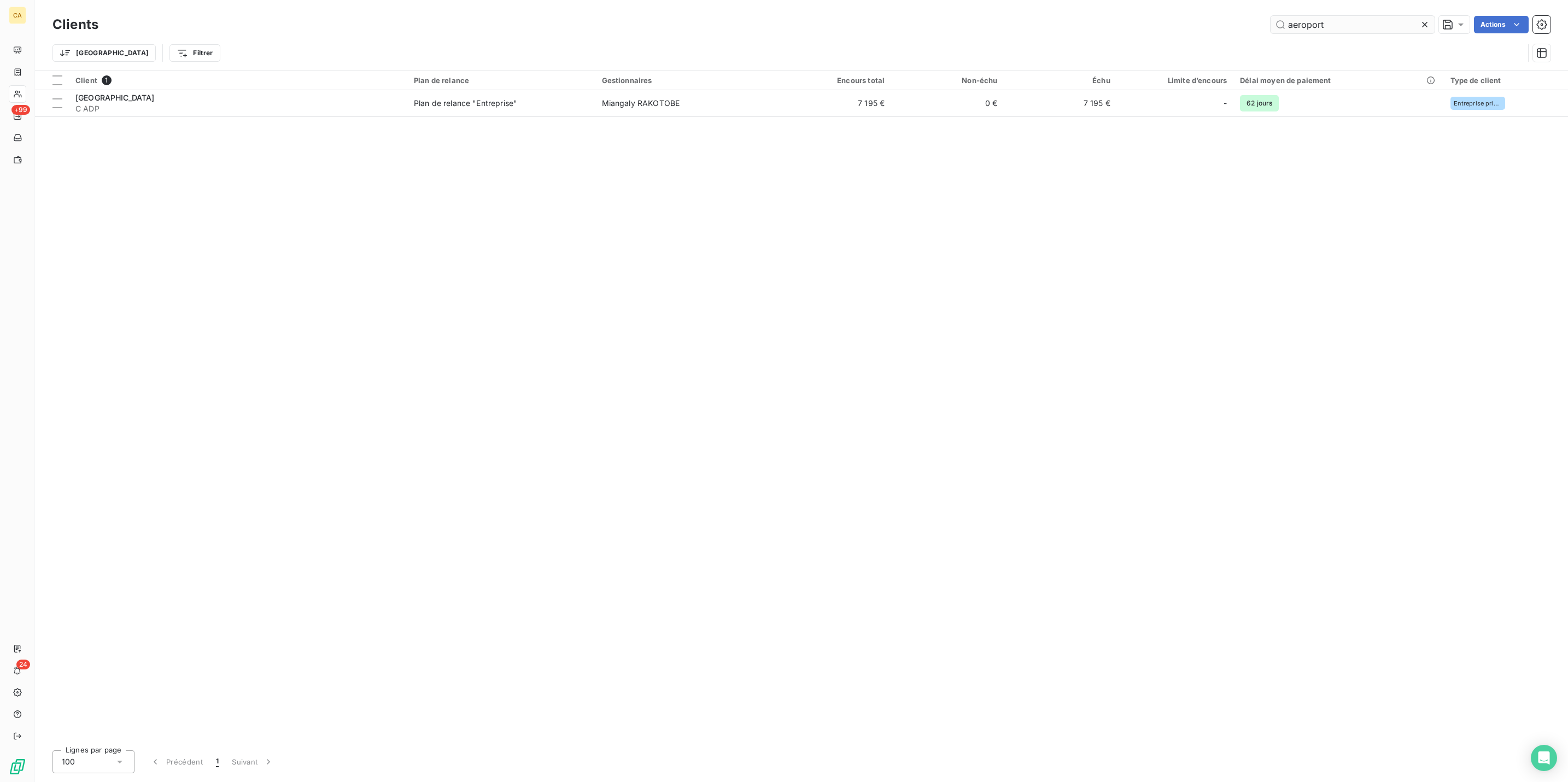
click at [1370, 27] on input "aeroport" at bounding box center [1352, 24] width 164 height 18
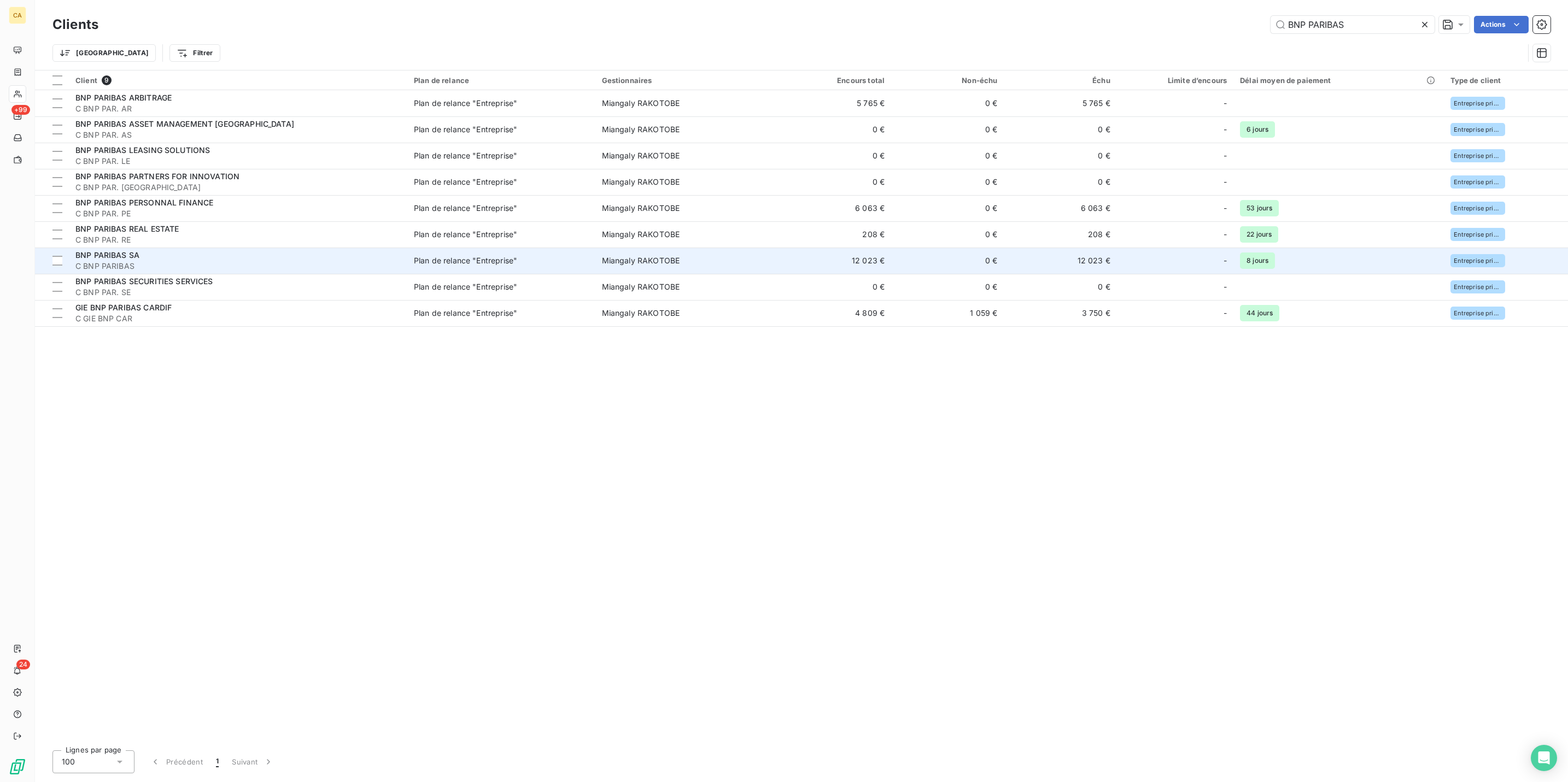
type input "BNP PARIBAS"
click at [143, 261] on span "C BNP PARIBAS" at bounding box center [238, 266] width 325 height 11
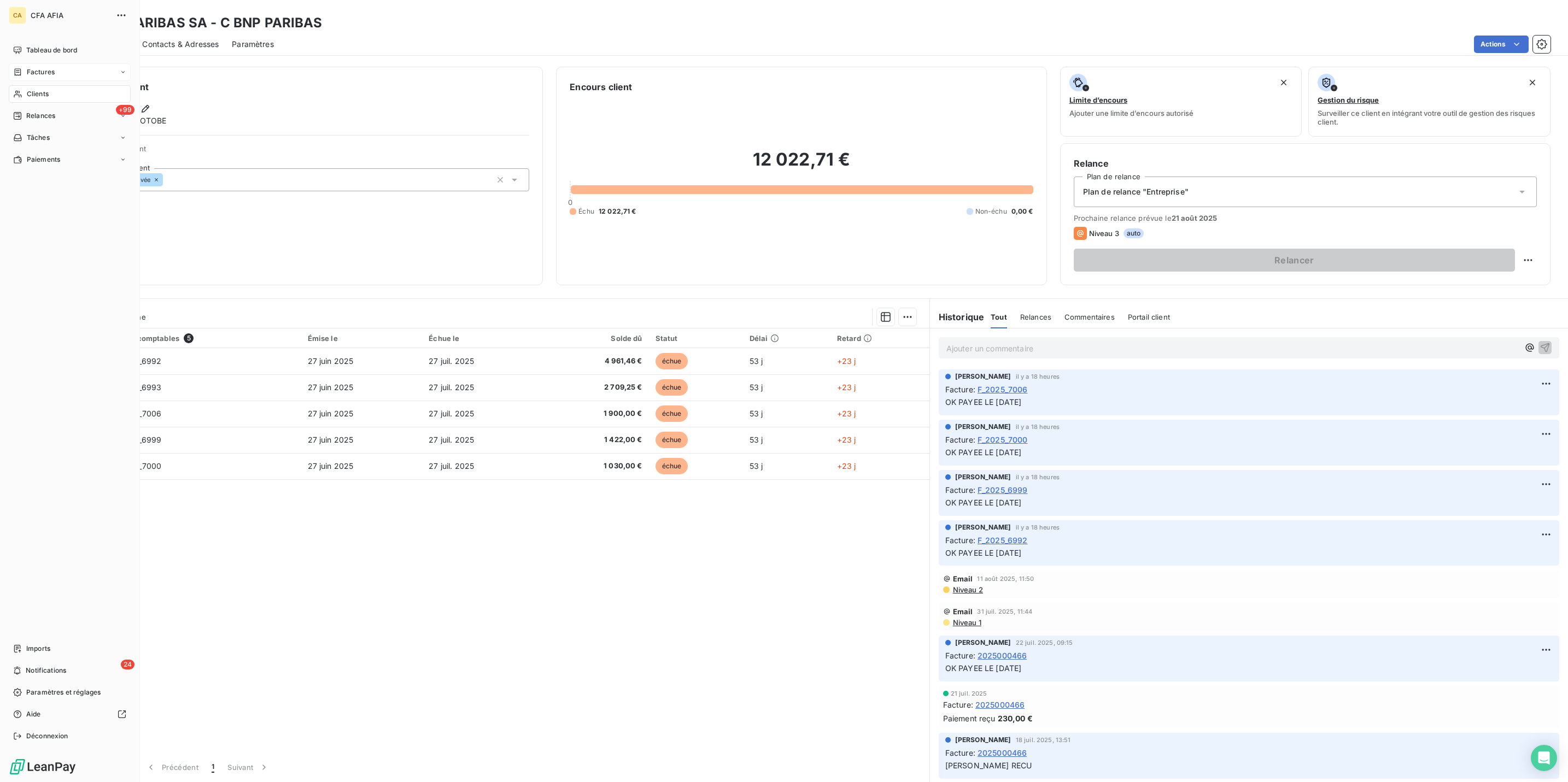
click at [29, 67] on span "Factures" at bounding box center [41, 72] width 28 height 10
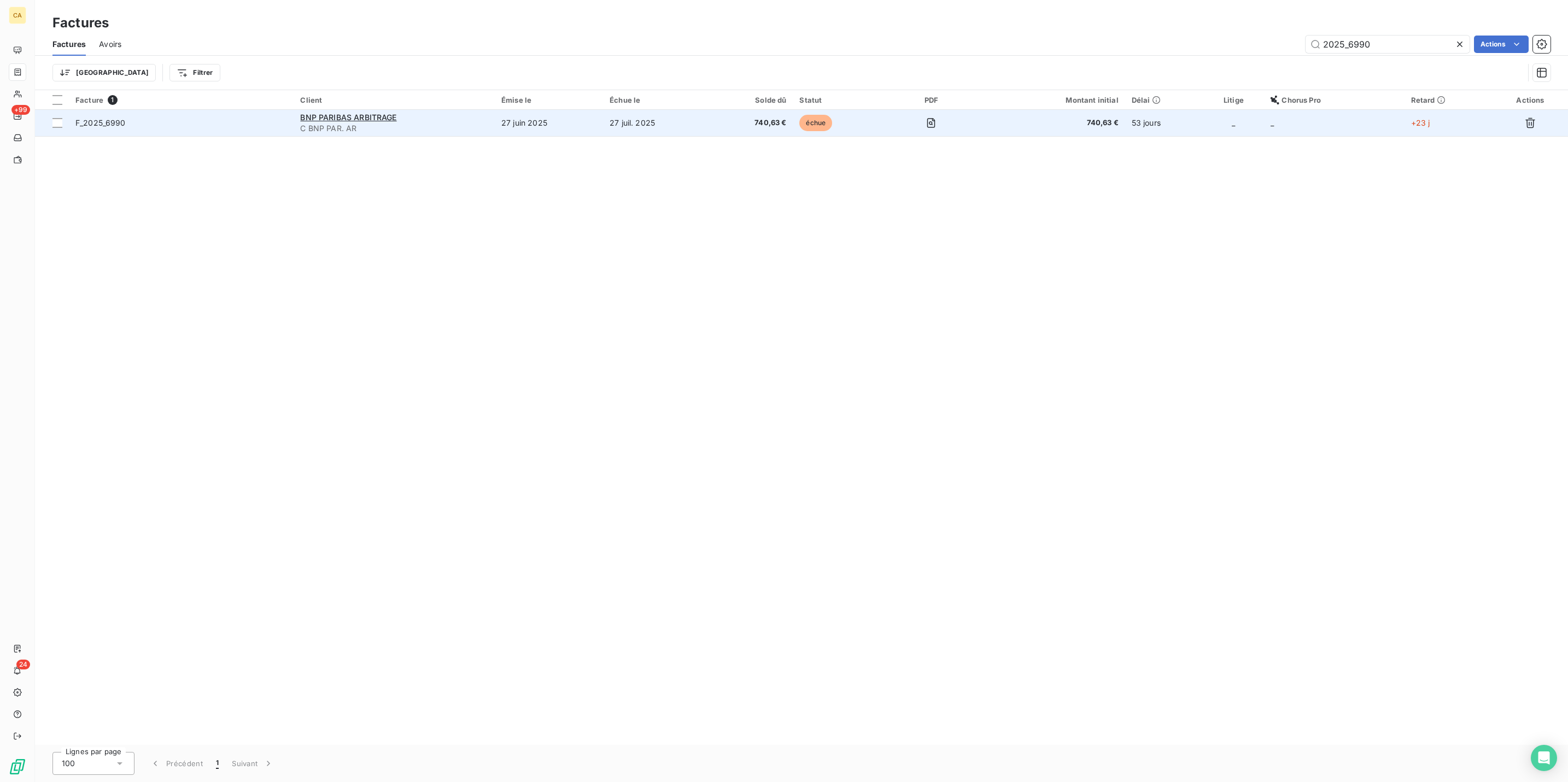
type input "2025_6990"
click at [448, 123] on span "C BNP PAR. AR" at bounding box center [394, 129] width 188 height 11
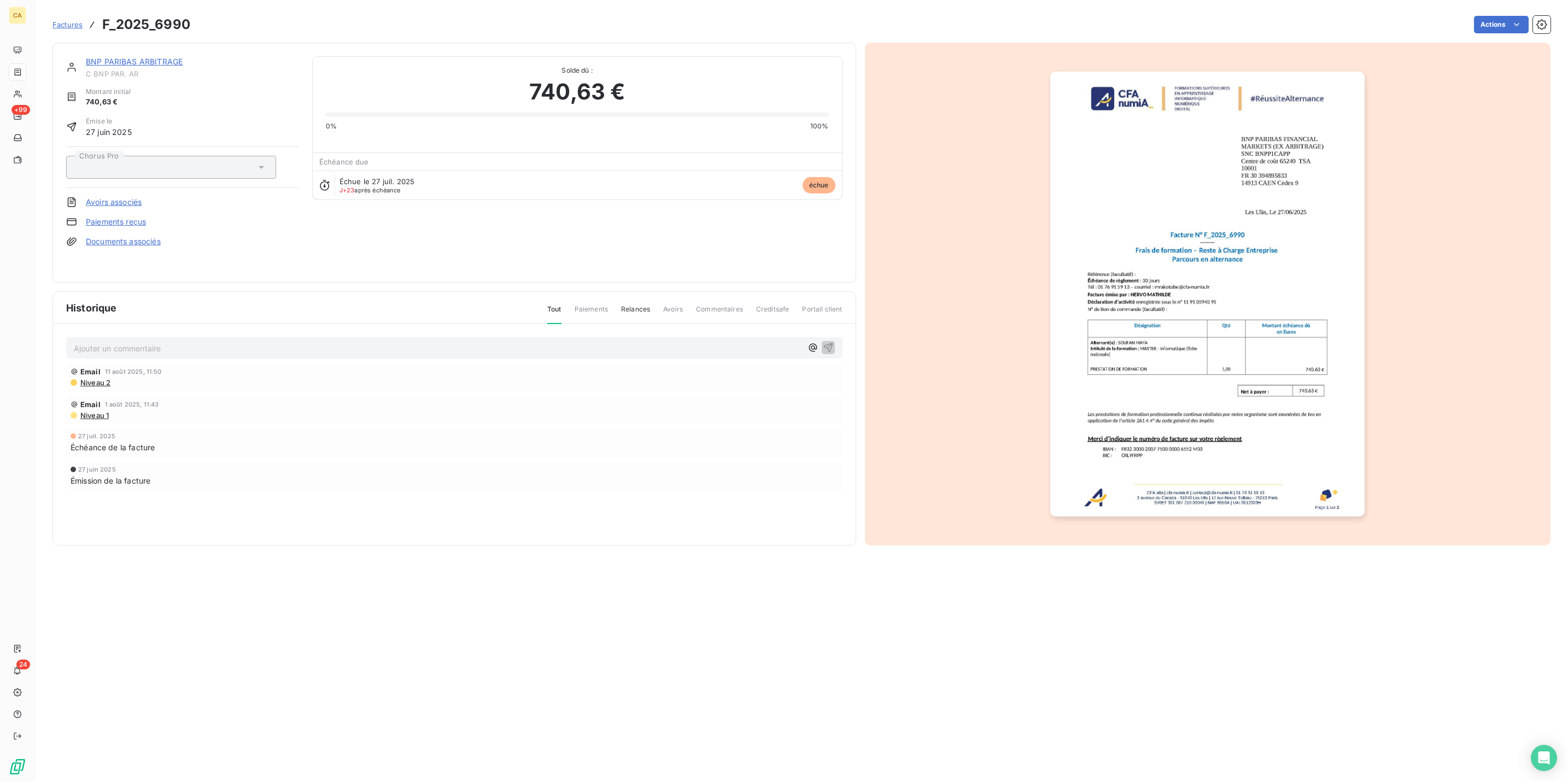
click at [188, 342] on p "Ajouter un commentaire ﻿" at bounding box center [438, 348] width 728 height 14
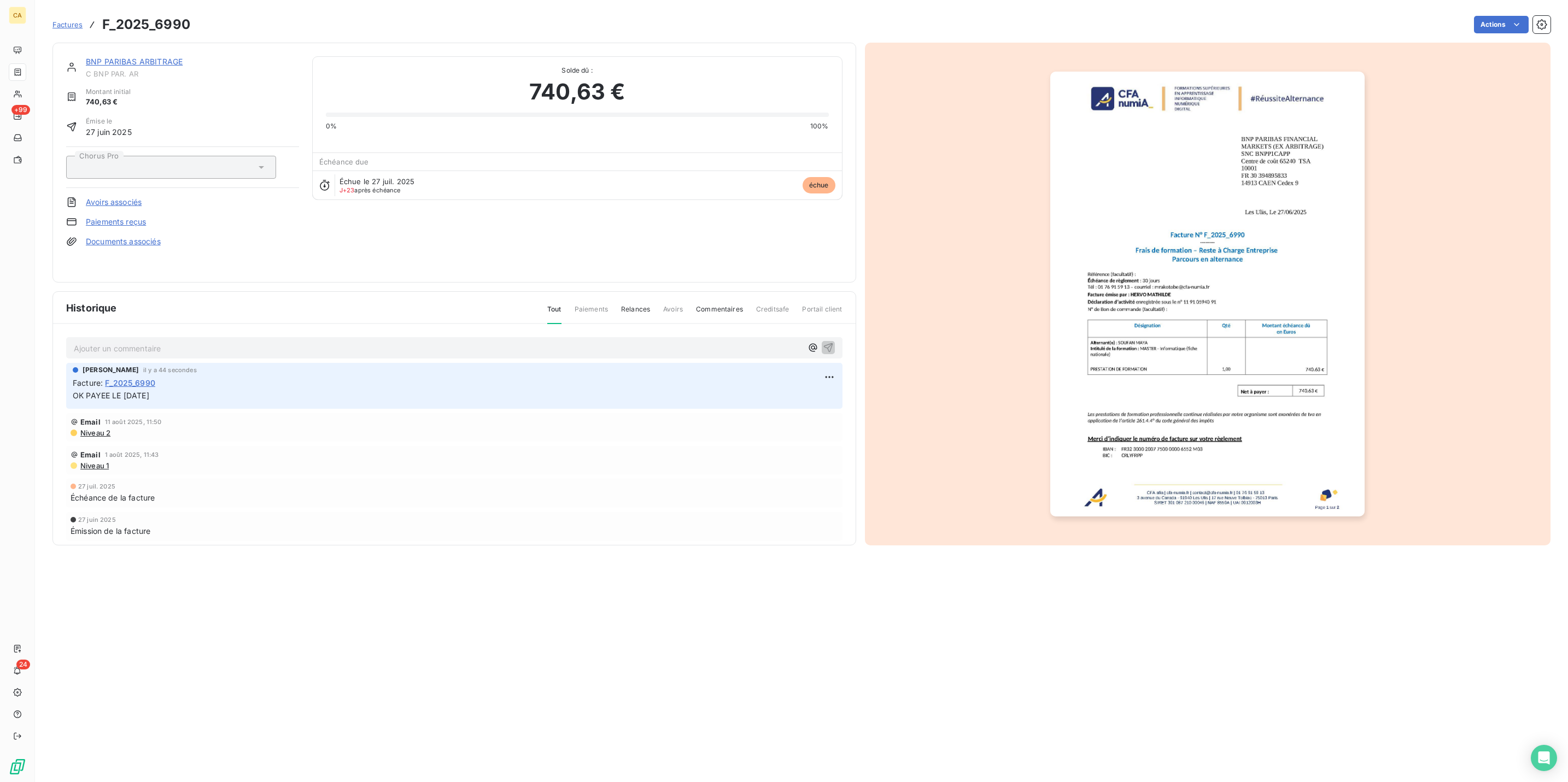
click at [1181, 283] on img "button" at bounding box center [1207, 294] width 314 height 445
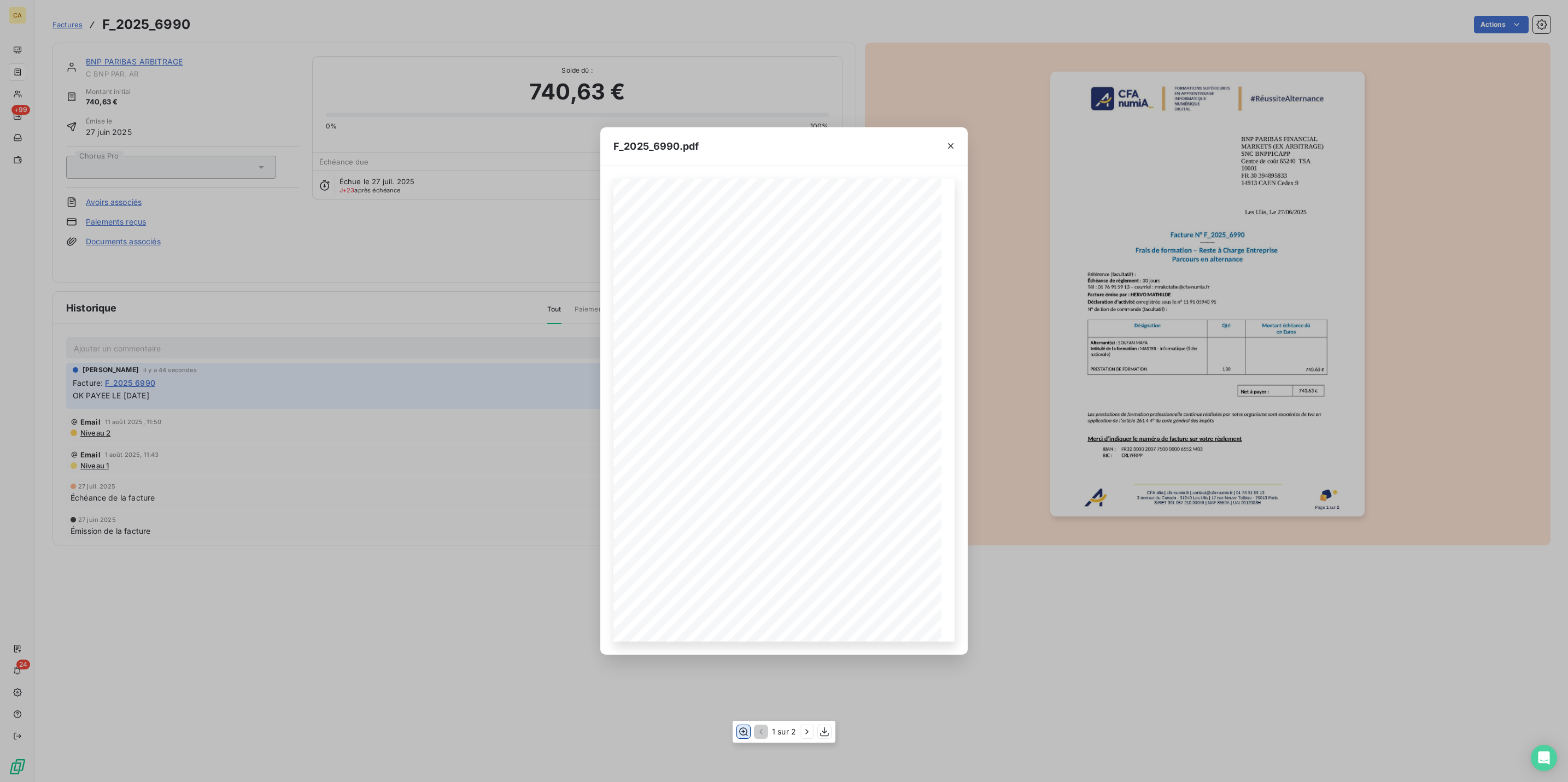
click at [750, 731] on button "button" at bounding box center [743, 731] width 13 height 13
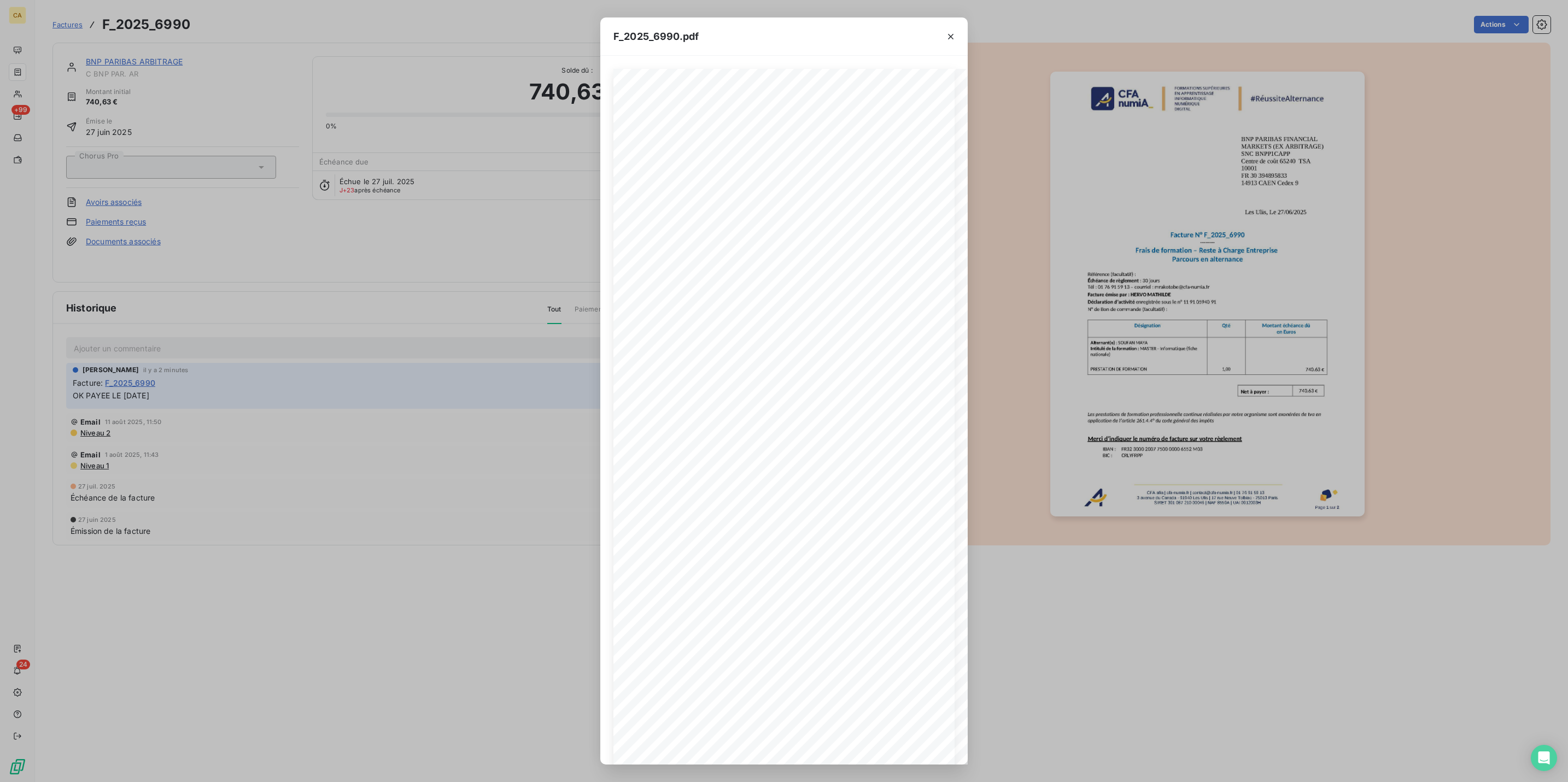
click at [82, 151] on div "F_2025_6990.pdf CFA afia | [DOMAIN_NAME] | [EMAIL_ADDRESS][DOMAIN_NAME] | 01 76…" at bounding box center [784, 391] width 1568 height 782
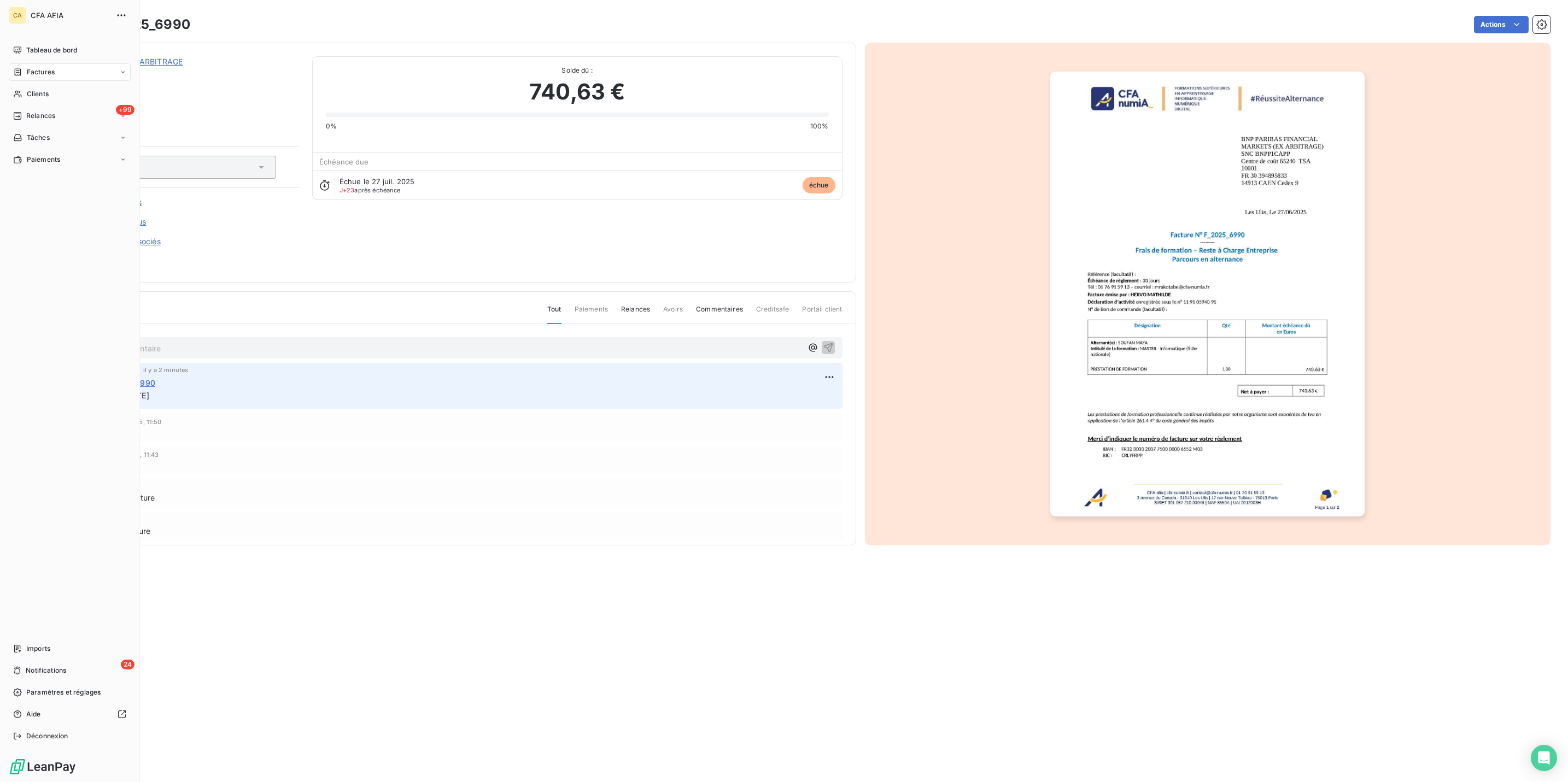
drag, startPoint x: 17, startPoint y: 64, endPoint x: 36, endPoint y: 66, distance: 19.1
click at [17, 64] on div "Factures" at bounding box center [69, 72] width 122 height 18
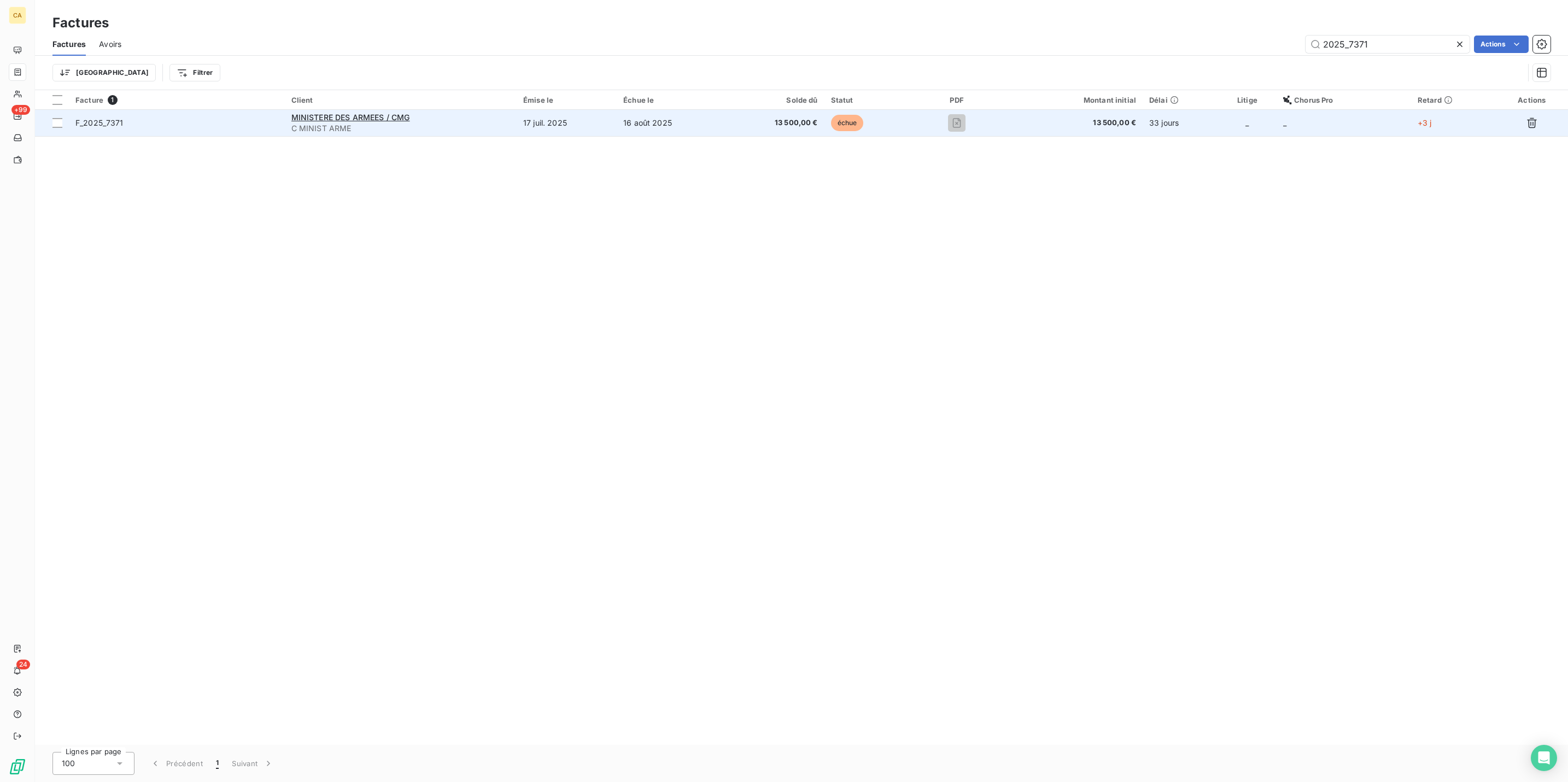
type input "2025_7371"
click at [463, 123] on span "C MINIST ARME" at bounding box center [400, 129] width 218 height 11
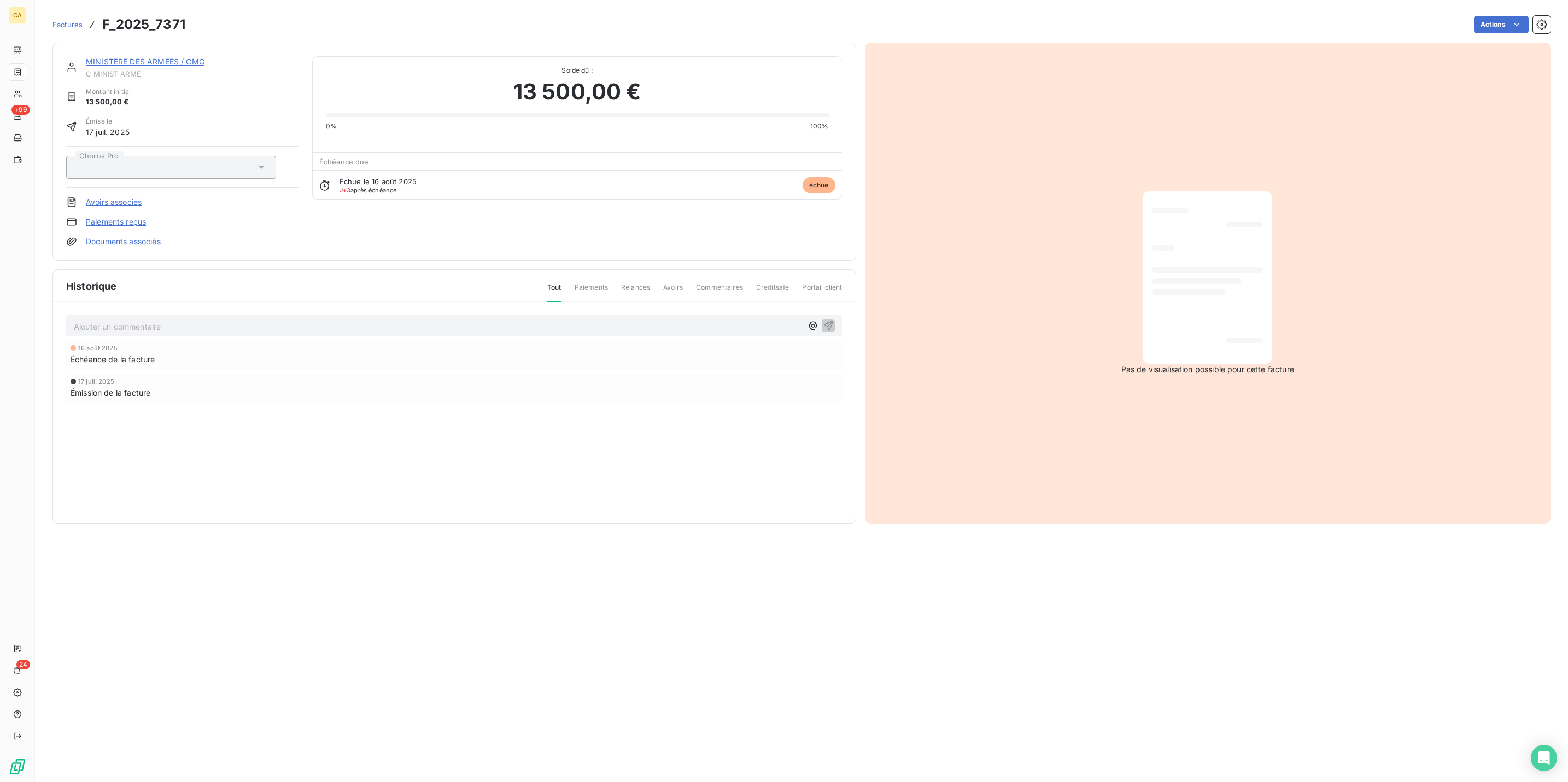
click at [242, 320] on p "Ajouter un commentaire ﻿" at bounding box center [438, 326] width 728 height 14
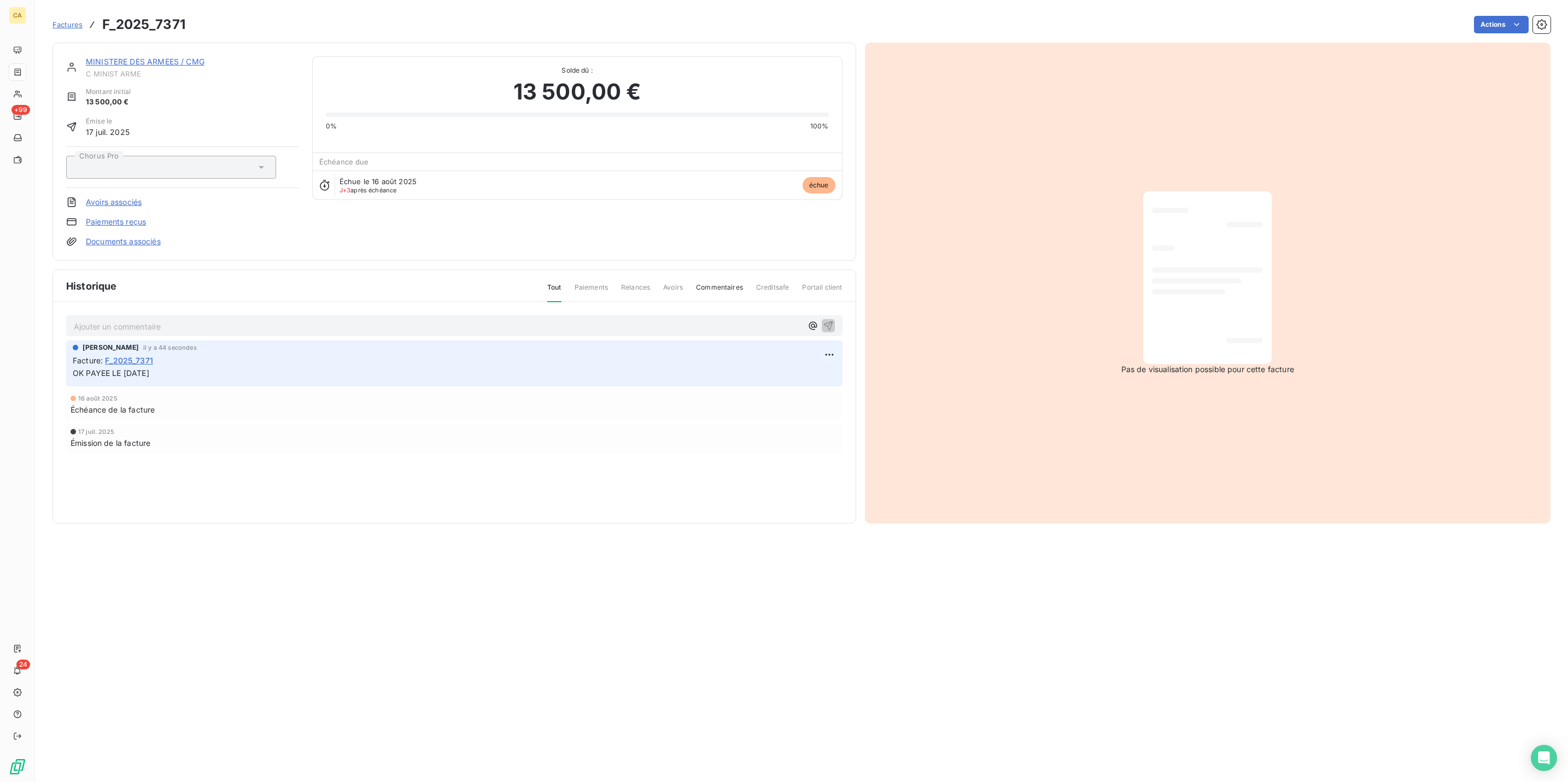
click at [178, 57] on link "MINISTERE DES ARMEES / CMG" at bounding box center [145, 62] width 119 height 9
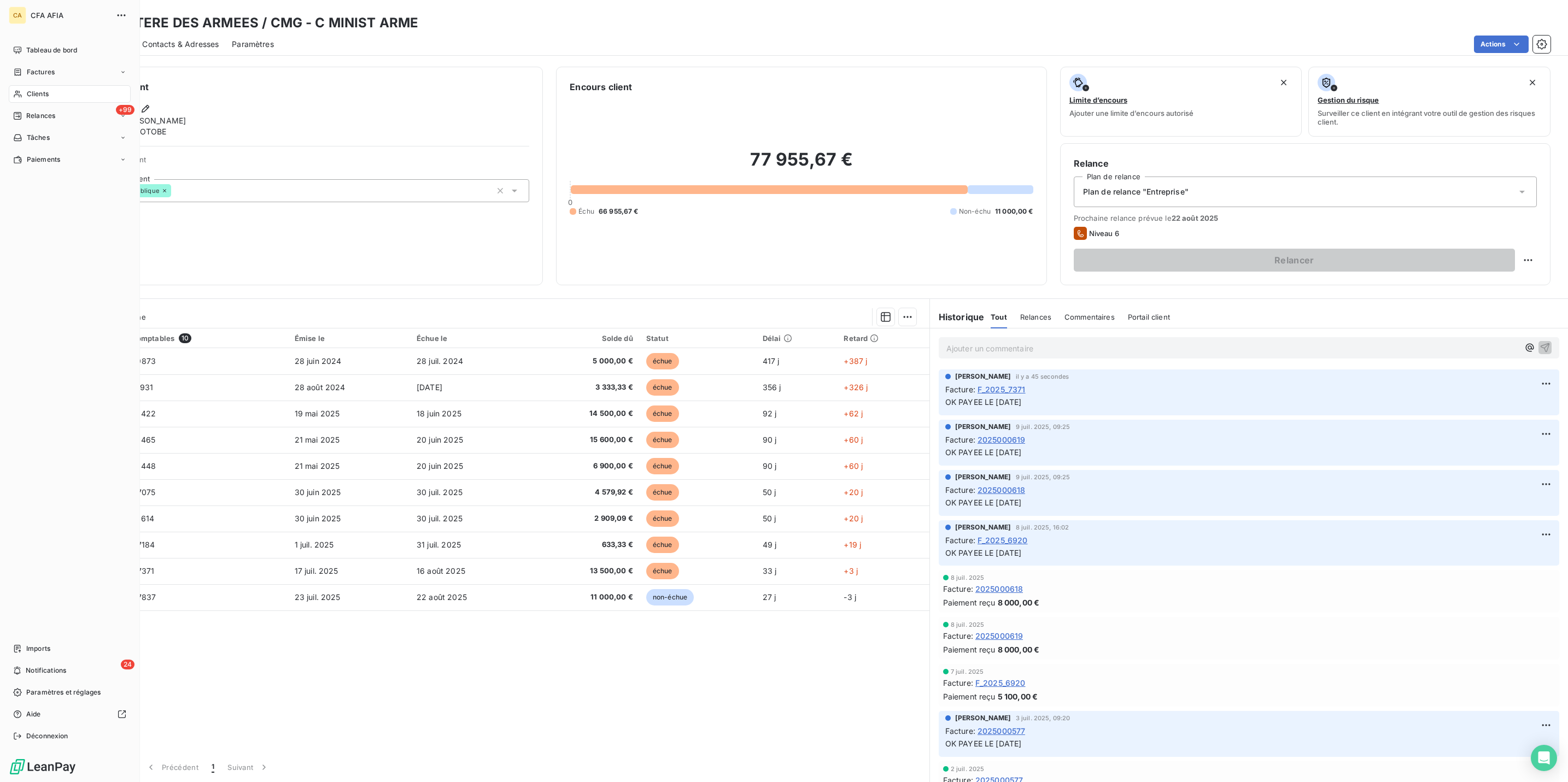
click at [33, 89] on span "Clients" at bounding box center [38, 94] width 22 height 10
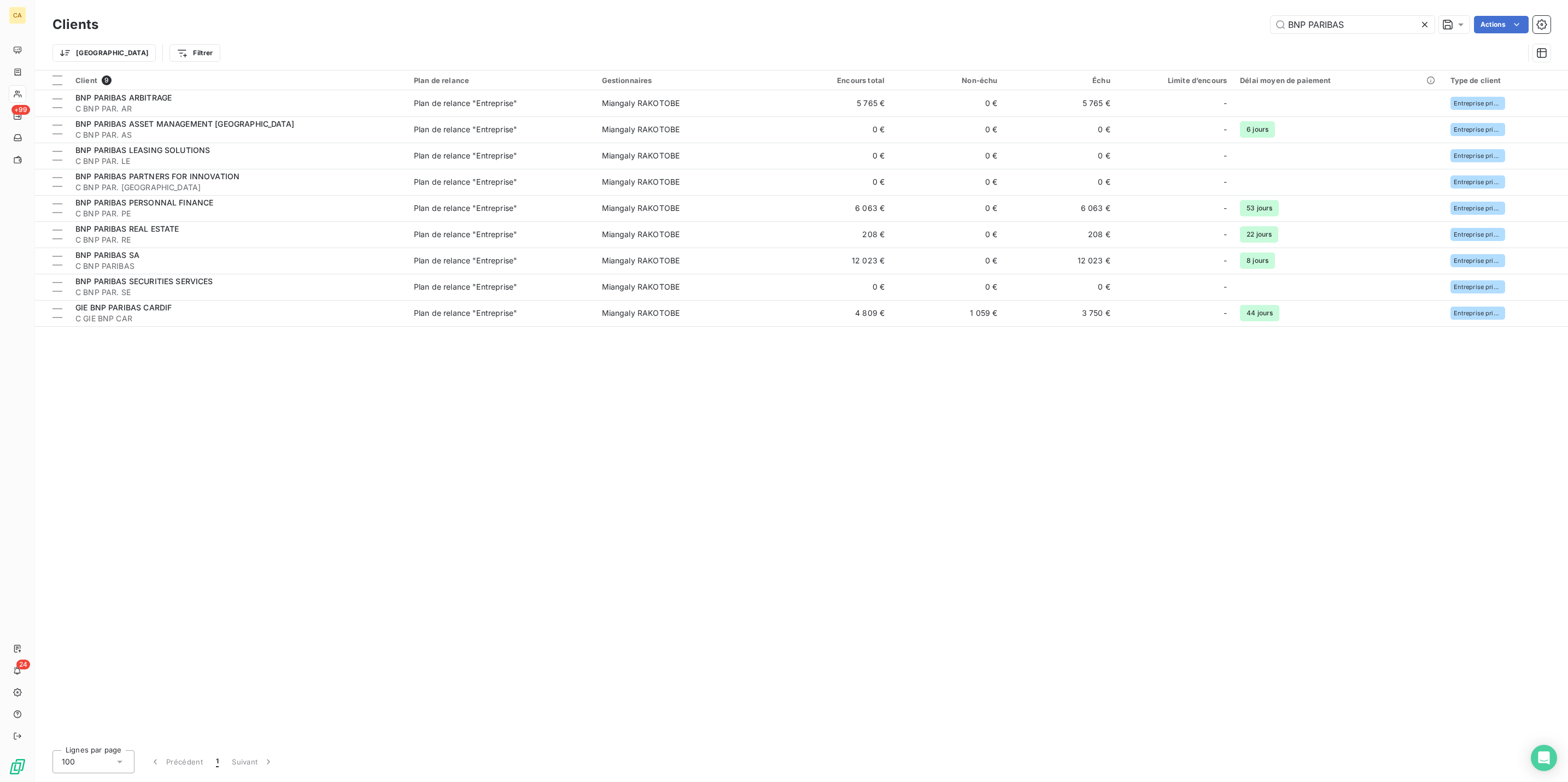
drag, startPoint x: 1410, startPoint y: 18, endPoint x: 1098, endPoint y: -7, distance: 313.0
click at [1098, 0] on html "CA +99 24 Clients BNP PARIBAS Actions Trier Filtrer Client 9 Plan de relance Ge…" at bounding box center [784, 391] width 1568 height 782
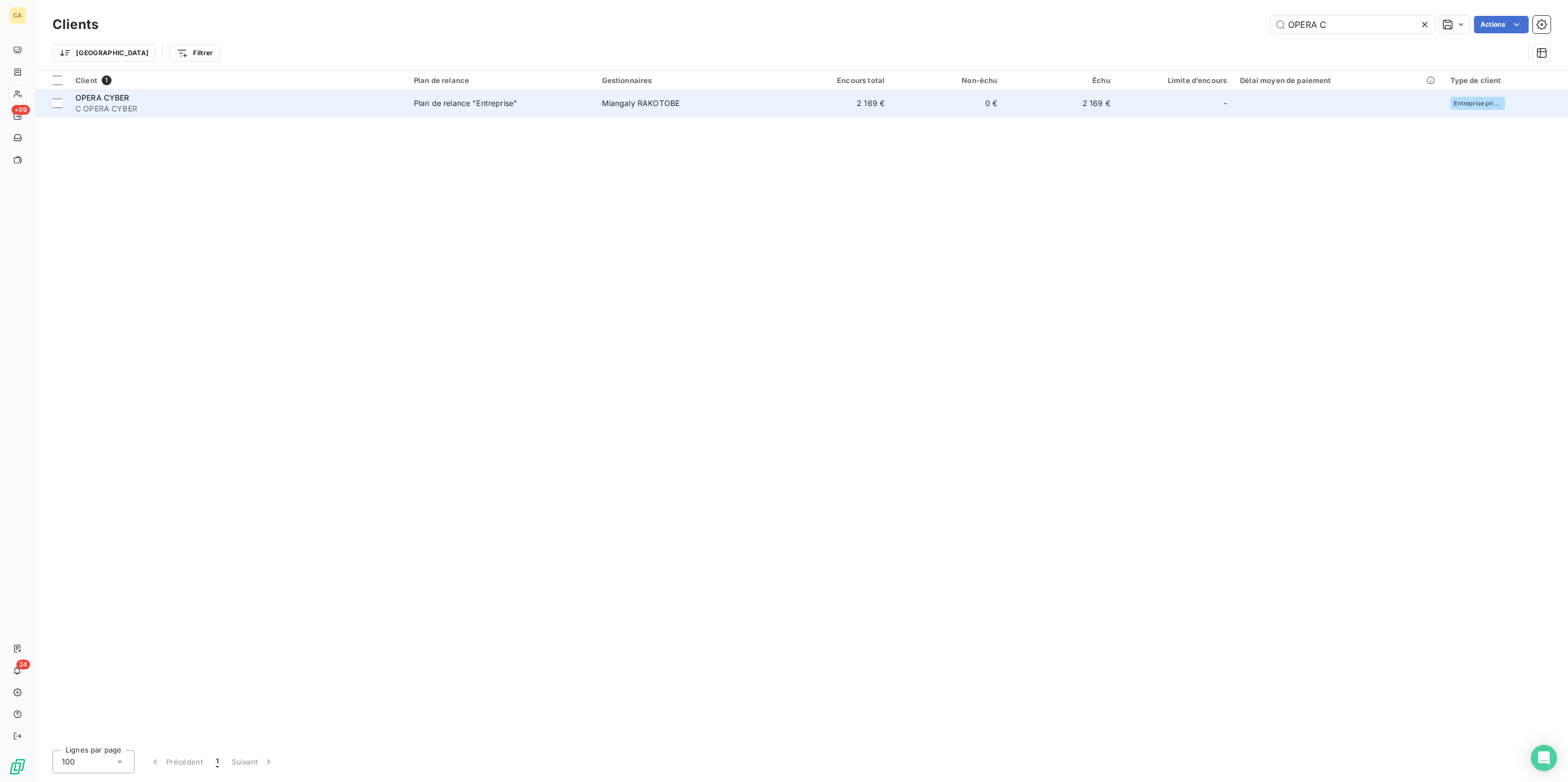
type input "OPERA C"
click at [251, 103] on span "C OPERA CYBER" at bounding box center [238, 109] width 325 height 11
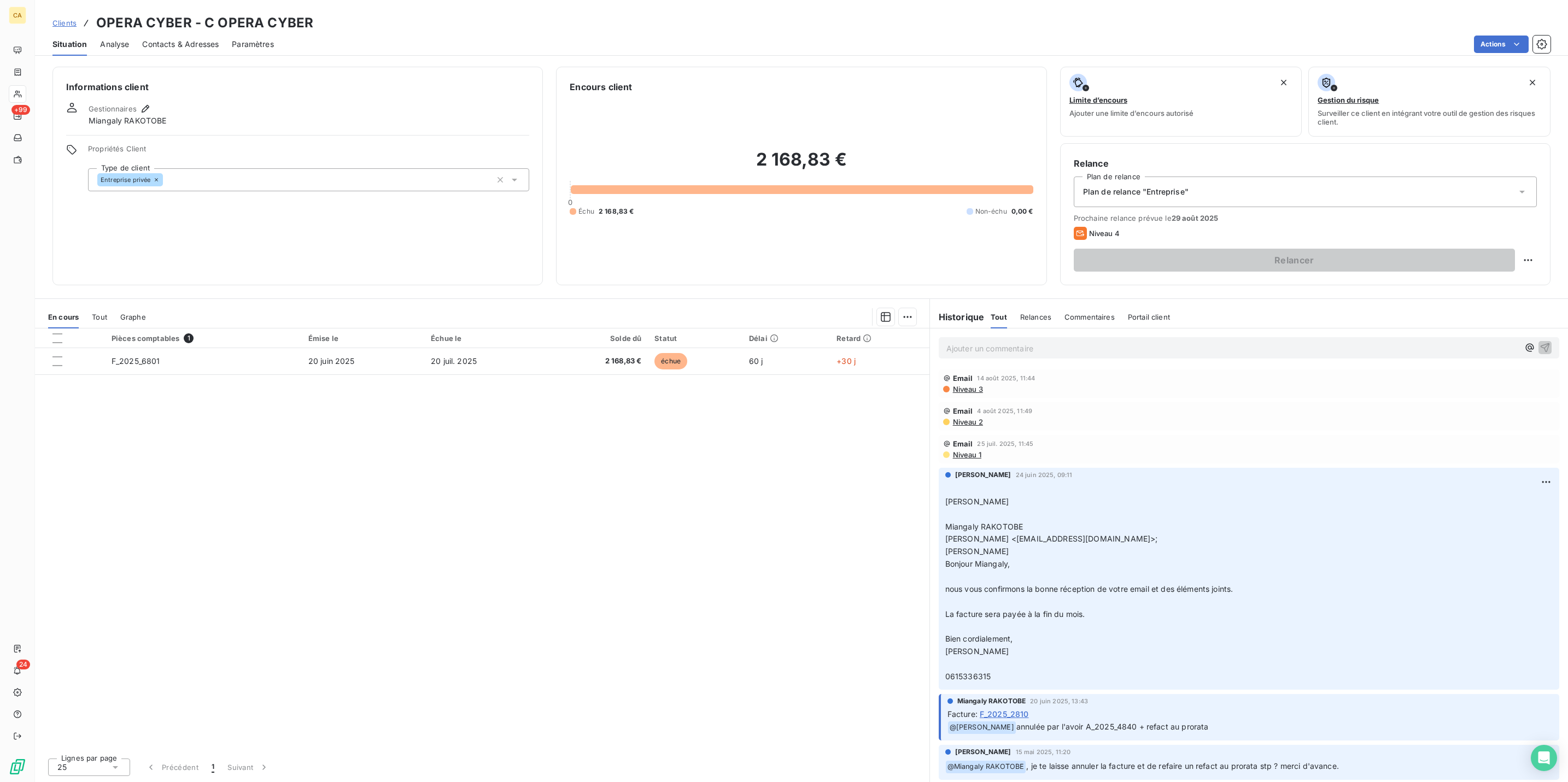
drag, startPoint x: 395, startPoint y: 311, endPoint x: 392, endPoint y: 320, distance: 9.5
click at [392, 329] on div "Pièces comptables 1 Émise le Échue le Solde dû Statut Délai Retard F_2025_6801 …" at bounding box center [482, 539] width 895 height 421
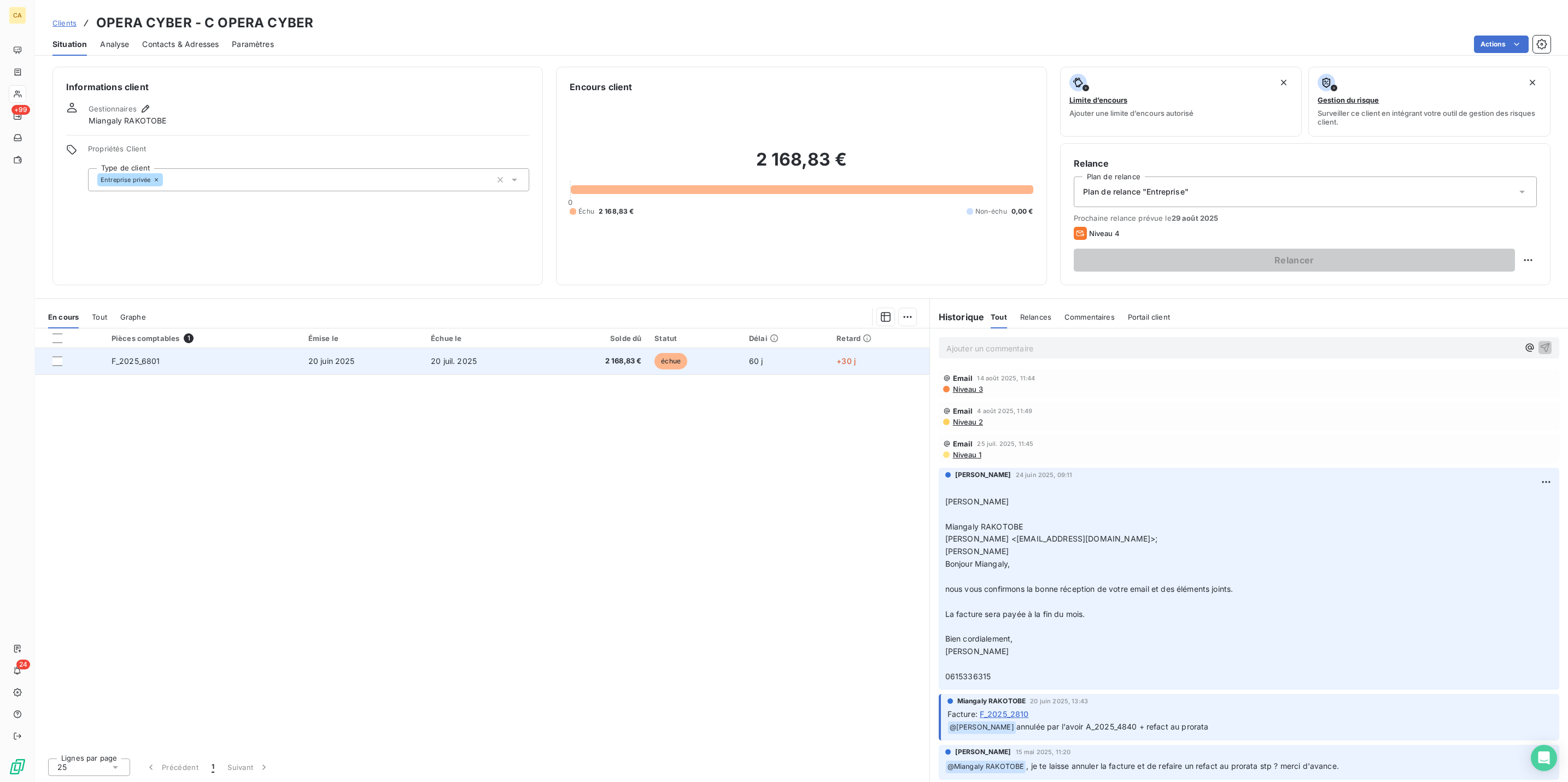
click at [385, 348] on td "20 juin 2025" at bounding box center [363, 361] width 123 height 26
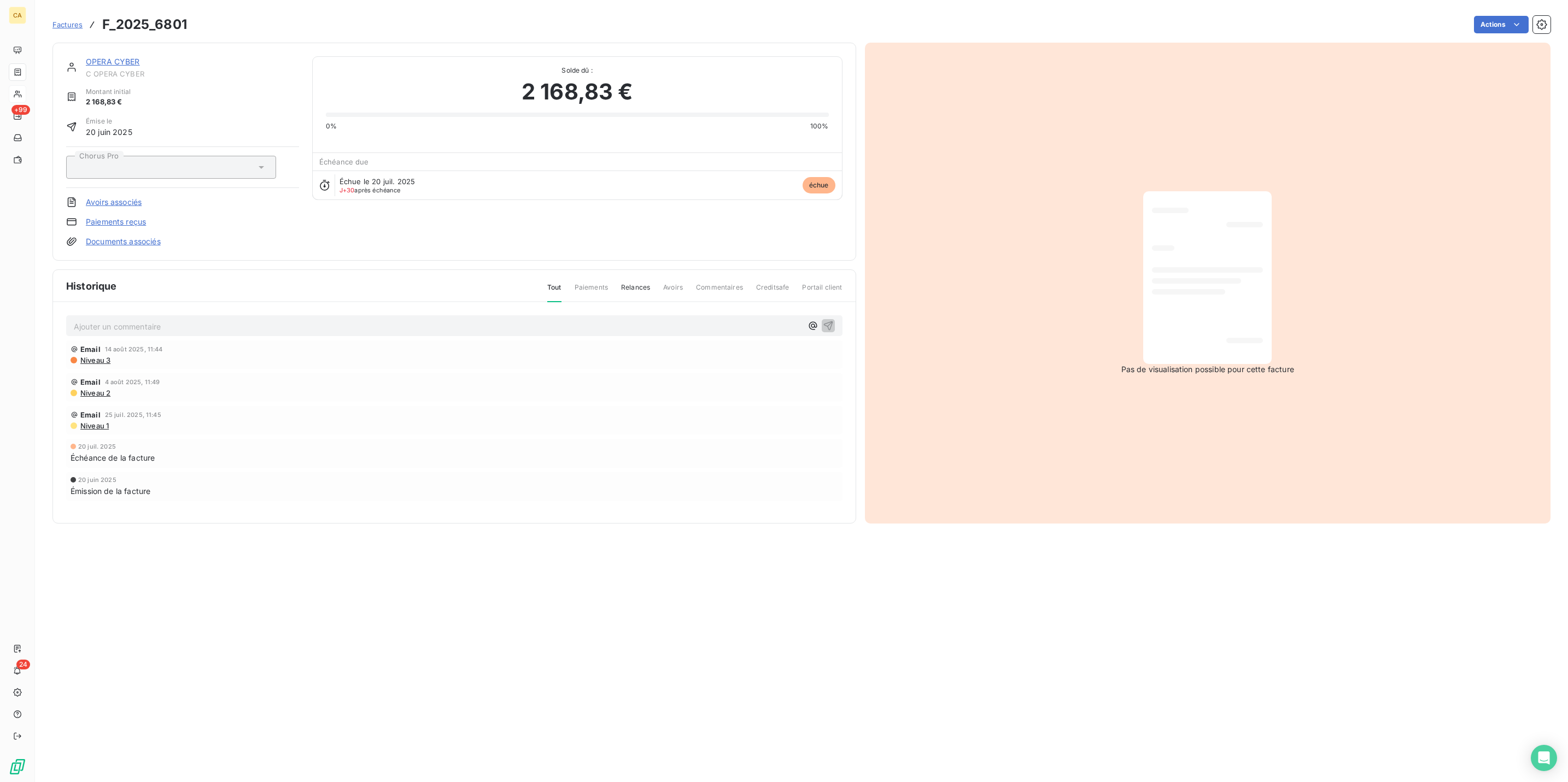
click at [199, 320] on p "Ajouter un commentaire ﻿" at bounding box center [438, 326] width 728 height 14
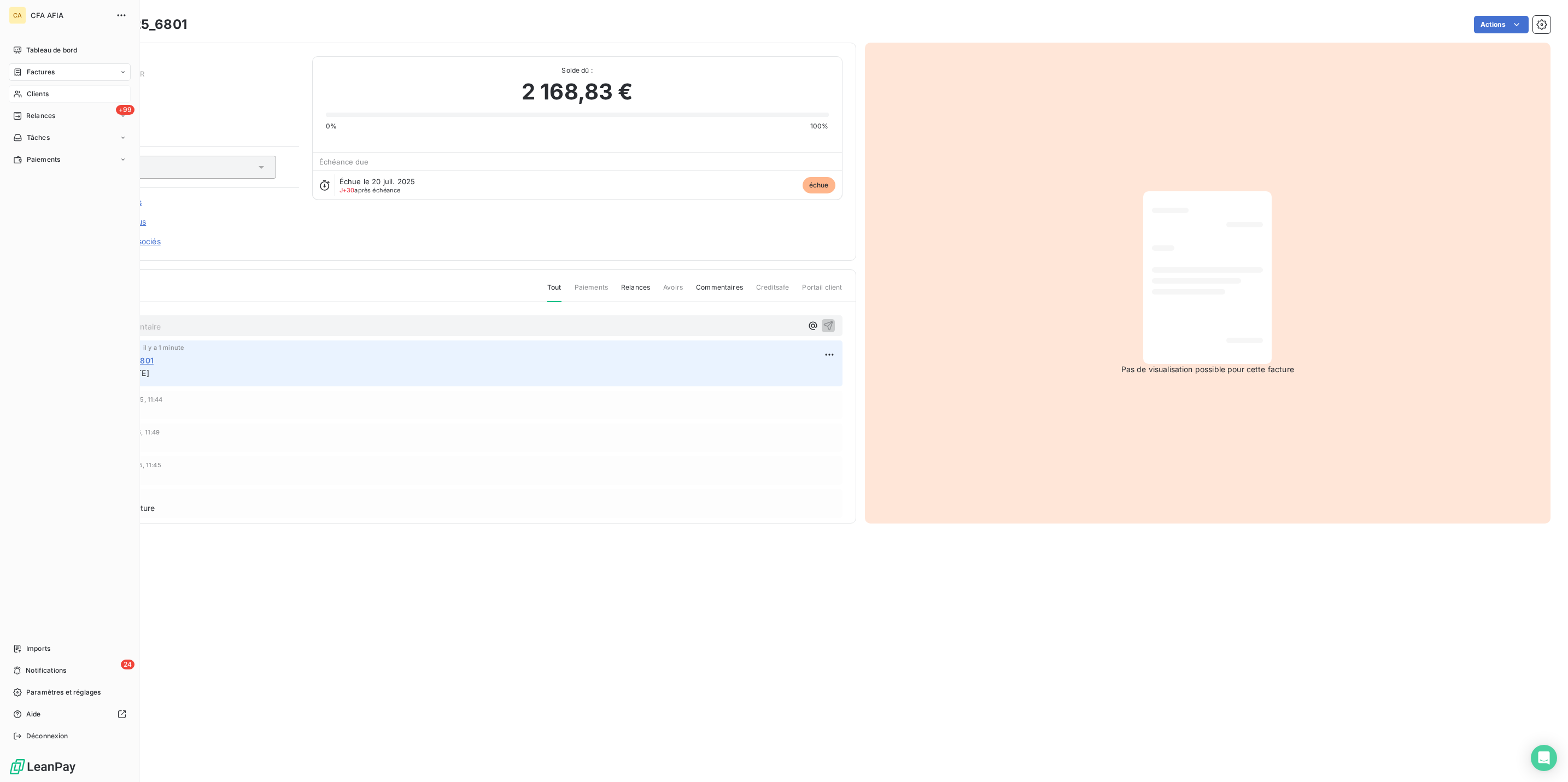
click at [20, 86] on div "Clients" at bounding box center [69, 94] width 122 height 18
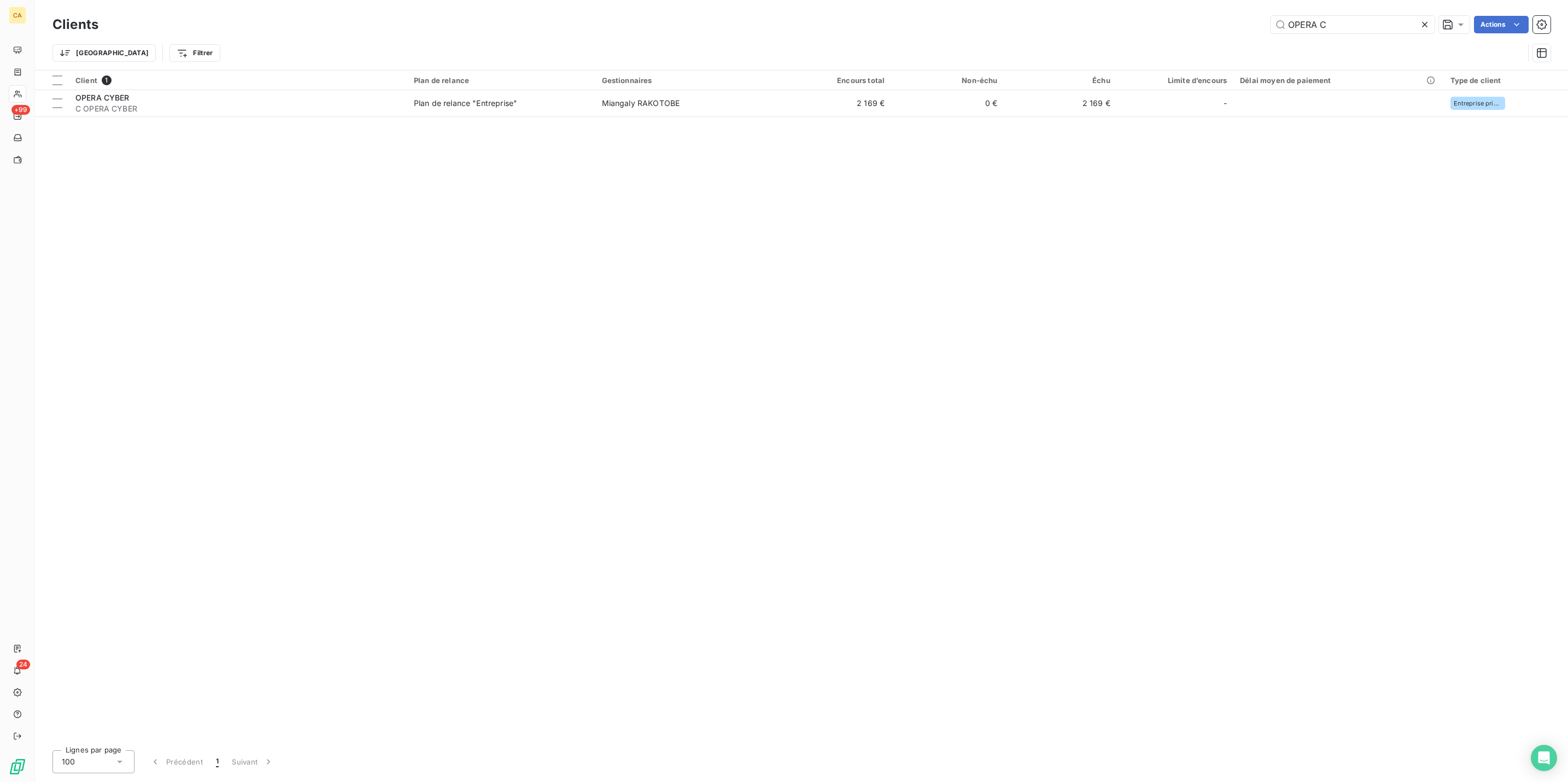
drag, startPoint x: 1370, startPoint y: 17, endPoint x: 1019, endPoint y: 19, distance: 351.0
click at [1021, 20] on div "OPERA C Actions" at bounding box center [831, 24] width 1439 height 18
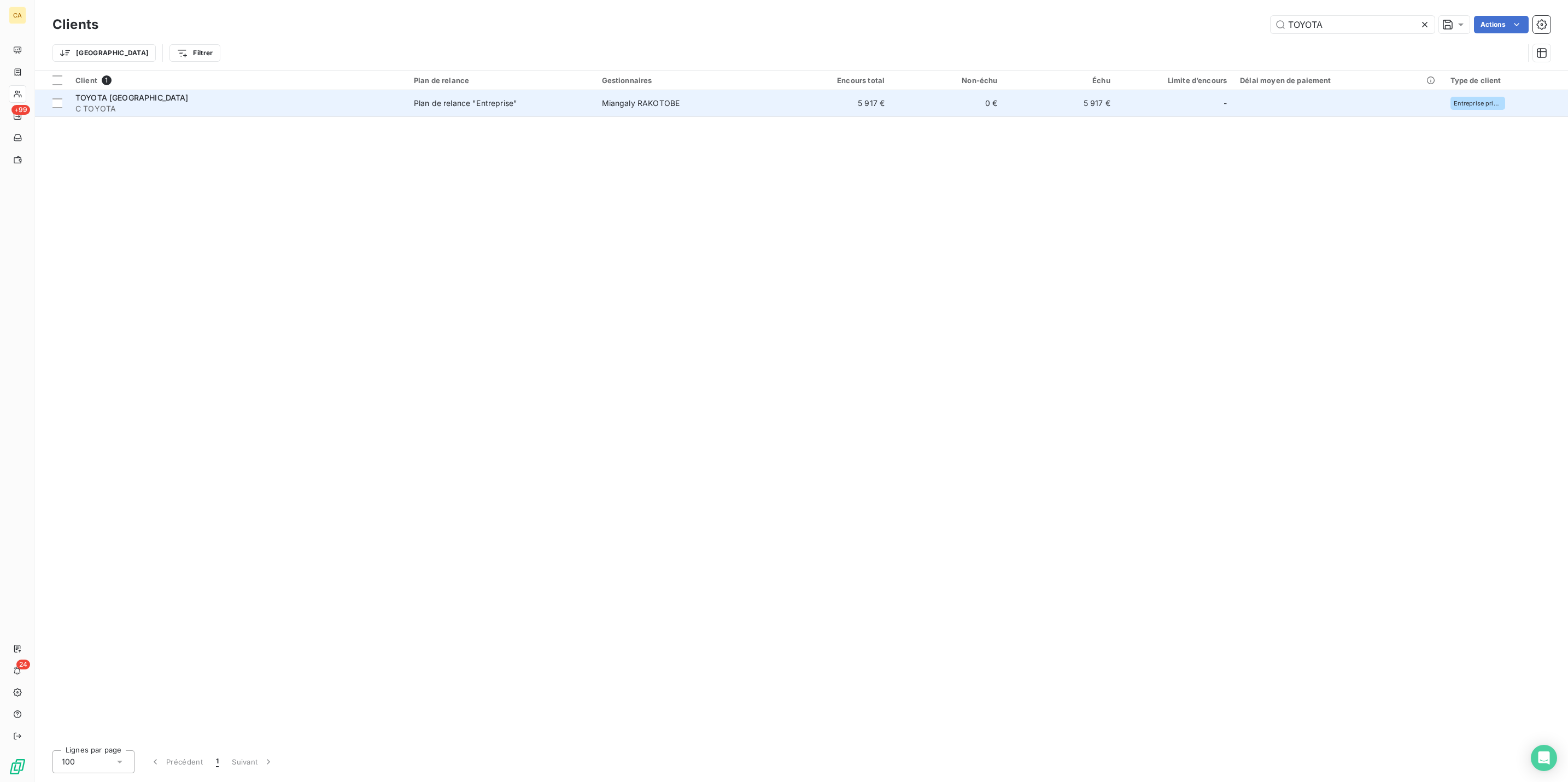
type input "TOYOTA"
click at [309, 92] on div "TOYOTA [GEOGRAPHIC_DATA]" at bounding box center [238, 98] width 325 height 11
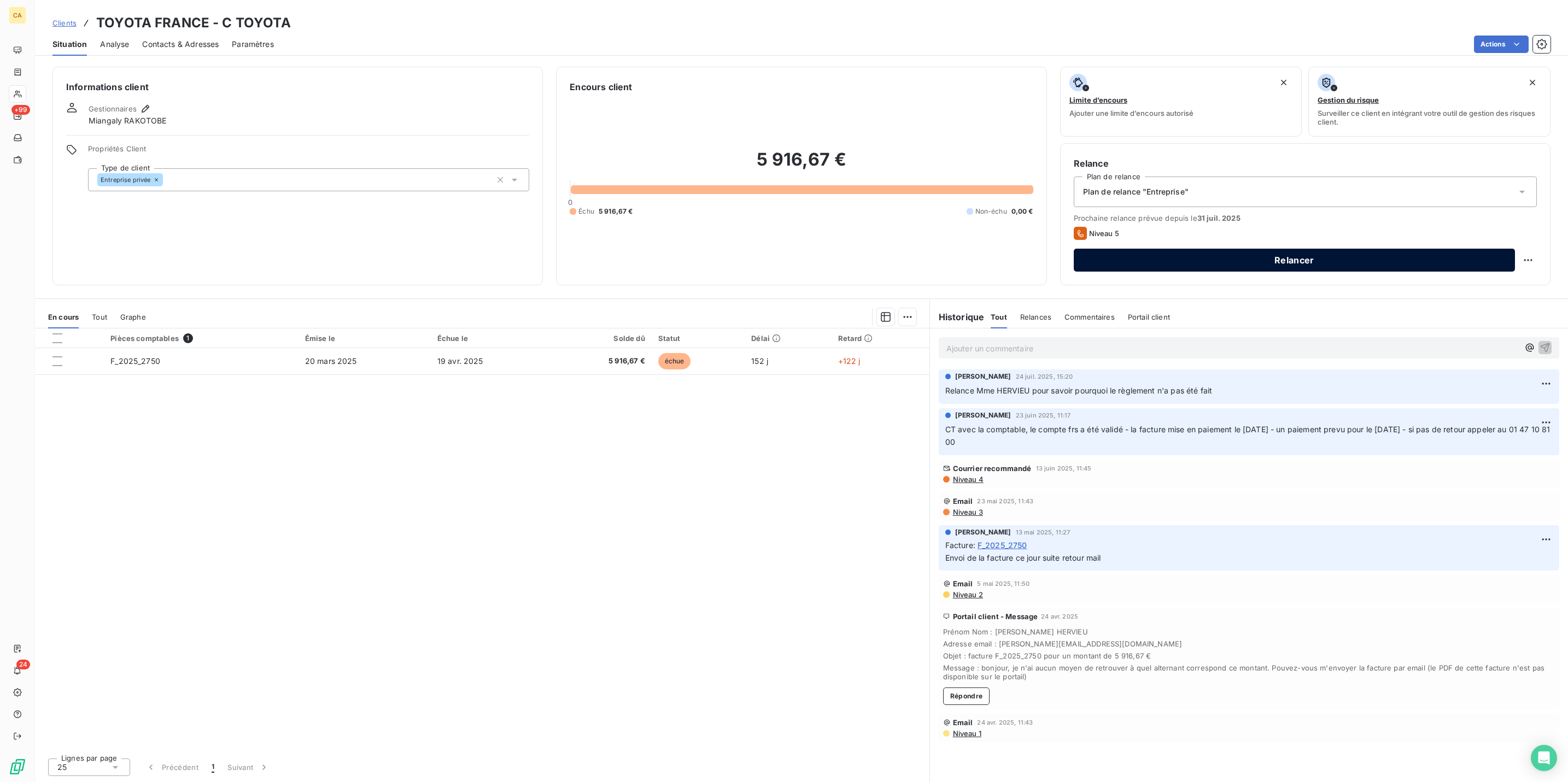
click at [1515, 249] on button "Relancer" at bounding box center [1294, 260] width 441 height 23
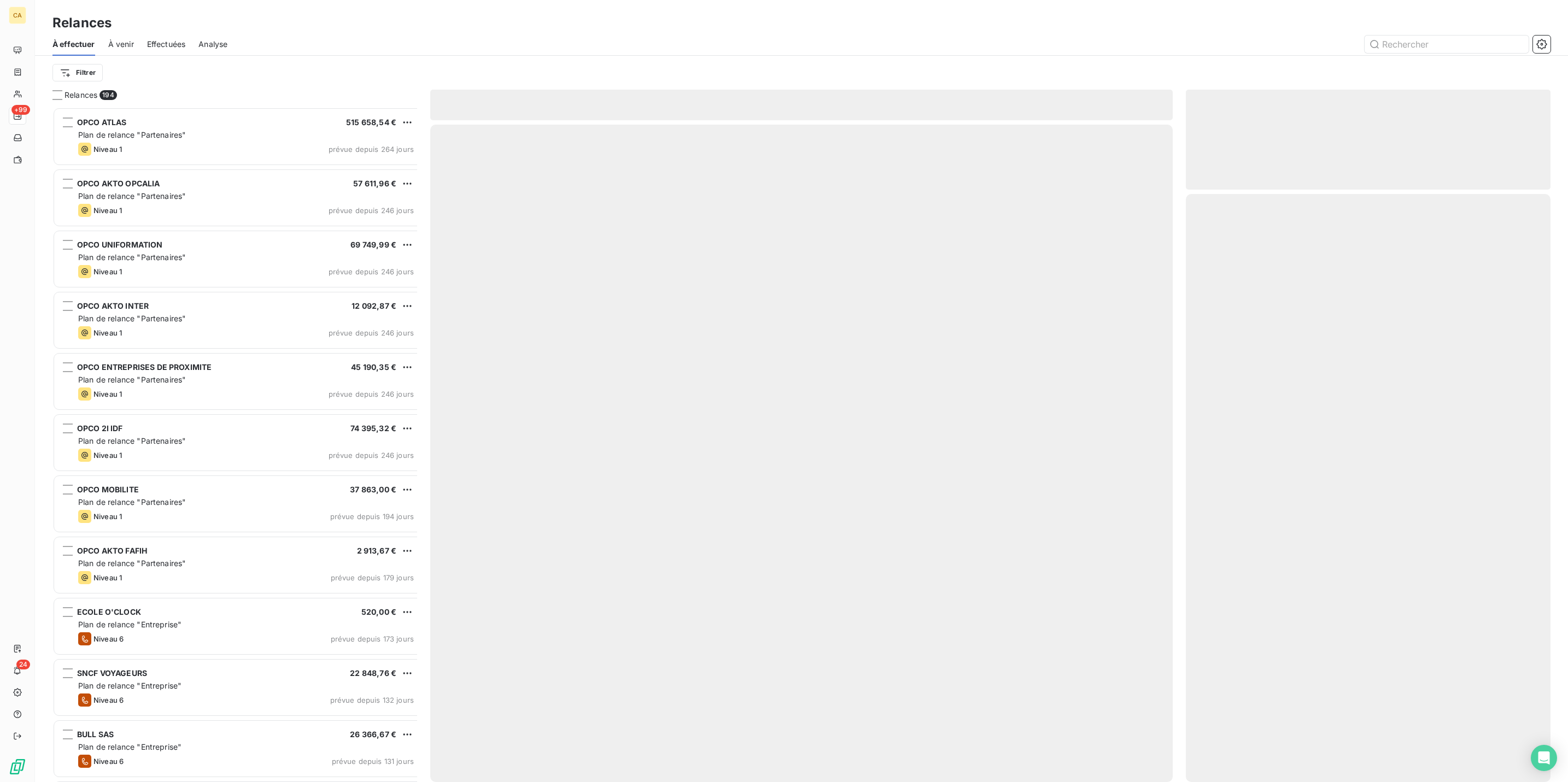
scroll to position [676, 359]
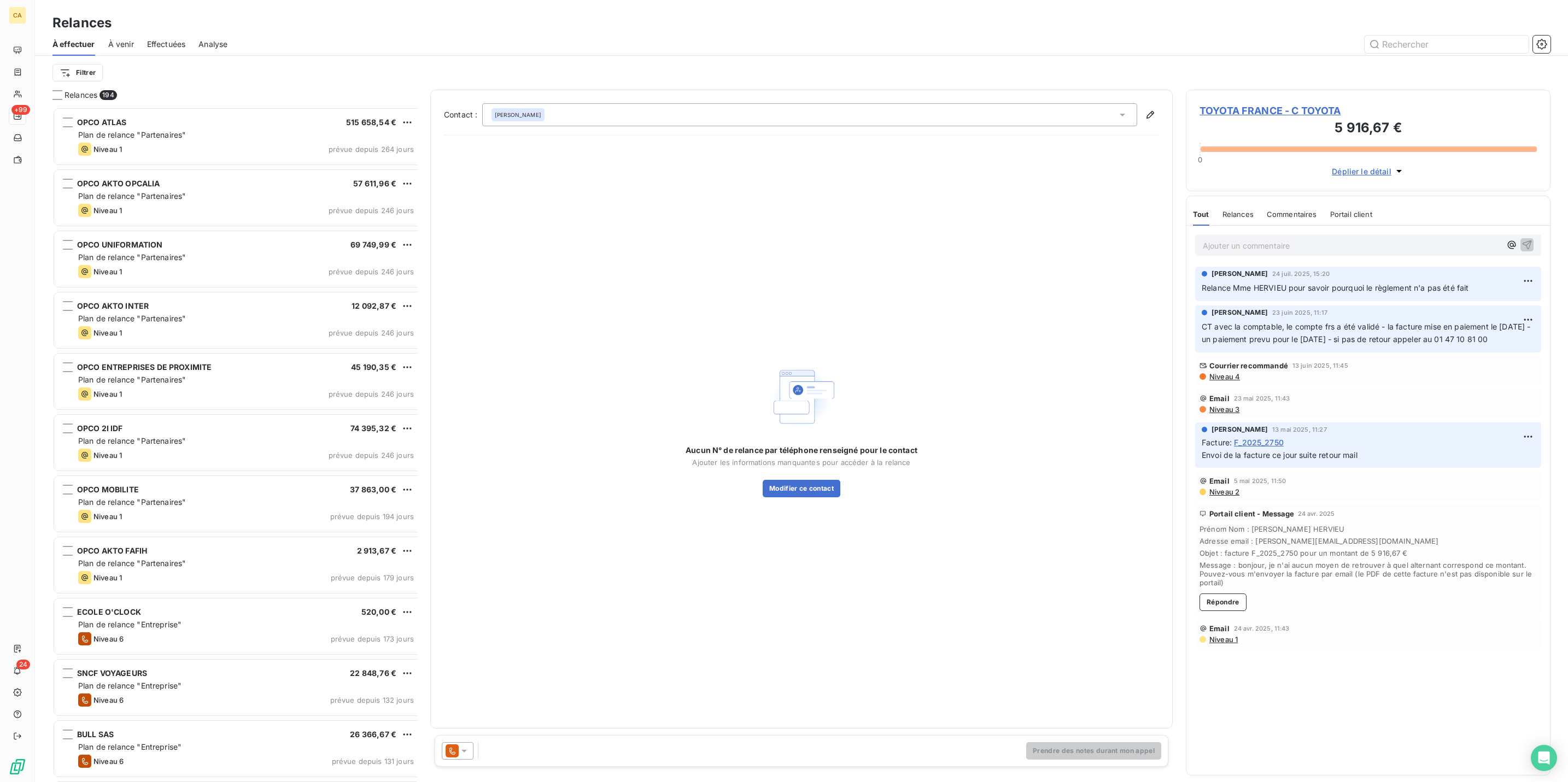
click at [1319, 103] on span "TOYOTA FRANCE - C TOYOTA" at bounding box center [1368, 111] width 337 height 15
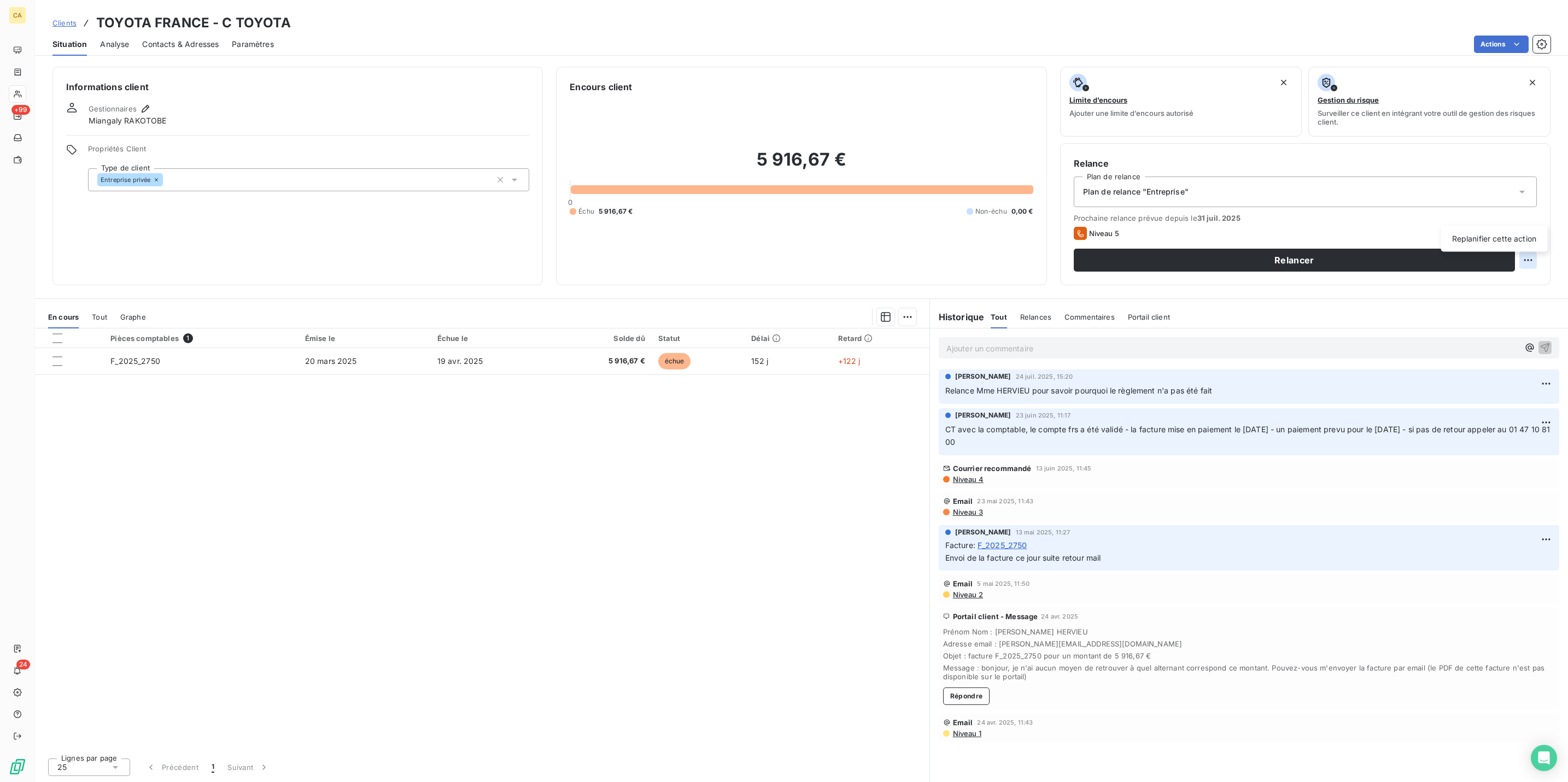
click at [1538, 214] on html "CA +99 24 Clients TOYOTA FRANCE - C TOYOTA Situation Analyse Contacts & Adresse…" at bounding box center [784, 391] width 1568 height 782
click at [1494, 247] on div "Replanifier cette action" at bounding box center [1494, 239] width 107 height 26
click at [1501, 237] on div "Replanifier cette action" at bounding box center [1494, 239] width 98 height 18
select select "7"
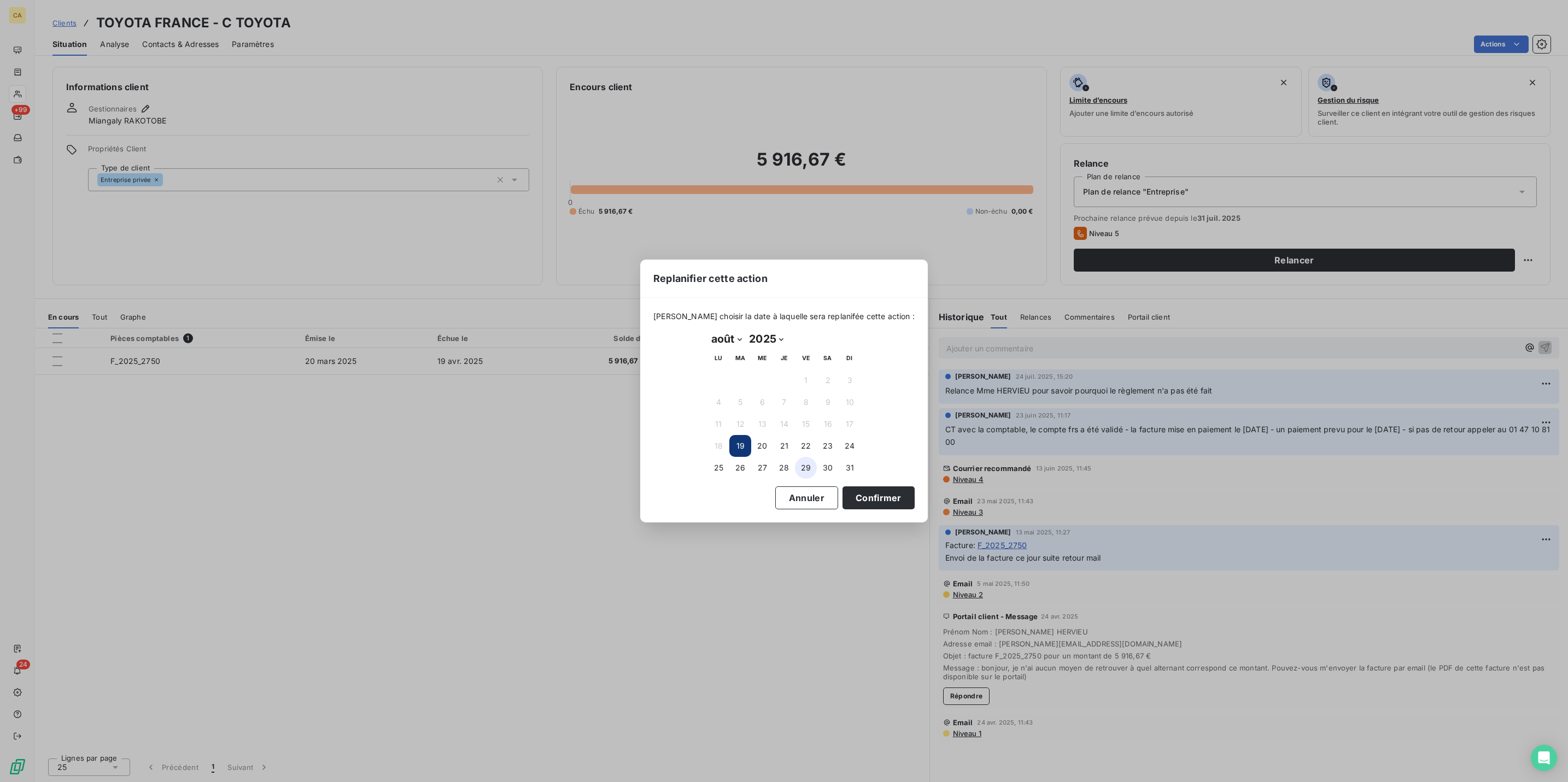
click at [801, 461] on button "29" at bounding box center [806, 468] width 22 height 22
click at [830, 506] on div "[PERSON_NAME] choisir la date à laquelle sera replanifée cette action : août 20…" at bounding box center [784, 409] width 287 height 224
click at [842, 491] on button "Confirmer" at bounding box center [878, 497] width 72 height 23
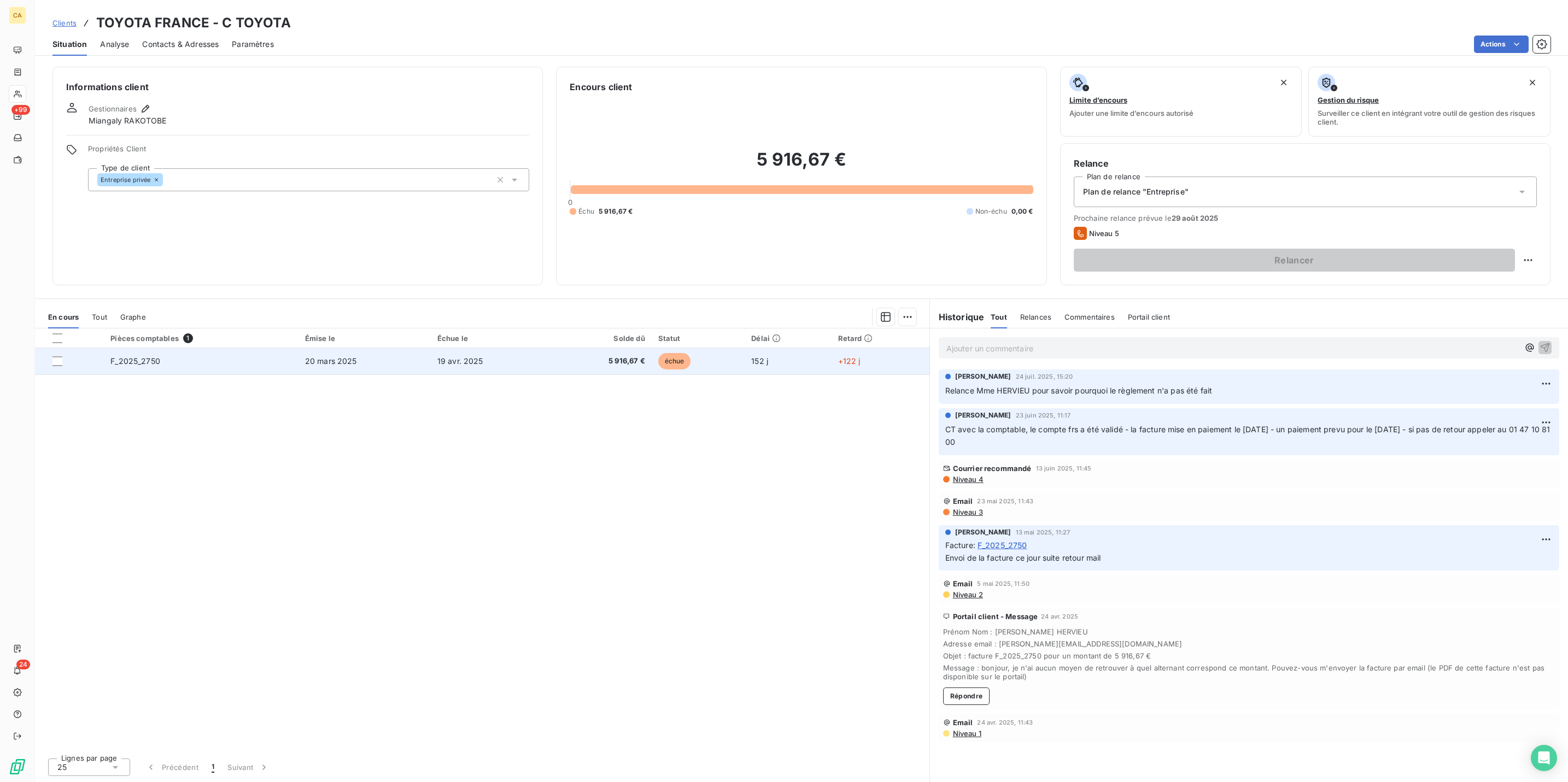
click at [387, 348] on td "20 mars 2025" at bounding box center [365, 361] width 133 height 26
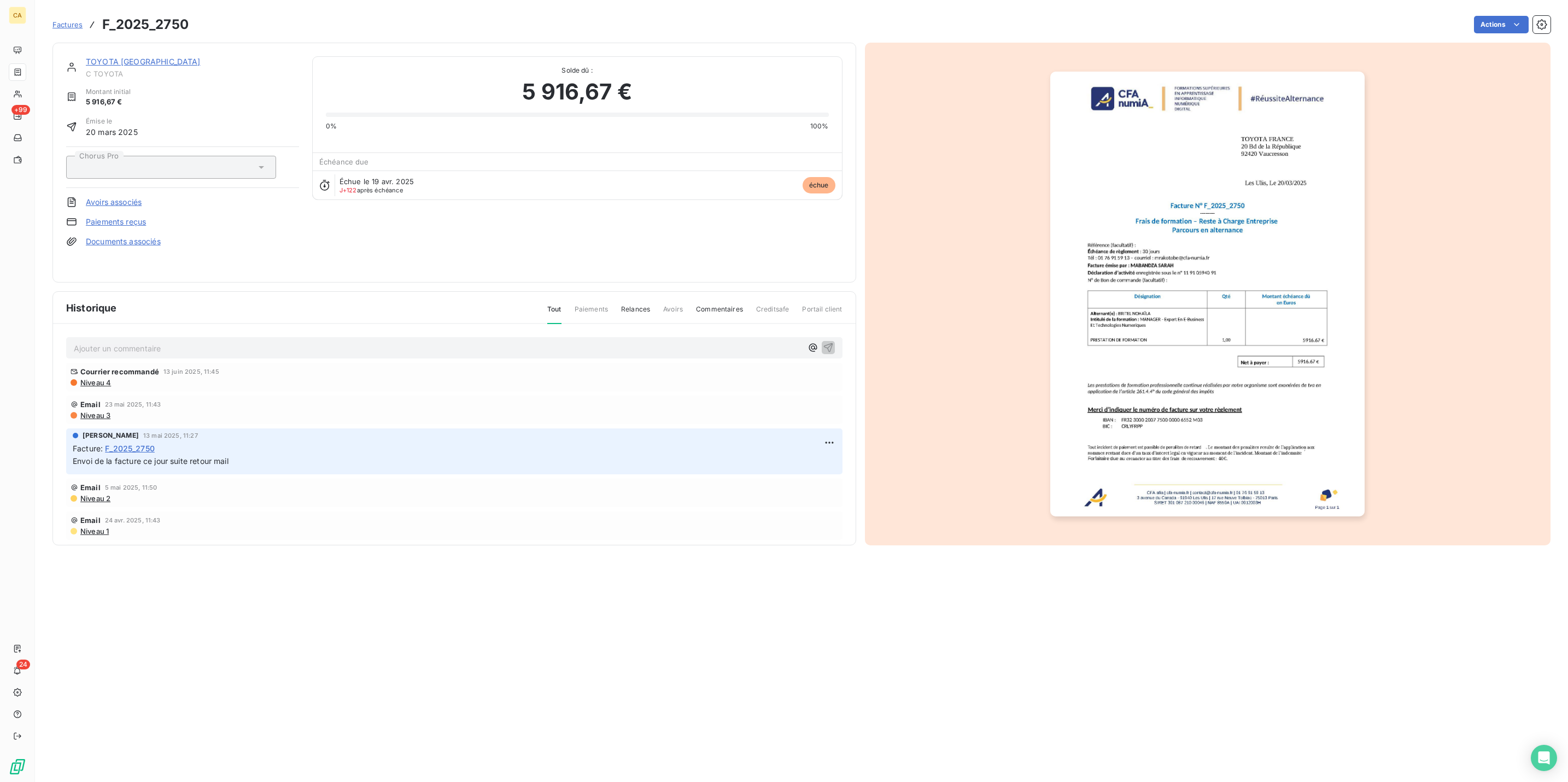
click at [171, 273] on div "TOYOTA FRANCE C TOYOTA Montant initial 5 916,67 € Émise le 20 mars 2025 Chorus …" at bounding box center [454, 162] width 803 height 240
click at [171, 335] on div "Historique Tout Paiements Relances Avoirs Commentaires Creditsafe Portail clien…" at bounding box center [454, 418] width 802 height 253
click at [171, 342] on p "Ajouter un commentaire ﻿" at bounding box center [438, 348] width 728 height 14
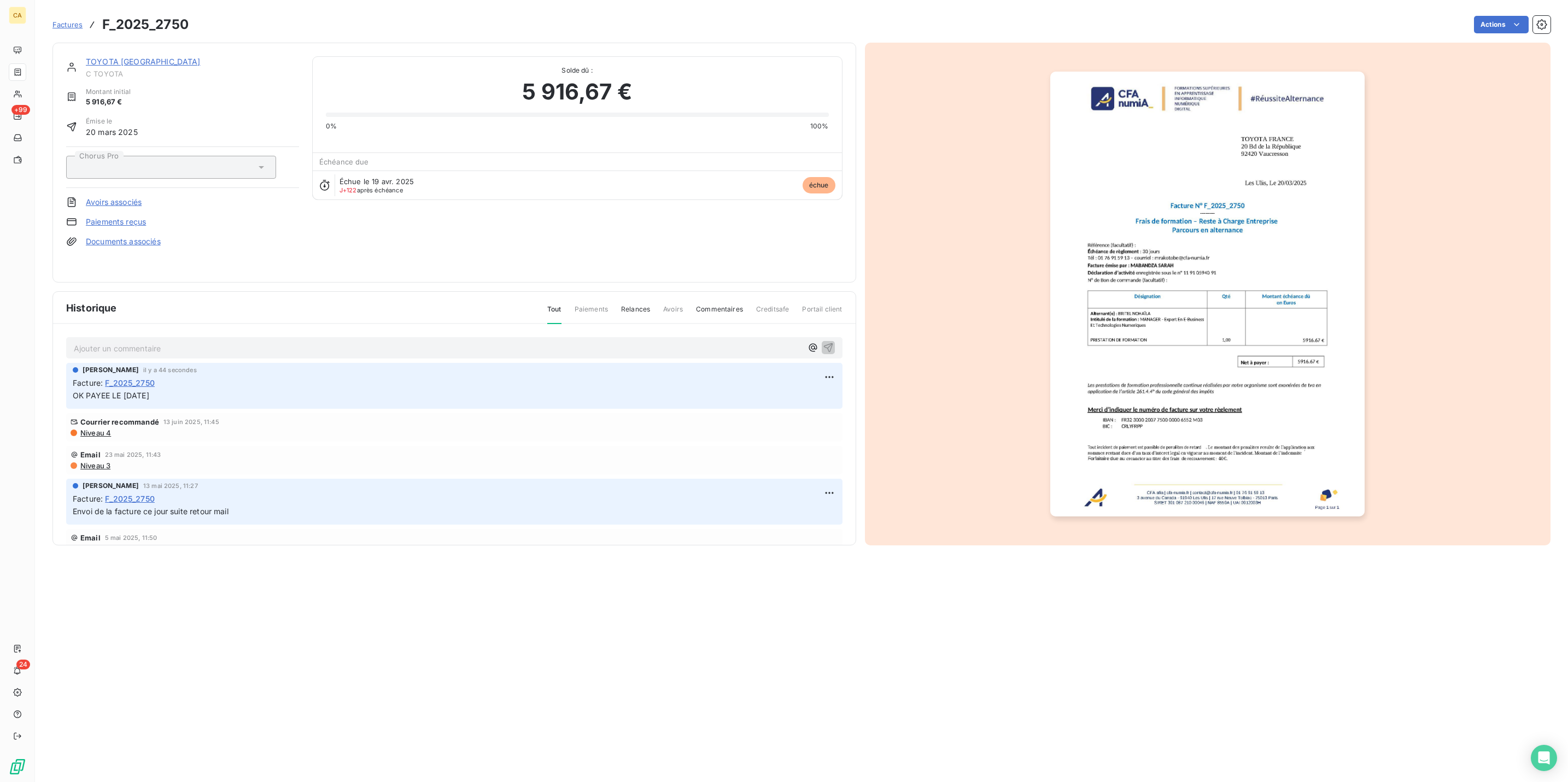
click at [1121, 328] on img "button" at bounding box center [1207, 294] width 314 height 445
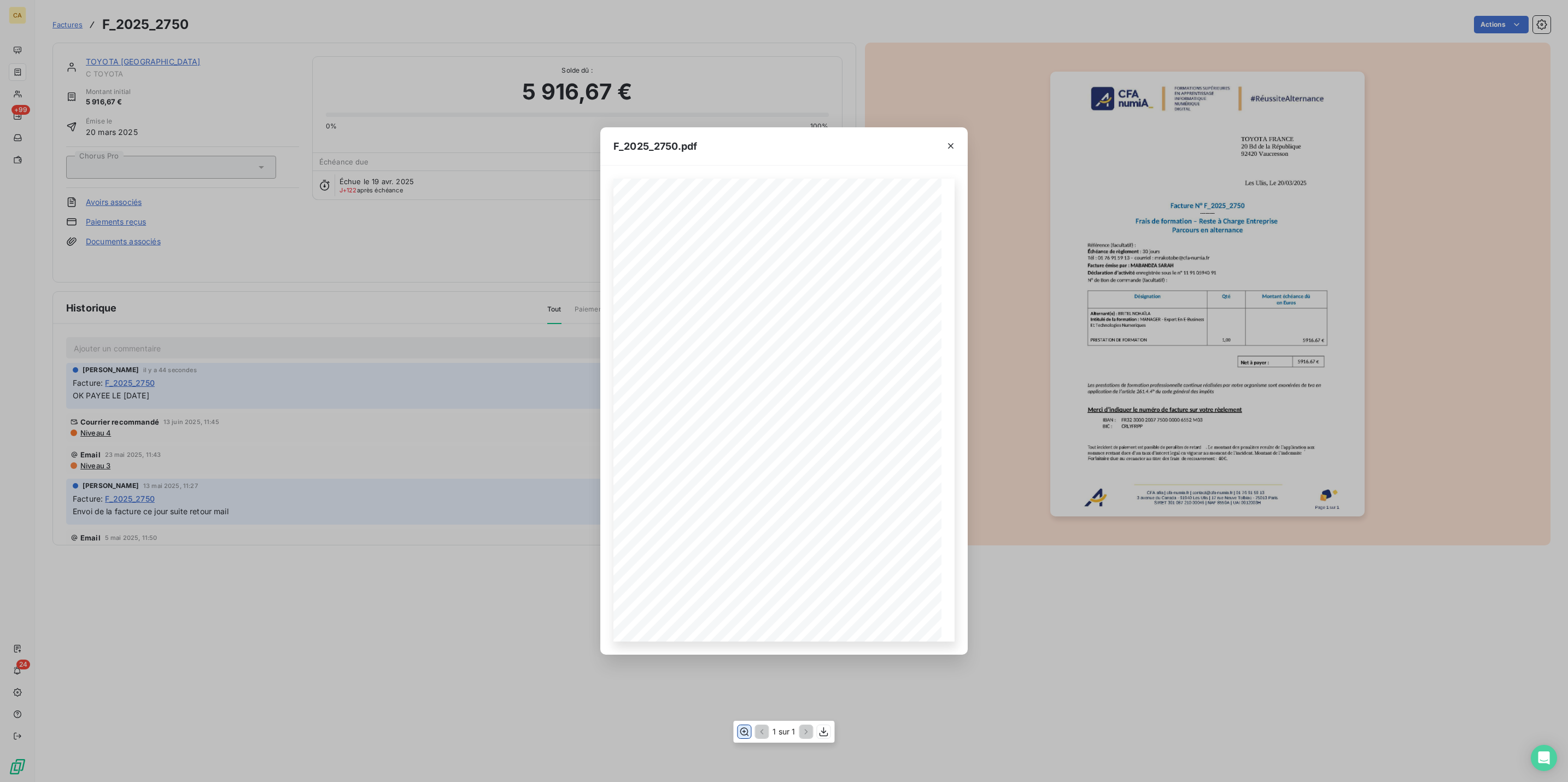
click at [742, 733] on icon "button" at bounding box center [744, 732] width 11 height 11
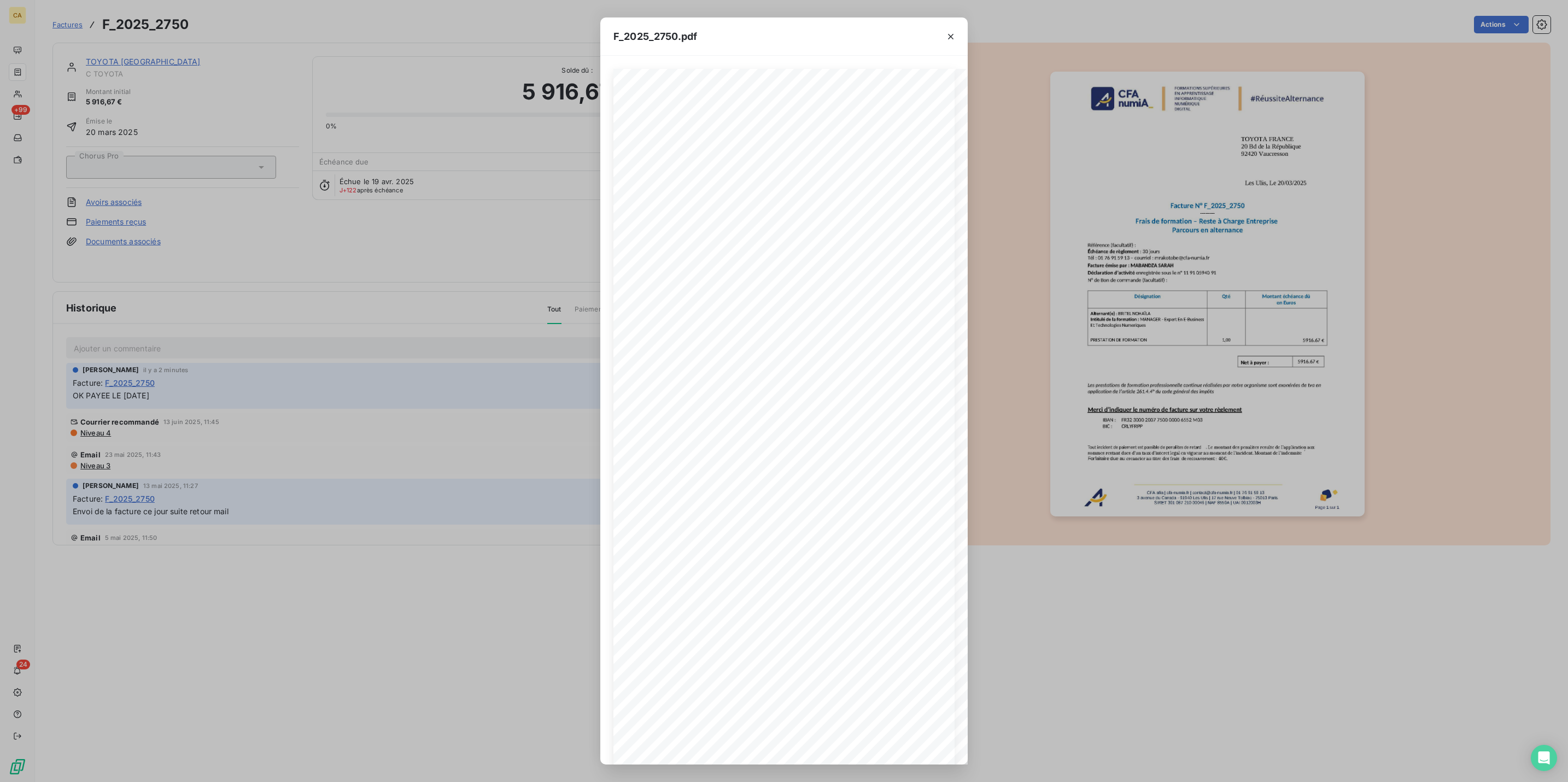
click at [35, 54] on div "F_2025_2750.pdf CFA afia | [DOMAIN_NAME] | [EMAIL_ADDRESS][DOMAIN_NAME] | 01 76…" at bounding box center [784, 391] width 1568 height 782
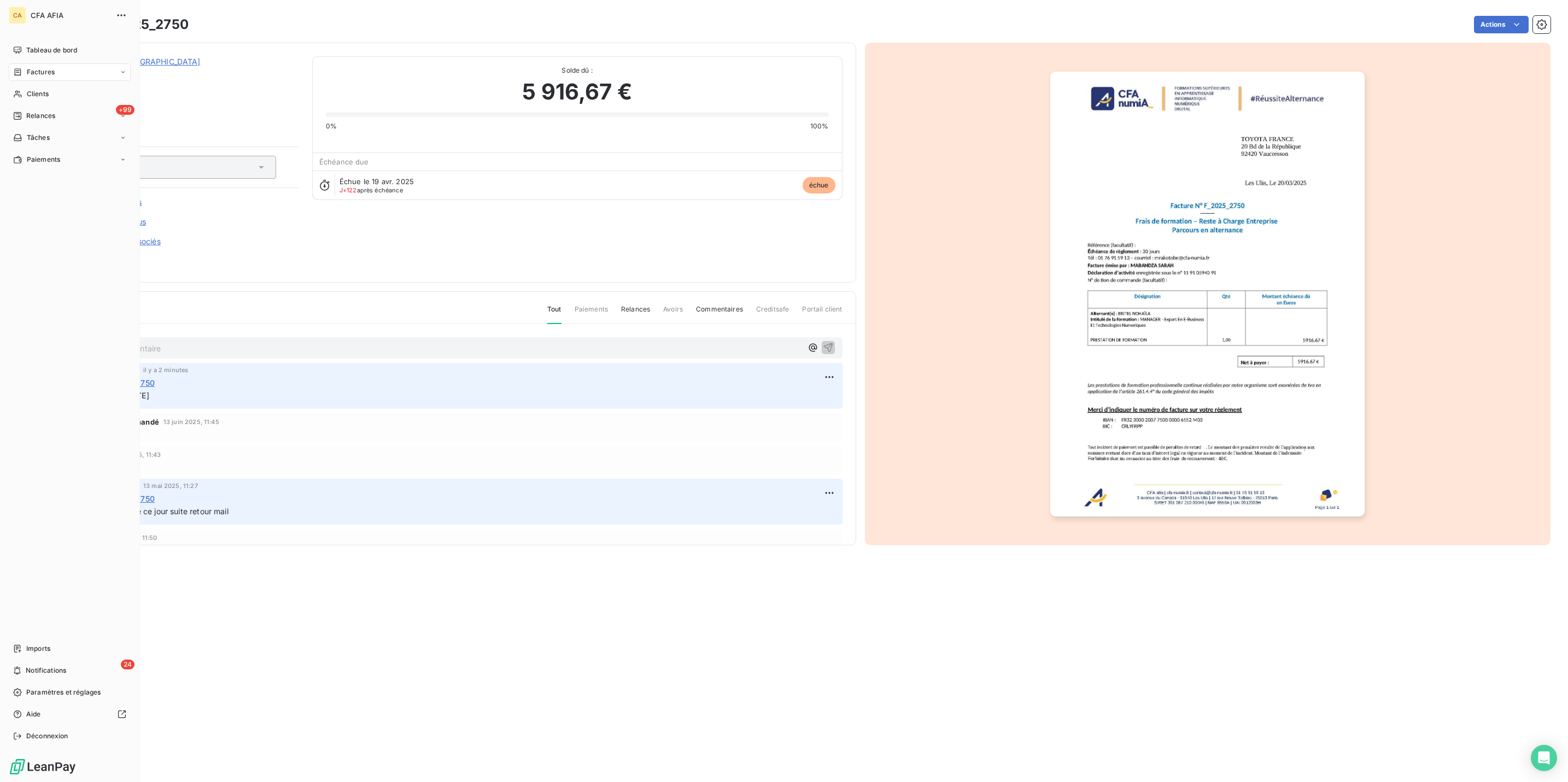
click at [19, 67] on div "Factures" at bounding box center [33, 72] width 41 height 10
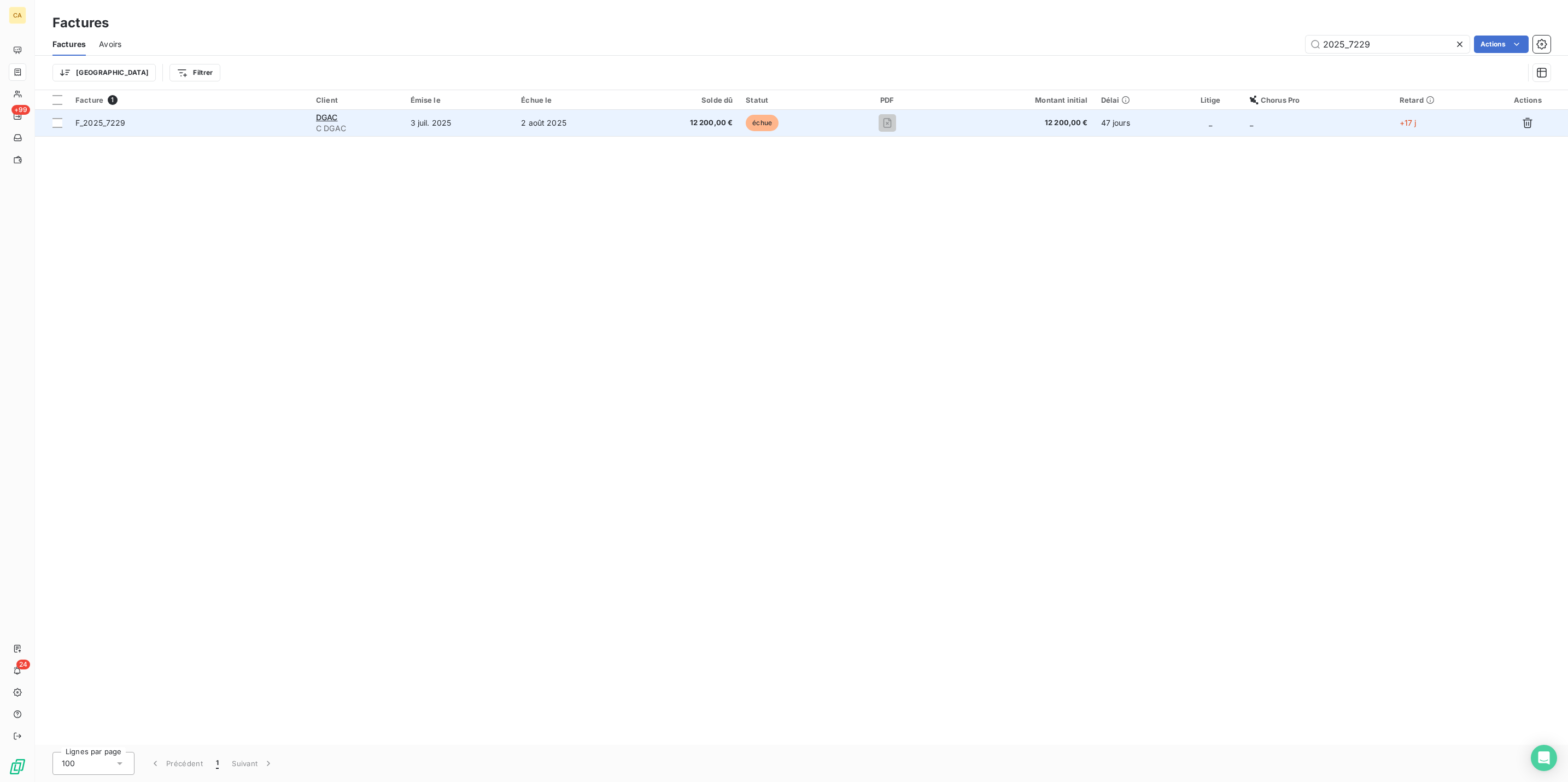
type input "2025_7229"
click at [428, 110] on td "3 juil. 2025" at bounding box center [460, 123] width 111 height 26
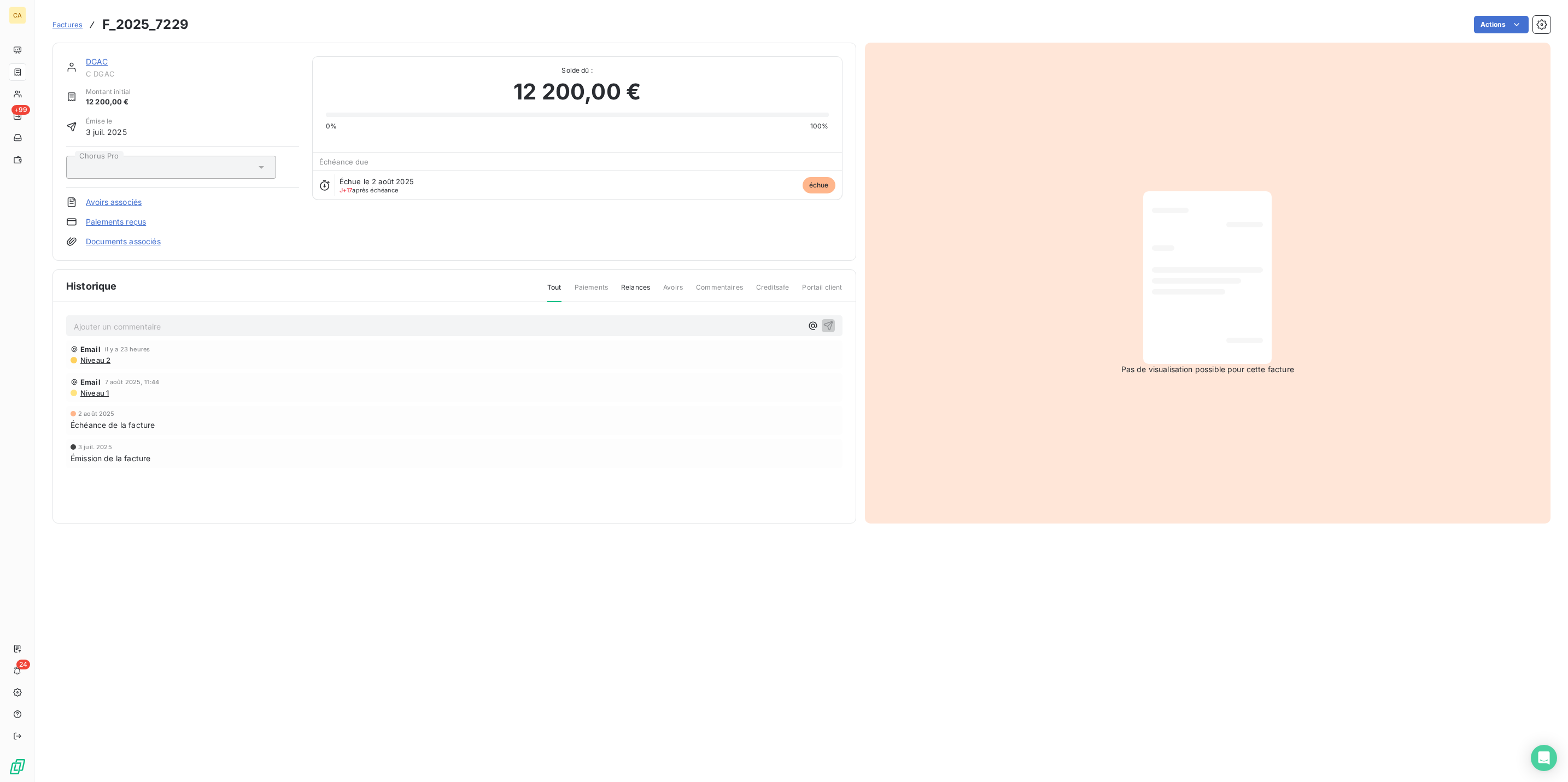
click at [170, 341] on div "Email il y a 23 heures Niveau 2" at bounding box center [454, 355] width 777 height 29
click at [176, 320] on p "Ajouter un commentaire ﻿" at bounding box center [438, 326] width 728 height 14
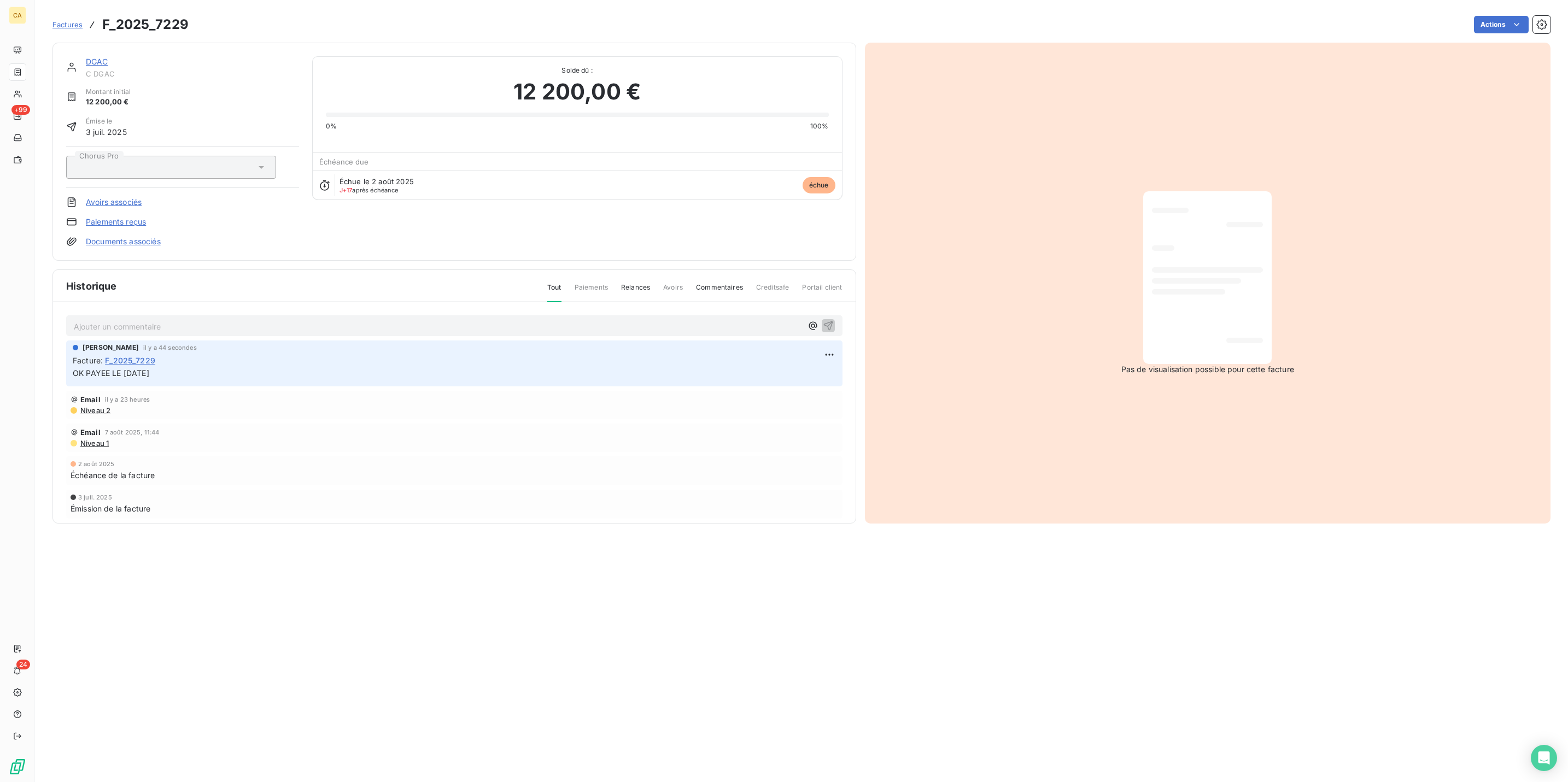
click at [86, 57] on link "DGAC" at bounding box center [97, 62] width 22 height 9
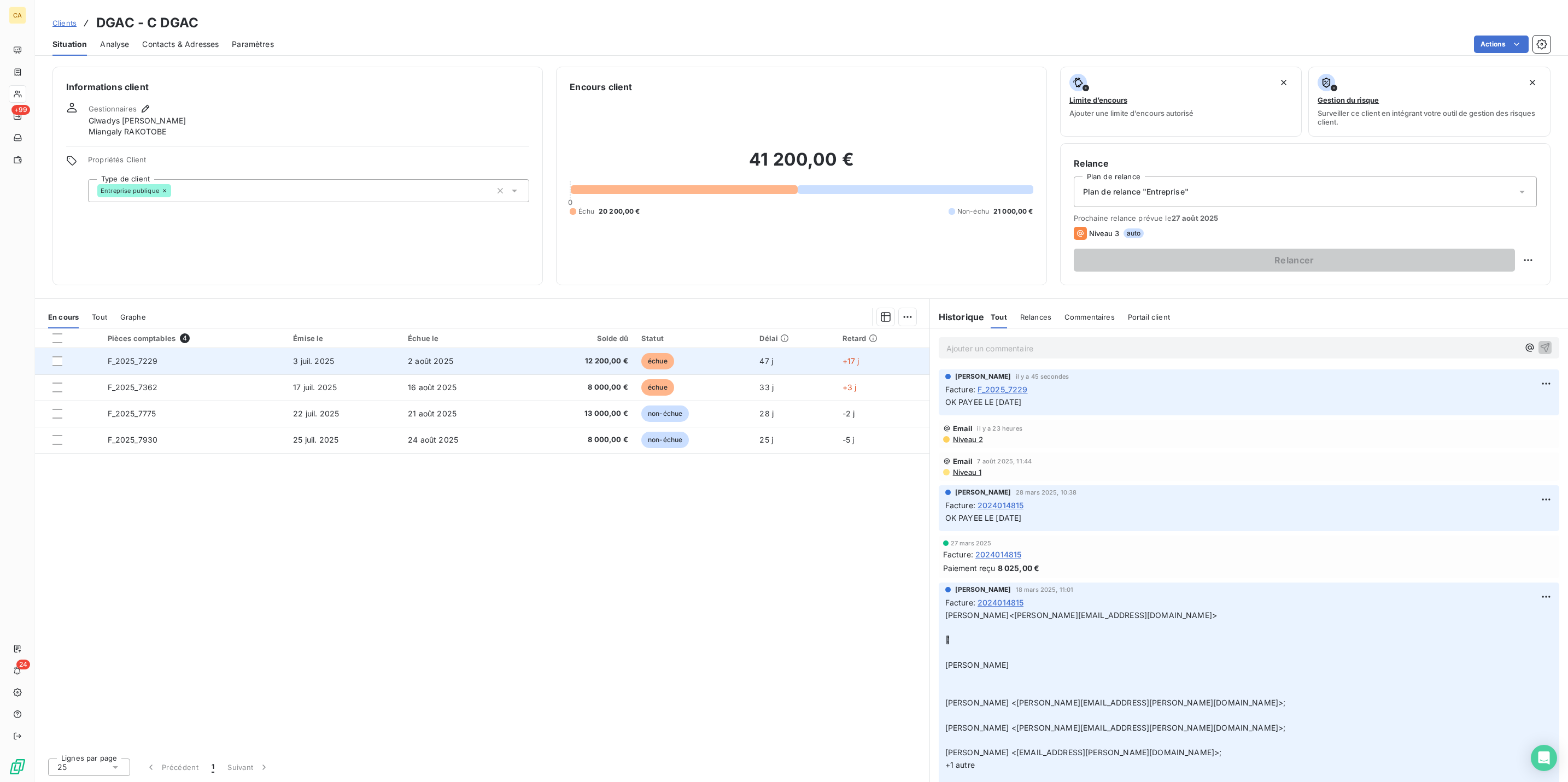
click at [143, 348] on td "F_2025_7229" at bounding box center [194, 361] width 186 height 26
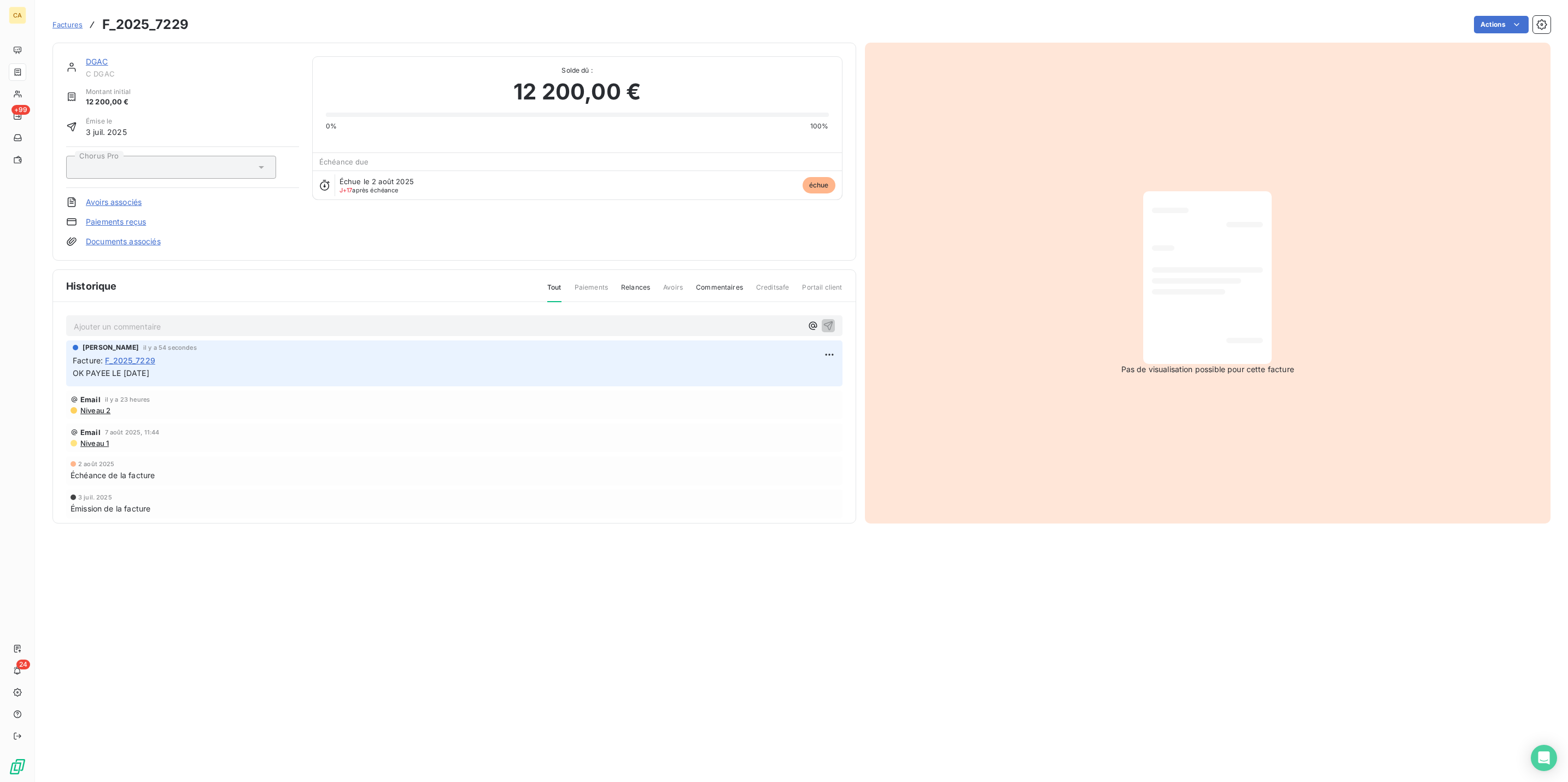
click at [80, 43] on div "DGAC C DGAC Montant initial 12 200,00 € Émise le 3 juil. 2025 Chorus Pro Avoirs…" at bounding box center [454, 151] width 803 height 218
click at [86, 57] on link "DGAC" at bounding box center [97, 62] width 22 height 9
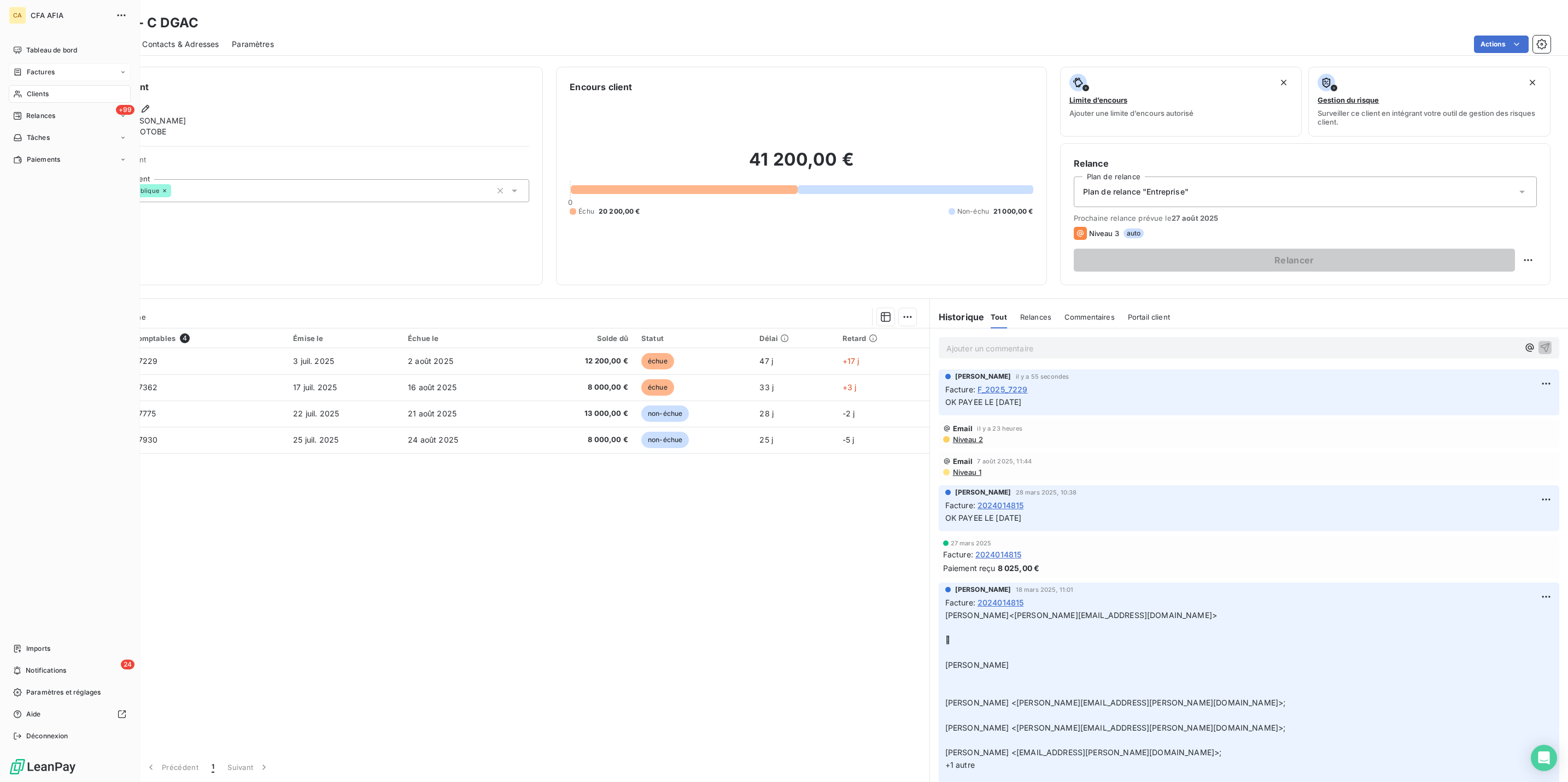
click at [18, 64] on div "Factures" at bounding box center [69, 72] width 122 height 18
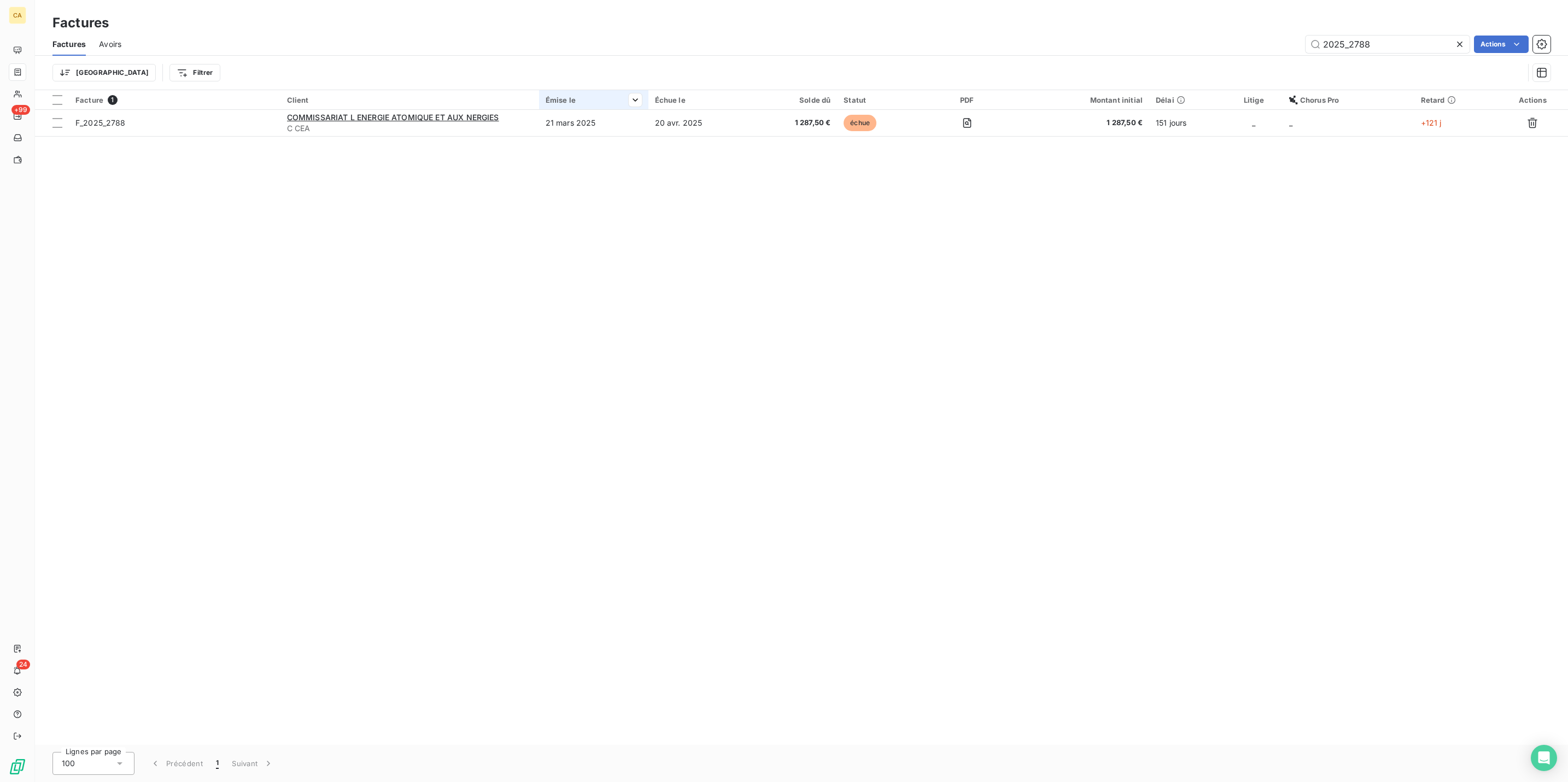
type input "2025_2788"
click at [583, 90] on th "Émise le" at bounding box center [593, 99] width 110 height 19
click at [569, 123] on div "Facture 1 Client Émise le Échue le Solde dû Statut PDF Montant initial Délai Li…" at bounding box center [802, 417] width 1533 height 655
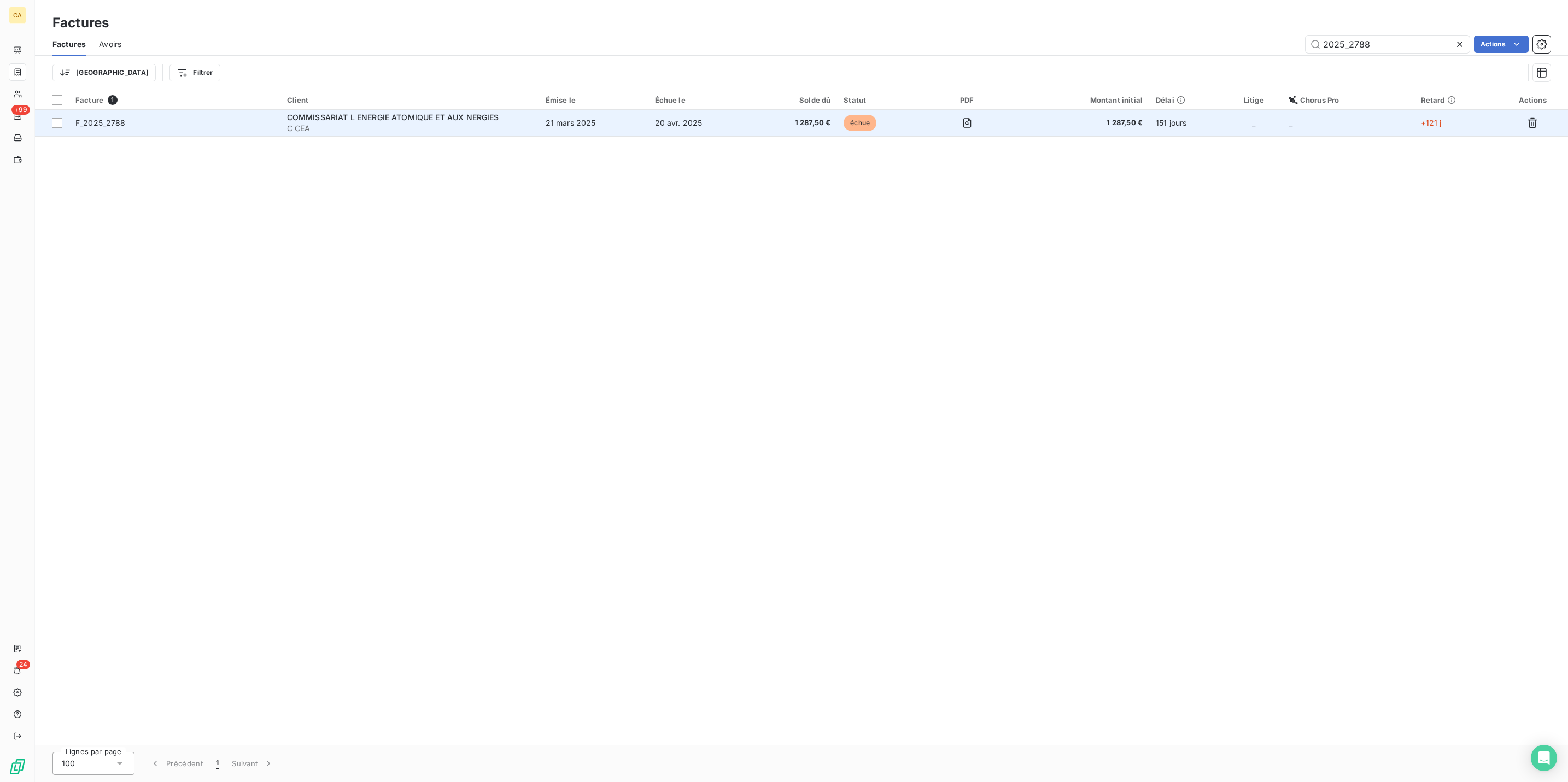
click at [569, 110] on td "21 mars 2025" at bounding box center [593, 123] width 110 height 26
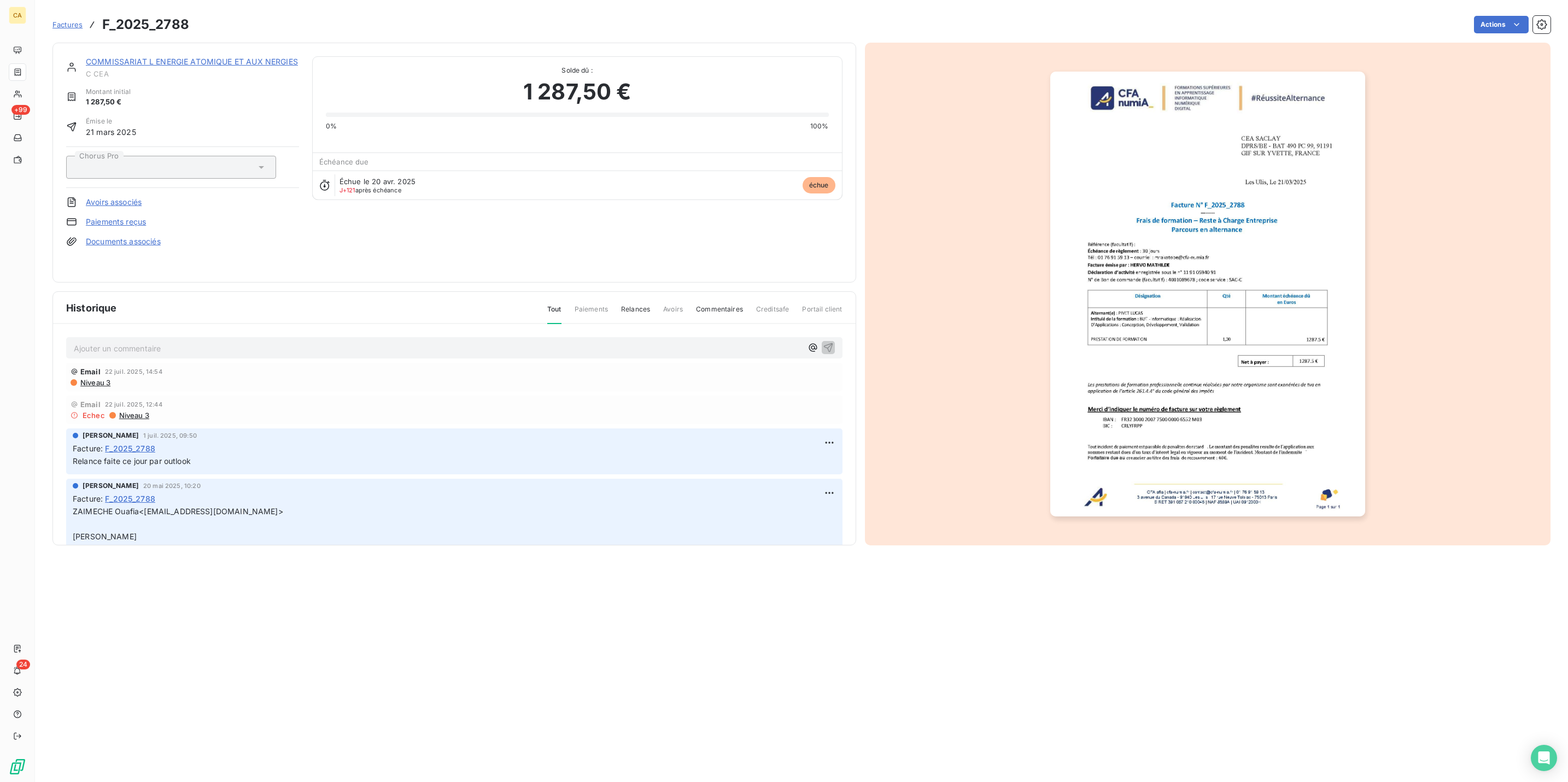
click at [170, 341] on div "Ajouter un commentaire ﻿" at bounding box center [454, 347] width 777 height 21
click at [170, 342] on p "Ajouter un commentaire ﻿" at bounding box center [438, 348] width 728 height 14
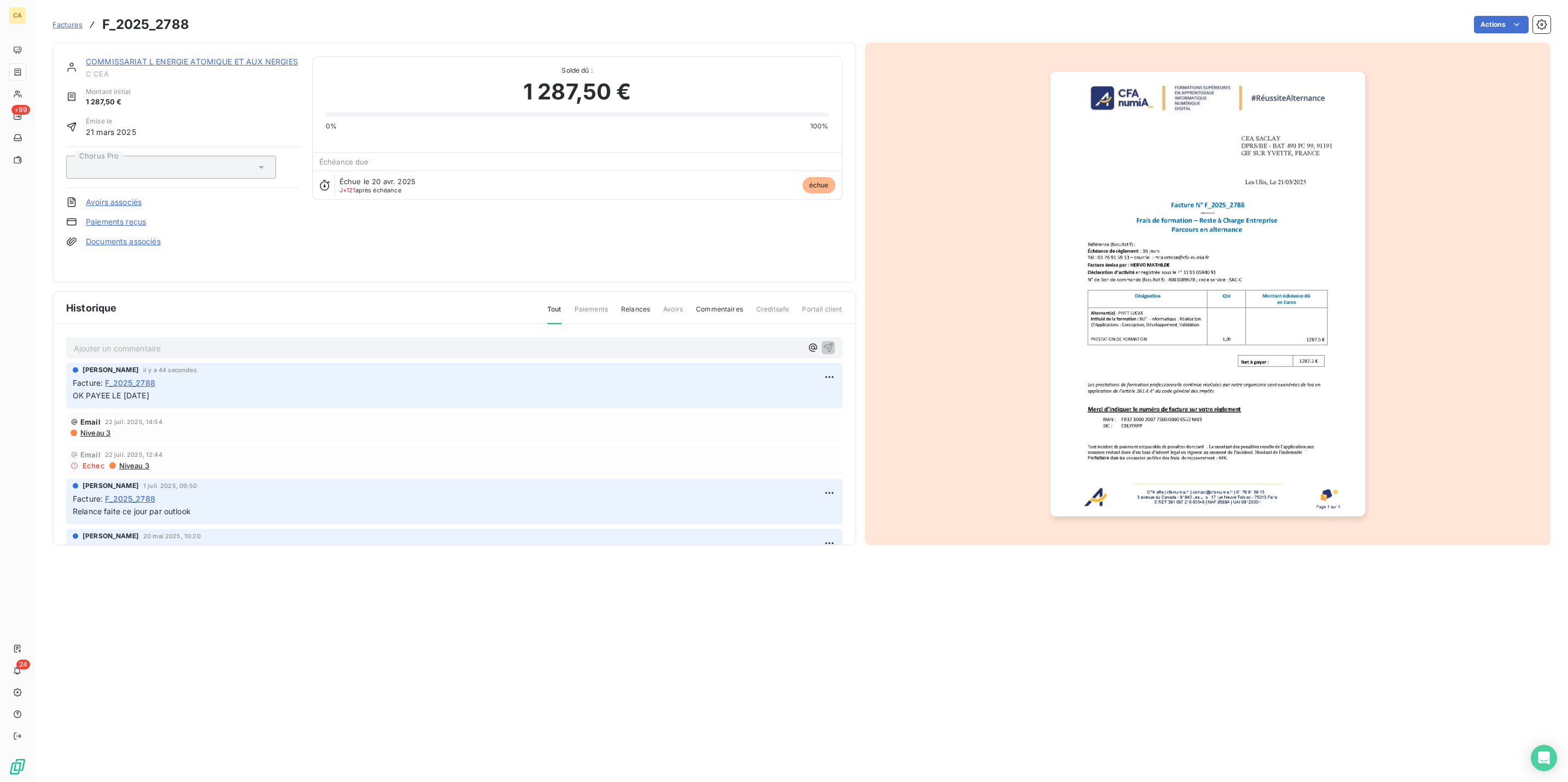
click at [1294, 313] on img "button" at bounding box center [1208, 294] width 315 height 445
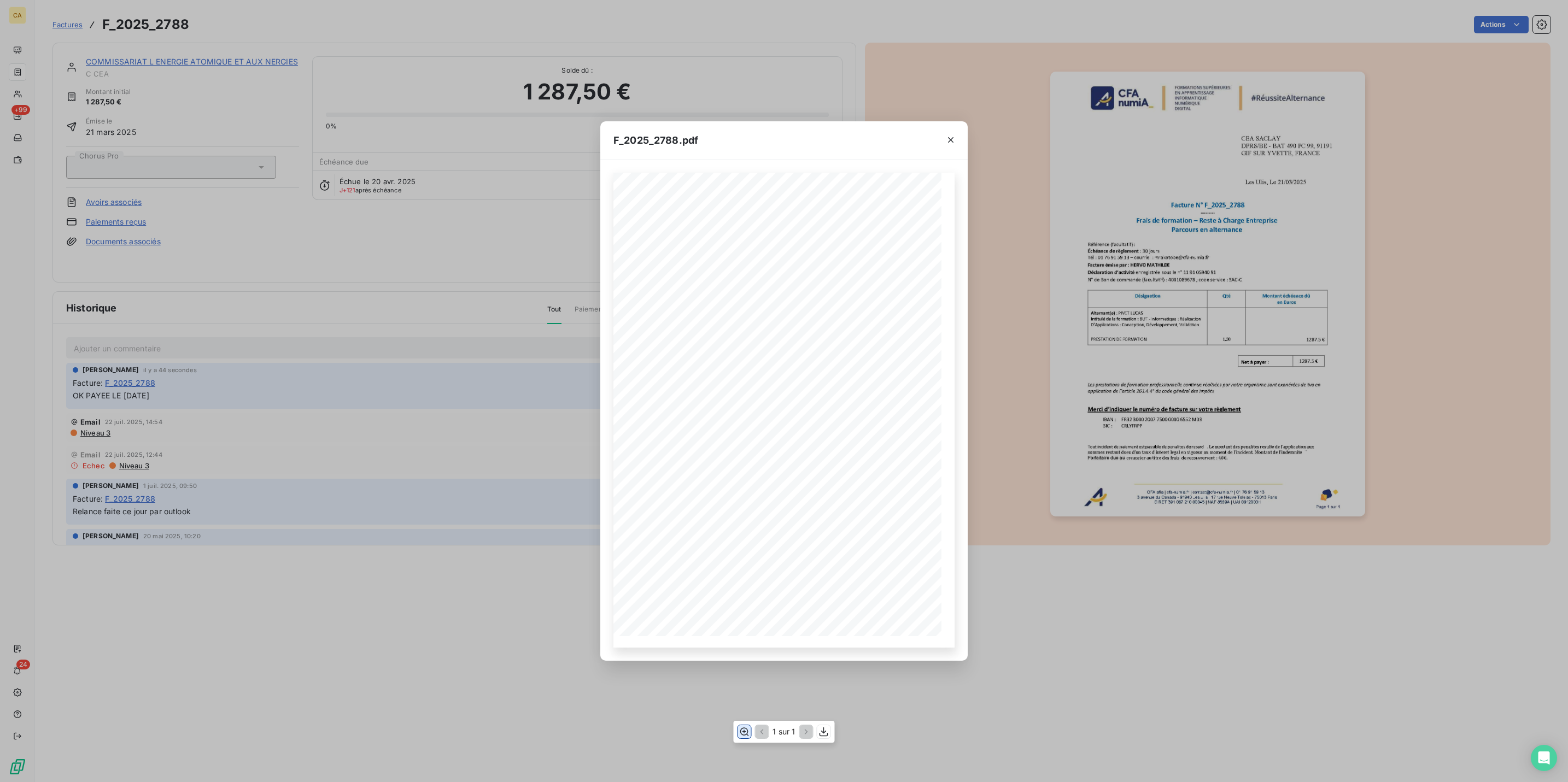
click at [748, 730] on icon "button" at bounding box center [744, 732] width 11 height 11
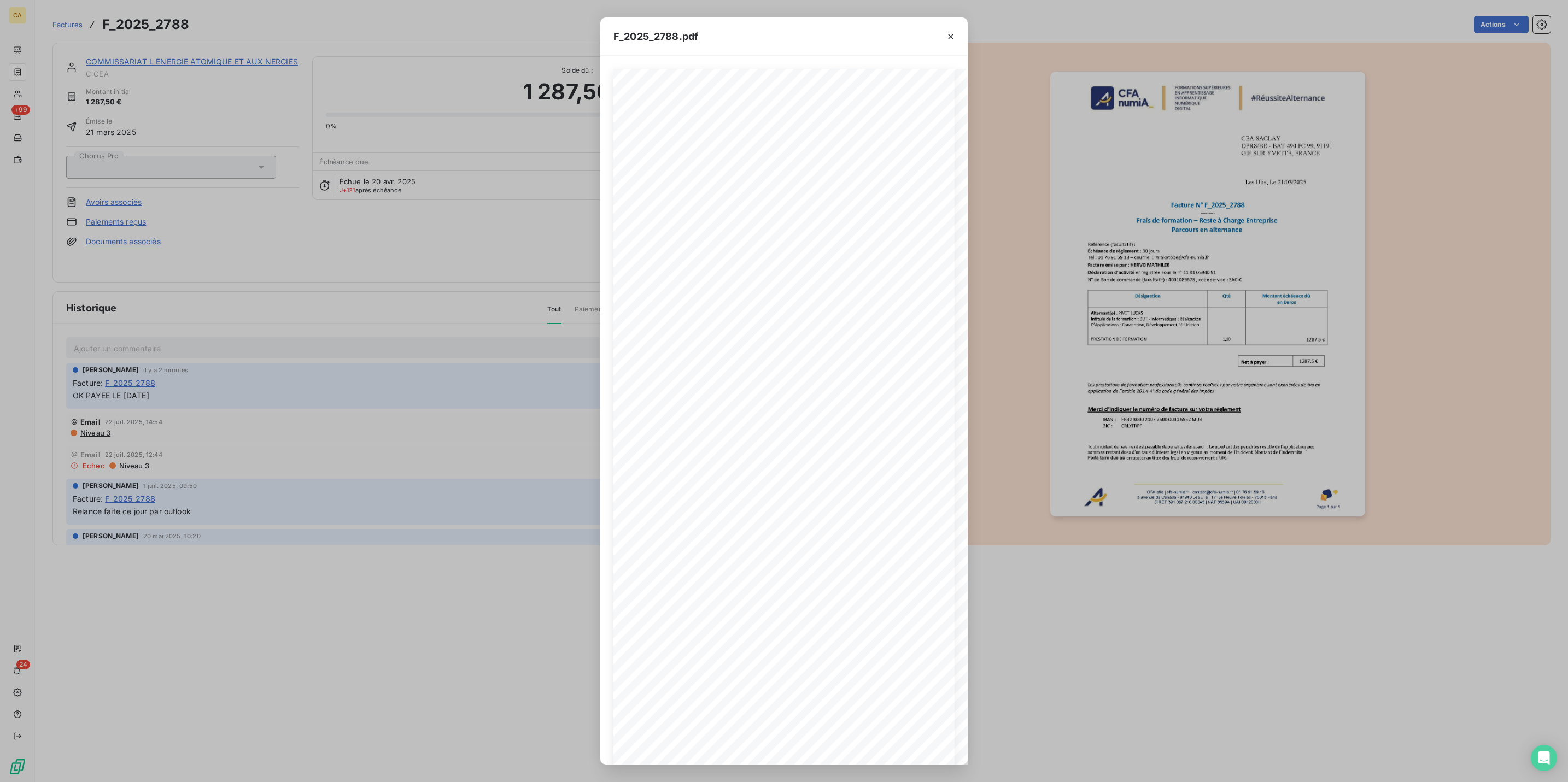
click at [61, 107] on div "F_2025_2788.pdf 1287.5 € Net à payer : CEA SACLAY DPRS/BE - BAT 490 PC 99, 9119…" at bounding box center [784, 391] width 1568 height 782
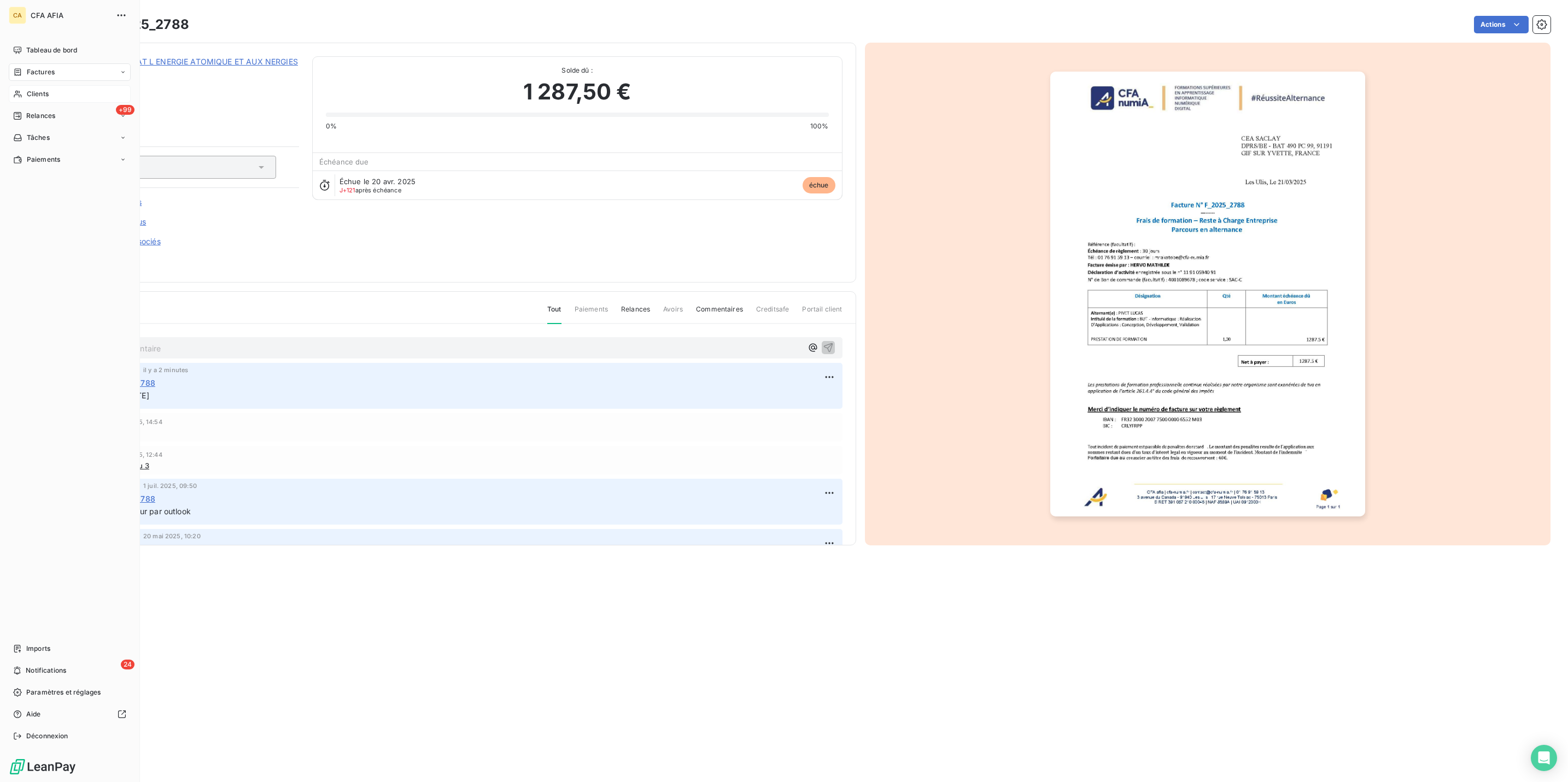
drag, startPoint x: 25, startPoint y: 71, endPoint x: 92, endPoint y: 77, distance: 67.3
click at [27, 89] on span "Clients" at bounding box center [38, 94] width 22 height 10
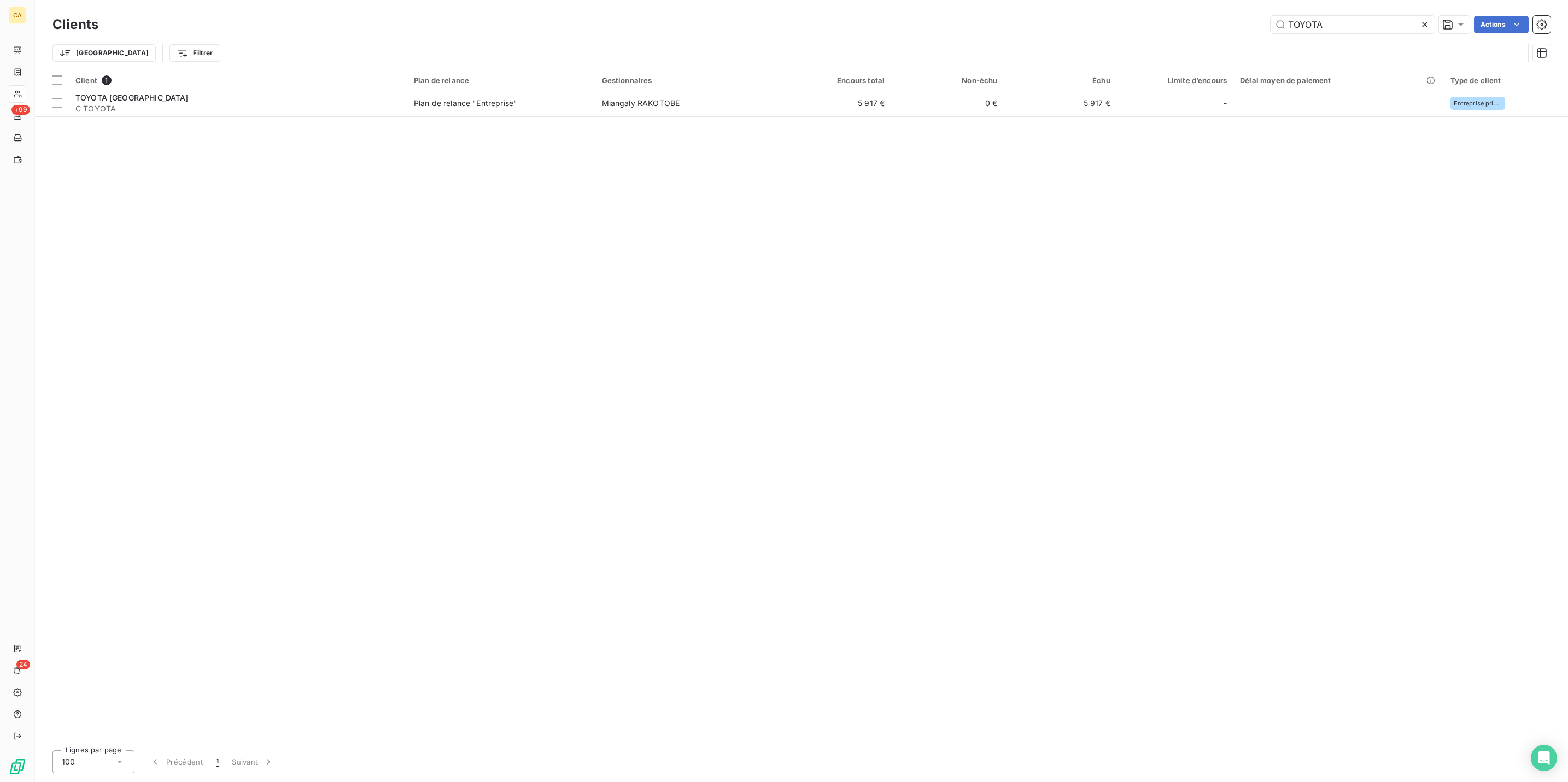
click at [1350, 28] on div "TOYOTA" at bounding box center [1352, 24] width 164 height 18
click at [1360, 16] on input "TOYOTA" at bounding box center [1352, 24] width 164 height 18
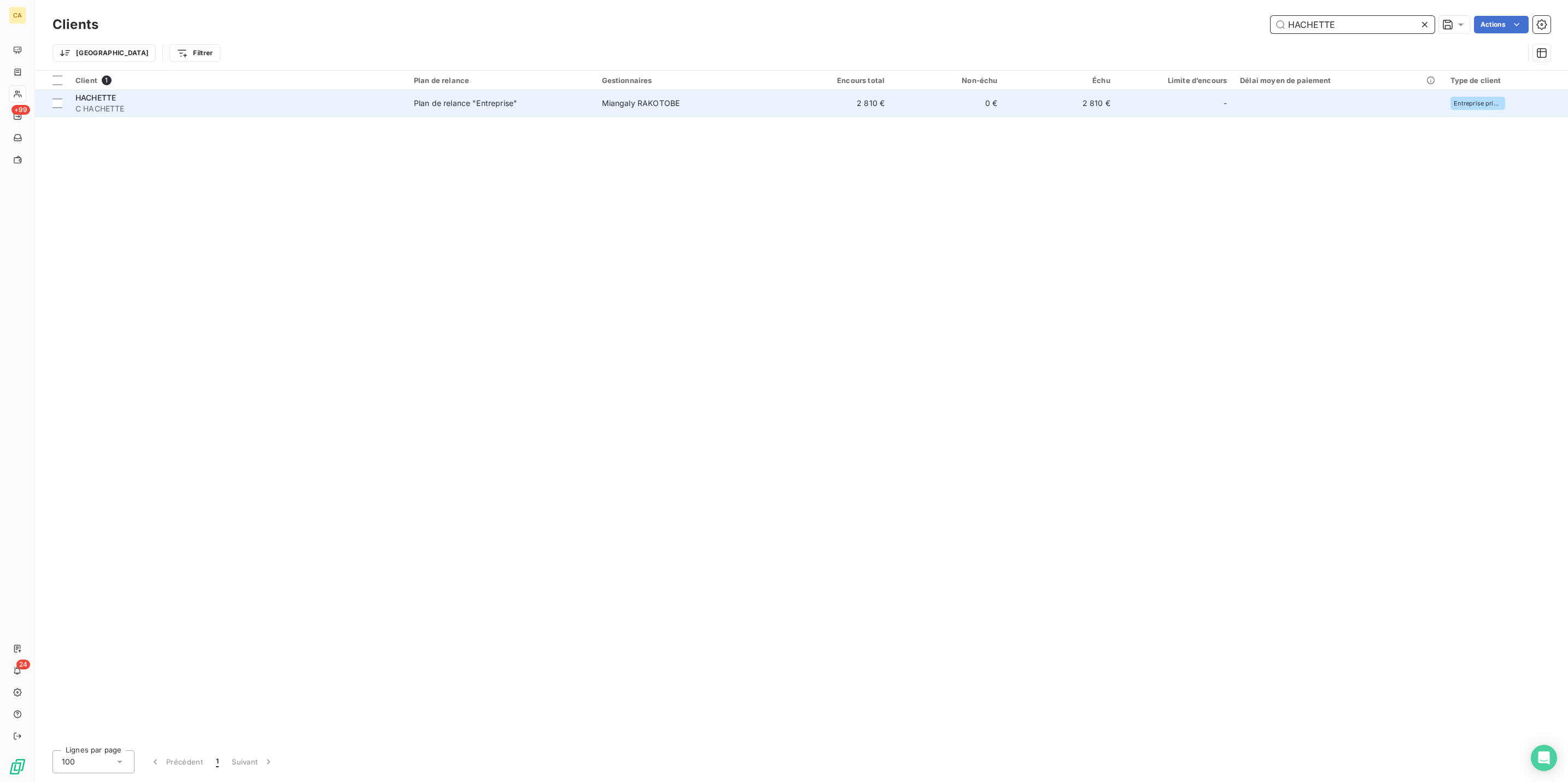
type input "HACHETTE"
click at [333, 100] on td "HACHETTE C HACHETTE" at bounding box center [238, 103] width 338 height 26
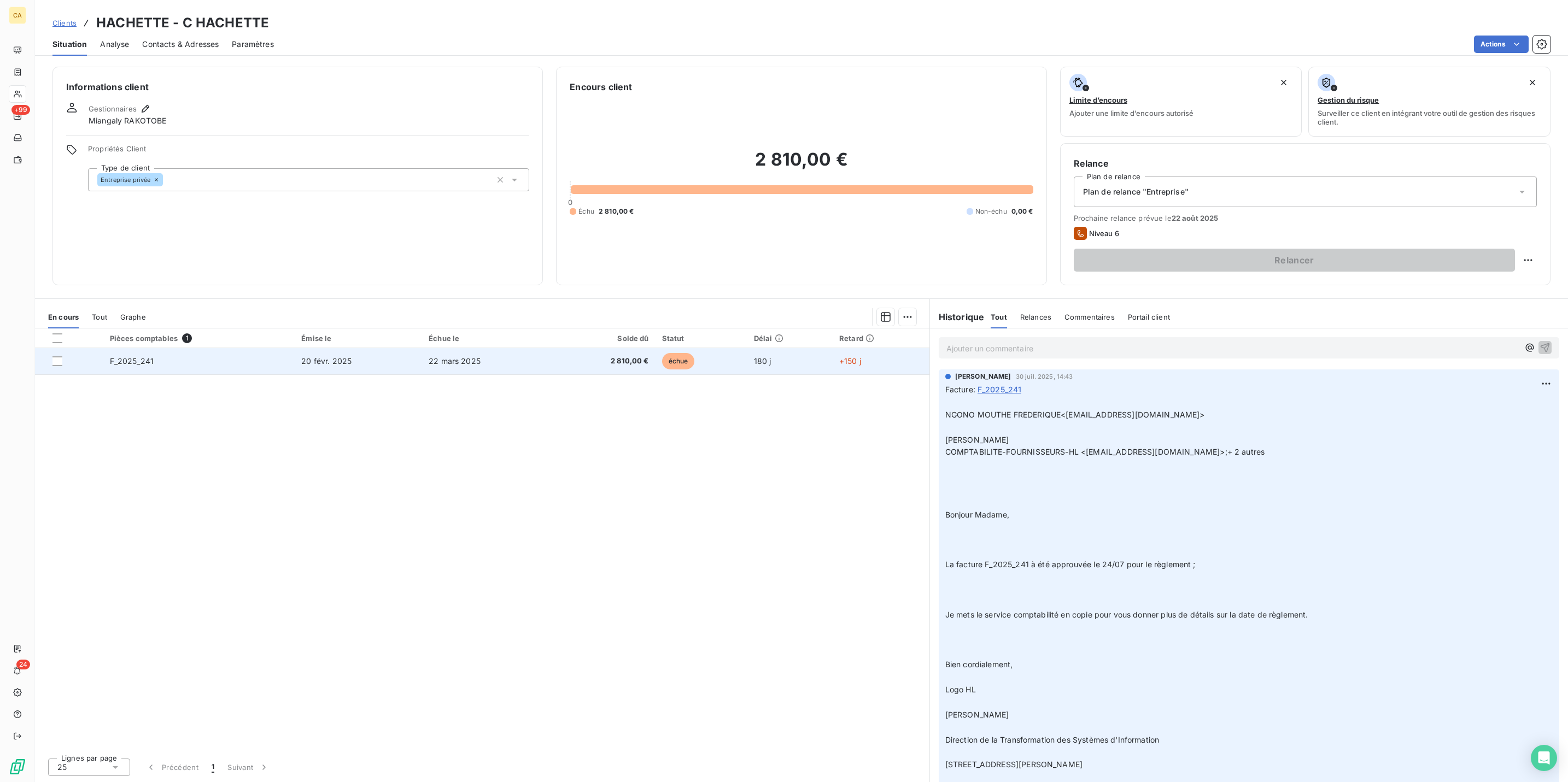
click at [375, 348] on td "20 févr. 2025" at bounding box center [358, 361] width 127 height 26
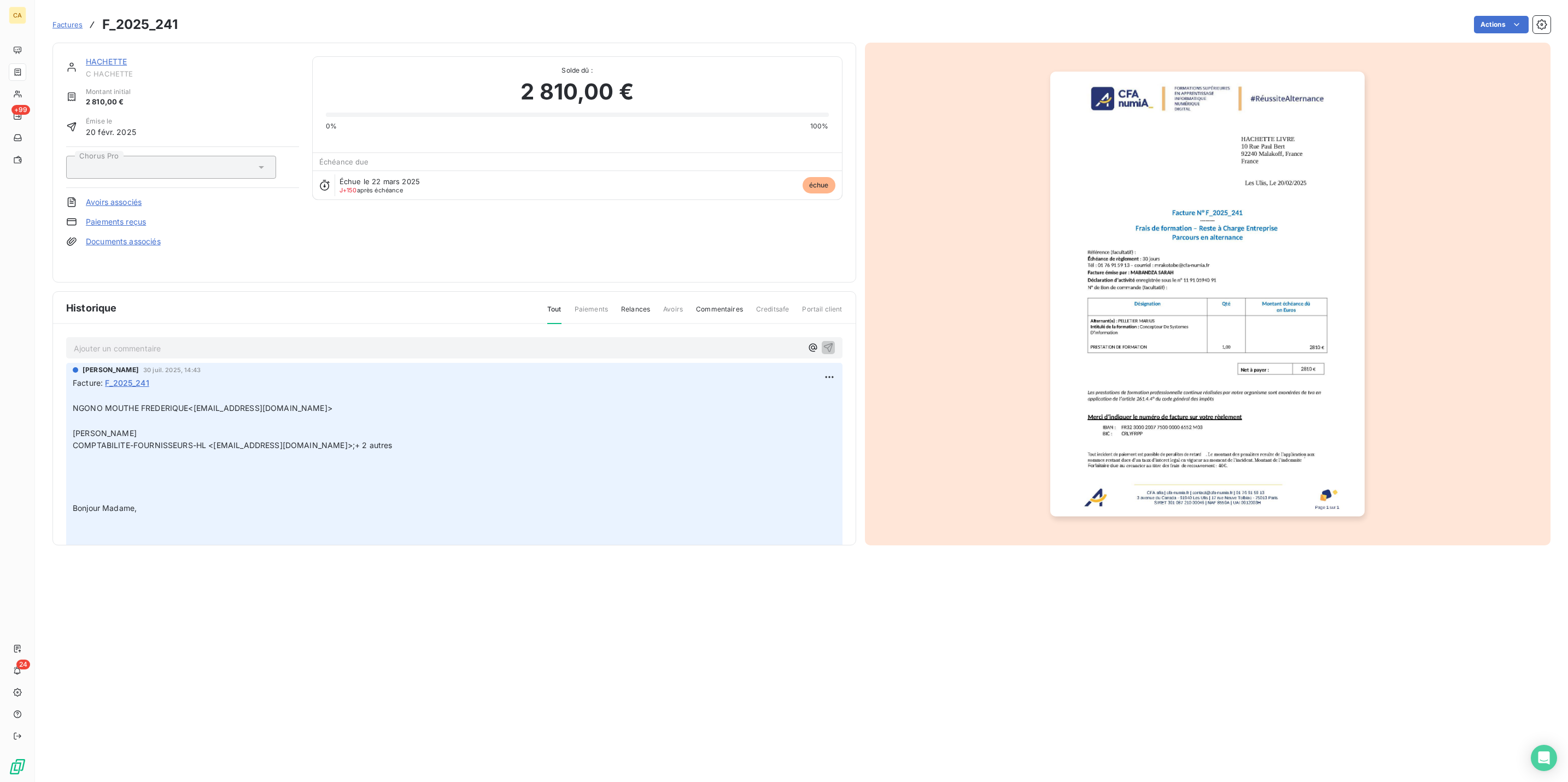
click at [169, 342] on p "Ajouter un commentaire ﻿" at bounding box center [438, 348] width 728 height 14
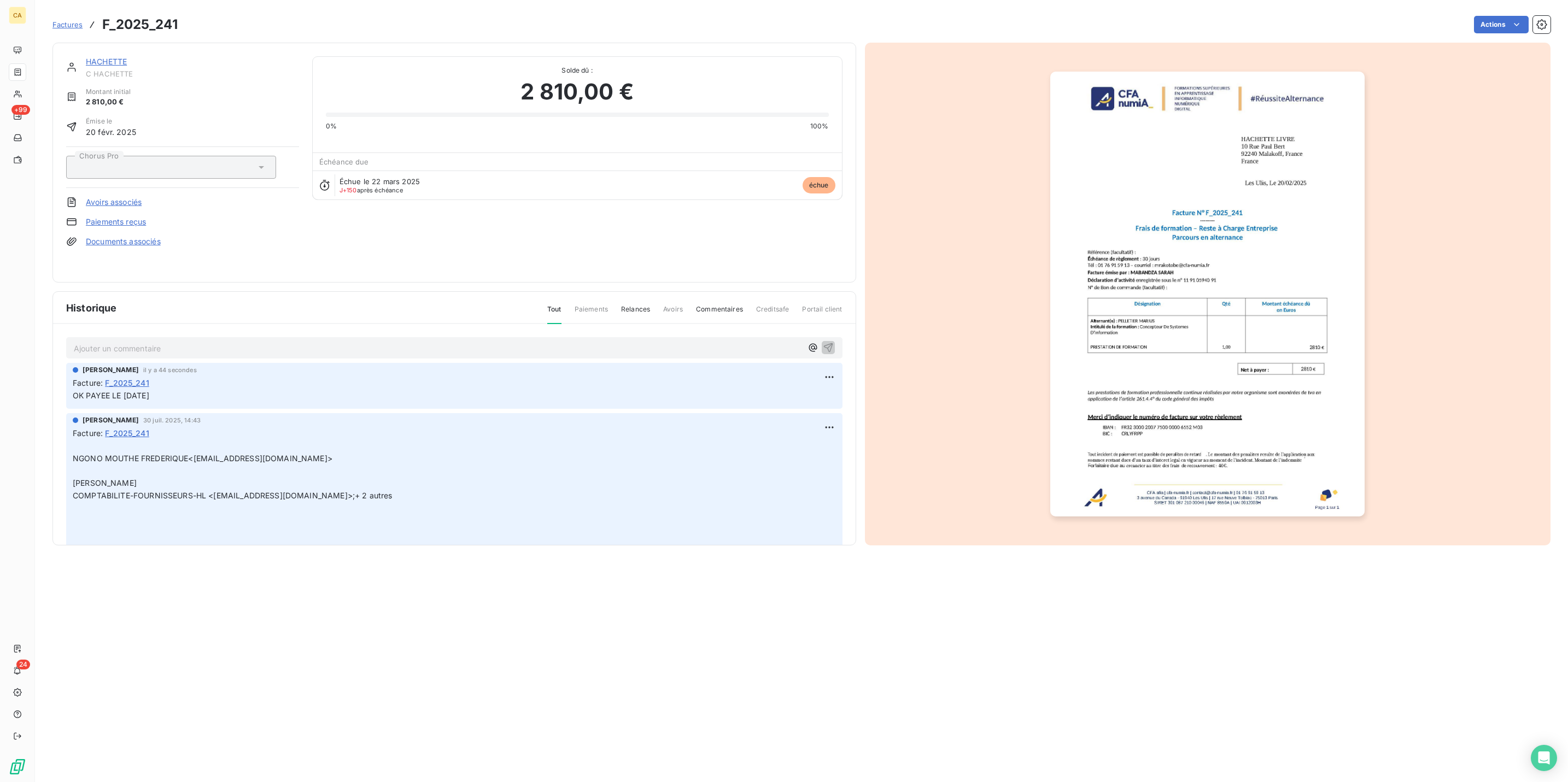
click at [1029, 175] on div at bounding box center [1208, 294] width 686 height 503
click at [1242, 274] on img "button" at bounding box center [1207, 294] width 314 height 445
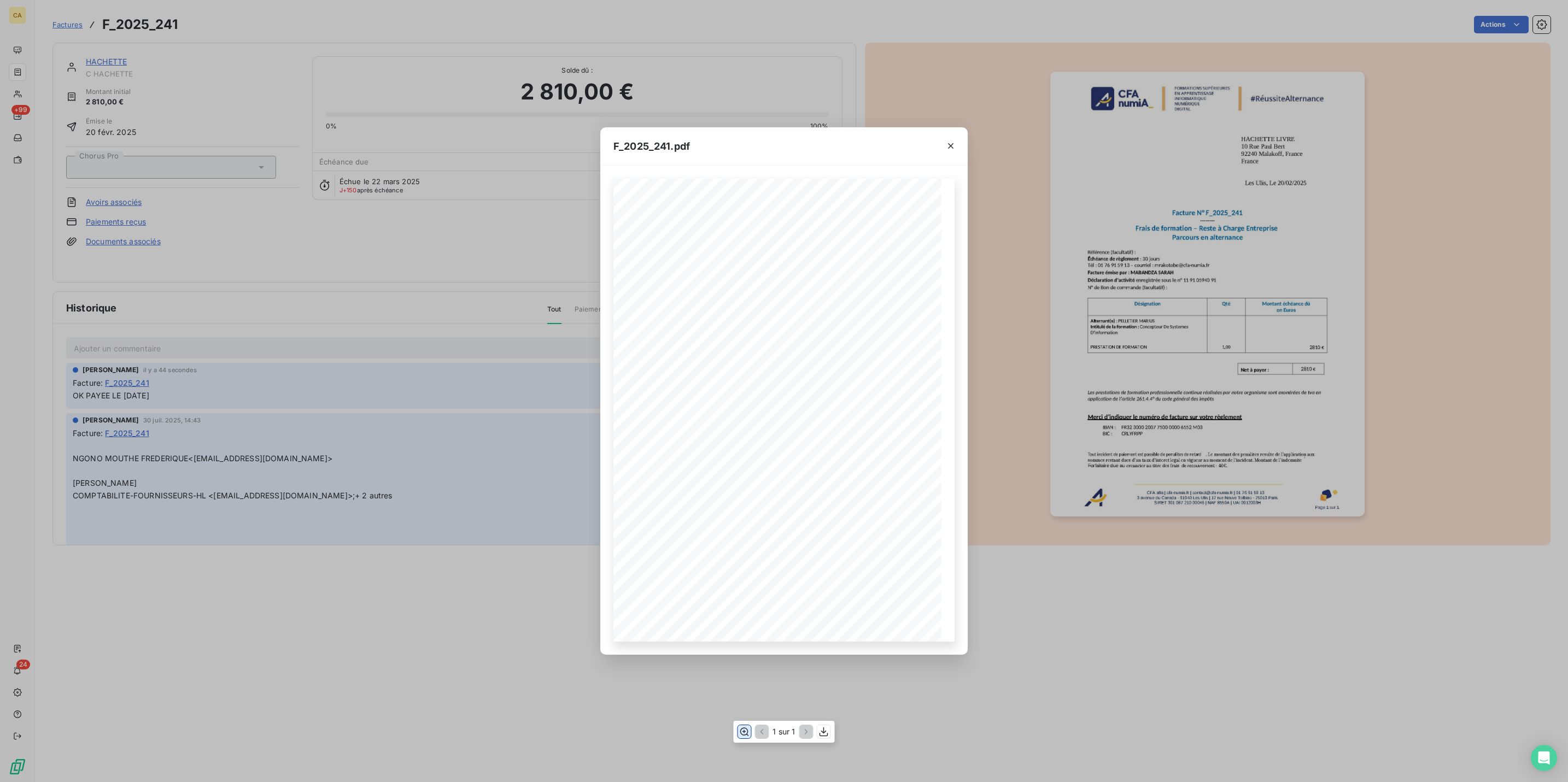
click at [743, 729] on icon "button" at bounding box center [744, 732] width 11 height 11
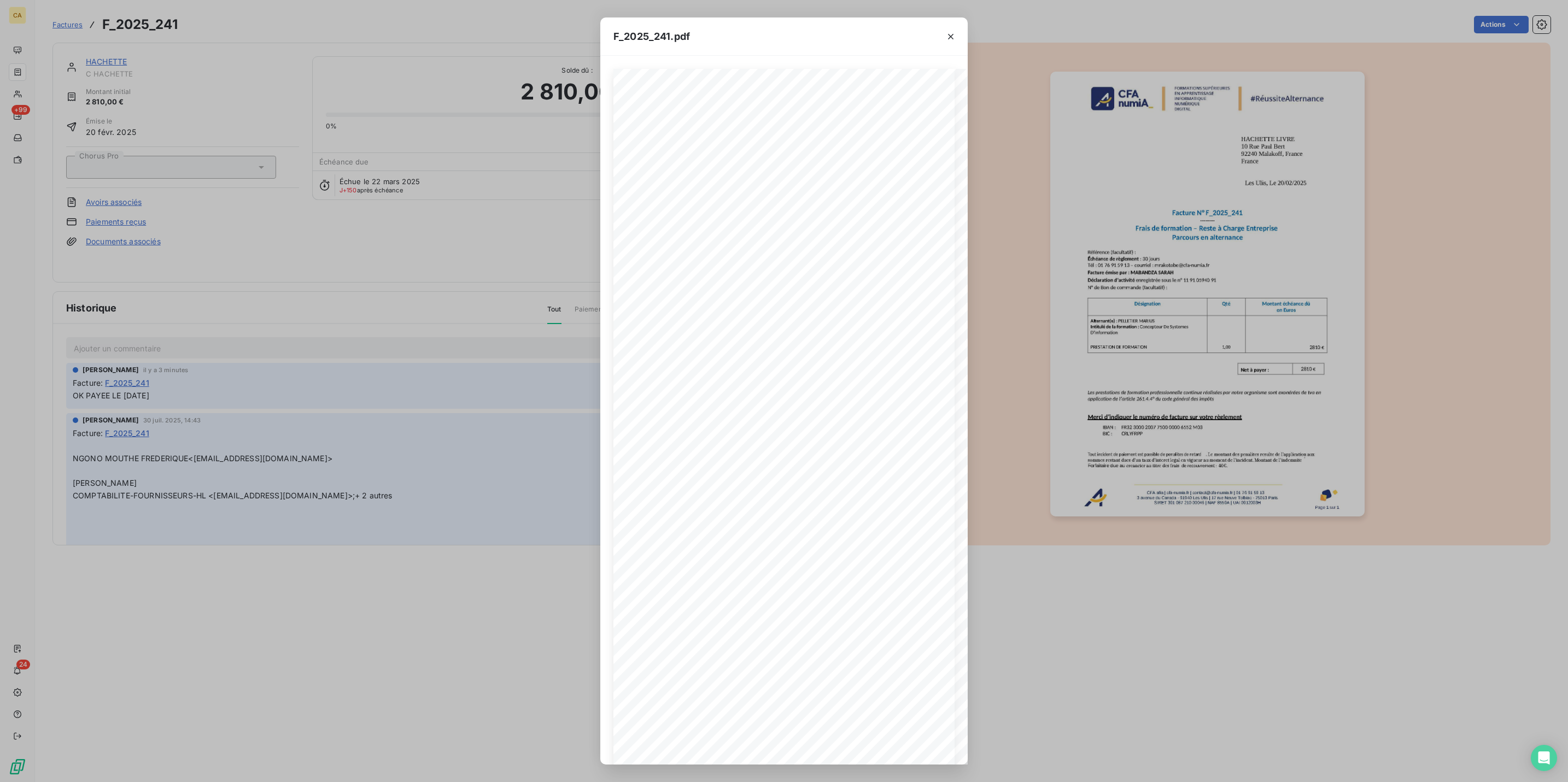
click at [21, 83] on div "F_2025_241.pdf CFA afia | [DOMAIN_NAME] | [EMAIL_ADDRESS][DOMAIN_NAME] | 01 76 …" at bounding box center [784, 391] width 1568 height 782
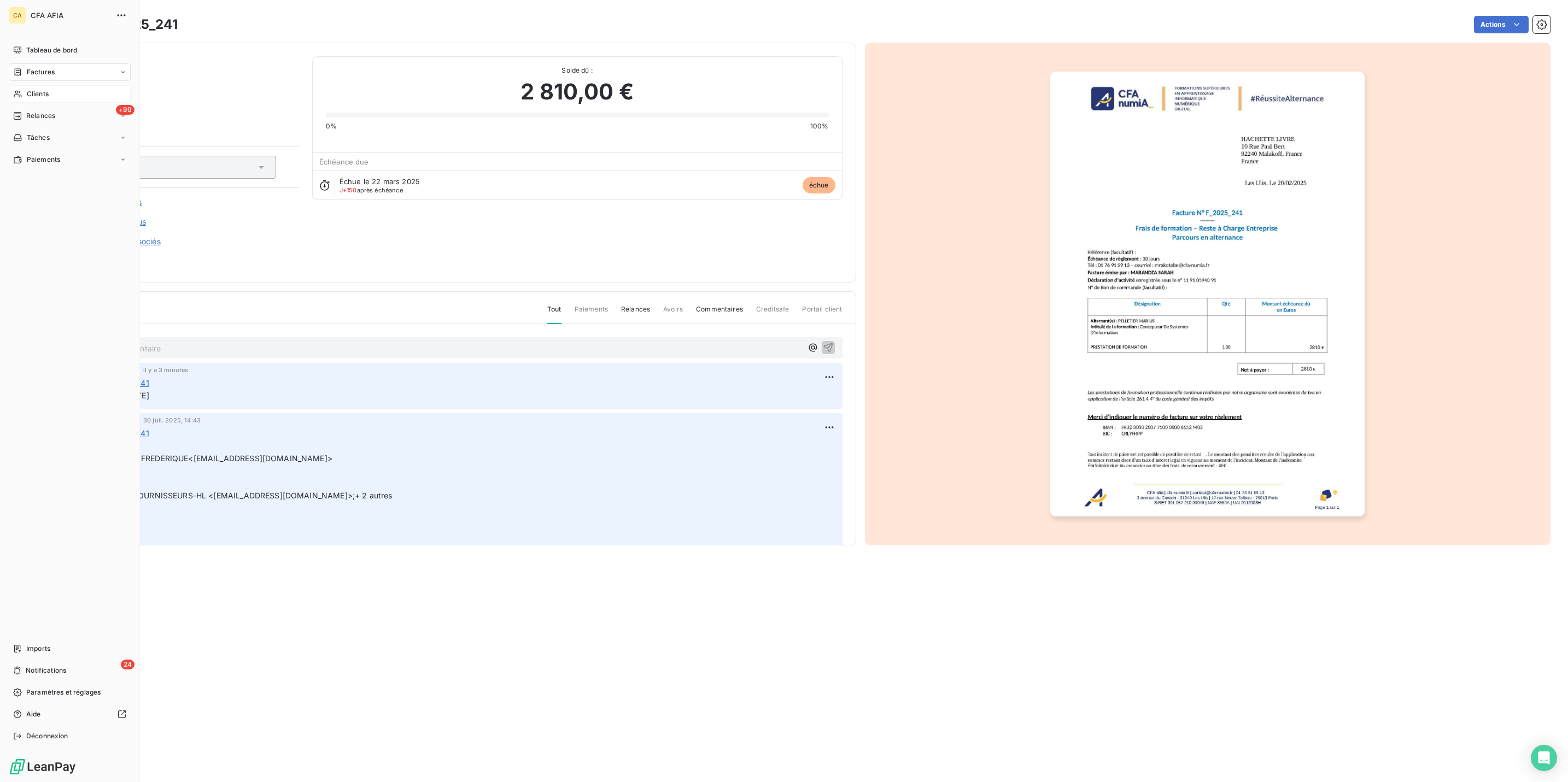
click at [17, 89] on icon at bounding box center [18, 93] width 9 height 8
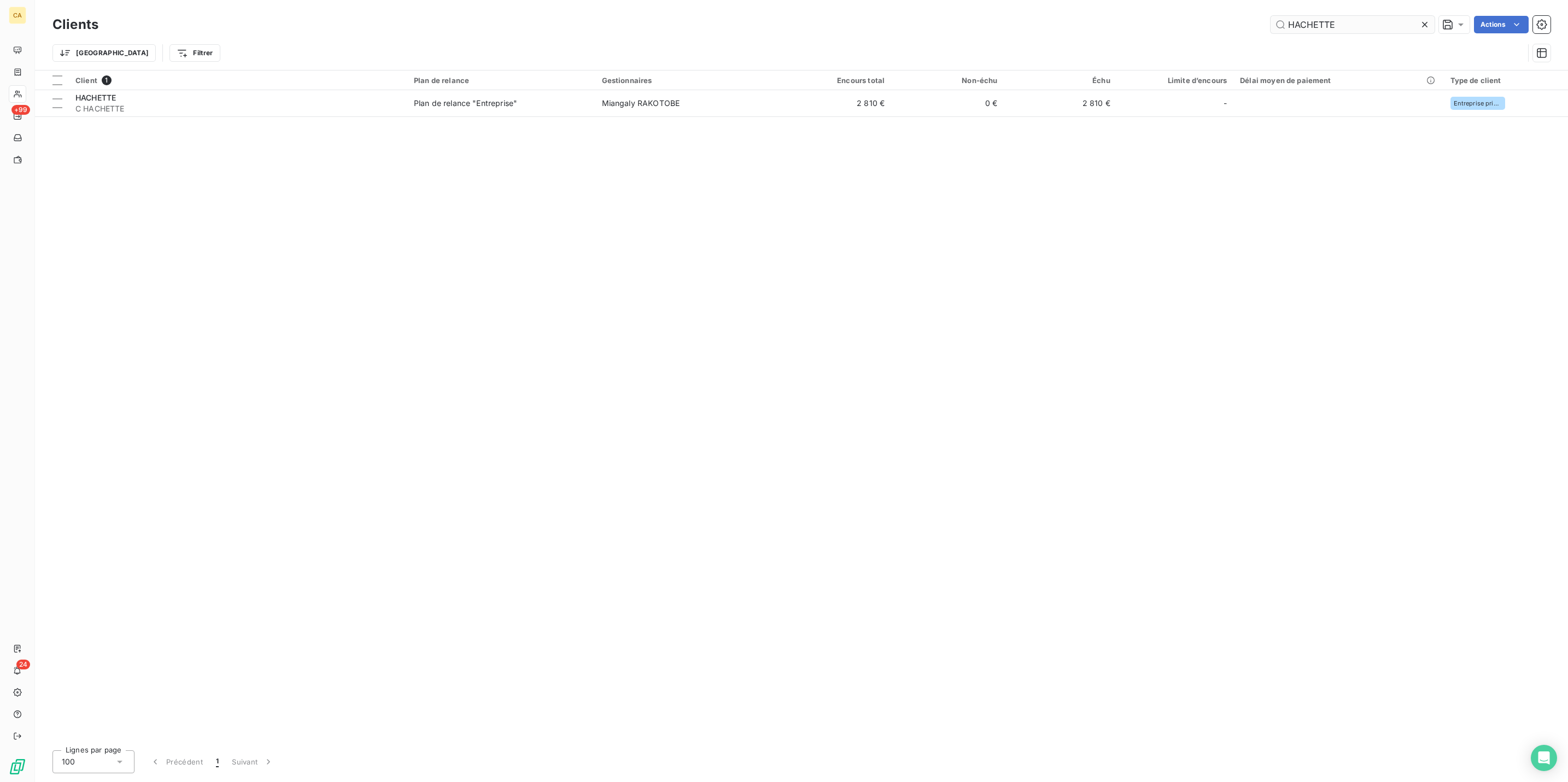
click at [1368, 23] on input "HACHETTE" at bounding box center [1352, 24] width 164 height 18
type input "SNCF RESE"
click at [299, 107] on div "Client 1 Plan de relance Gestionnaires Encours total Non-échu Échu Limite d’enc…" at bounding box center [802, 406] width 1533 height 671
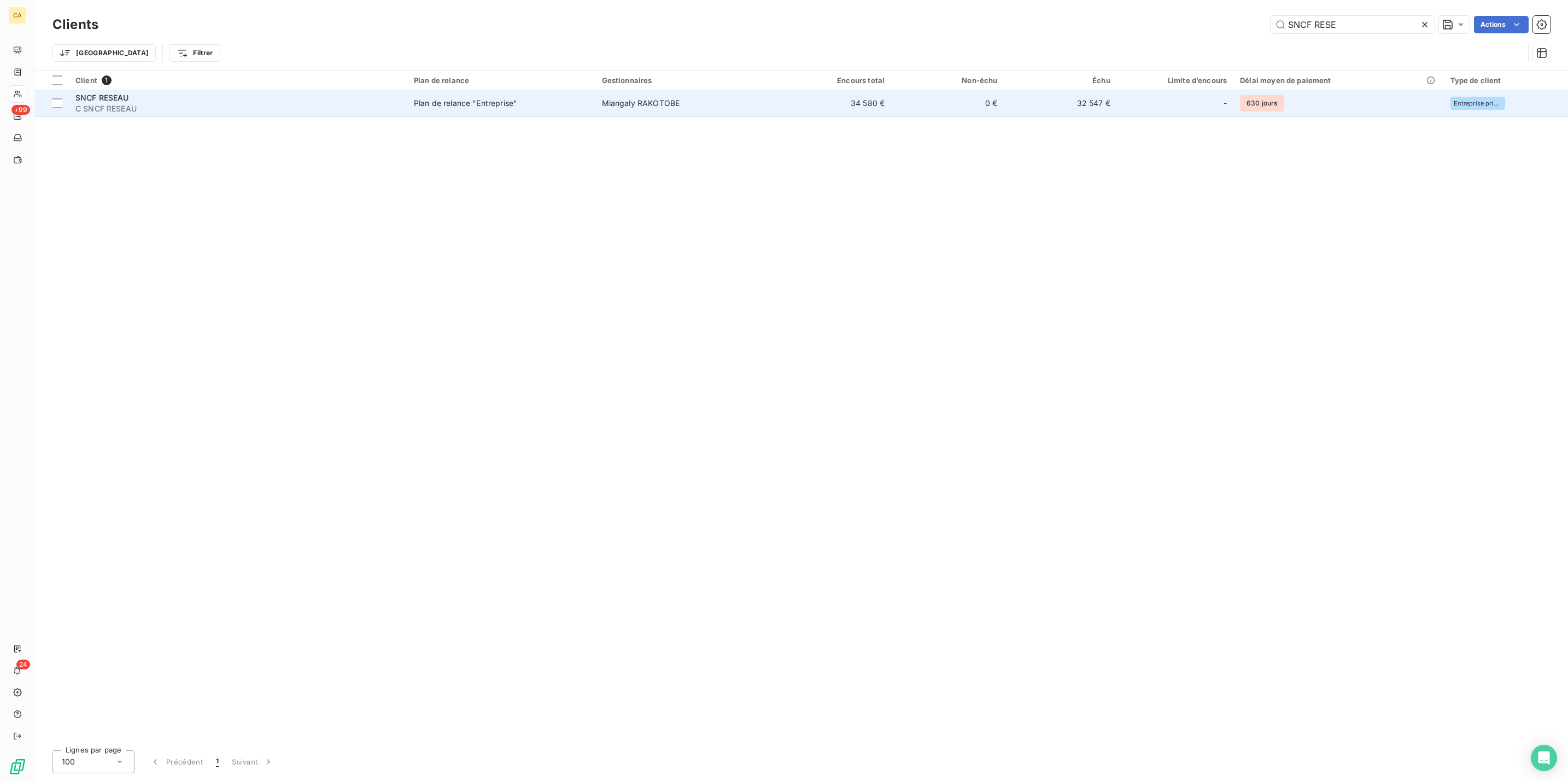
click at [315, 92] on div "SNCF RESEAU" at bounding box center [238, 98] width 325 height 11
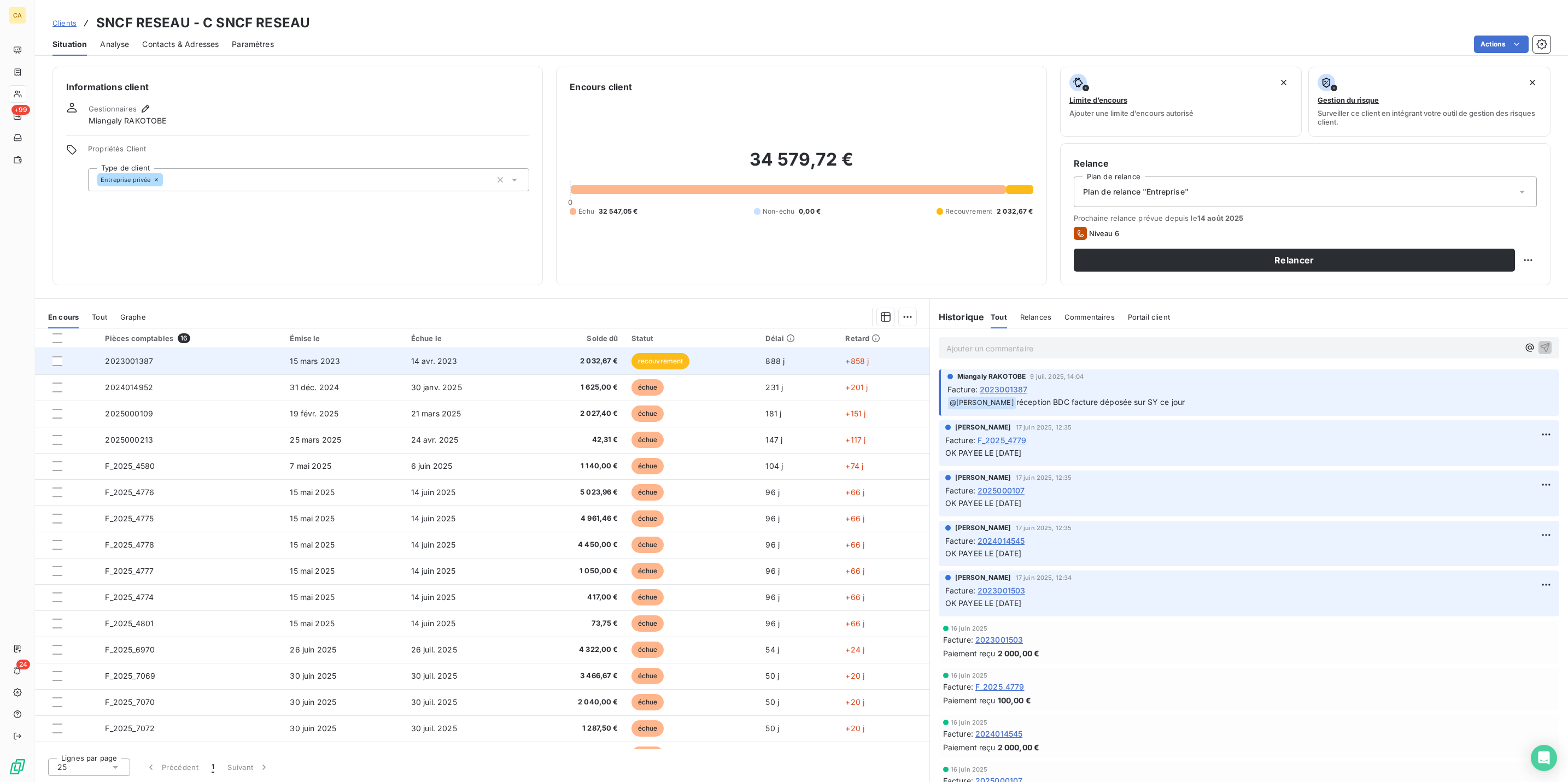
click at [153, 348] on td "2023001387" at bounding box center [191, 361] width 185 height 26
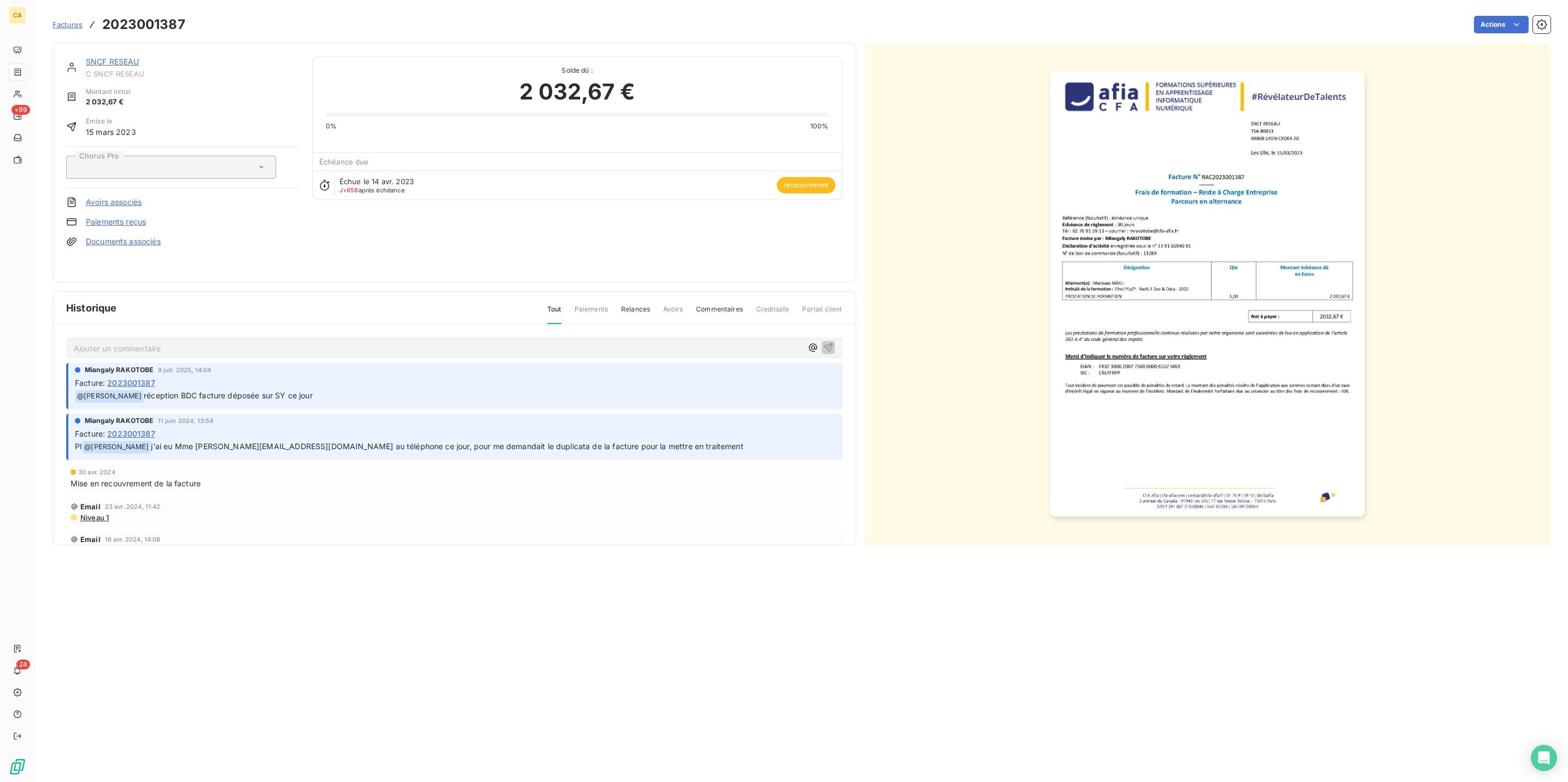
click at [145, 342] on p "Ajouter un commentaire ﻿" at bounding box center [438, 348] width 728 height 14
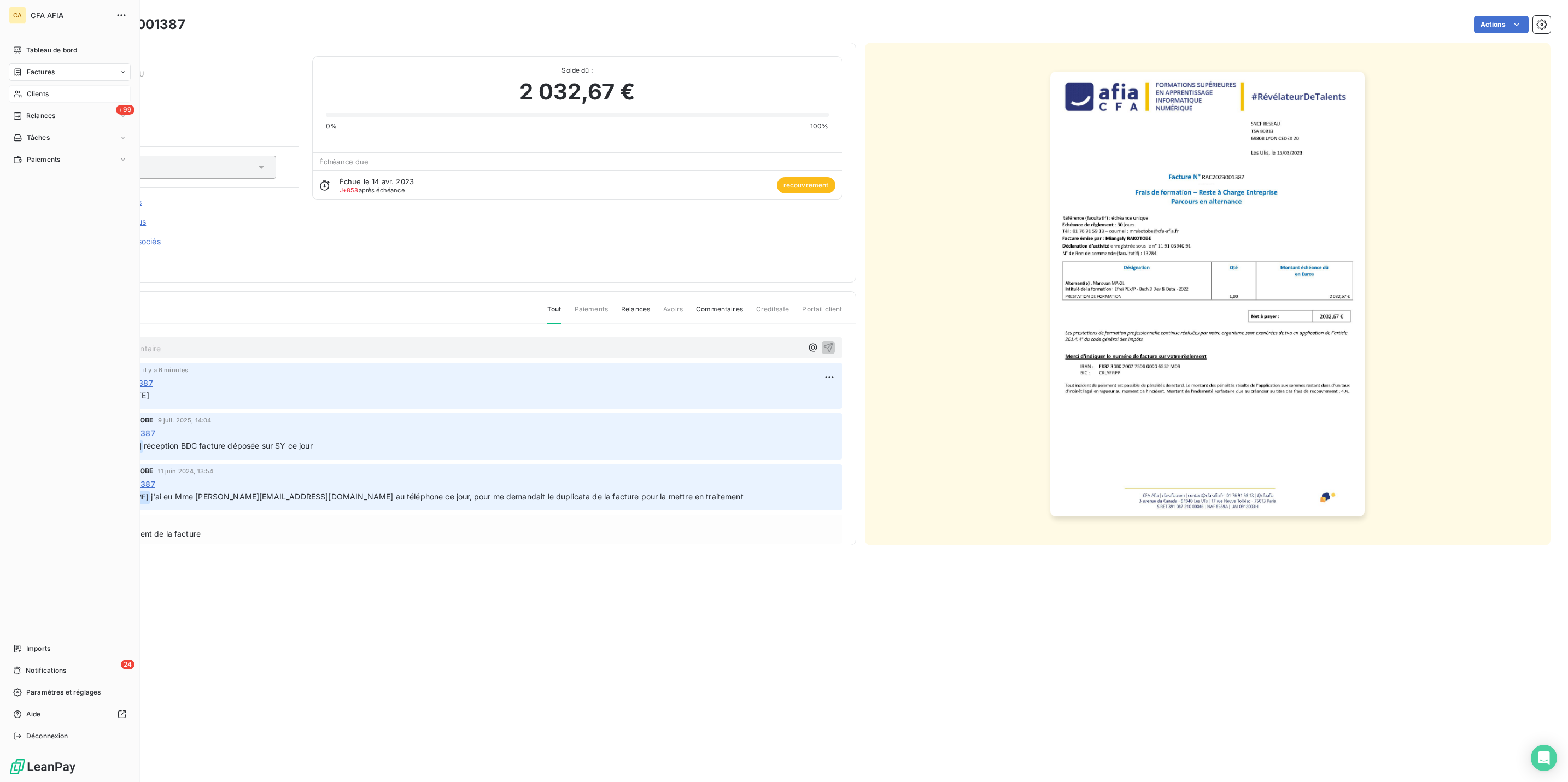
click at [35, 89] on span "Clients" at bounding box center [38, 94] width 22 height 10
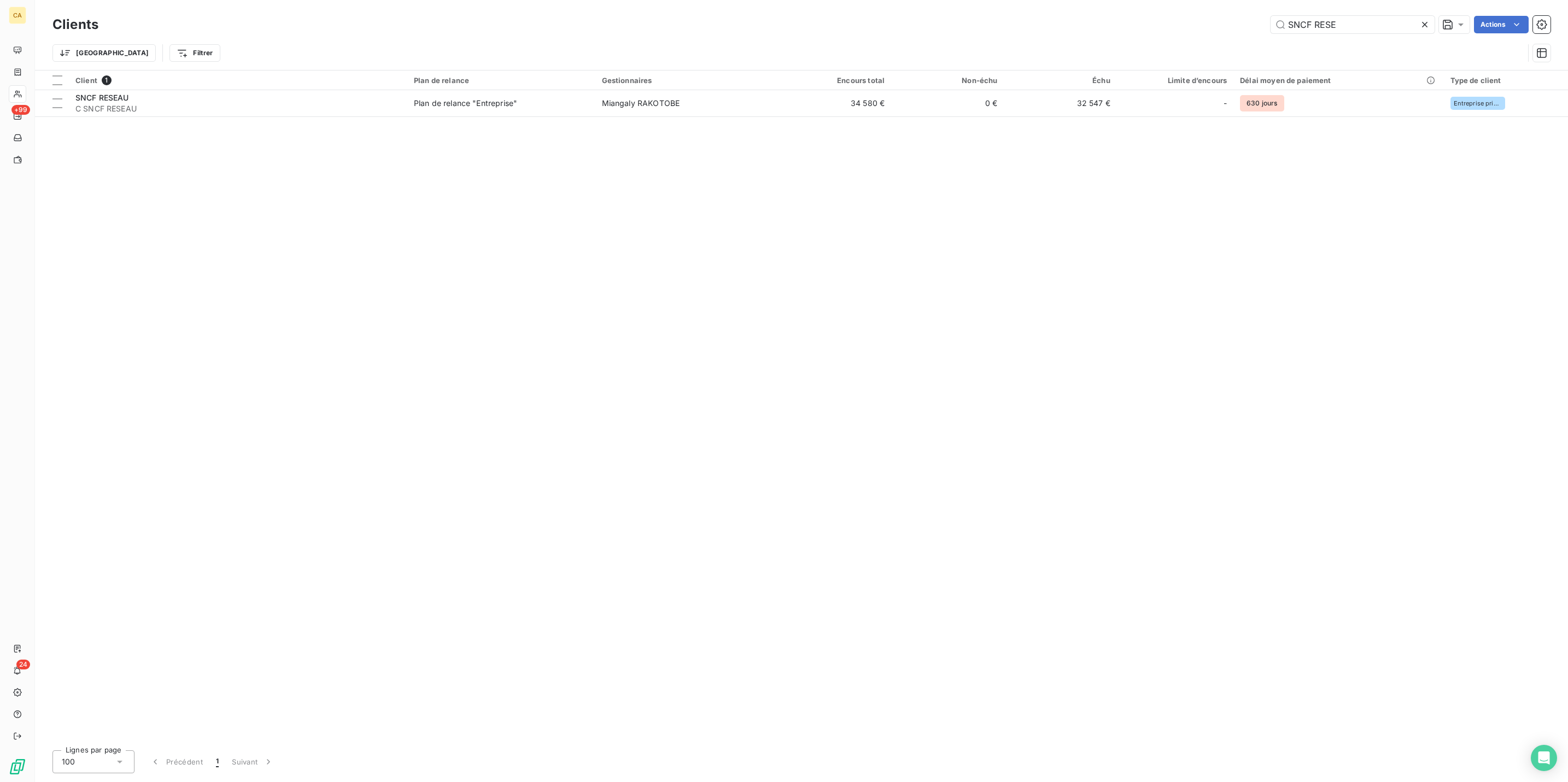
drag, startPoint x: 1377, startPoint y: 26, endPoint x: 1108, endPoint y: 2, distance: 270.1
click at [1101, 16] on div "SNCF RESE Actions" at bounding box center [831, 24] width 1439 height 18
type input "bellon"
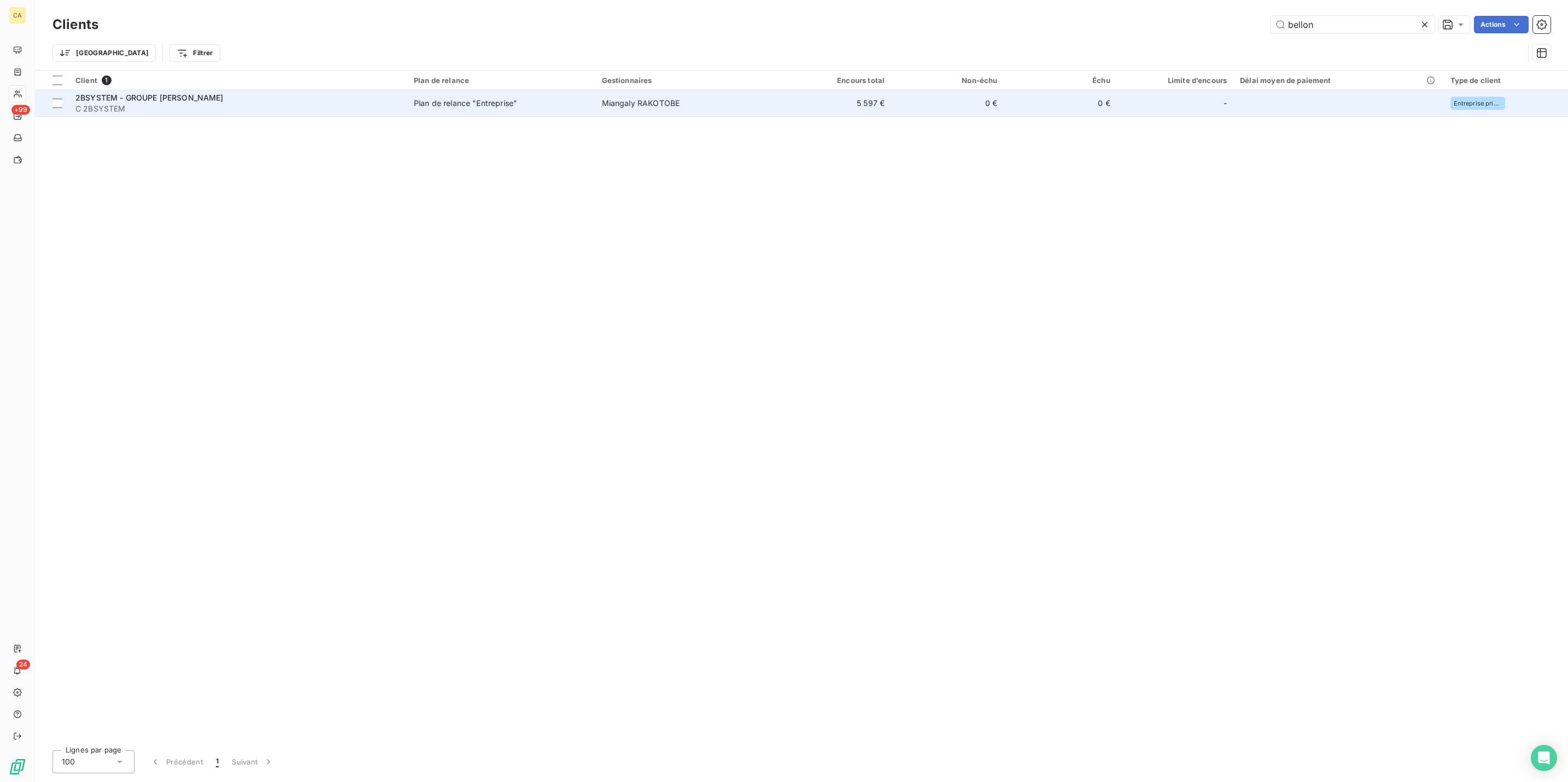
click at [246, 103] on span "C 2BSYSTEM" at bounding box center [238, 109] width 325 height 11
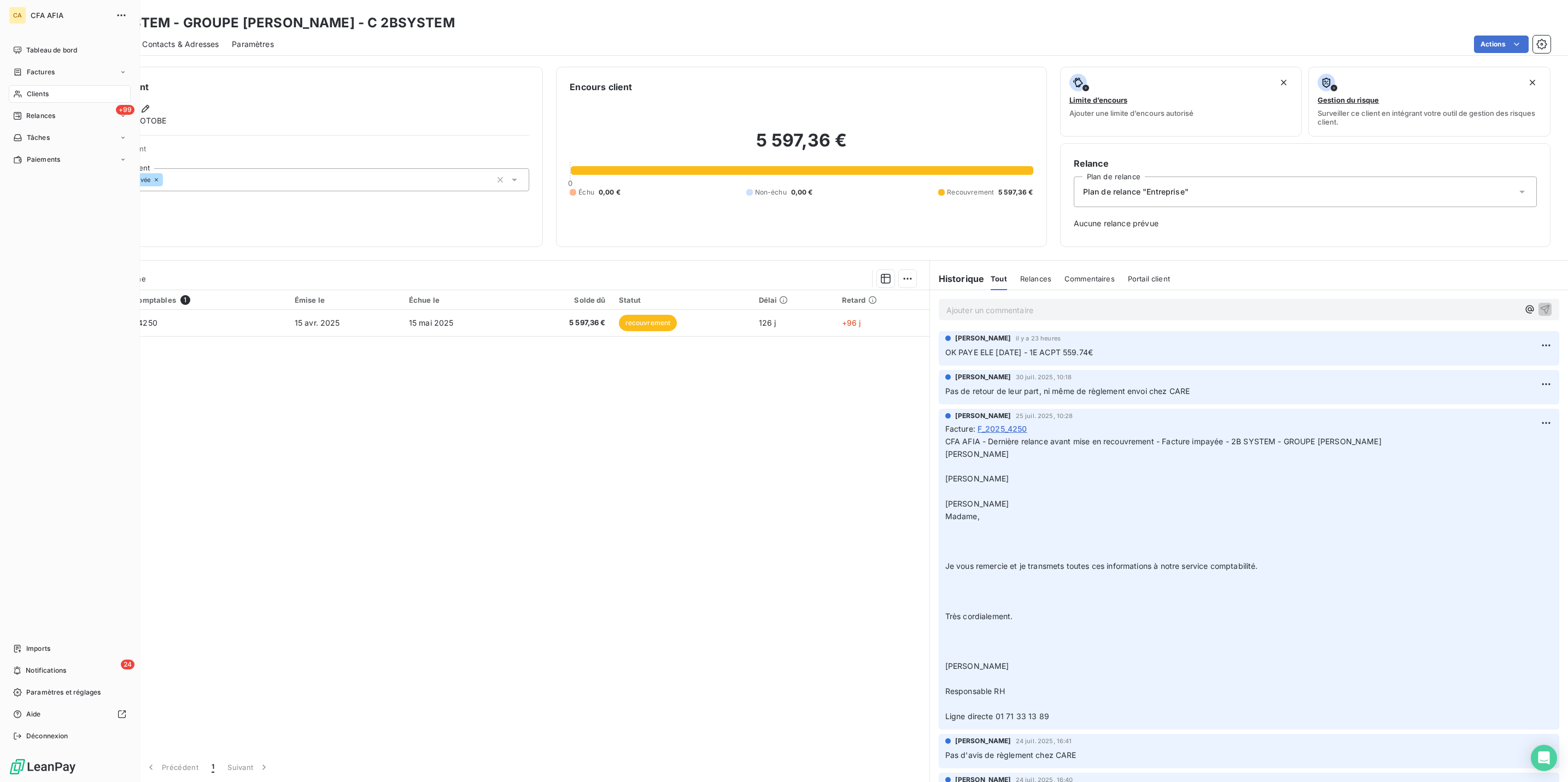
click at [15, 86] on div "Clients" at bounding box center [69, 94] width 122 height 18
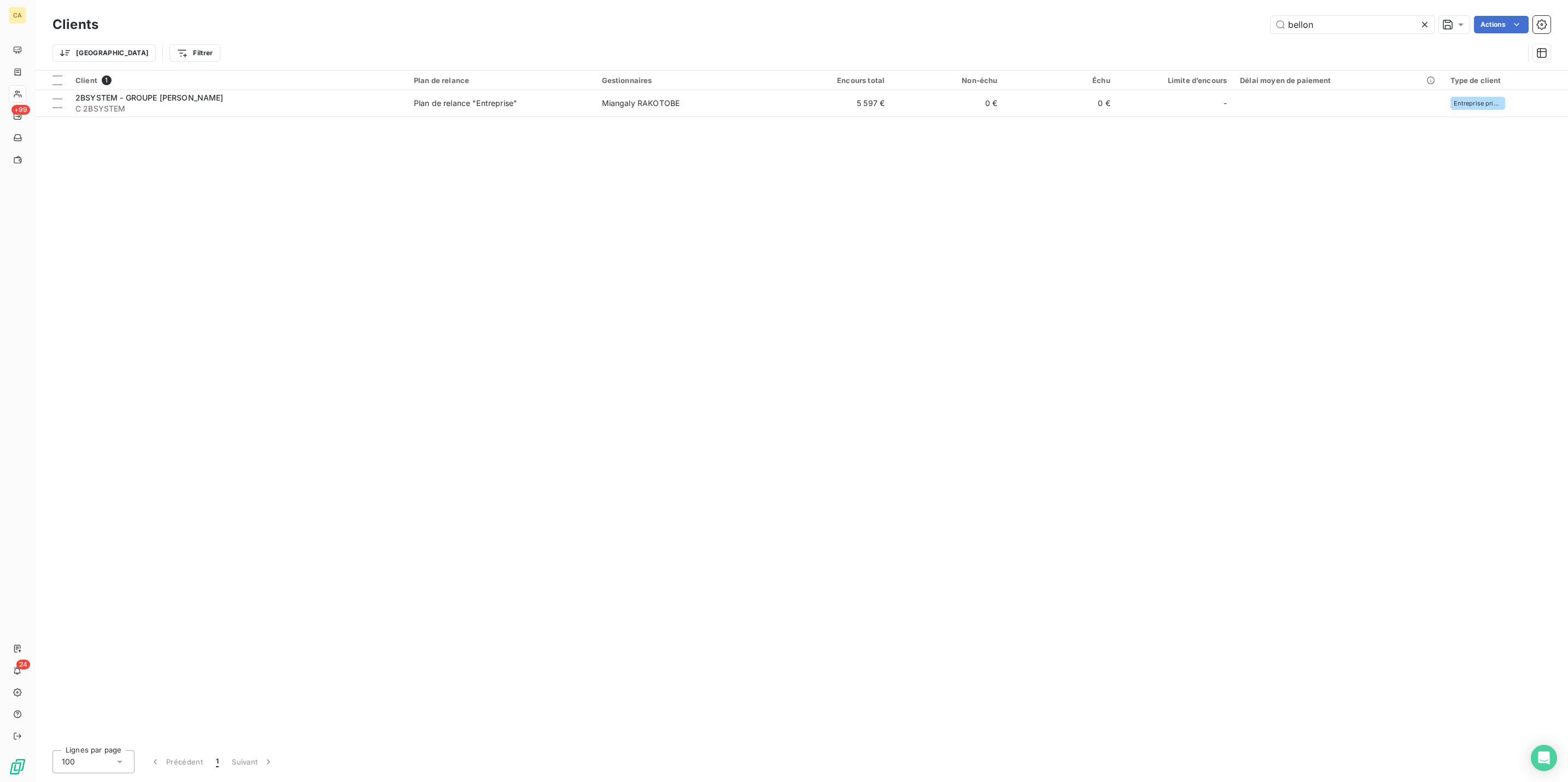
drag, startPoint x: 1387, startPoint y: 28, endPoint x: 1258, endPoint y: 23, distance: 129.1
click at [1258, 23] on div "bellon Actions" at bounding box center [831, 24] width 1439 height 18
click at [1367, 16] on input "bellon" at bounding box center [1352, 24] width 164 height 18
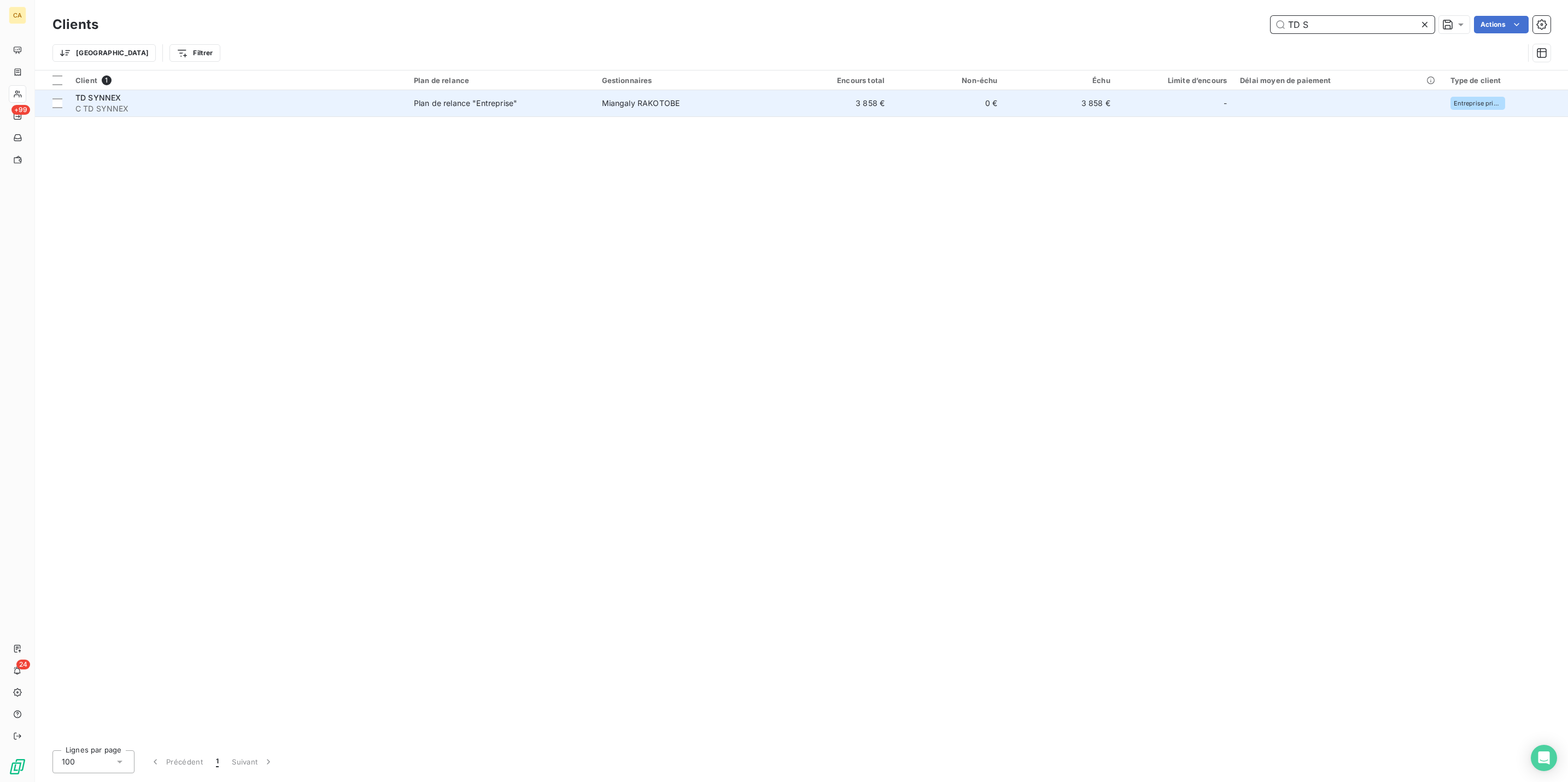
type input "TD S"
click at [516, 98] on span "Plan de relance "Entreprise"" at bounding box center [501, 103] width 175 height 11
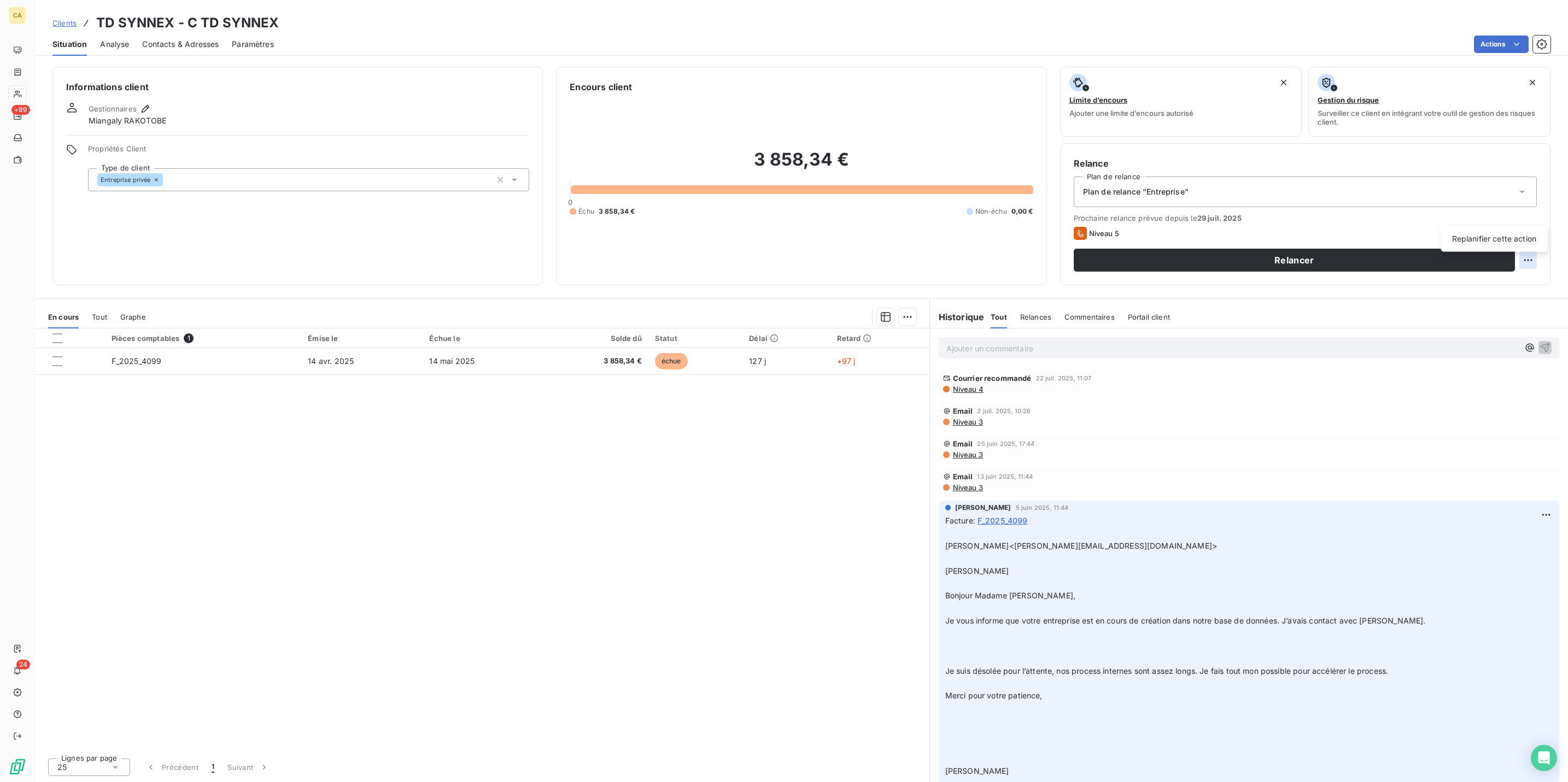
click at [1541, 215] on html "CA +99 24 Clients TD SYNNEX - C TD SYNNEX Situation Analyse Contacts & Adresses…" at bounding box center [784, 391] width 1568 height 782
click at [1519, 230] on div "Replanifier cette action" at bounding box center [1494, 239] width 98 height 18
select select "7"
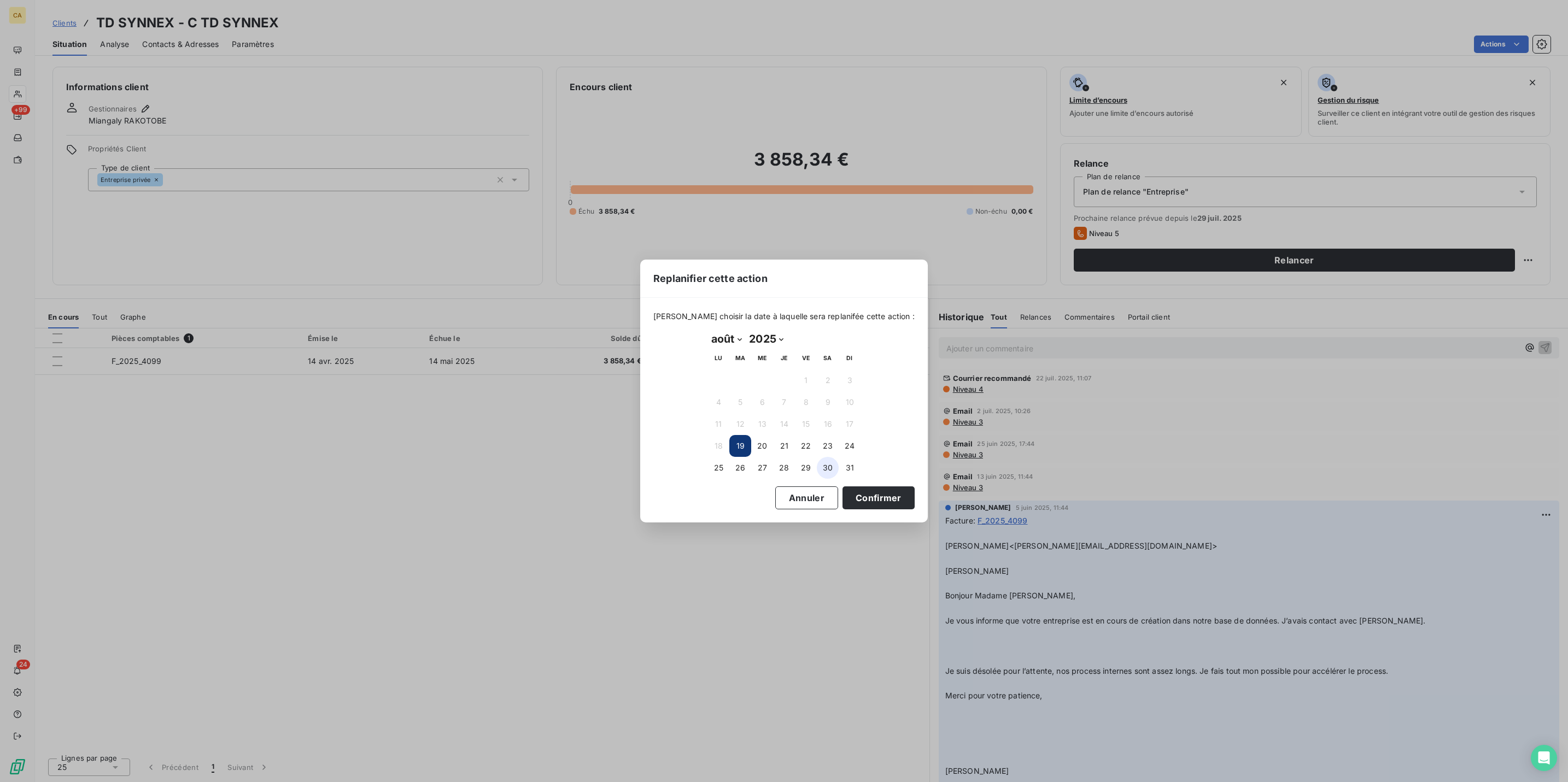
click at [832, 461] on button "30" at bounding box center [828, 468] width 22 height 22
click at [837, 508] on div "[PERSON_NAME] choisir la date à laquelle sera replanifée cette action : août 20…" at bounding box center [784, 409] width 287 height 224
click at [842, 487] on button "Confirmer" at bounding box center [878, 497] width 72 height 23
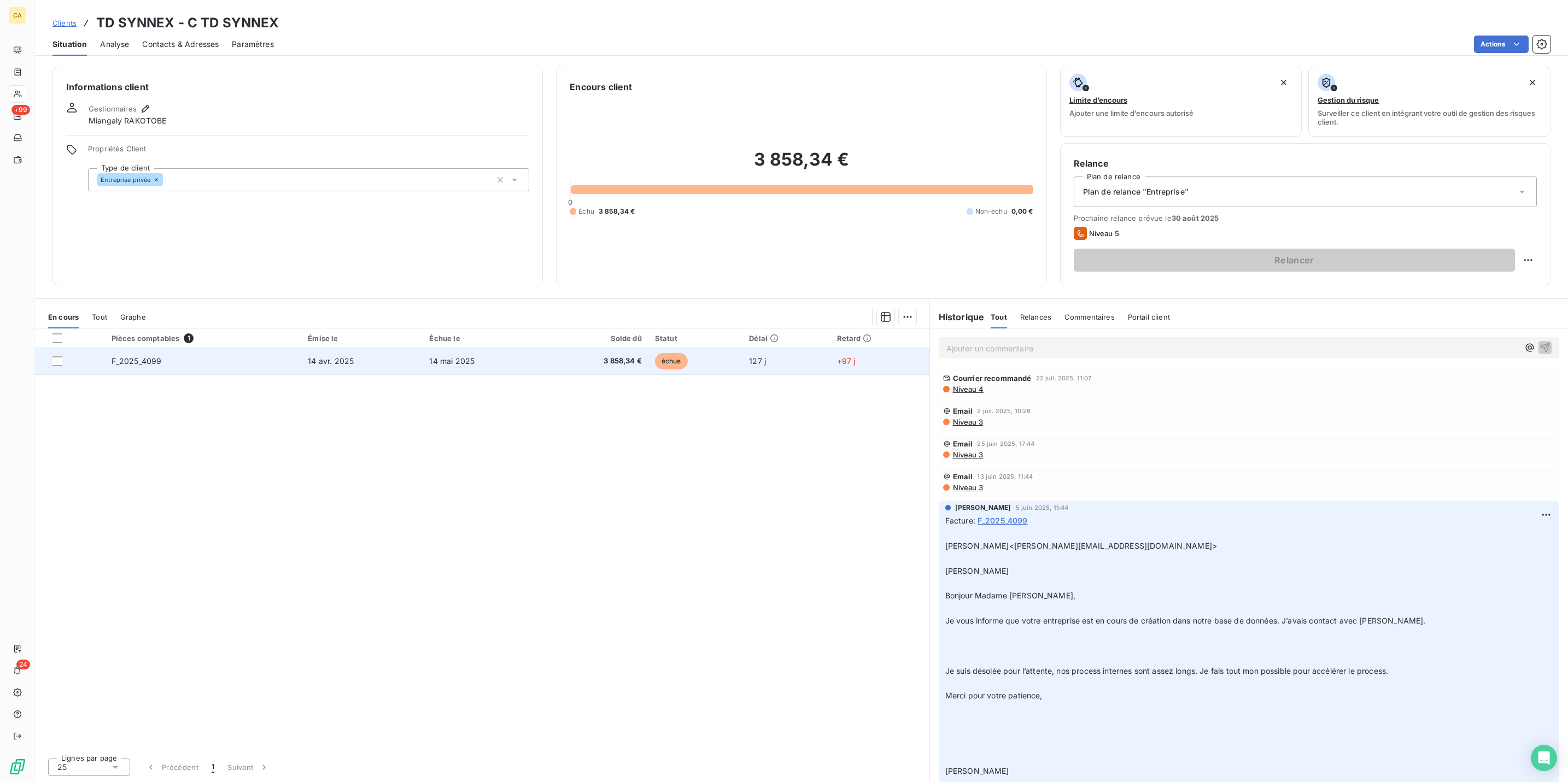
click at [430, 356] on span "14 mai 2025" at bounding box center [451, 361] width 45 height 9
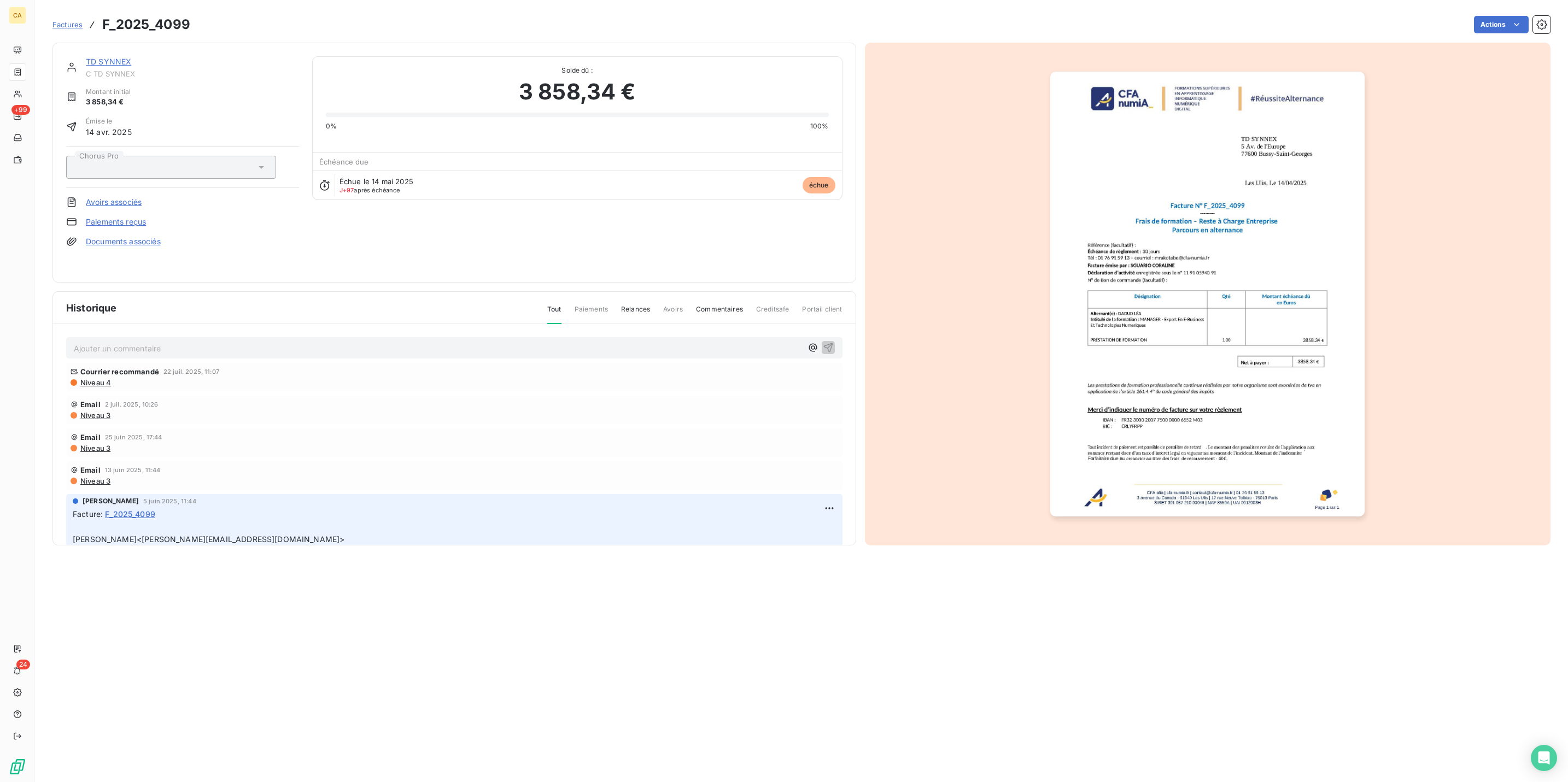
click at [185, 282] on div "TD SYNNEX C TD SYNNEX Montant initial 3 858,34 € Émise le 14 avr. 2025 Chorus P…" at bounding box center [454, 294] width 803 height 503
click at [181, 337] on div "Ajouter un commentaire ﻿" at bounding box center [454, 347] width 777 height 21
click at [166, 341] on div "Ajouter un commentaire ﻿" at bounding box center [454, 348] width 761 height 15
click at [166, 342] on p "Ajouter un commentaire ﻿" at bounding box center [438, 348] width 728 height 14
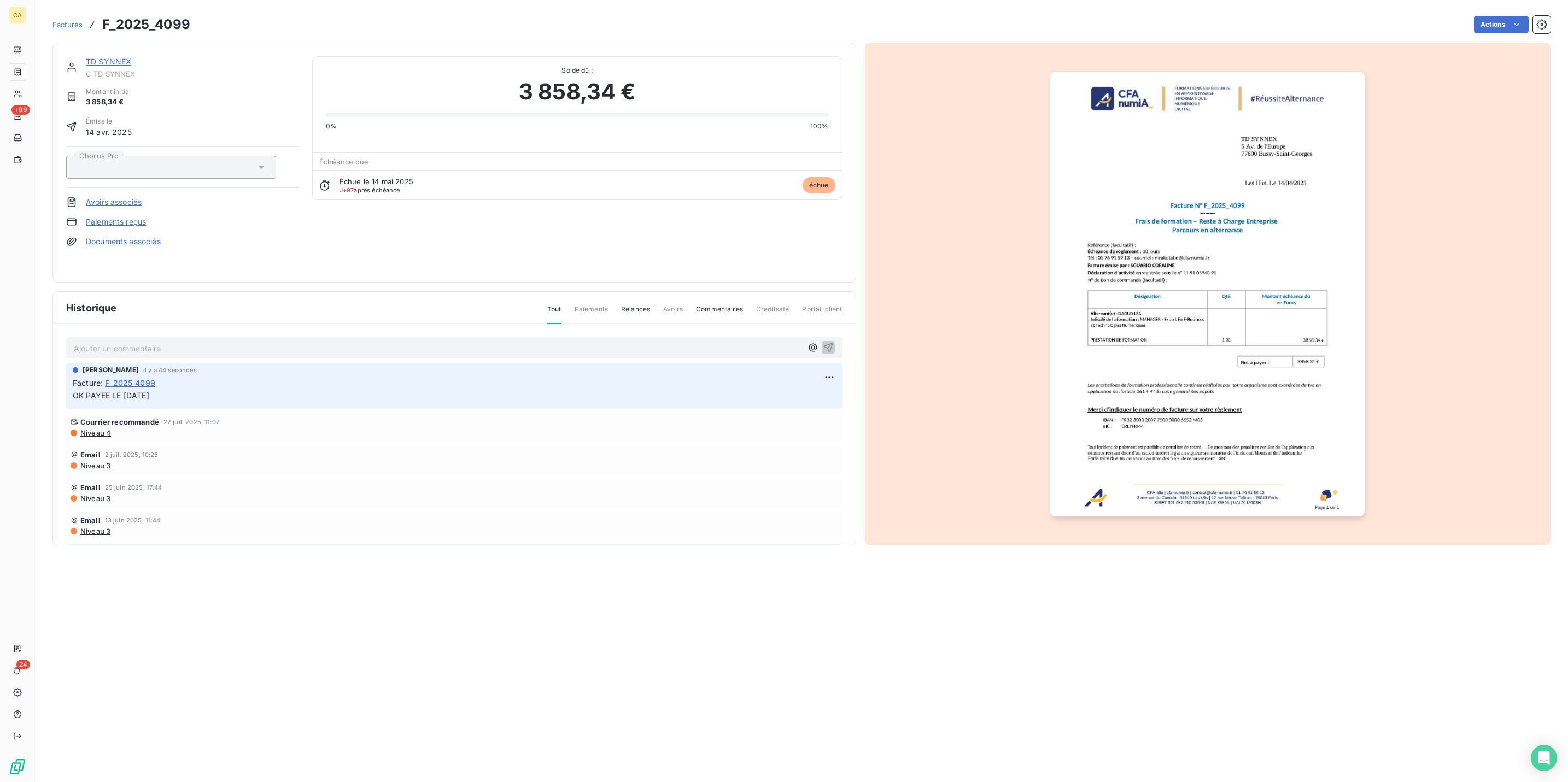
click at [1175, 350] on img "button" at bounding box center [1207, 294] width 314 height 445
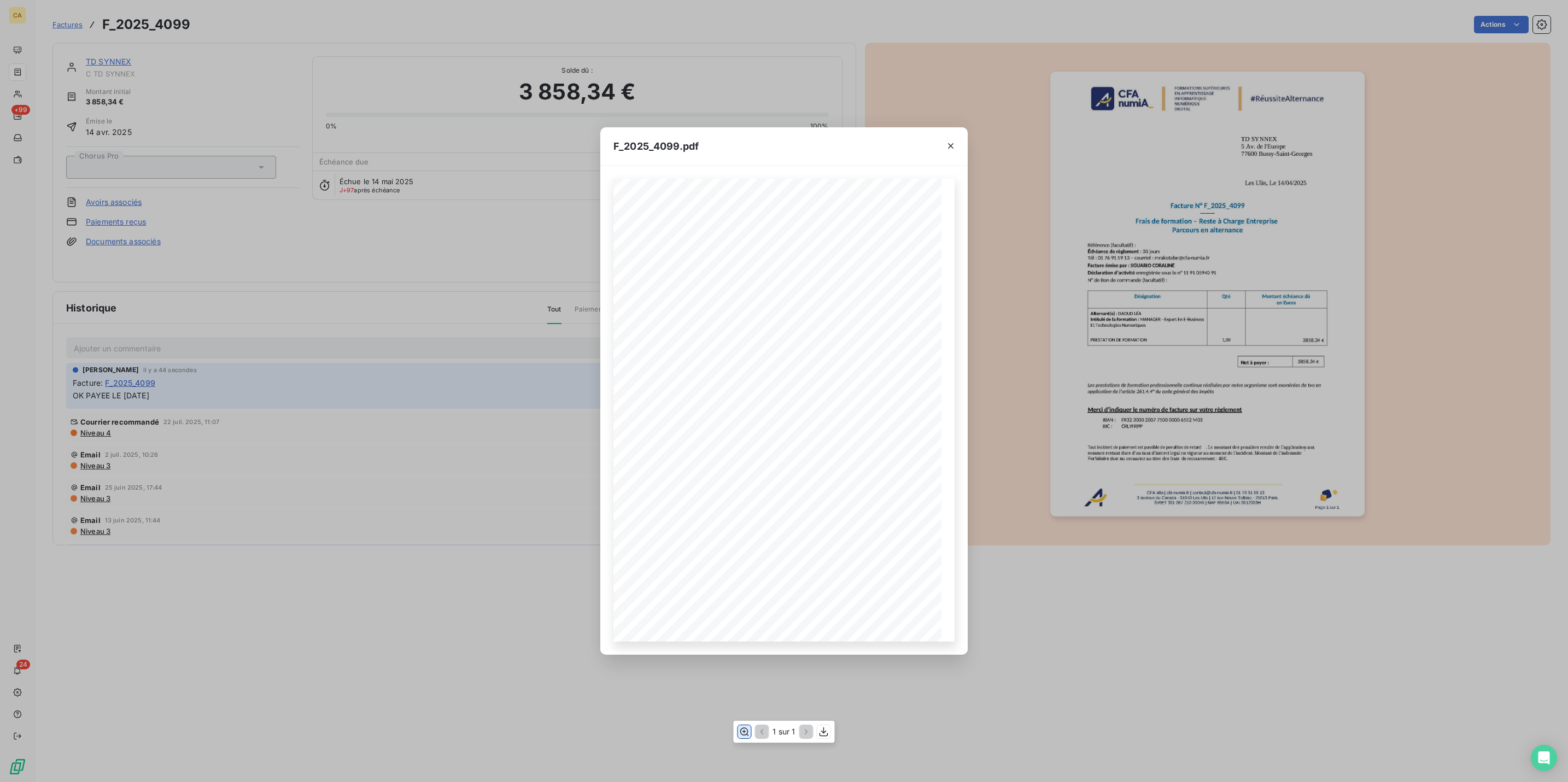
click at [748, 729] on icon "button" at bounding box center [744, 732] width 11 height 11
